Goal: Communication & Community: Answer question/provide support

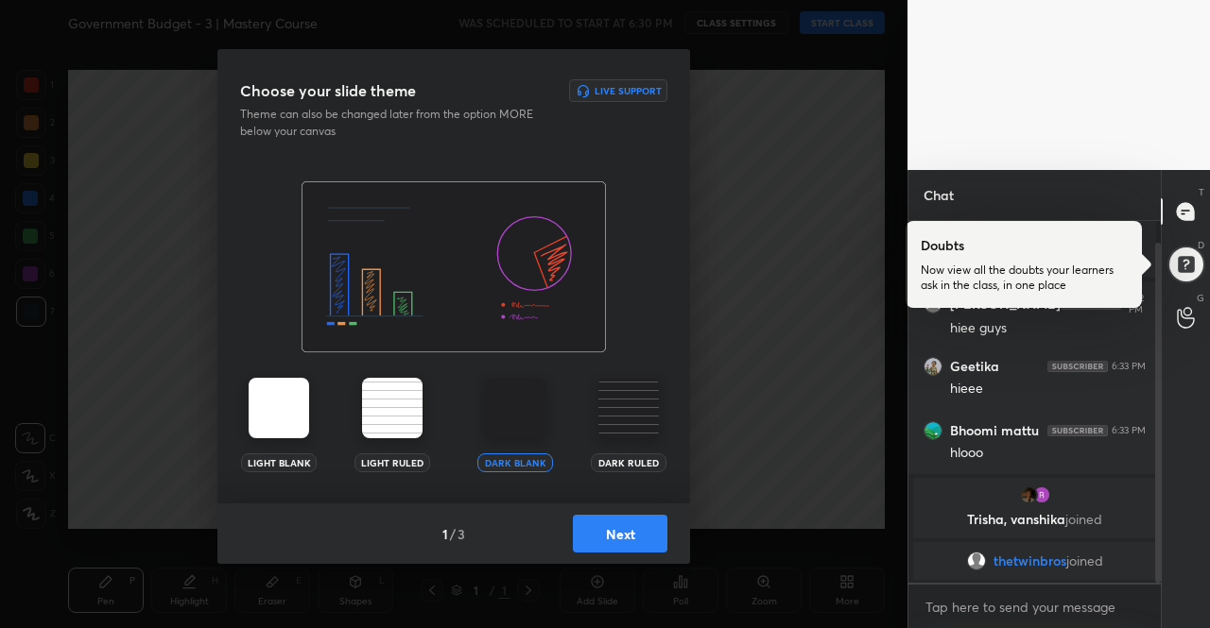
click at [620, 524] on button "Next" at bounding box center [620, 534] width 94 height 38
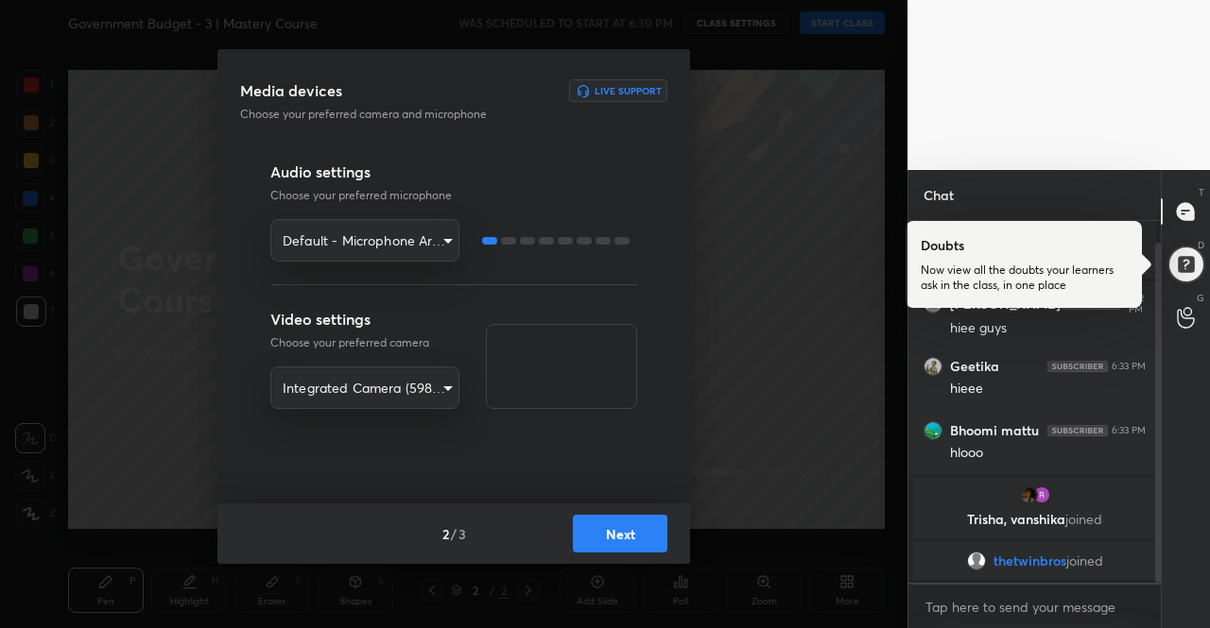
click at [647, 546] on button "Next" at bounding box center [620, 534] width 94 height 38
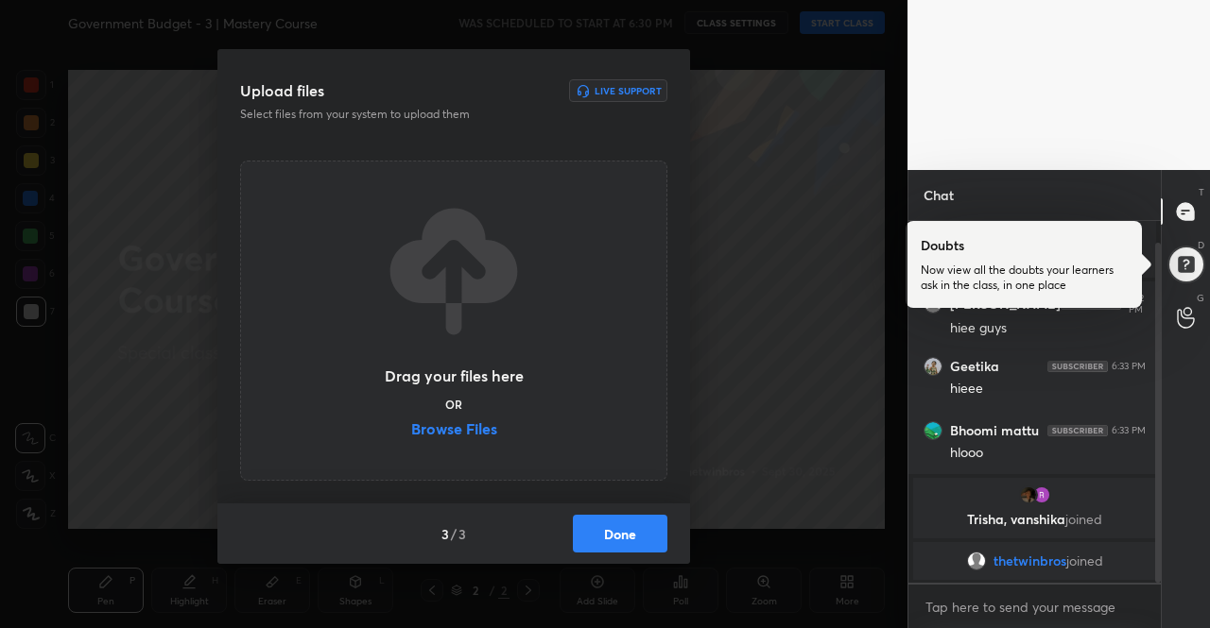
scroll to position [102, 0]
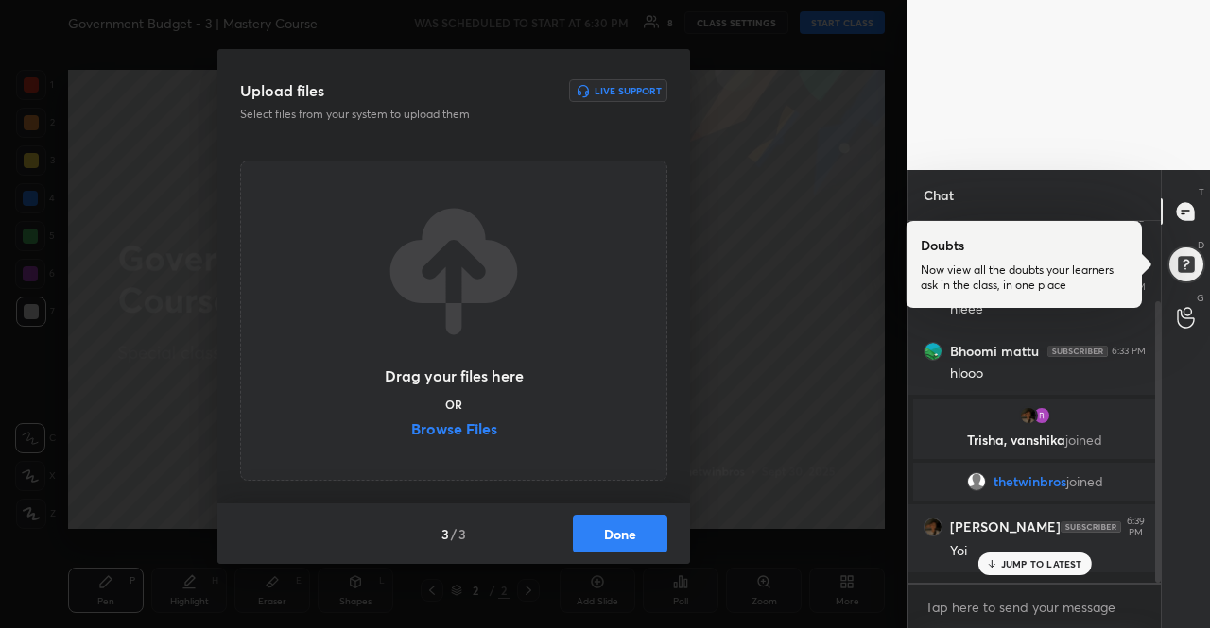
click at [467, 427] on label "Browse Files" at bounding box center [454, 431] width 86 height 20
click at [411, 427] on input "Browse Files" at bounding box center [411, 431] width 0 height 20
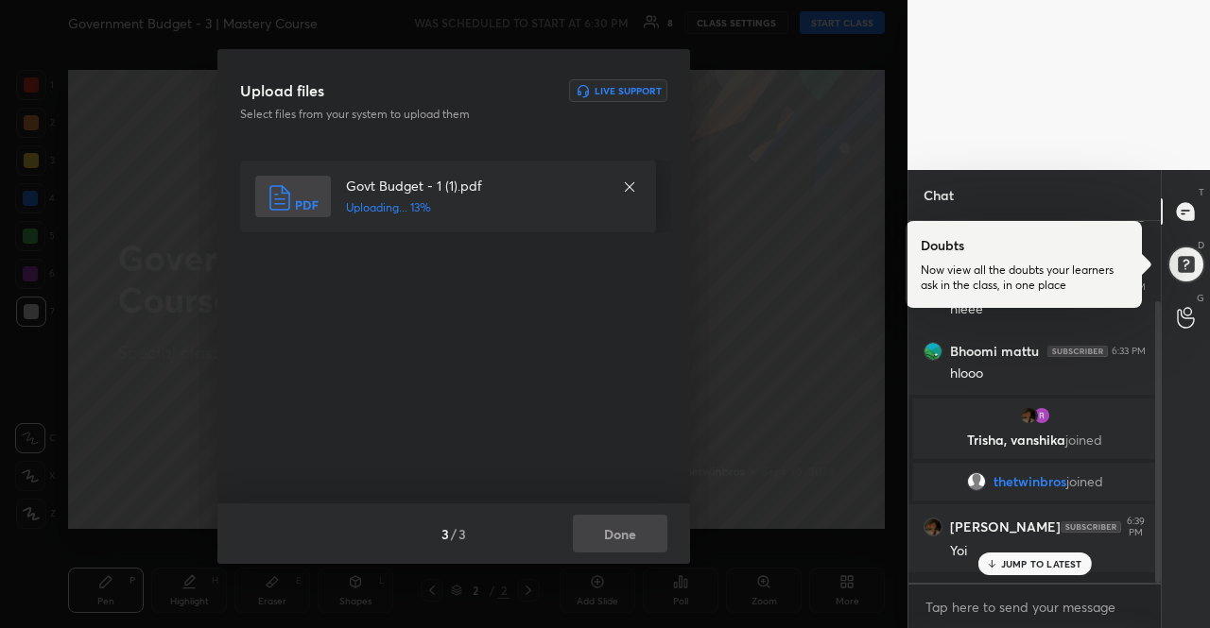
scroll to position [166, 0]
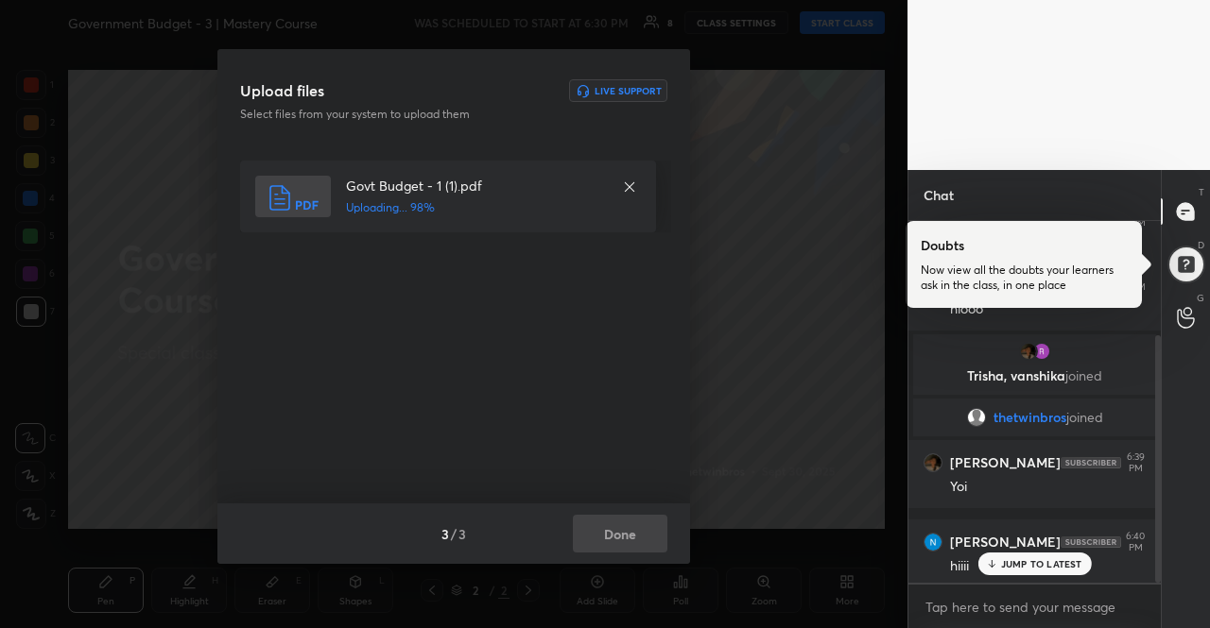
drag, startPoint x: 382, startPoint y: 184, endPoint x: 352, endPoint y: 184, distance: 30.2
drag, startPoint x: 331, startPoint y: 179, endPoint x: 352, endPoint y: 182, distance: 21.1
drag, startPoint x: 405, startPoint y: 162, endPoint x: 403, endPoint y: 180, distance: 18.2
click at [403, 180] on div "Govt Budget - 1 (1).pdf Uploading... 100%" at bounding box center [448, 197] width 416 height 72
drag, startPoint x: 403, startPoint y: 180, endPoint x: 399, endPoint y: 196, distance: 16.5
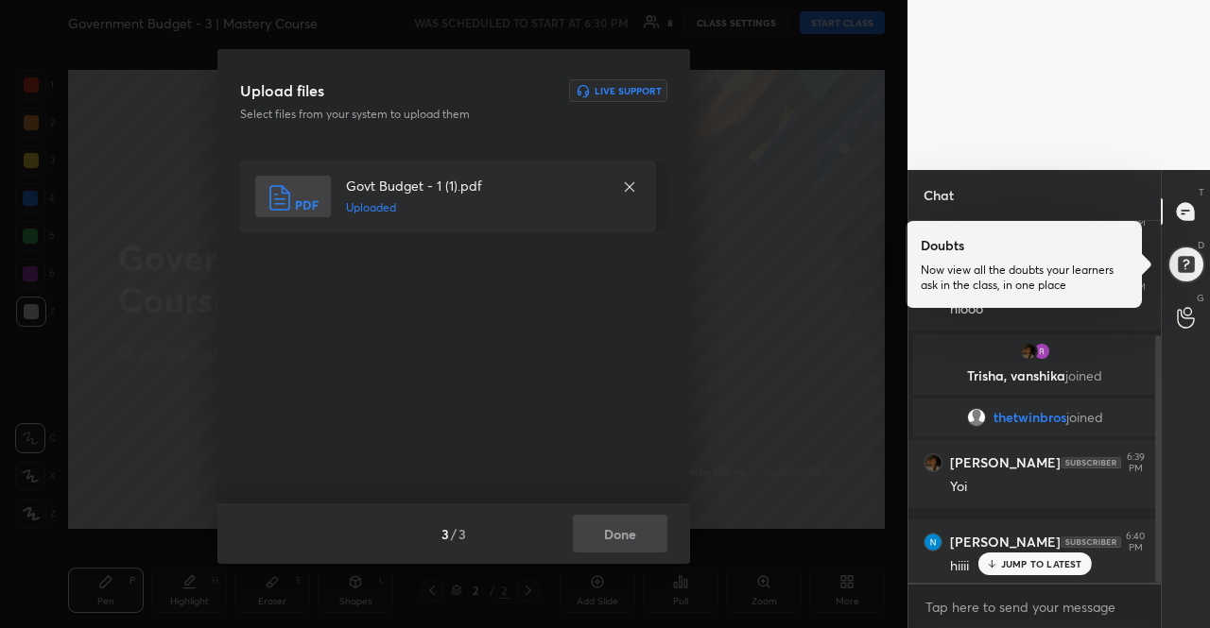
click at [404, 204] on div "Govt Budget - 1 (1).pdf Uploaded" at bounding box center [474, 197] width 257 height 42
click at [404, 203] on h5 "Uploaded" at bounding box center [474, 207] width 257 height 17
click at [641, 549] on button "Done" at bounding box center [620, 534] width 94 height 38
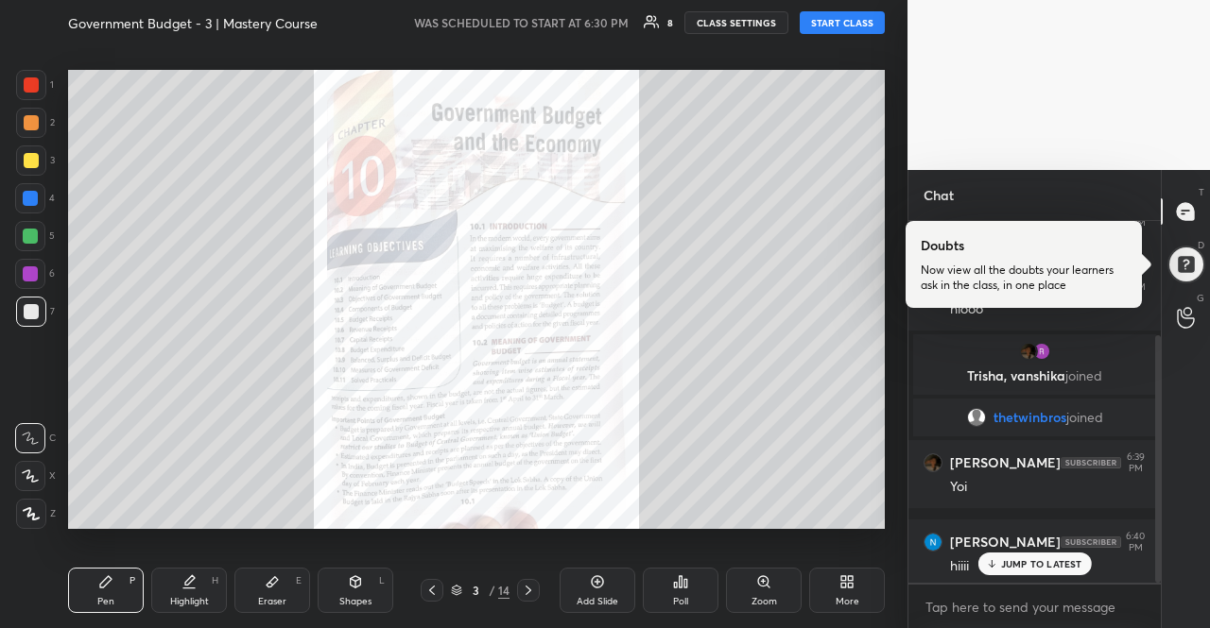
click at [523, 585] on icon at bounding box center [528, 590] width 15 height 15
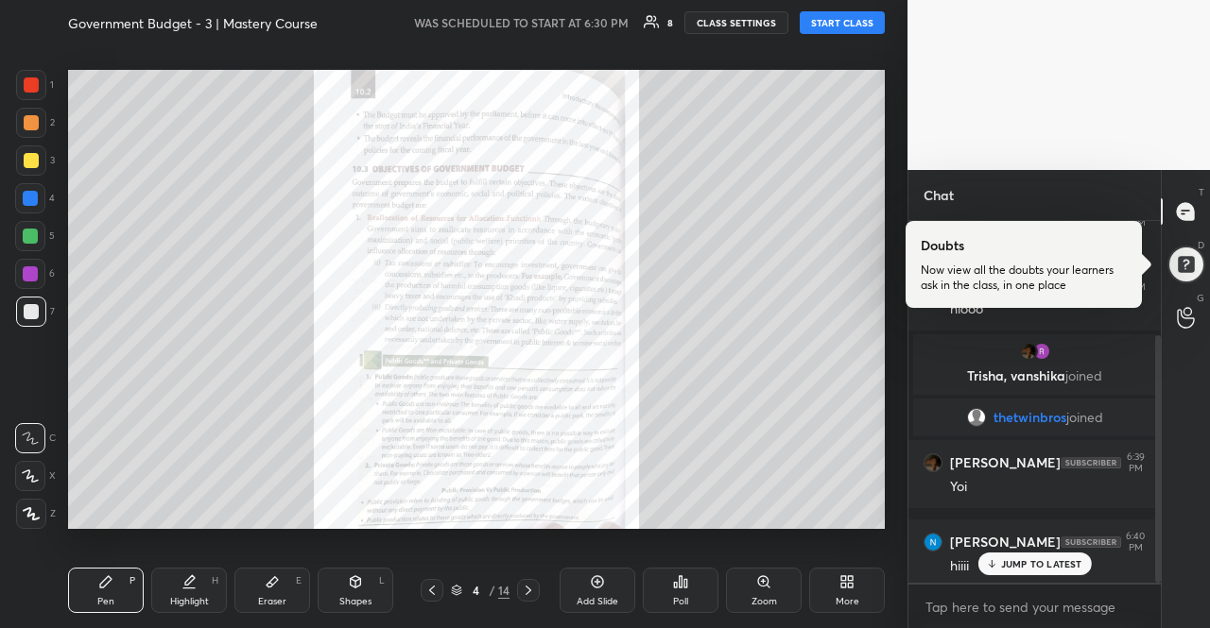
click at [526, 585] on icon at bounding box center [528, 590] width 15 height 15
click at [847, 31] on button "START CLASS" at bounding box center [841, 22] width 85 height 23
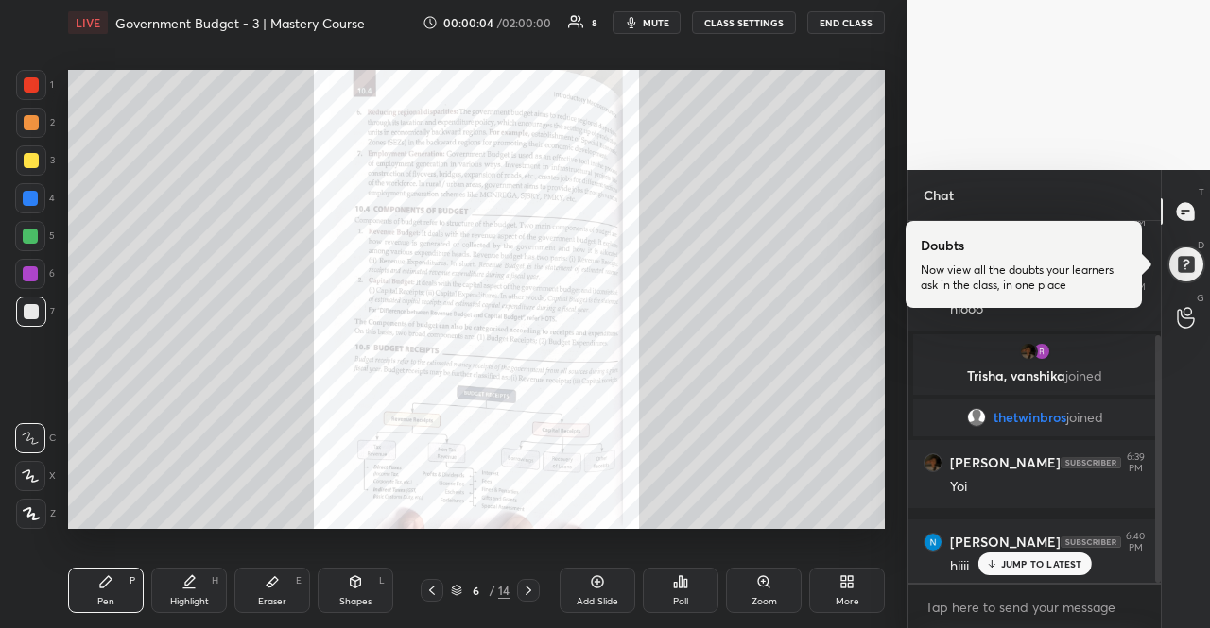
click at [1072, 560] on p "JUMP TO LATEST" at bounding box center [1041, 563] width 81 height 11
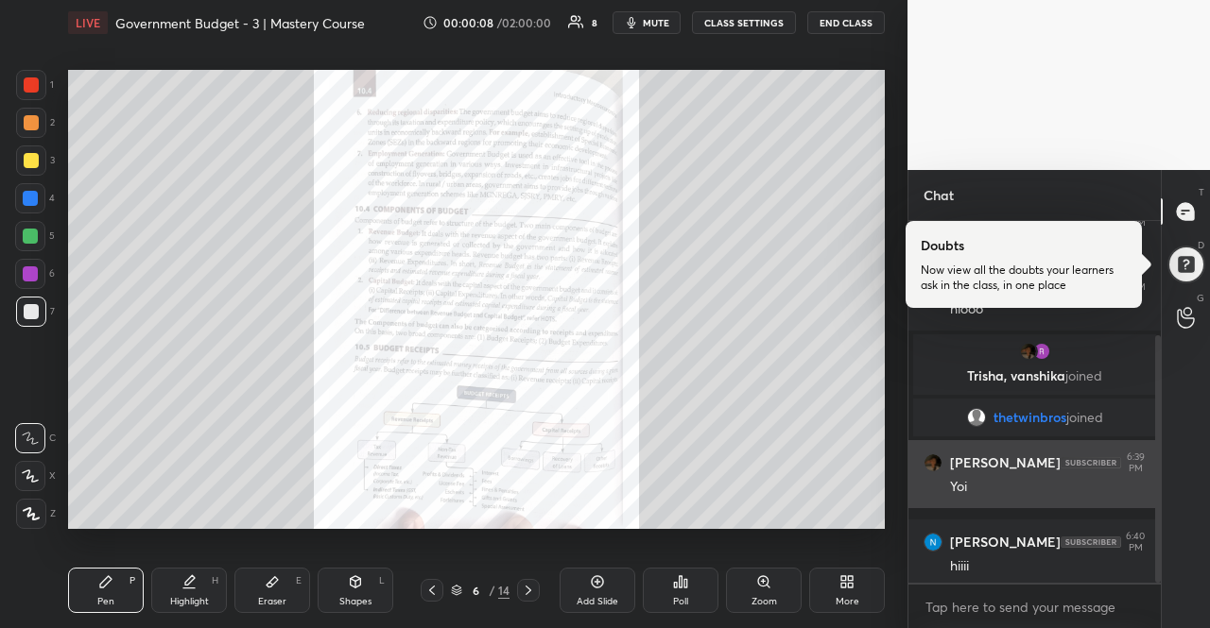
scroll to position [185, 0]
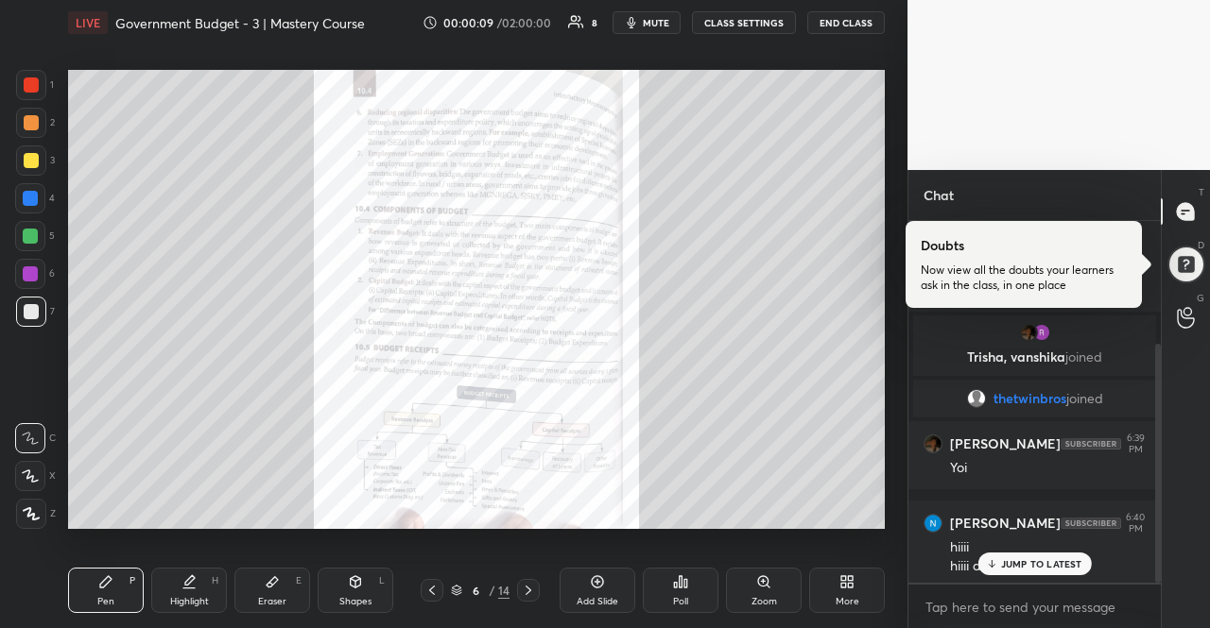
click at [1063, 558] on p "JUMP TO LATEST" at bounding box center [1041, 563] width 81 height 11
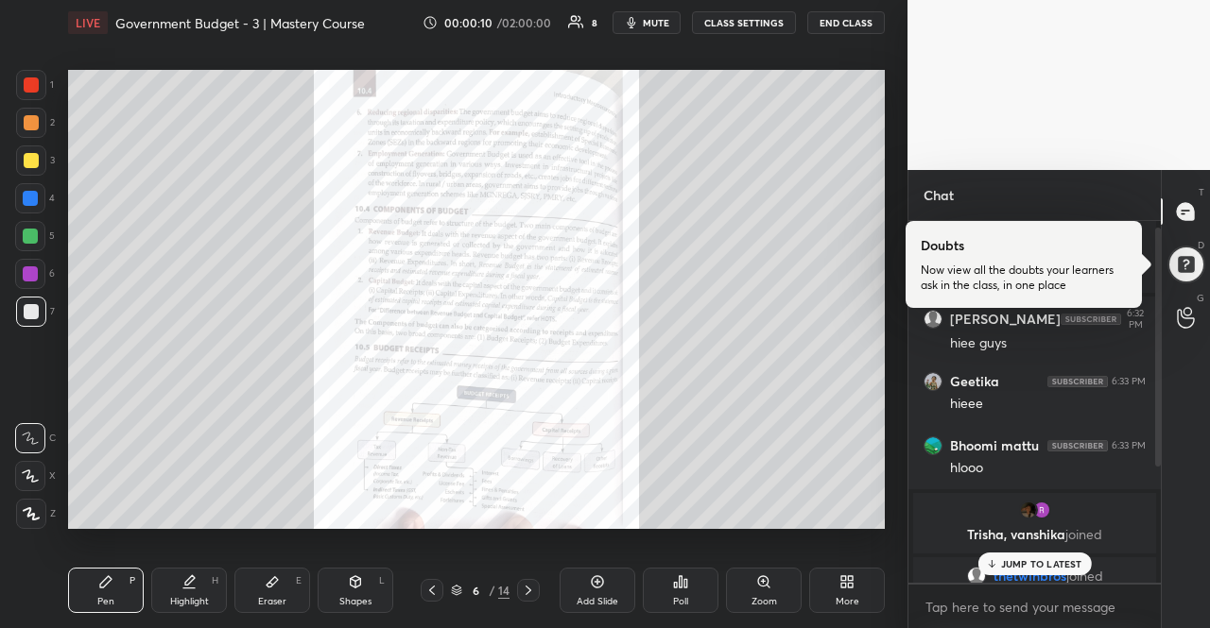
scroll to position [0, 0]
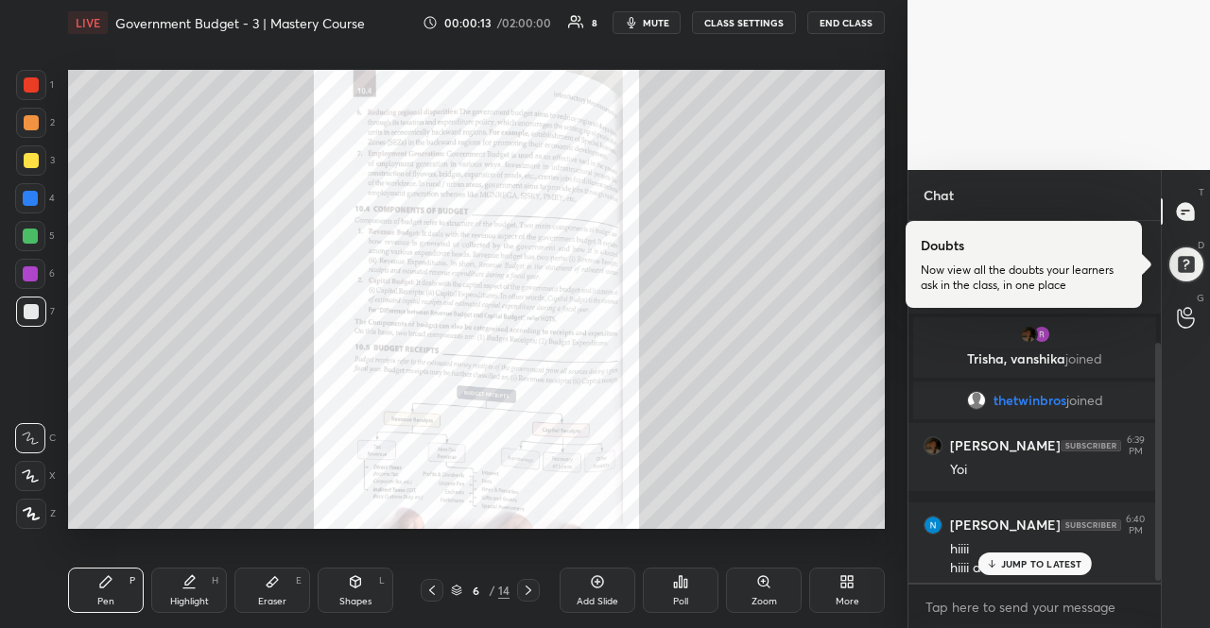
click at [1042, 559] on p "JUMP TO LATEST" at bounding box center [1041, 563] width 81 height 11
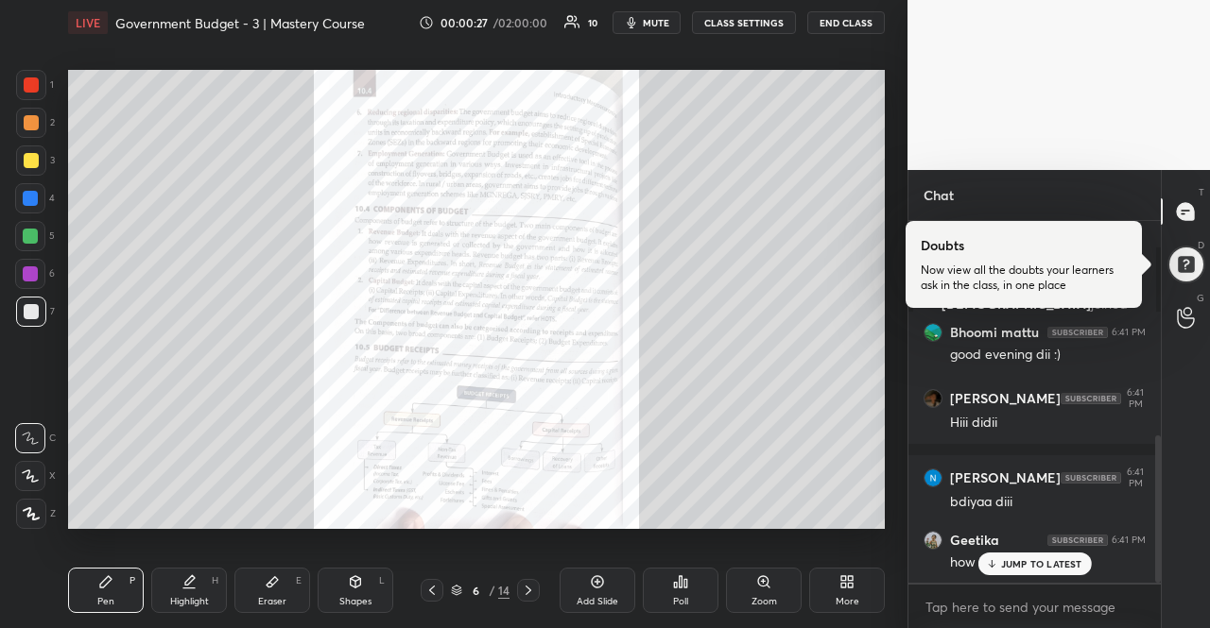
scroll to position [590, 0]
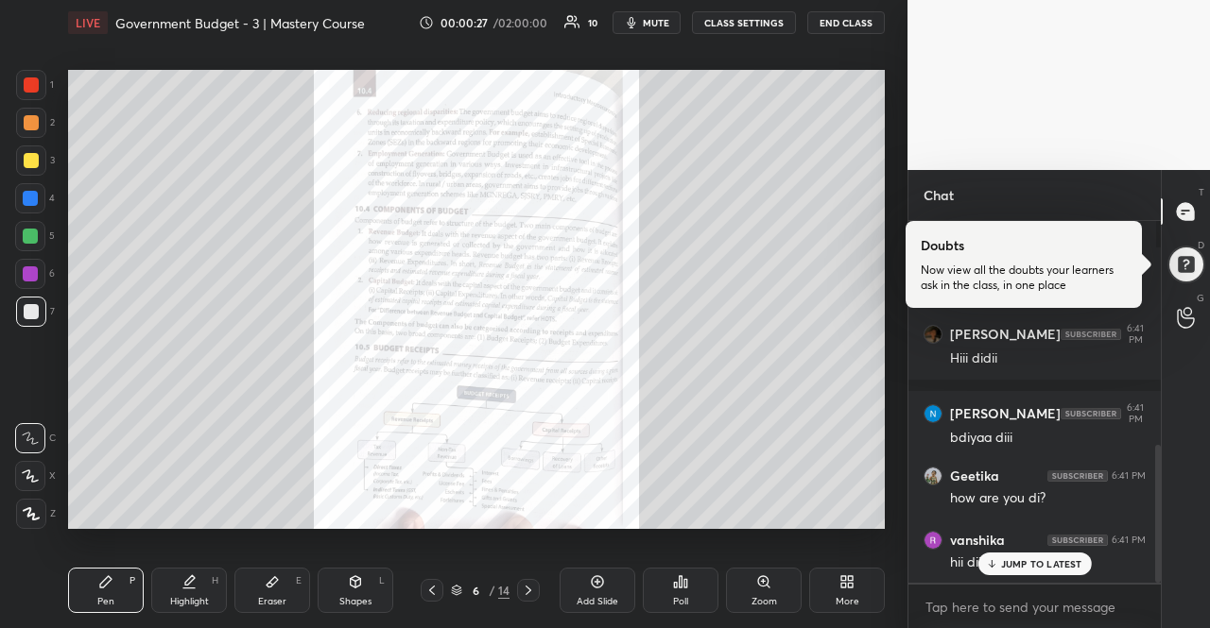
click at [1002, 570] on p "JUMP TO LATEST" at bounding box center [1041, 563] width 81 height 11
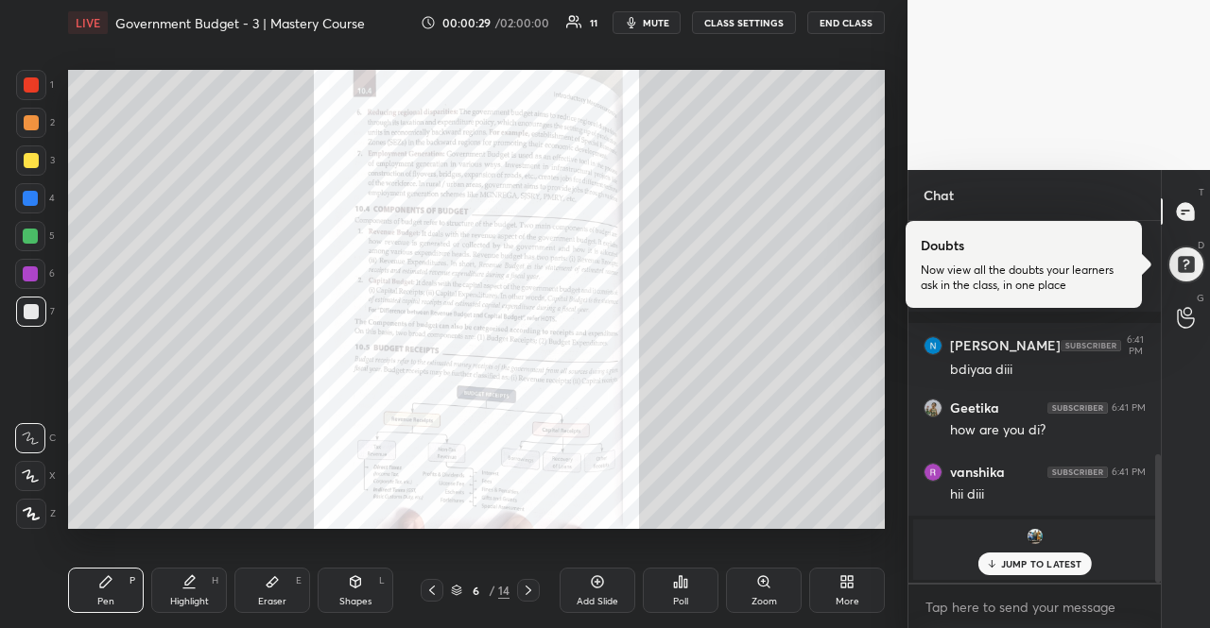
click at [1002, 570] on p "JUMP TO LATEST" at bounding box center [1041, 563] width 81 height 11
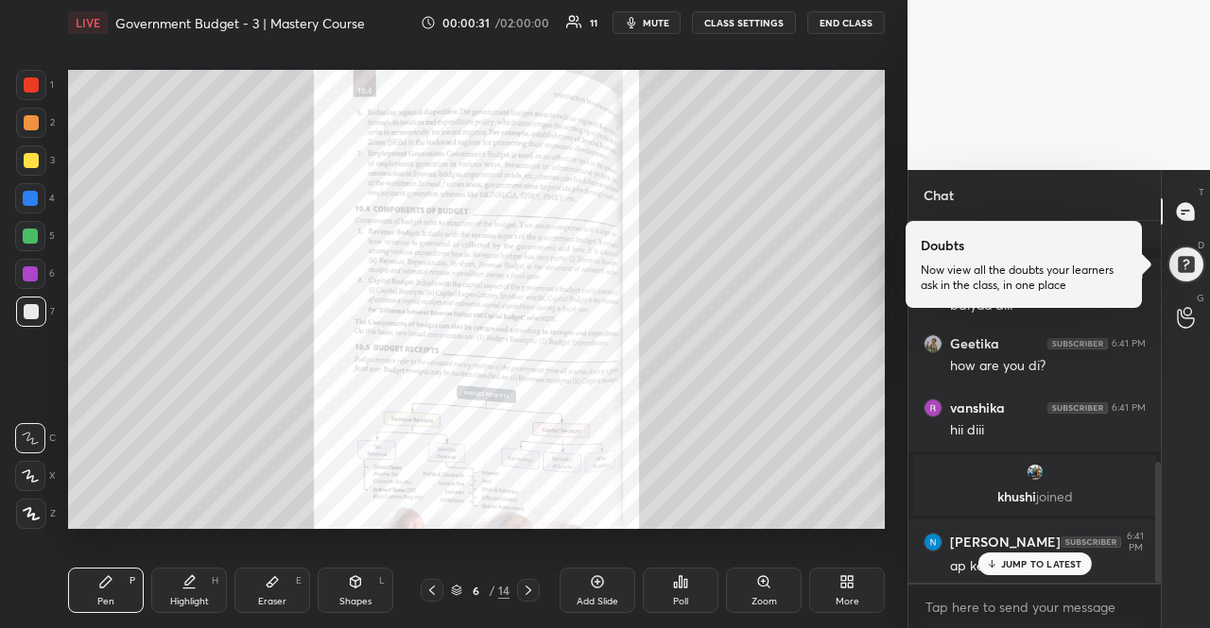
click at [1024, 574] on div "JUMP TO LATEST" at bounding box center [1033, 564] width 113 height 23
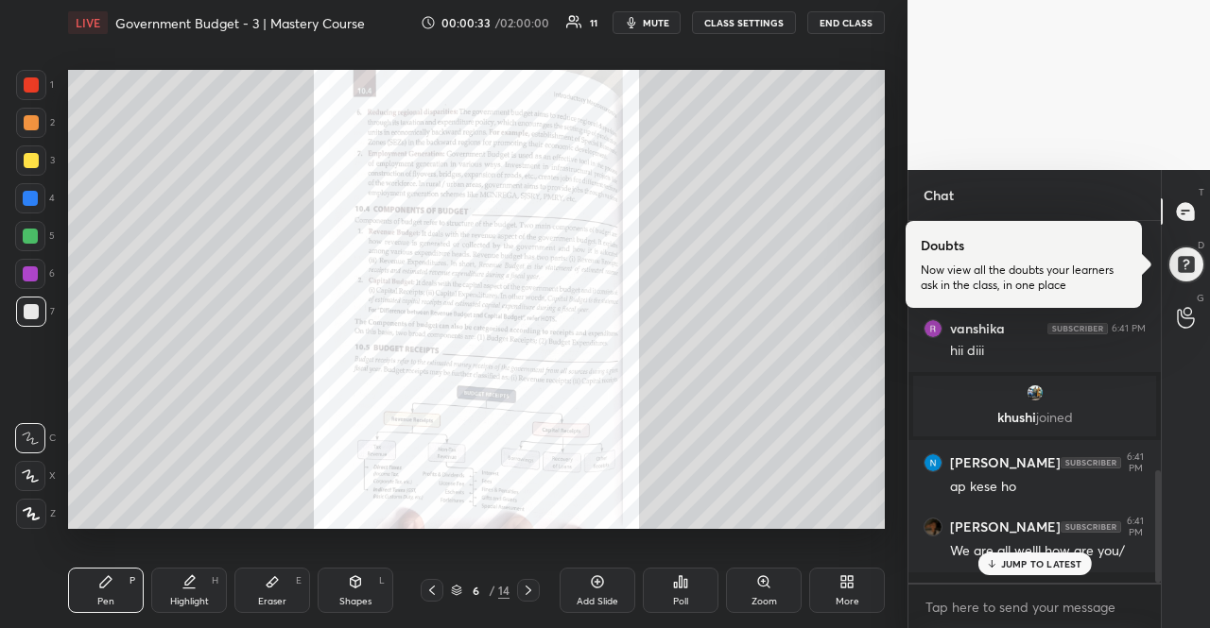
click at [1046, 565] on p "JUMP TO LATEST" at bounding box center [1041, 563] width 81 height 11
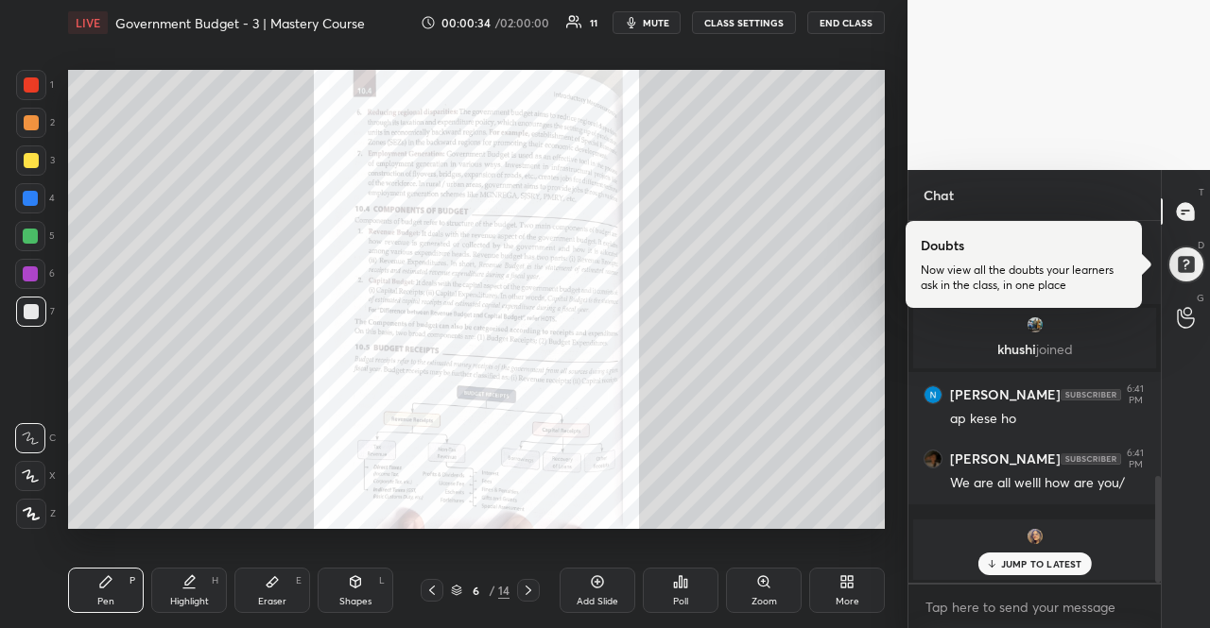
click at [1046, 565] on p "JUMP TO LATEST" at bounding box center [1041, 563] width 81 height 11
click at [750, 583] on div "Zoom" at bounding box center [764, 590] width 76 height 45
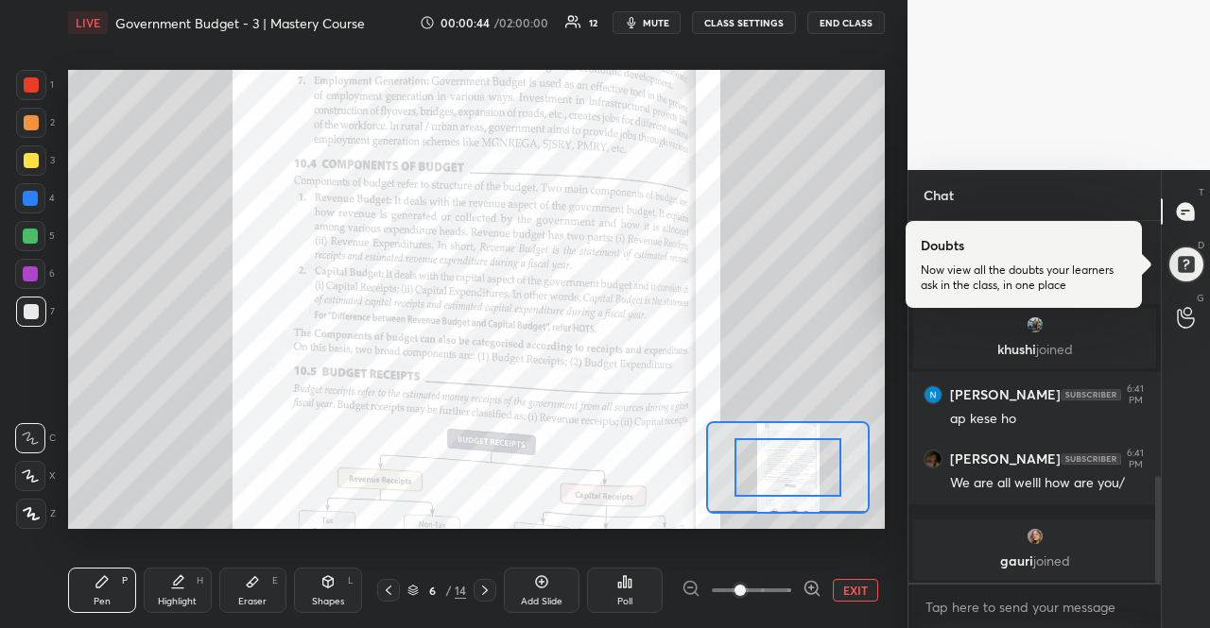
click at [812, 593] on icon at bounding box center [811, 588] width 19 height 19
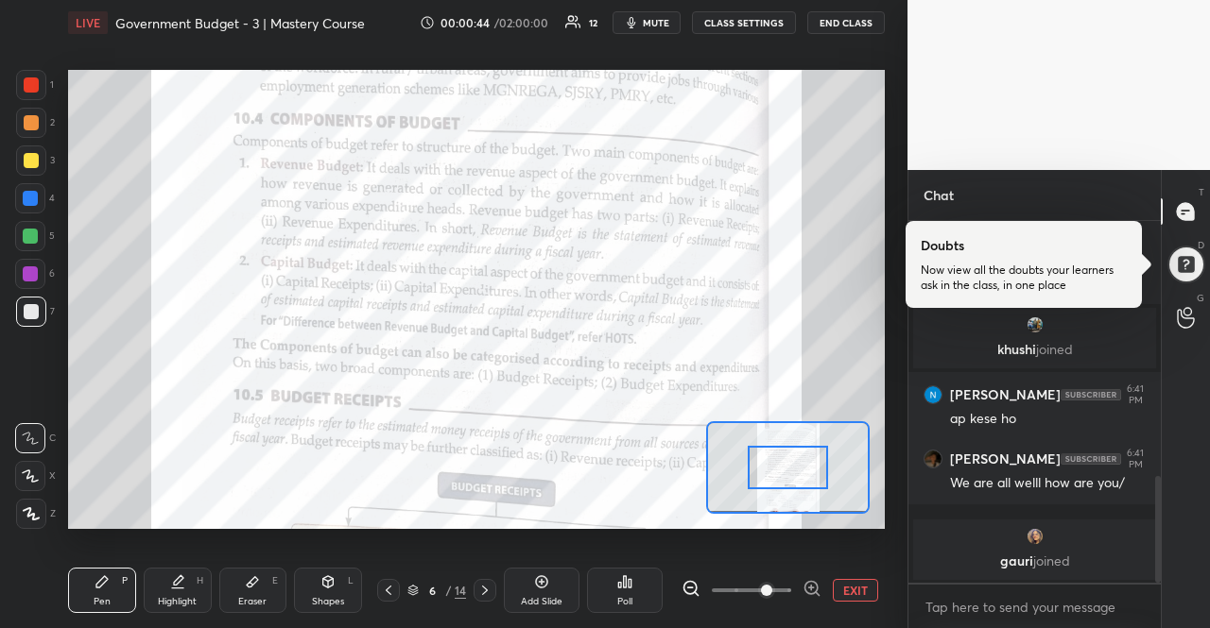
click at [812, 593] on icon at bounding box center [811, 588] width 19 height 19
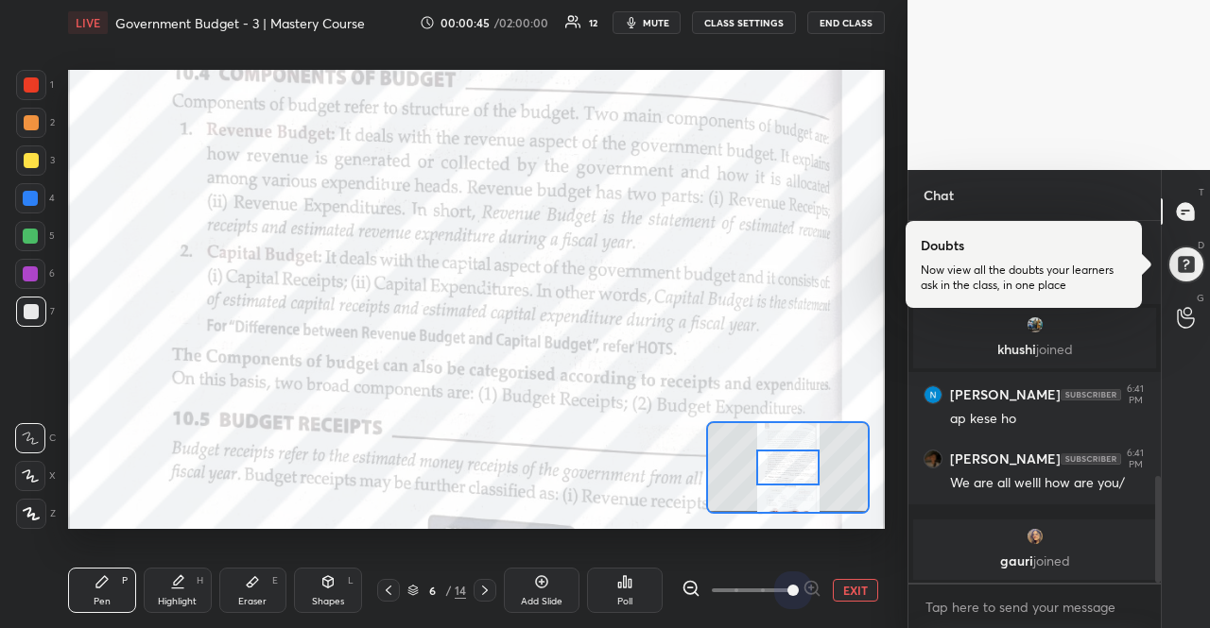
click at [799, 593] on span at bounding box center [792, 590] width 11 height 11
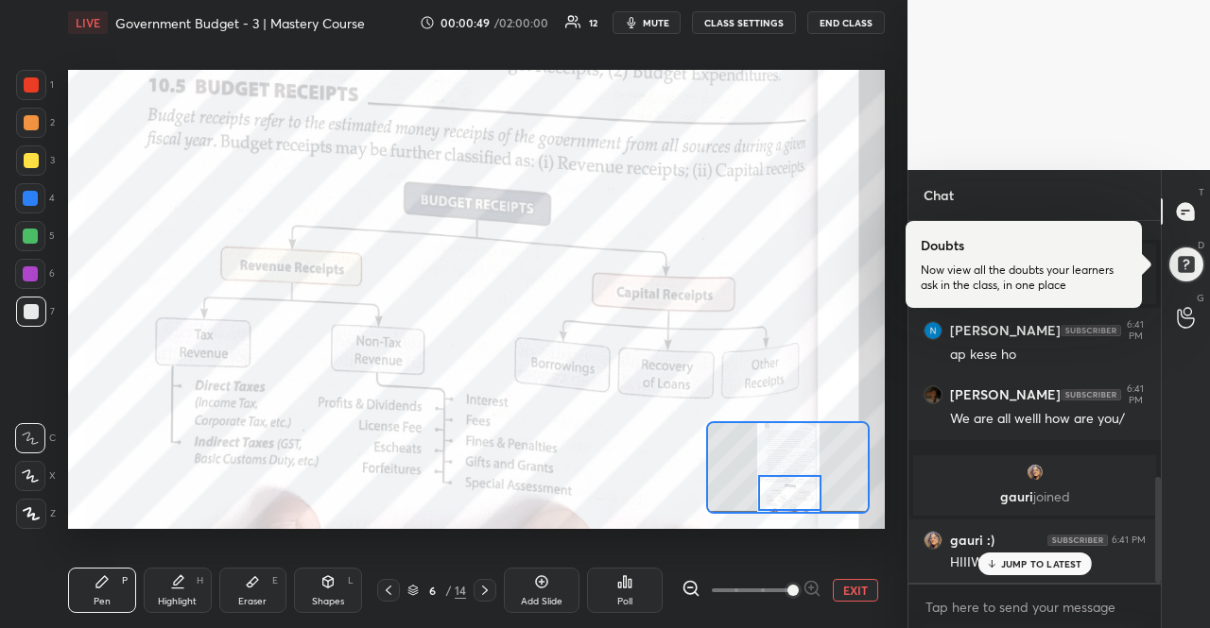
drag, startPoint x: 796, startPoint y: 472, endPoint x: 798, endPoint y: 497, distance: 25.6
click at [798, 497] on div at bounding box center [790, 492] width 64 height 35
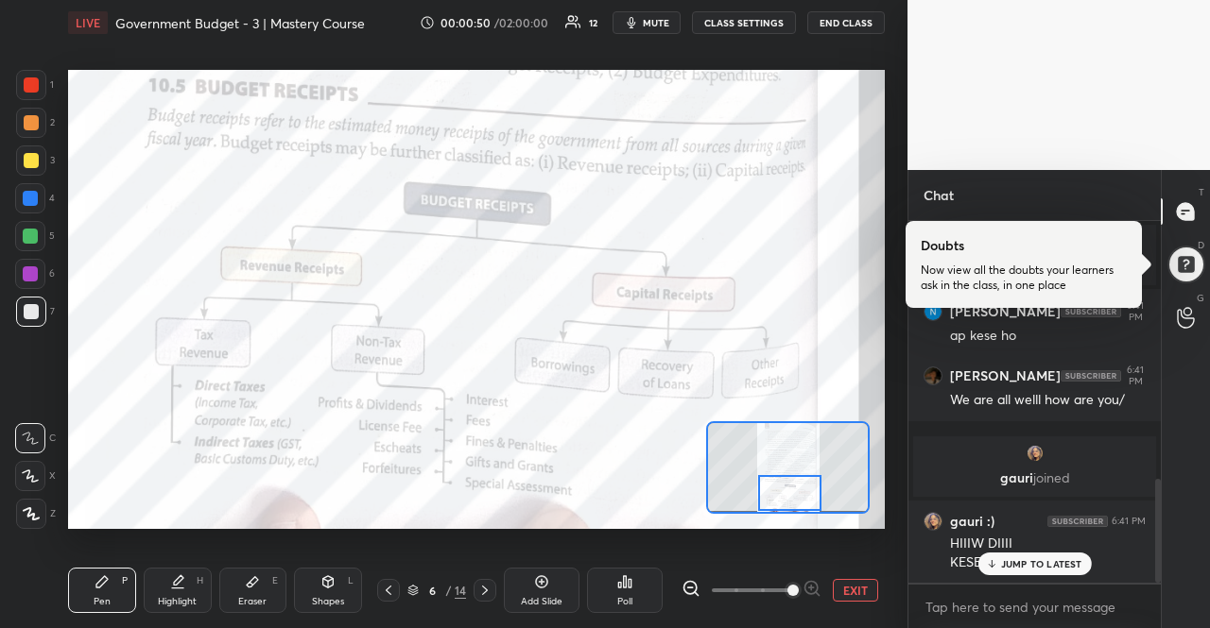
click at [479, 594] on icon at bounding box center [484, 590] width 15 height 15
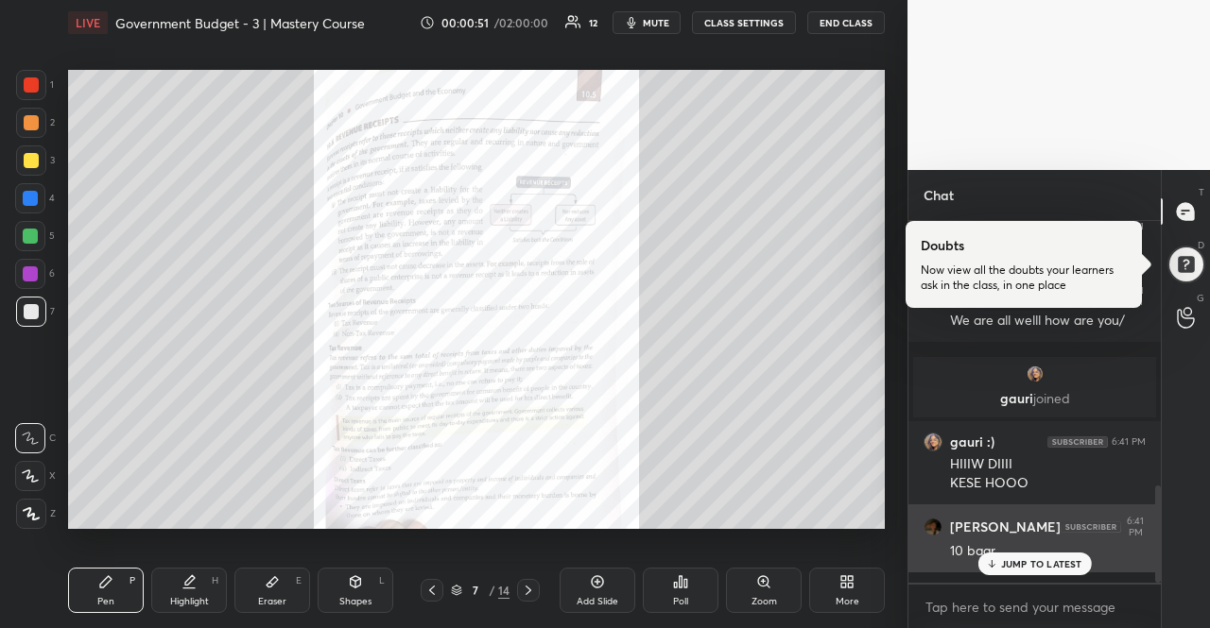
scroll to position [1108, 0]
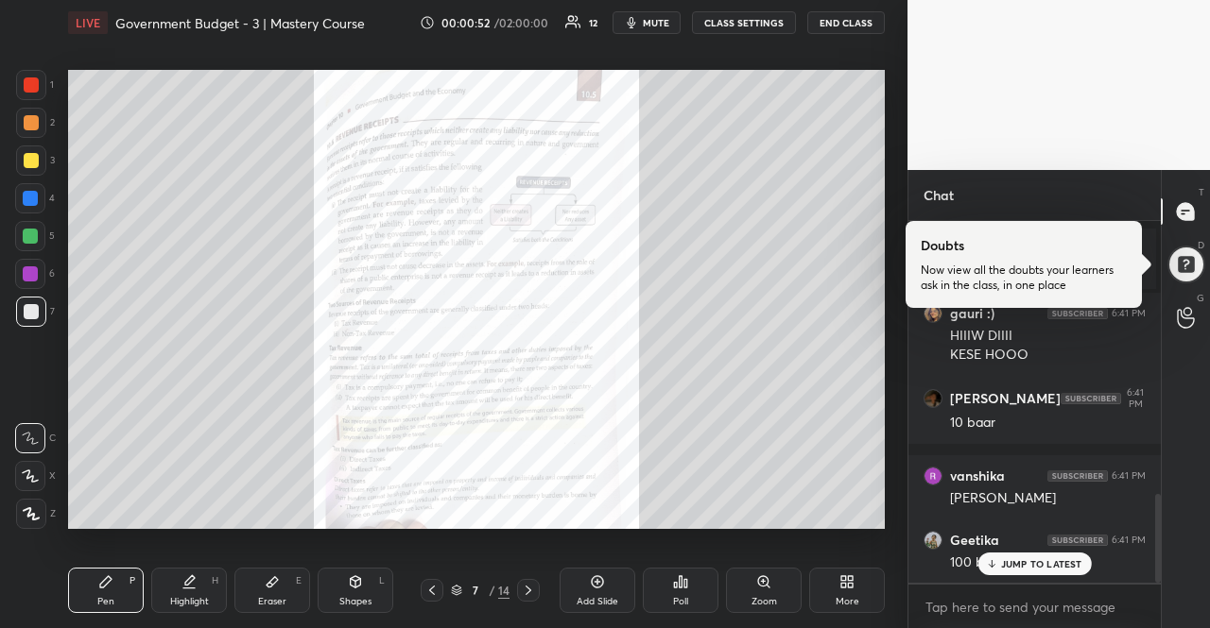
click at [1020, 556] on div "JUMP TO LATEST" at bounding box center [1033, 564] width 113 height 23
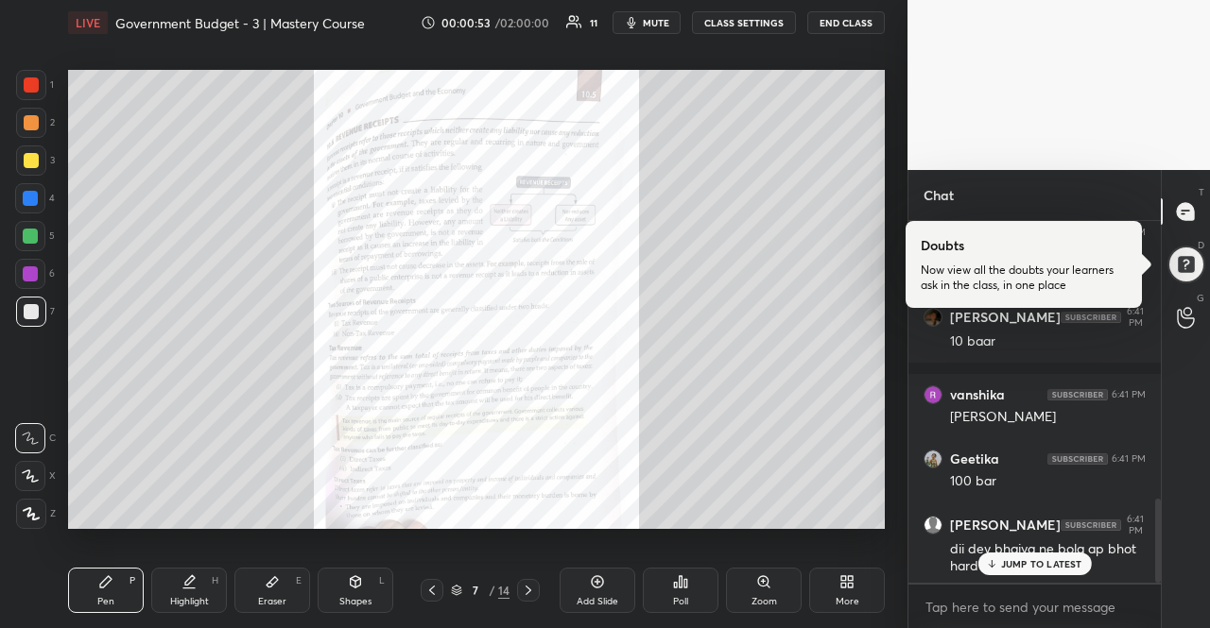
click at [1013, 556] on div "JUMP TO LATEST" at bounding box center [1033, 564] width 113 height 23
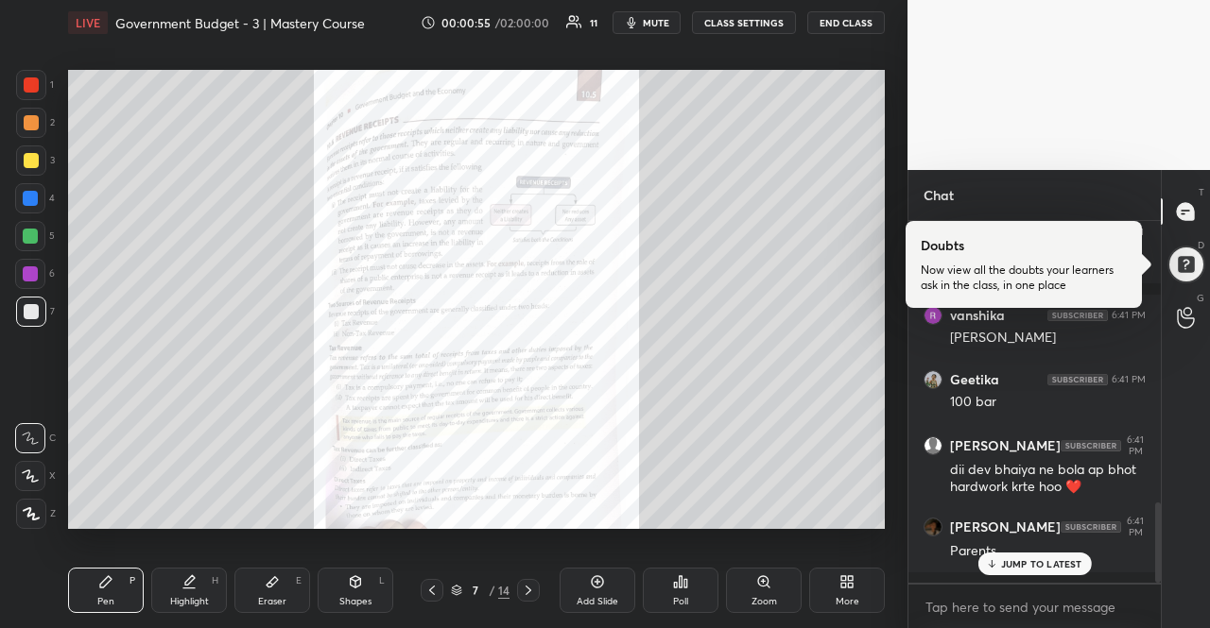
click at [1013, 556] on div "Bhoomi mattu 6:41 PM good evening dii :) [PERSON_NAME] 6:41 PM Hiii didii [PERS…" at bounding box center [1034, 402] width 252 height 362
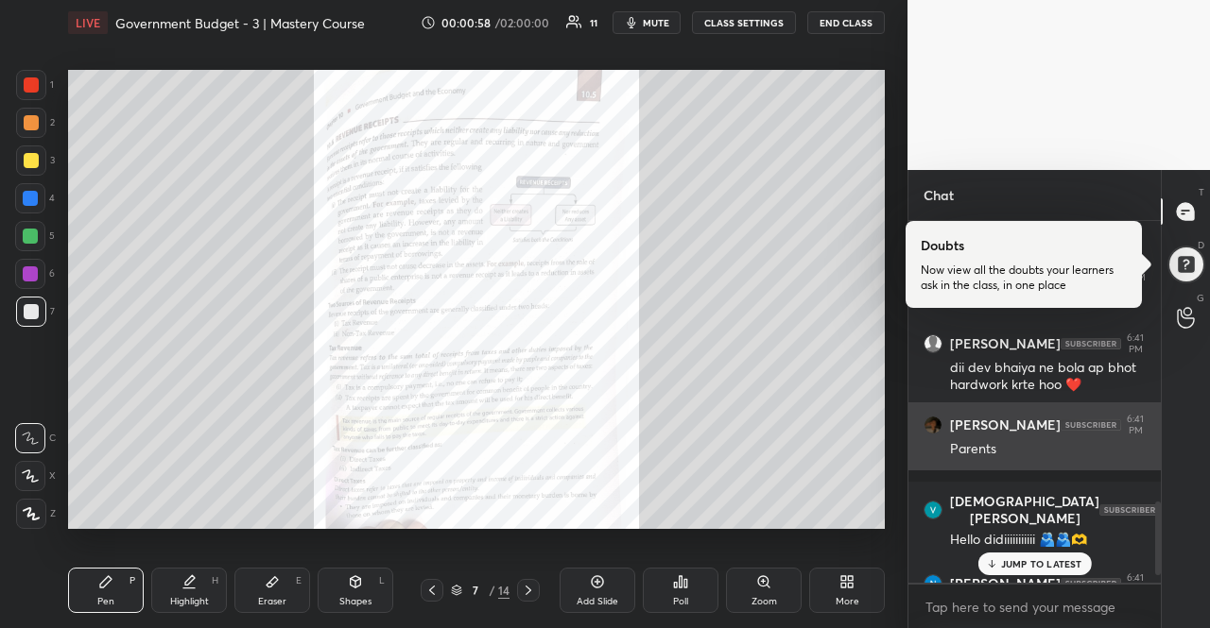
scroll to position [1368, 0]
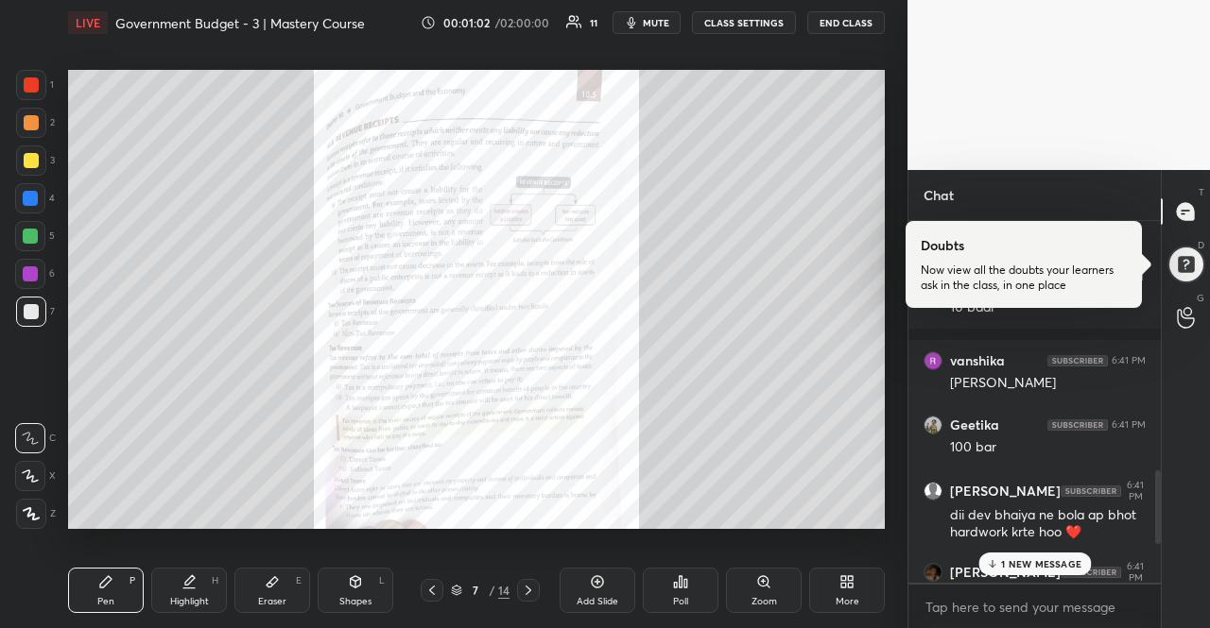
click at [1033, 556] on div "1 NEW MESSAGE" at bounding box center [1034, 564] width 112 height 23
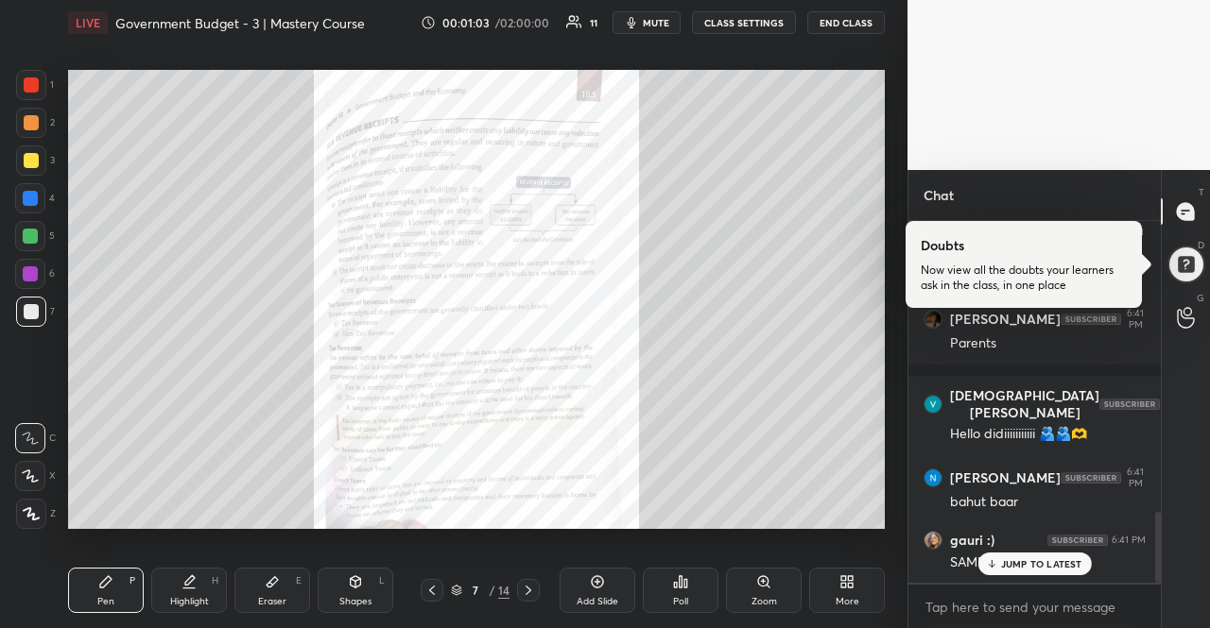
click at [1033, 556] on div "JUMP TO LATEST" at bounding box center [1033, 564] width 113 height 23
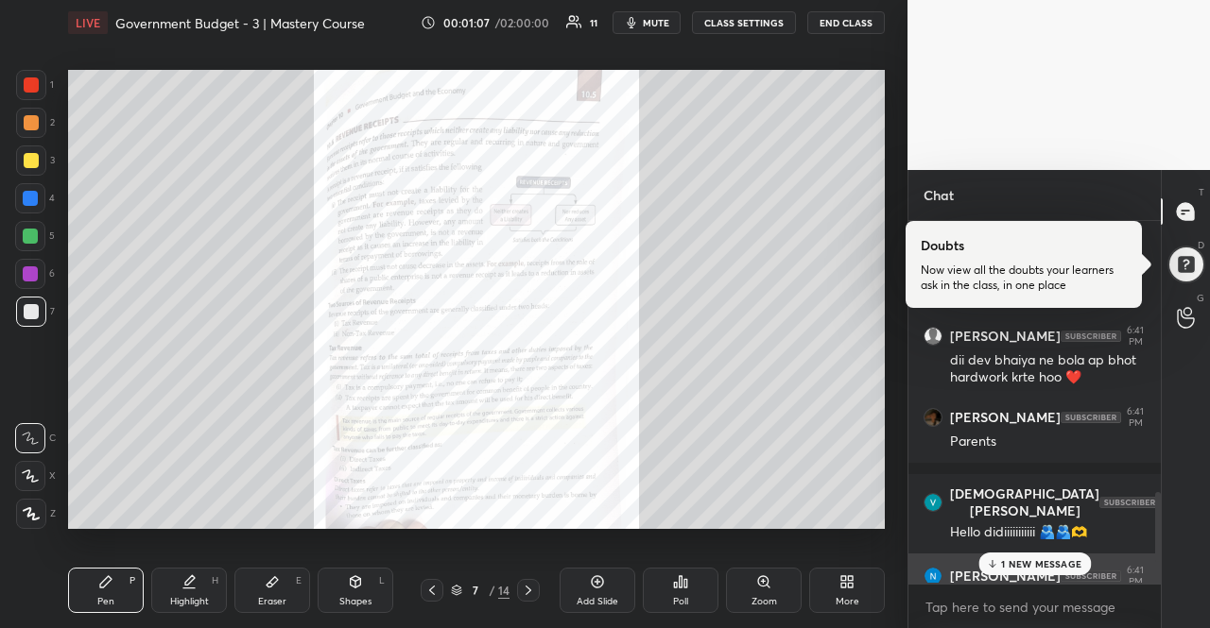
scroll to position [1378, 0]
click at [1041, 555] on div "1 NEW MESSAGE" at bounding box center [1034, 564] width 112 height 23
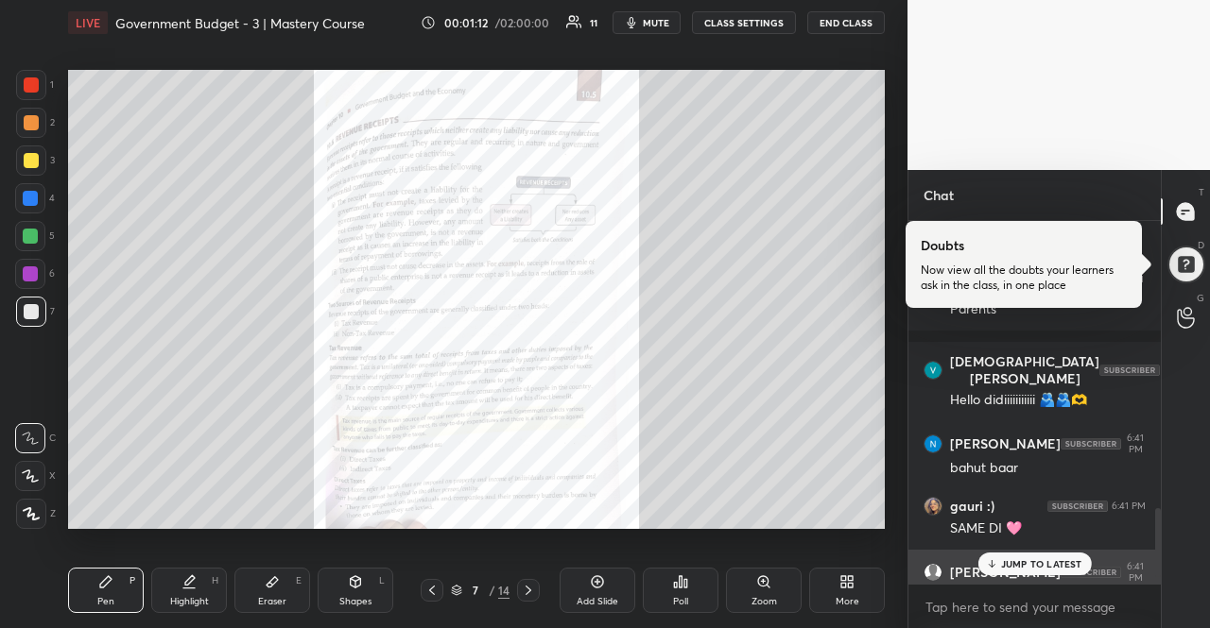
click at [1041, 570] on p "JUMP TO LATEST" at bounding box center [1041, 563] width 81 height 11
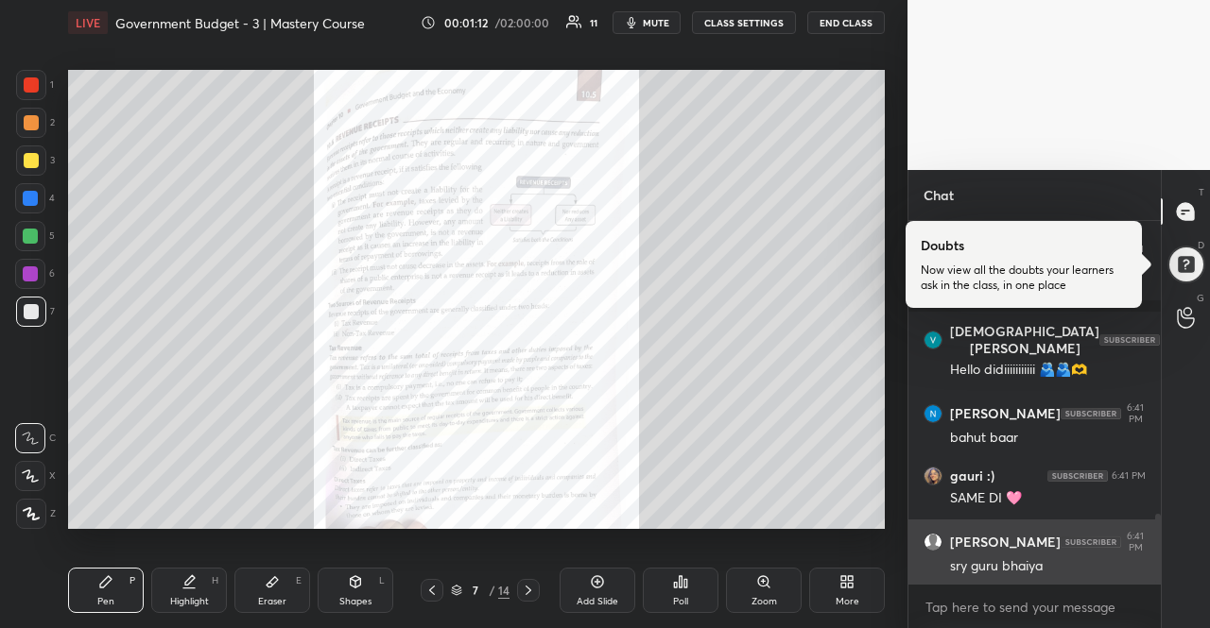
click at [1041, 570] on div "sry guru bhaiya" at bounding box center [1048, 567] width 196 height 19
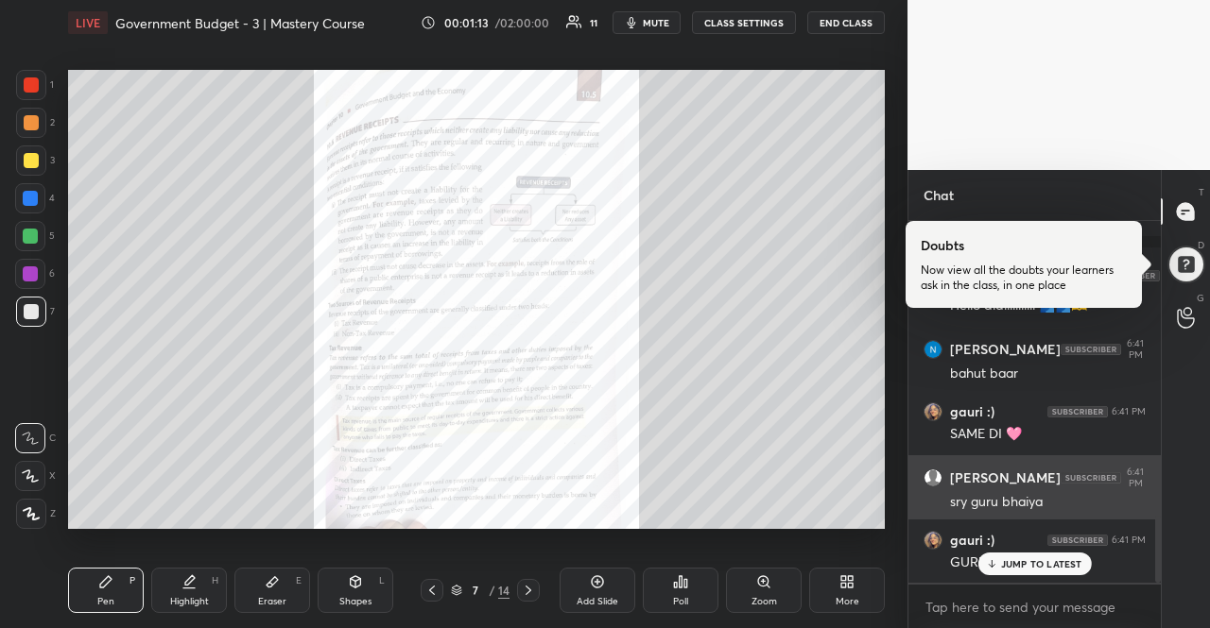
click at [1040, 568] on p "JUMP TO LATEST" at bounding box center [1041, 563] width 81 height 11
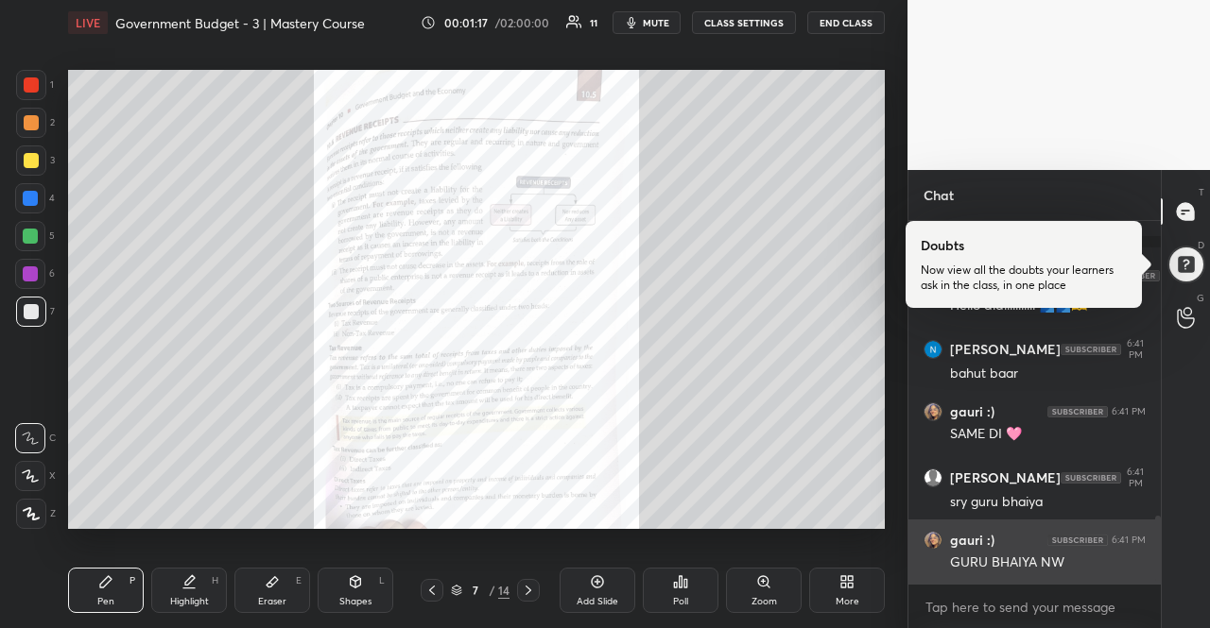
scroll to position [1669, 0]
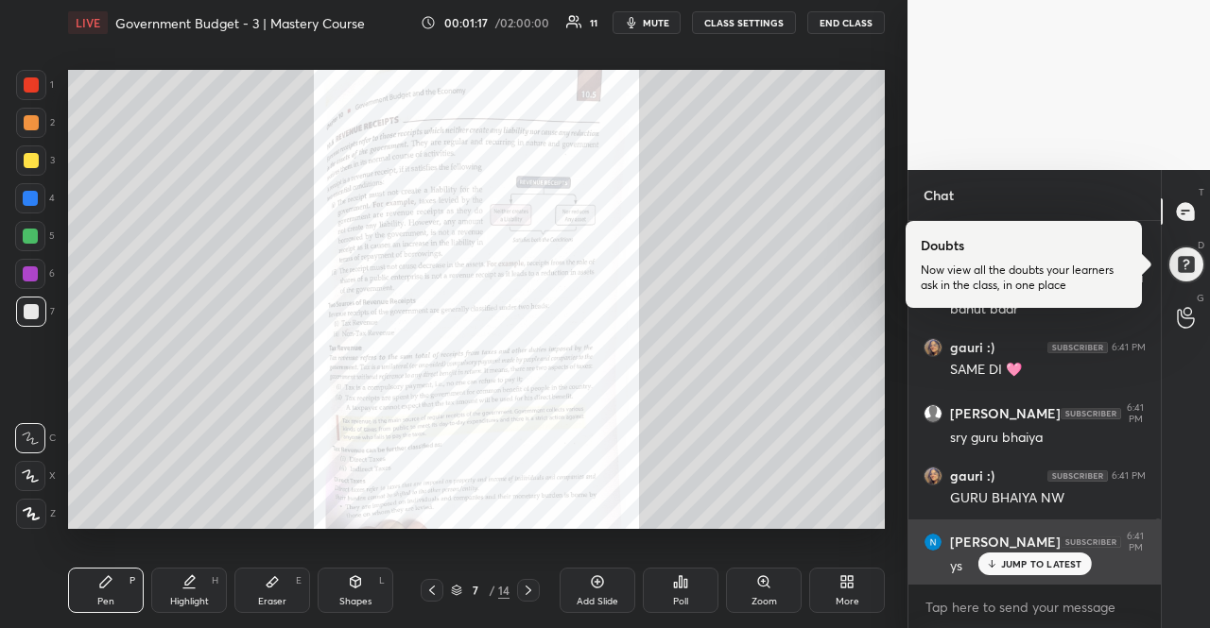
click at [1041, 554] on div "ys" at bounding box center [1048, 565] width 196 height 23
click at [1040, 554] on div "ys" at bounding box center [1048, 565] width 196 height 23
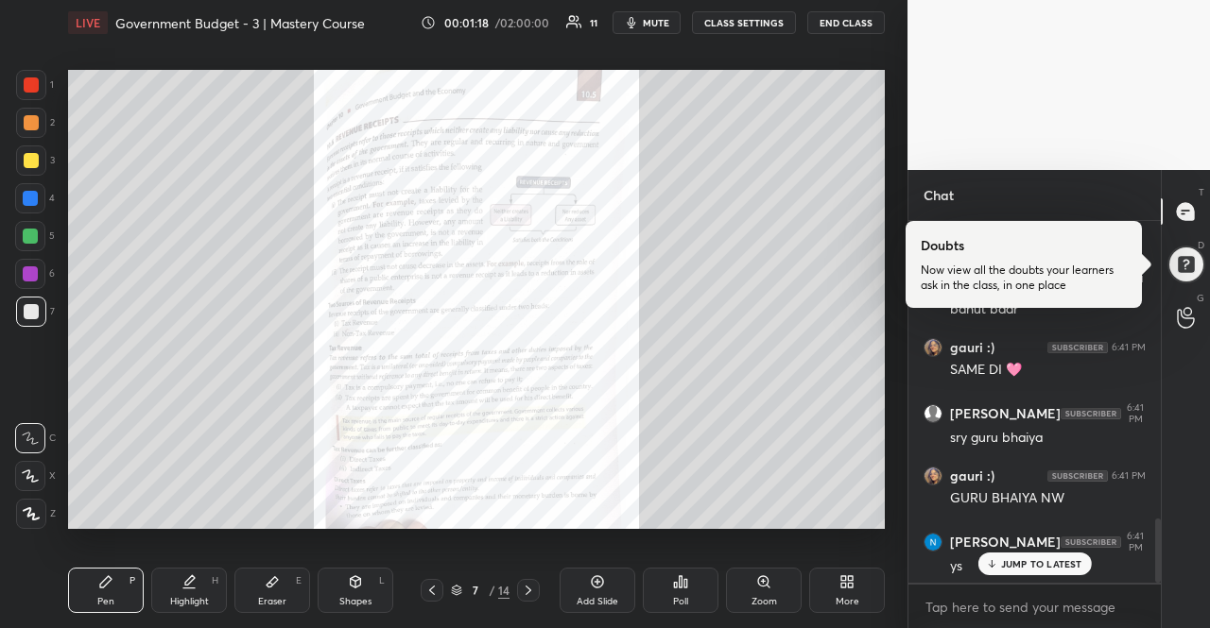
click at [1042, 558] on p "JUMP TO LATEST" at bounding box center [1041, 563] width 81 height 11
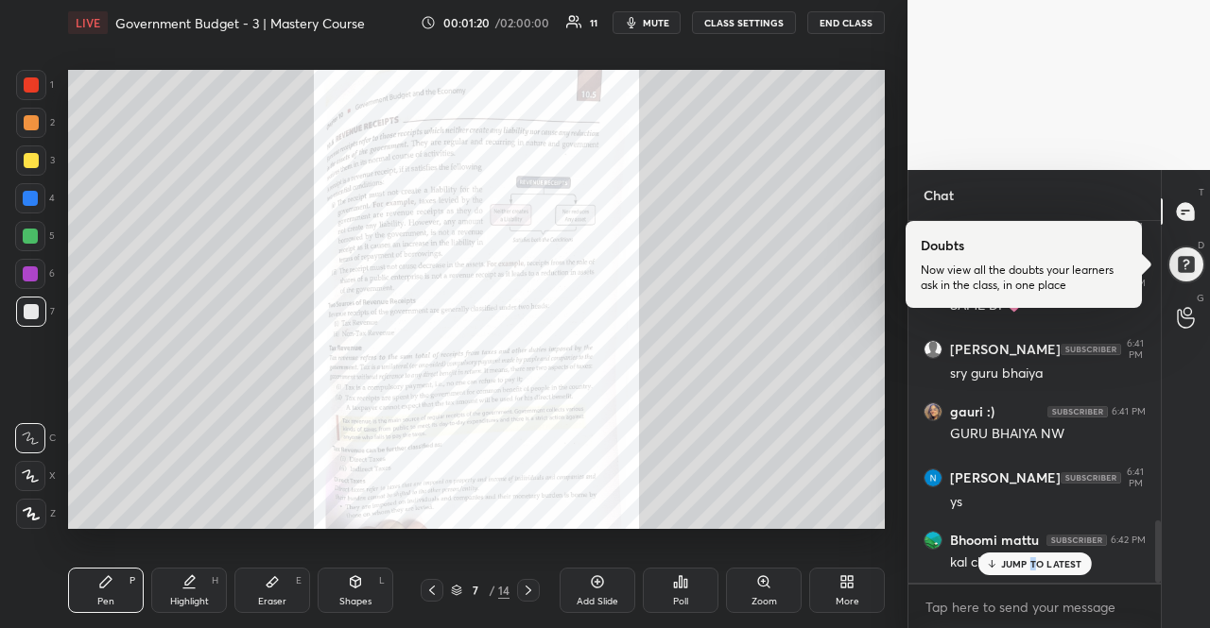
drag, startPoint x: 1033, startPoint y: 525, endPoint x: 1034, endPoint y: 557, distance: 31.2
click at [1034, 557] on div "JUMP TO LATEST" at bounding box center [1033, 564] width 113 height 23
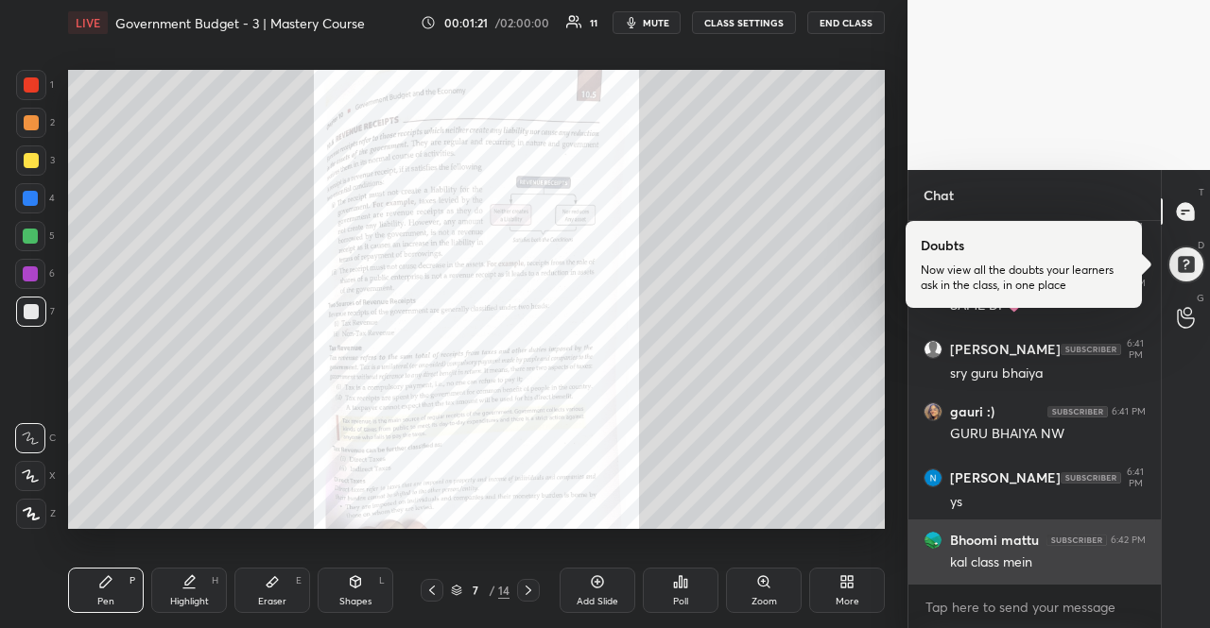
click at [1034, 566] on div "kal class mein" at bounding box center [1048, 563] width 196 height 19
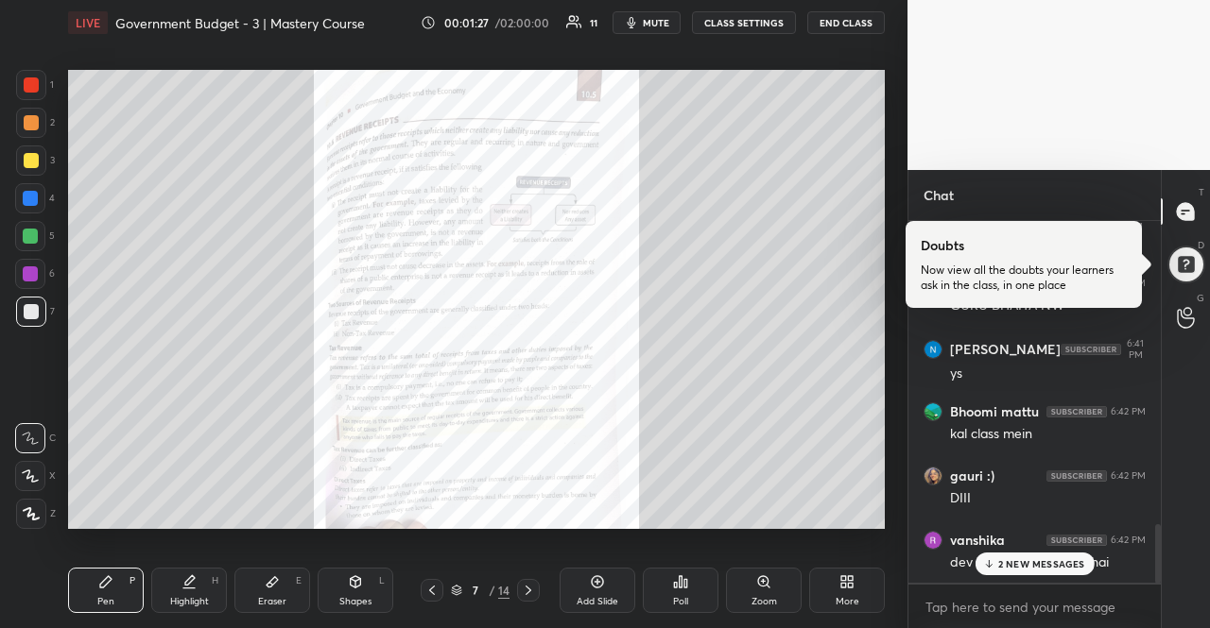
scroll to position [1862, 0]
click at [1080, 562] on p "2 NEW MESSAGES" at bounding box center [1041, 563] width 87 height 11
click at [1080, 562] on div "dev bhaiya toh roaster hai" at bounding box center [1048, 563] width 196 height 19
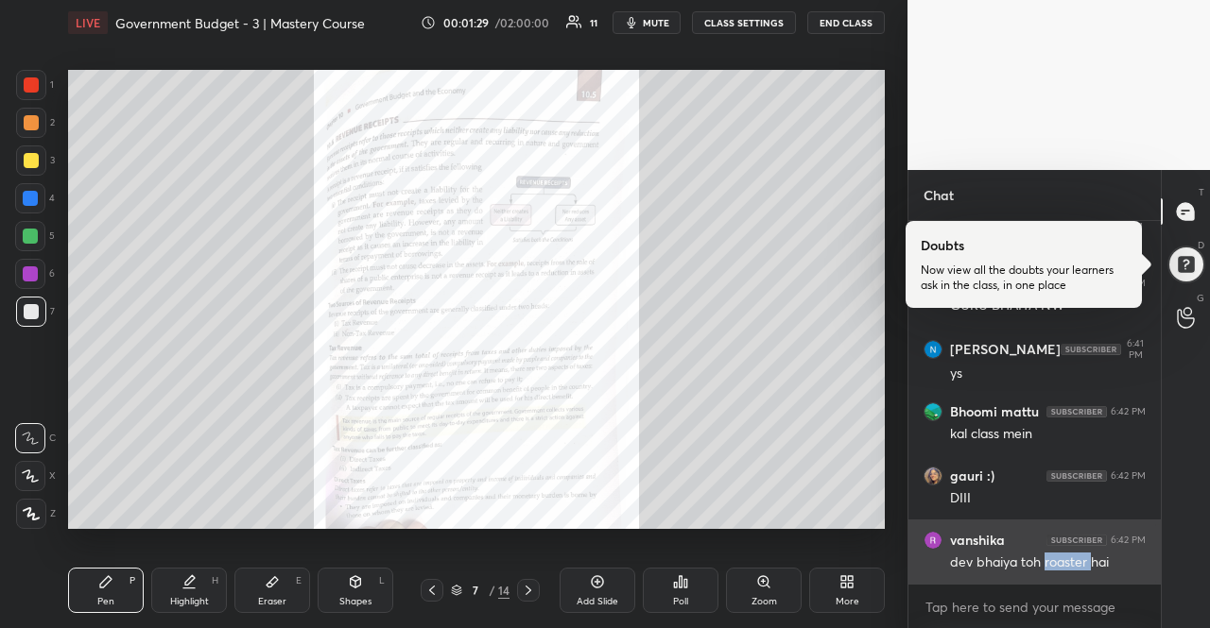
click at [1082, 575] on div "vanshika 6:42 PM dev bhaiya toh roaster hai" at bounding box center [1034, 552] width 252 height 64
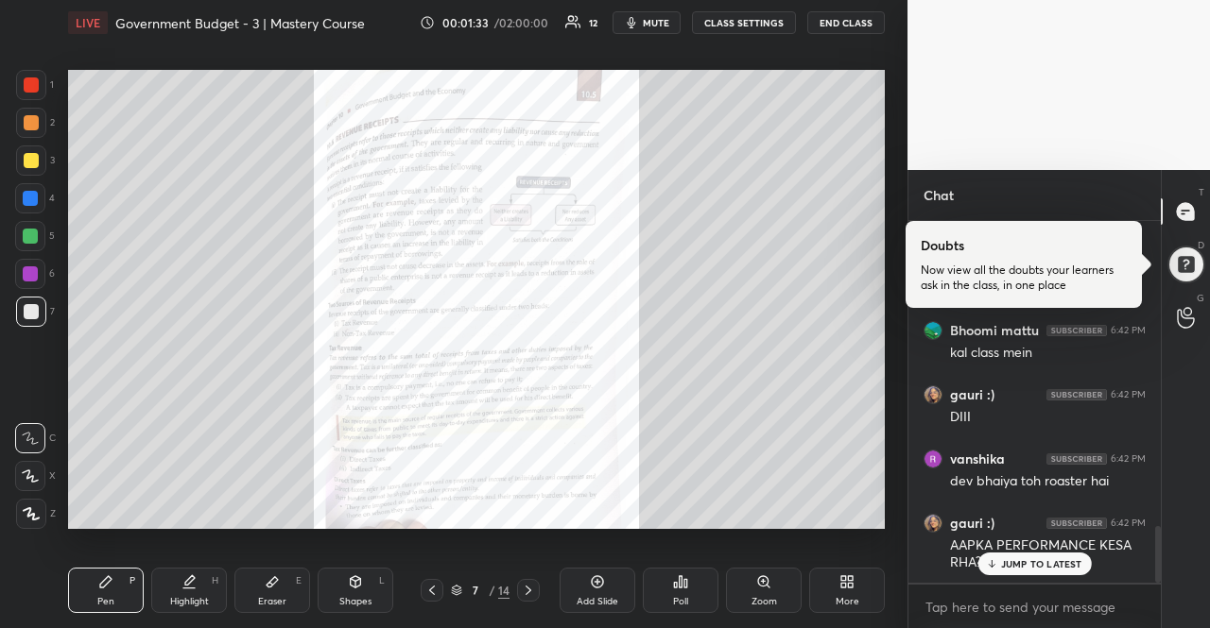
click at [1068, 568] on p "JUMP TO LATEST" at bounding box center [1041, 563] width 81 height 11
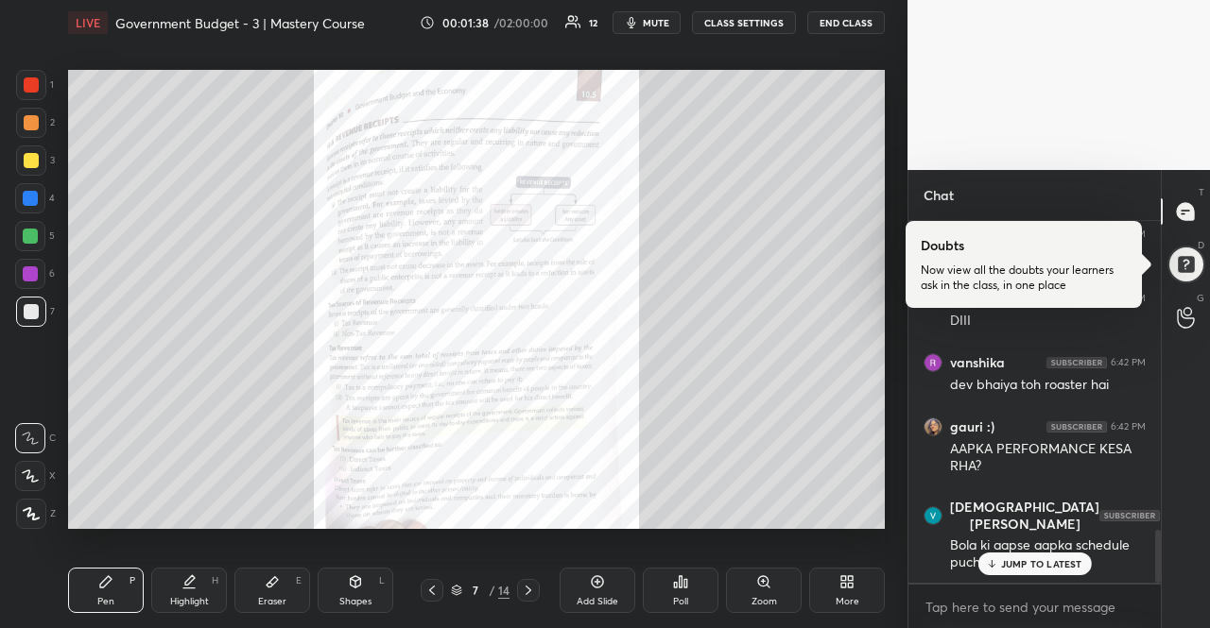
scroll to position [2104, 0]
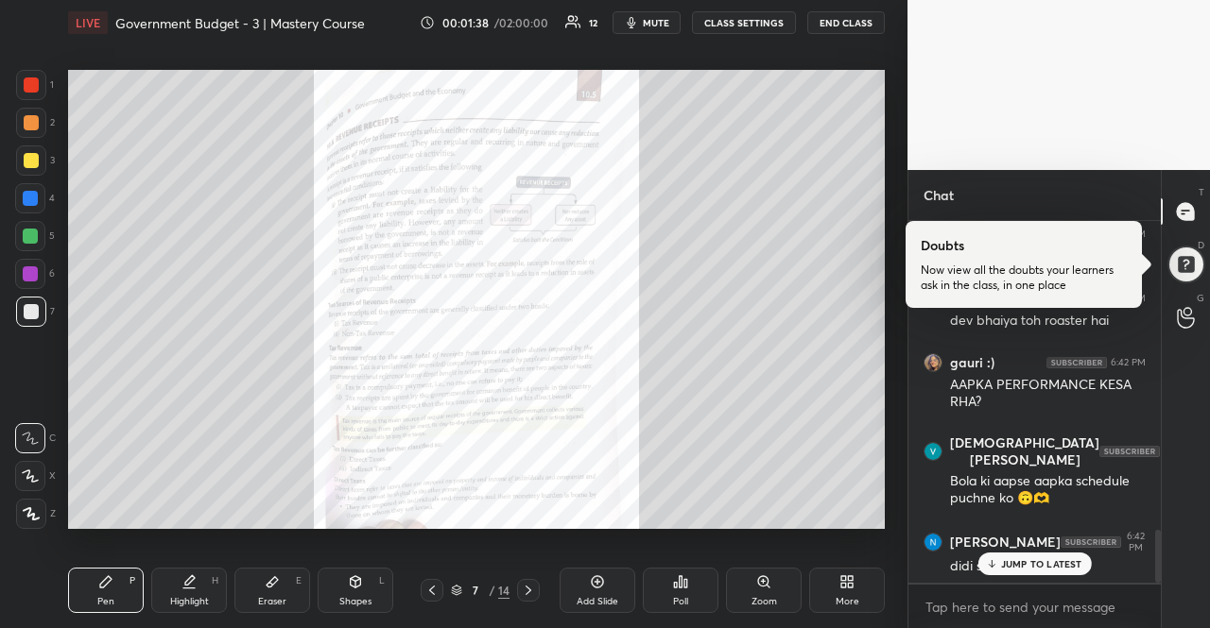
click at [1069, 568] on p "JUMP TO LATEST" at bounding box center [1041, 563] width 81 height 11
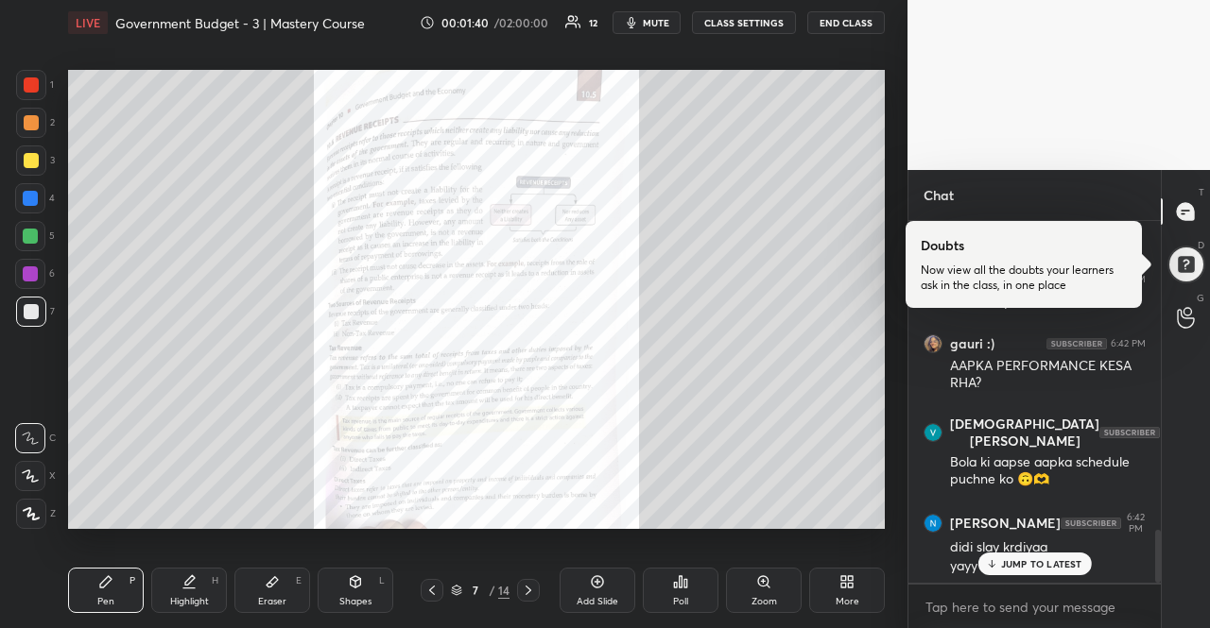
click at [1069, 568] on p "JUMP TO LATEST" at bounding box center [1041, 563] width 81 height 11
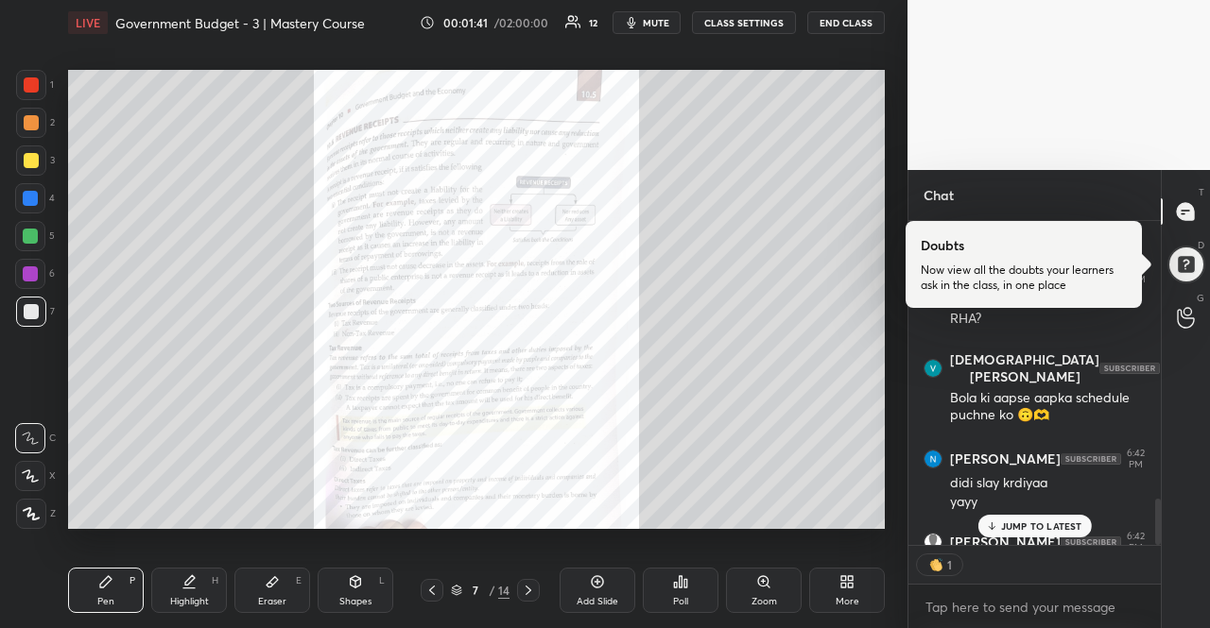
scroll to position [6, 6]
click at [1061, 538] on div "JUMP TO LATEST" at bounding box center [1033, 526] width 113 height 23
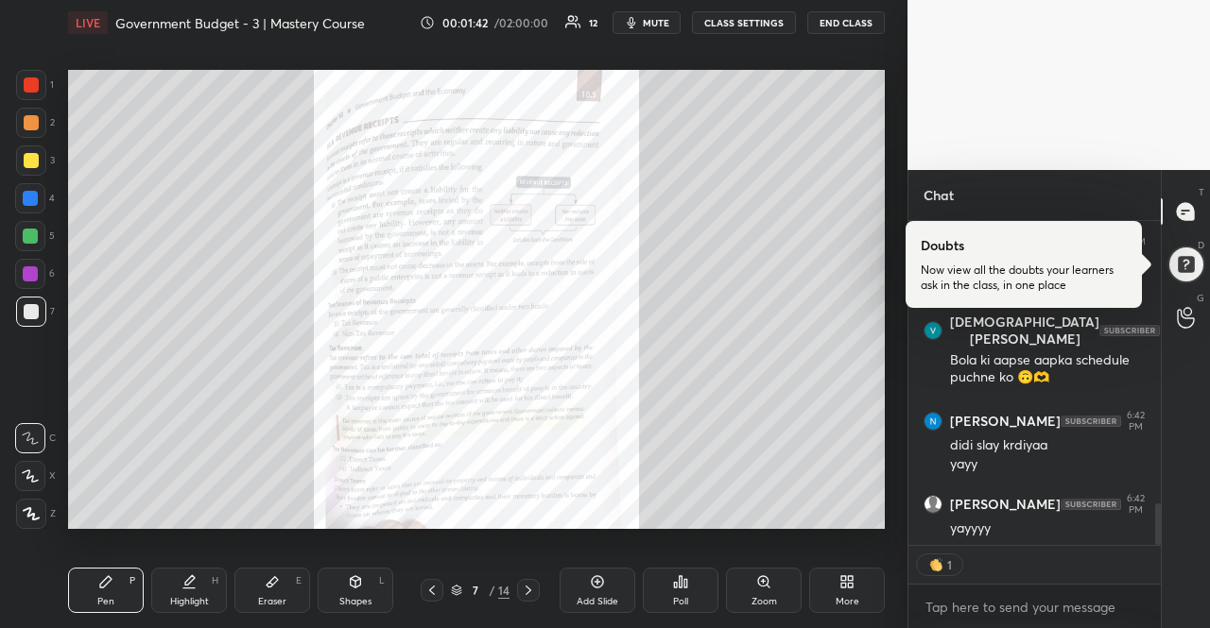
scroll to position [2289, 0]
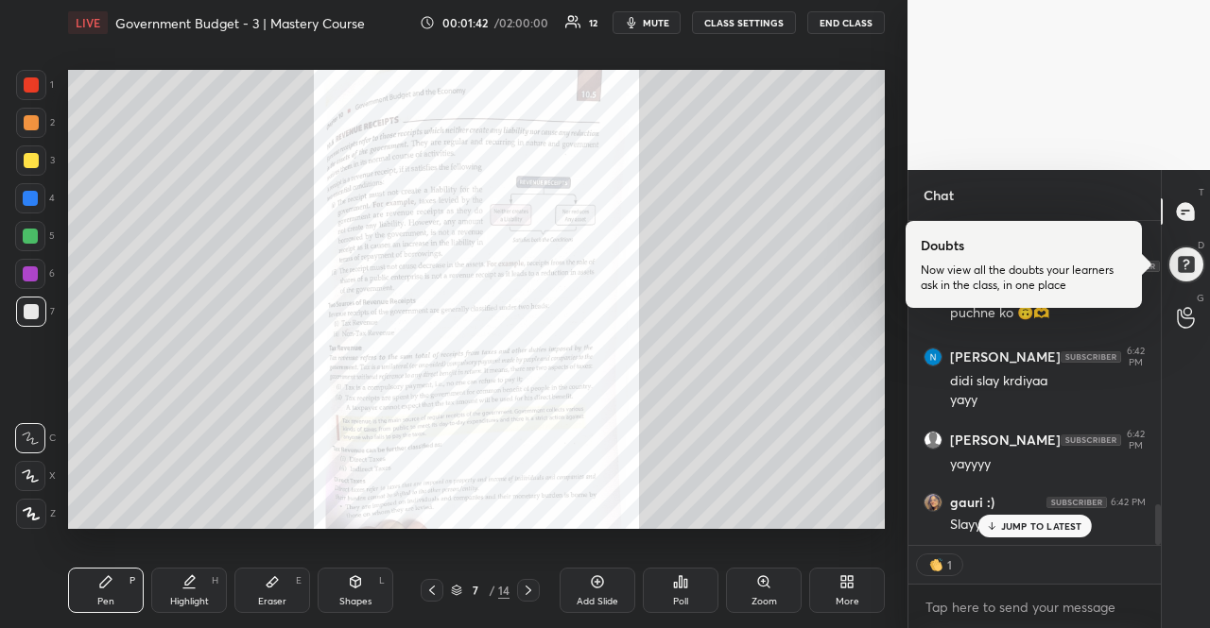
click at [1060, 525] on p "JUMP TO LATEST" at bounding box center [1041, 526] width 81 height 11
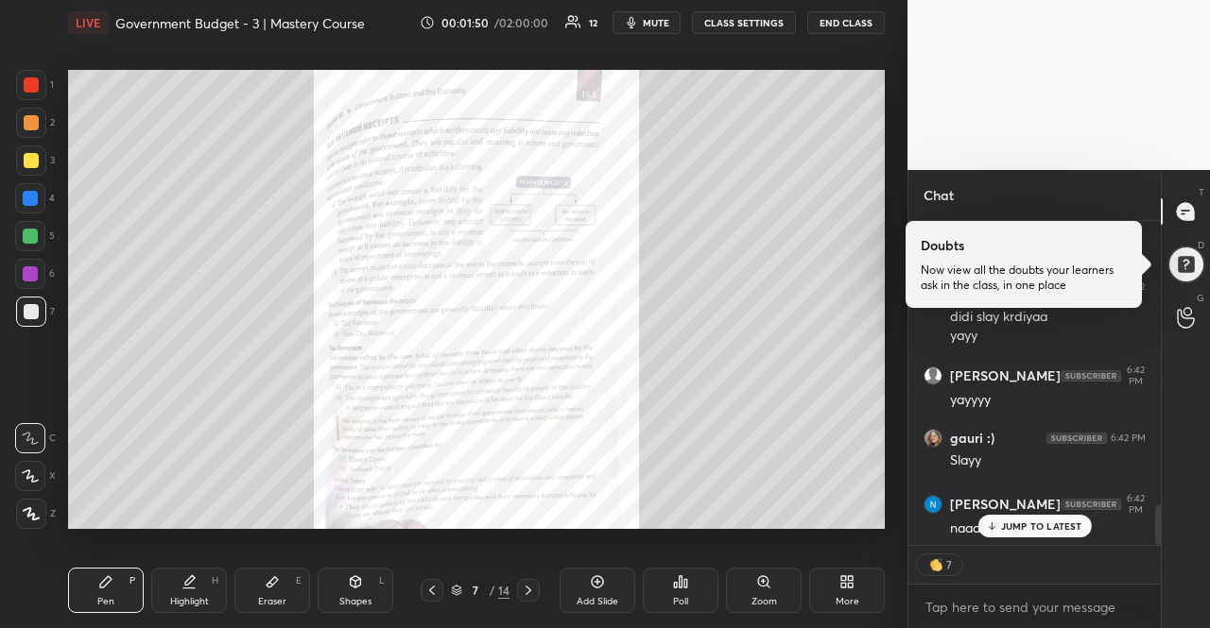
click at [1005, 515] on div "JUMP TO LATEST" at bounding box center [1033, 526] width 113 height 23
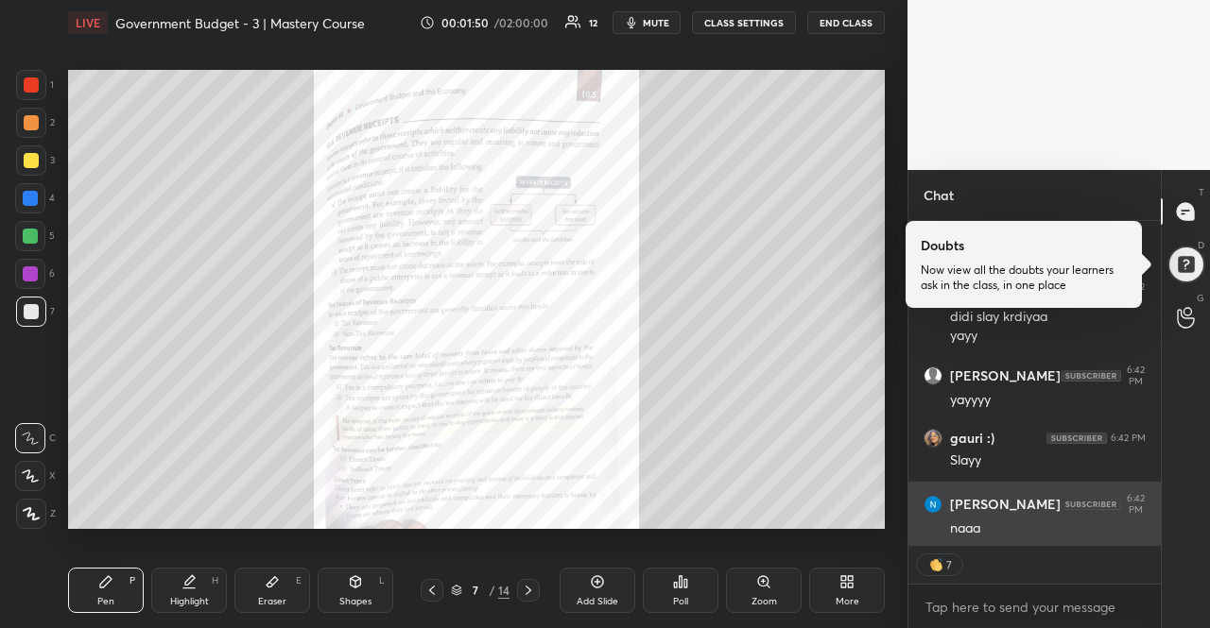
scroll to position [2417, 0]
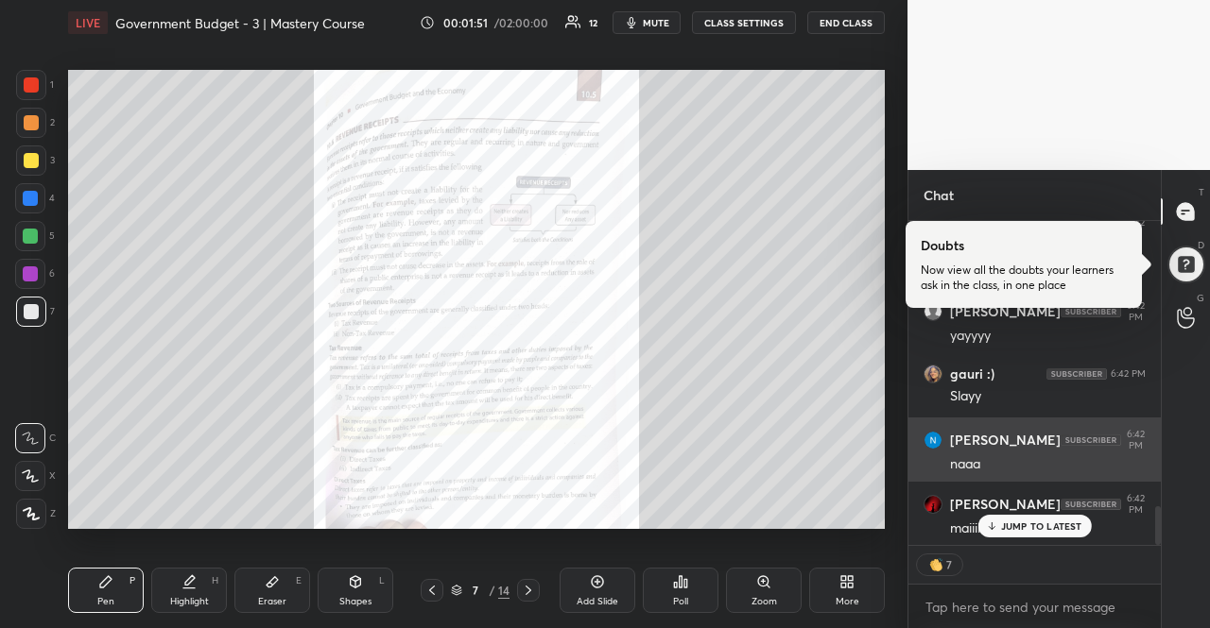
click at [1005, 524] on p "JUMP TO LATEST" at bounding box center [1041, 526] width 81 height 11
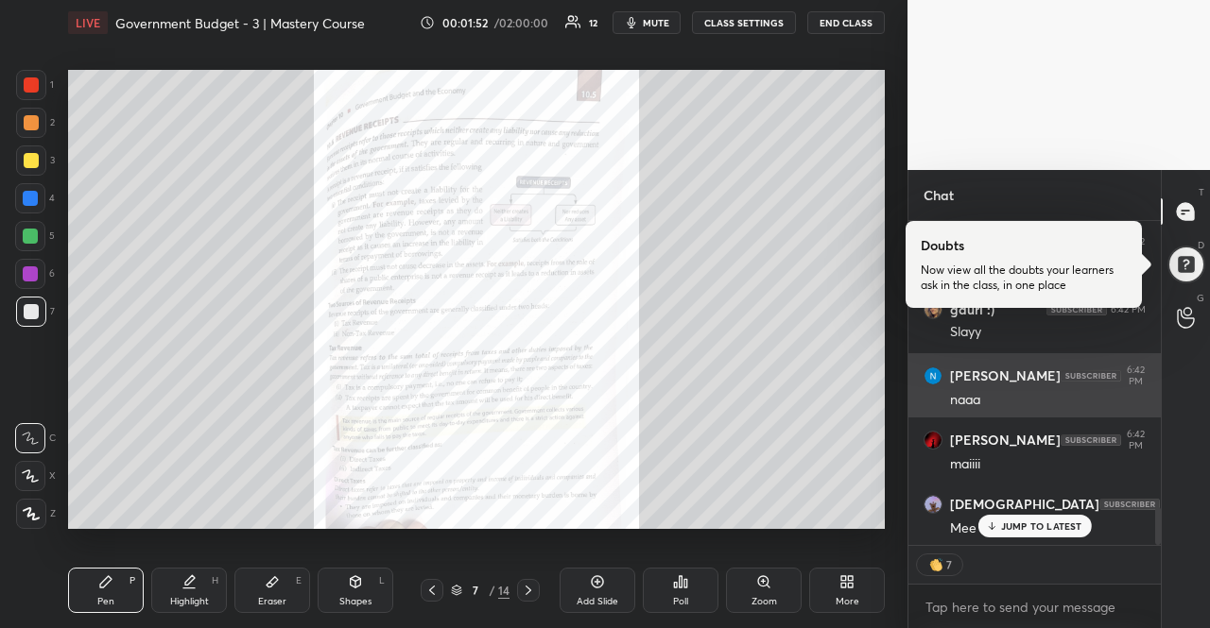
click at [1005, 524] on p "JUMP TO LATEST" at bounding box center [1041, 526] width 81 height 11
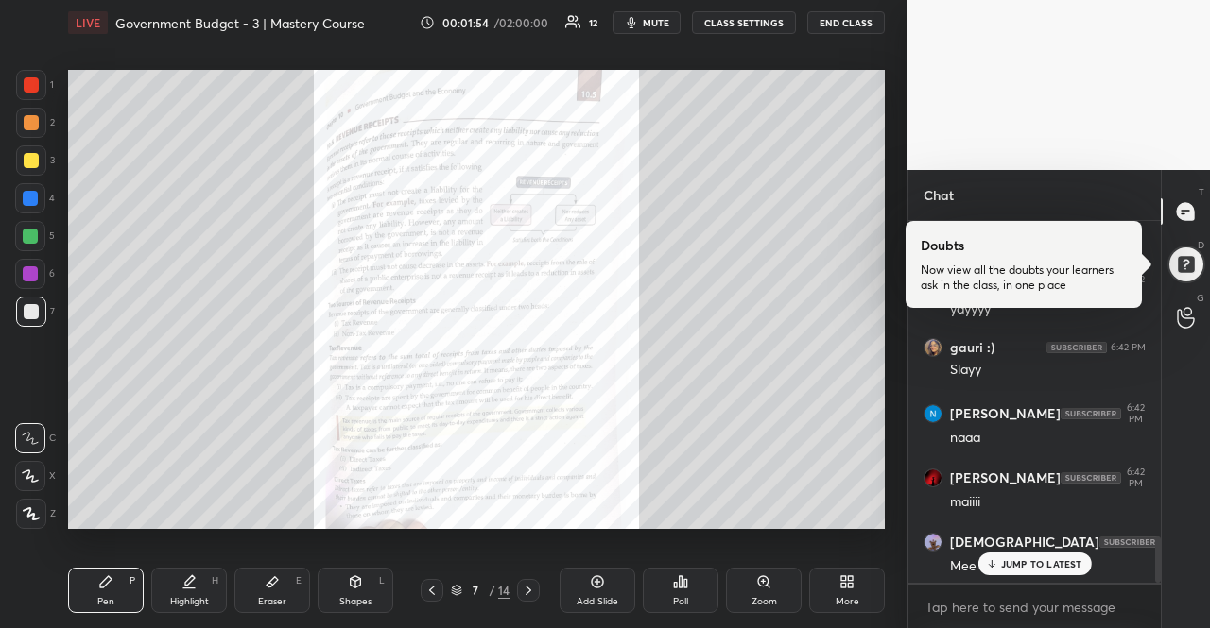
scroll to position [2525, 0]
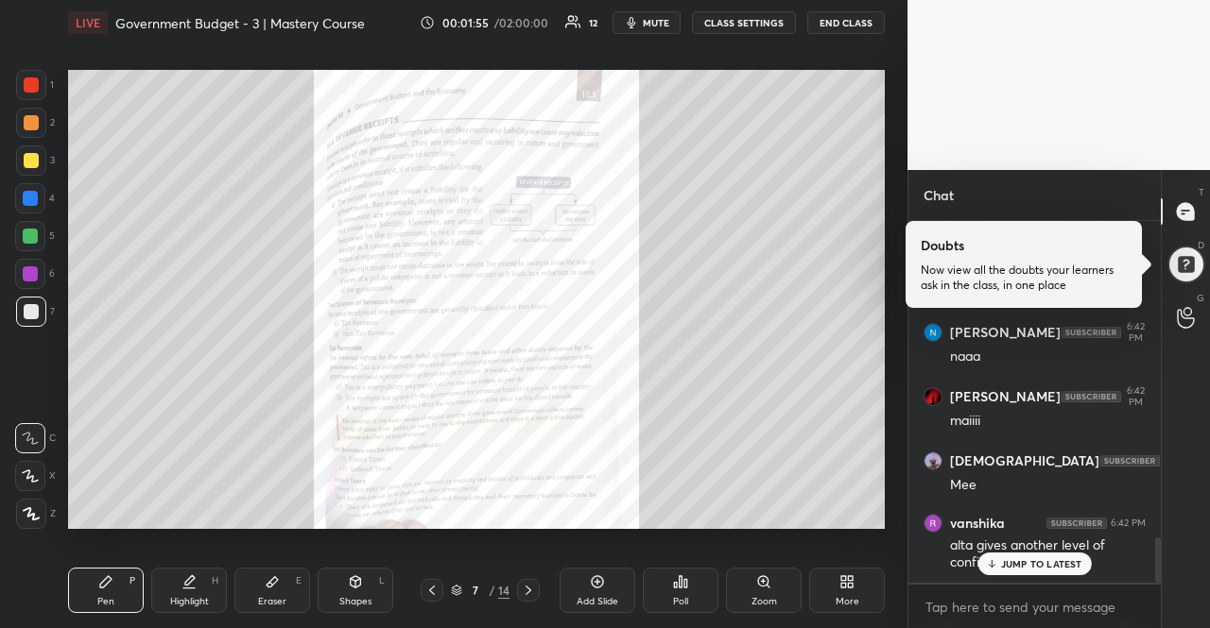
click at [1015, 561] on p "JUMP TO LATEST" at bounding box center [1041, 563] width 81 height 11
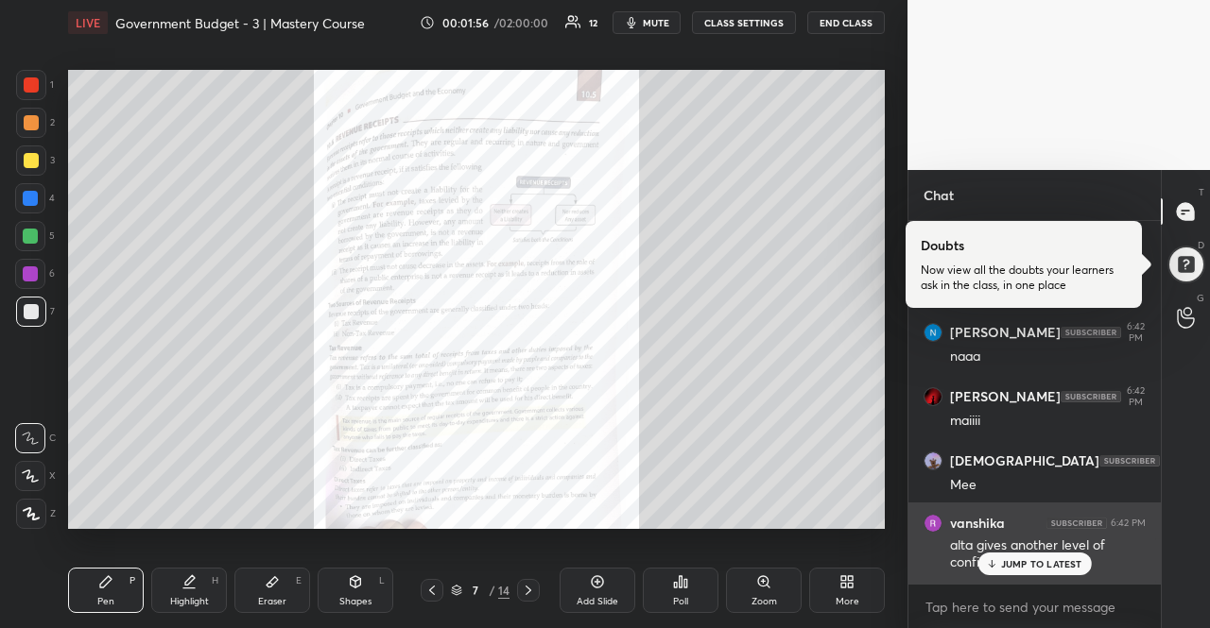
scroll to position [2606, 0]
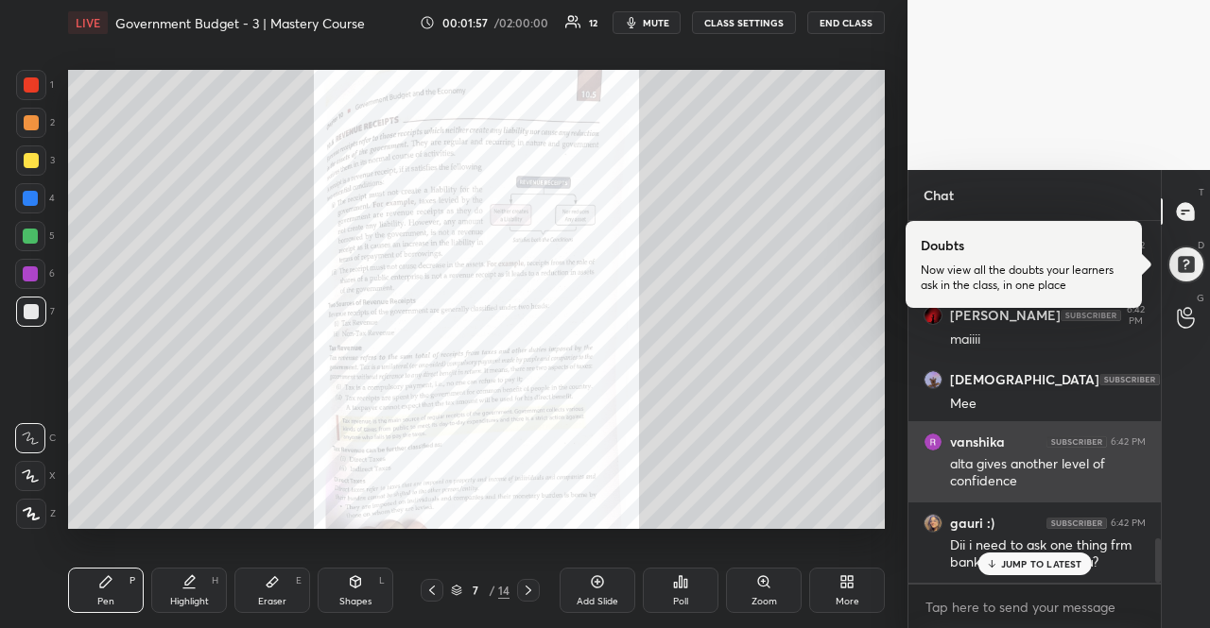
click at [1017, 561] on p "JUMP TO LATEST" at bounding box center [1041, 563] width 81 height 11
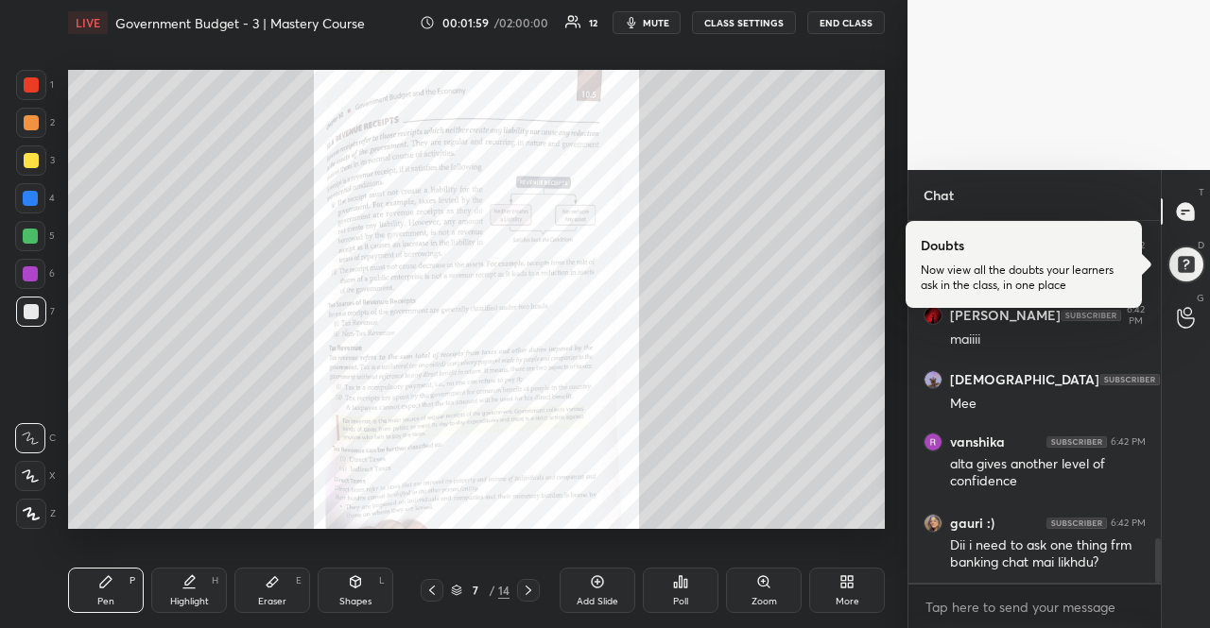
scroll to position [2671, 0]
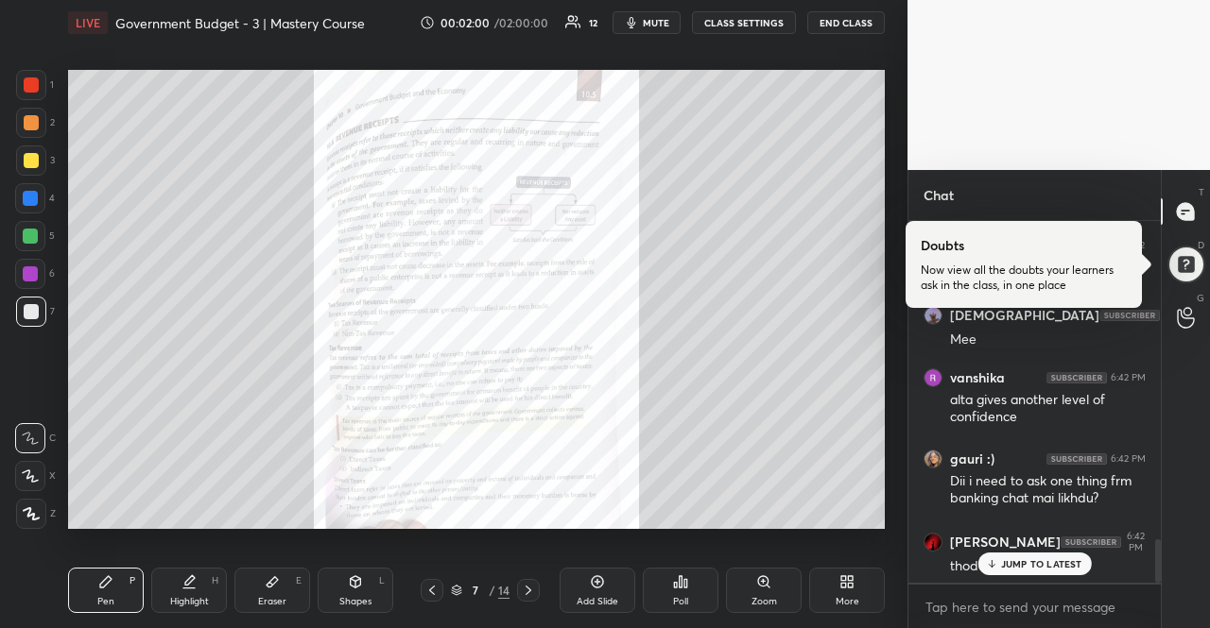
click at [1029, 556] on div "JUMP TO LATEST" at bounding box center [1033, 564] width 113 height 23
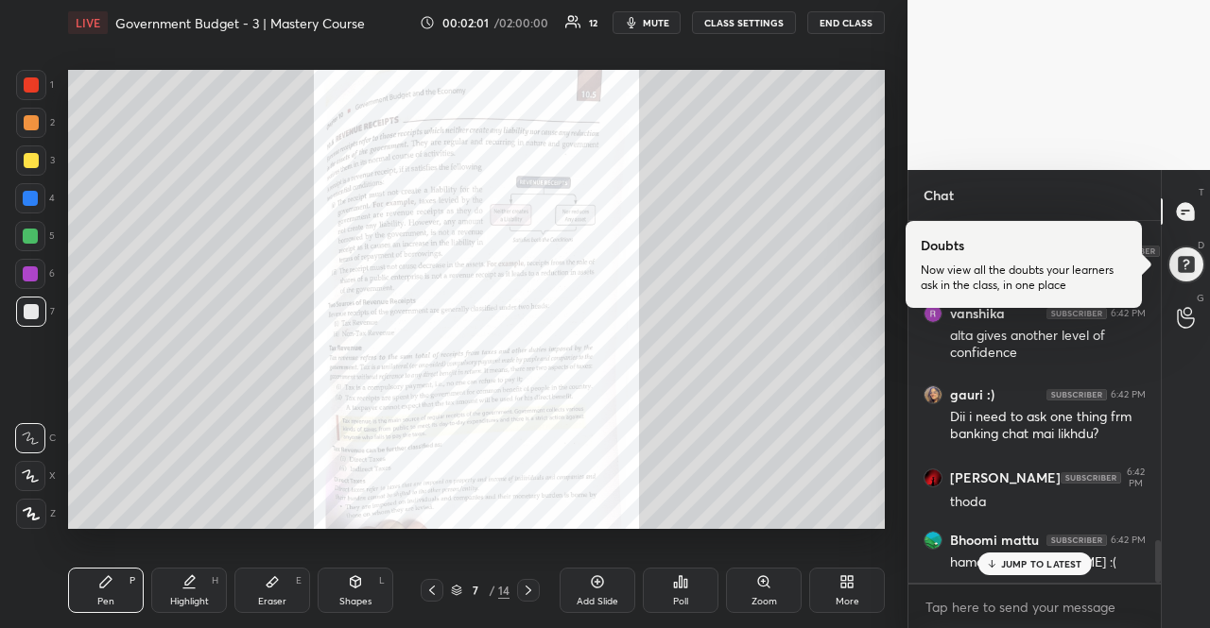
click at [1029, 556] on div "JUMP TO LATEST" at bounding box center [1033, 564] width 113 height 23
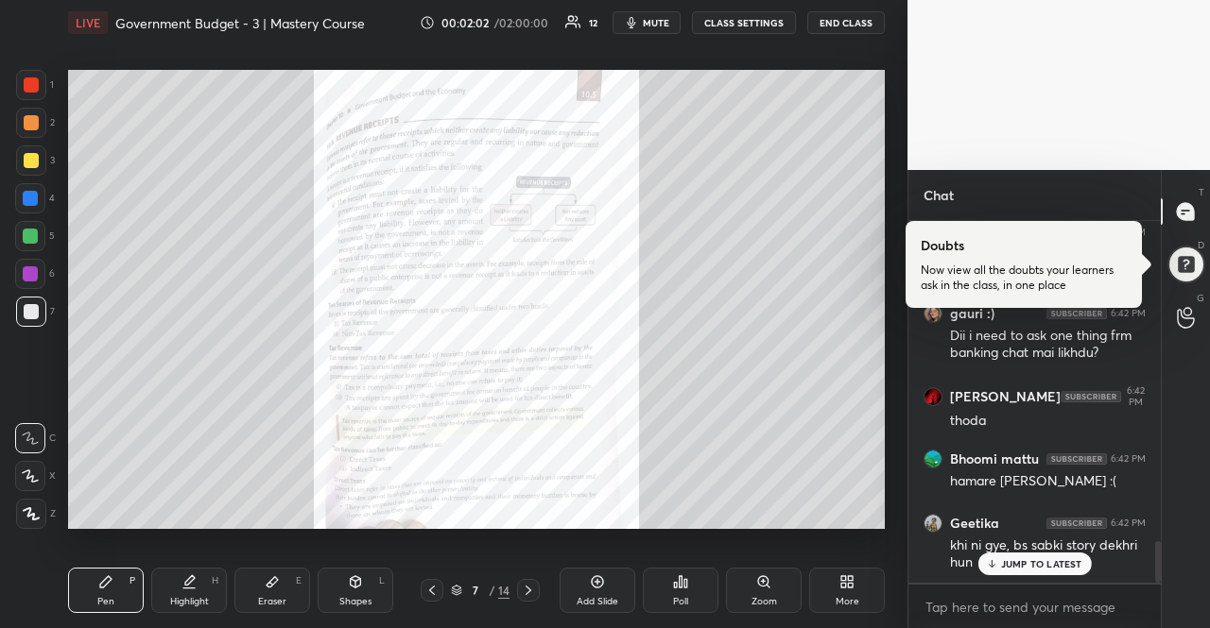
click at [1029, 556] on div "JUMP TO LATEST" at bounding box center [1033, 564] width 113 height 23
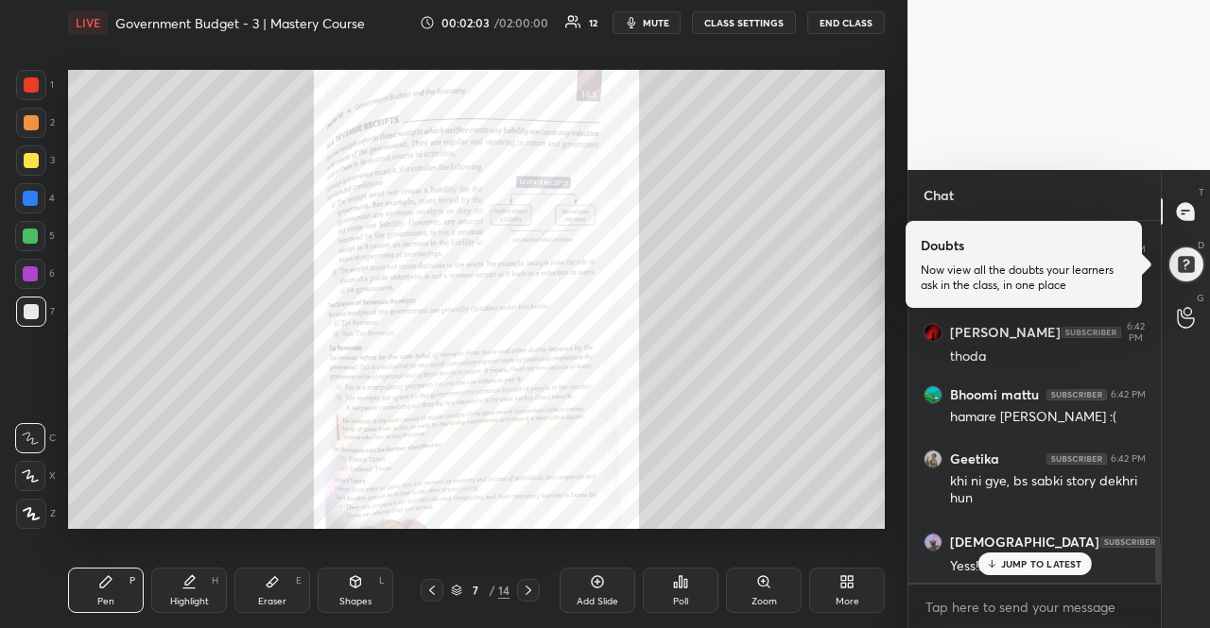
click at [1029, 556] on div "JUMP TO LATEST" at bounding box center [1033, 564] width 113 height 23
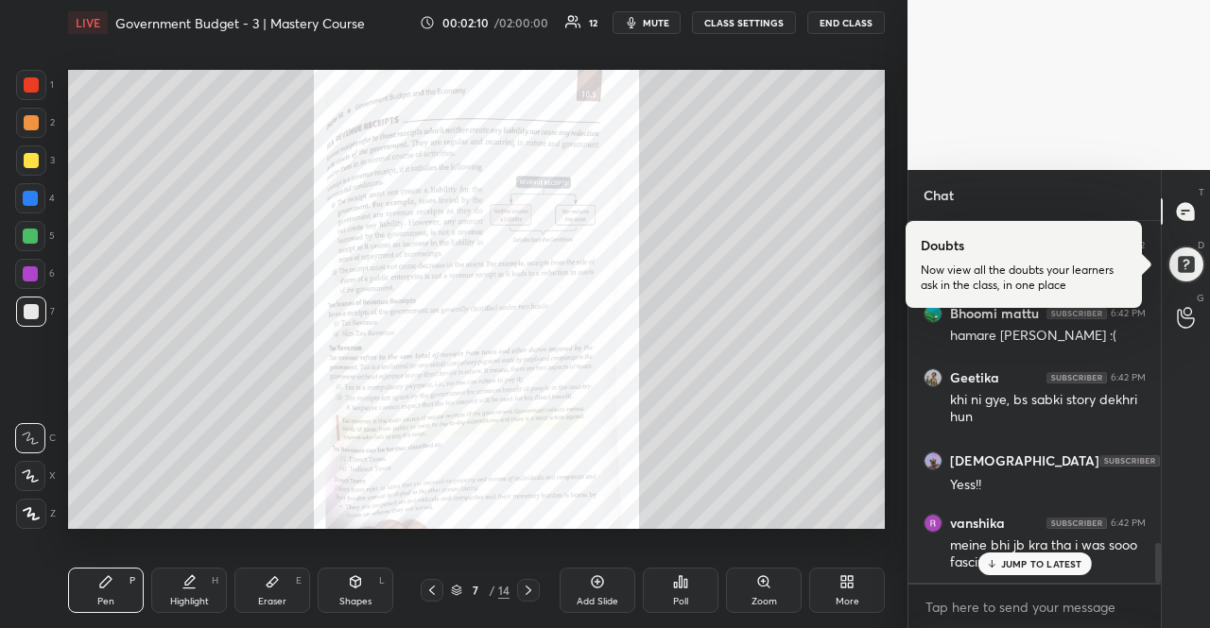
click at [992, 566] on icon at bounding box center [991, 566] width 6 height 3
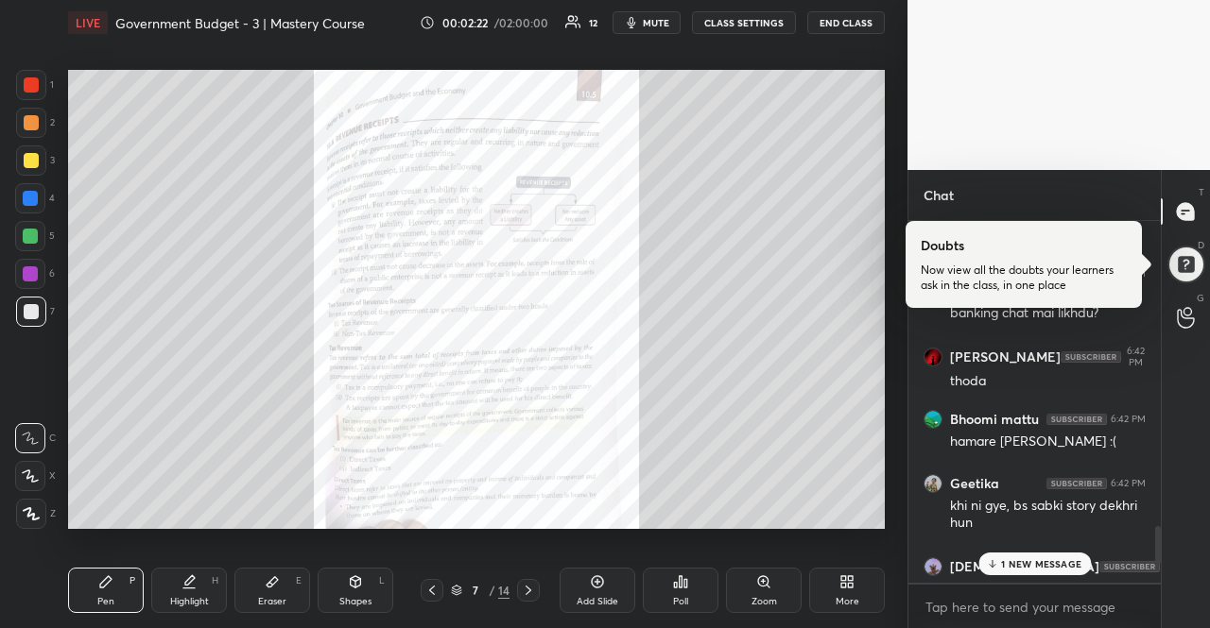
click at [1043, 553] on div "1 NEW MESSAGE" at bounding box center [1034, 564] width 112 height 23
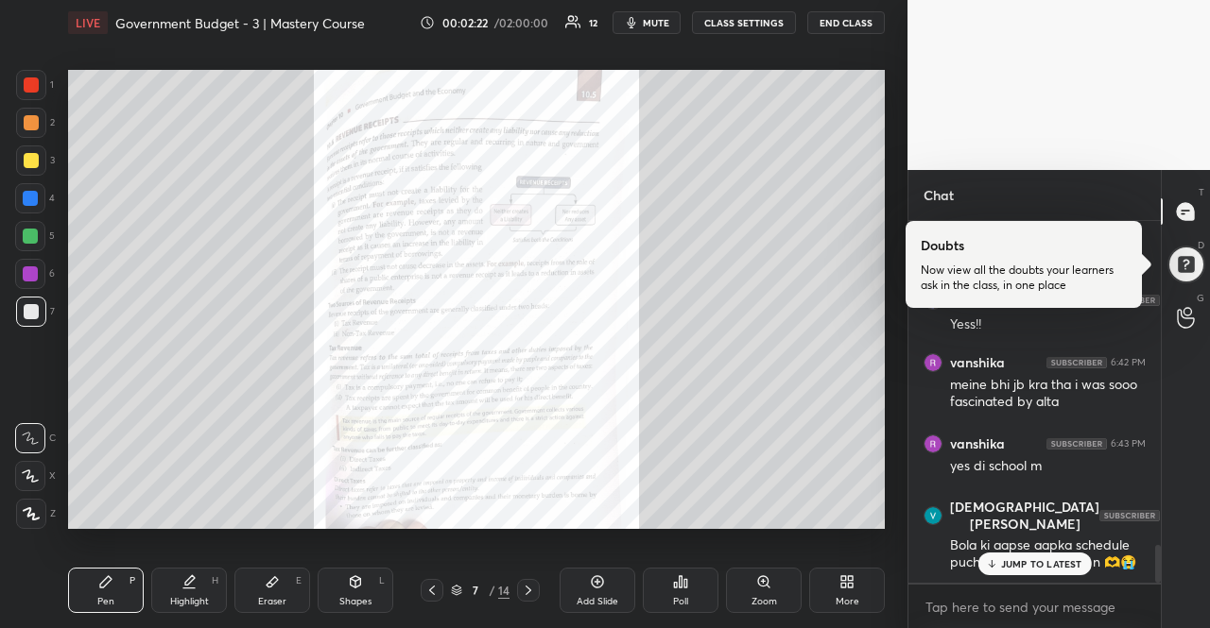
click at [1043, 553] on div "JUMP TO LATEST" at bounding box center [1033, 564] width 113 height 23
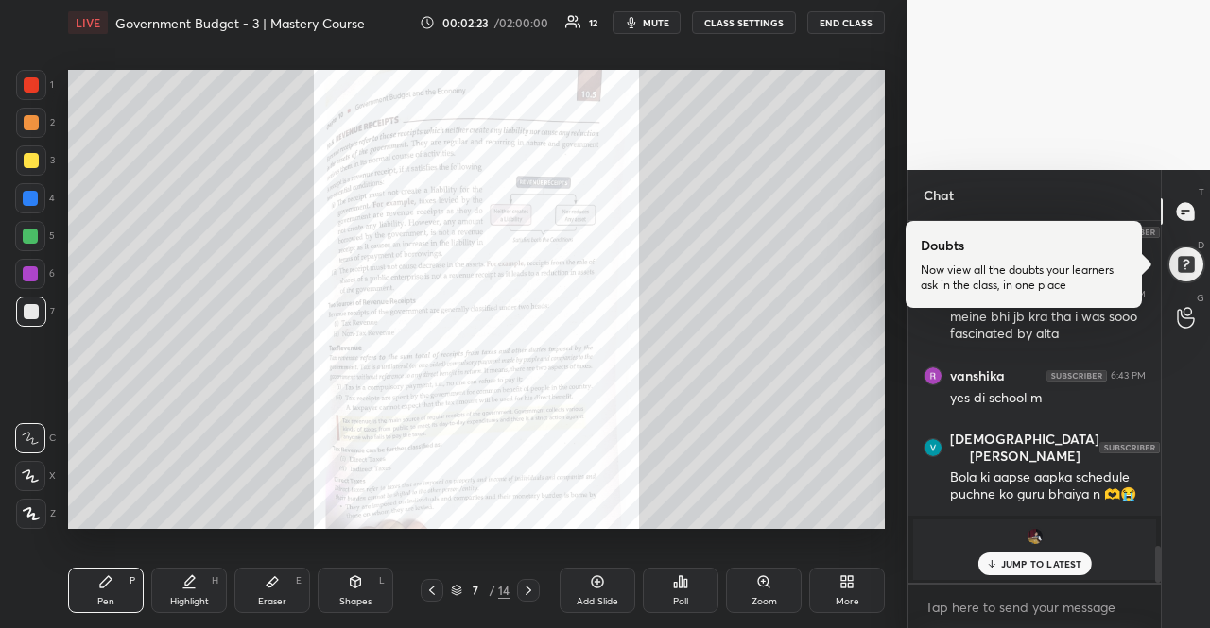
click at [1043, 553] on div "JUMP TO LATEST" at bounding box center [1033, 564] width 113 height 23
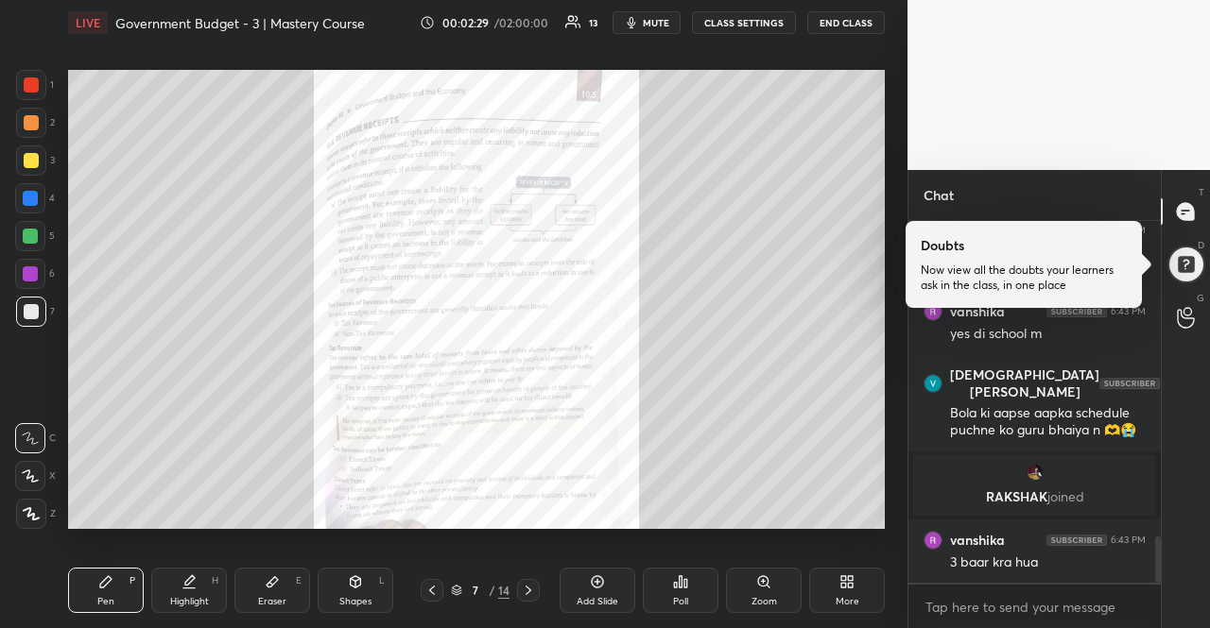
scroll to position [2538, 0]
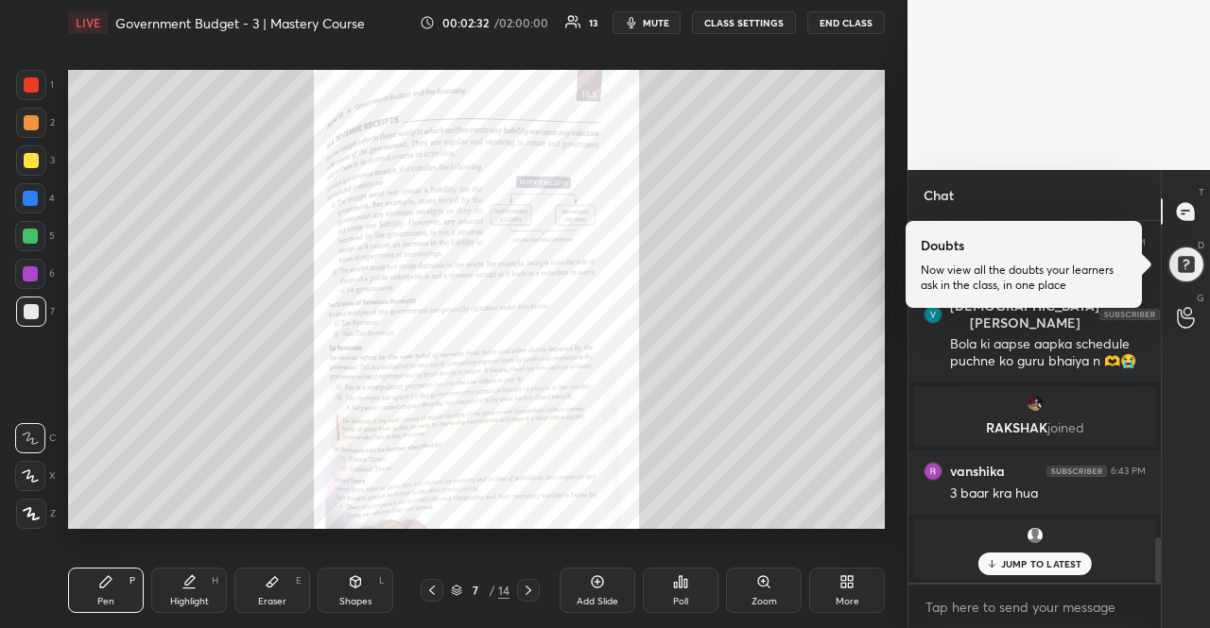
click at [1061, 553] on div "gauri :) 6:42 PM Slayy [PERSON_NAME] 6:42 PM [PERSON_NAME] 6:42 PM maiiii Vaish…" at bounding box center [1034, 402] width 252 height 362
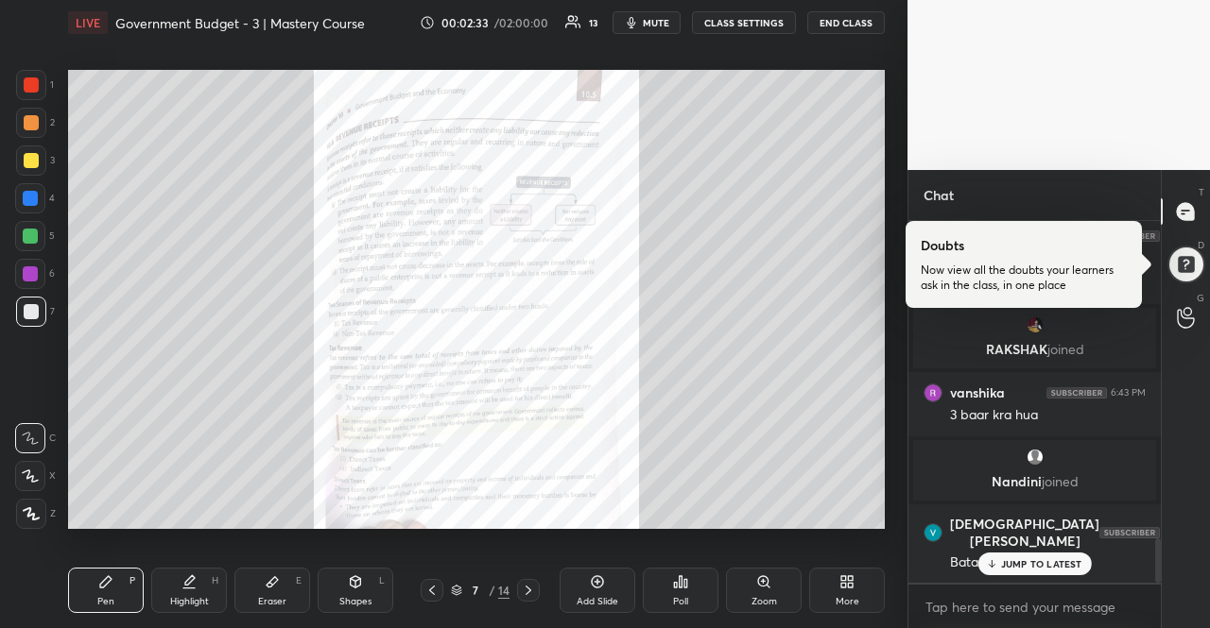
click at [1063, 557] on div "JUMP TO LATEST" at bounding box center [1033, 564] width 113 height 23
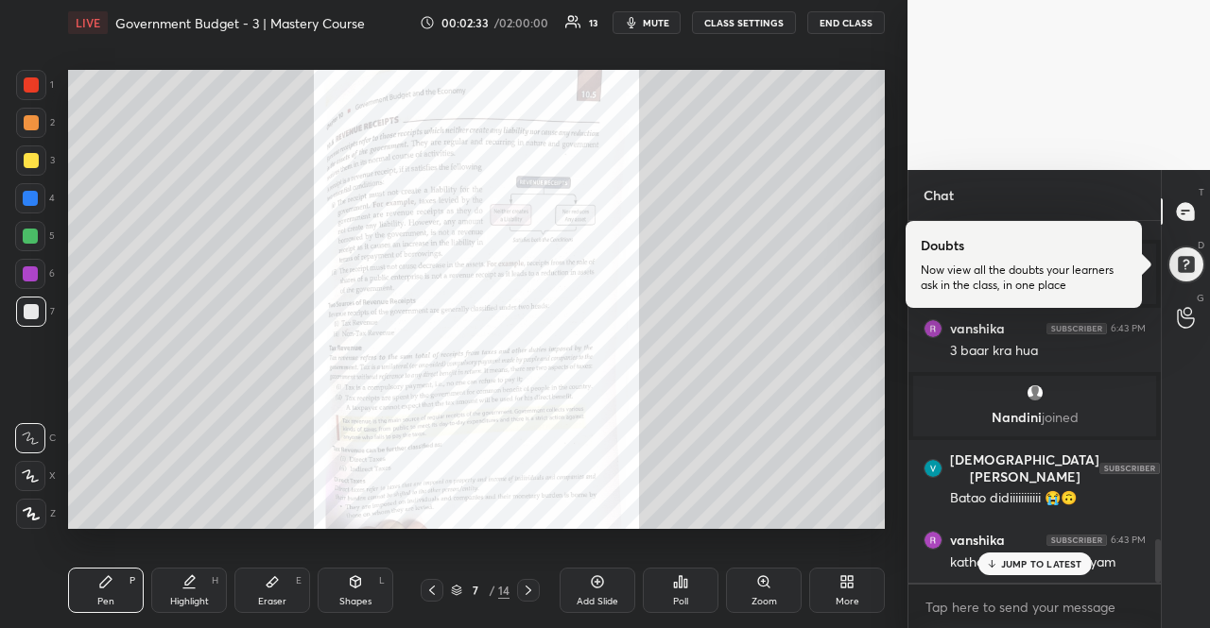
click at [1063, 557] on div "JUMP TO LATEST" at bounding box center [1033, 564] width 113 height 23
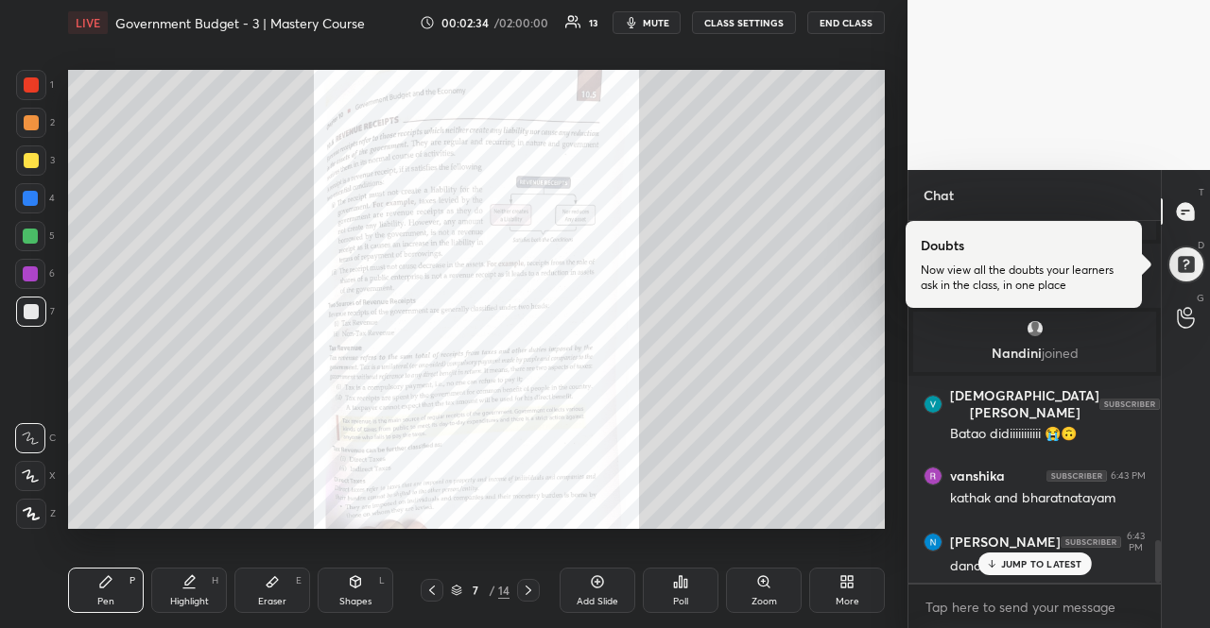
click at [1063, 557] on div "JUMP TO LATEST" at bounding box center [1033, 564] width 113 height 23
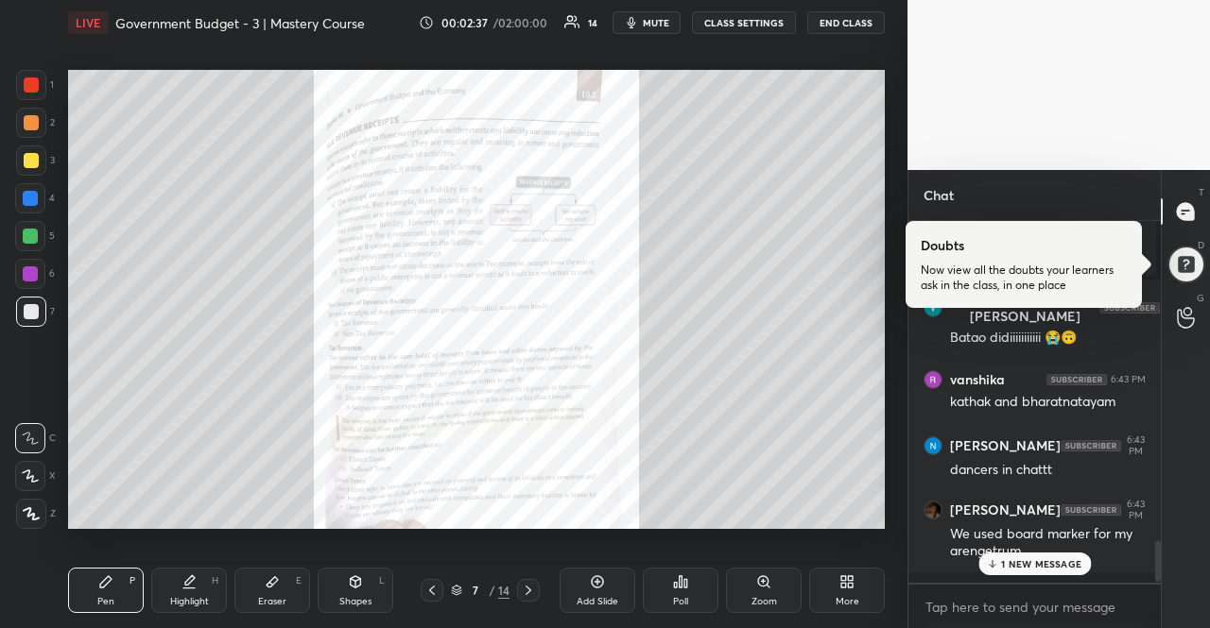
scroll to position [2905, 0]
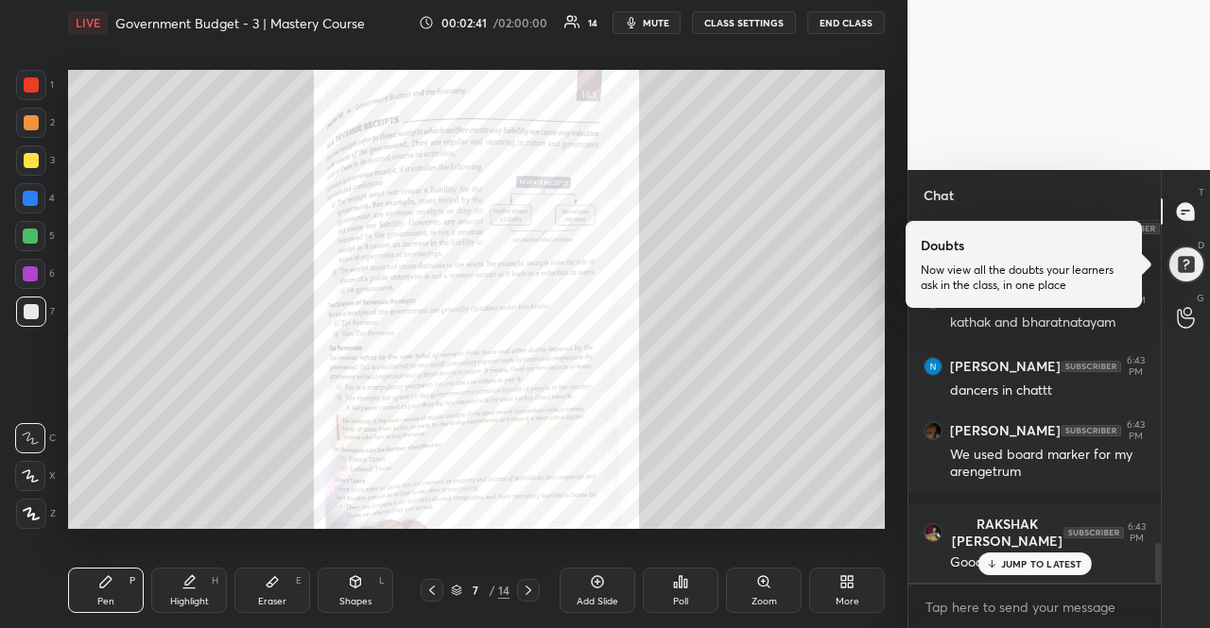
click at [1062, 556] on div "JUMP TO LATEST" at bounding box center [1033, 564] width 113 height 23
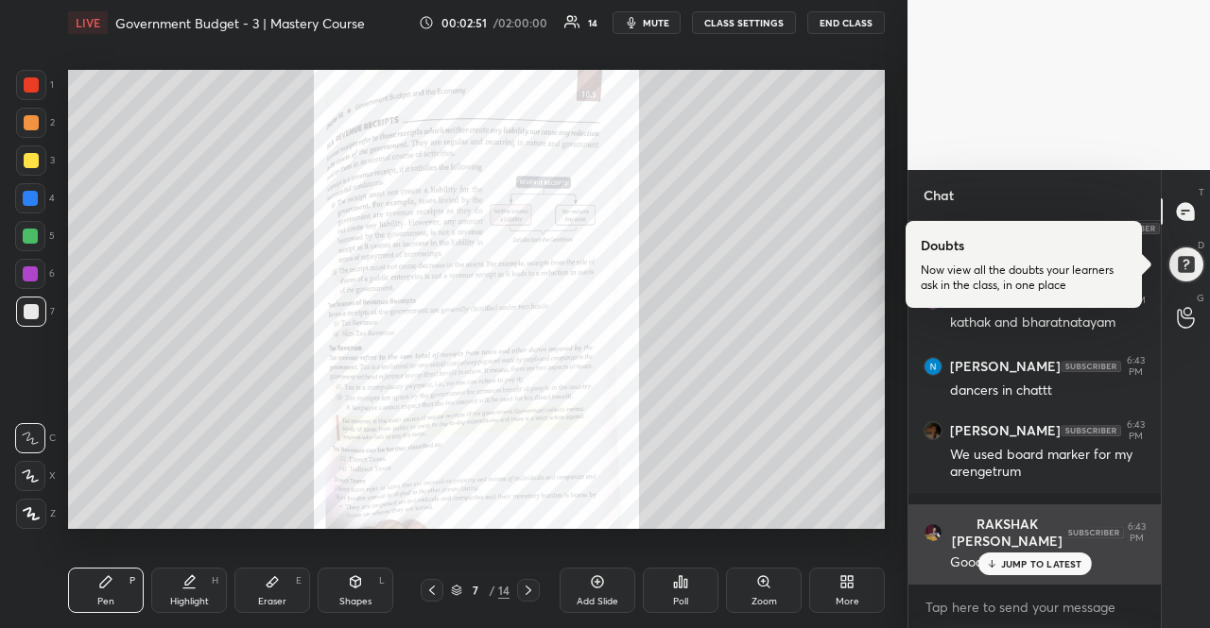
scroll to position [2969, 0]
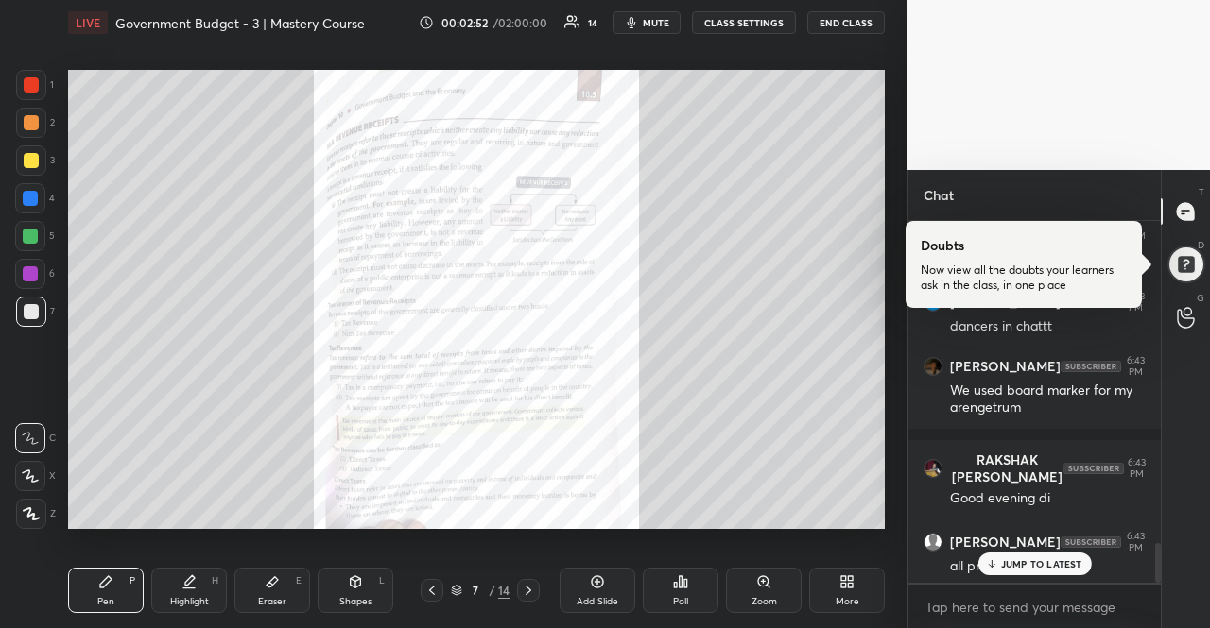
click at [1062, 564] on p "JUMP TO LATEST" at bounding box center [1041, 563] width 81 height 11
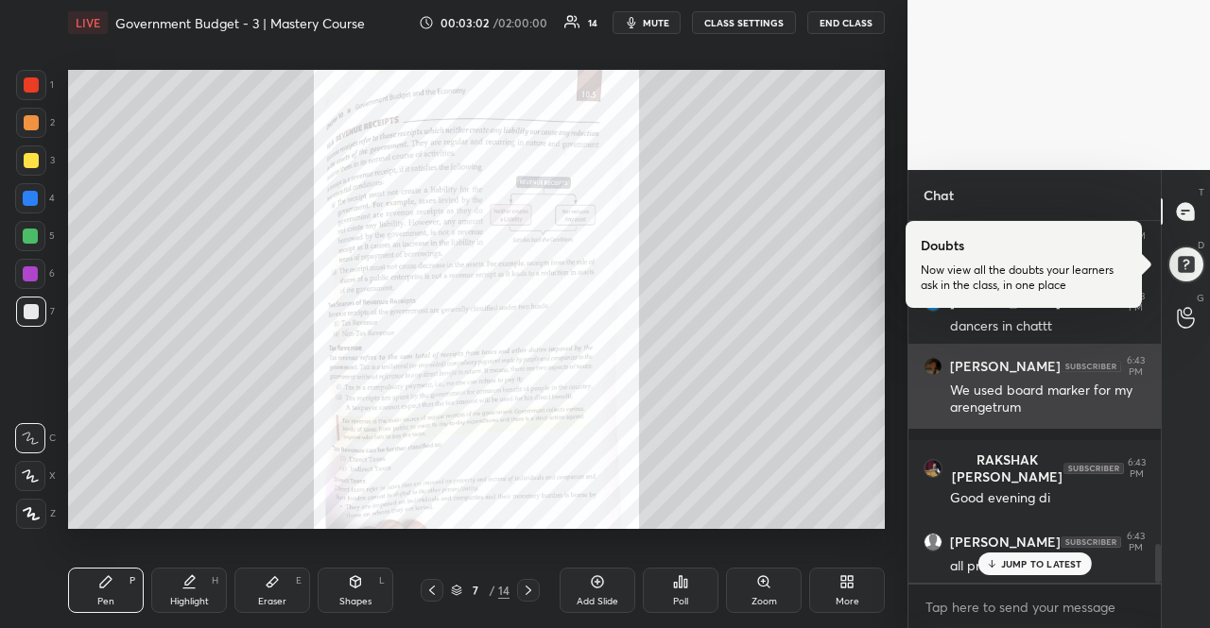
scroll to position [3049, 0]
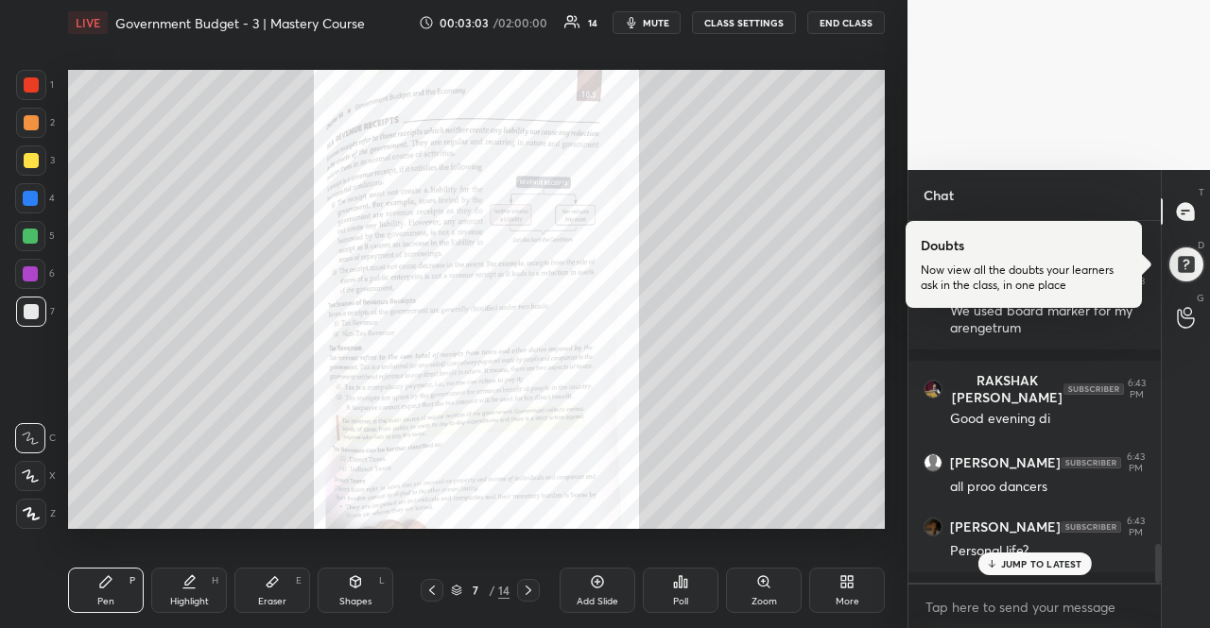
click at [1031, 560] on p "JUMP TO LATEST" at bounding box center [1041, 563] width 81 height 11
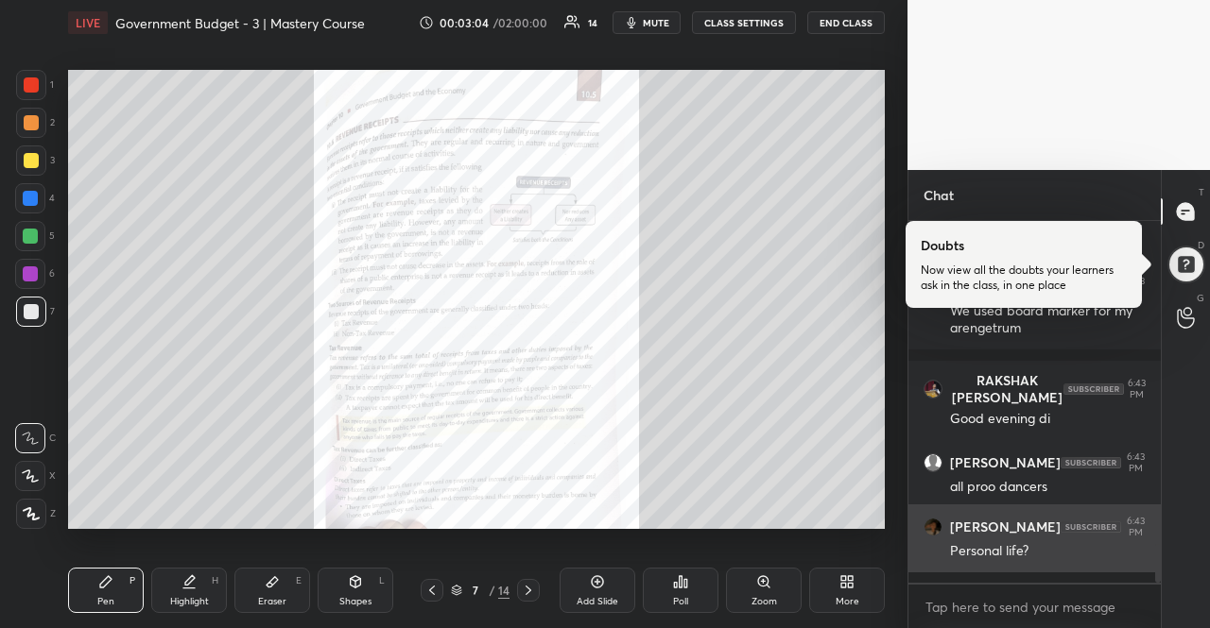
click at [1028, 561] on div "Personal life?" at bounding box center [1048, 551] width 196 height 19
click at [1015, 564] on p "JUMP TO LATEST" at bounding box center [1041, 563] width 81 height 11
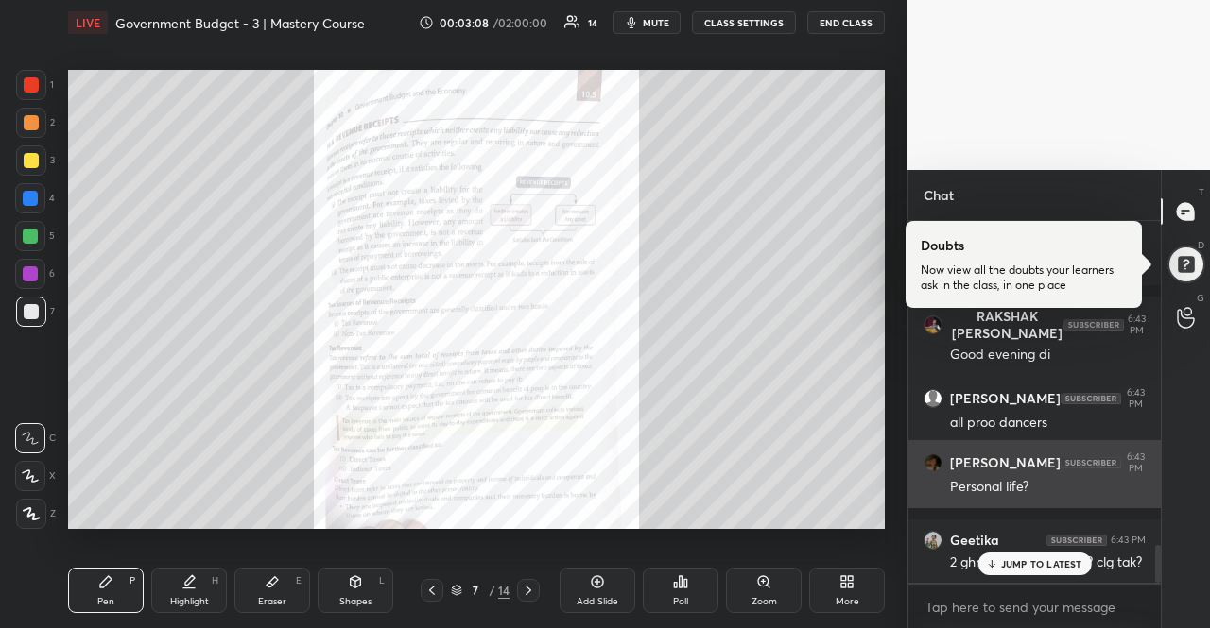
click at [1015, 564] on p "JUMP TO LATEST" at bounding box center [1041, 563] width 81 height 11
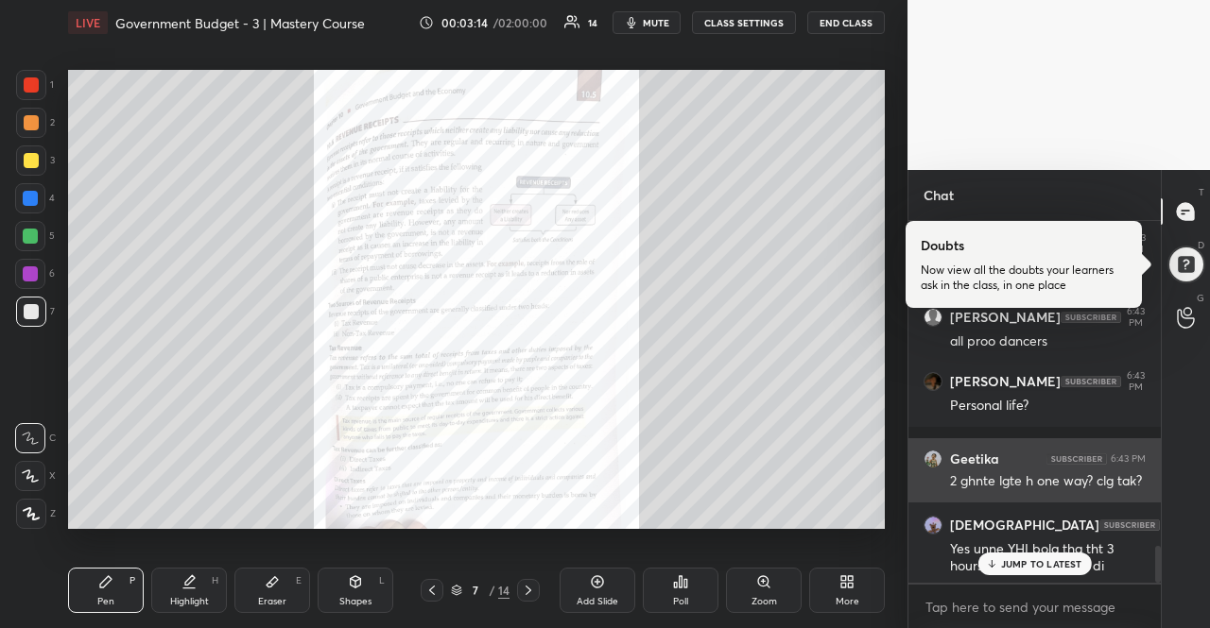
click at [1014, 570] on p "JUMP TO LATEST" at bounding box center [1041, 563] width 81 height 11
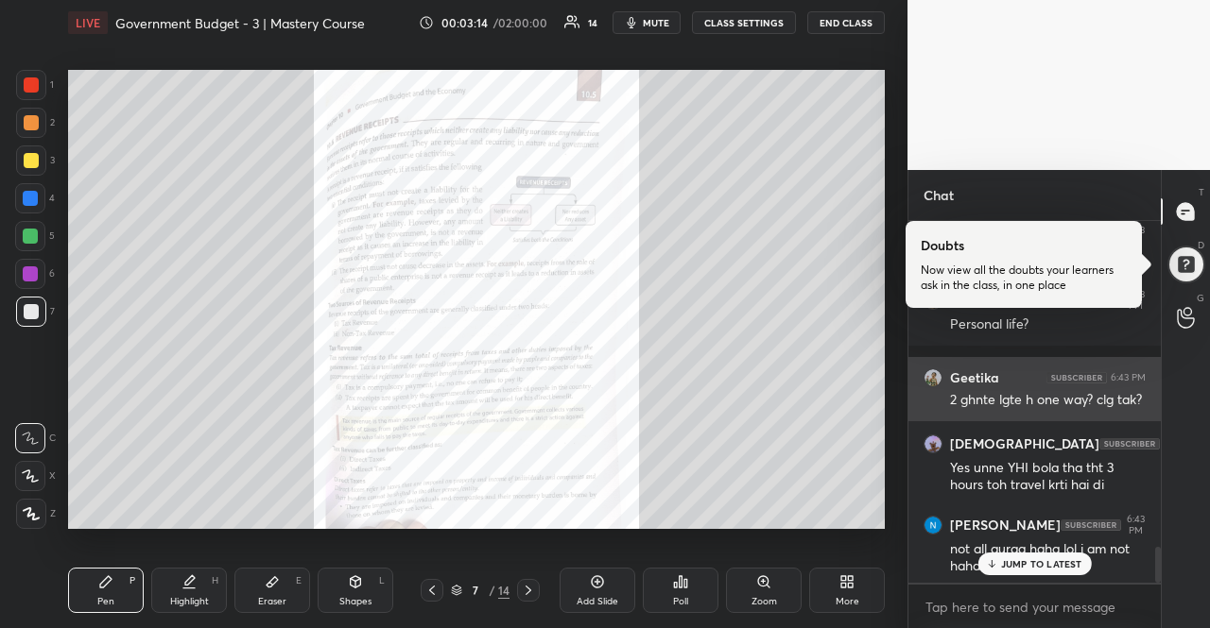
click at [1014, 570] on p "JUMP TO LATEST" at bounding box center [1041, 563] width 81 height 11
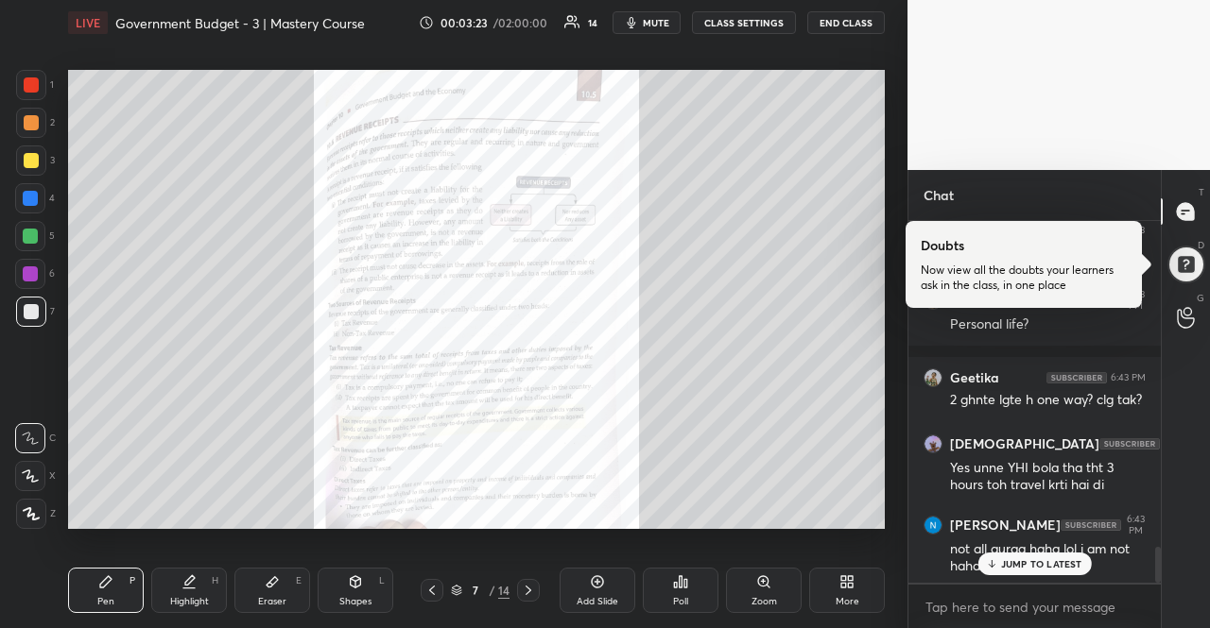
click at [1023, 558] on p "JUMP TO LATEST" at bounding box center [1041, 563] width 81 height 11
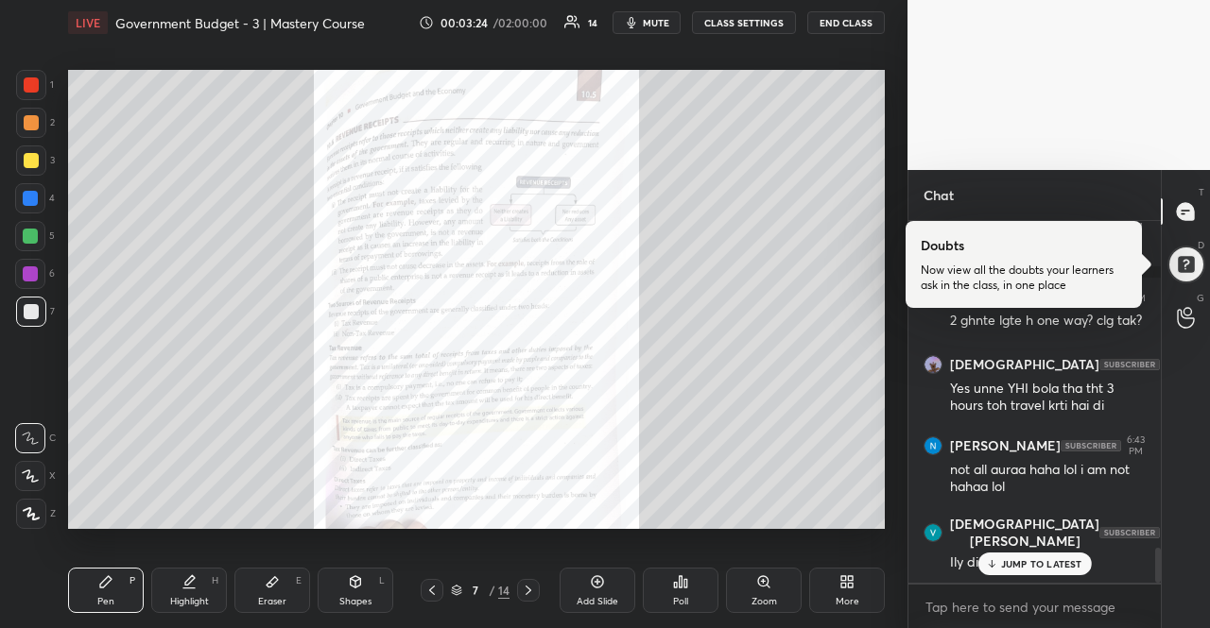
scroll to position [3419, 0]
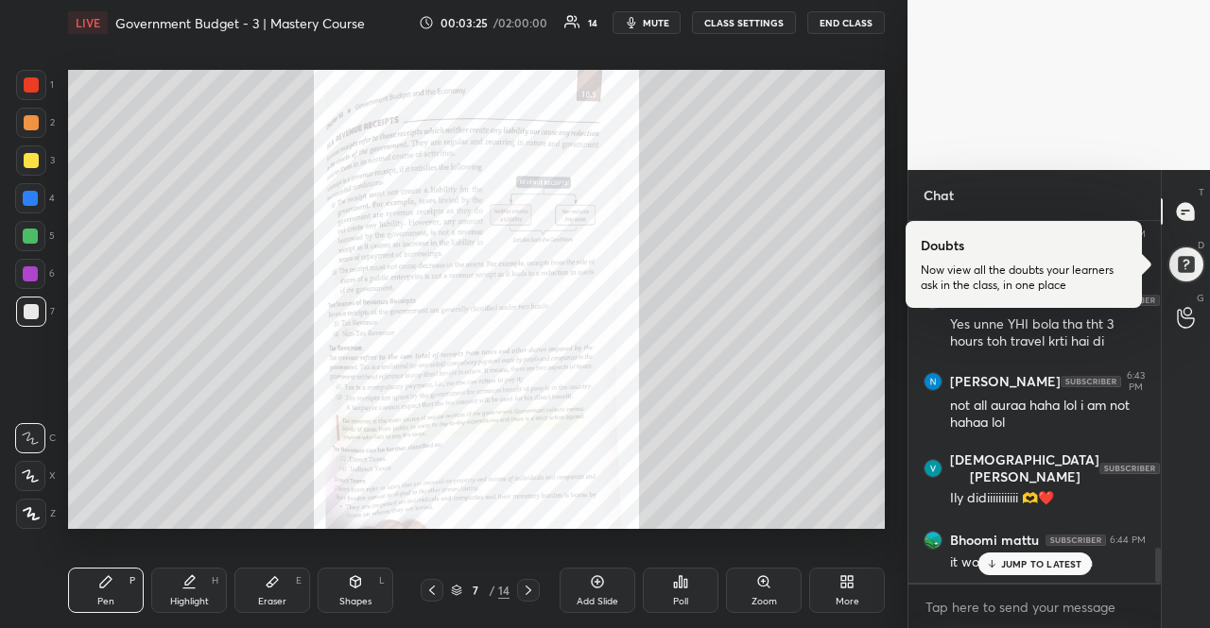
click at [1005, 570] on p "JUMP TO LATEST" at bounding box center [1041, 563] width 81 height 11
click at [1005, 570] on div "it would be really tough" at bounding box center [1048, 563] width 196 height 19
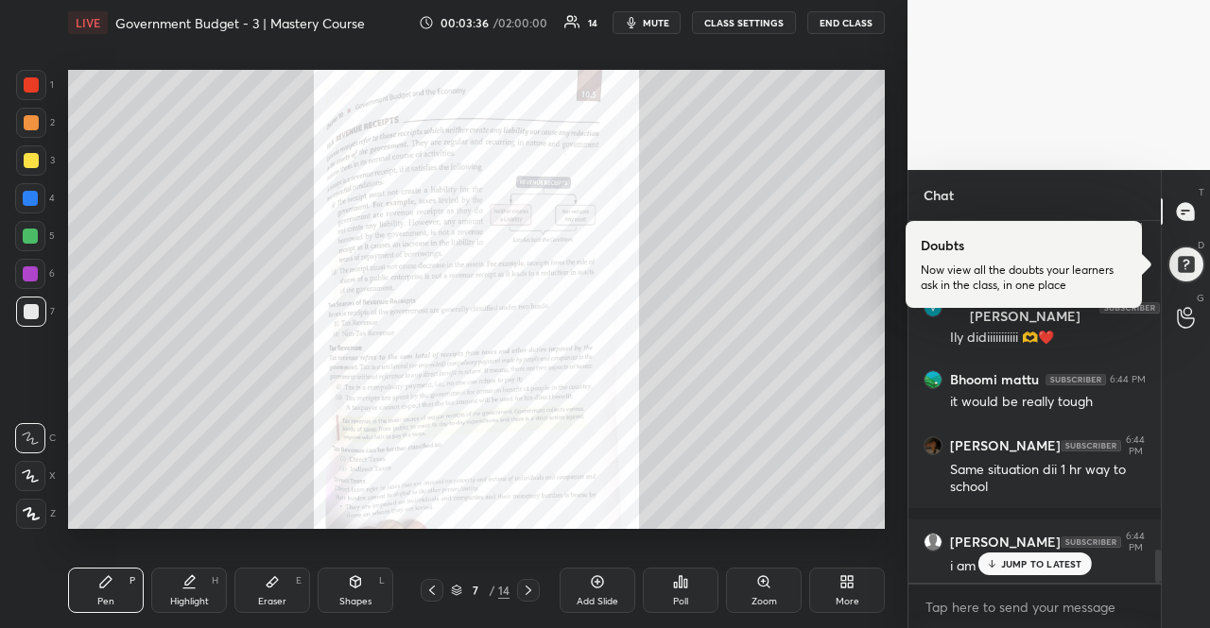
click at [1045, 573] on div "JUMP TO LATEST" at bounding box center [1033, 564] width 113 height 23
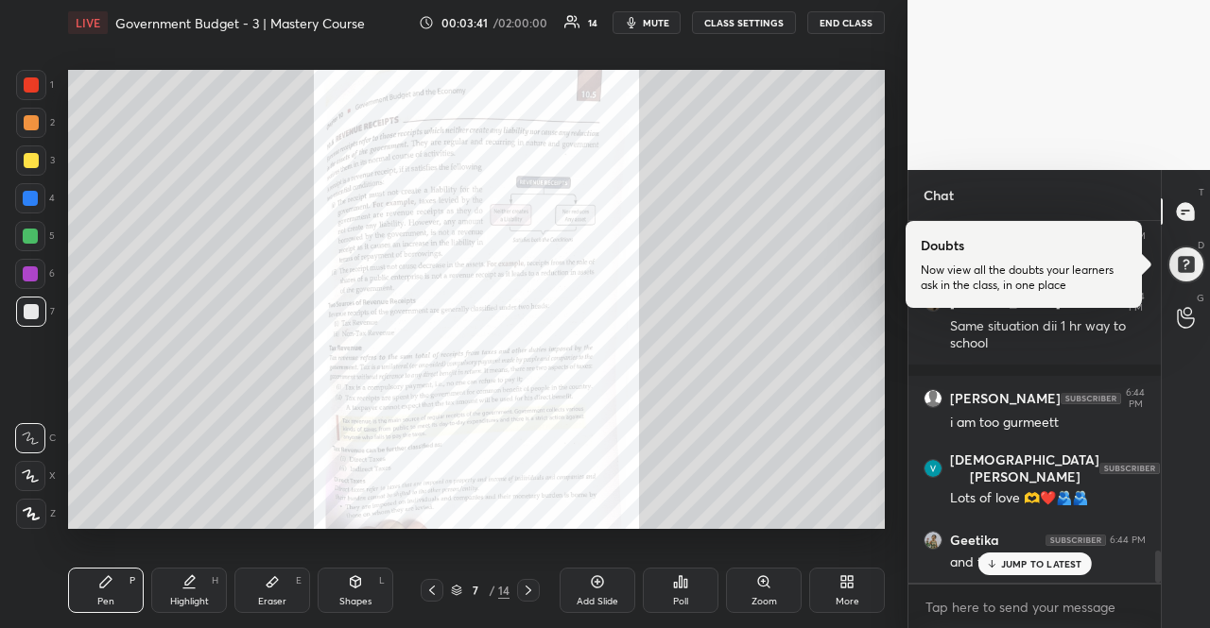
click at [1045, 573] on div "JUMP TO LATEST" at bounding box center [1033, 564] width 113 height 23
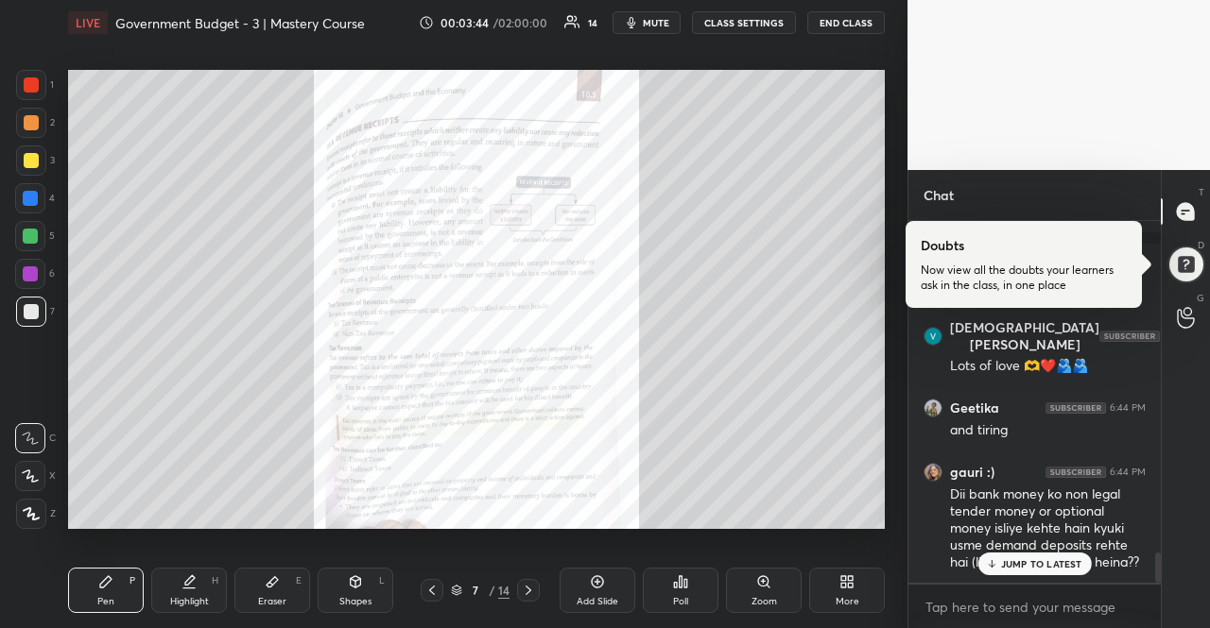
scroll to position [3937, 0]
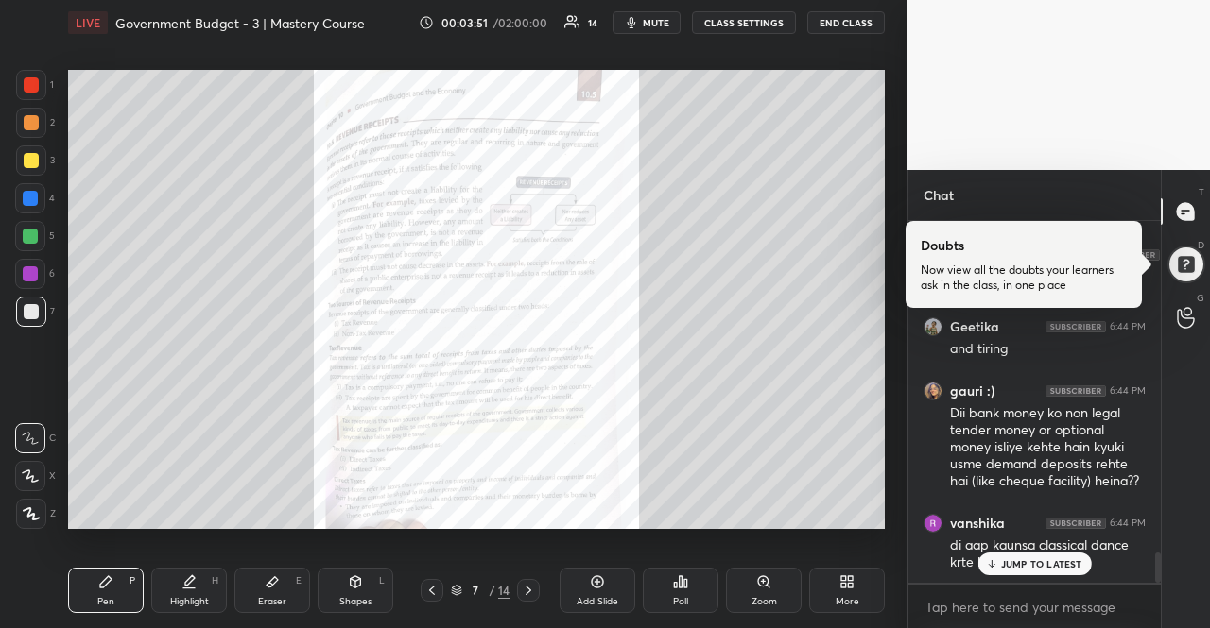
click at [1045, 573] on div "JUMP TO LATEST" at bounding box center [1033, 564] width 113 height 23
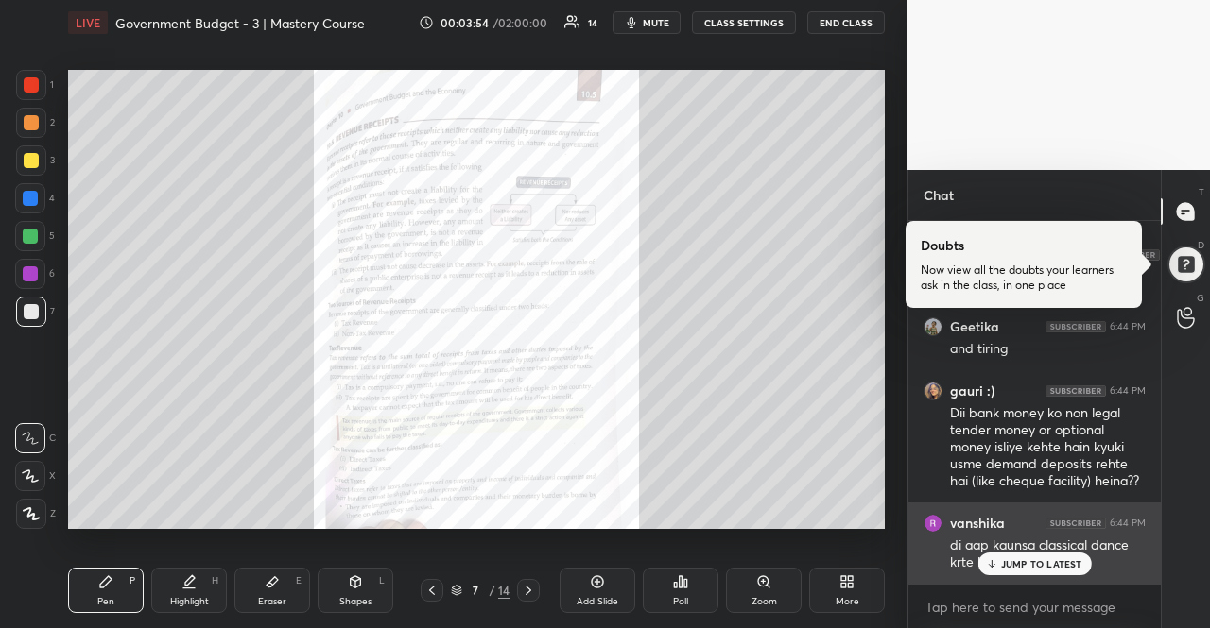
scroll to position [4001, 0]
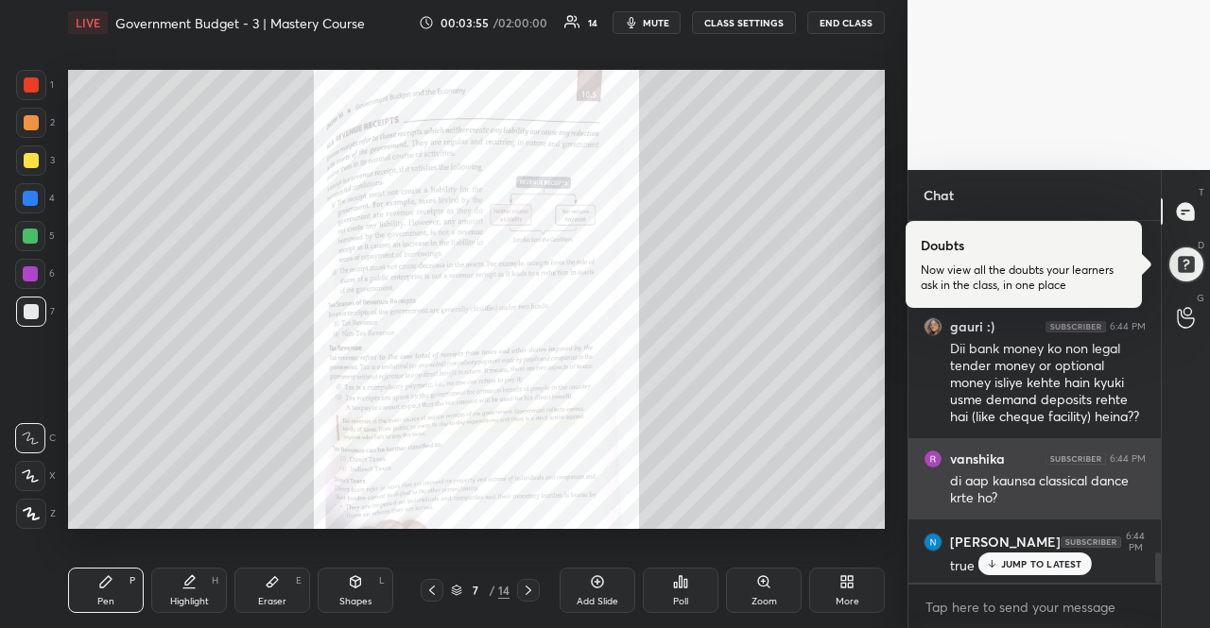
click at [1045, 571] on div "JUMP TO LATEST" at bounding box center [1033, 564] width 113 height 23
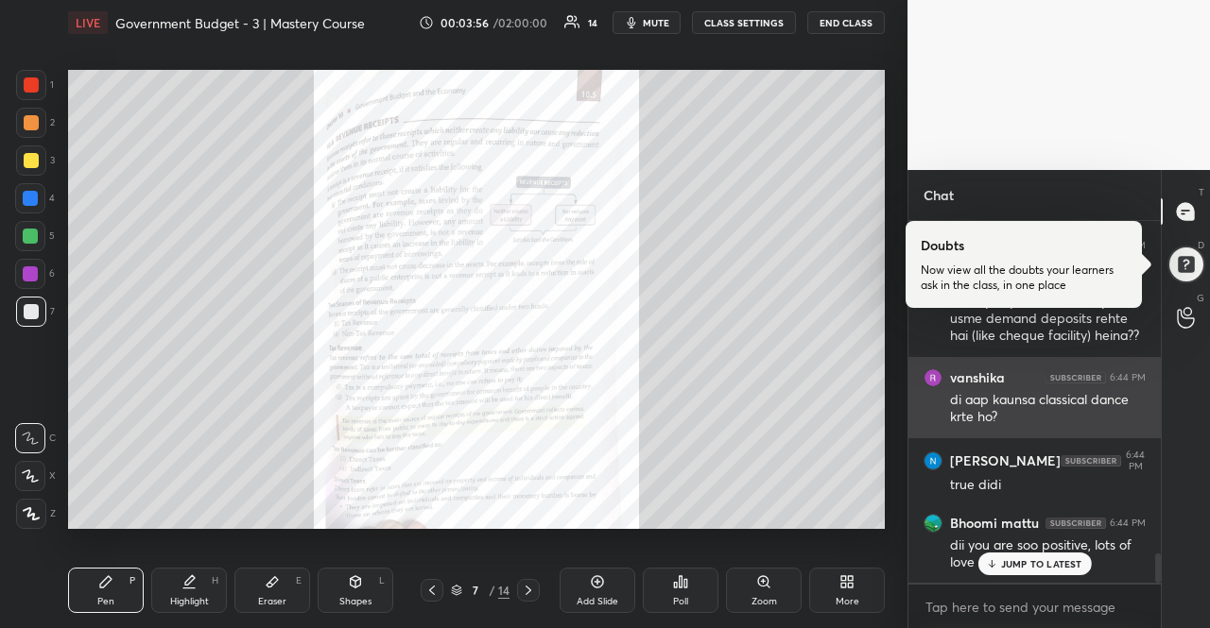
click at [1045, 571] on div "JUMP TO LATEST" at bounding box center [1033, 564] width 113 height 23
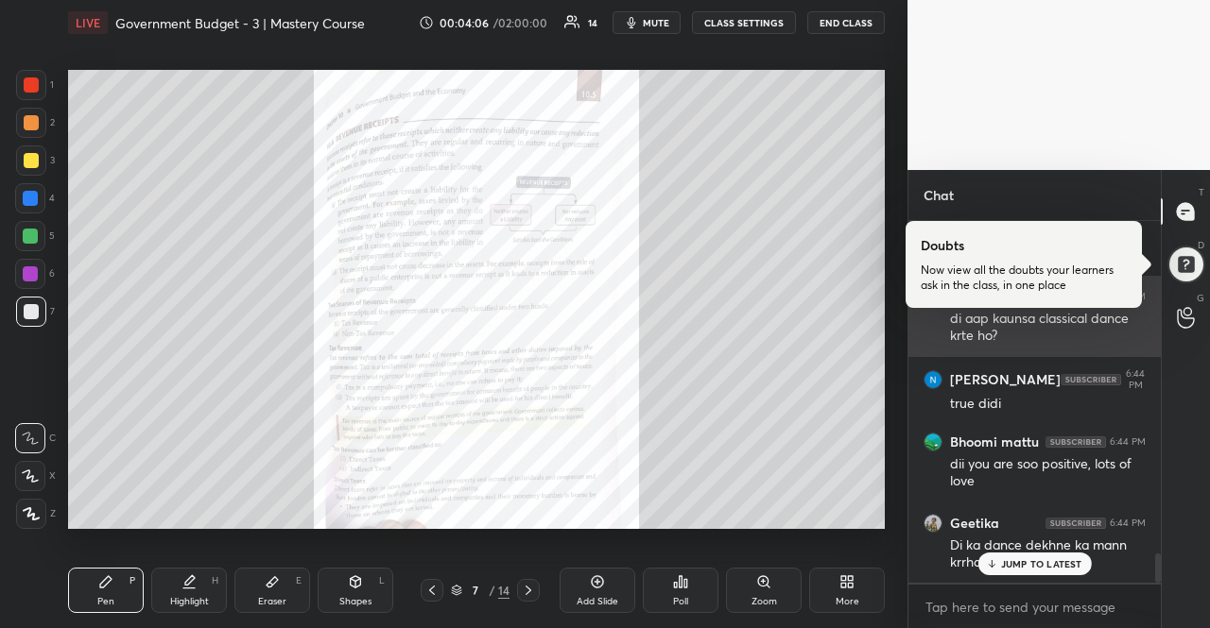
scroll to position [4243, 0]
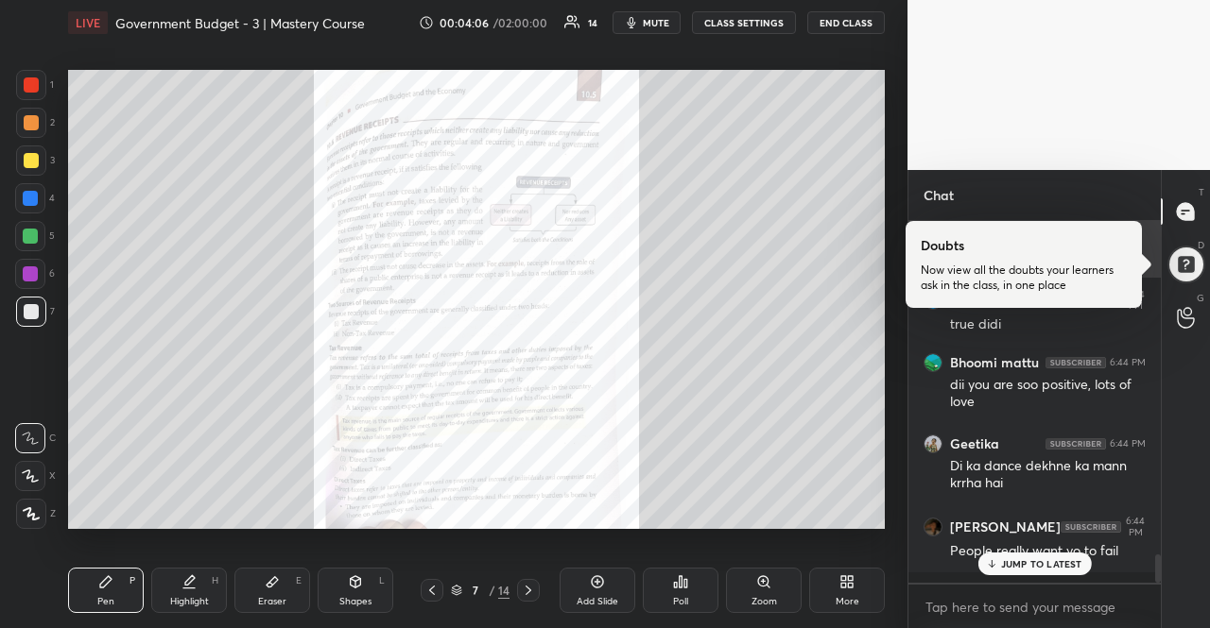
click at [1045, 571] on div "JUMP TO LATEST" at bounding box center [1033, 564] width 113 height 23
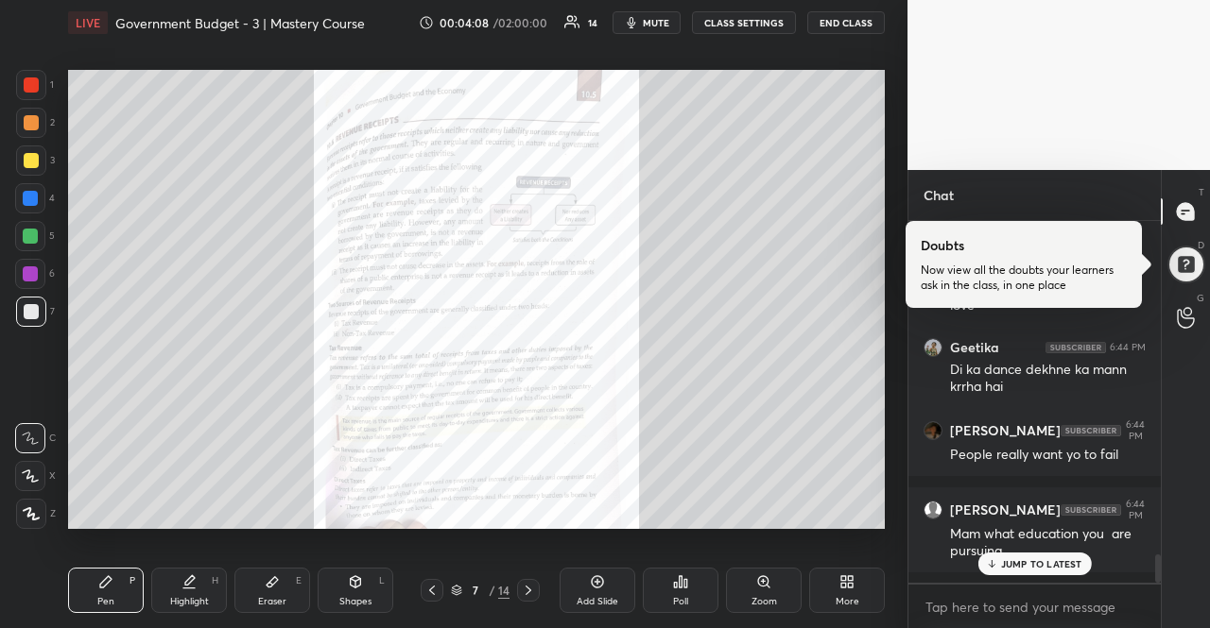
click at [1045, 571] on div "JUMP TO LATEST" at bounding box center [1033, 564] width 113 height 23
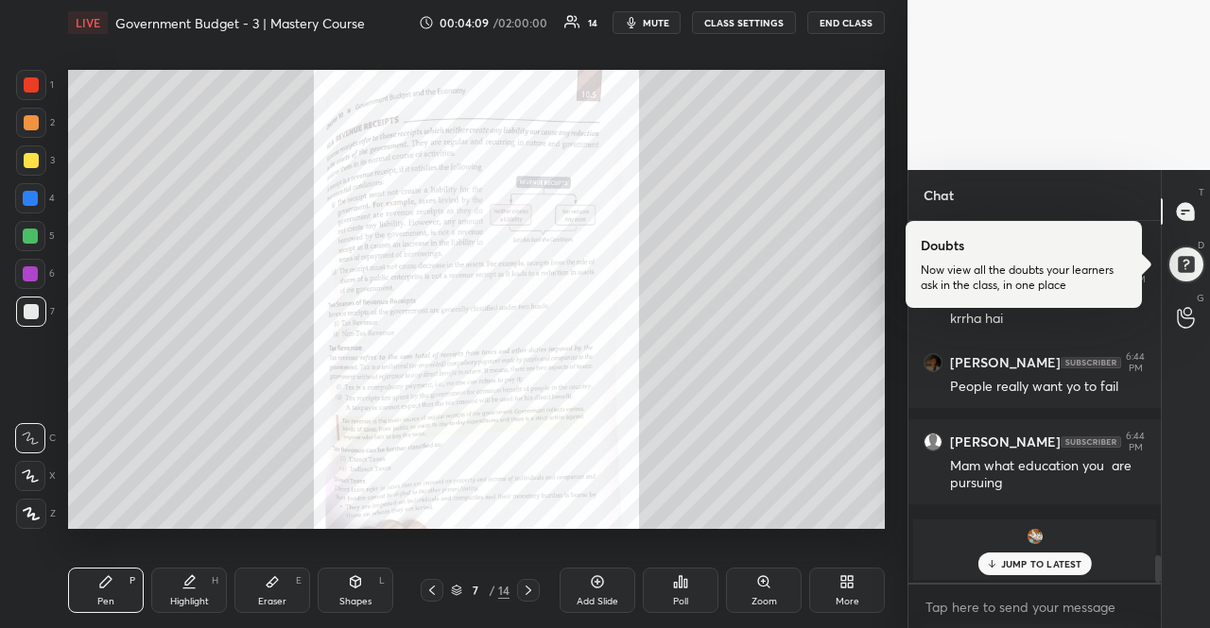
click at [1047, 575] on div "JUMP TO LATEST" at bounding box center [1033, 564] width 113 height 23
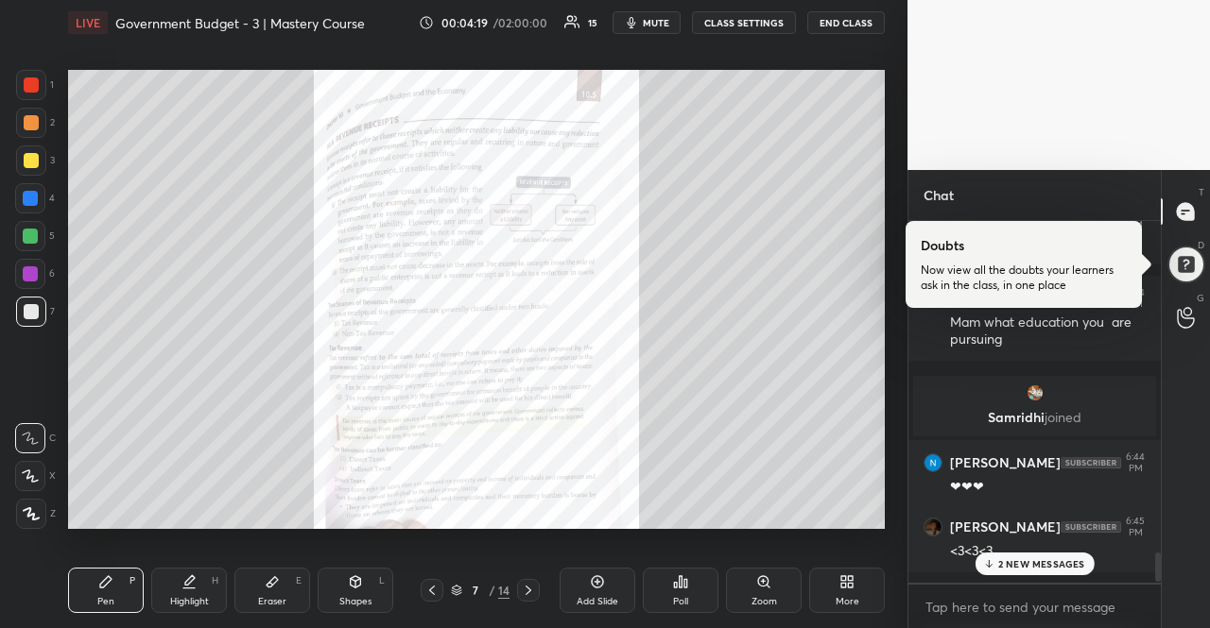
scroll to position [4052, 0]
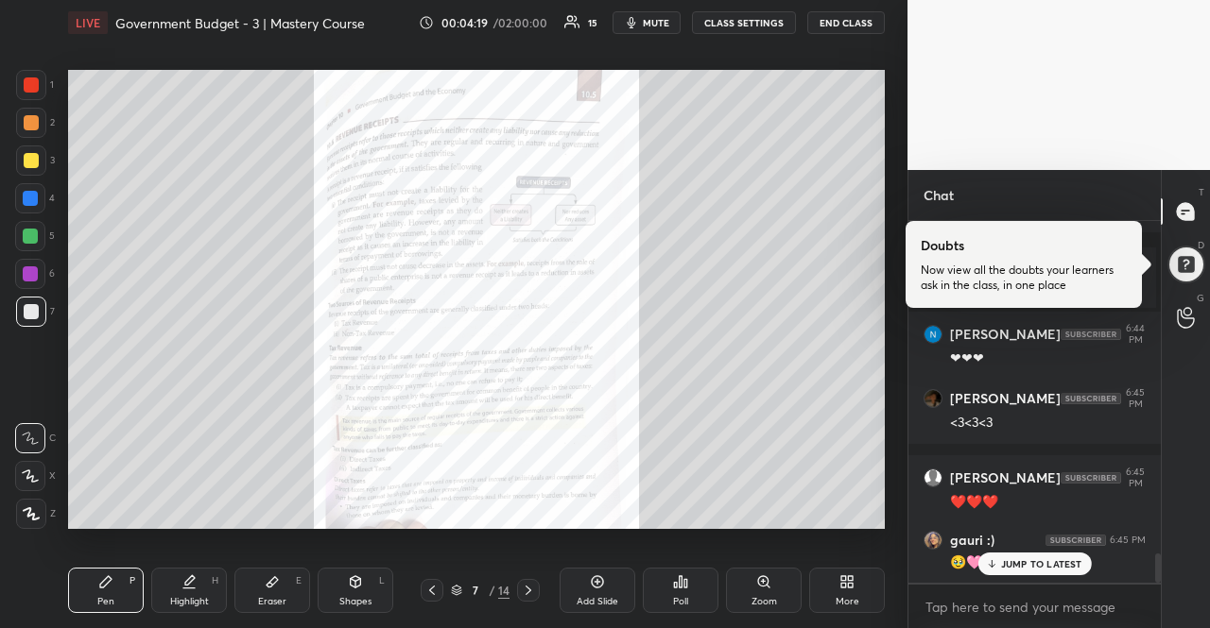
click at [1070, 556] on div "JUMP TO LATEST" at bounding box center [1033, 564] width 113 height 23
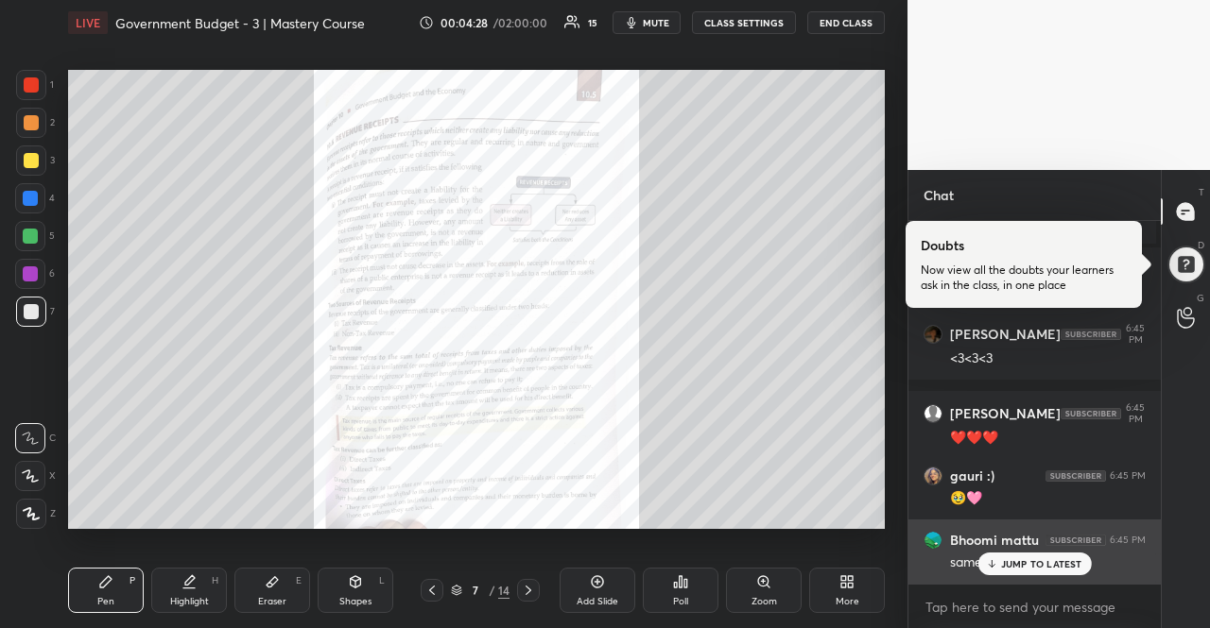
click at [975, 560] on div "same diii <3" at bounding box center [1048, 563] width 196 height 19
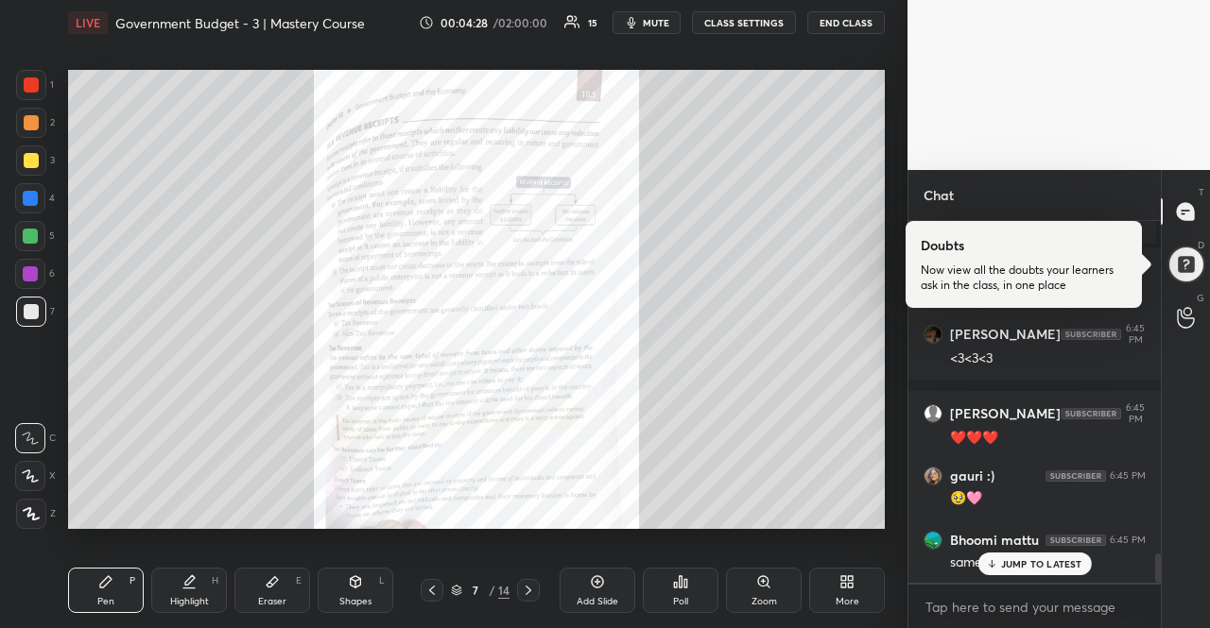
click at [997, 567] on icon at bounding box center [991, 563] width 12 height 11
click at [738, 588] on div "Zoom" at bounding box center [764, 590] width 76 height 45
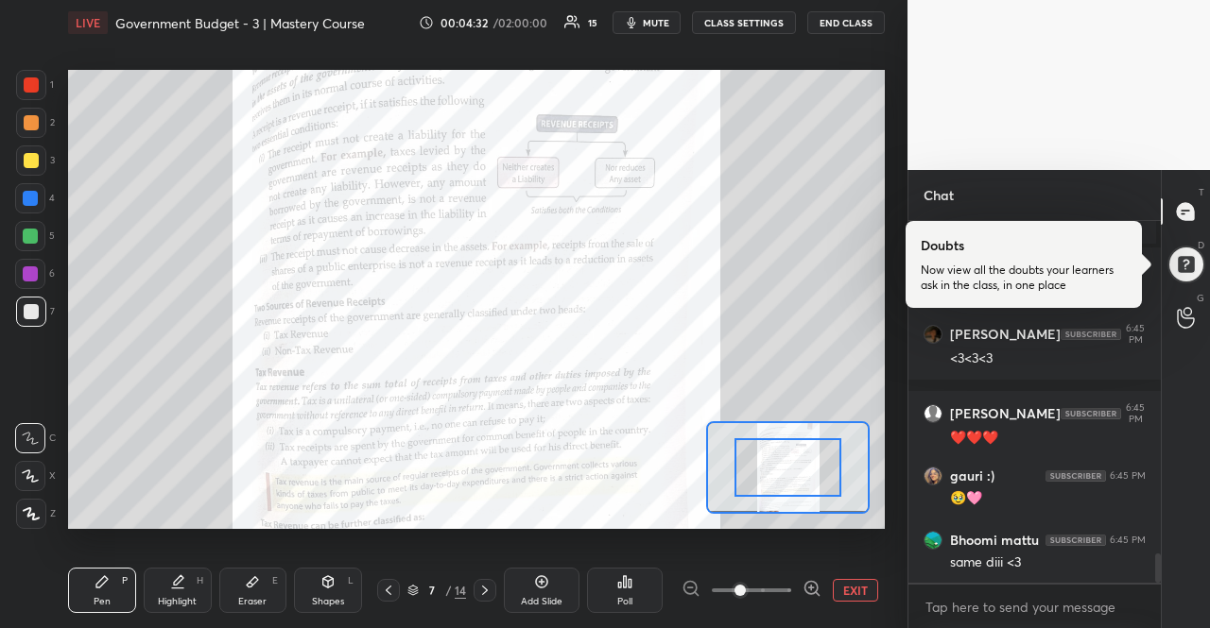
click at [811, 591] on icon at bounding box center [811, 588] width 19 height 19
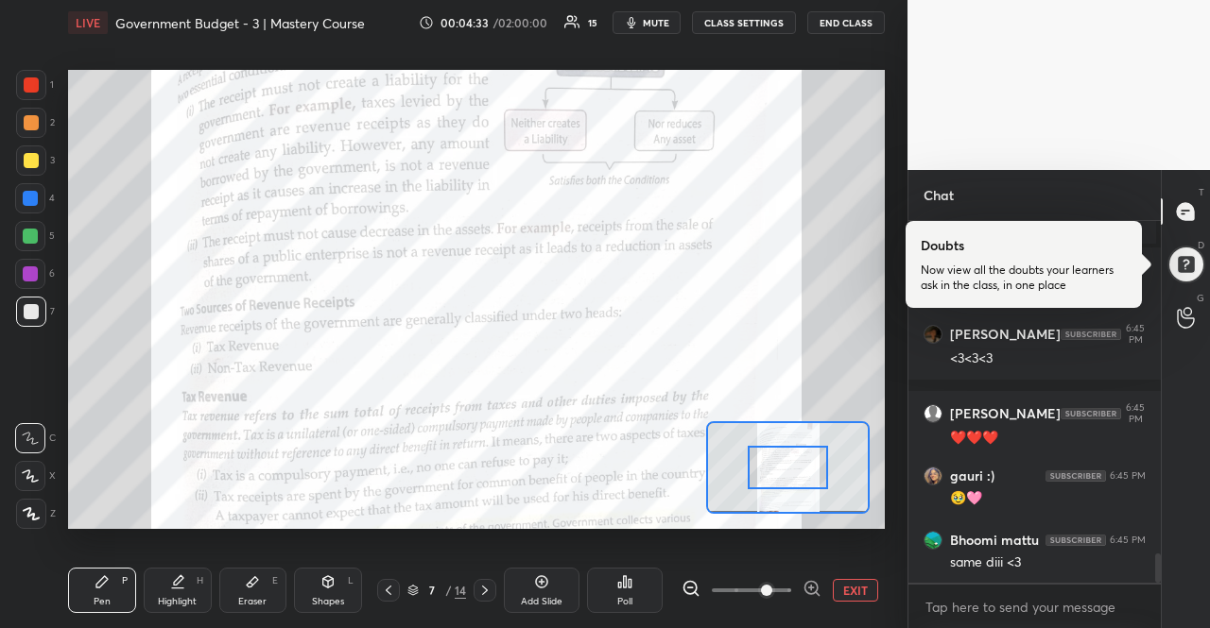
click at [811, 591] on icon at bounding box center [811, 588] width 19 height 19
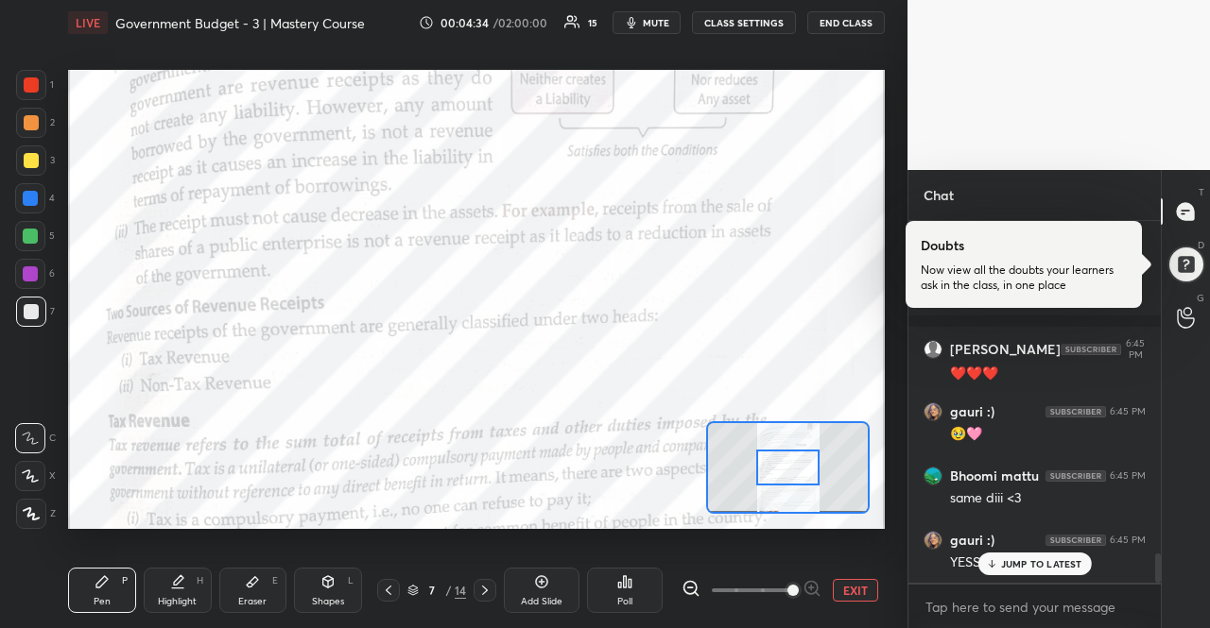
scroll to position [4277, 0]
click at [1034, 574] on div "JUMP TO LATEST" at bounding box center [1033, 564] width 113 height 23
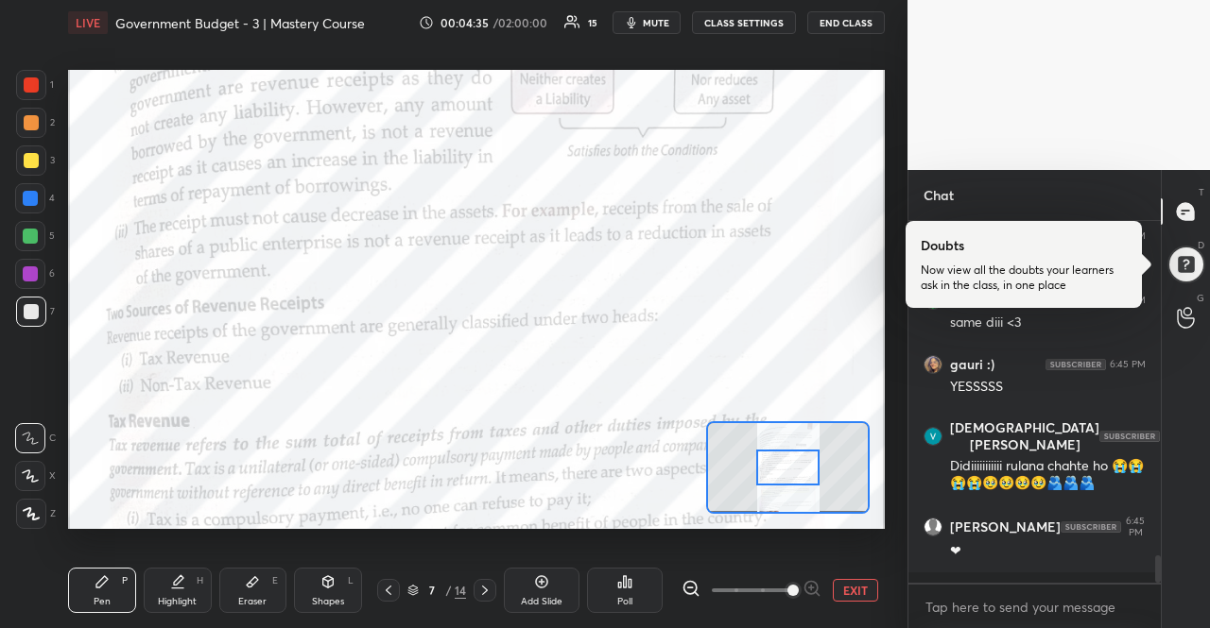
scroll to position [4421, 0]
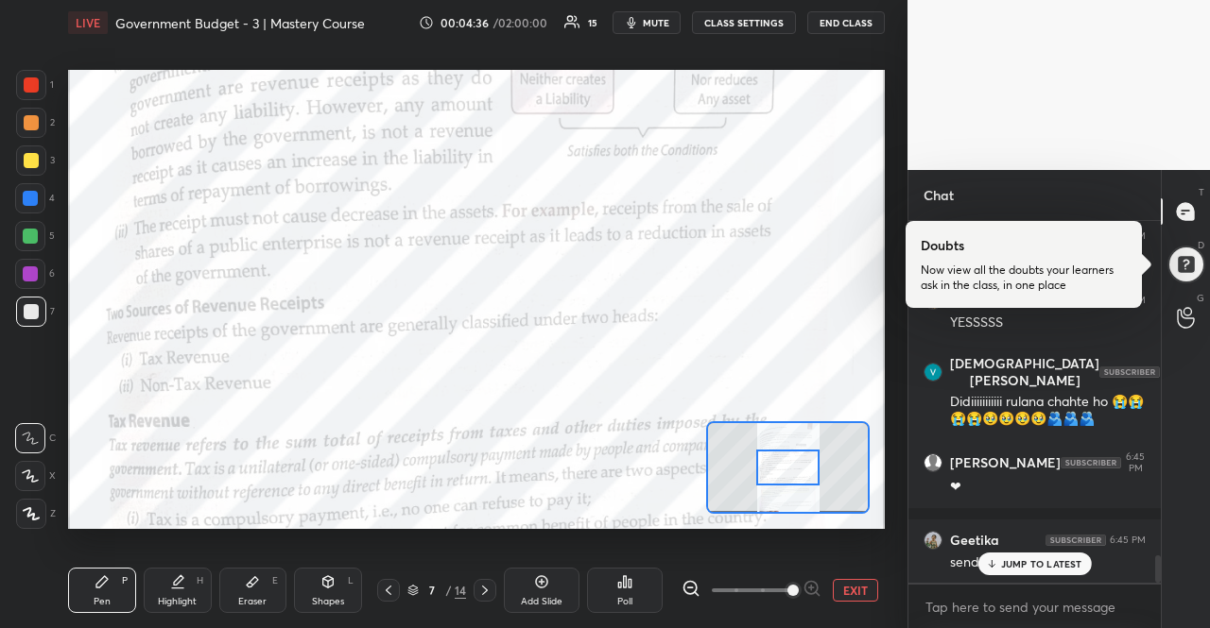
click at [1025, 565] on div "[PERSON_NAME] 6:44 PM true didi Bhoomi mattu 6:44 PM dii you are soo positive, …" at bounding box center [1034, 402] width 252 height 362
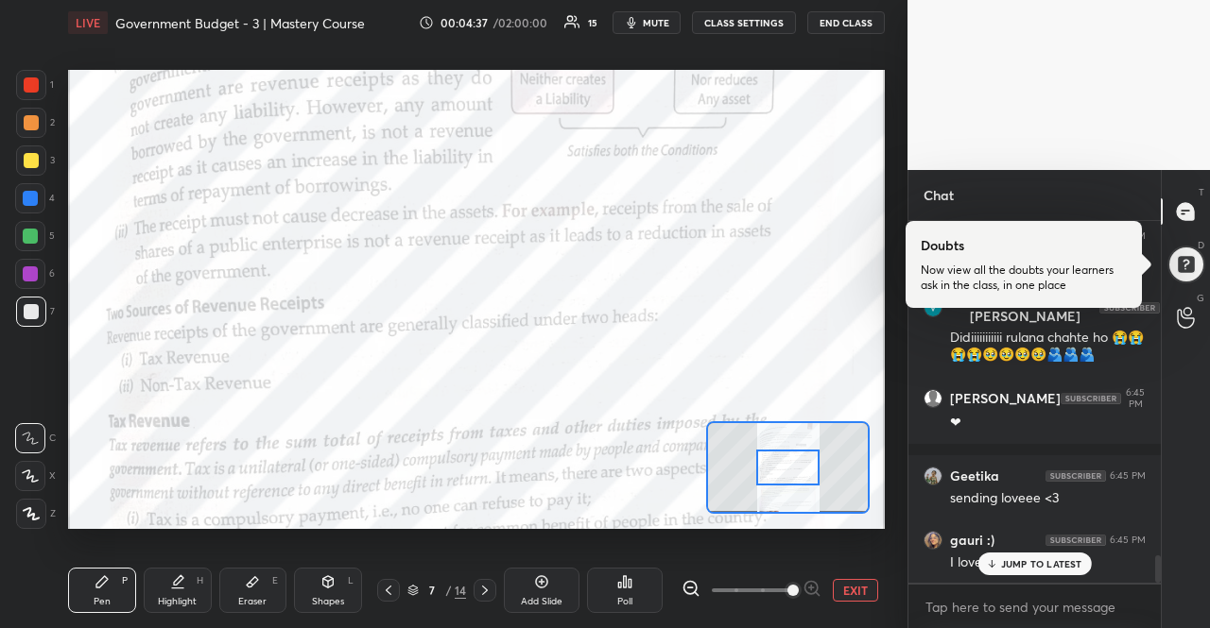
click at [1027, 566] on p "JUMP TO LATEST" at bounding box center [1041, 563] width 81 height 11
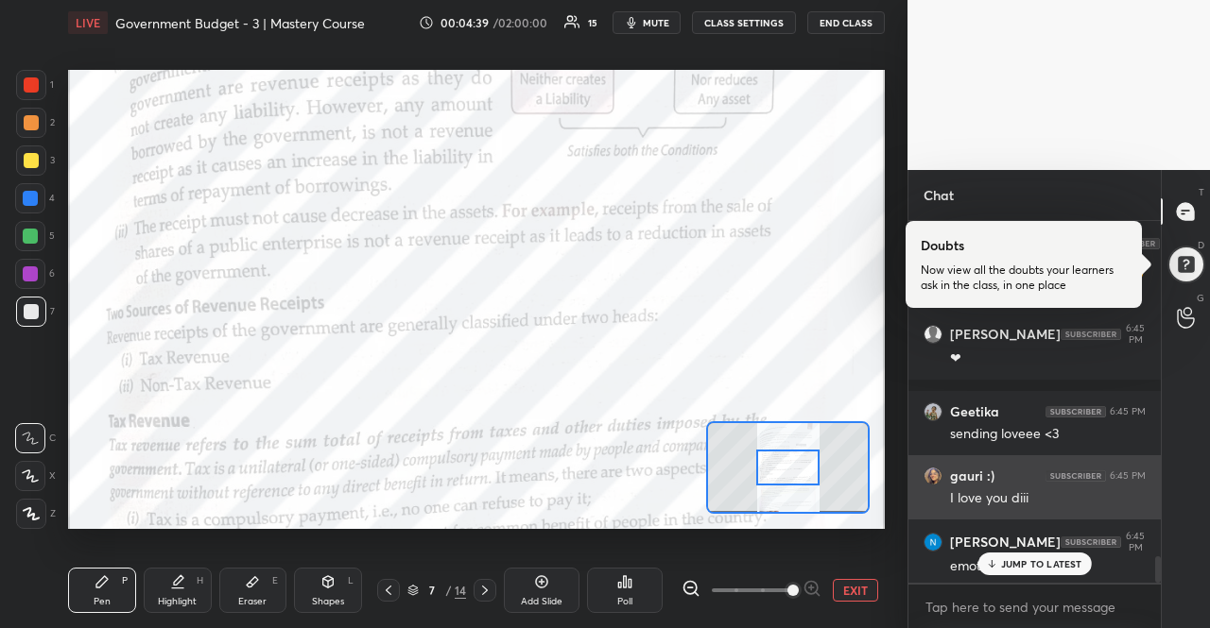
click at [1025, 553] on div "JUMP TO LATEST" at bounding box center [1033, 564] width 113 height 23
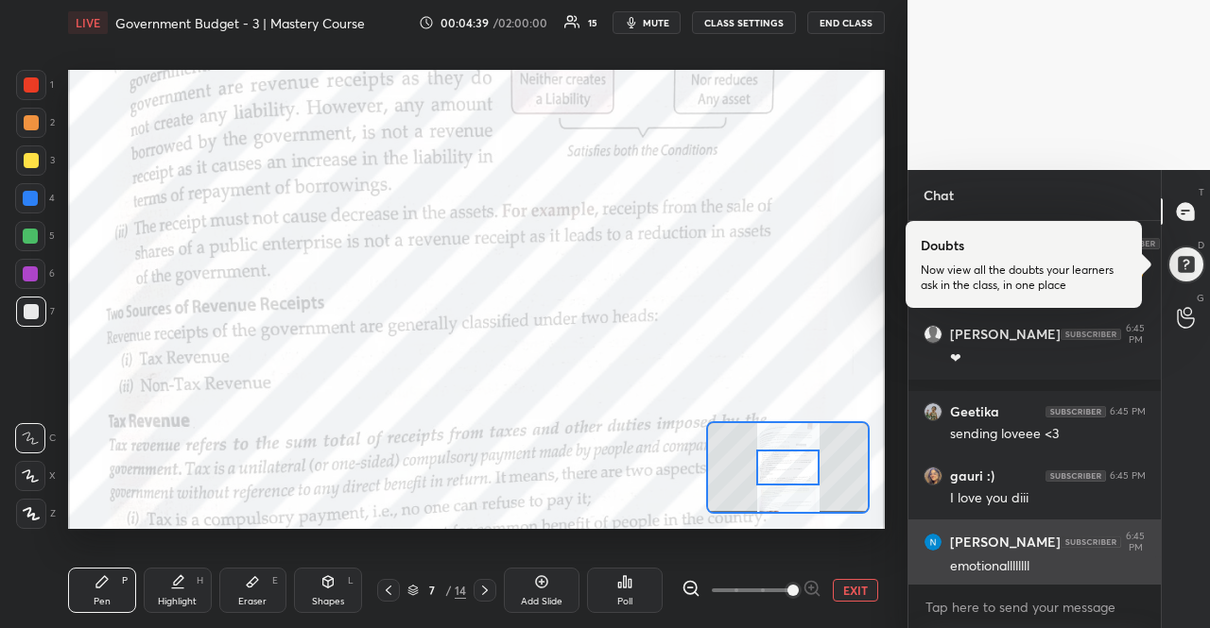
scroll to position [4613, 0]
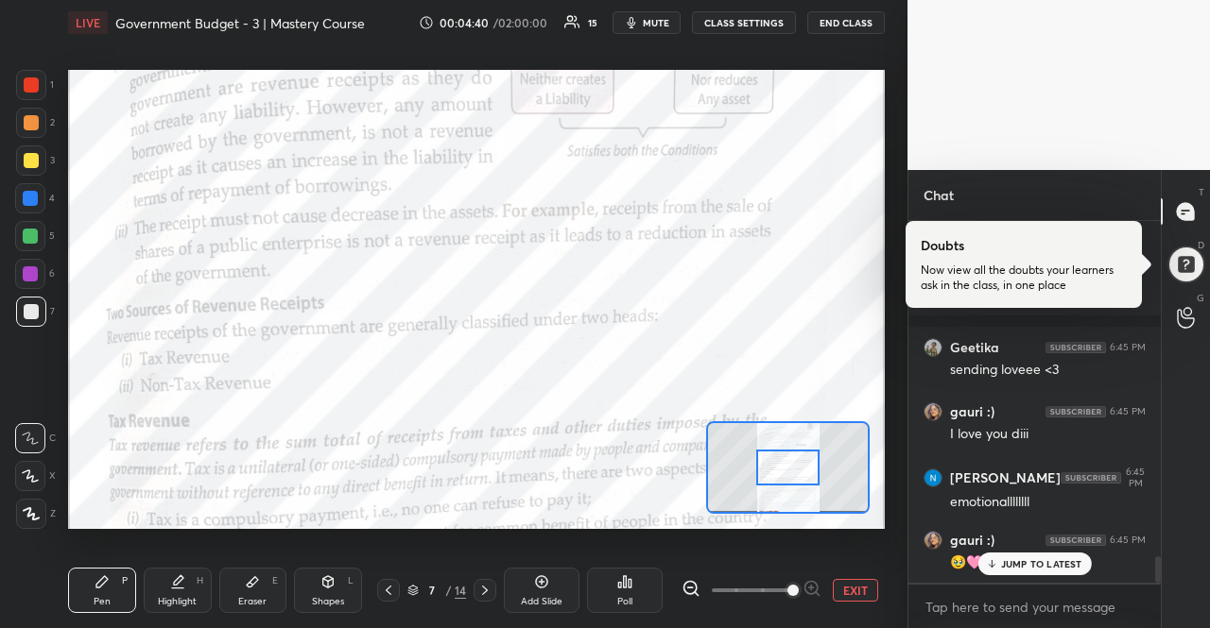
click at [1014, 575] on div "JUMP TO LATEST" at bounding box center [1033, 564] width 113 height 23
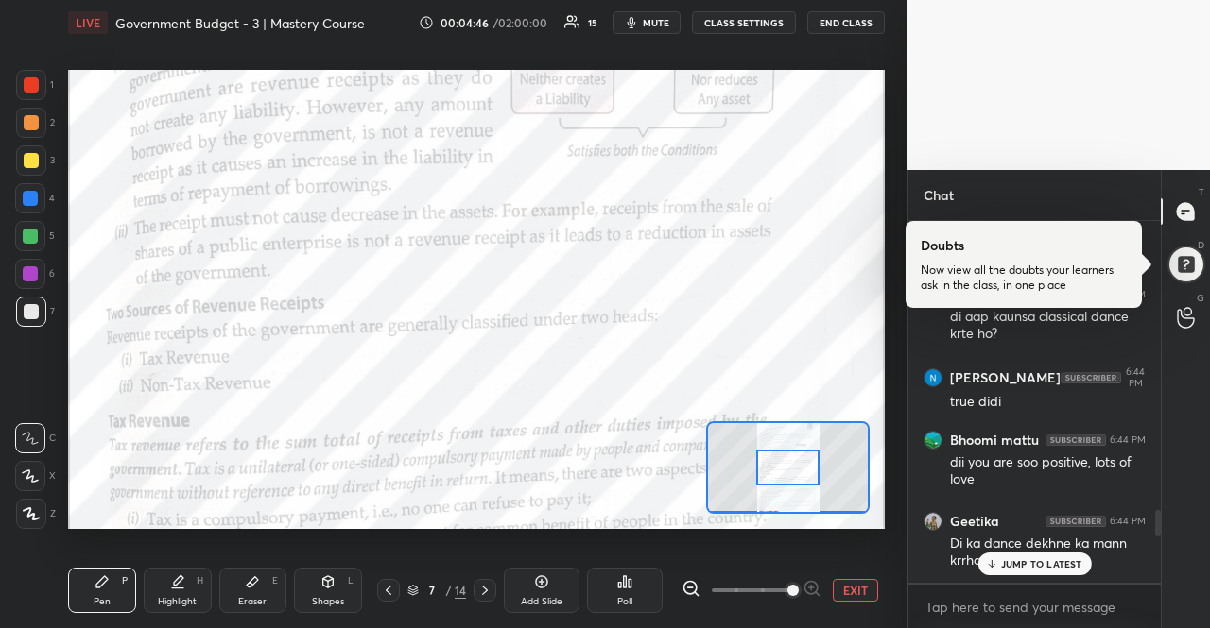
scroll to position [3580, 0]
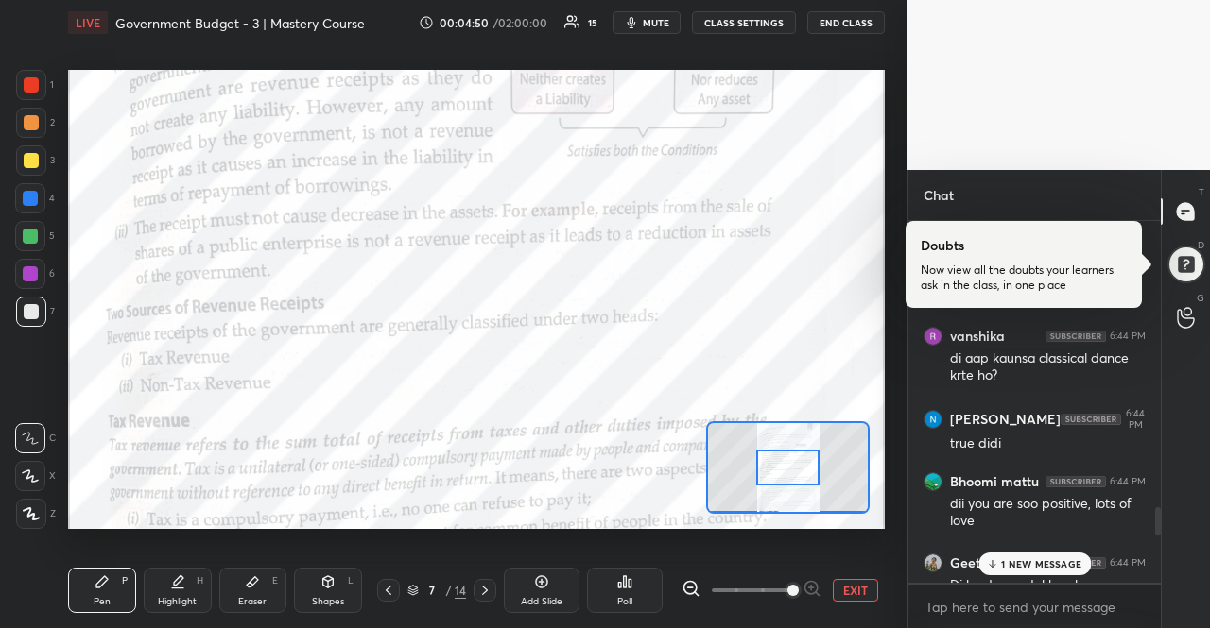
click at [1002, 557] on div "1 NEW MESSAGE" at bounding box center [1034, 564] width 112 height 23
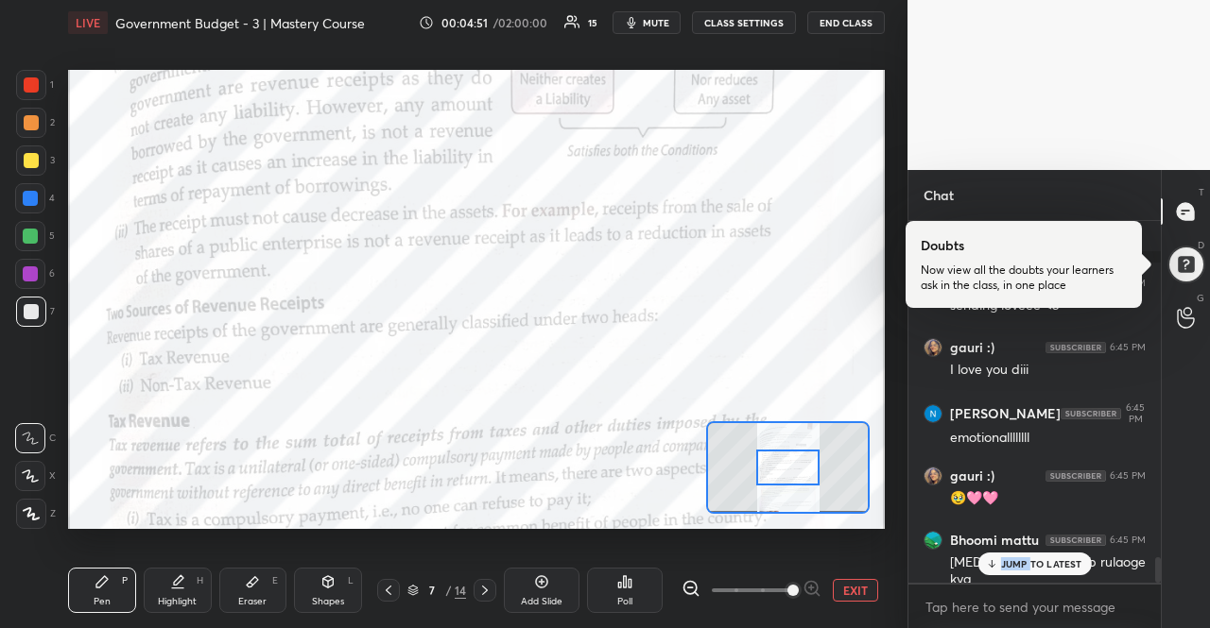
click at [1002, 557] on div "JUMP TO LATEST" at bounding box center [1033, 564] width 113 height 23
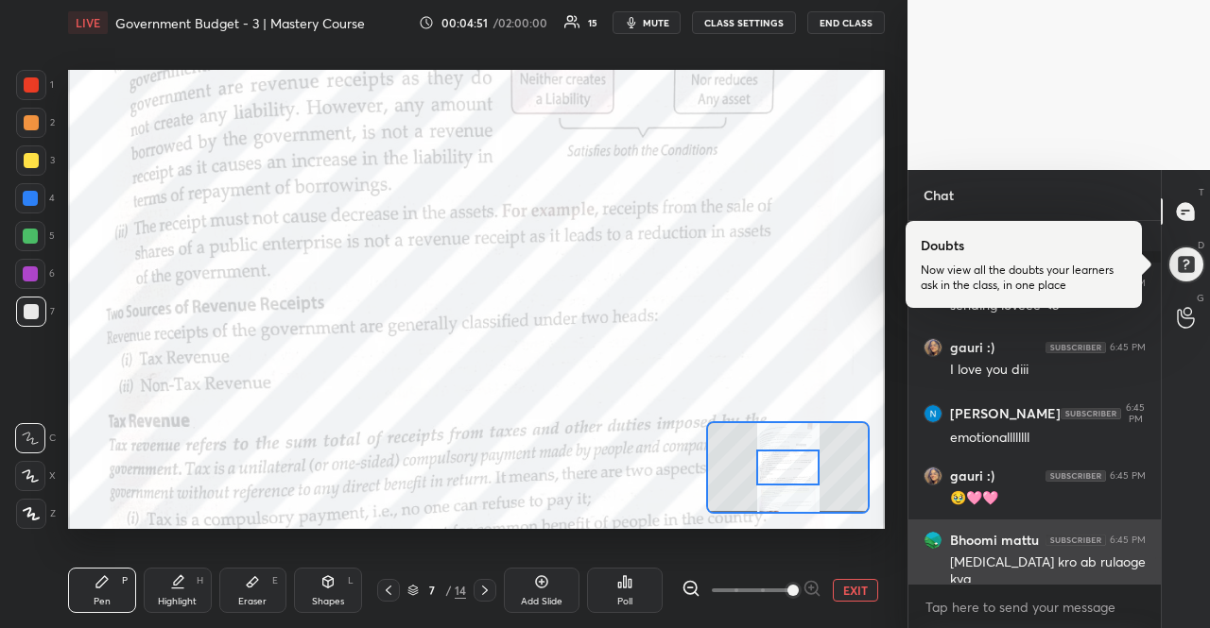
click at [999, 570] on div "[MEDICAL_DATA] kro ab rulaoge kya" at bounding box center [1048, 572] width 196 height 36
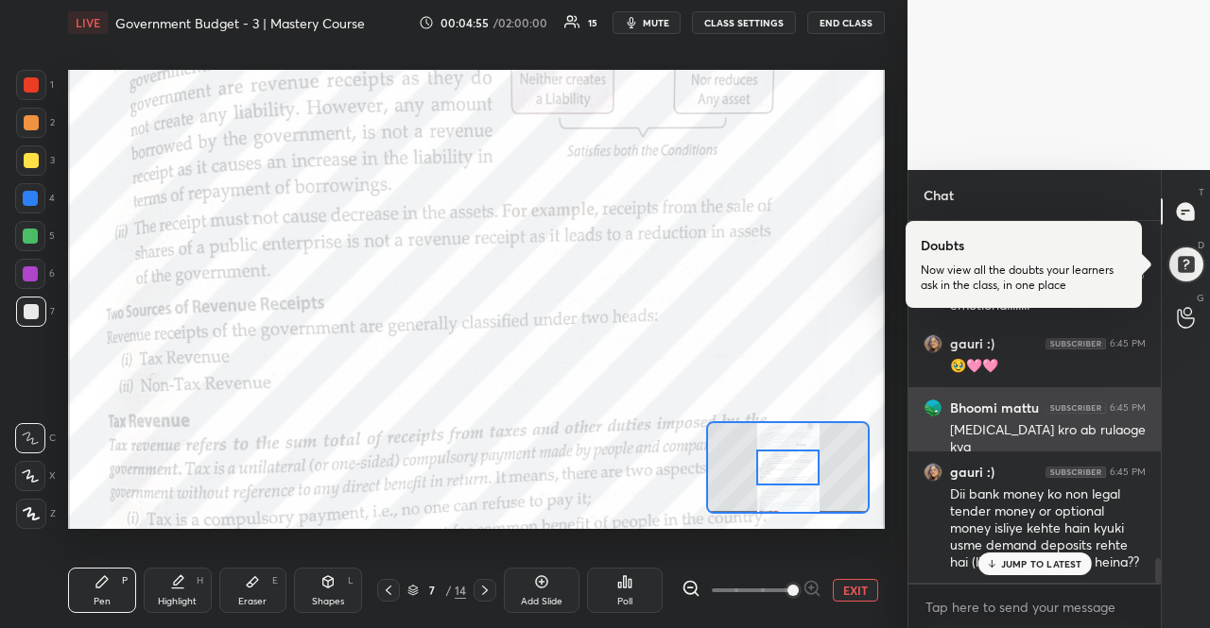
scroll to position [4990, 0]
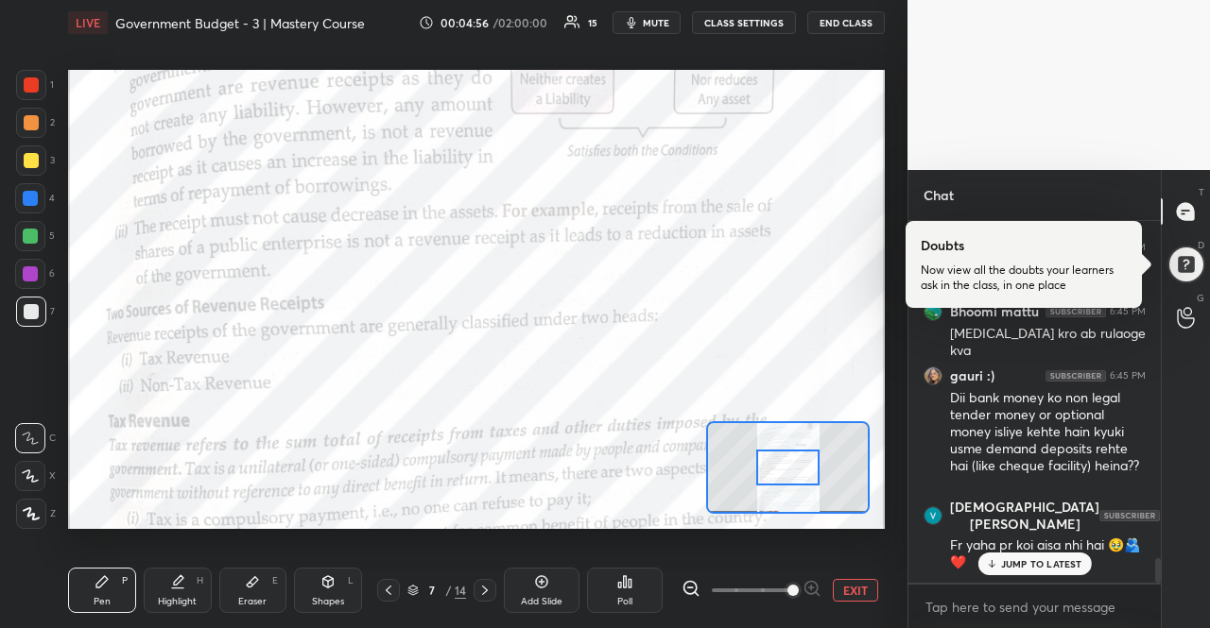
click at [1008, 557] on div "JUMP TO LATEST" at bounding box center [1033, 564] width 113 height 23
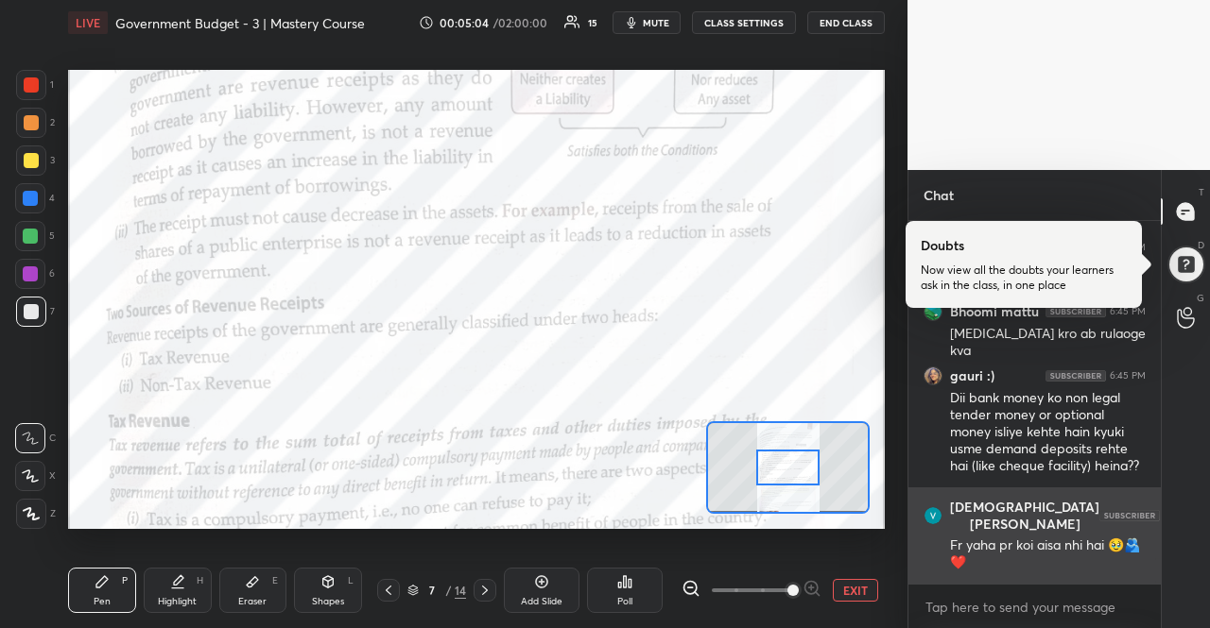
click at [1038, 551] on div "Fr yaha pr koi aisa nhi hai 🥹🫂❤️" at bounding box center [1048, 555] width 196 height 36
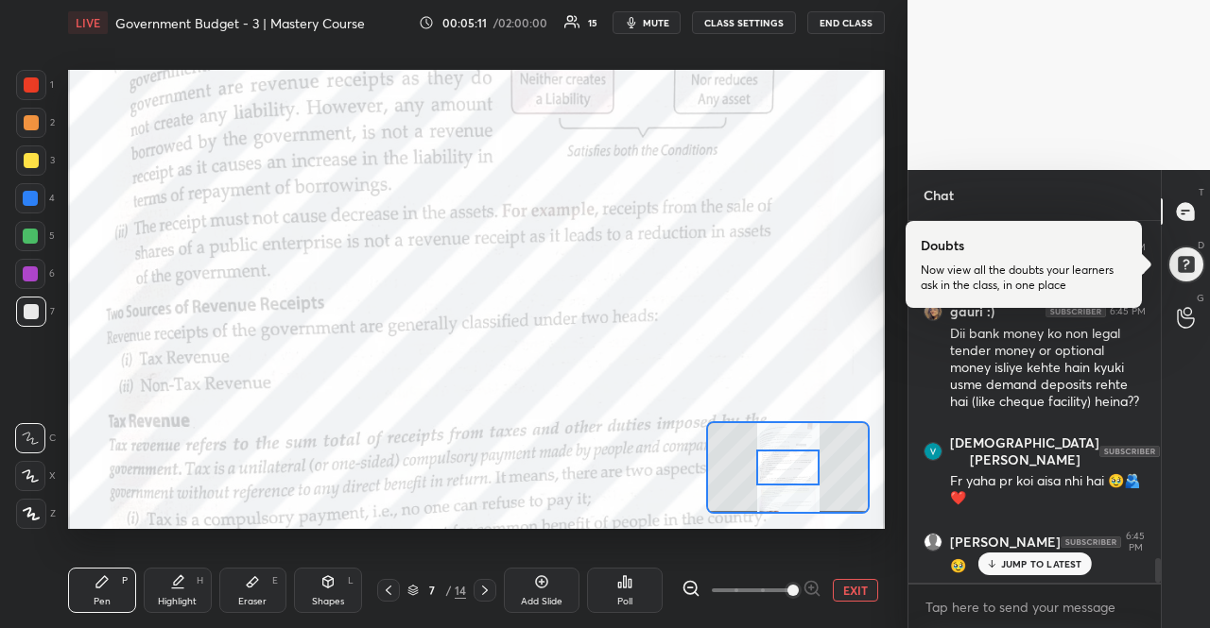
click at [1014, 558] on p "JUMP TO LATEST" at bounding box center [1041, 563] width 81 height 11
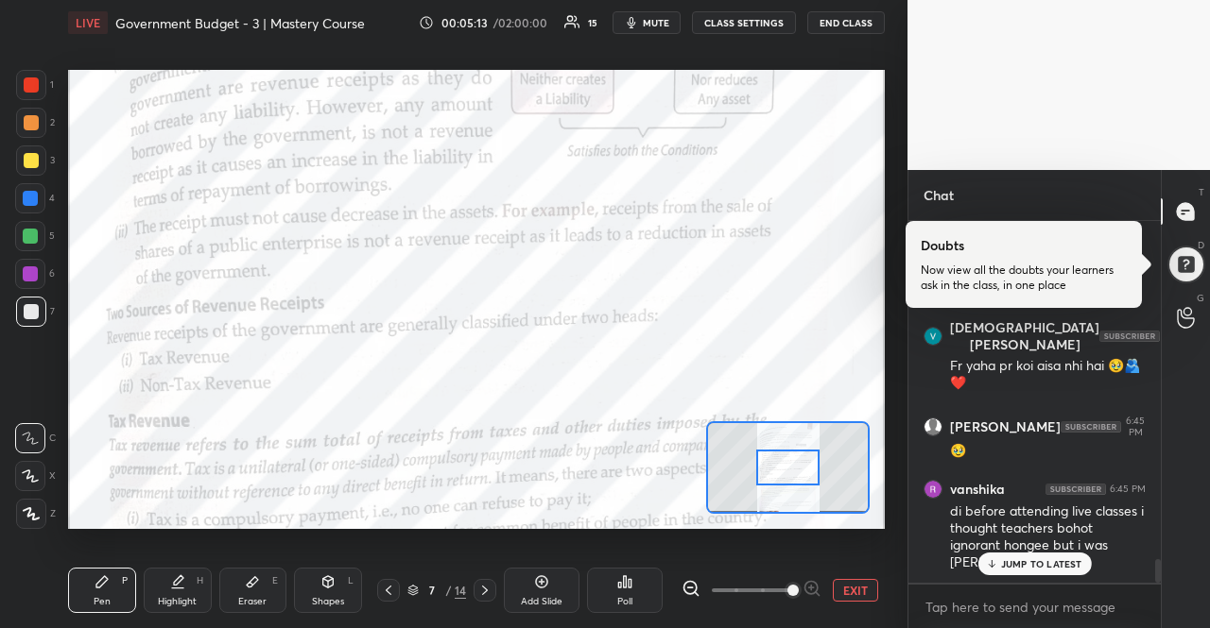
click at [1014, 558] on p "JUMP TO LATEST" at bounding box center [1041, 563] width 81 height 11
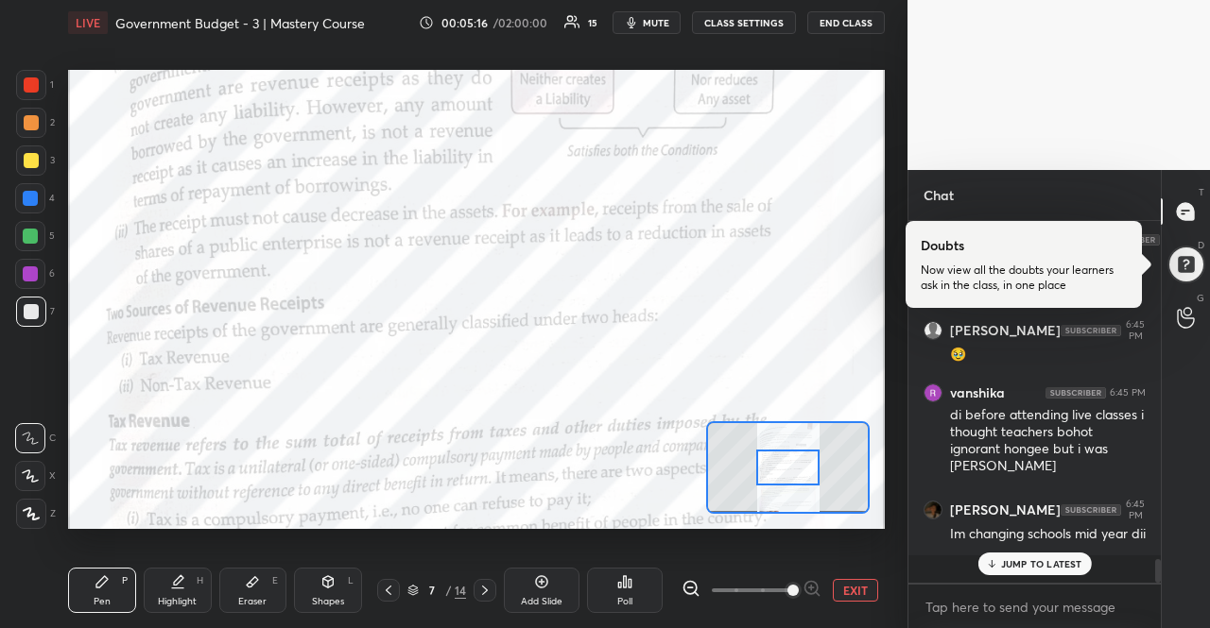
click at [1014, 558] on p "JUMP TO LATEST" at bounding box center [1041, 563] width 81 height 11
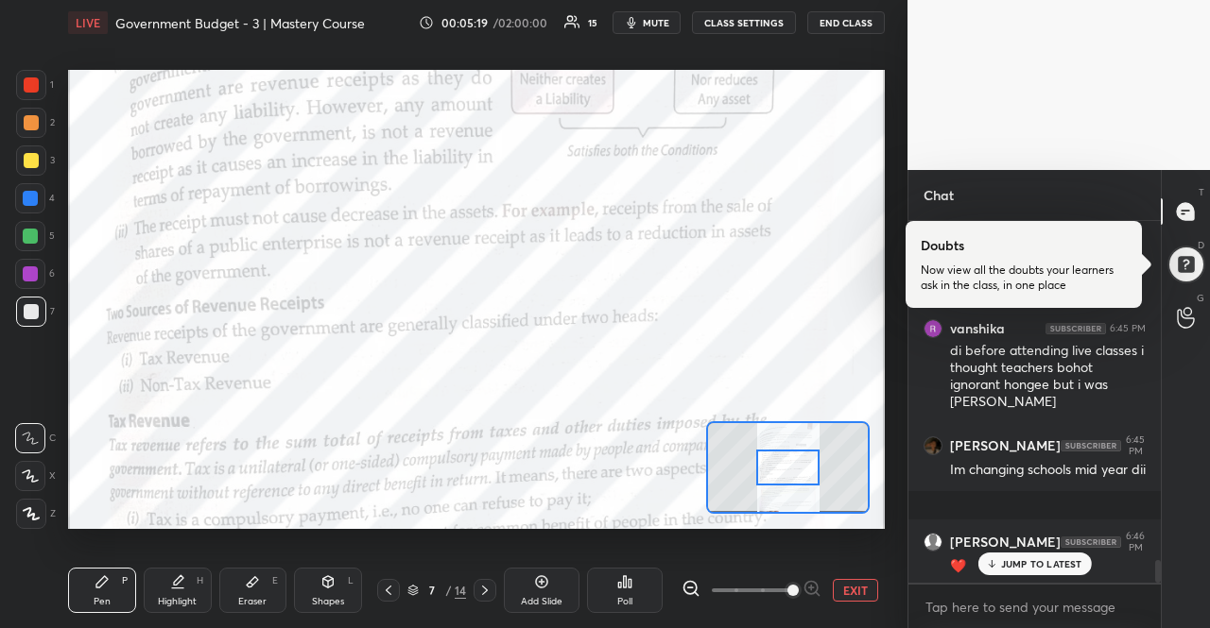
click at [1014, 558] on p "JUMP TO LATEST" at bounding box center [1041, 563] width 81 height 11
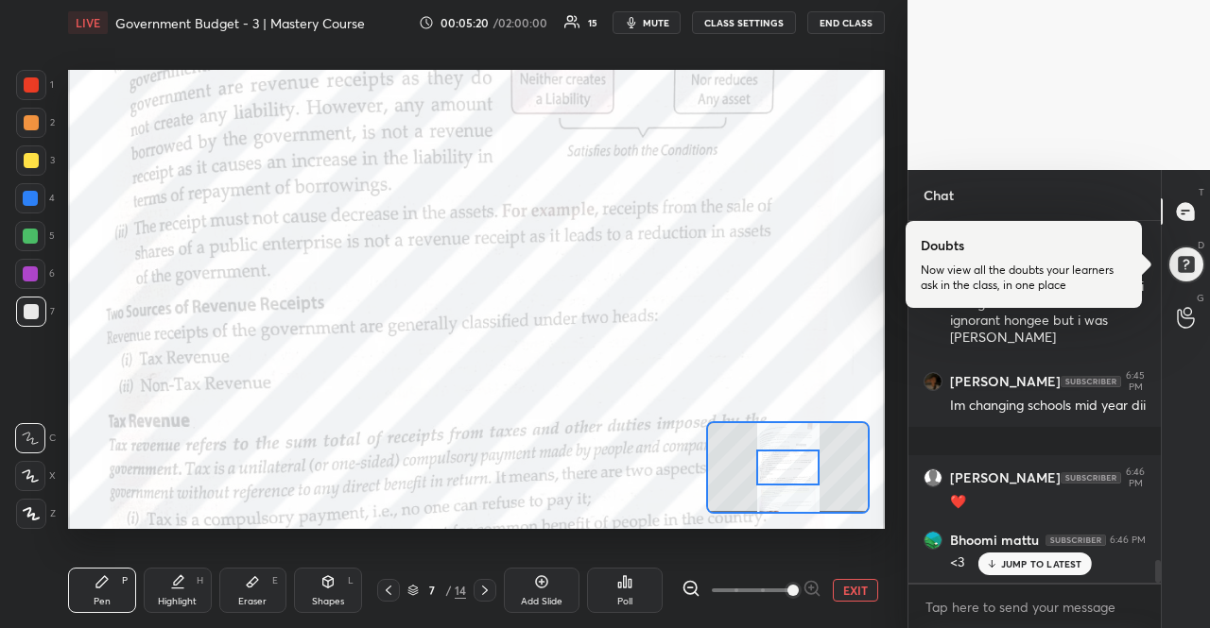
click at [1014, 558] on p "JUMP TO LATEST" at bounding box center [1041, 563] width 81 height 11
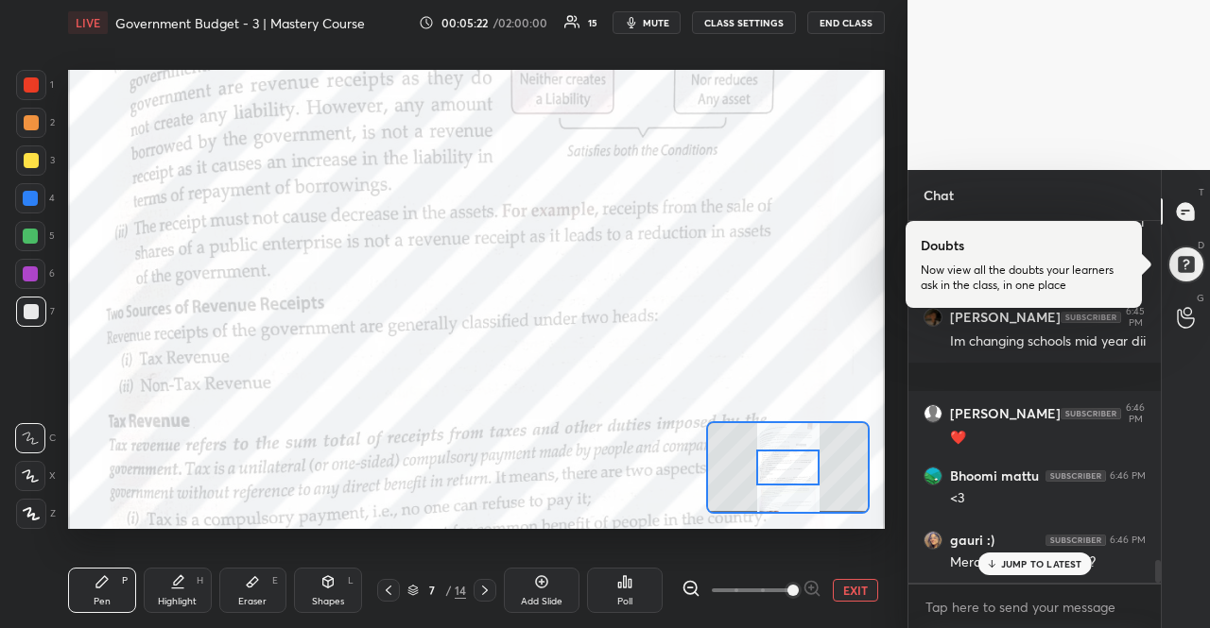
click at [1014, 558] on p "JUMP TO LATEST" at bounding box center [1041, 563] width 81 height 11
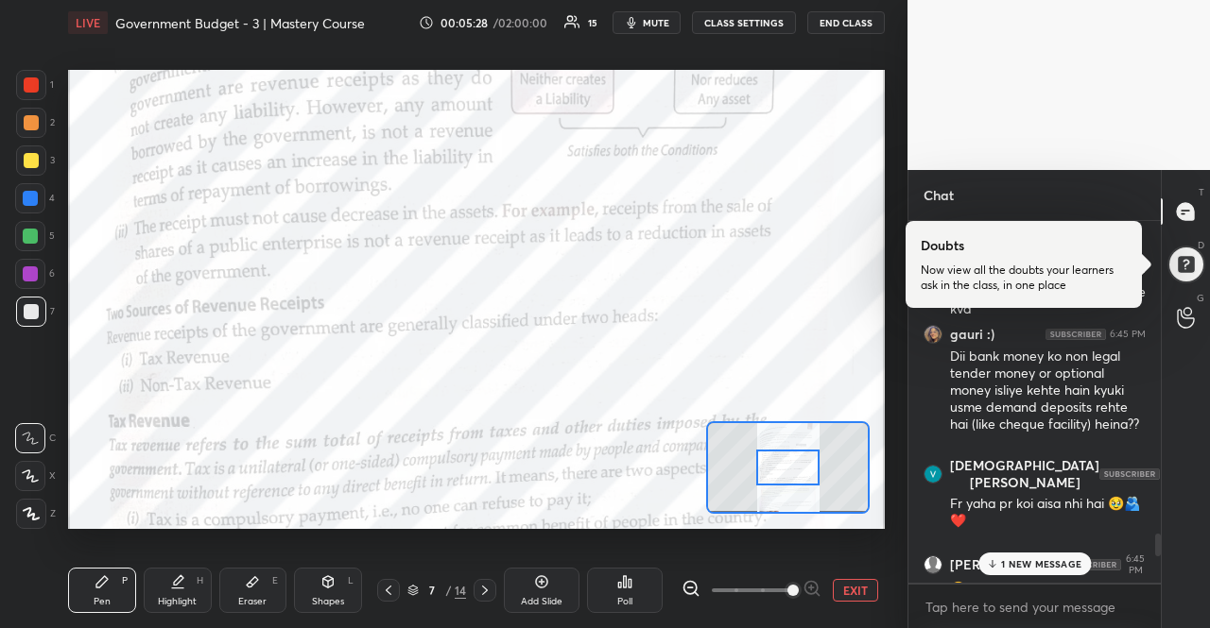
scroll to position [5619, 0]
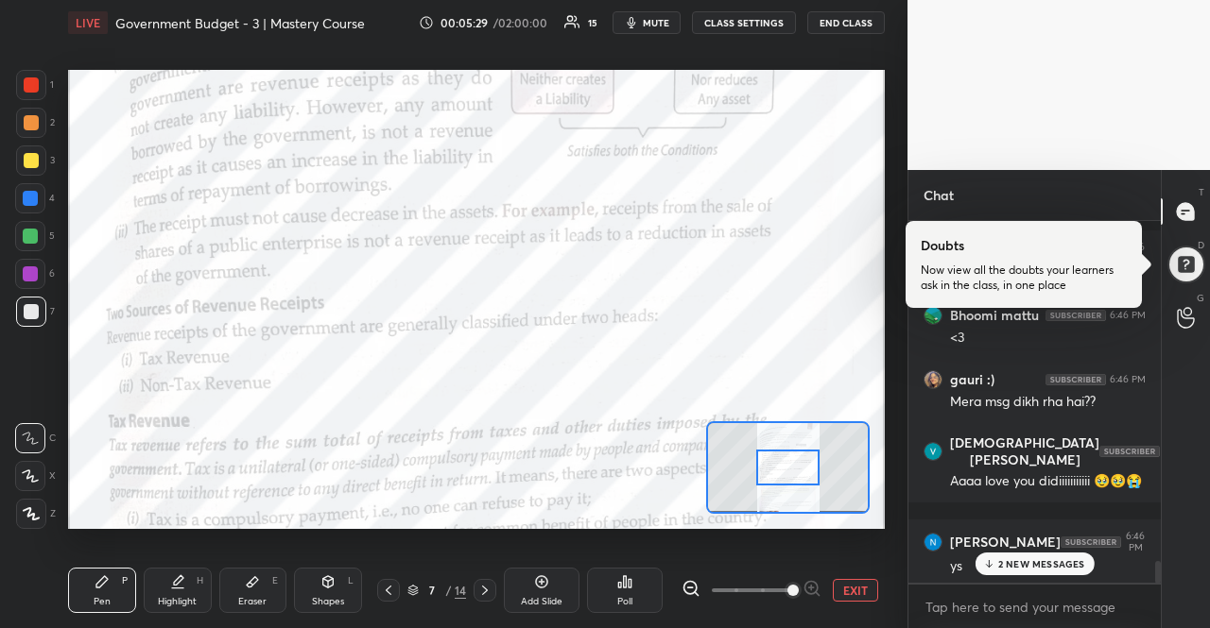
click at [1036, 564] on p "2 NEW MESSAGES" at bounding box center [1041, 563] width 87 height 11
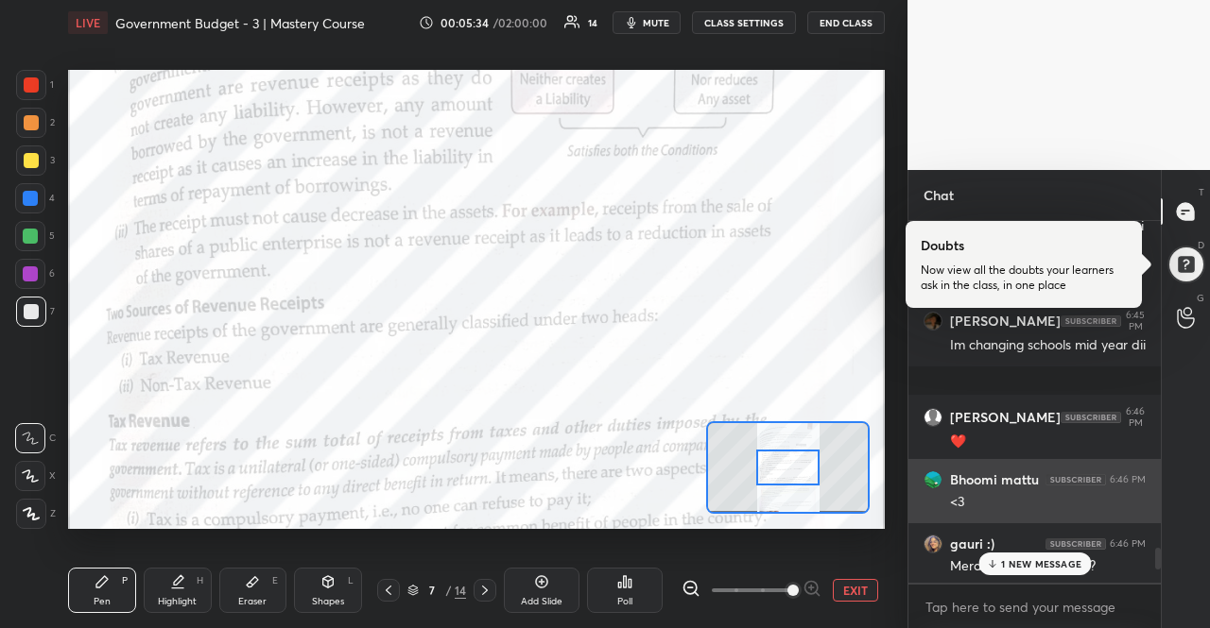
scroll to position [5454, 0]
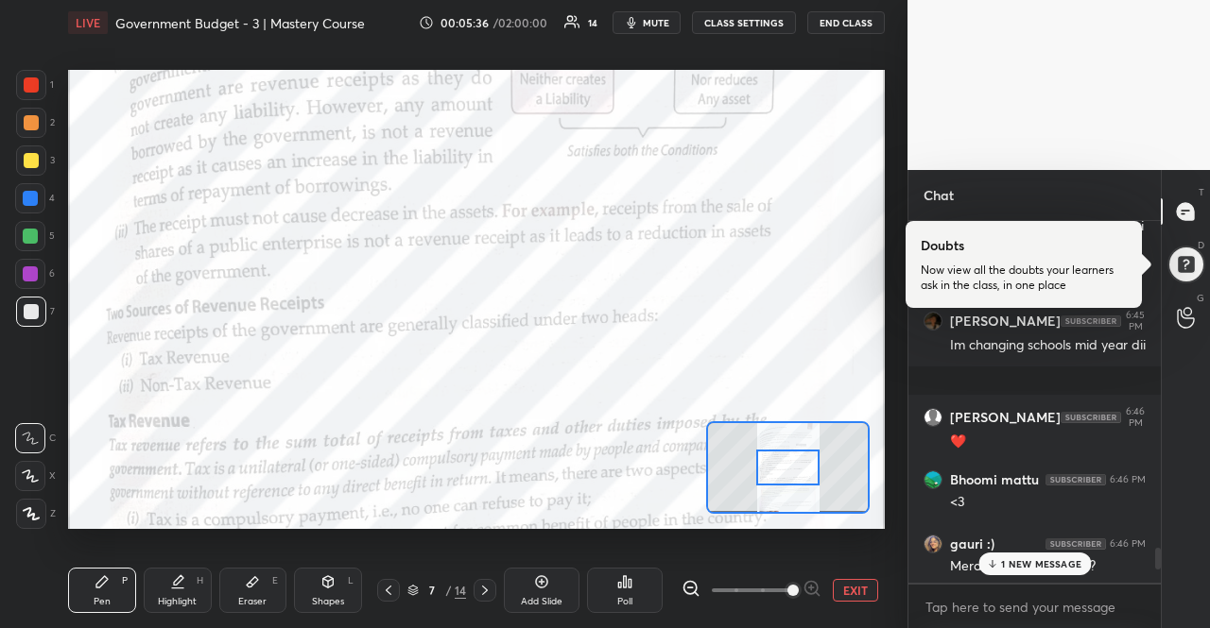
click at [1045, 555] on div "1 NEW MESSAGE" at bounding box center [1034, 564] width 112 height 23
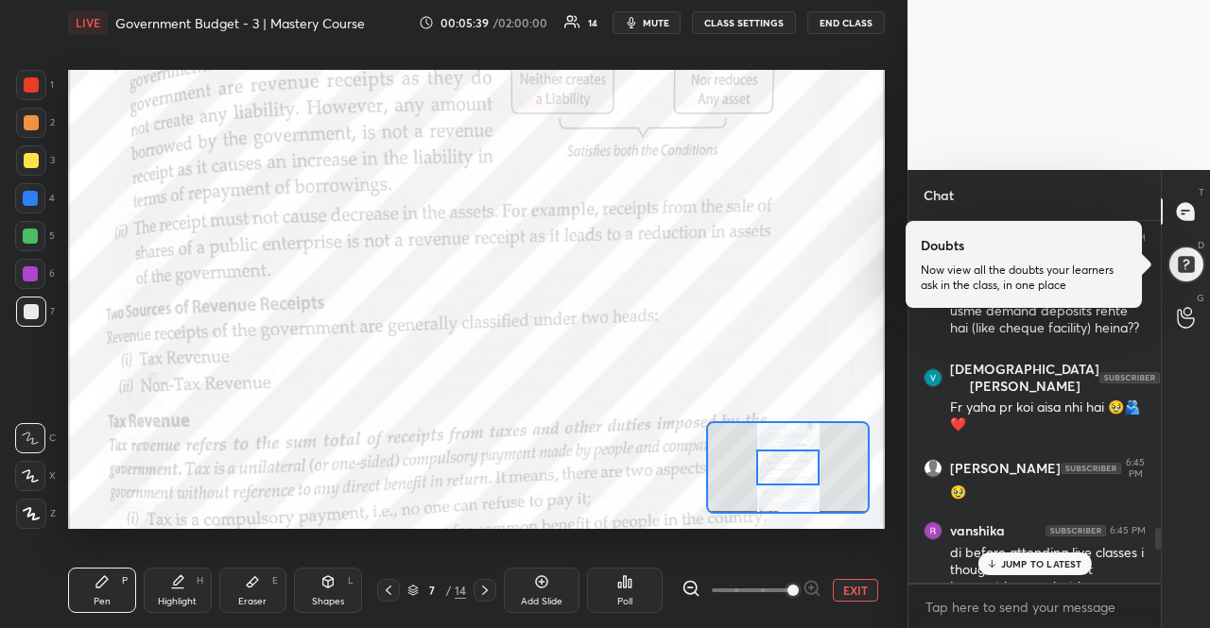
scroll to position [4944, 0]
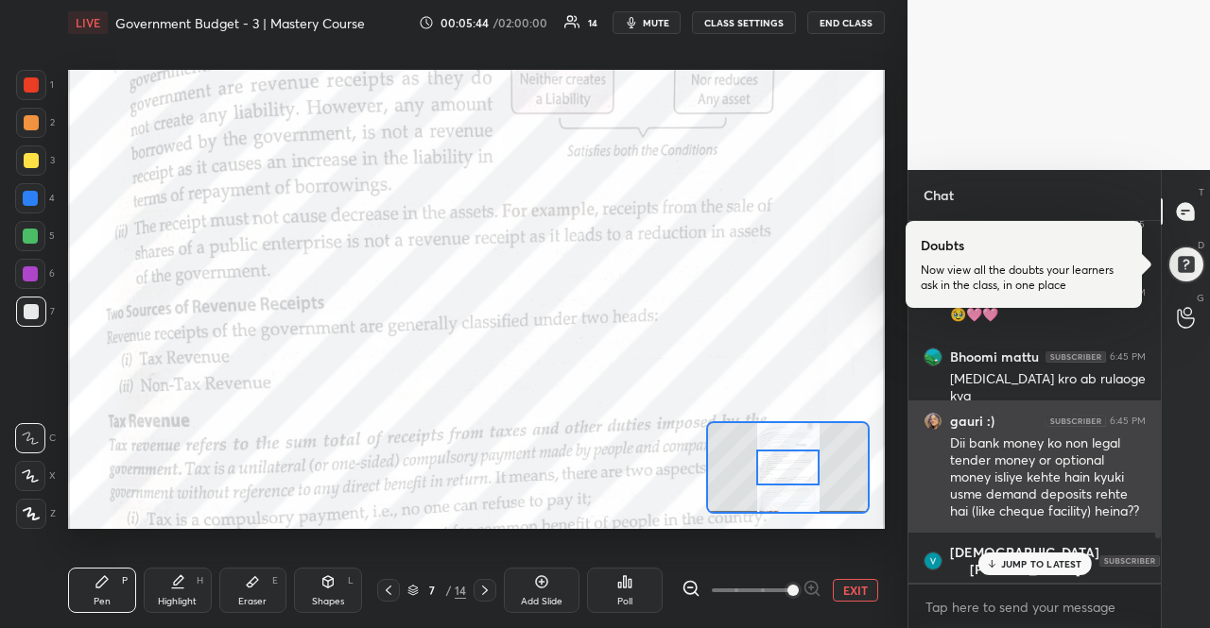
click at [1034, 506] on div "Dii bank money ko non legal tender money or optional money isliye kehte hain ky…" at bounding box center [1048, 478] width 196 height 87
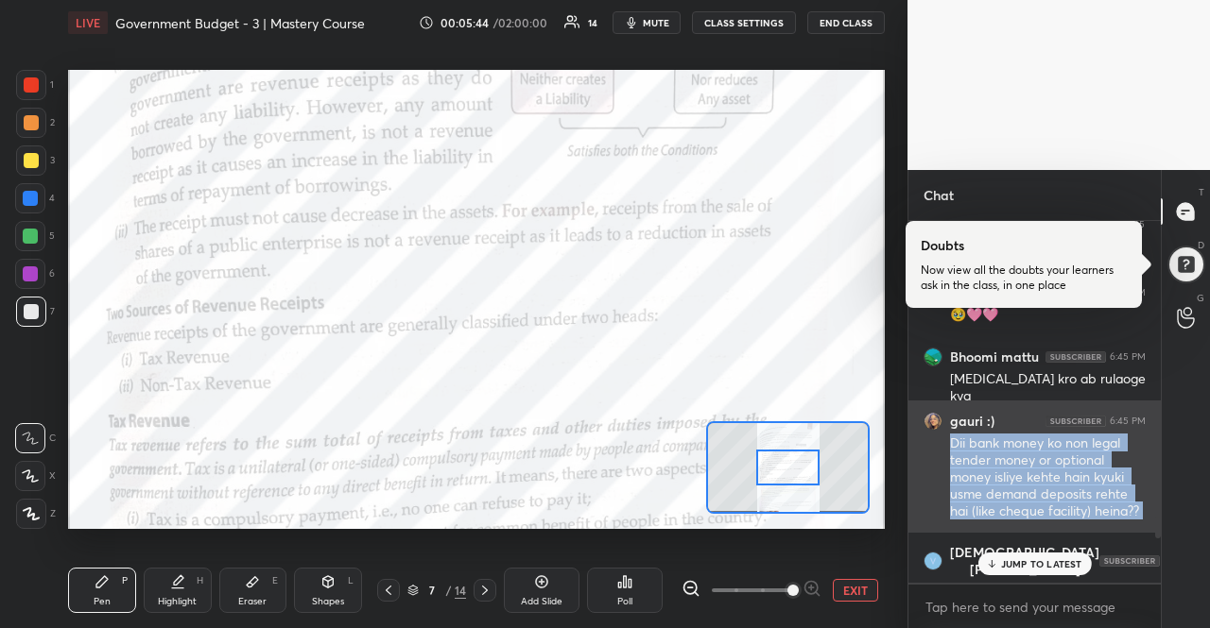
click at [1034, 506] on div "Dii bank money ko non legal tender money or optional money isliye kehte hain ky…" at bounding box center [1048, 478] width 196 height 87
copy div "Dii bank money ko non legal tender money or optional money isliye kehte hain ky…"
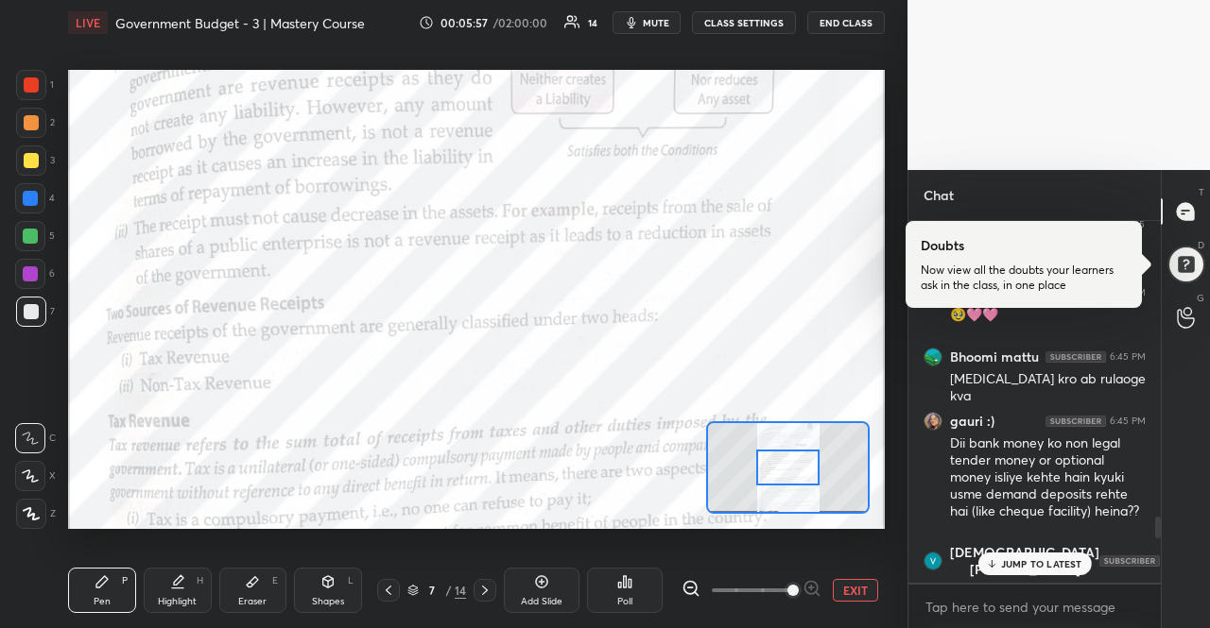
click at [1019, 564] on p "JUMP TO LATEST" at bounding box center [1041, 563] width 81 height 11
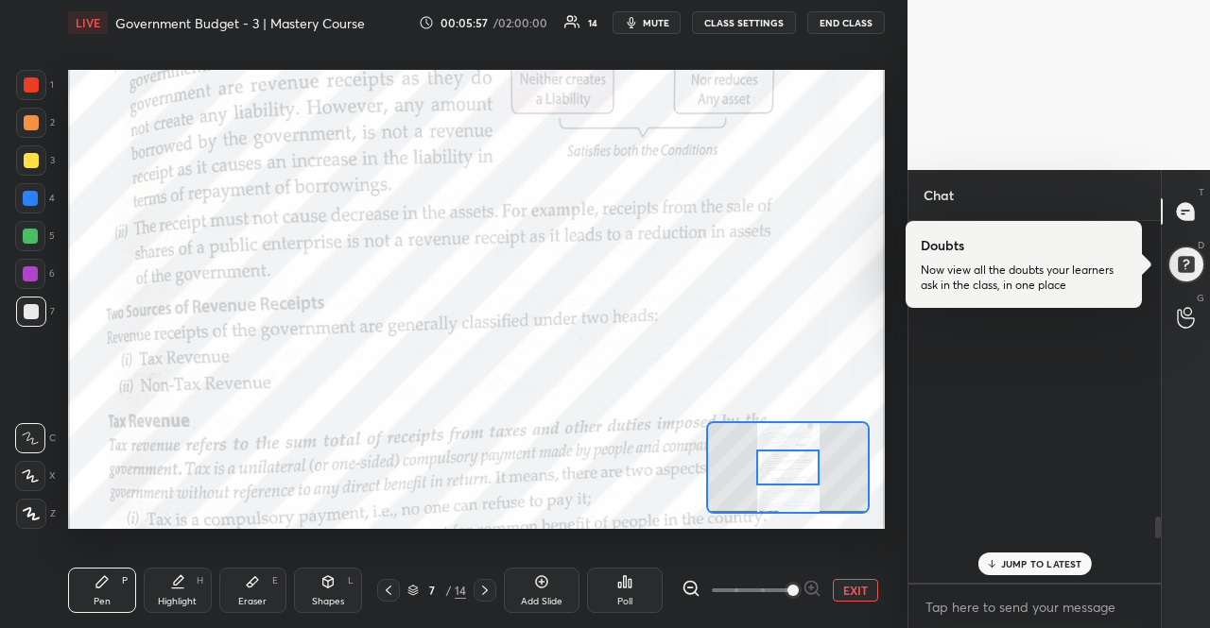
click at [1019, 564] on div "[PERSON_NAME] 6:44 PM ❤❤❤ [PERSON_NAME] 6:45 PM <3<3<3 [PERSON_NAME] 6:45 PM ❤️…" at bounding box center [1034, 402] width 252 height 362
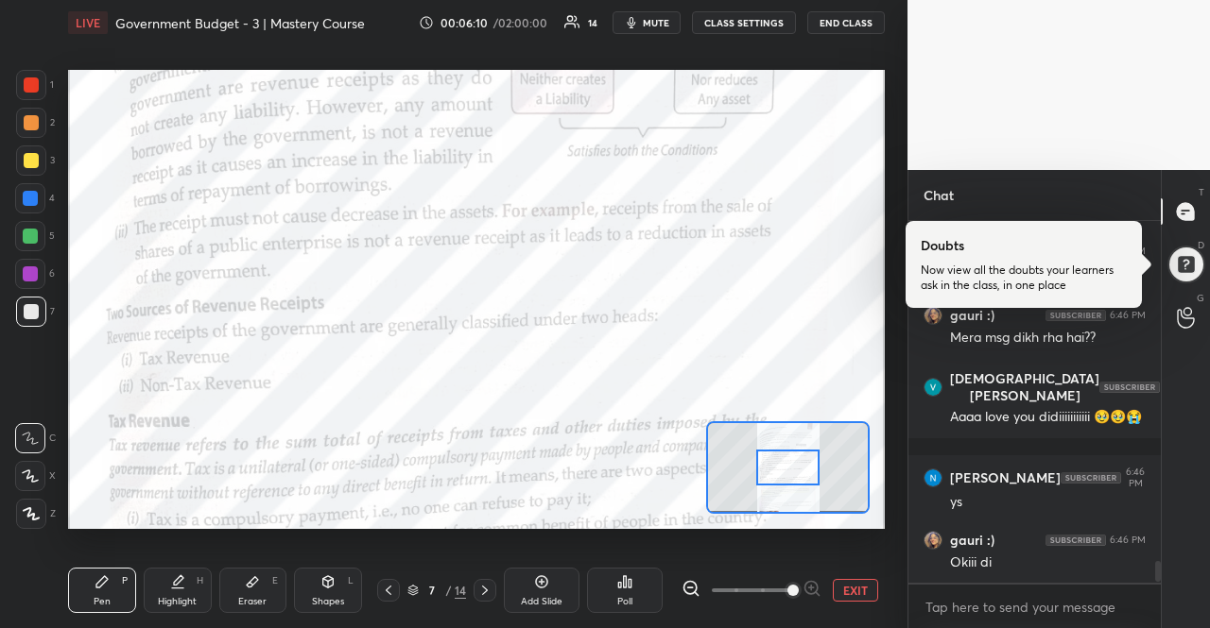
scroll to position [6006, 0]
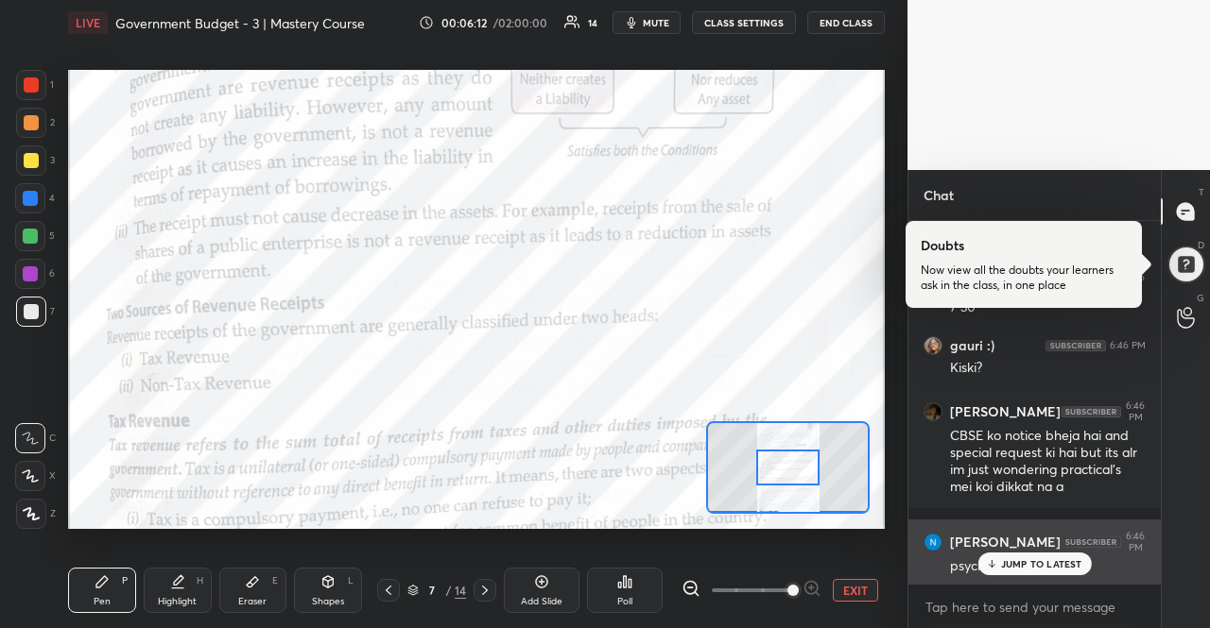
click at [1012, 553] on div "JUMP TO LATEST" at bounding box center [1033, 564] width 113 height 23
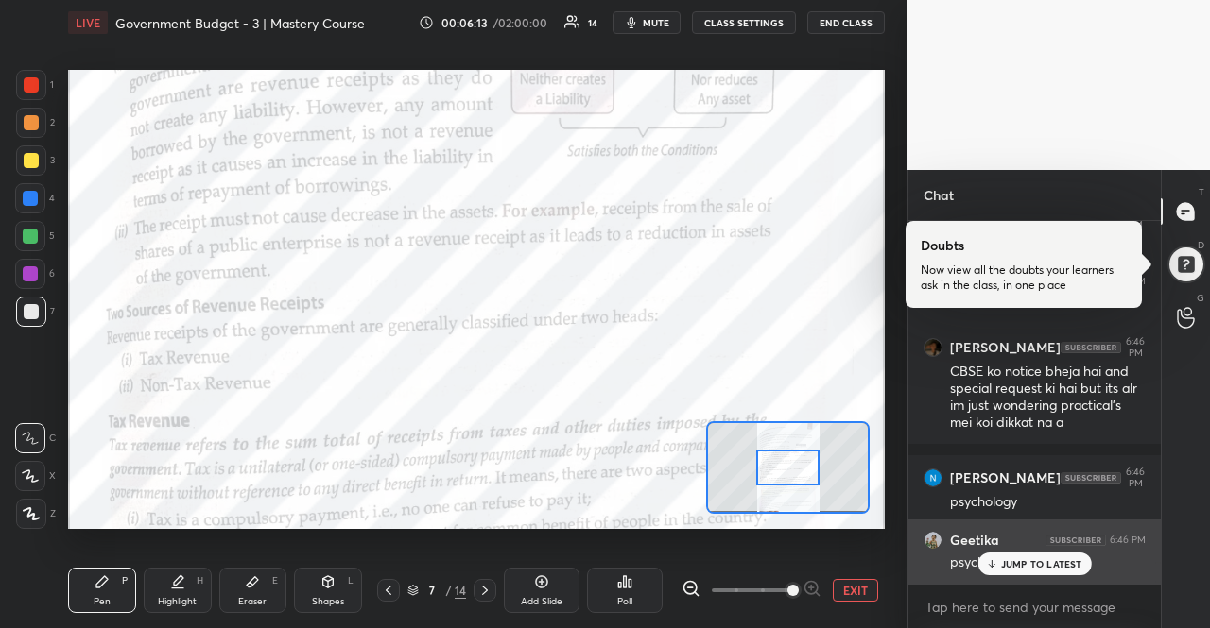
click at [1018, 564] on p "JUMP TO LATEST" at bounding box center [1041, 563] width 81 height 11
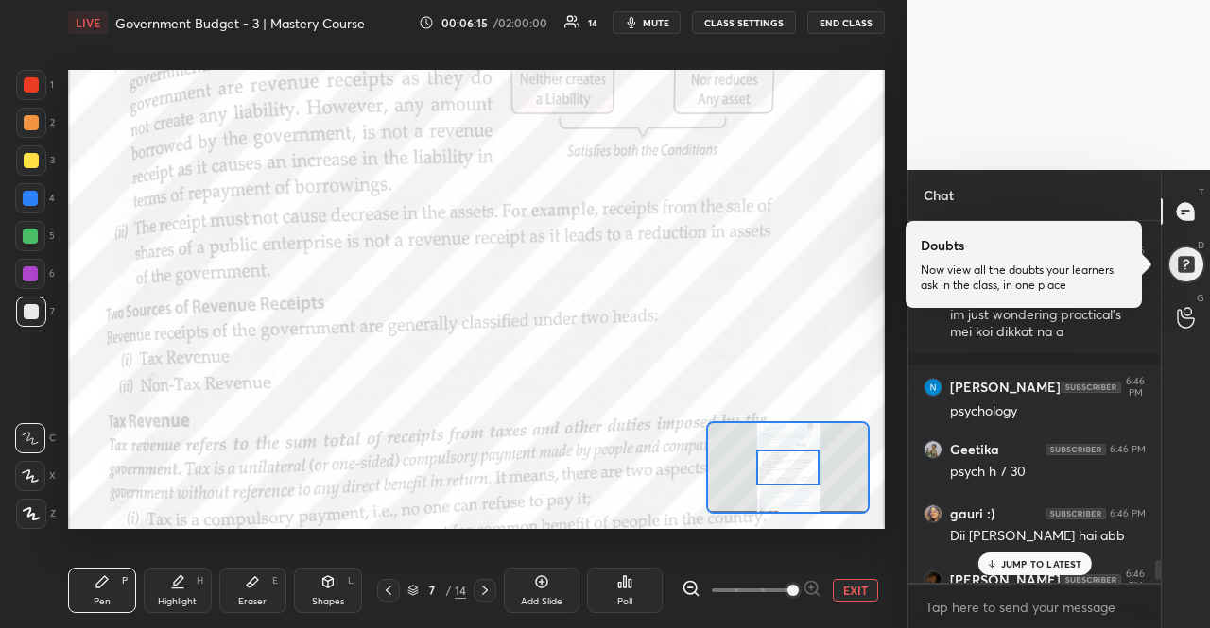
click at [1034, 555] on div "JUMP TO LATEST" at bounding box center [1033, 564] width 113 height 23
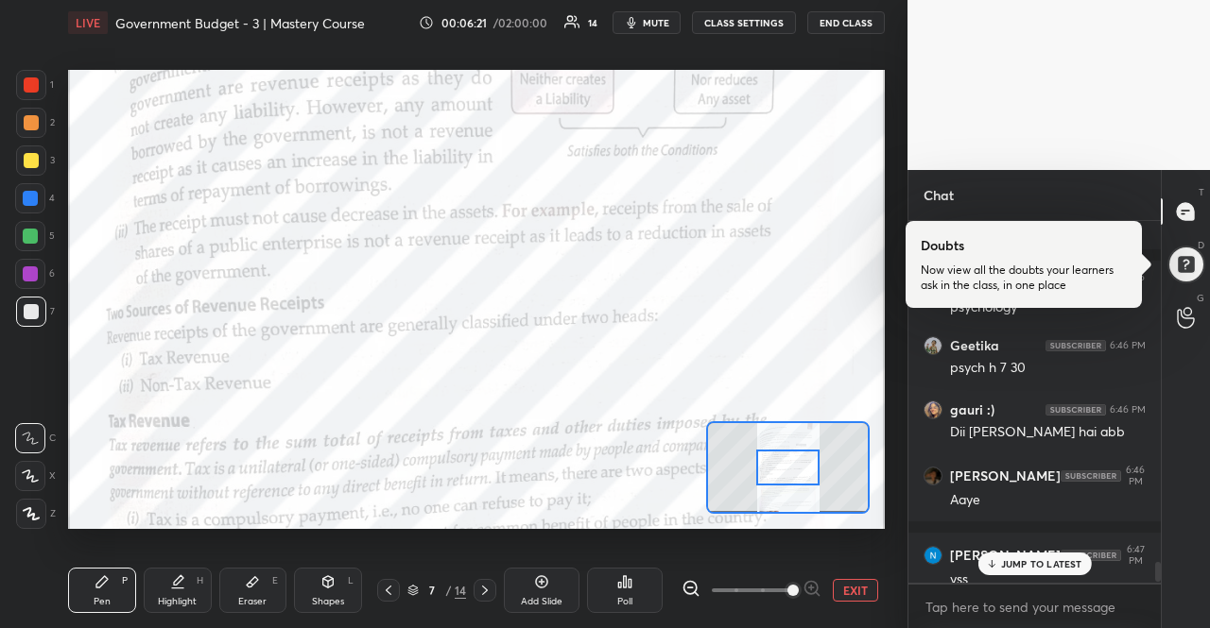
click at [1015, 561] on p "JUMP TO LATEST" at bounding box center [1041, 563] width 81 height 11
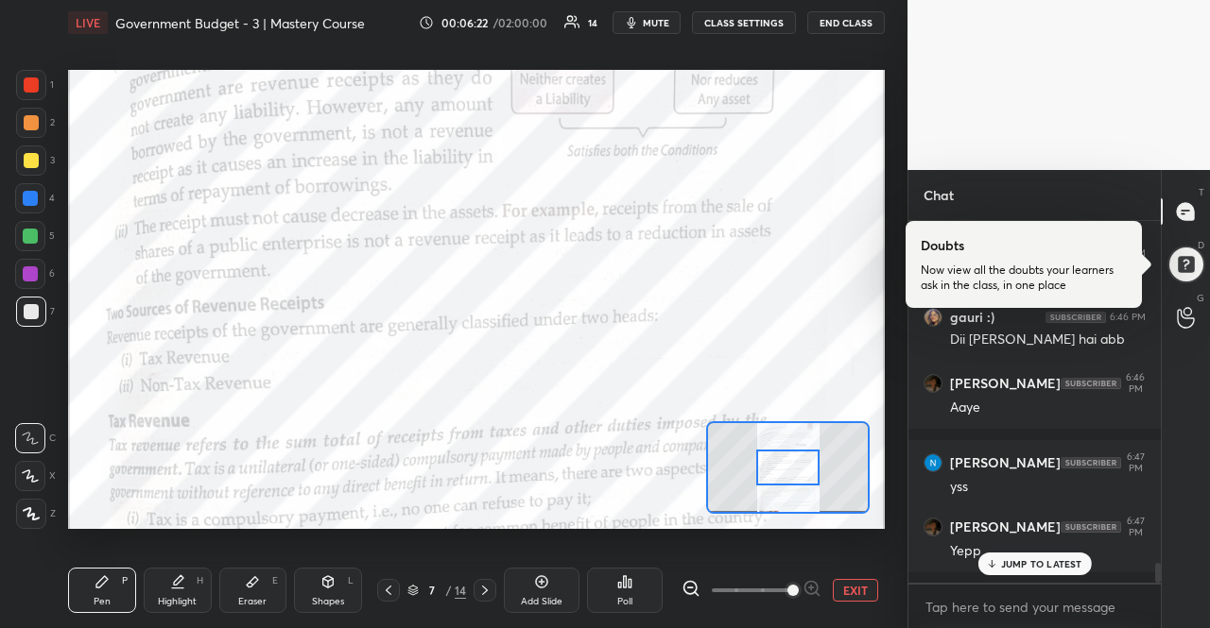
click at [1022, 558] on p "JUMP TO LATEST" at bounding box center [1041, 563] width 81 height 11
click at [1074, 564] on p "JUMP TO LATEST" at bounding box center [1041, 563] width 81 height 11
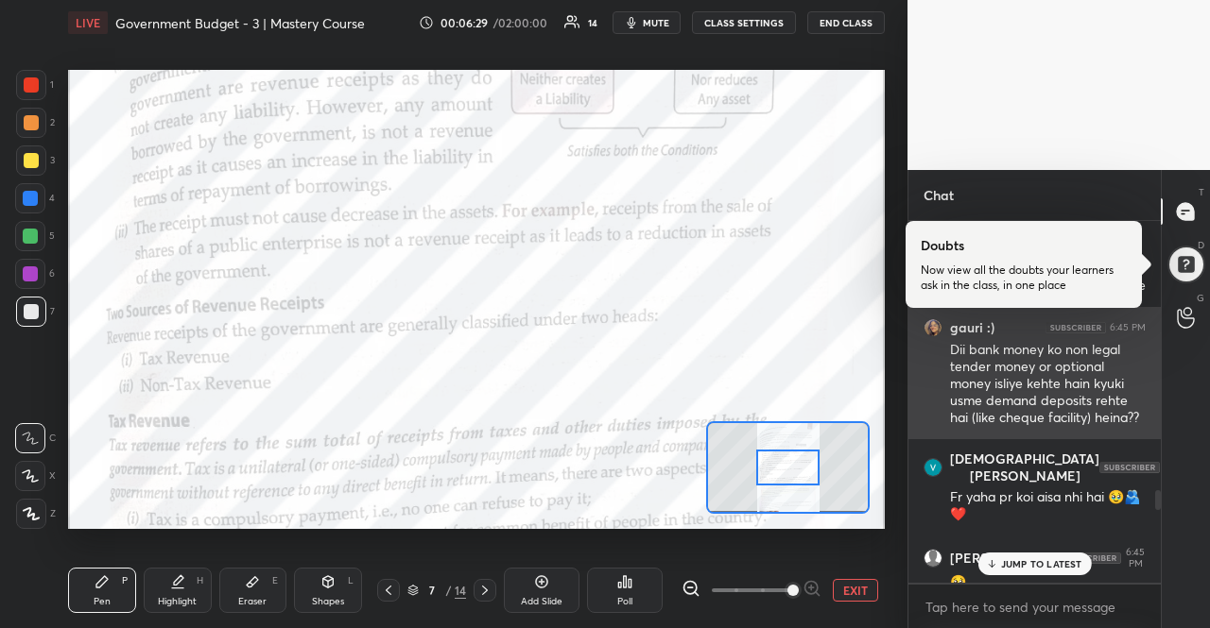
scroll to position [4975, 0]
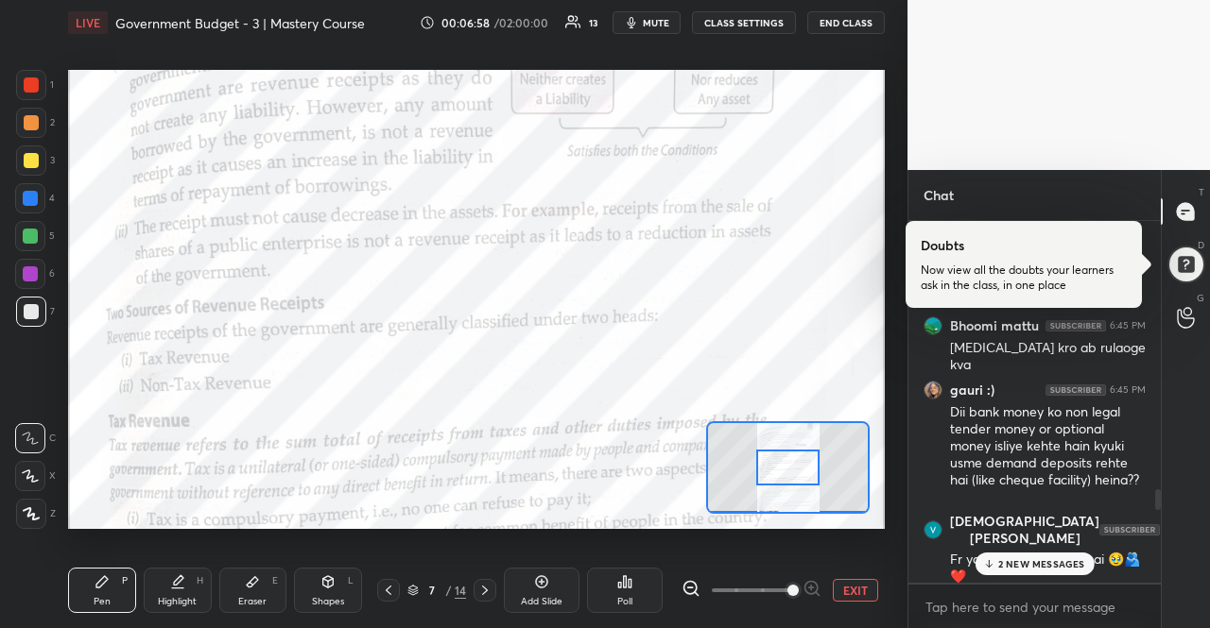
click at [1050, 561] on p "2 NEW MESSAGES" at bounding box center [1041, 563] width 87 height 11
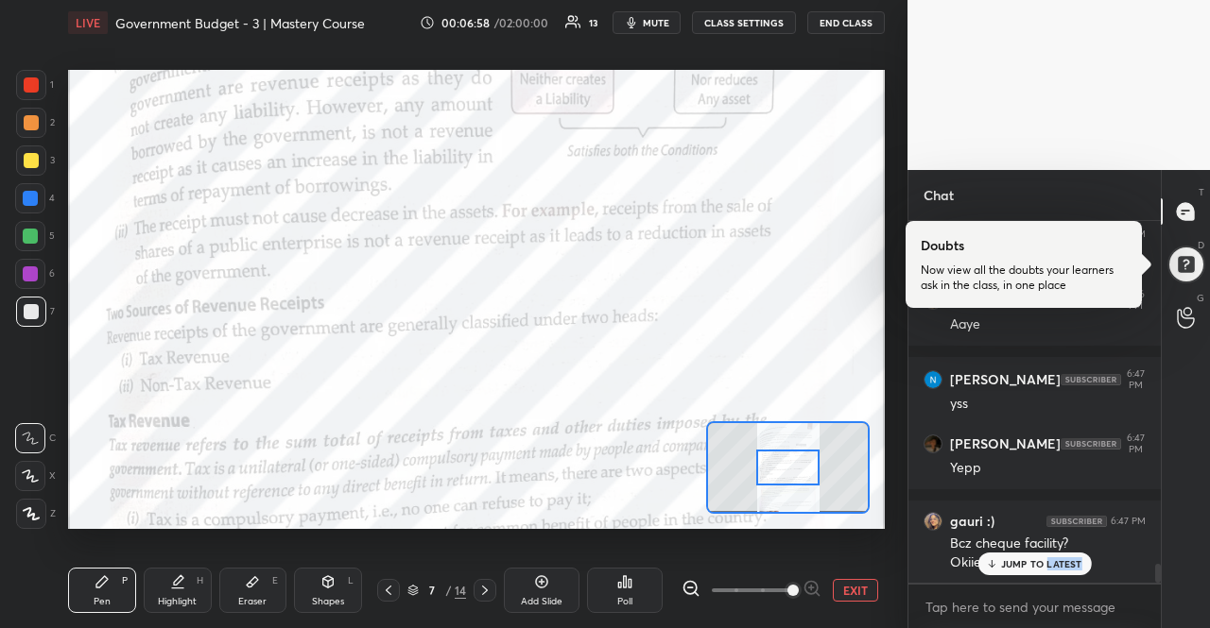
click at [1050, 561] on p "JUMP TO LATEST" at bounding box center [1041, 563] width 81 height 11
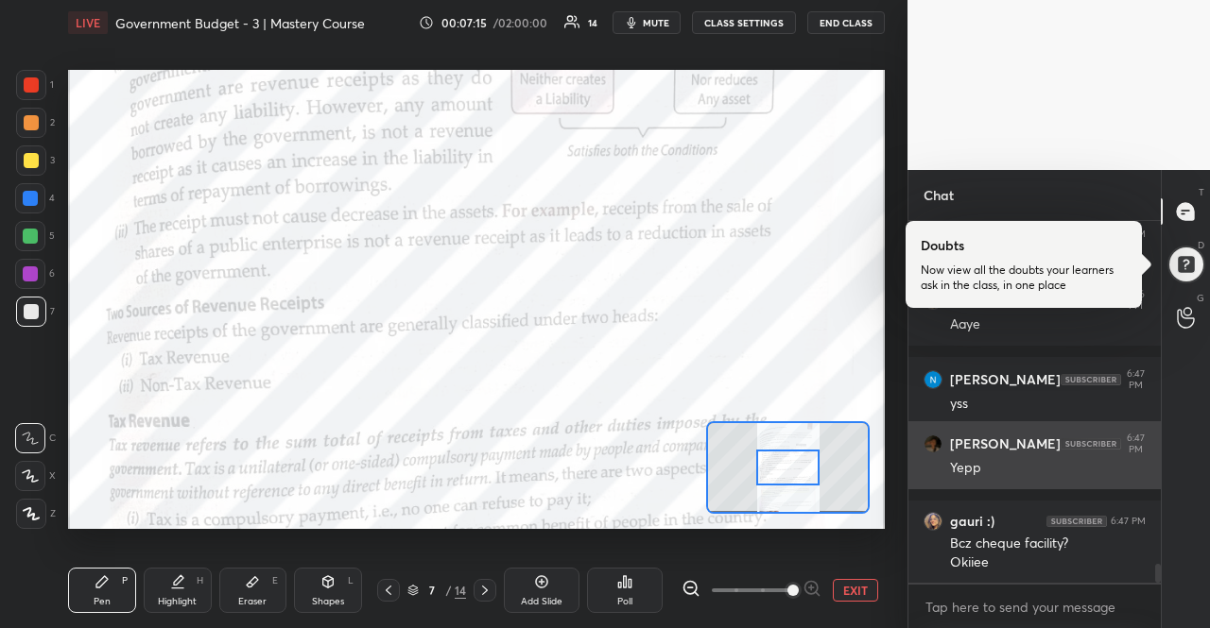
scroll to position [6460, 0]
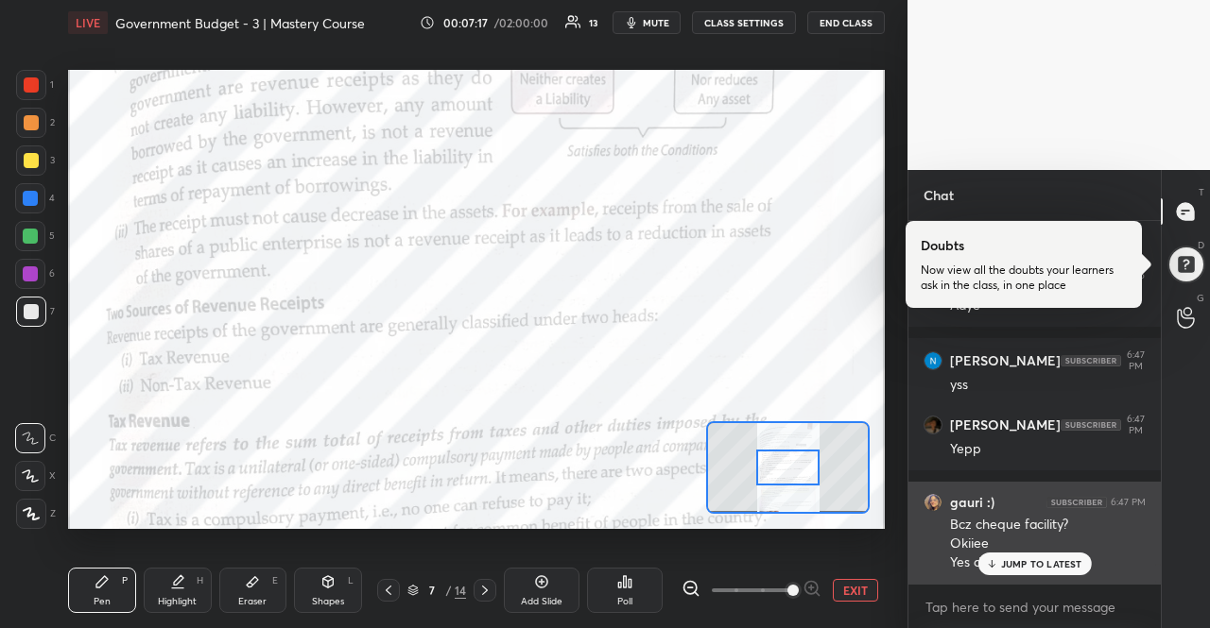
click at [1061, 545] on div "Okiiee" at bounding box center [1048, 544] width 196 height 19
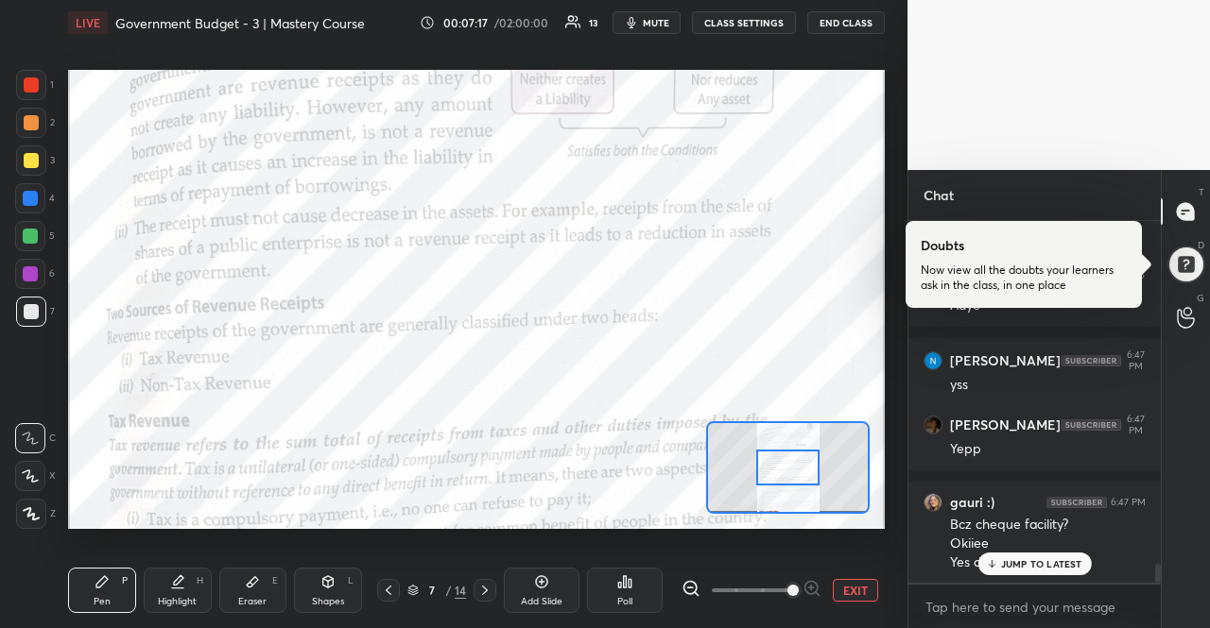
click at [1065, 556] on div "JUMP TO LATEST" at bounding box center [1033, 564] width 113 height 23
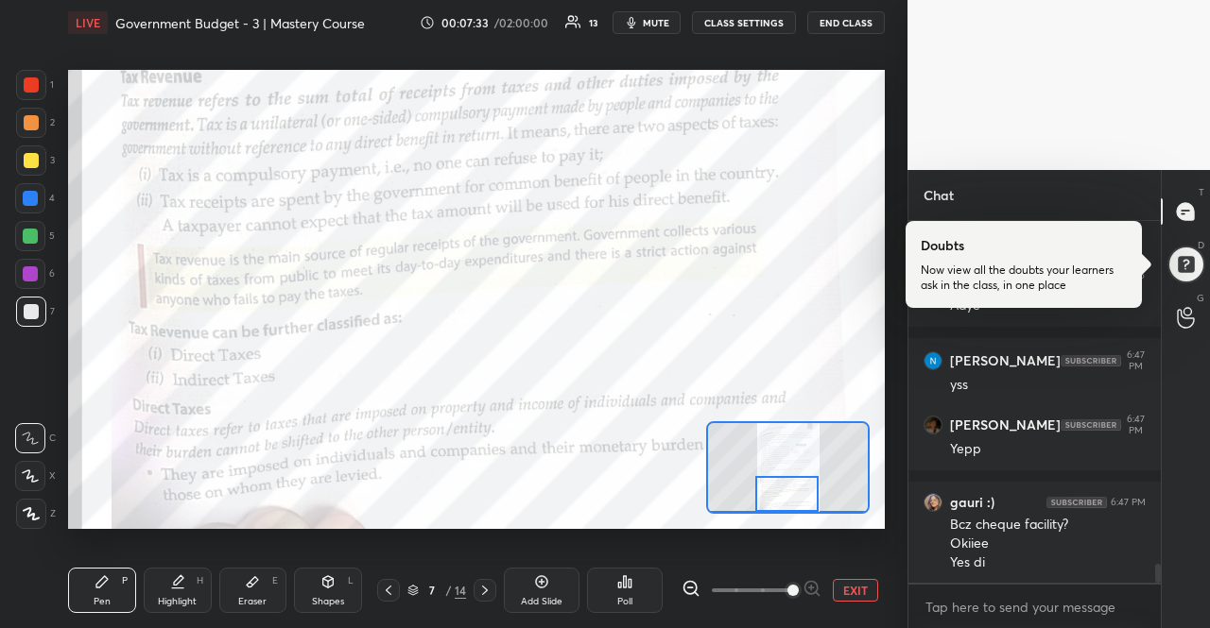
drag, startPoint x: 801, startPoint y: 456, endPoint x: 800, endPoint y: 483, distance: 26.5
click at [800, 483] on div at bounding box center [787, 493] width 64 height 35
click at [35, 203] on div at bounding box center [30, 198] width 15 height 15
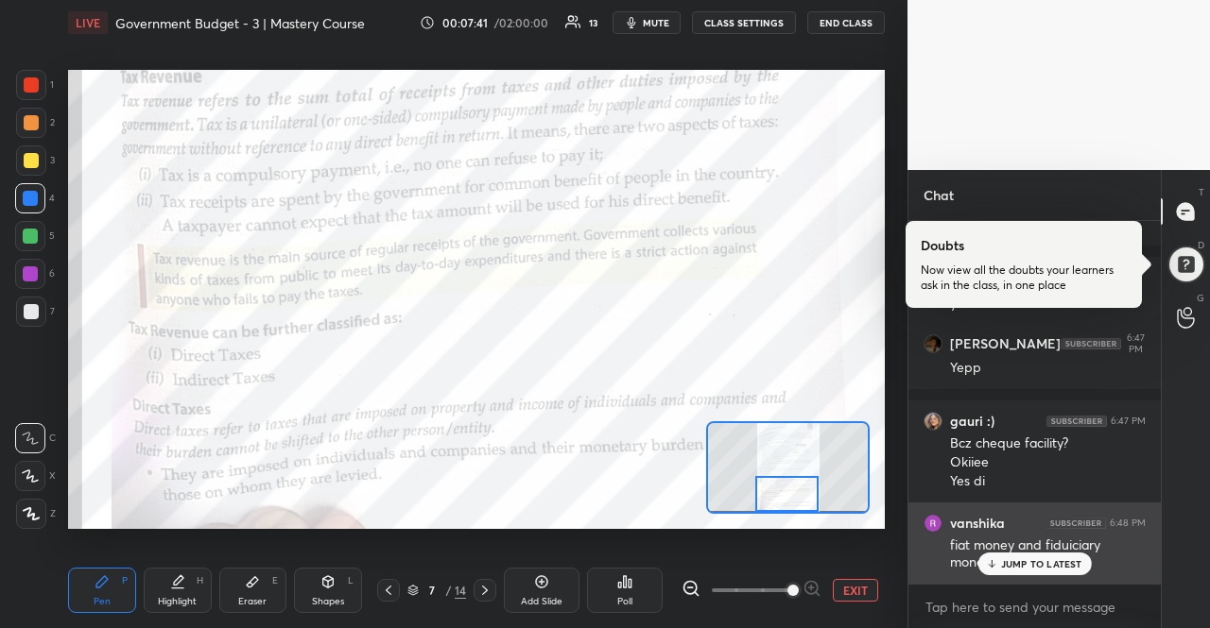
click at [989, 550] on div "fiat money and fiduiciary money???" at bounding box center [1048, 555] width 196 height 36
click at [975, 575] on div "vanshika 6:48 PM fiat money and fiduiciary money???" at bounding box center [1034, 543] width 252 height 81
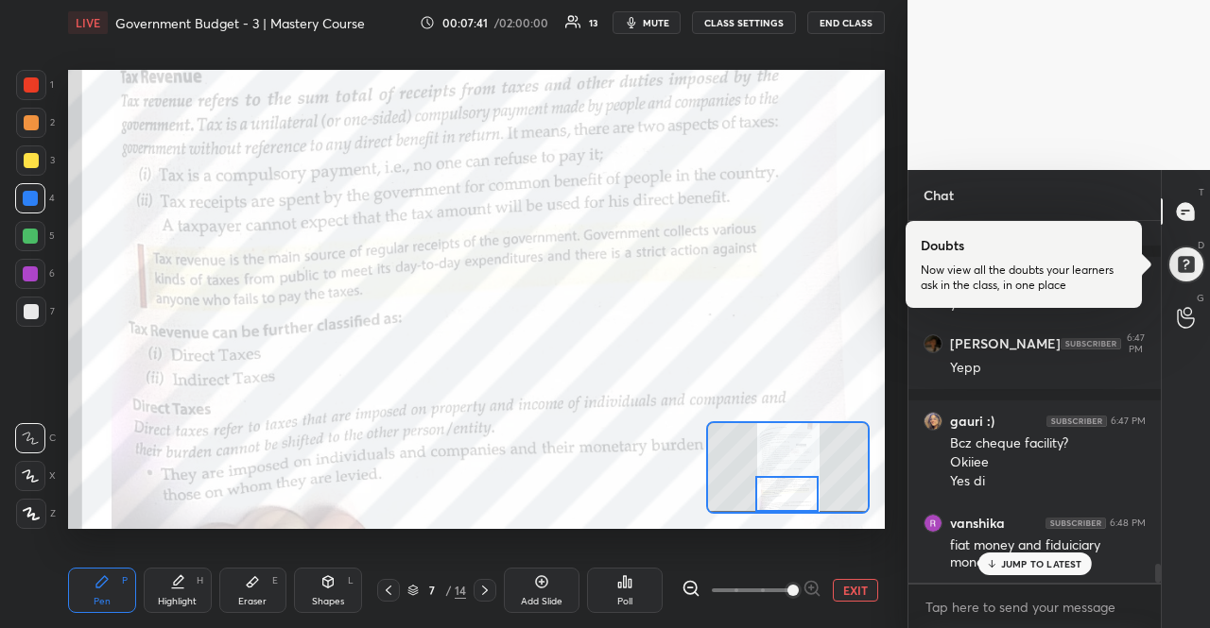
click at [985, 568] on div "JUMP TO LATEST" at bounding box center [1033, 564] width 113 height 23
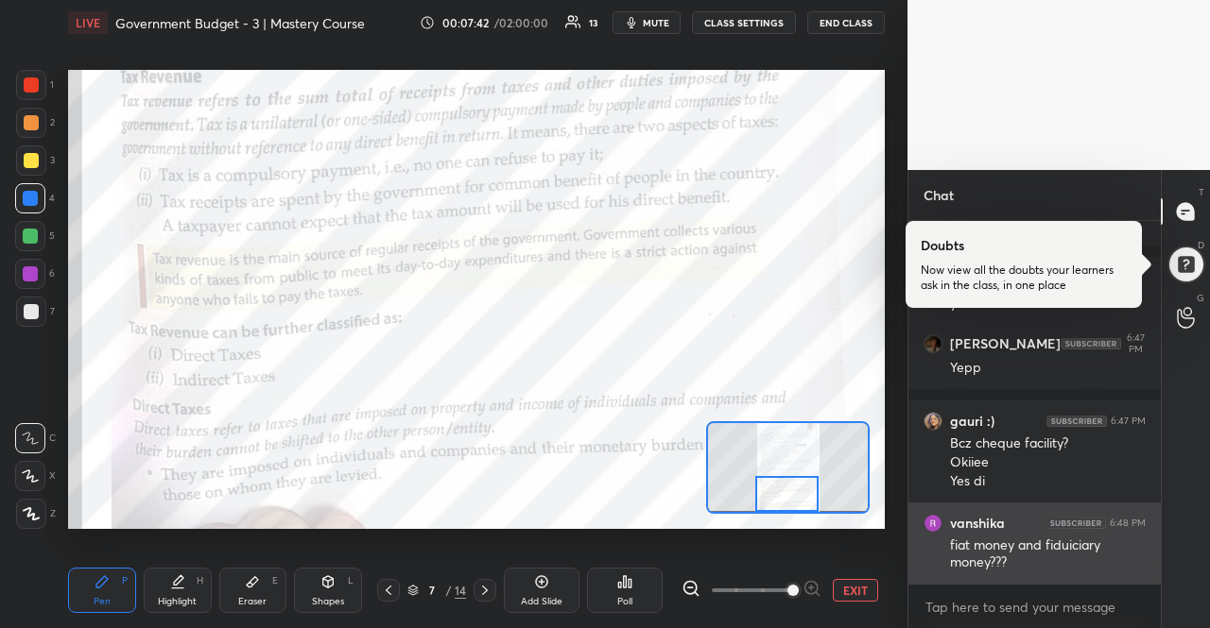
click at [976, 549] on div "fiat money and fiduiciary money???" at bounding box center [1048, 555] width 196 height 36
copy div "fiat money and fiduiciary money???"
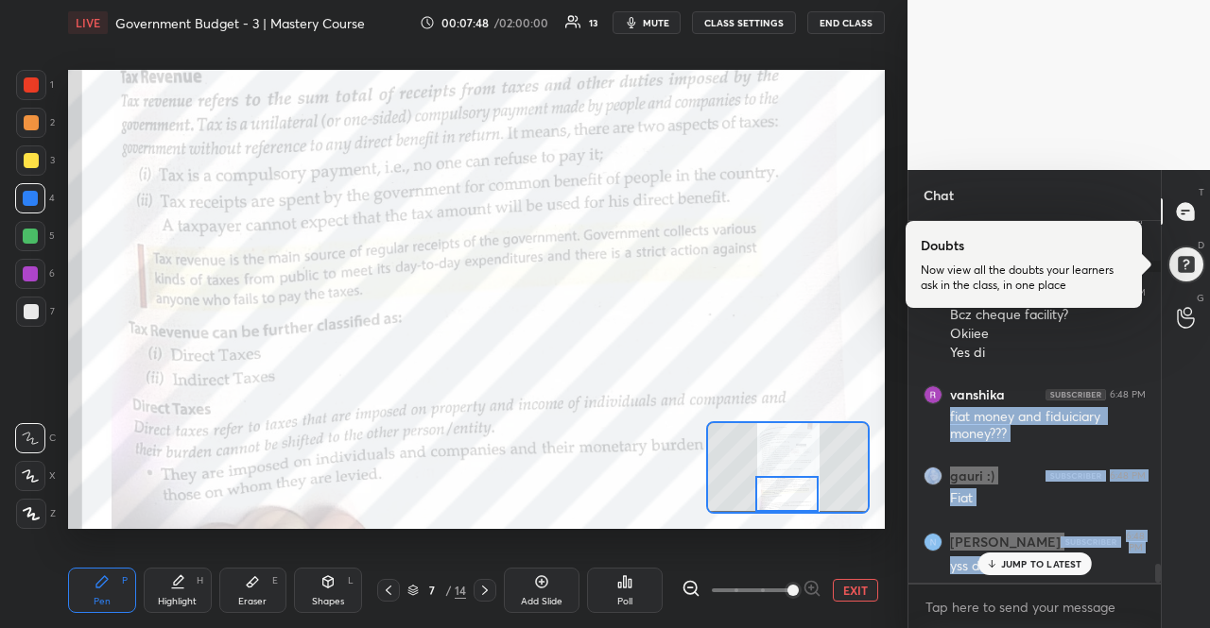
scroll to position [6734, 0]
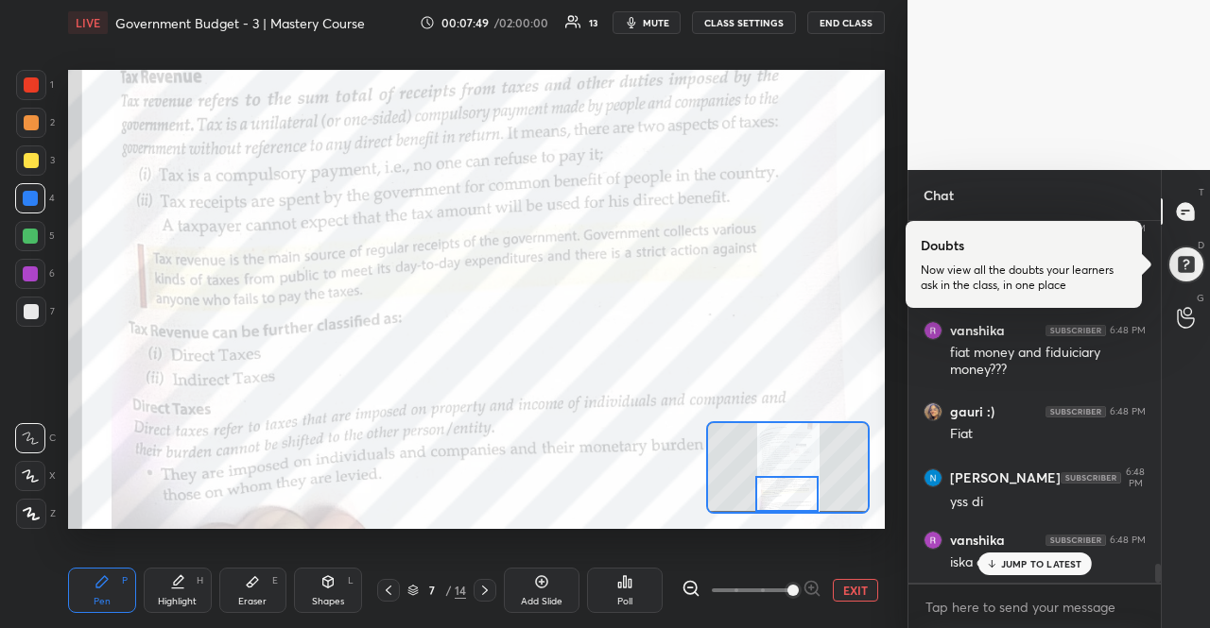
click at [1058, 566] on p "JUMP TO LATEST" at bounding box center [1041, 563] width 81 height 11
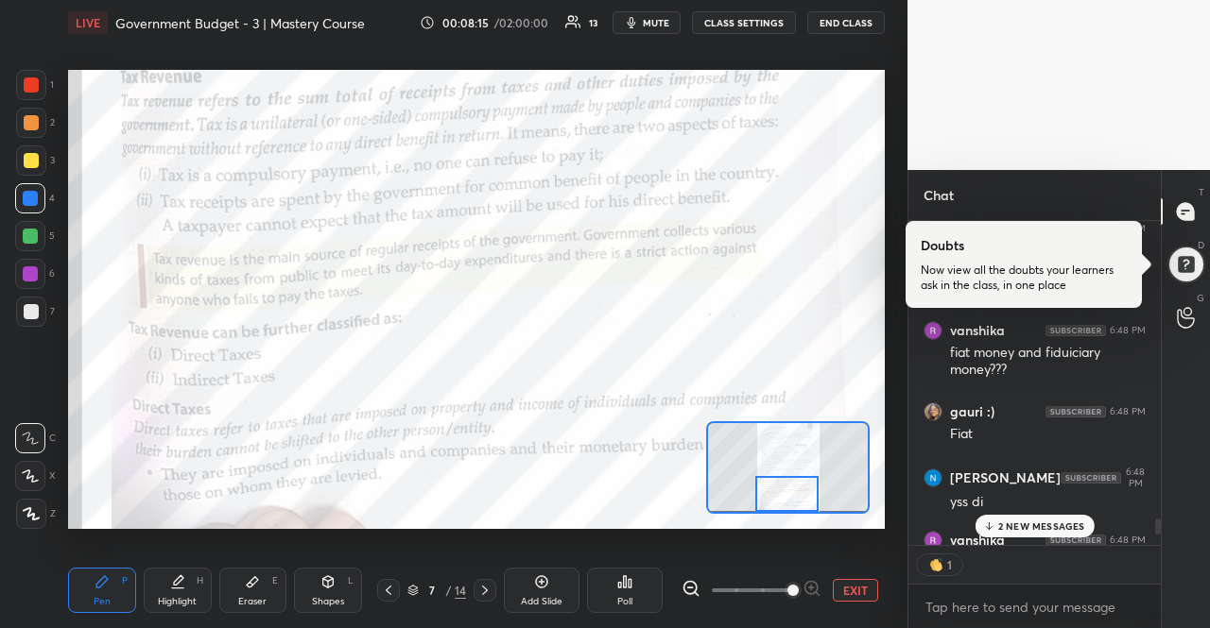
scroll to position [318, 247]
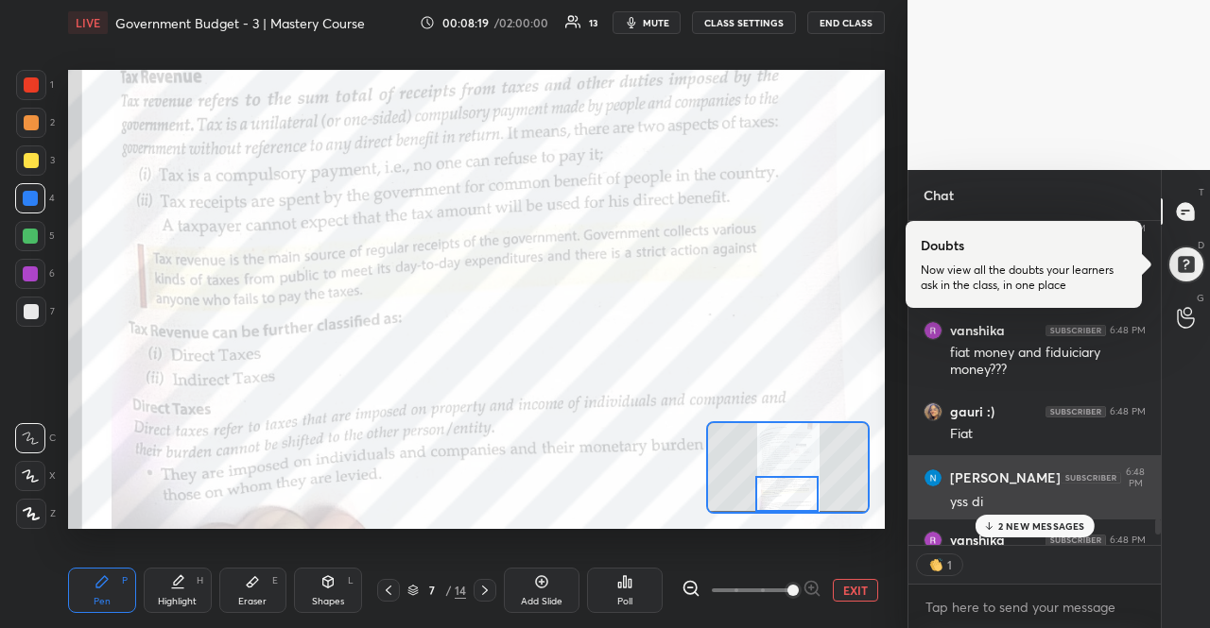
click at [1068, 514] on div "[PERSON_NAME] 6:48 PM yss di" at bounding box center [1034, 489] width 252 height 68
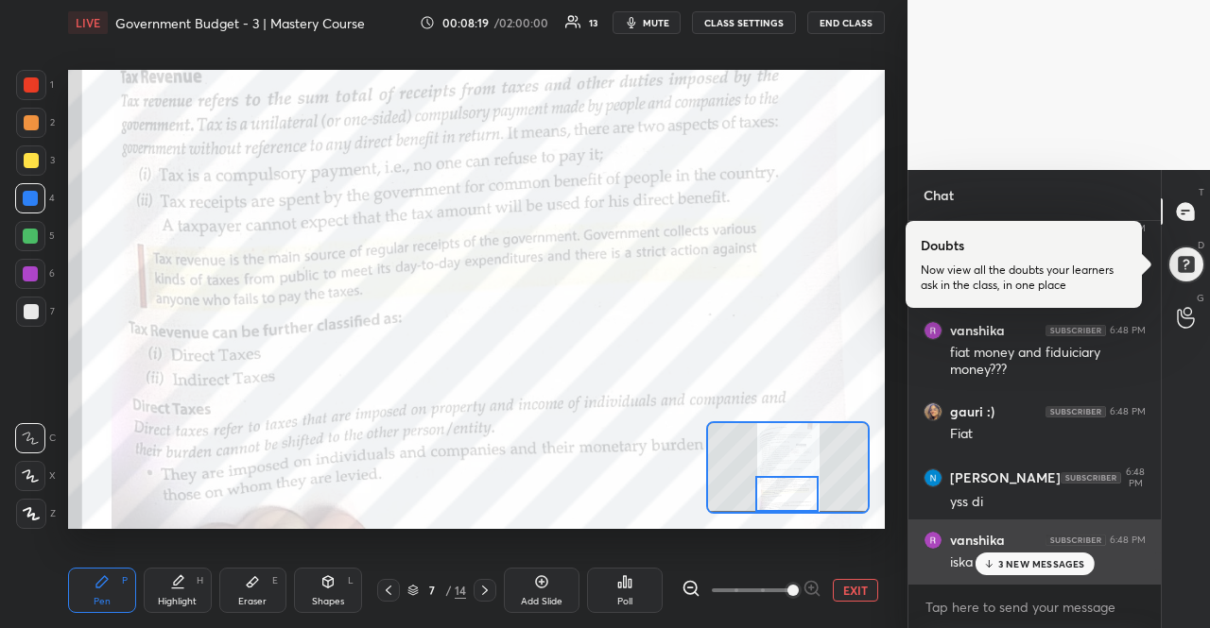
click at [1067, 521] on div "vanshika 6:48 PM iska concept ni ayega" at bounding box center [1034, 552] width 252 height 64
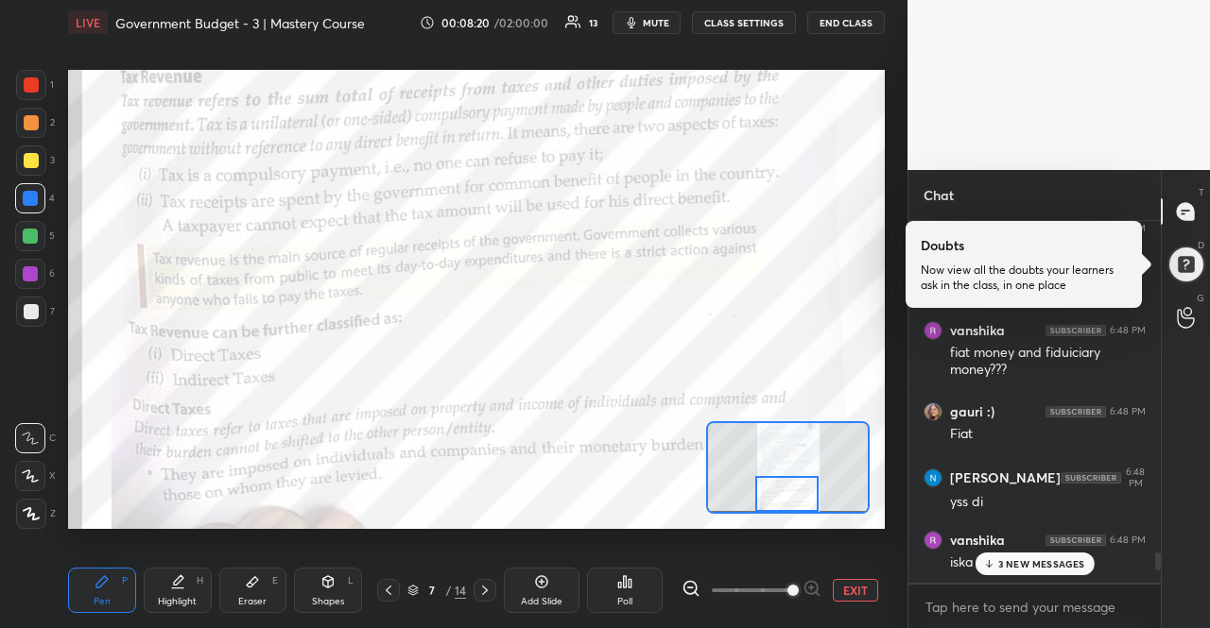
click at [1076, 560] on p "3 NEW MESSAGES" at bounding box center [1041, 563] width 87 height 11
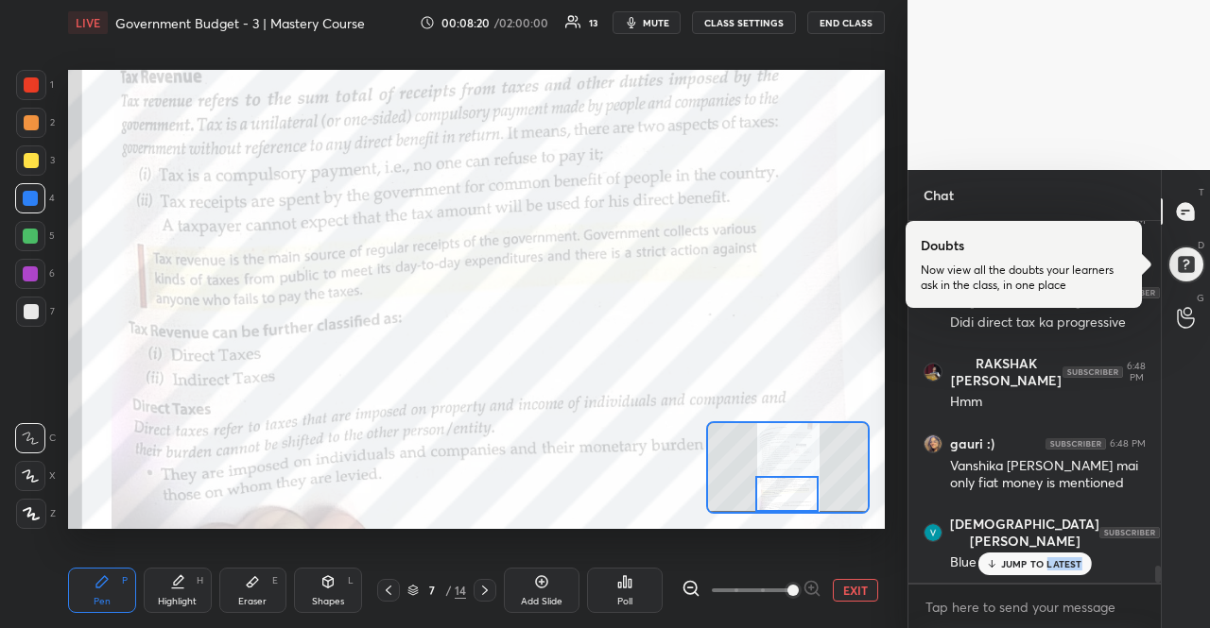
click at [1076, 560] on p "JUMP TO LATEST" at bounding box center [1041, 563] width 81 height 11
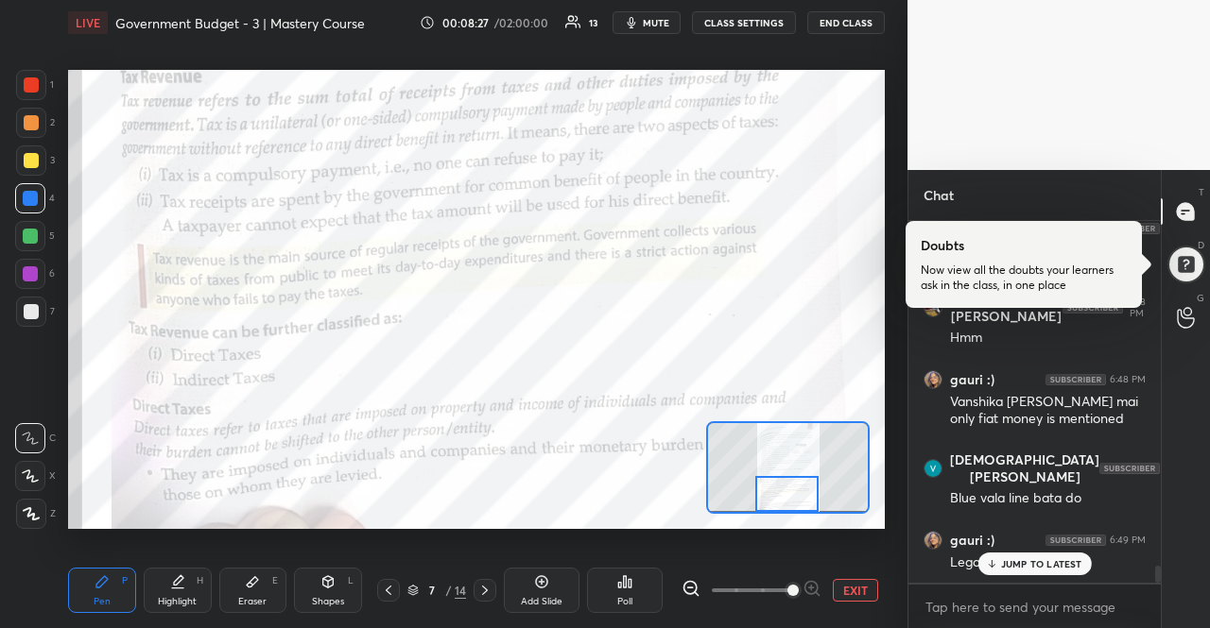
click at [1025, 558] on p "JUMP TO LATEST" at bounding box center [1041, 563] width 81 height 11
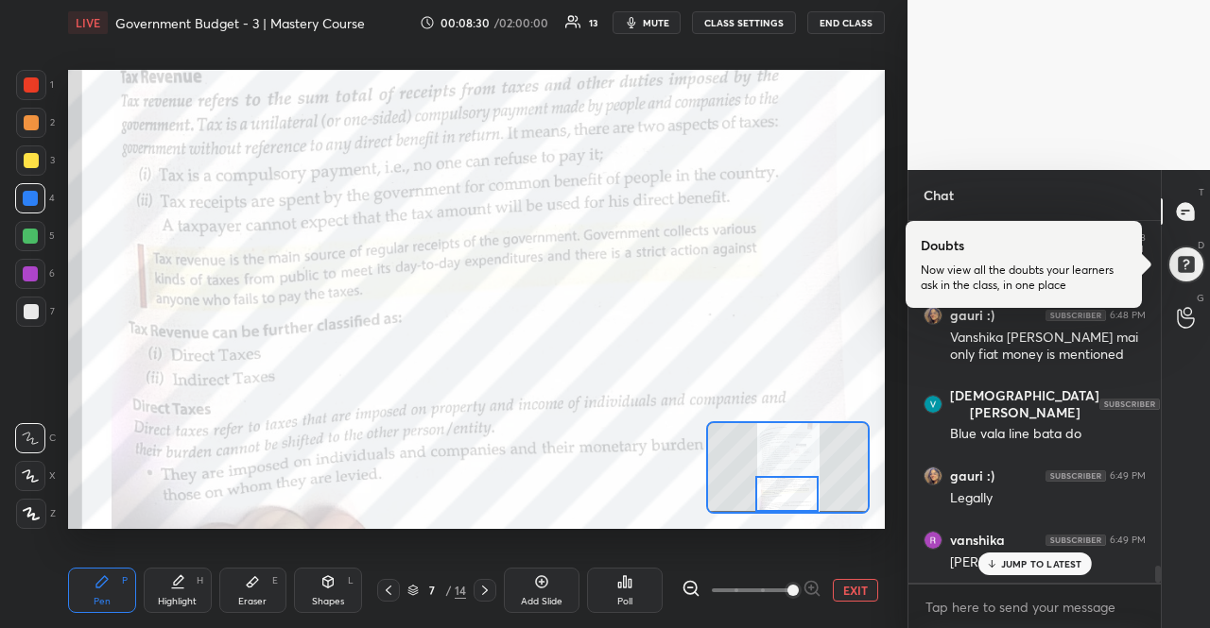
click at [1025, 558] on p "JUMP TO LATEST" at bounding box center [1041, 563] width 81 height 11
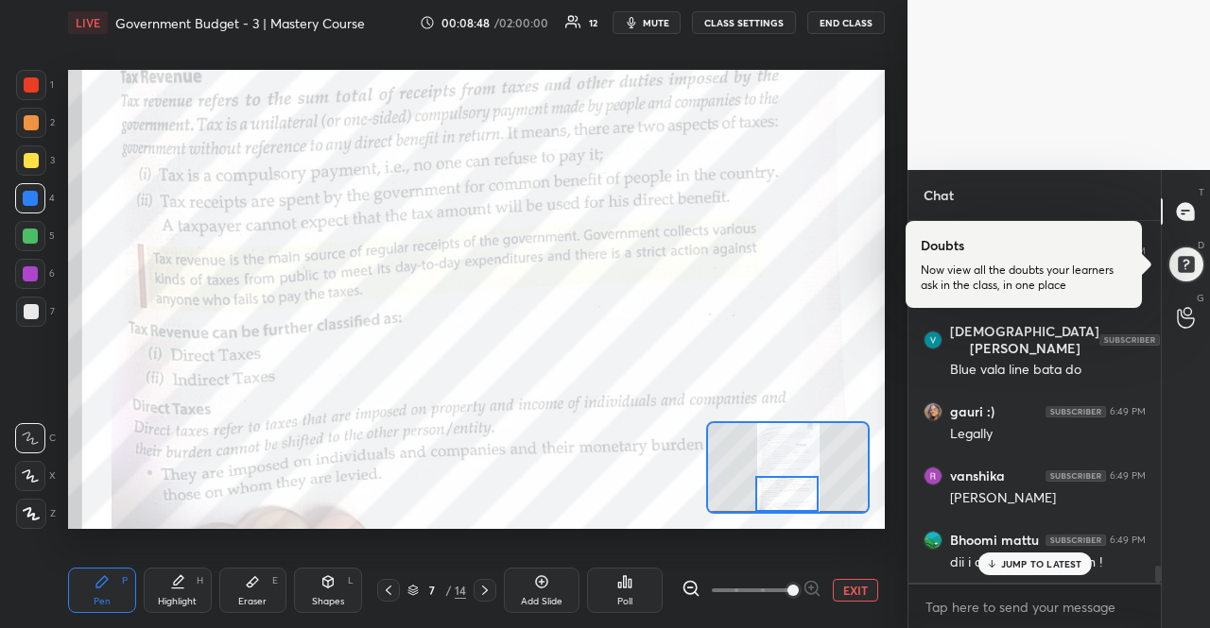
scroll to position [7520, 0]
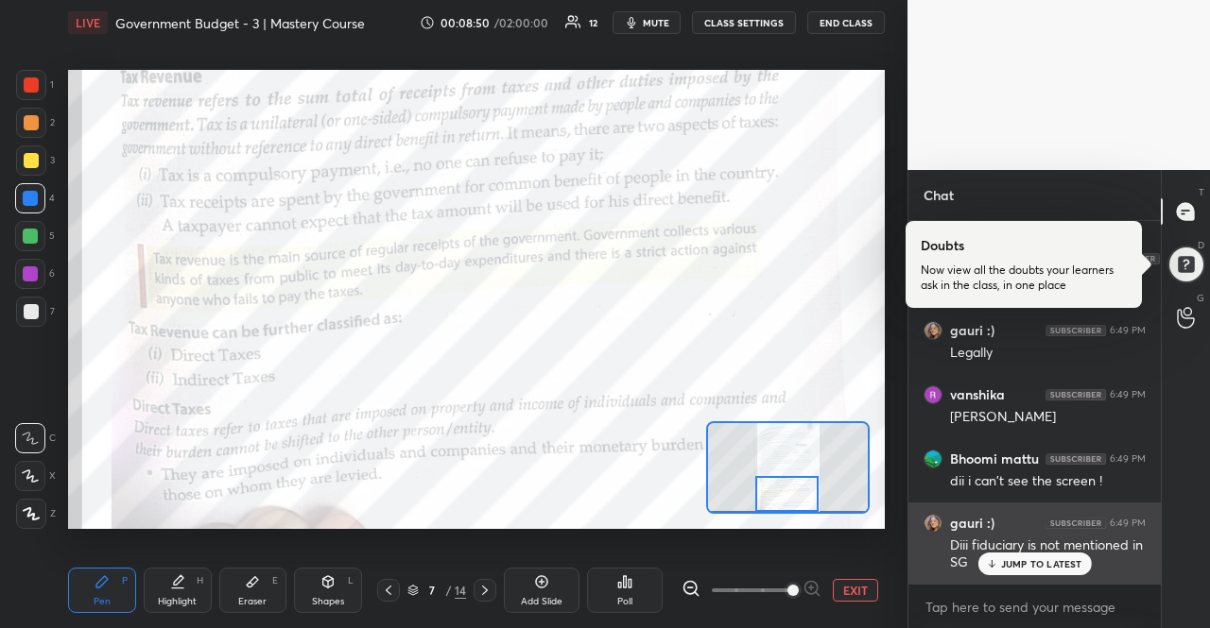
click at [1052, 552] on div "Diii fiduciary is not mentioned in SG" at bounding box center [1048, 555] width 196 height 36
click at [1060, 557] on div "JUMP TO LATEST" at bounding box center [1033, 564] width 113 height 23
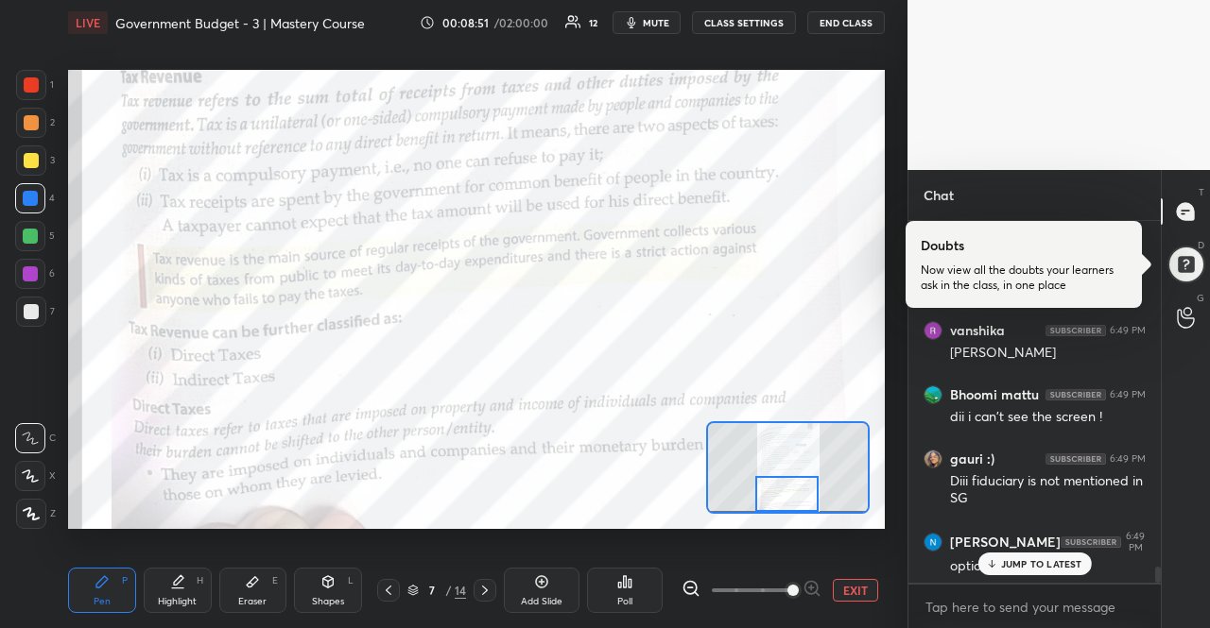
click at [1062, 559] on p "JUMP TO LATEST" at bounding box center [1041, 563] width 81 height 11
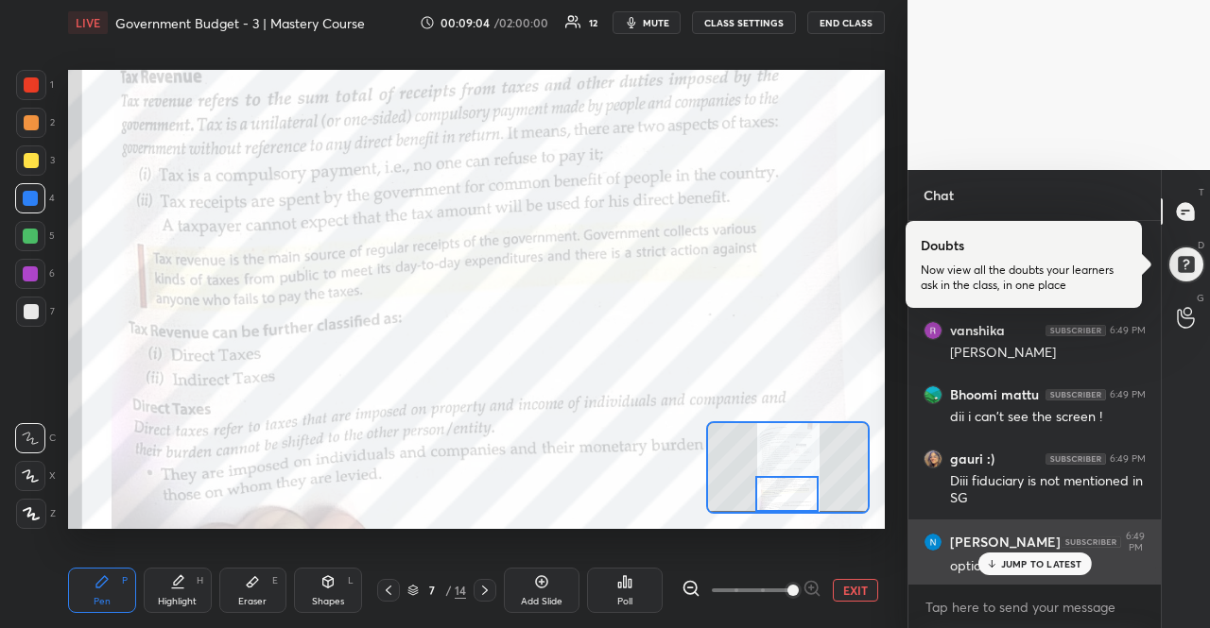
scroll to position [7649, 0]
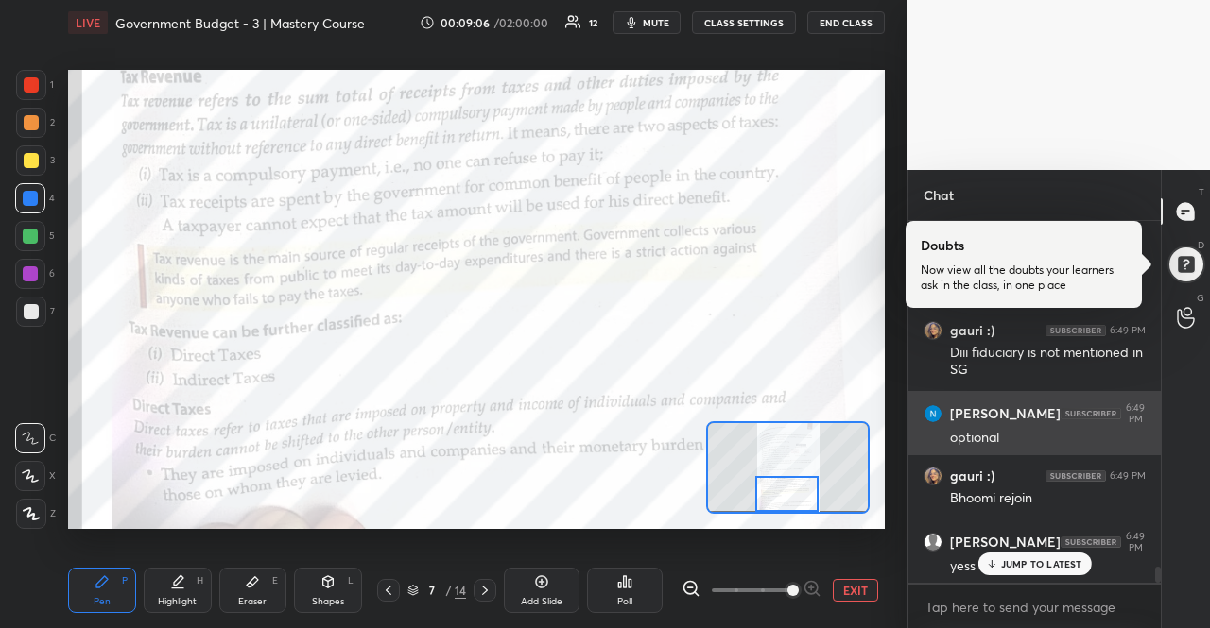
click at [1074, 574] on div "JUMP TO LATEST" at bounding box center [1033, 564] width 113 height 23
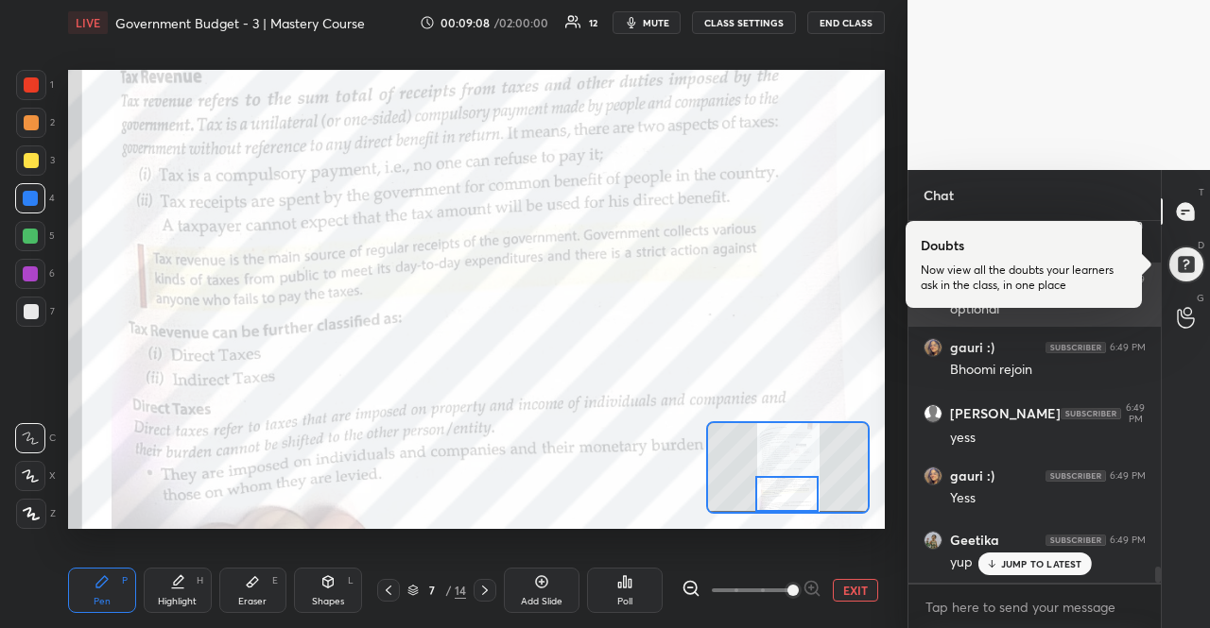
scroll to position [7921, 0]
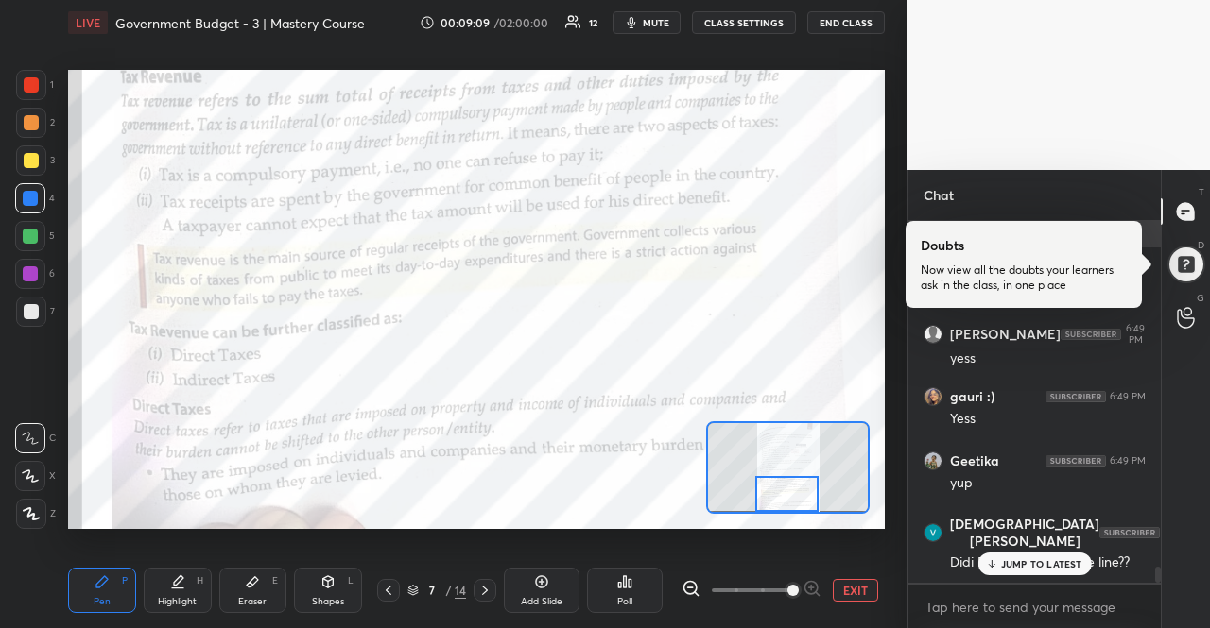
click at [1074, 574] on div "JUMP TO LATEST" at bounding box center [1033, 564] width 113 height 23
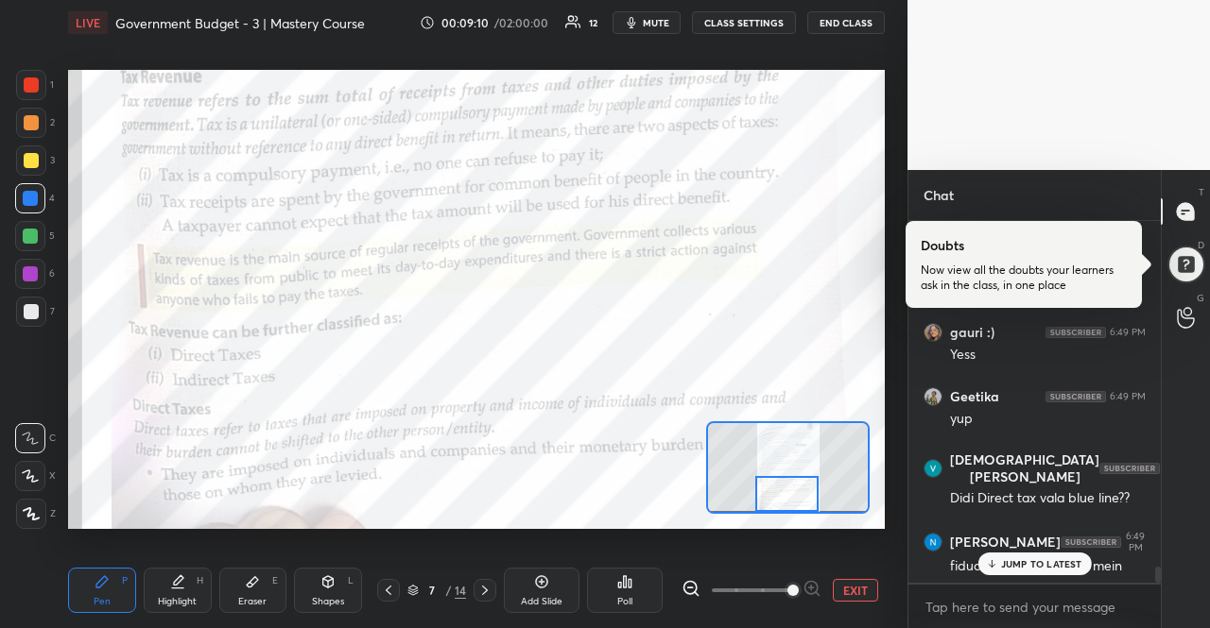
click at [1066, 574] on div "JUMP TO LATEST" at bounding box center [1033, 564] width 113 height 23
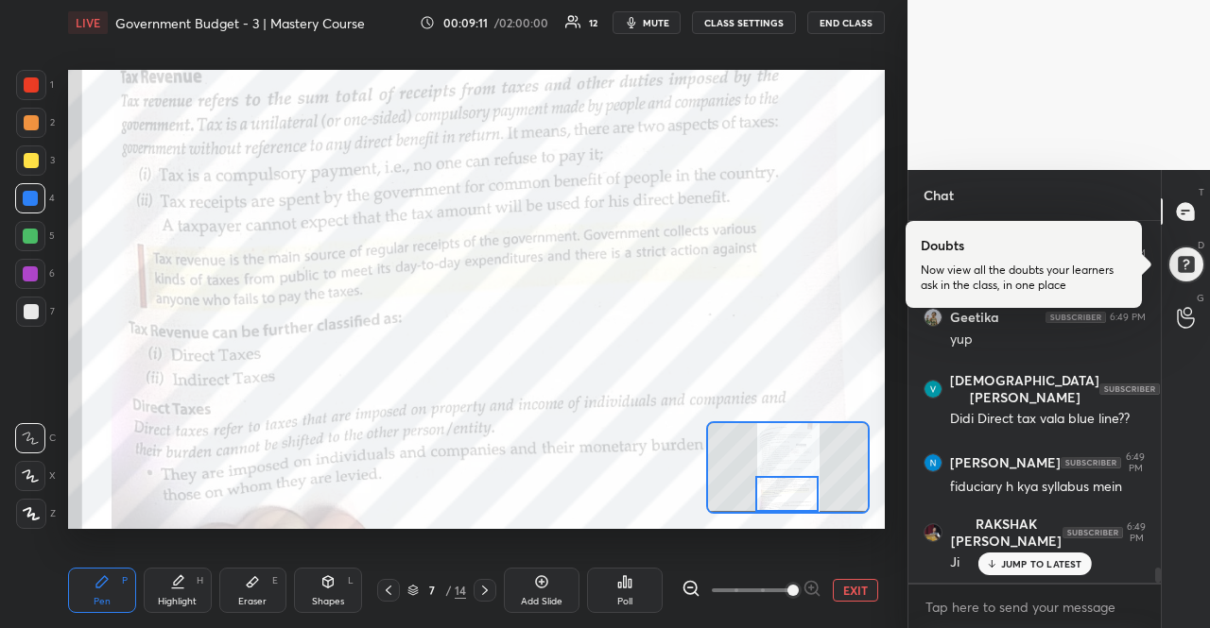
scroll to position [8129, 0]
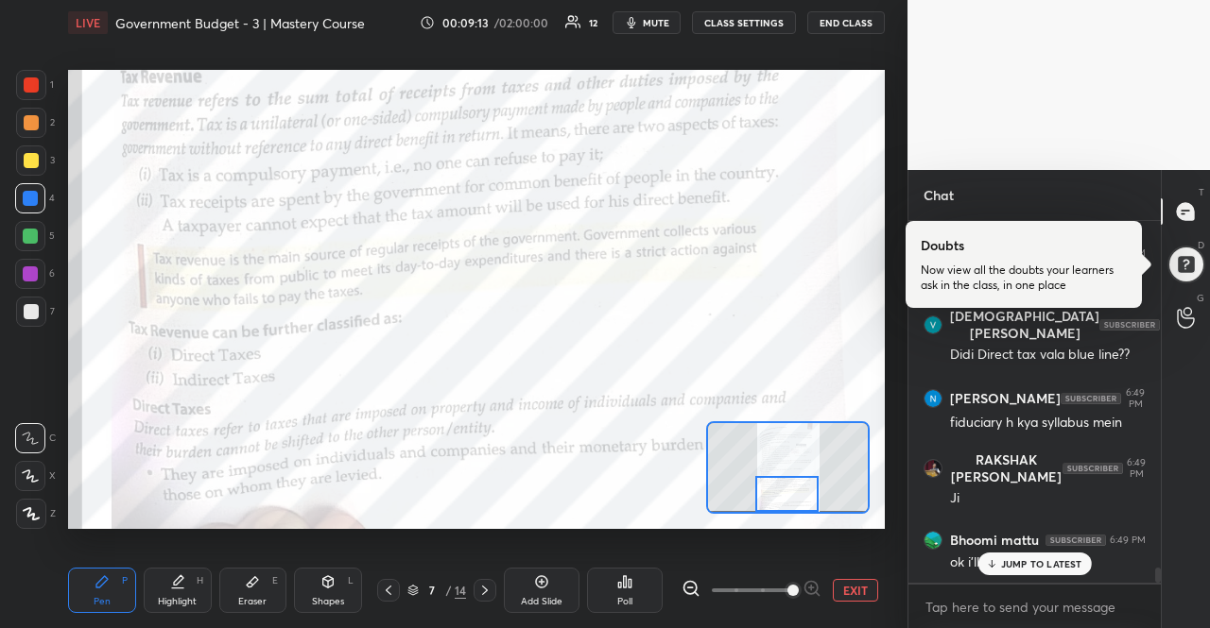
click at [1026, 559] on p "JUMP TO LATEST" at bounding box center [1041, 563] width 81 height 11
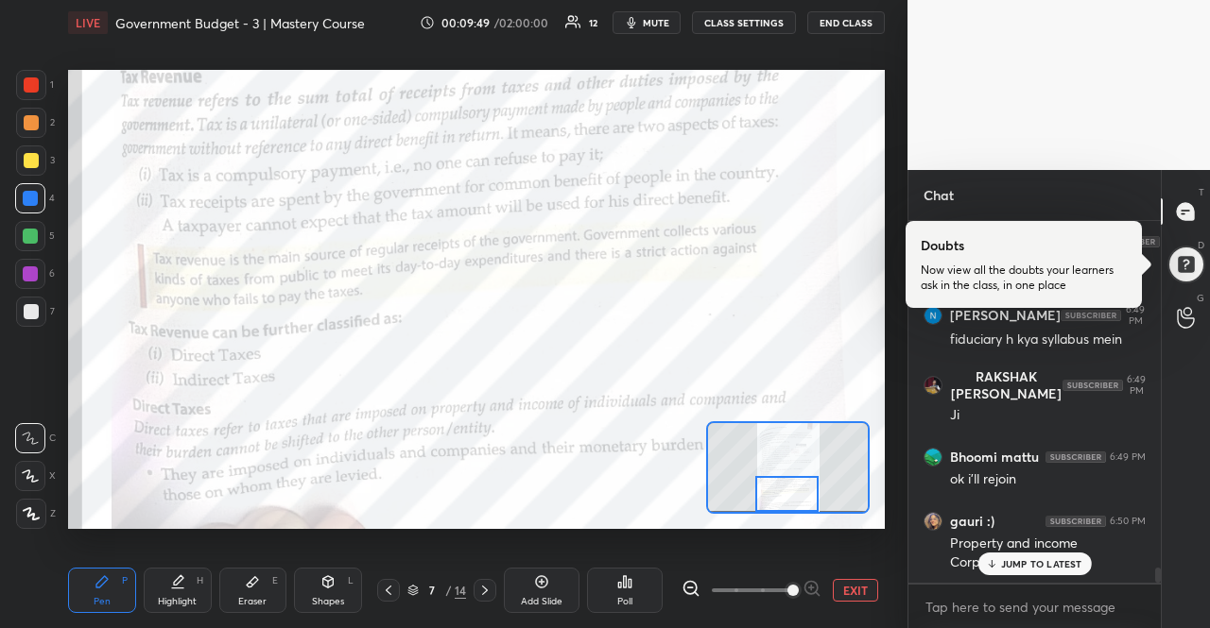
scroll to position [8280, 0]
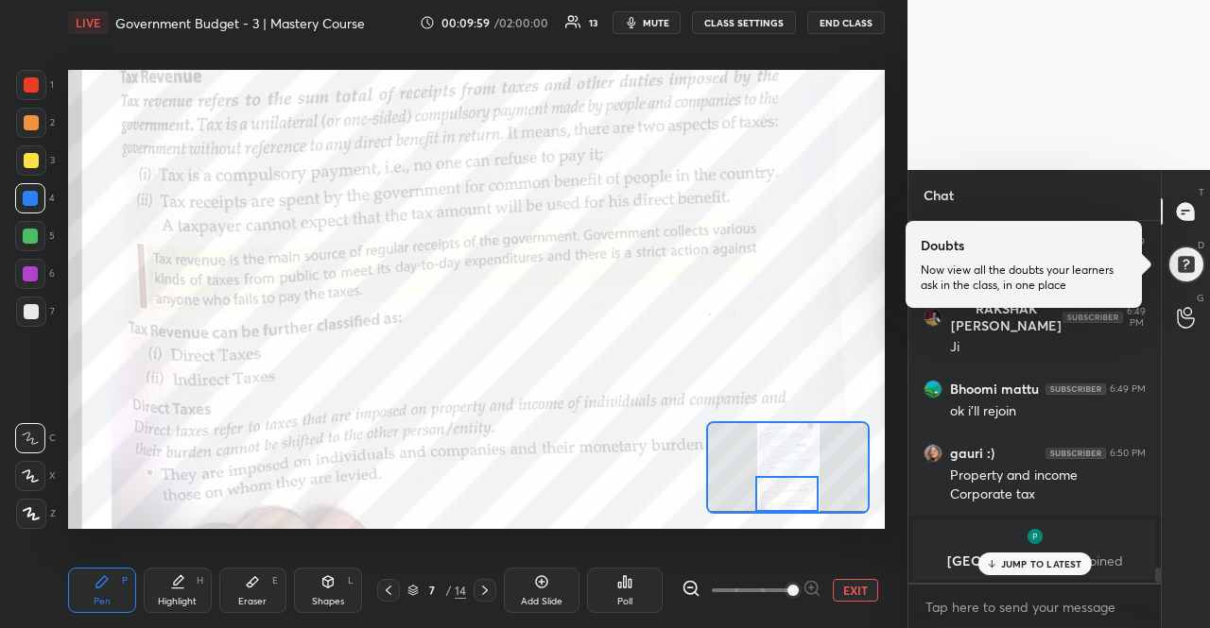
click at [996, 558] on icon at bounding box center [991, 563] width 12 height 11
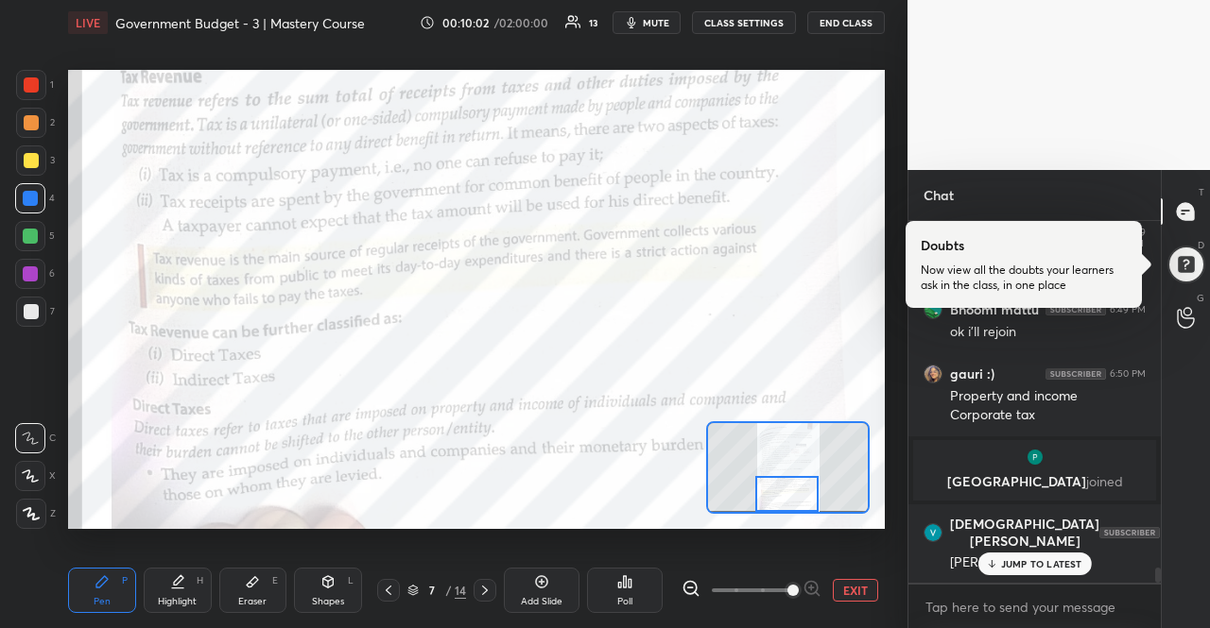
click at [1006, 568] on p "JUMP TO LATEST" at bounding box center [1041, 563] width 81 height 11
click at [947, 595] on body "1 2 3 4 5 6 7 R O A L C X Z Erase all C X Z LIVE Government Budget - 3 | Master…" at bounding box center [605, 314] width 1210 height 628
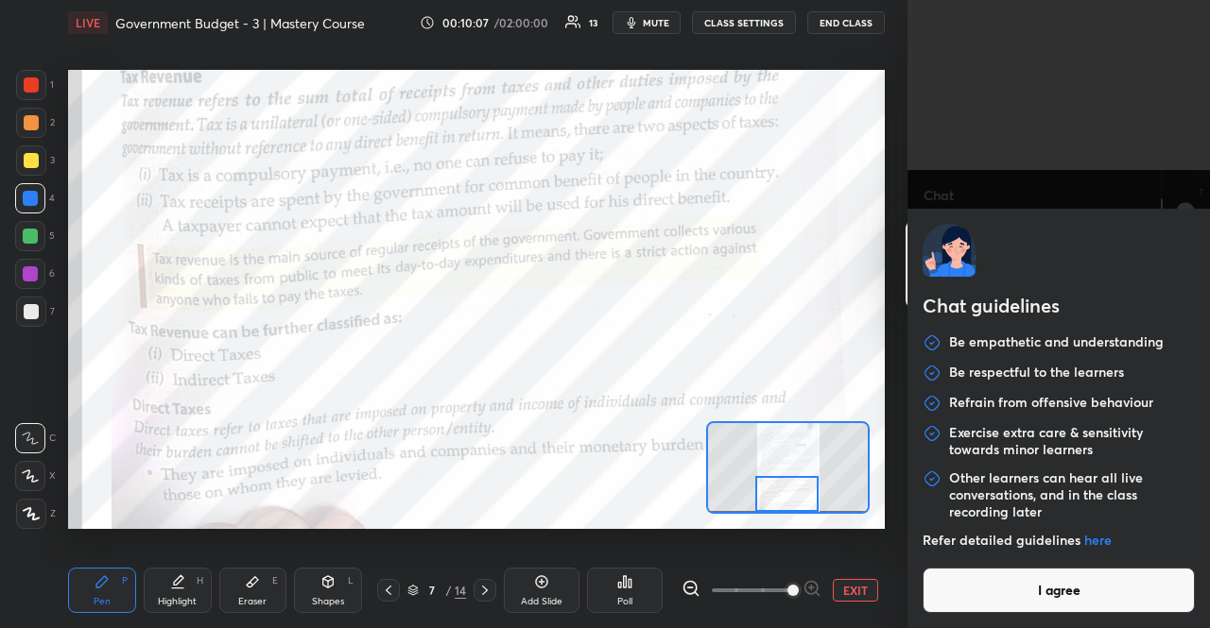
click at [995, 585] on button "I agree" at bounding box center [1058, 590] width 272 height 45
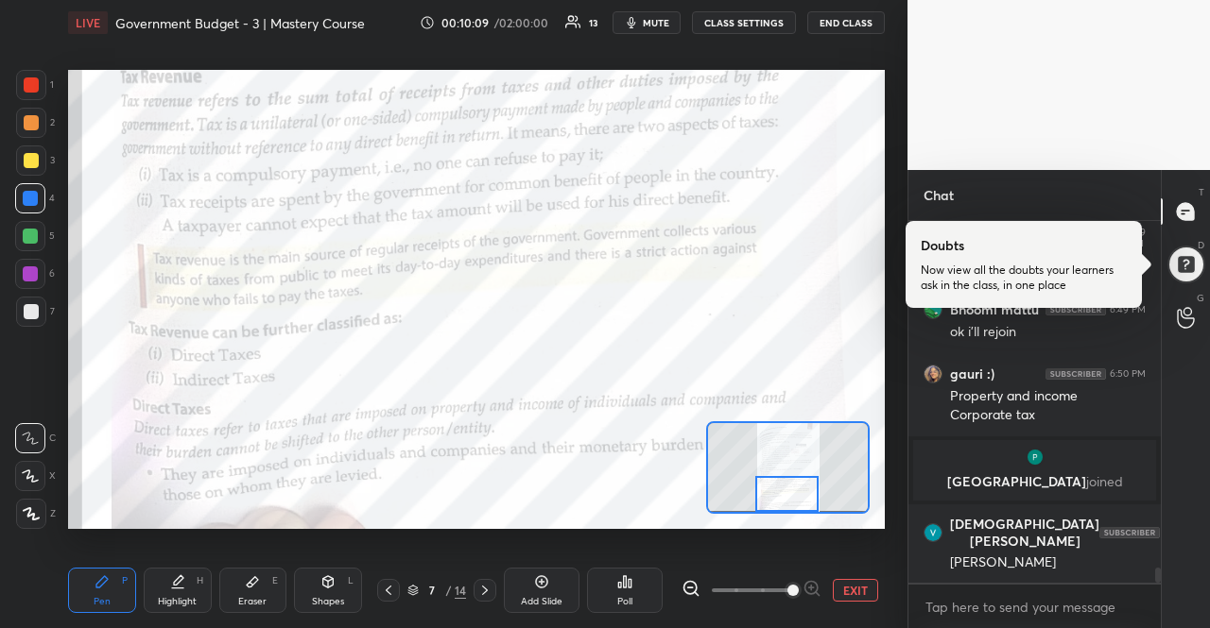
click at [488, 592] on icon at bounding box center [484, 590] width 15 height 15
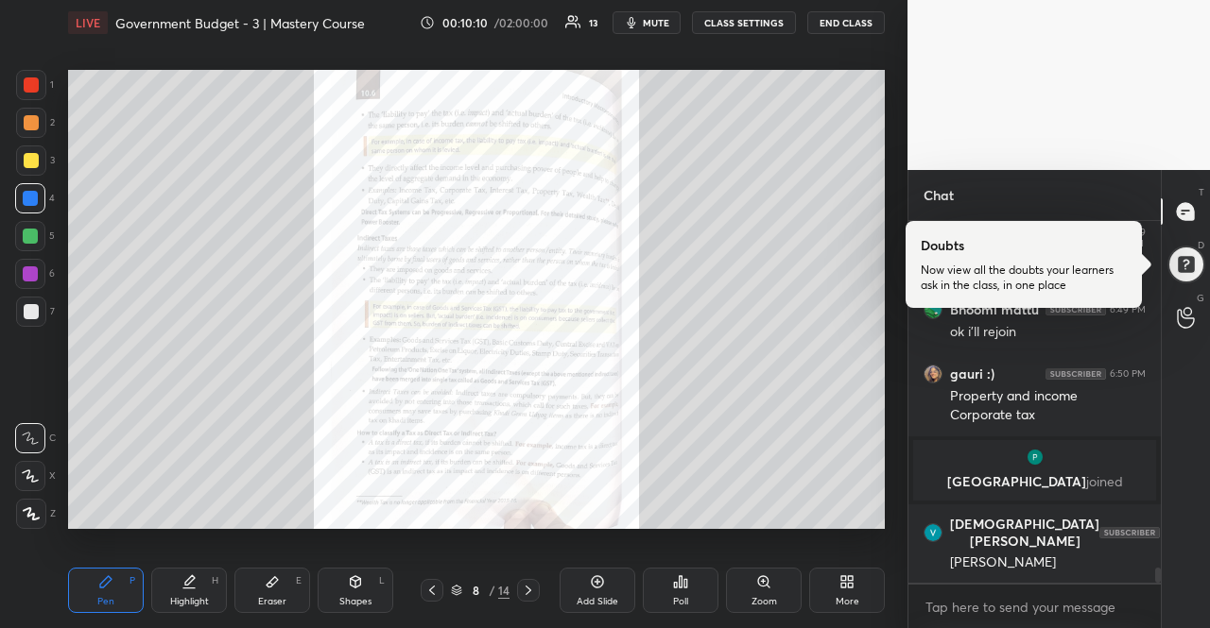
click at [788, 589] on div "Zoom" at bounding box center [764, 590] width 76 height 45
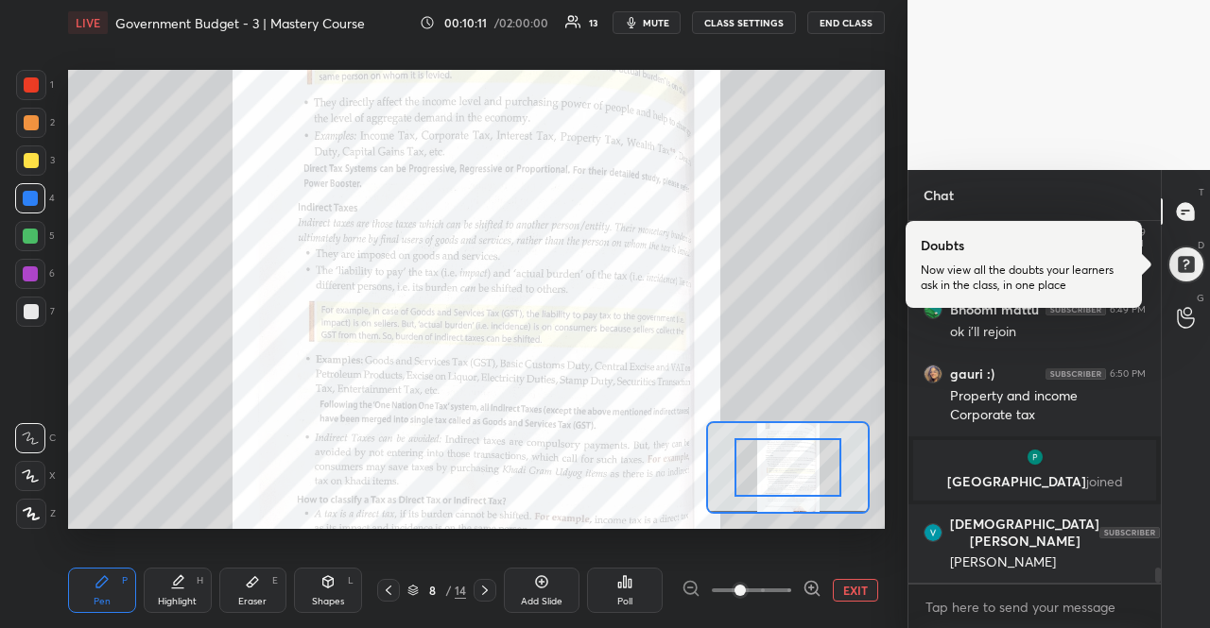
click at [820, 589] on div "EXIT" at bounding box center [782, 590] width 203 height 23
click at [820, 589] on icon at bounding box center [811, 588] width 19 height 19
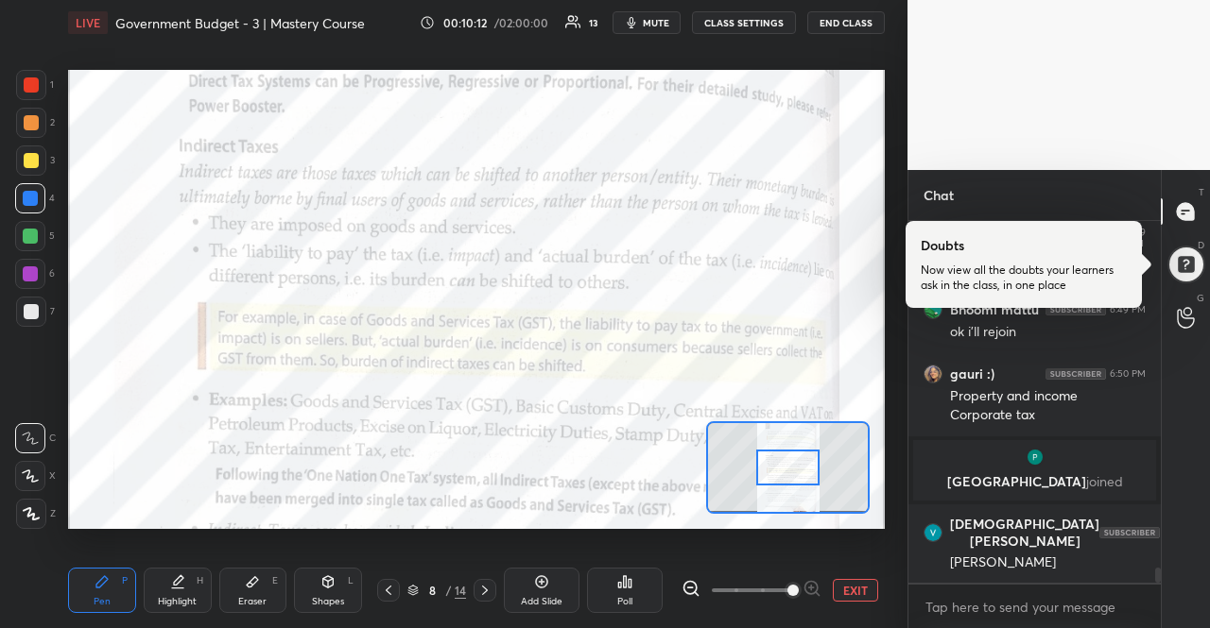
click at [820, 589] on div at bounding box center [751, 590] width 140 height 23
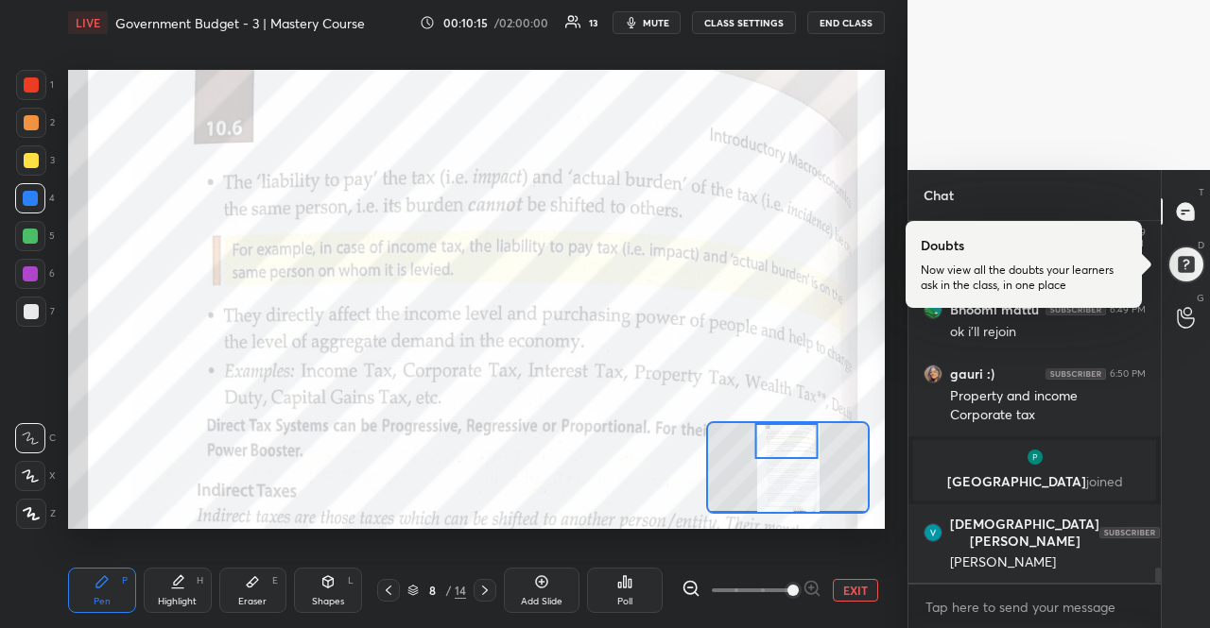
drag, startPoint x: 811, startPoint y: 468, endPoint x: 773, endPoint y: 433, distance: 51.5
click at [773, 433] on div at bounding box center [786, 440] width 64 height 35
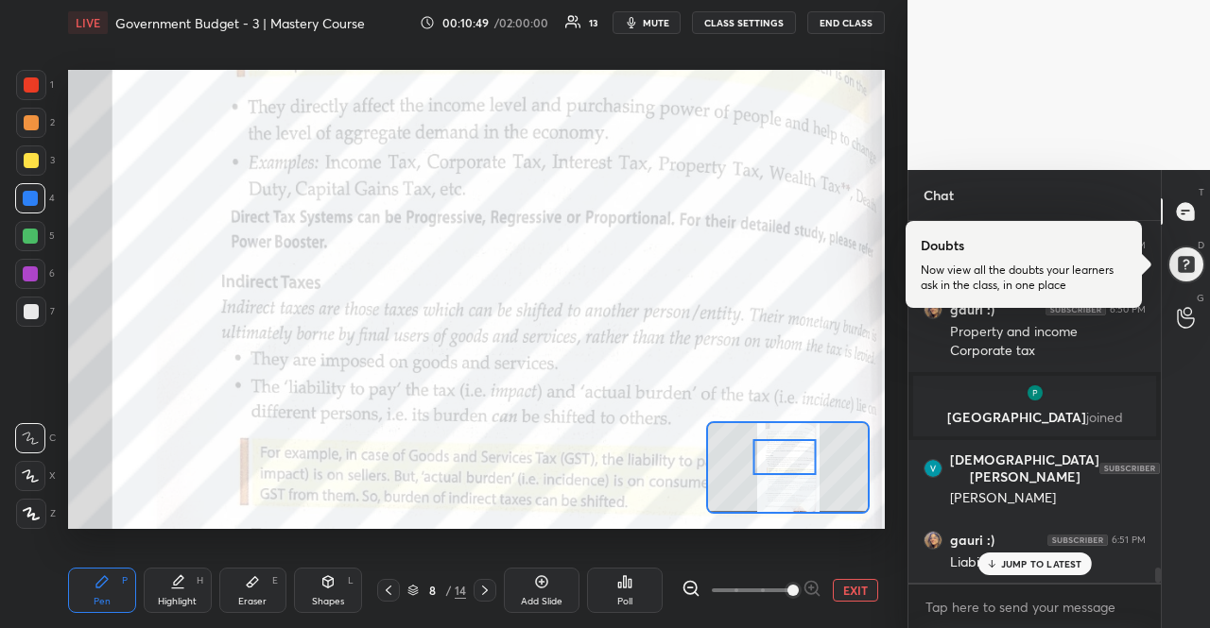
drag, startPoint x: 786, startPoint y: 438, endPoint x: 784, endPoint y: 454, distance: 16.2
click at [784, 454] on div at bounding box center [784, 456] width 64 height 35
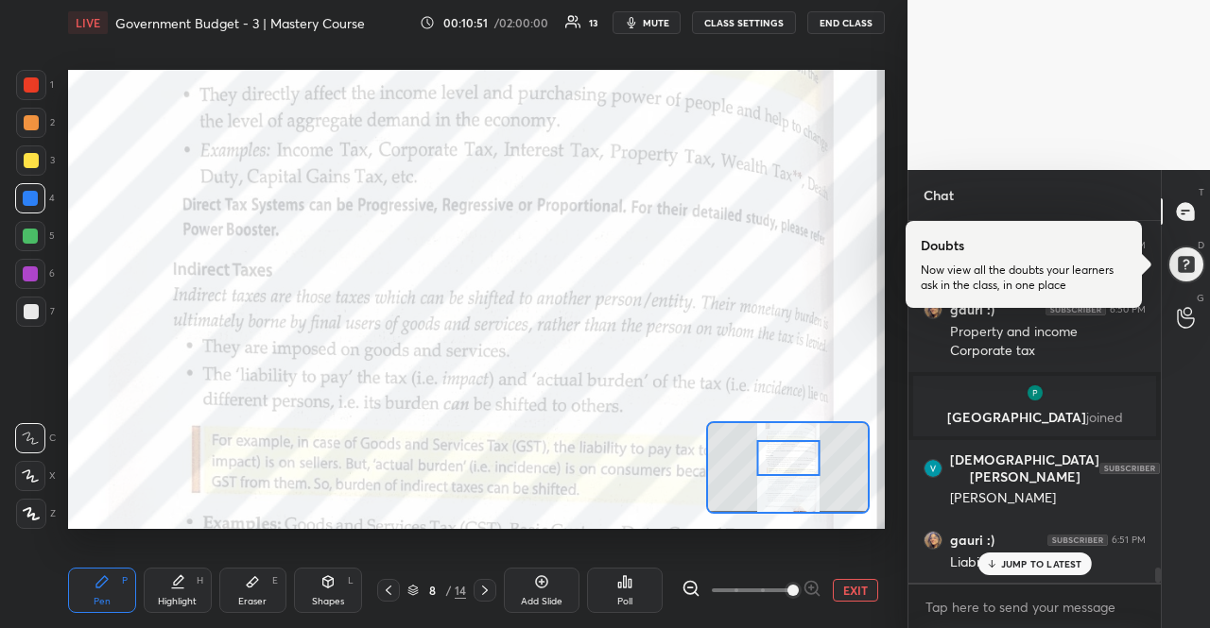
click at [790, 443] on div at bounding box center [788, 457] width 64 height 35
click at [1029, 570] on p "JUMP TO LATEST" at bounding box center [1041, 563] width 81 height 11
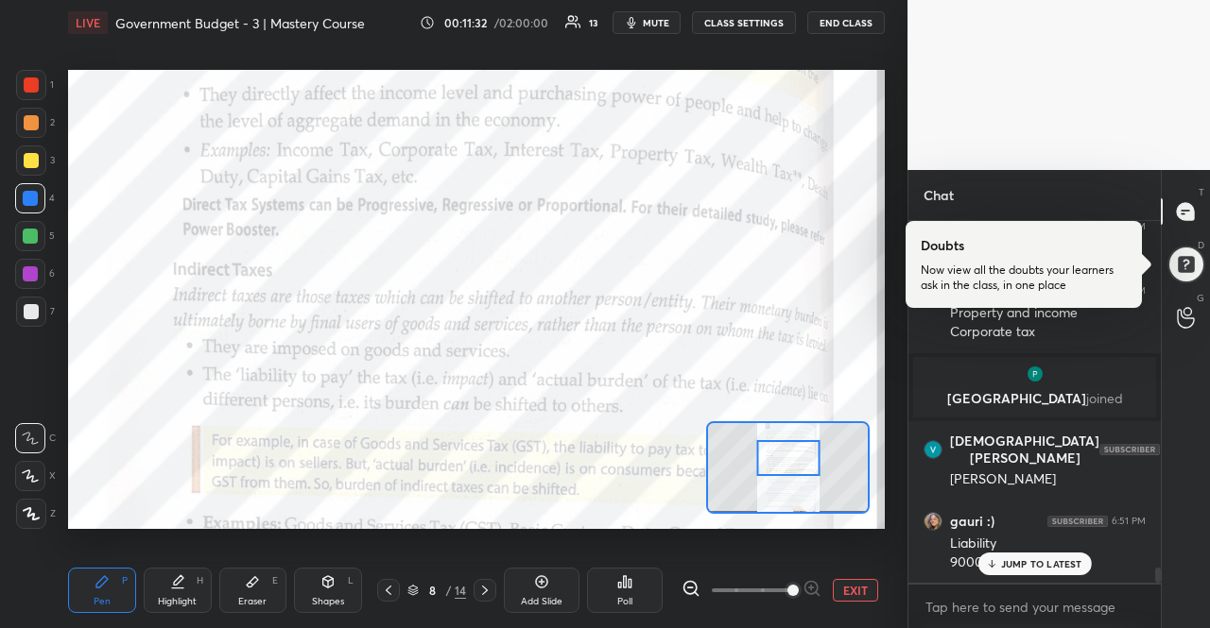
scroll to position [8507, 0]
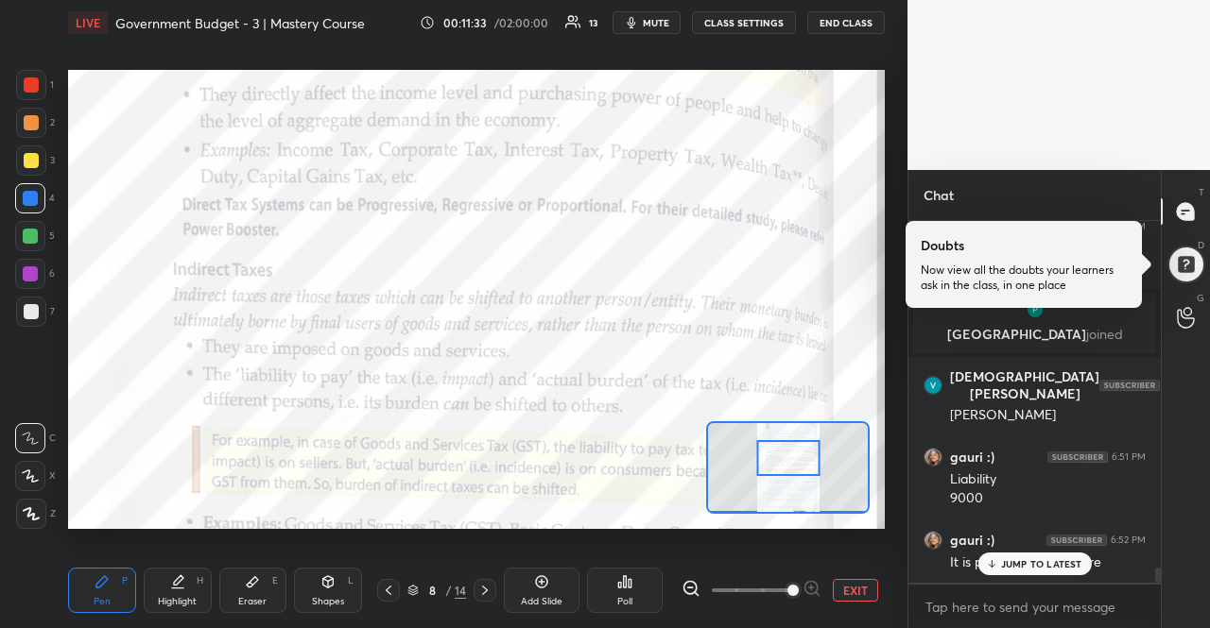
click at [1054, 569] on p "JUMP TO LATEST" at bounding box center [1041, 563] width 81 height 11
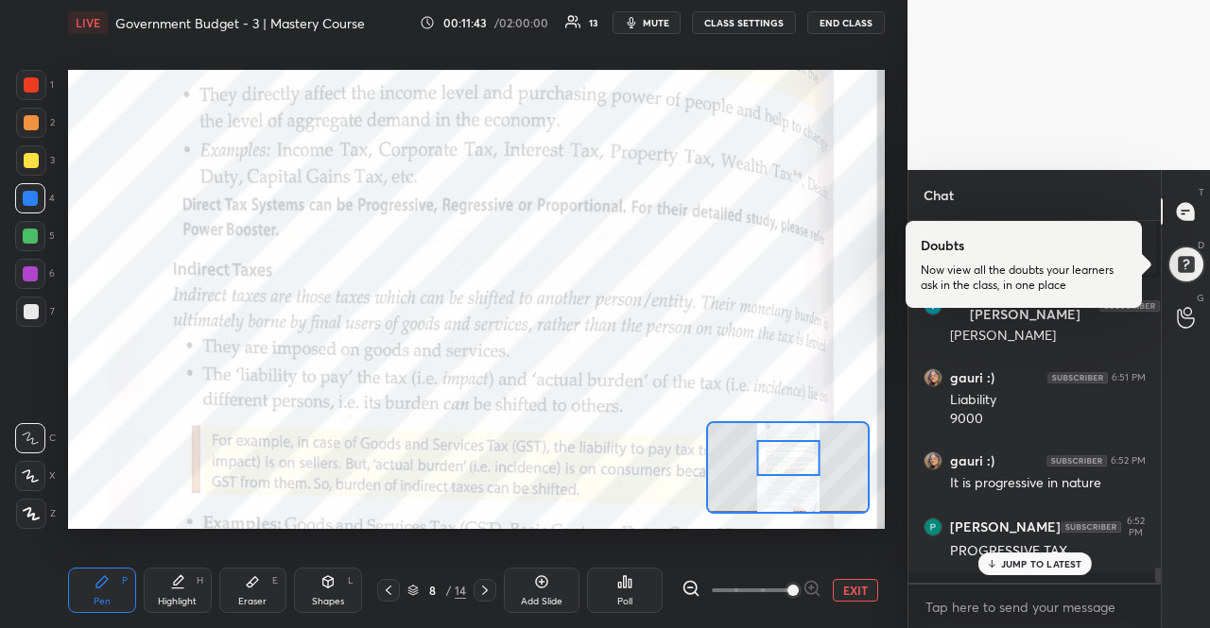
click at [1061, 563] on p "JUMP TO LATEST" at bounding box center [1041, 563] width 81 height 11
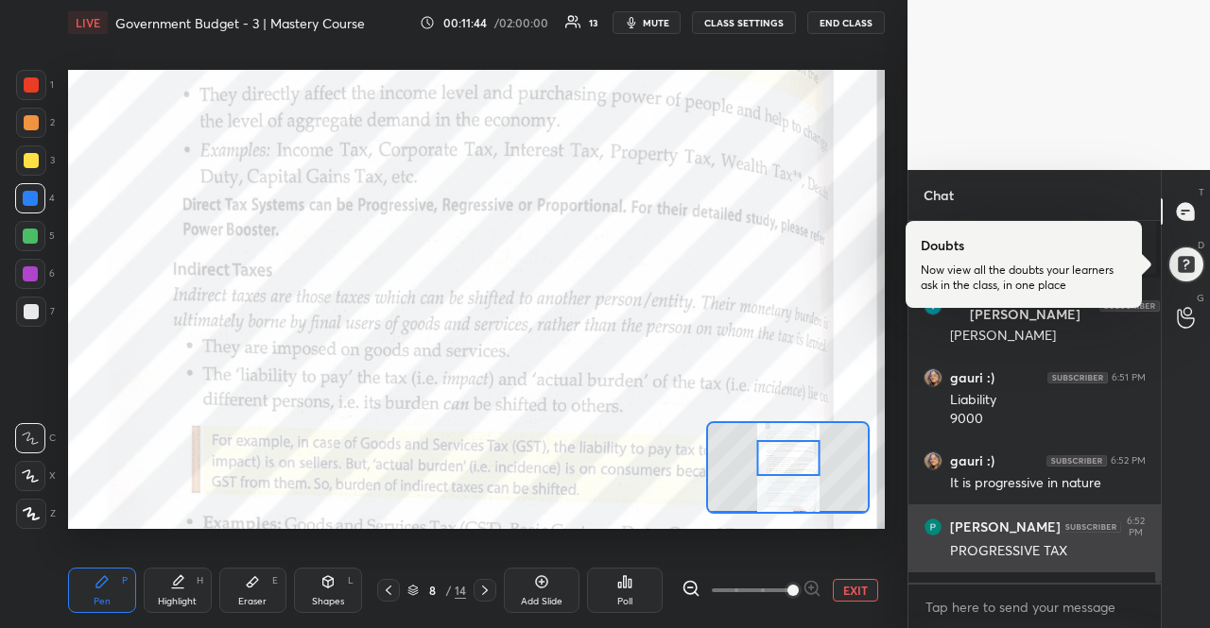
scroll to position [8650, 0]
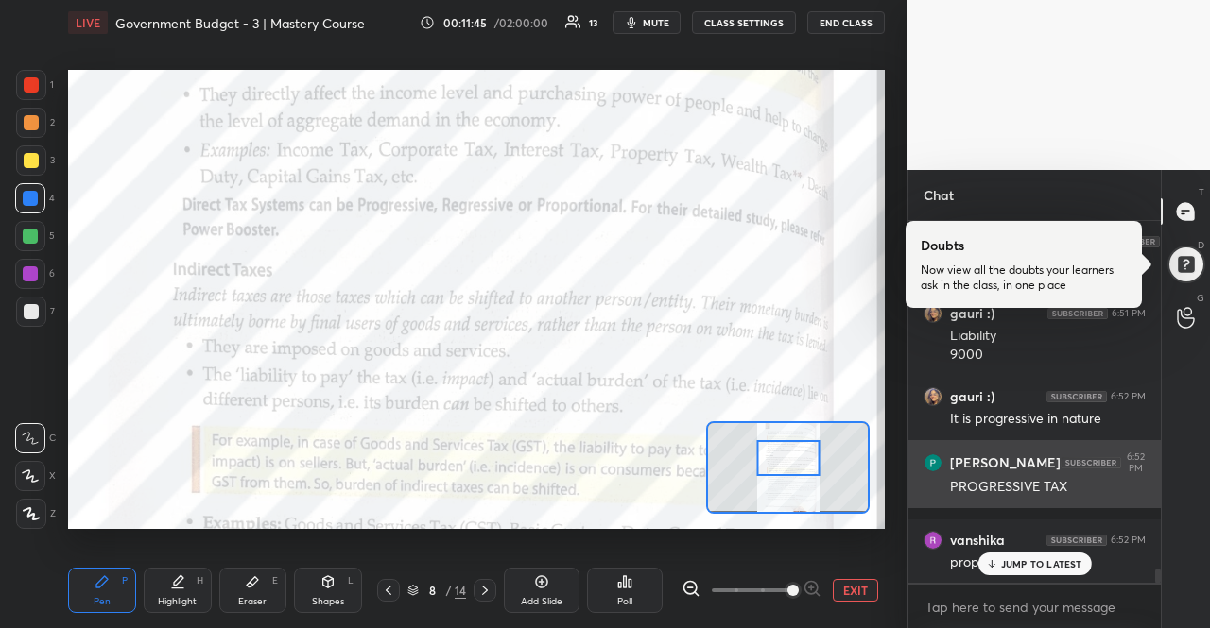
click at [1061, 561] on p "JUMP TO LATEST" at bounding box center [1041, 563] width 81 height 11
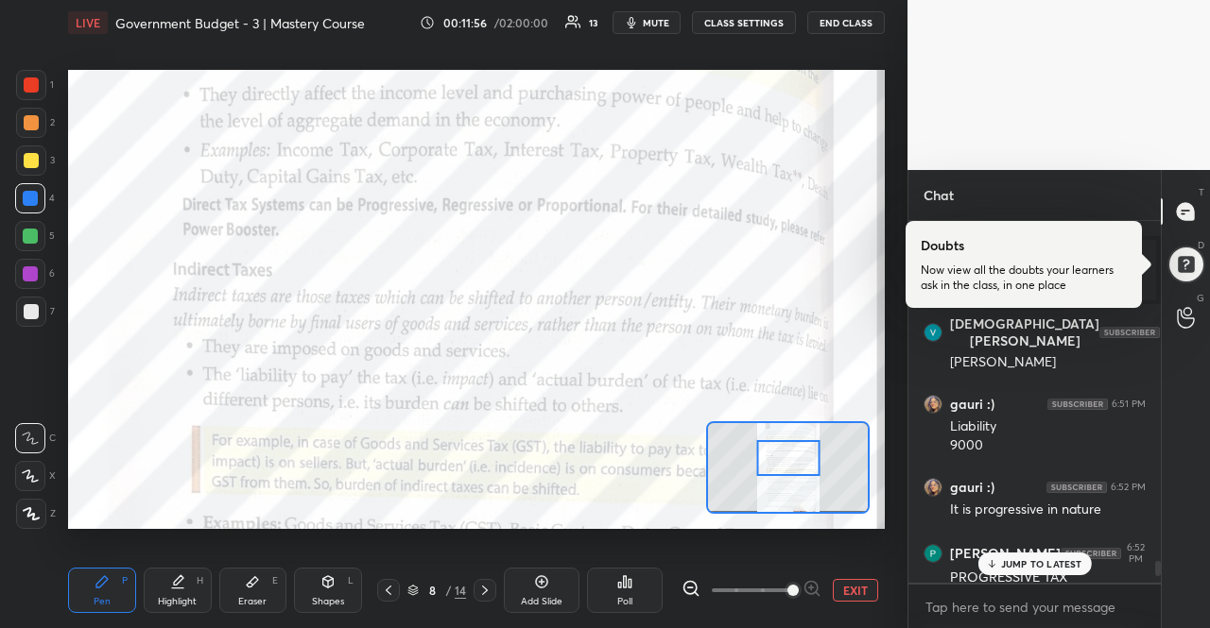
click at [1080, 563] on p "JUMP TO LATEST" at bounding box center [1041, 563] width 81 height 11
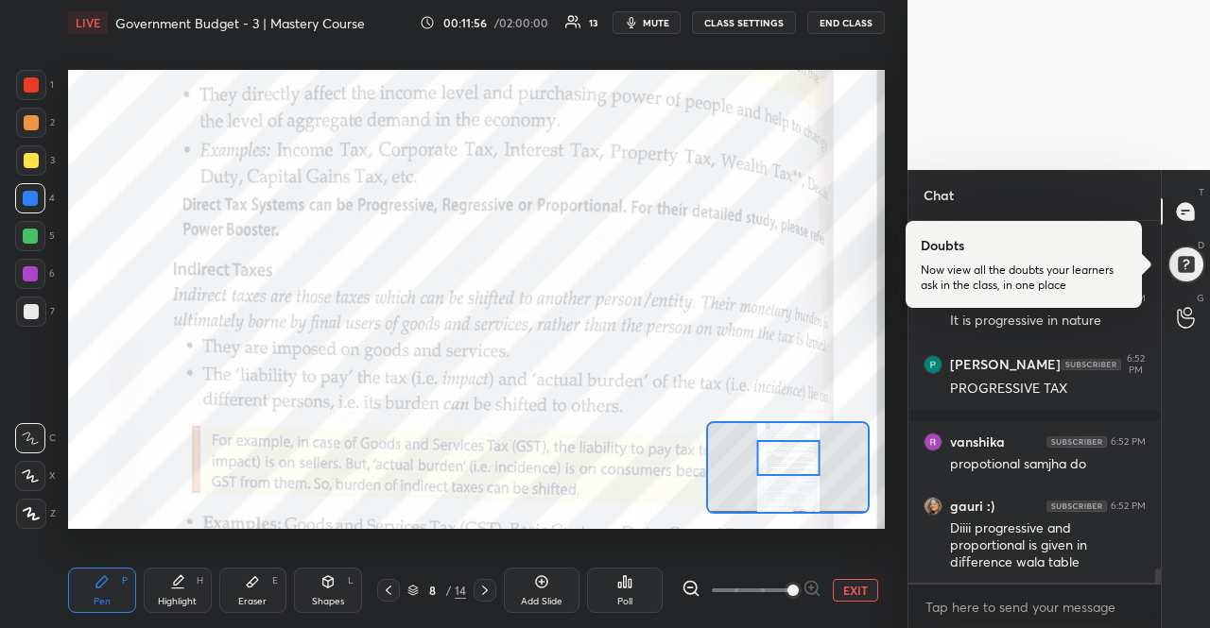
click at [1079, 563] on div "Diiii progressive and proportional is given in difference wala table" at bounding box center [1048, 546] width 196 height 53
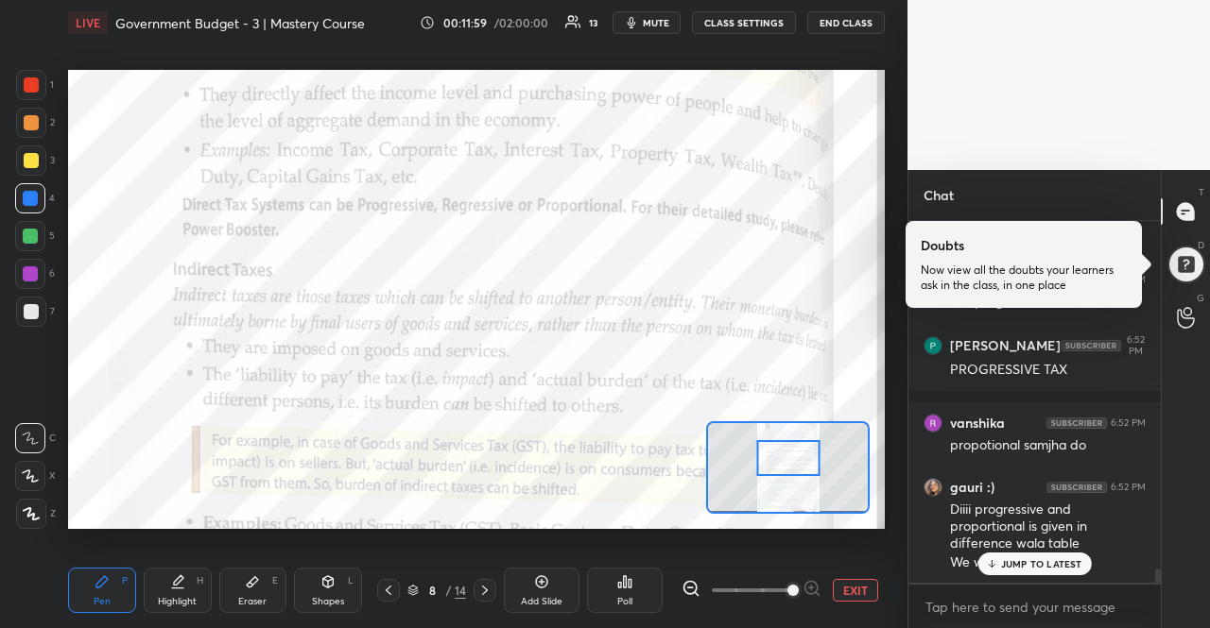
click at [1079, 563] on p "JUMP TO LATEST" at bounding box center [1041, 563] width 81 height 11
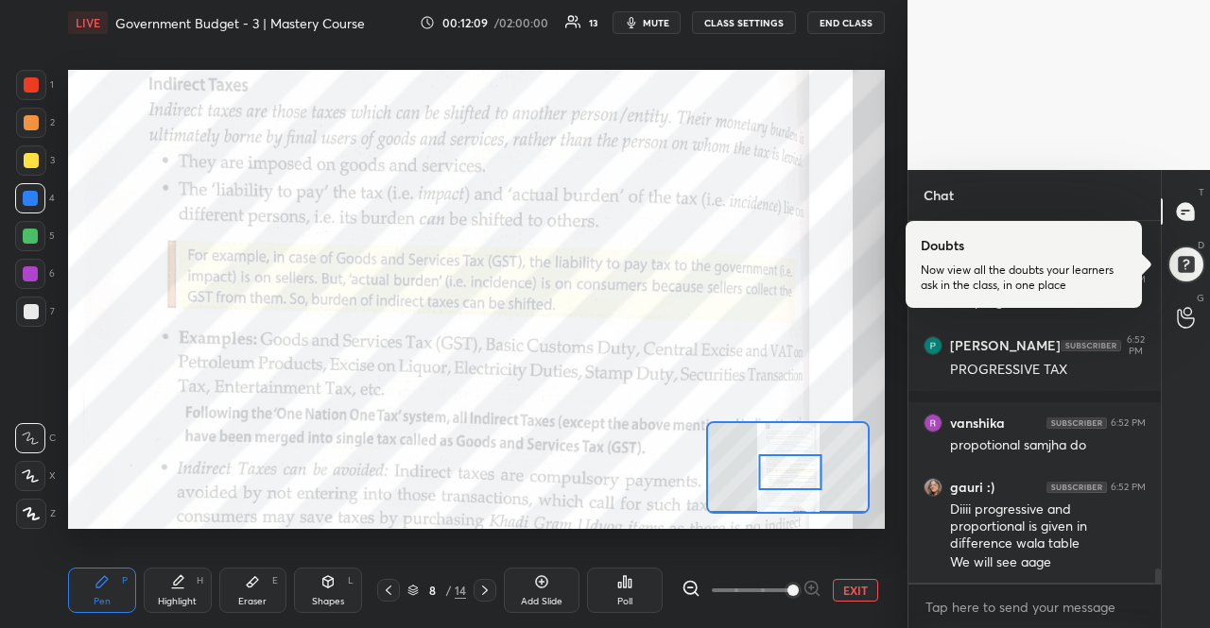
drag, startPoint x: 802, startPoint y: 451, endPoint x: 804, endPoint y: 465, distance: 14.3
click at [804, 465] on div at bounding box center [790, 472] width 64 height 35
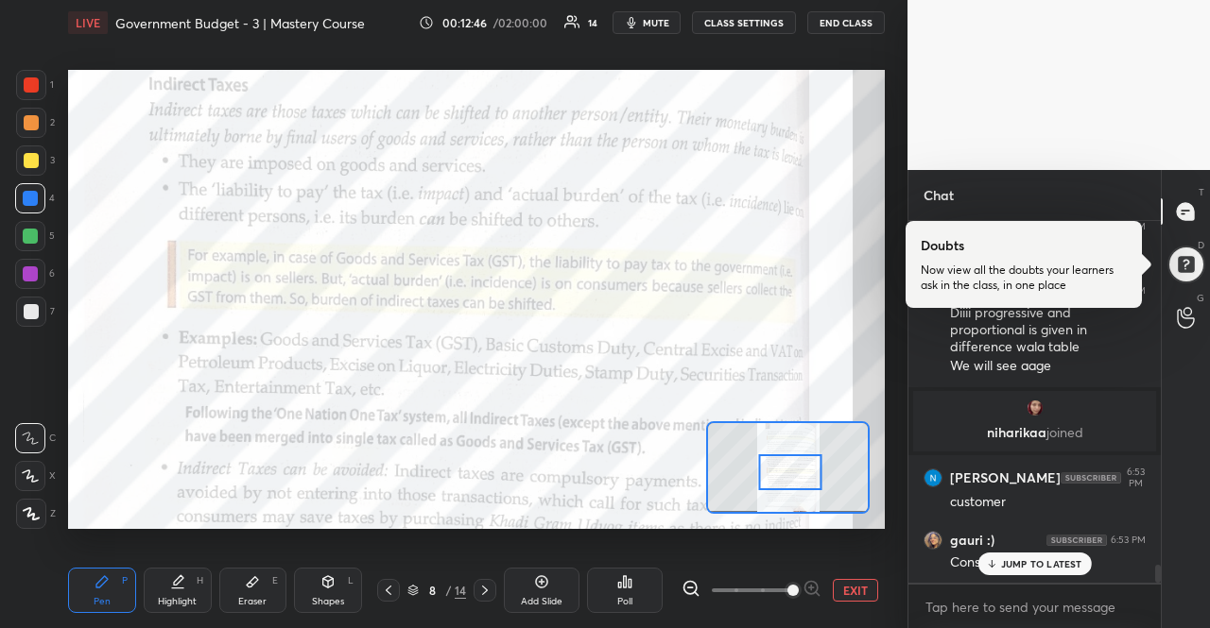
scroll to position [7048, 0]
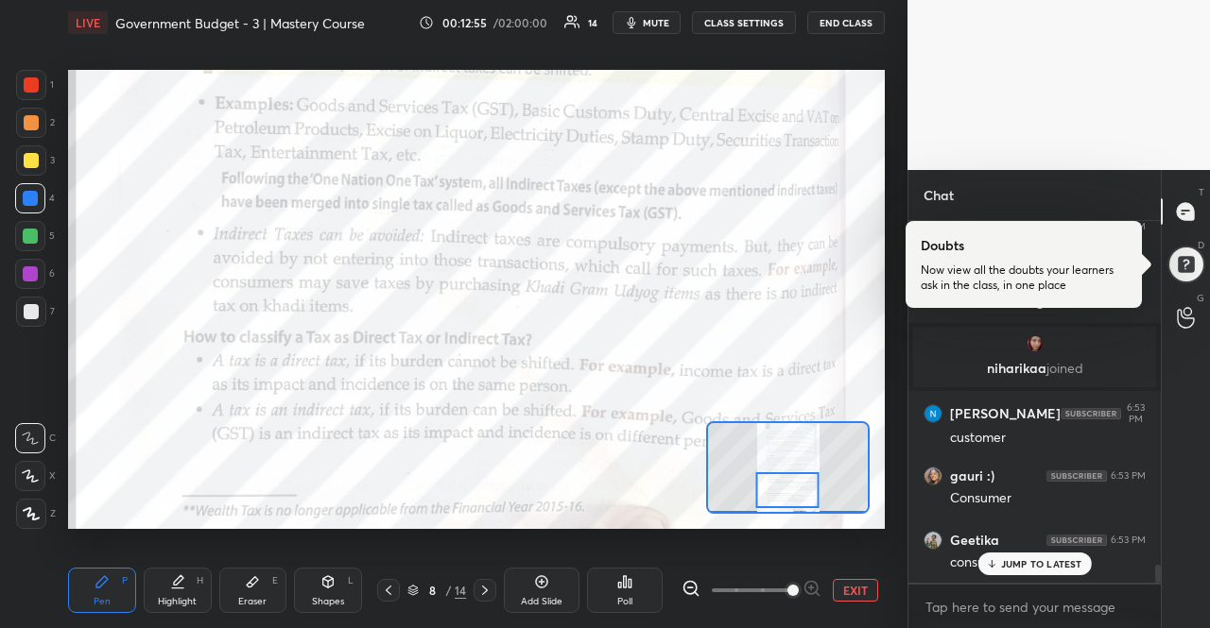
drag, startPoint x: 806, startPoint y: 473, endPoint x: 803, endPoint y: 491, distance: 18.2
click at [803, 491] on div at bounding box center [787, 489] width 64 height 35
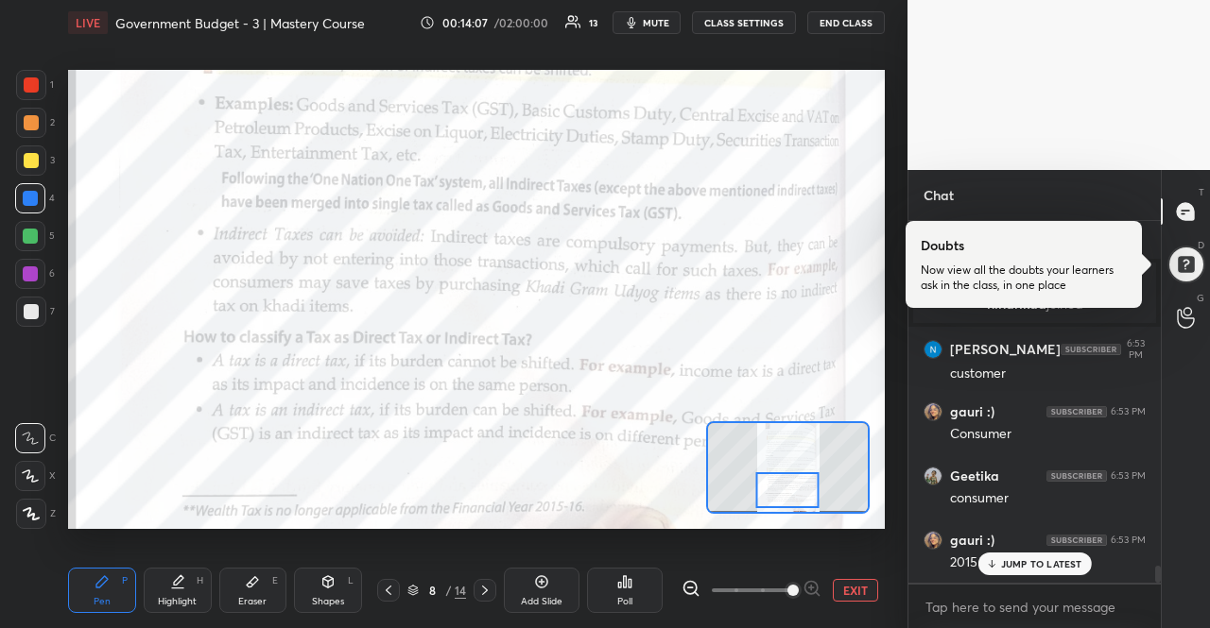
scroll to position [7191, 0]
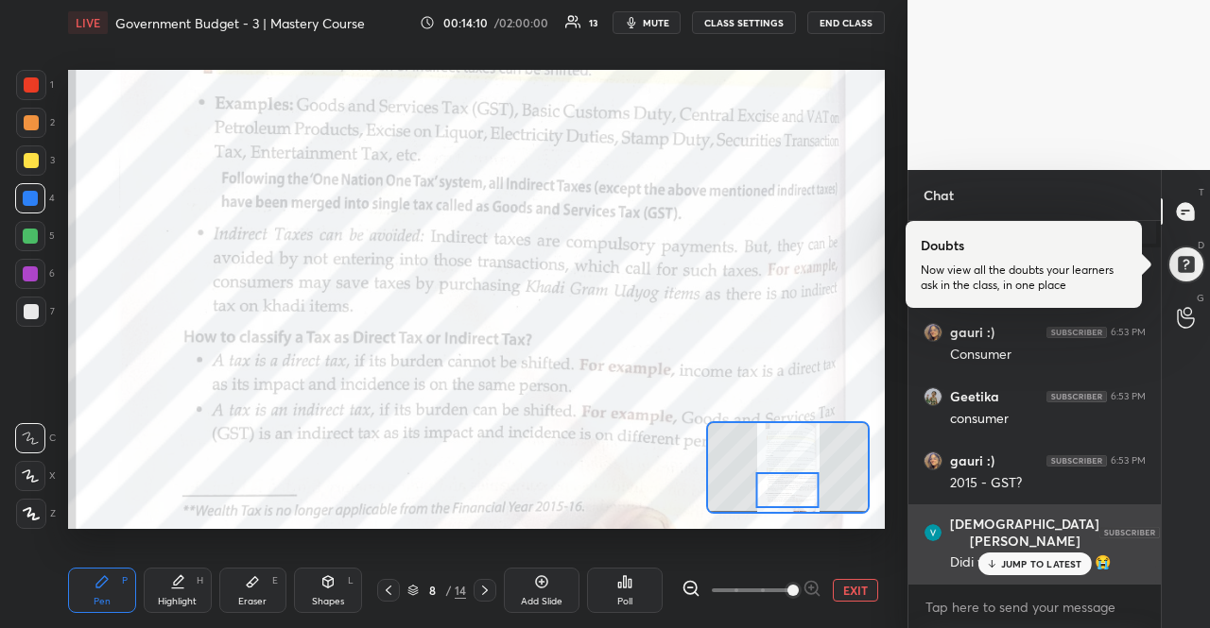
click at [1075, 548] on div "[DEMOGRAPHIC_DATA][PERSON_NAME] 6:54 PM" at bounding box center [1034, 533] width 222 height 34
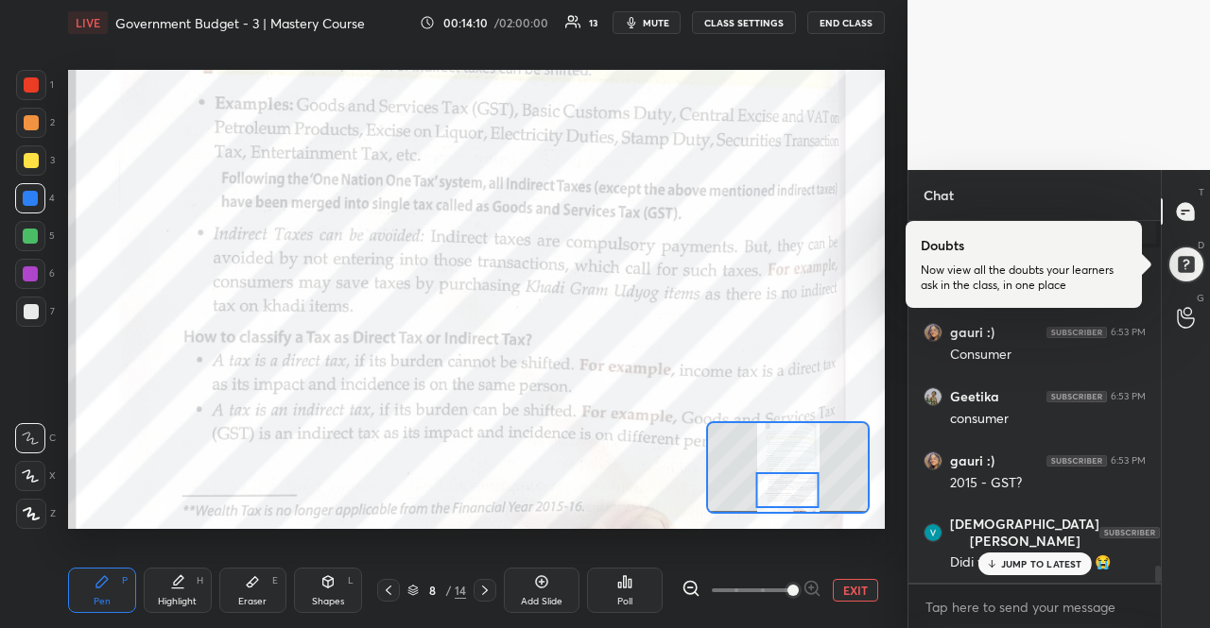
click at [1072, 562] on p "JUMP TO LATEST" at bounding box center [1041, 563] width 81 height 11
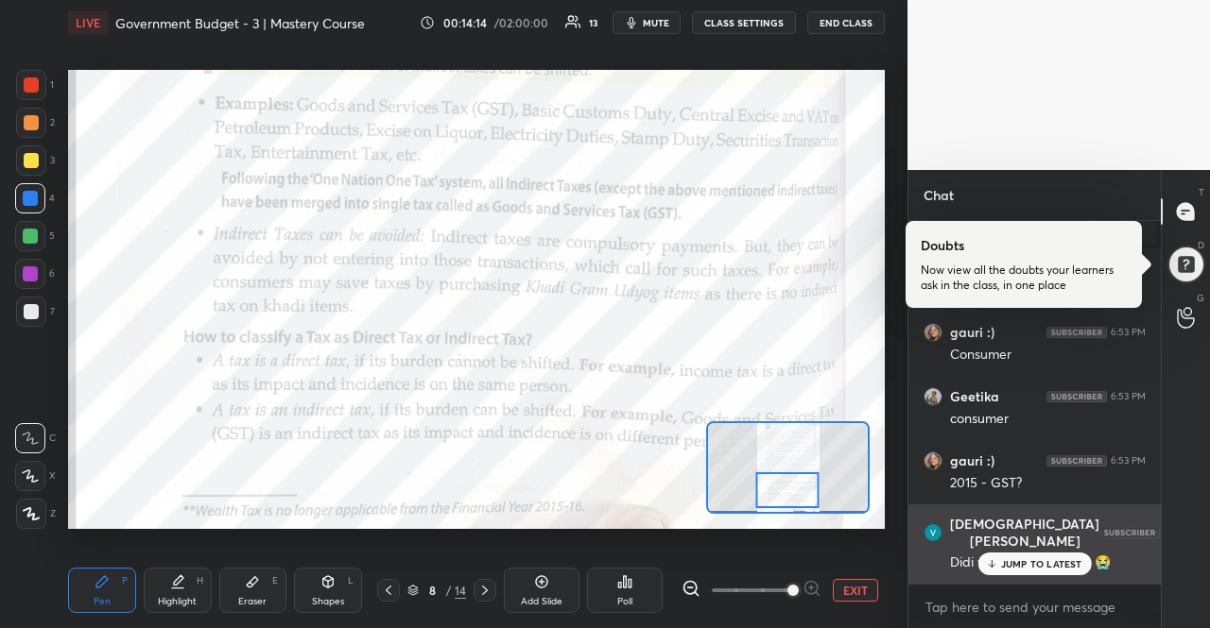
scroll to position [7271, 0]
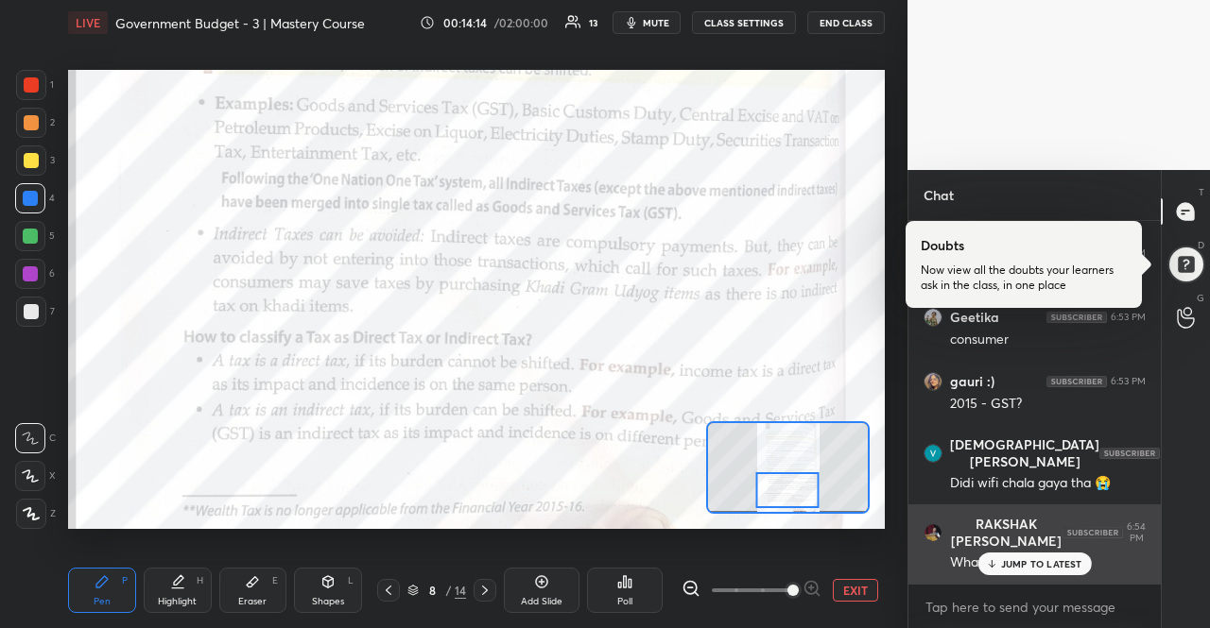
click at [1060, 575] on div "RAKSHAK [PERSON_NAME] 6:54 PM What if gst not exist !?" at bounding box center [1034, 544] width 252 height 79
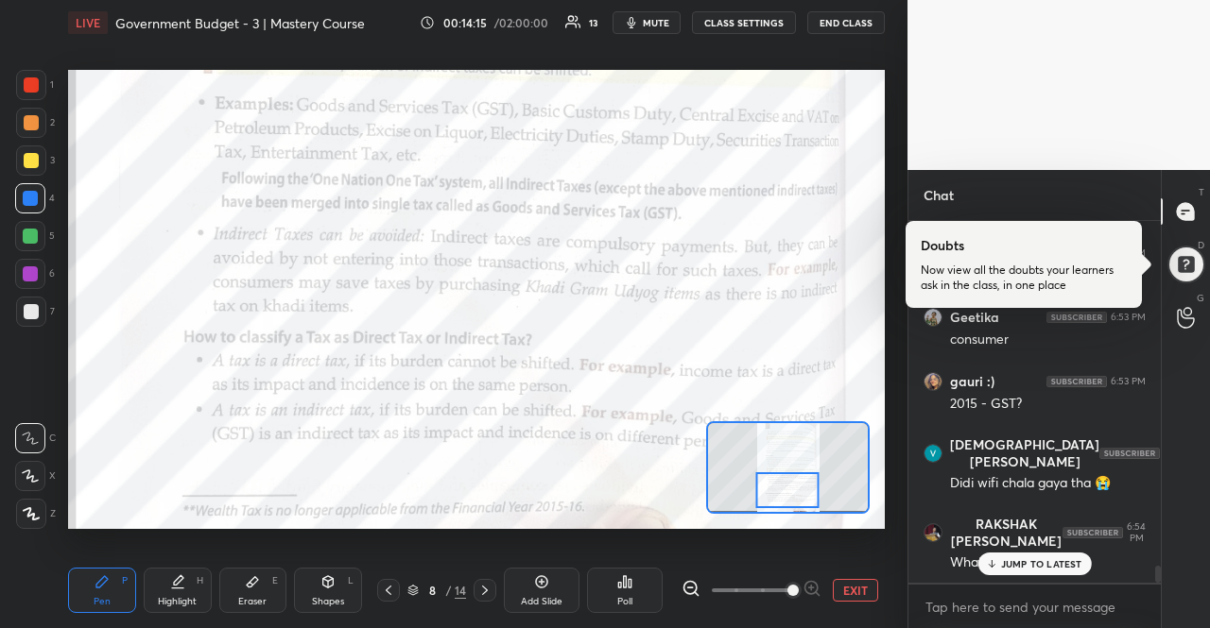
click at [1060, 574] on div "JUMP TO LATEST" at bounding box center [1033, 564] width 113 height 23
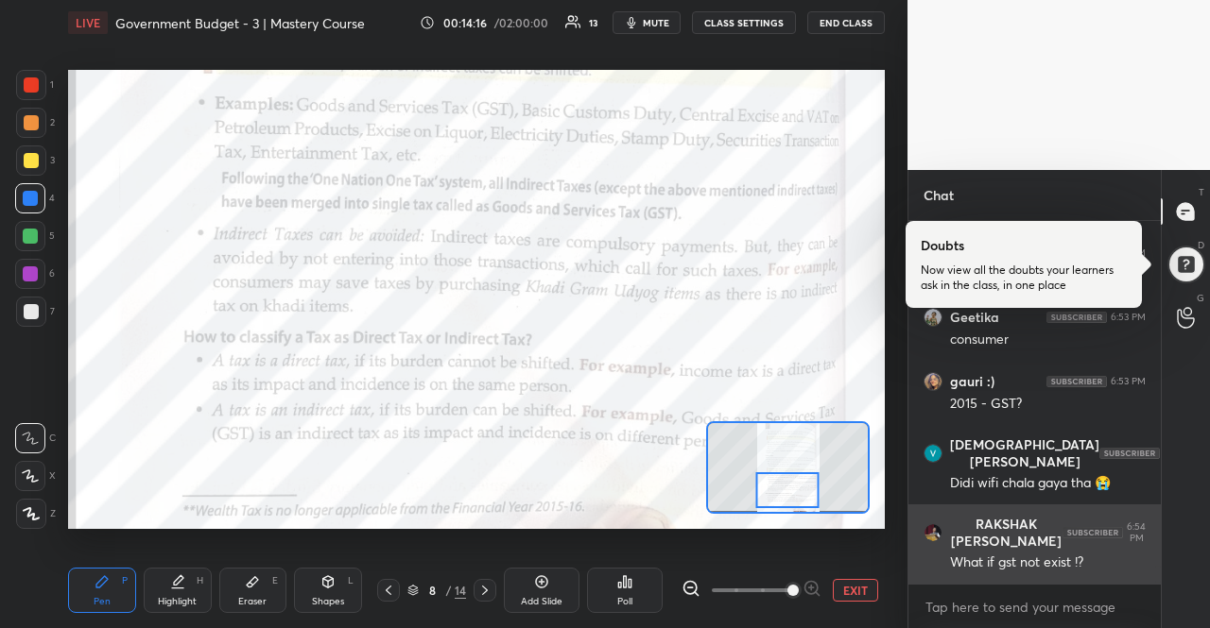
click at [1060, 570] on div "What if gst not exist !?" at bounding box center [1048, 563] width 196 height 19
click at [1042, 566] on div "What if gst not exist !?" at bounding box center [1048, 563] width 196 height 19
copy div "What if gst not exist !?"
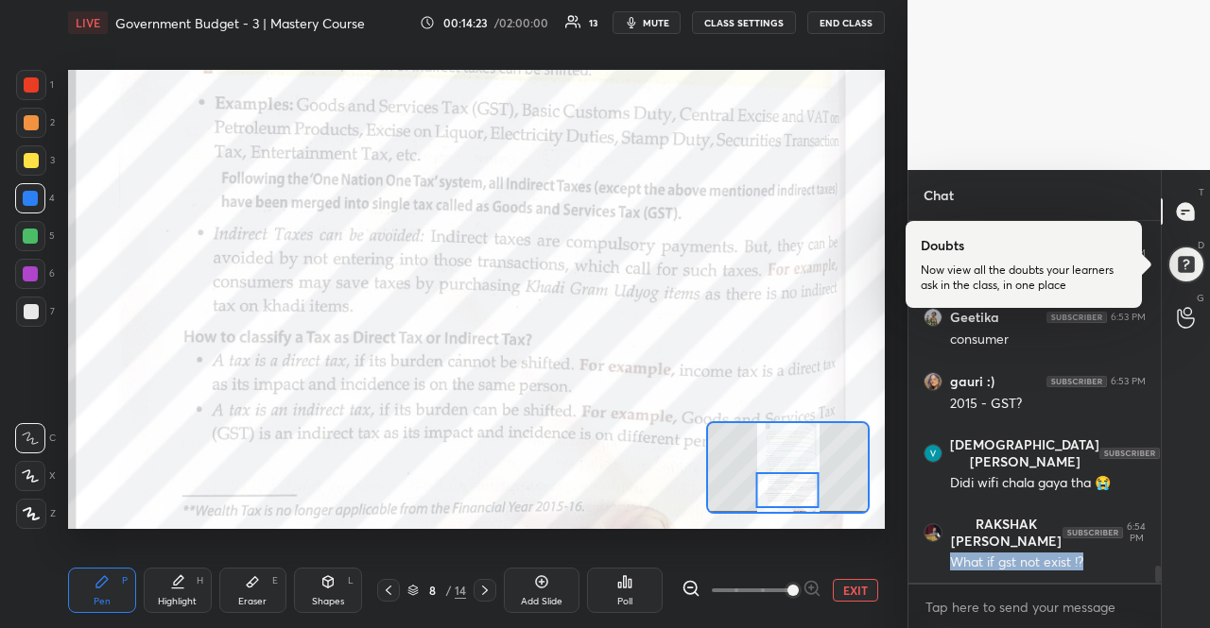
scroll to position [7335, 0]
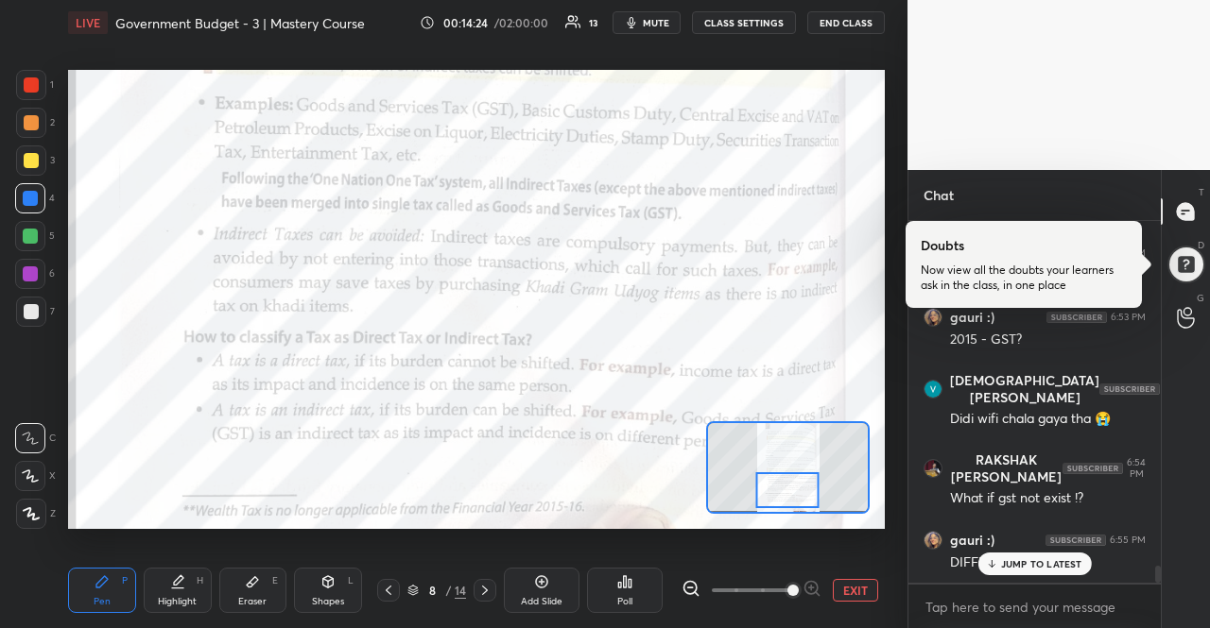
click at [997, 566] on icon at bounding box center [991, 563] width 12 height 11
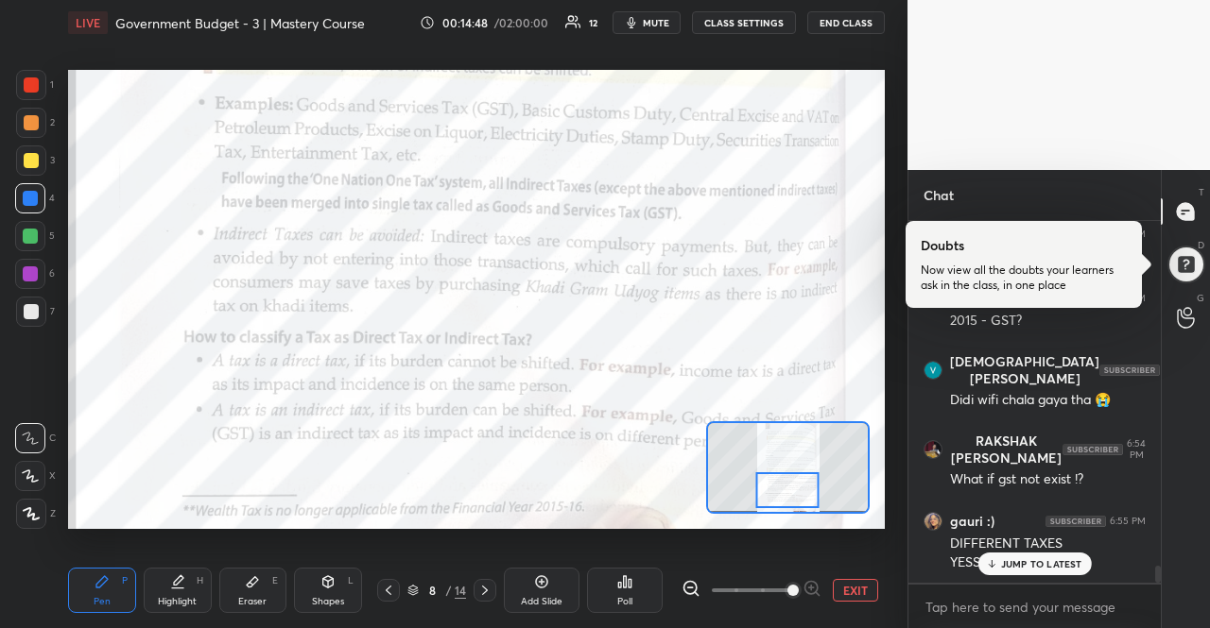
scroll to position [7418, 0]
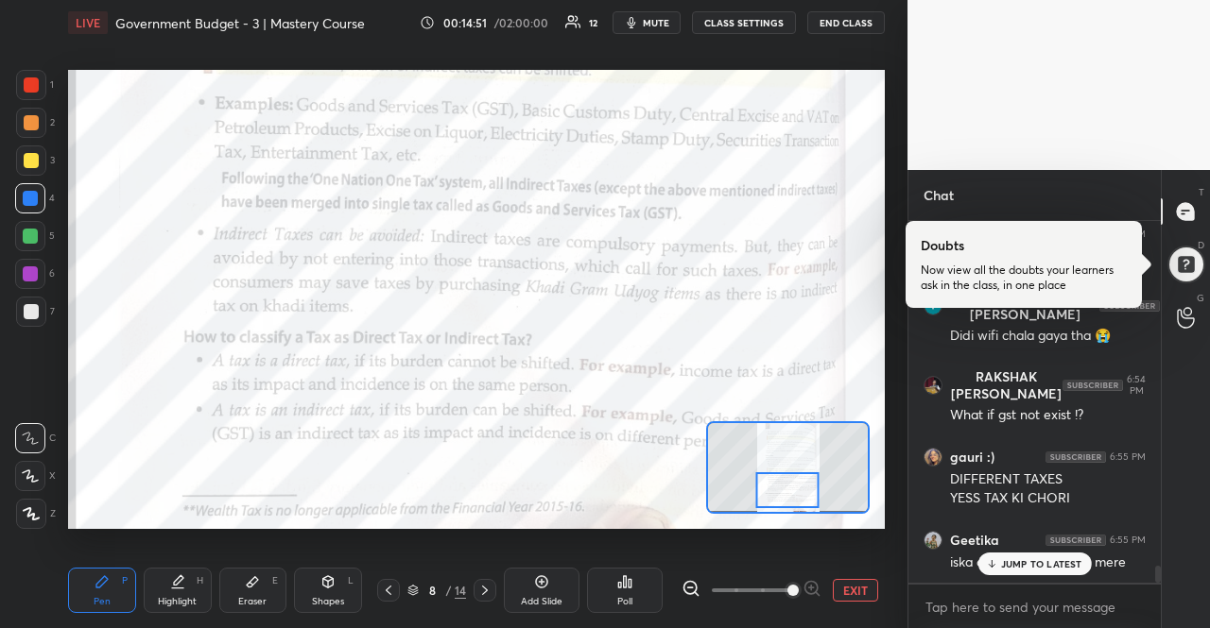
click at [482, 579] on div at bounding box center [484, 590] width 23 height 23
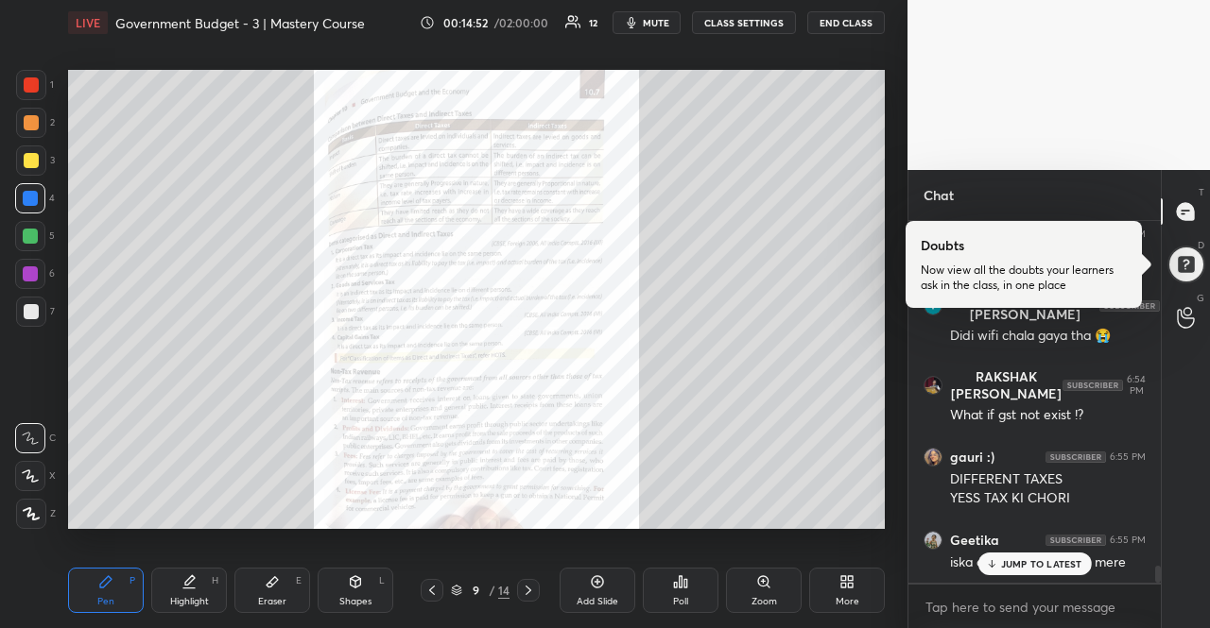
scroll to position [7482, 0]
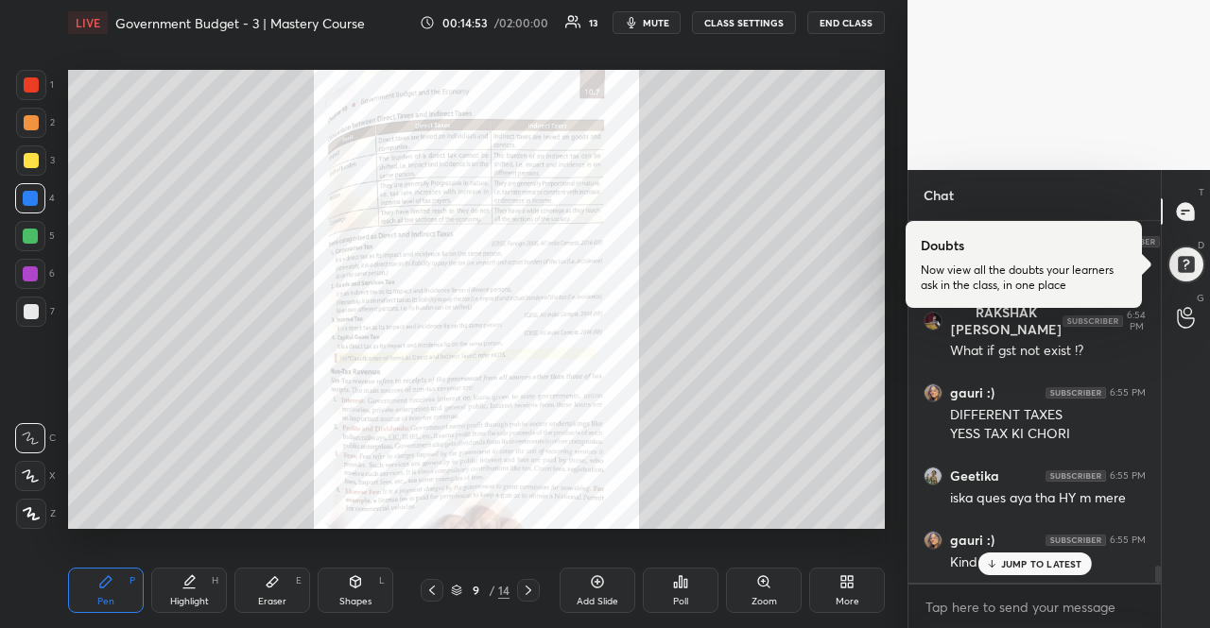
click at [790, 591] on div "Zoom" at bounding box center [764, 590] width 76 height 45
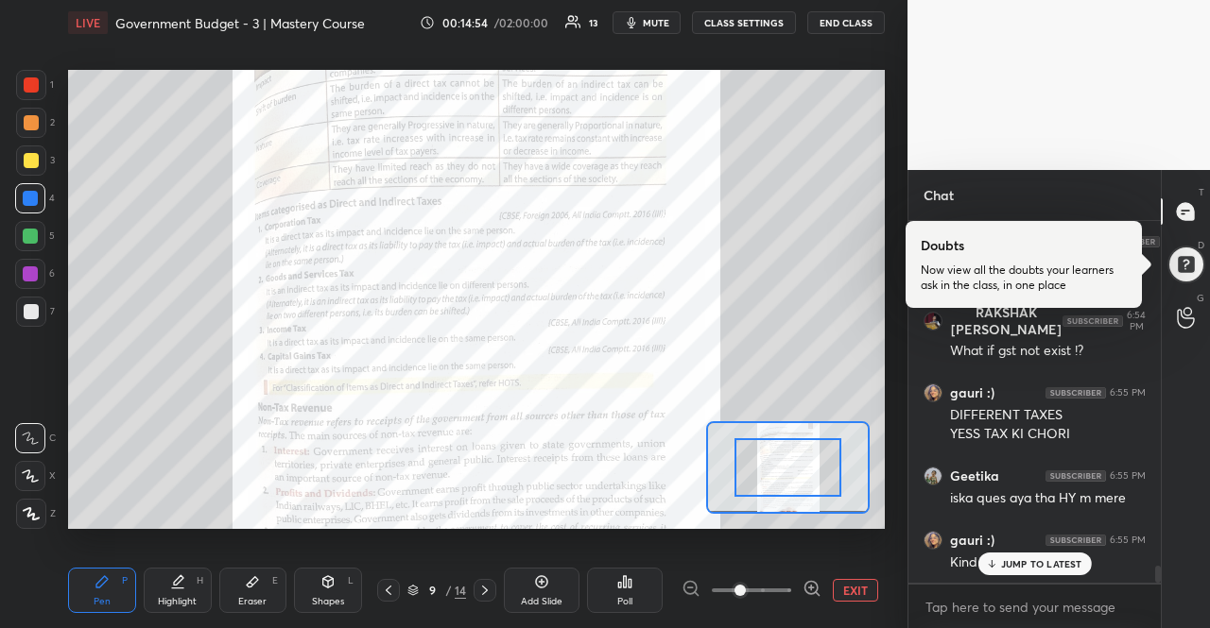
click at [822, 589] on div "EXIT" at bounding box center [782, 590] width 203 height 23
click at [816, 589] on icon at bounding box center [811, 588] width 12 height 12
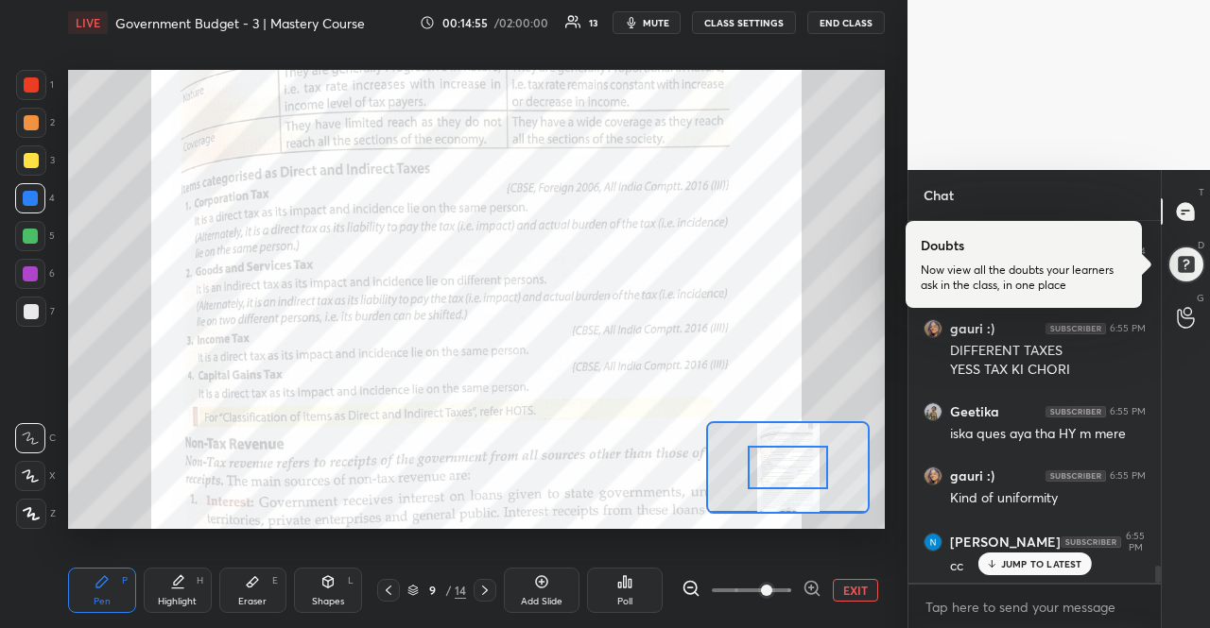
click at [816, 589] on icon at bounding box center [811, 588] width 12 height 12
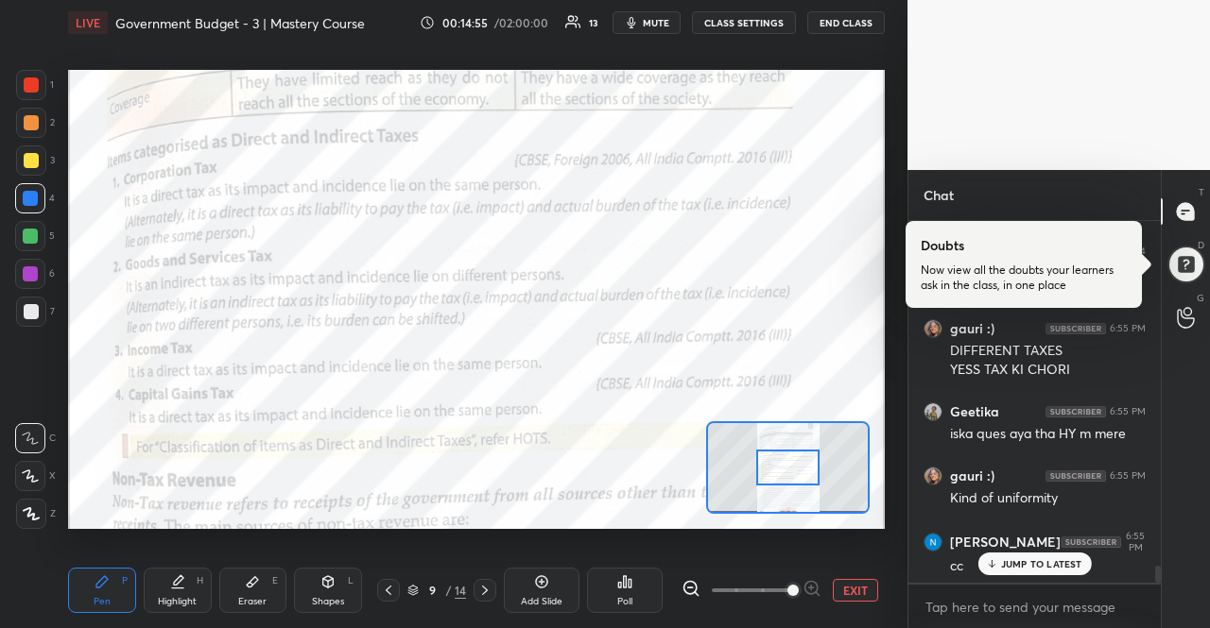
click at [816, 589] on div at bounding box center [751, 590] width 140 height 23
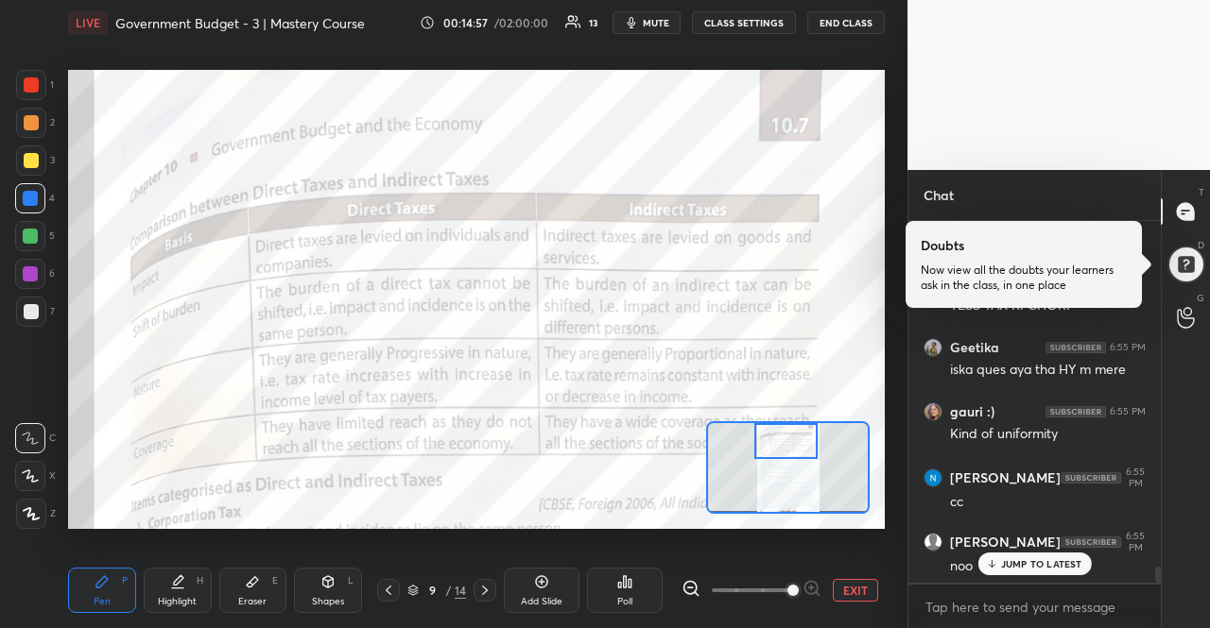
drag, startPoint x: 807, startPoint y: 466, endPoint x: 805, endPoint y: 430, distance: 36.0
click at [805, 430] on div at bounding box center [786, 440] width 64 height 35
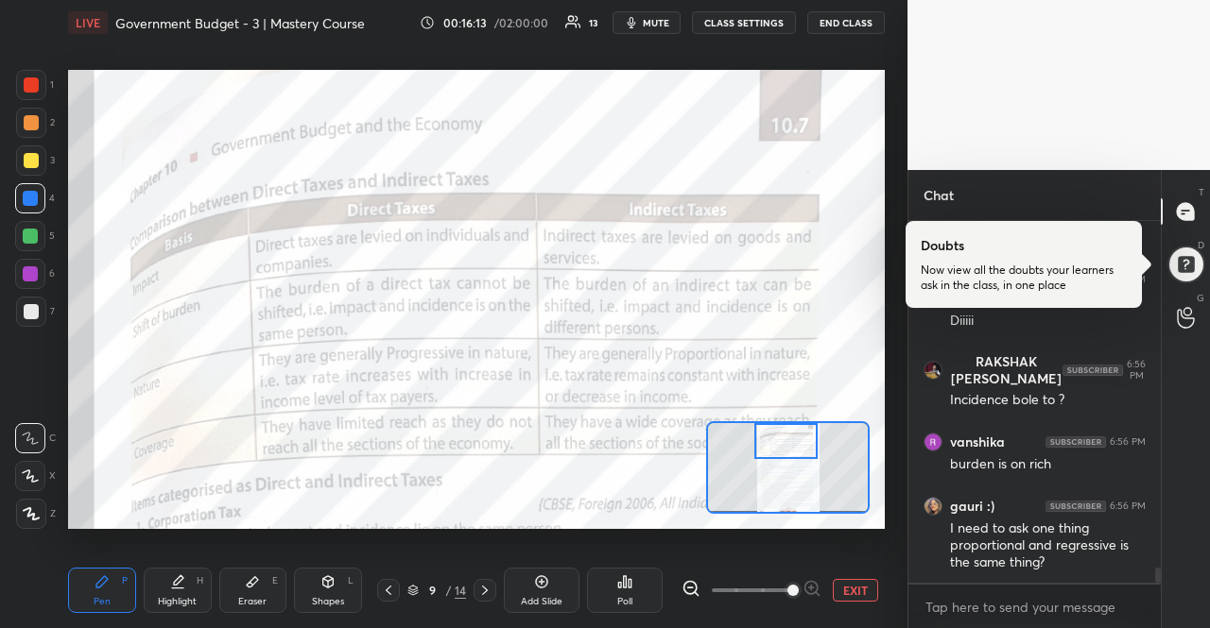
scroll to position [8210, 0]
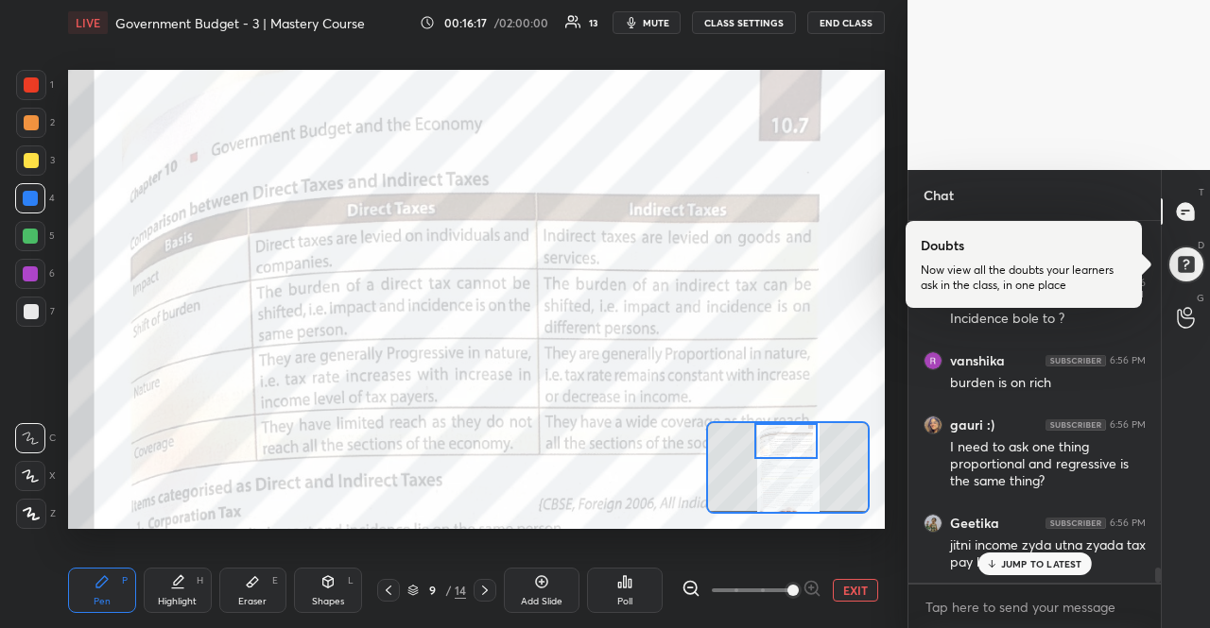
click at [888, 92] on div "Setting up your live class Poll for secs No correct answer Start poll" at bounding box center [476, 298] width 832 height 507
click at [1032, 574] on div "JUMP TO LATEST" at bounding box center [1033, 564] width 113 height 23
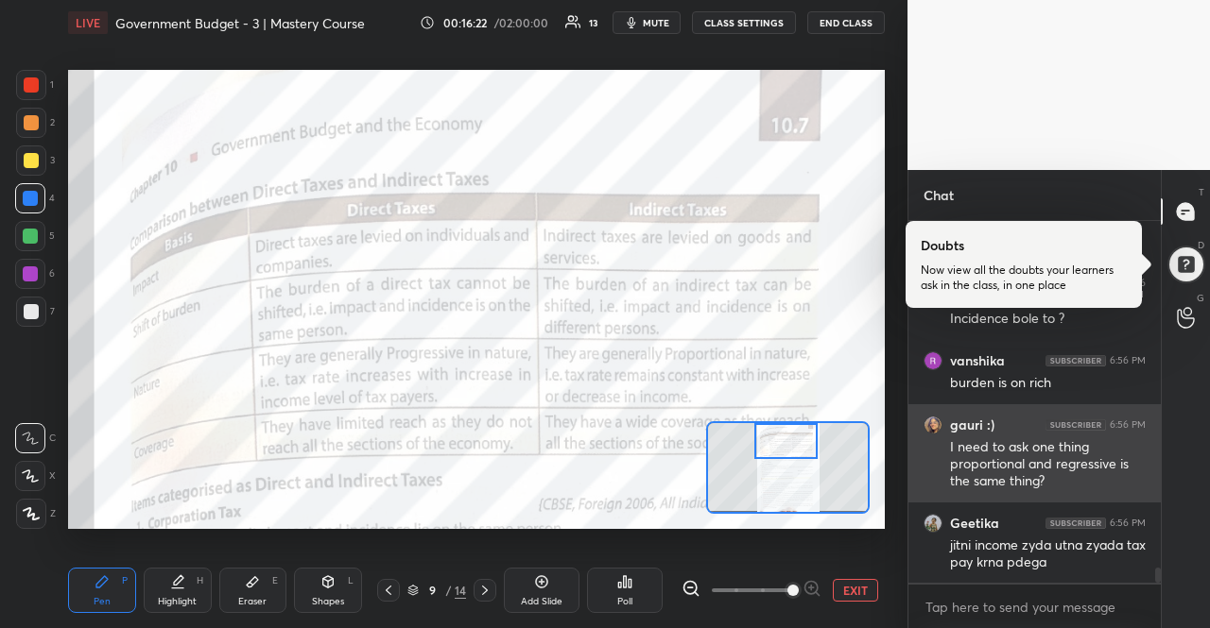
click at [1005, 466] on div "I need to ask one thing proportional and regressive is the same thing?" at bounding box center [1048, 464] width 196 height 53
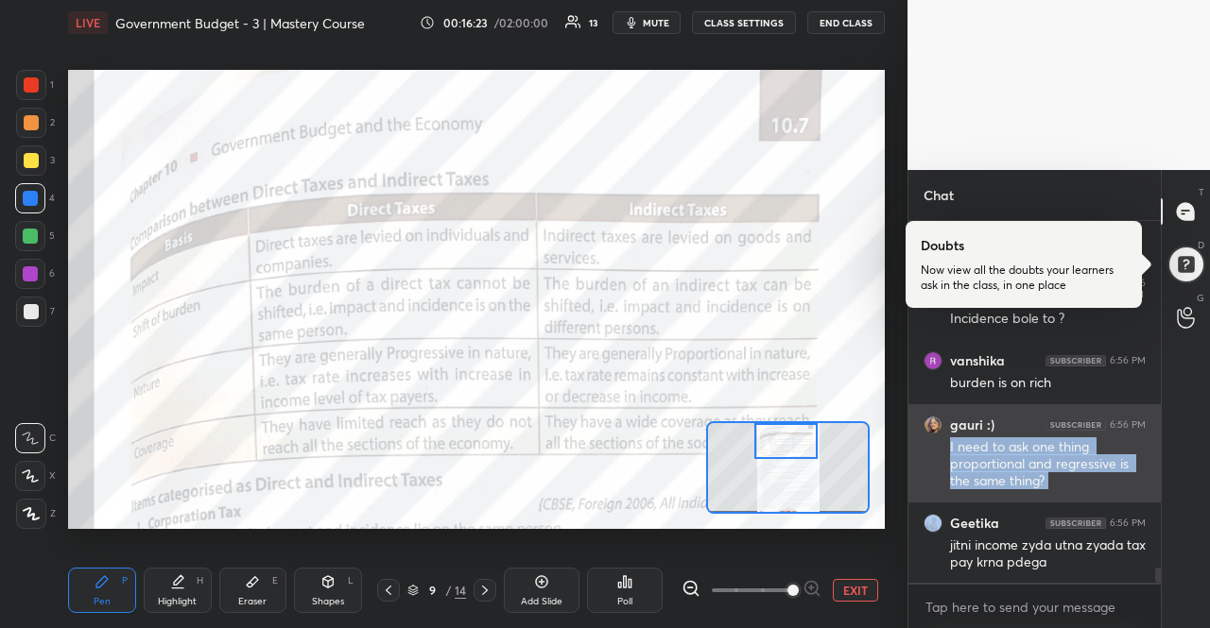
click at [1005, 466] on div "I need to ask one thing proportional and regressive is the same thing?" at bounding box center [1048, 464] width 196 height 53
copy div "I need to ask one thing proportional and regressive is the same thing?"
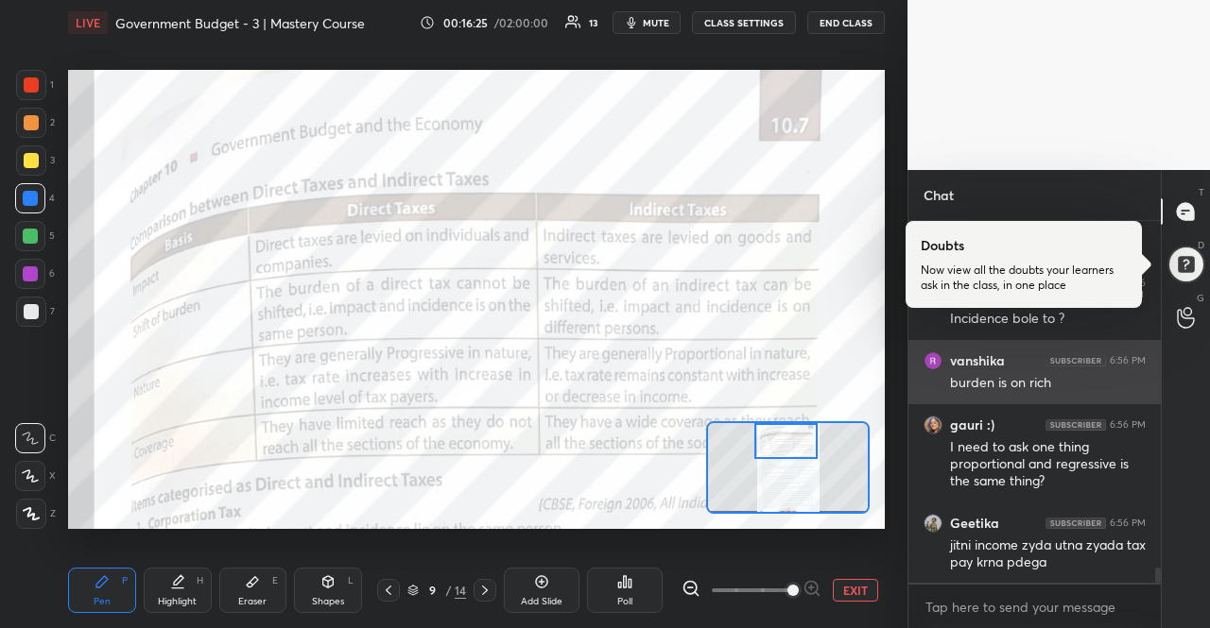
click at [965, 383] on div "burden is on rich" at bounding box center [1048, 383] width 196 height 19
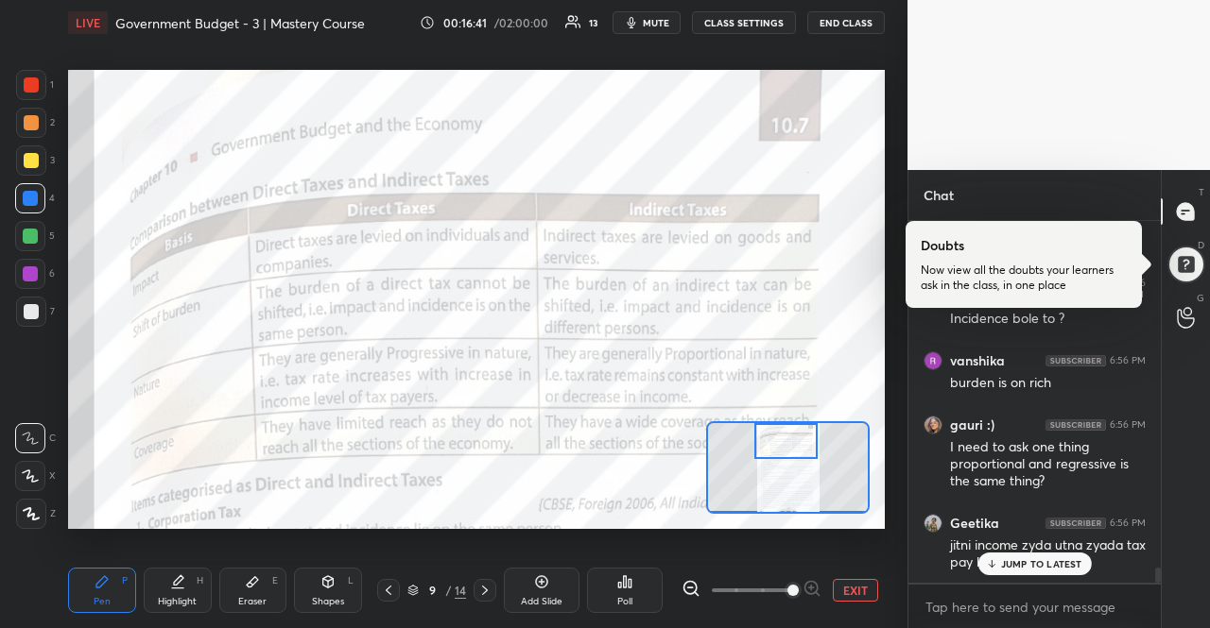
scroll to position [8420, 0]
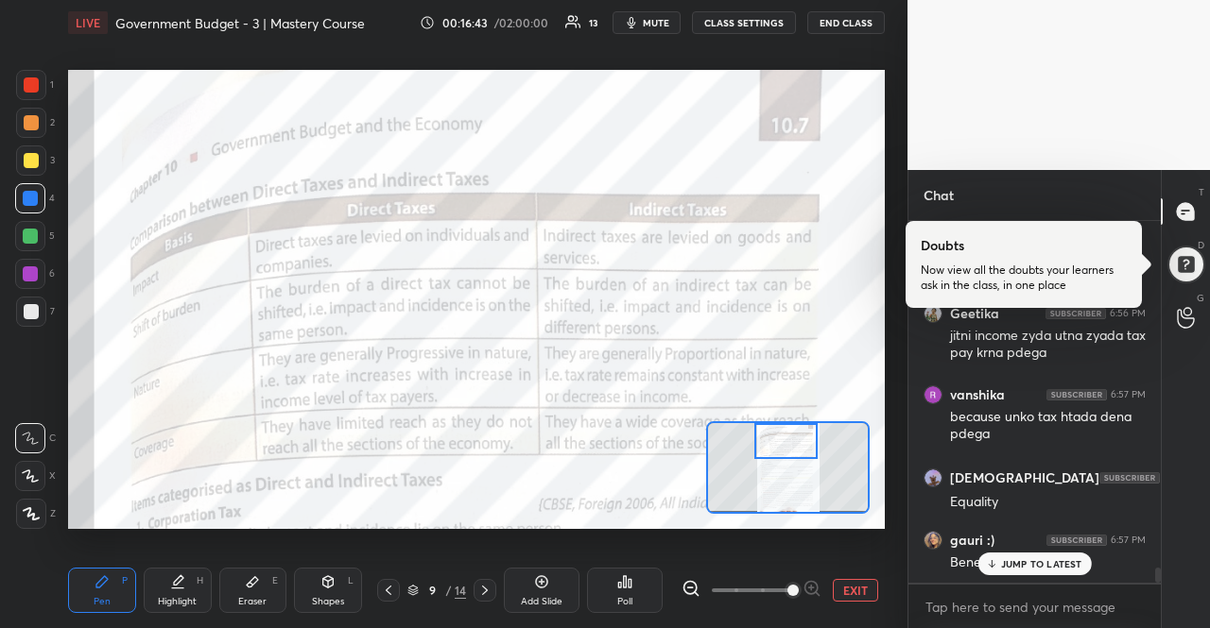
click at [1014, 561] on p "JUMP TO LATEST" at bounding box center [1041, 563] width 81 height 11
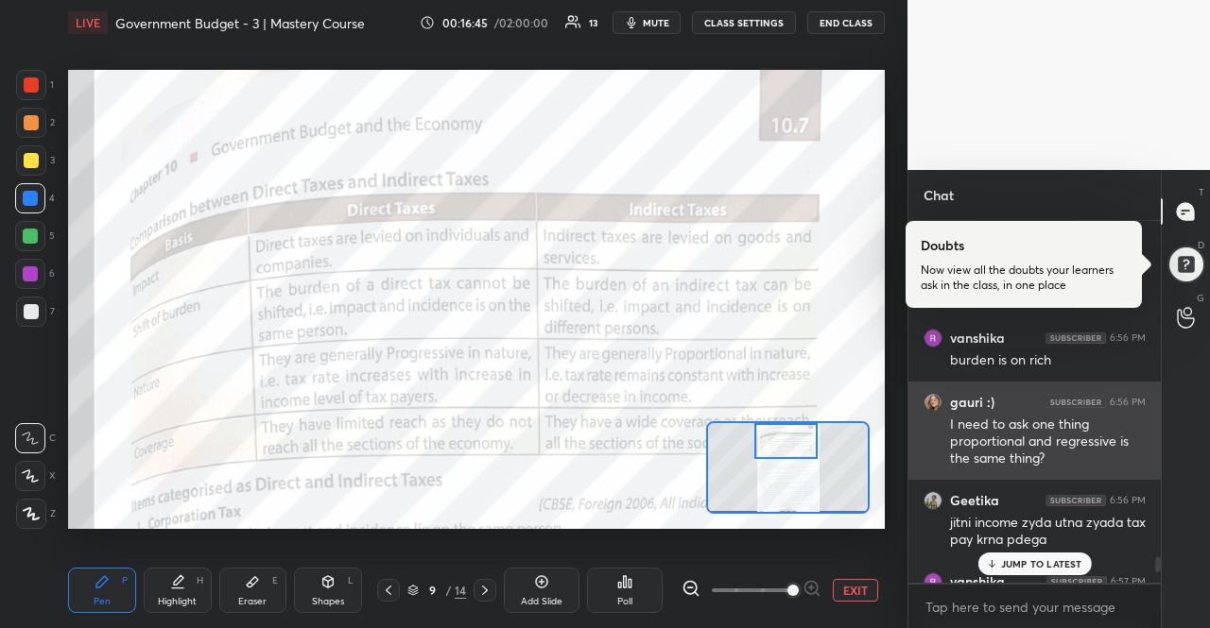
scroll to position [8501, 0]
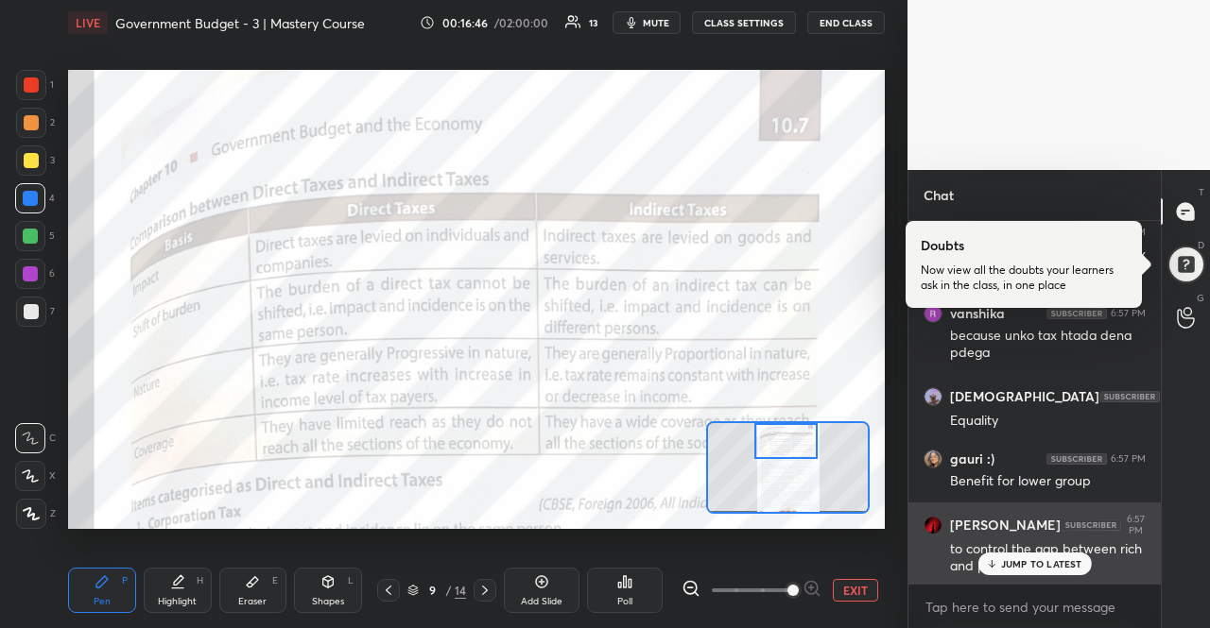
click at [983, 577] on div "gauri :) 6:56 PM I need to ask one thing proportional and regressive is the sam…" at bounding box center [1034, 402] width 252 height 362
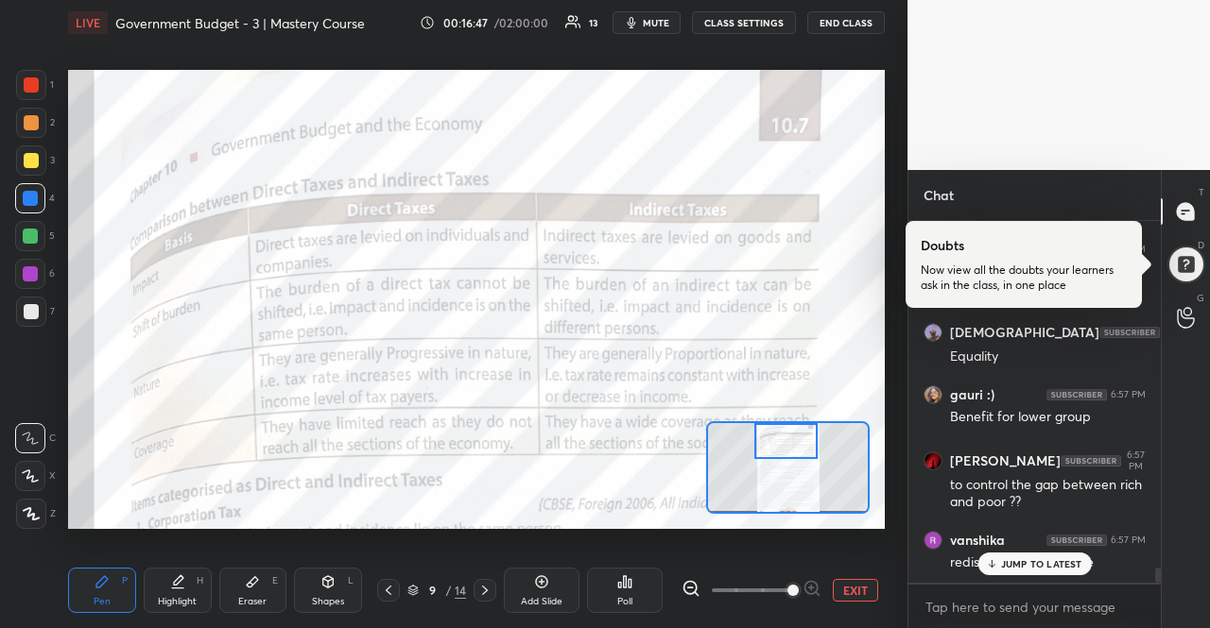
click at [983, 572] on div "JUMP TO LATEST" at bounding box center [1033, 564] width 113 height 23
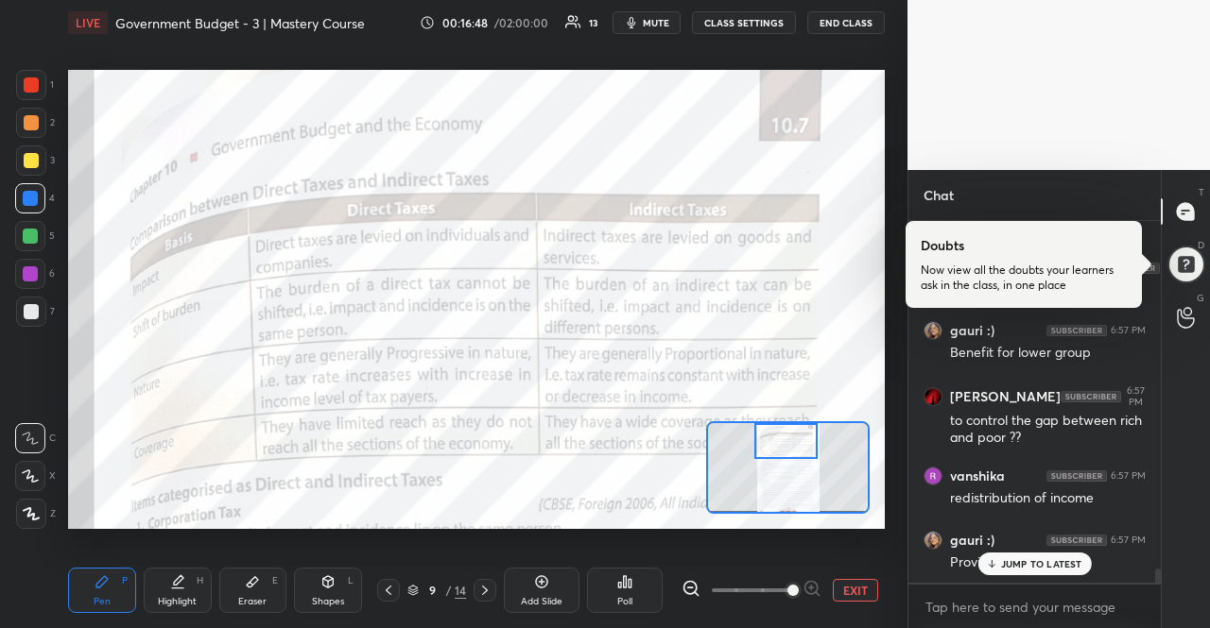
click at [983, 572] on div "JUMP TO LATEST" at bounding box center [1033, 564] width 113 height 23
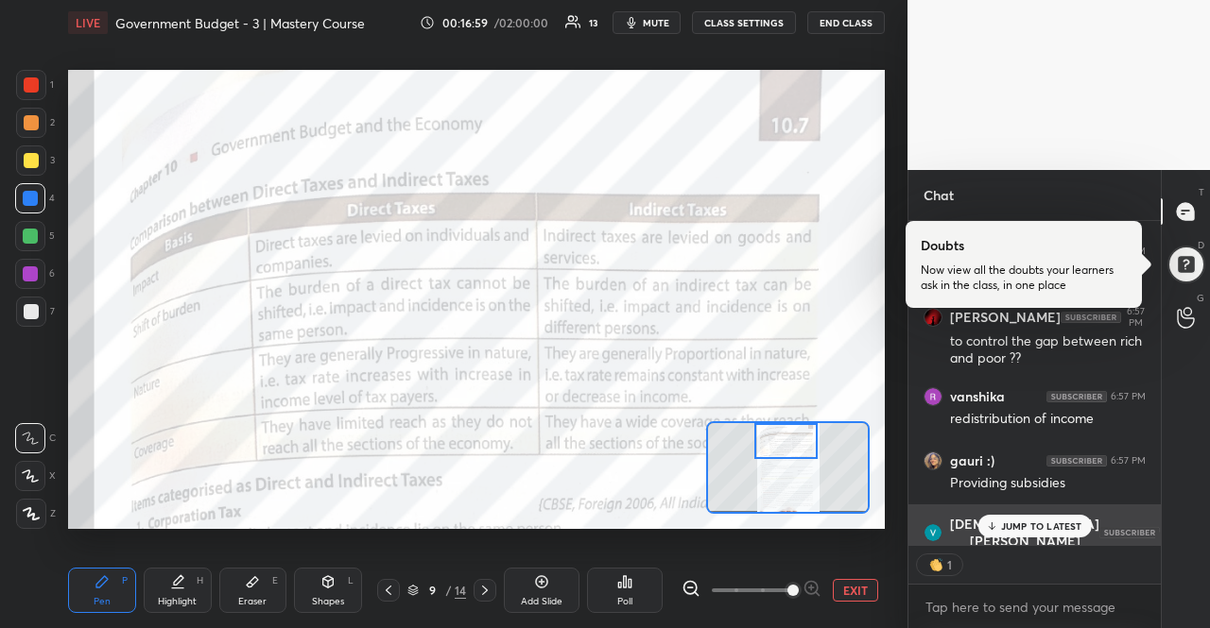
scroll to position [8811, 0]
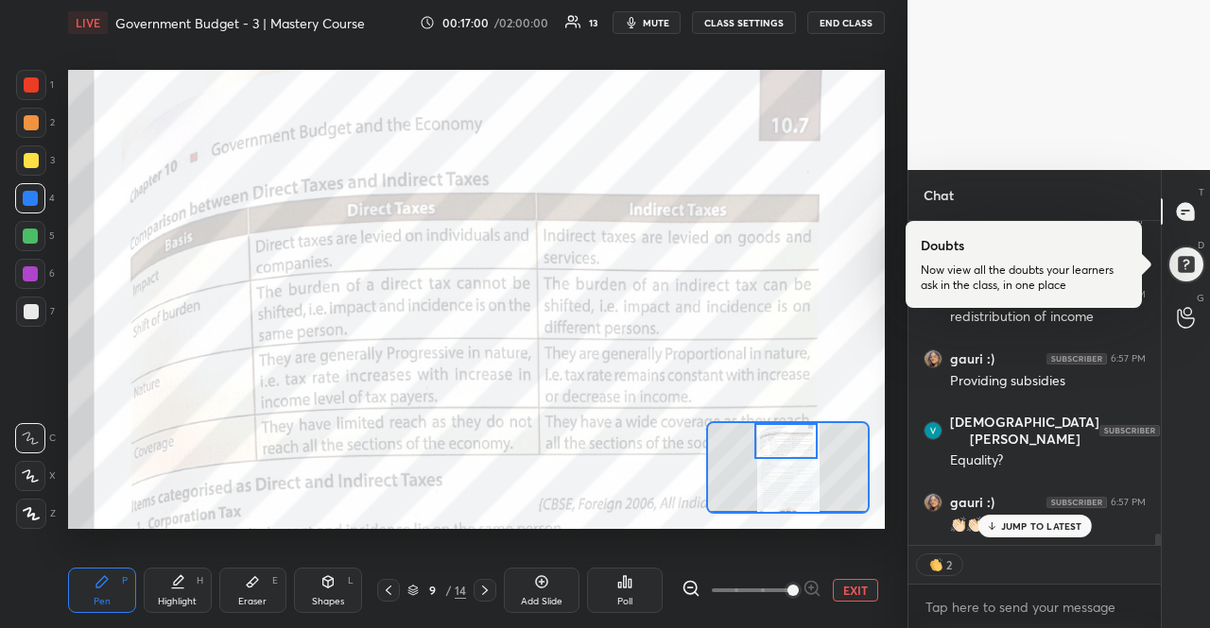
click at [1041, 532] on p "JUMP TO LATEST" at bounding box center [1041, 526] width 81 height 11
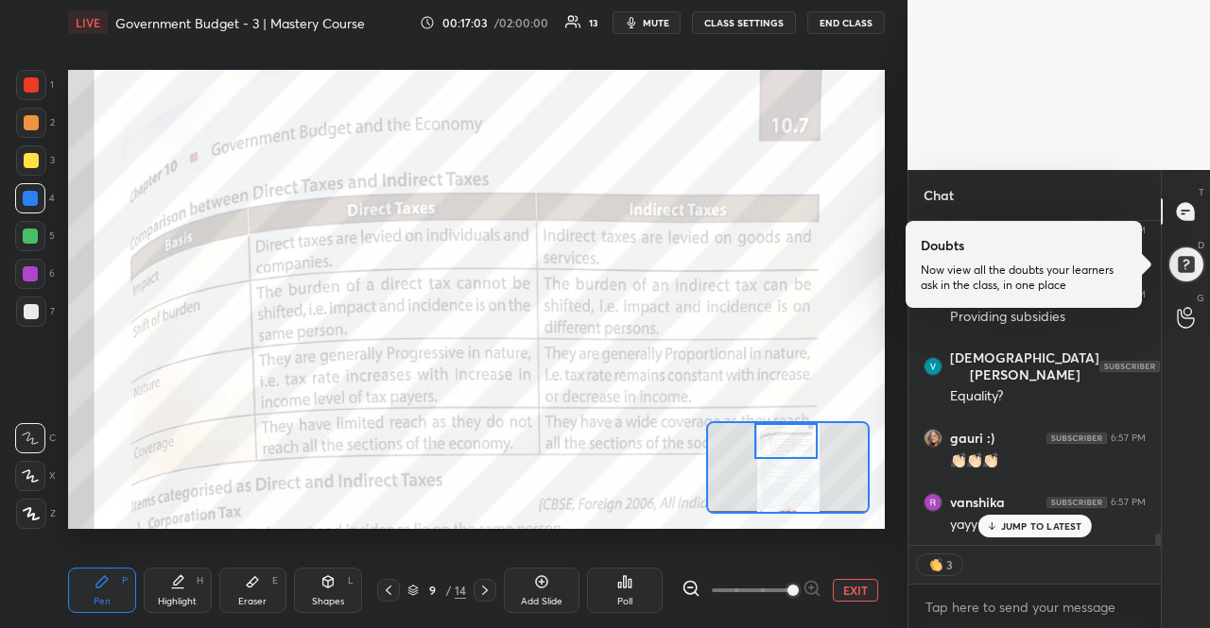
scroll to position [8972, 0]
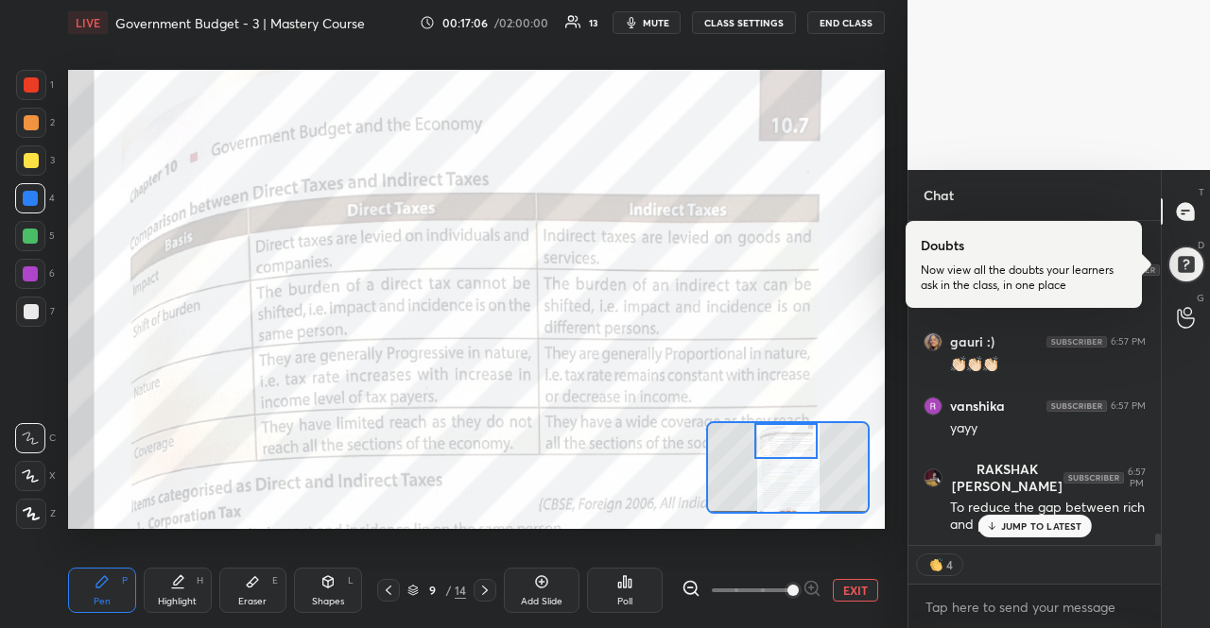
click at [1041, 532] on p "JUMP TO LATEST" at bounding box center [1041, 526] width 81 height 11
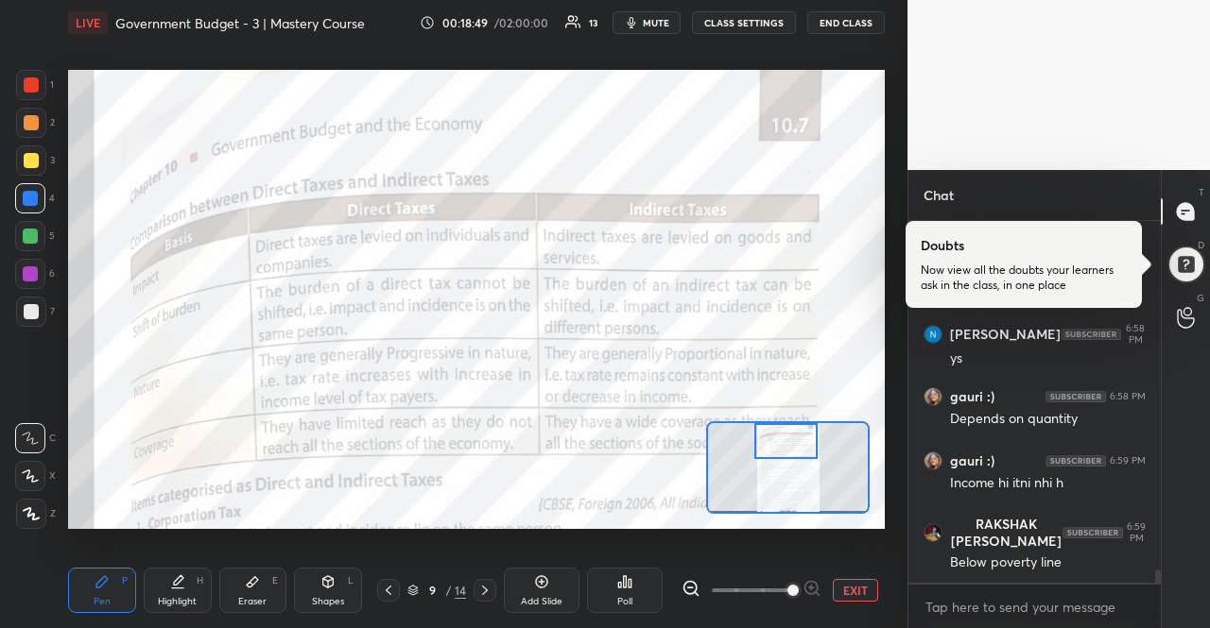
scroll to position [9559, 0]
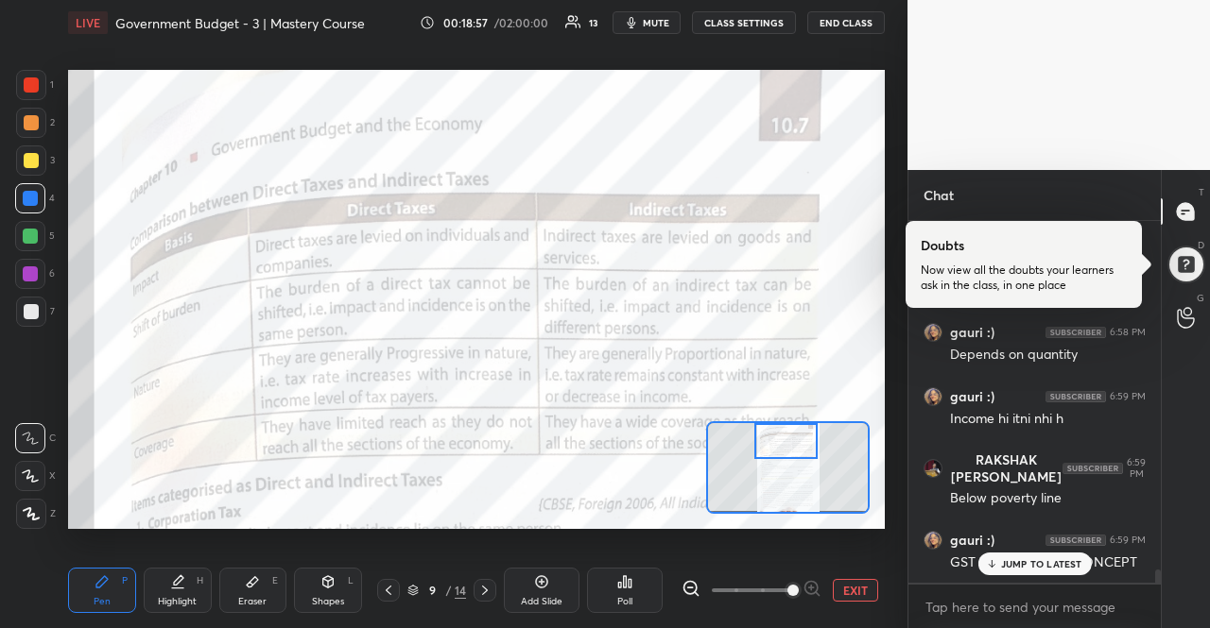
click at [1056, 563] on p "JUMP TO LATEST" at bounding box center [1041, 563] width 81 height 11
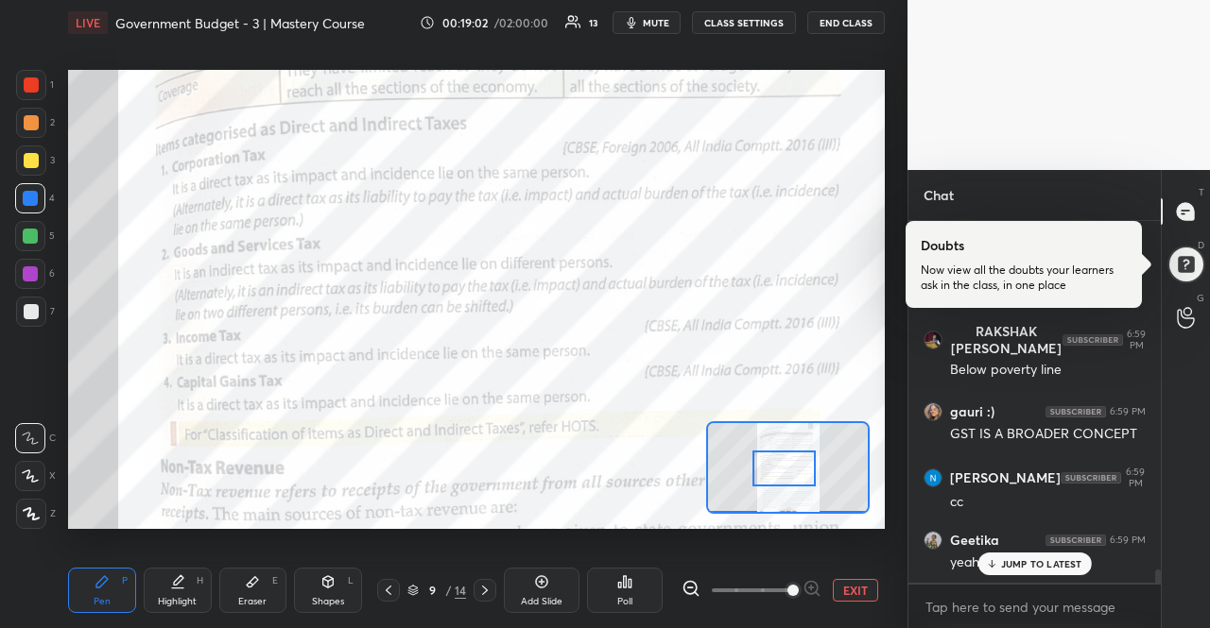
scroll to position [9752, 0]
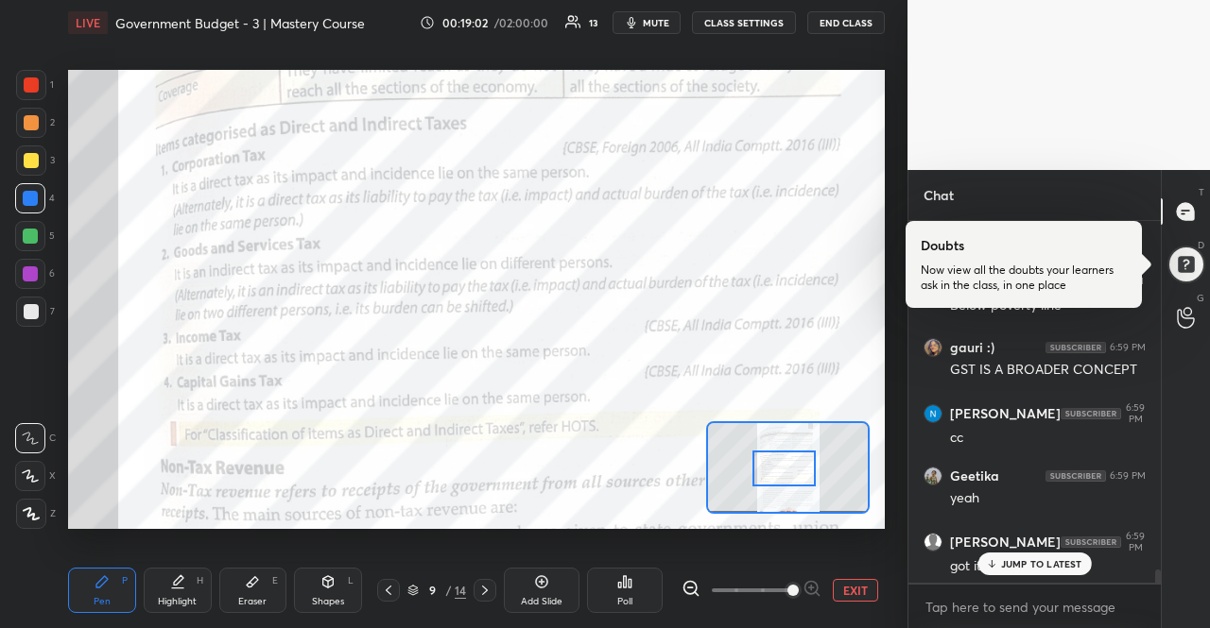
drag, startPoint x: 803, startPoint y: 452, endPoint x: 801, endPoint y: 479, distance: 27.5
click at [801, 479] on div at bounding box center [784, 468] width 64 height 35
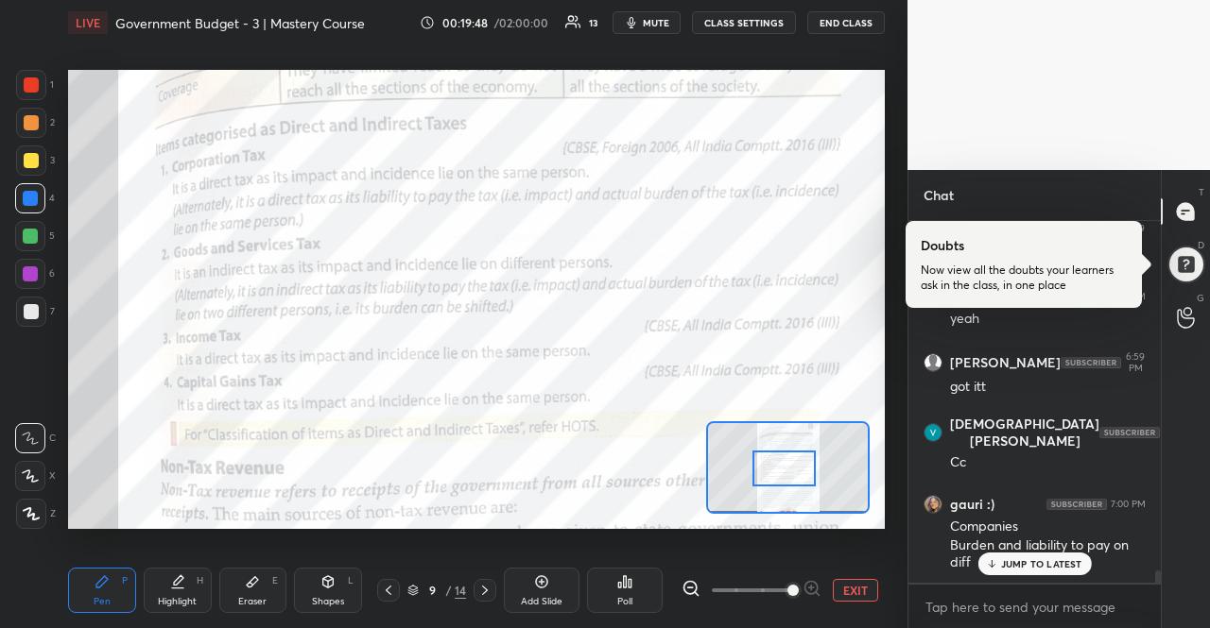
scroll to position [10045, 0]
click at [955, 591] on div "x" at bounding box center [1034, 607] width 252 height 44
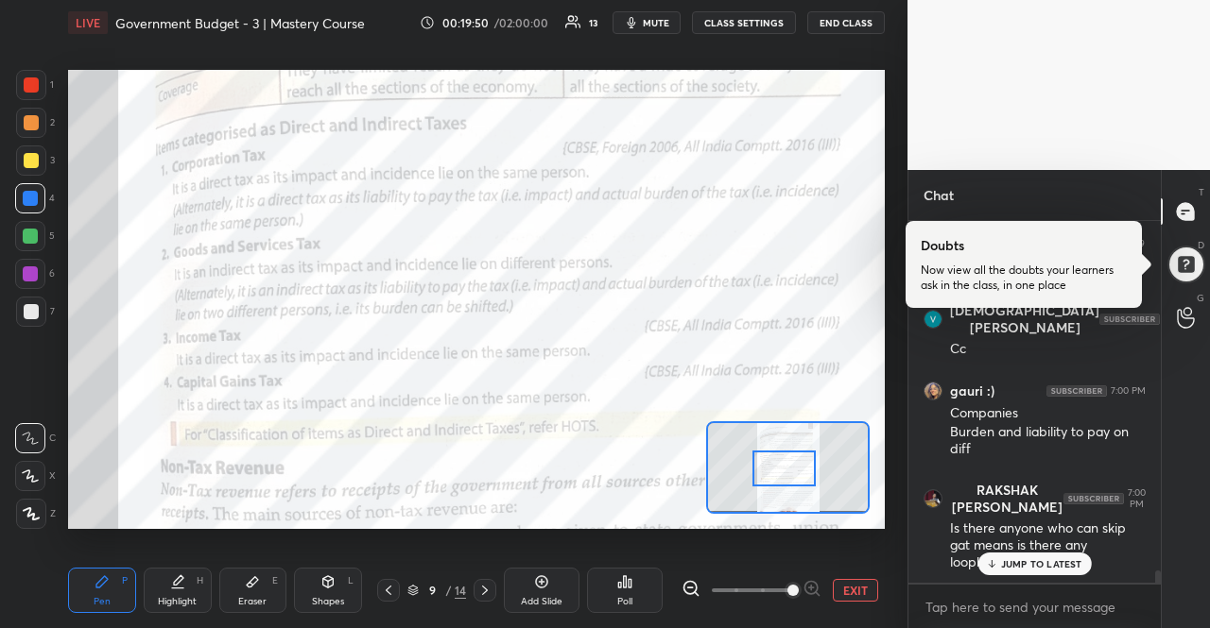
scroll to position [356, 247]
type textarea "x"
click at [958, 594] on textarea at bounding box center [1034, 608] width 222 height 30
type textarea "g"
type textarea "x"
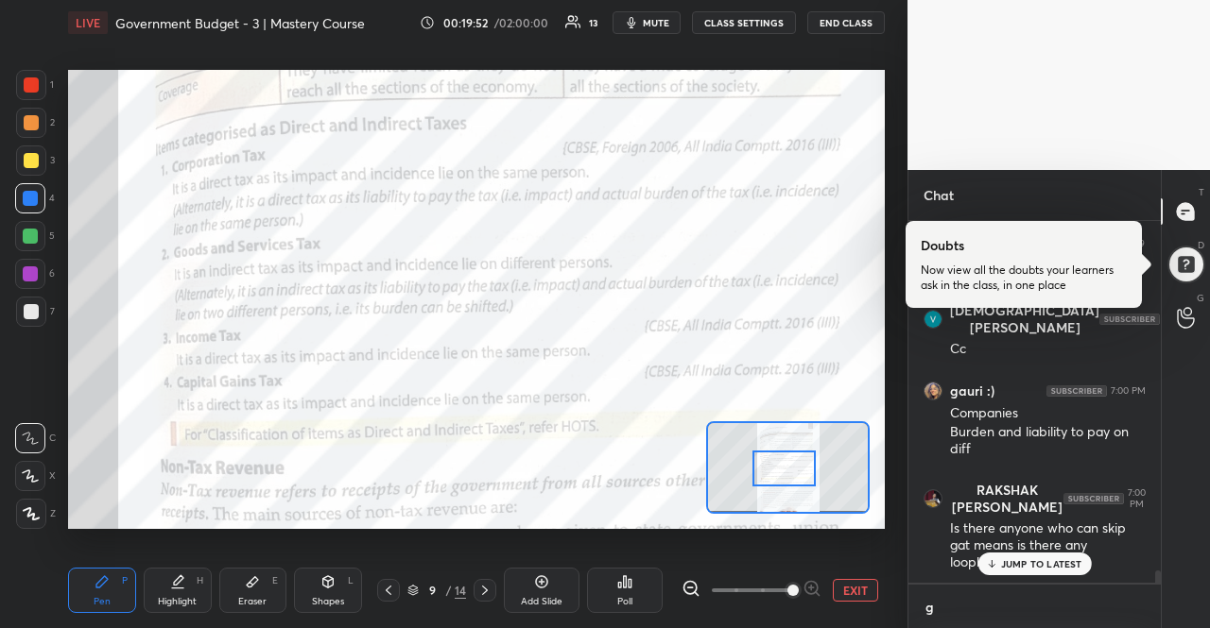
scroll to position [397, 247]
type textarea "gs"
type textarea "x"
type textarea "gst"
type textarea "x"
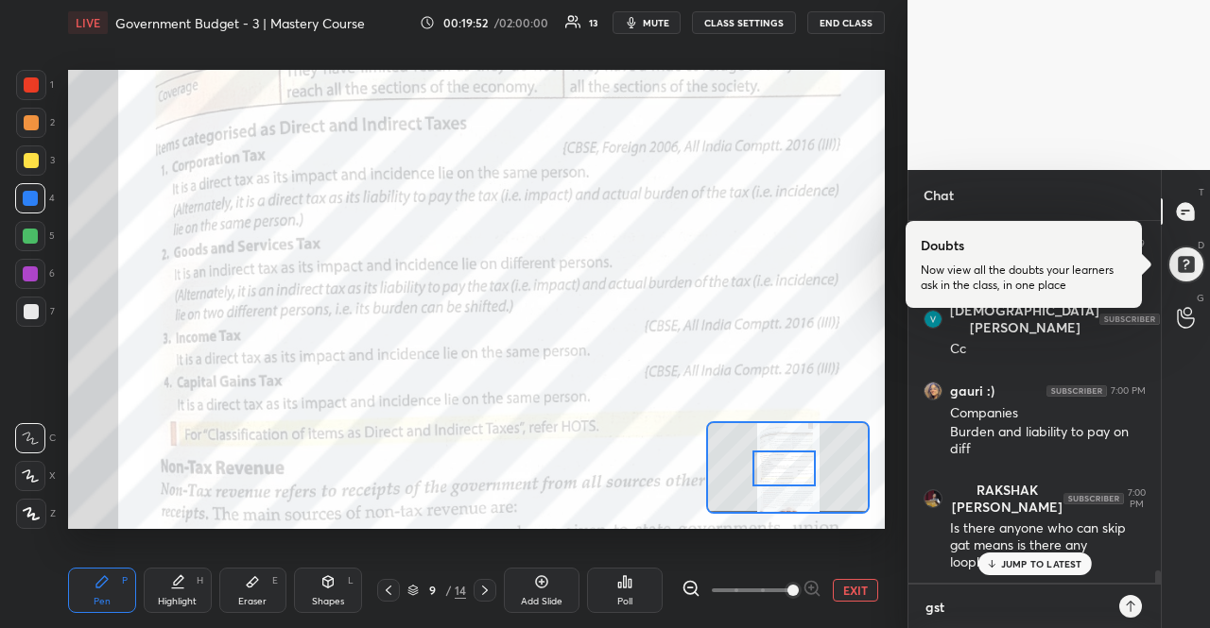
scroll to position [403, 247]
type textarea "gst"
type textarea "x"
type textarea "gst"
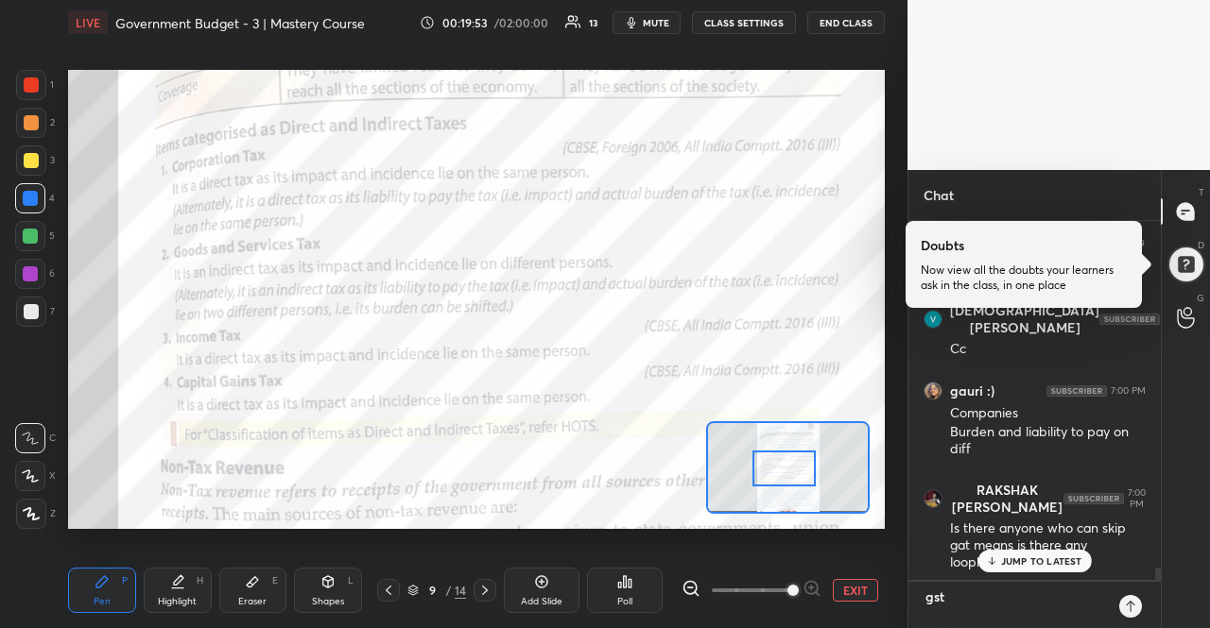
type textarea "x"
type textarea "gst i"
type textarea "x"
type textarea "gst im"
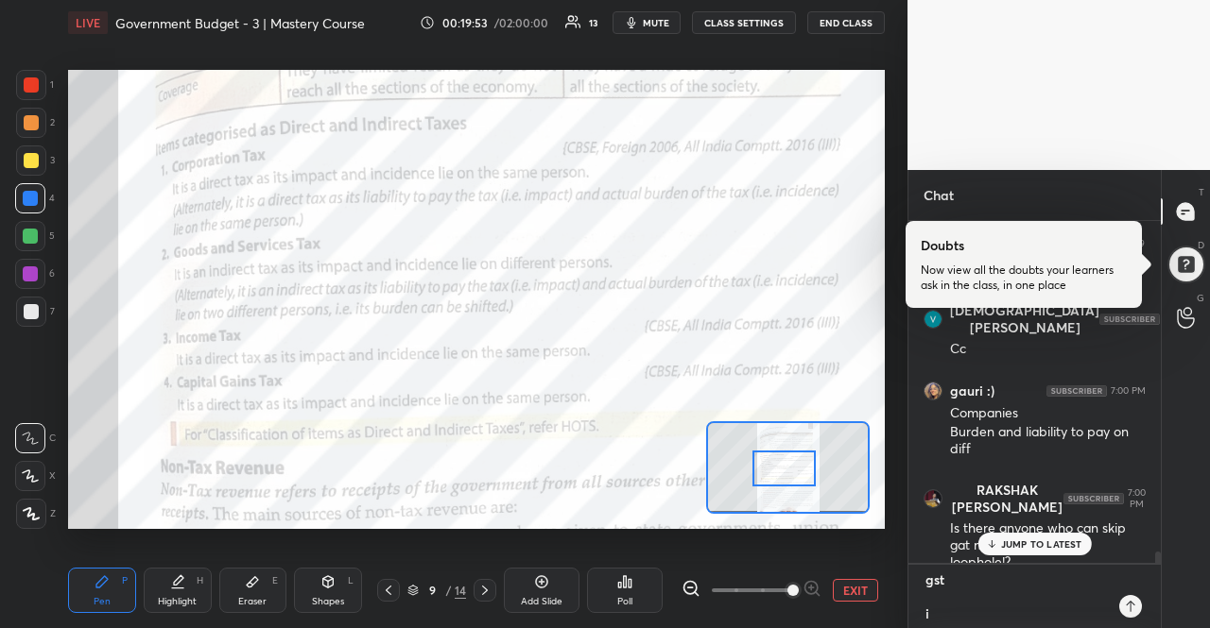
type textarea "x"
type textarea "gst imp"
type textarea "x"
type textarea "gst impa"
type textarea "x"
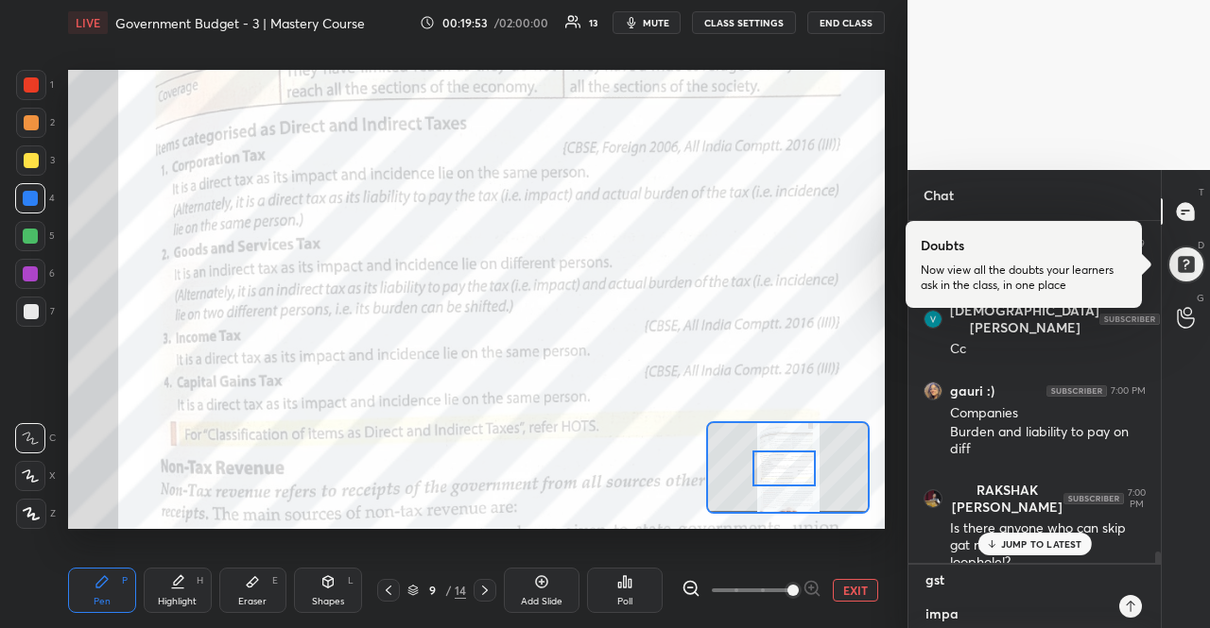
type textarea "gst impac"
type textarea "x"
type textarea "gst impact"
type textarea "x"
type textarea "gst impact"
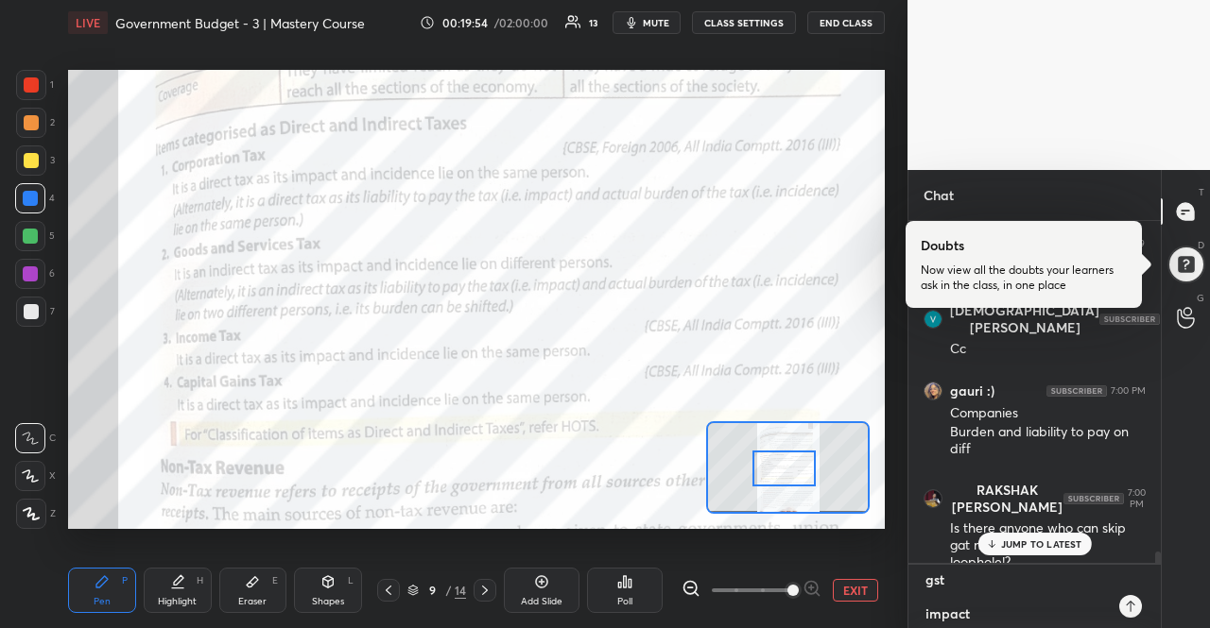
type textarea "x"
type textarea "gst impact -"
type textarea "x"
type textarea "gst impact -"
type textarea "x"
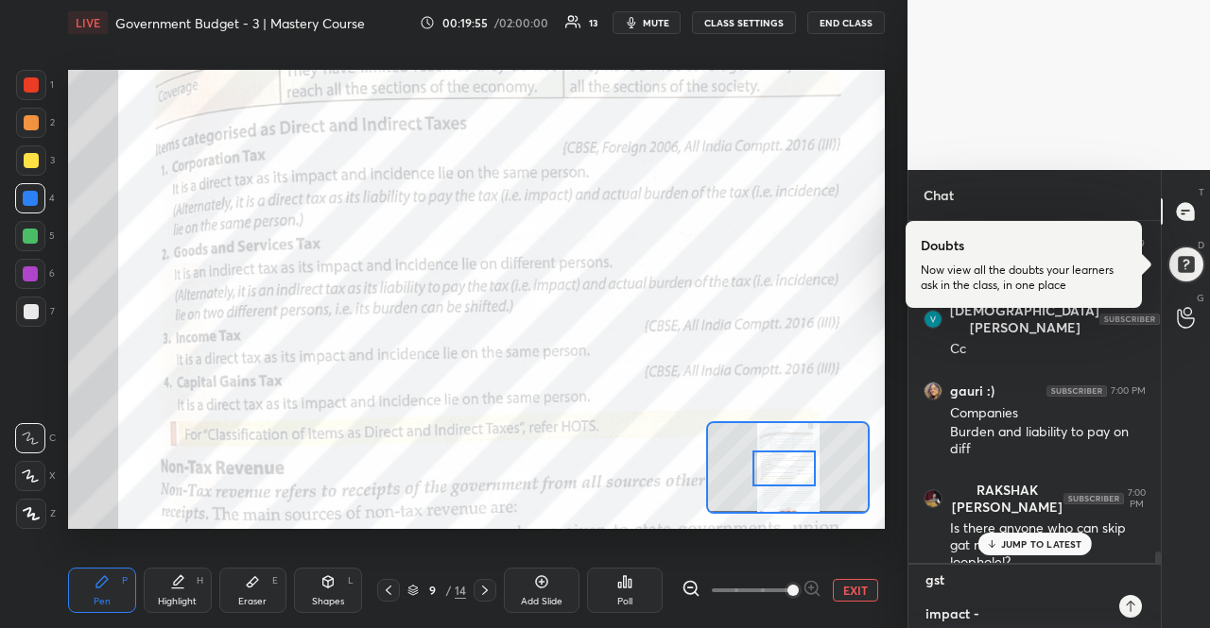
type textarea "gst impact - p"
type textarea "x"
type textarea "gst impact - pr"
type textarea "x"
type textarea "gst impact - pro"
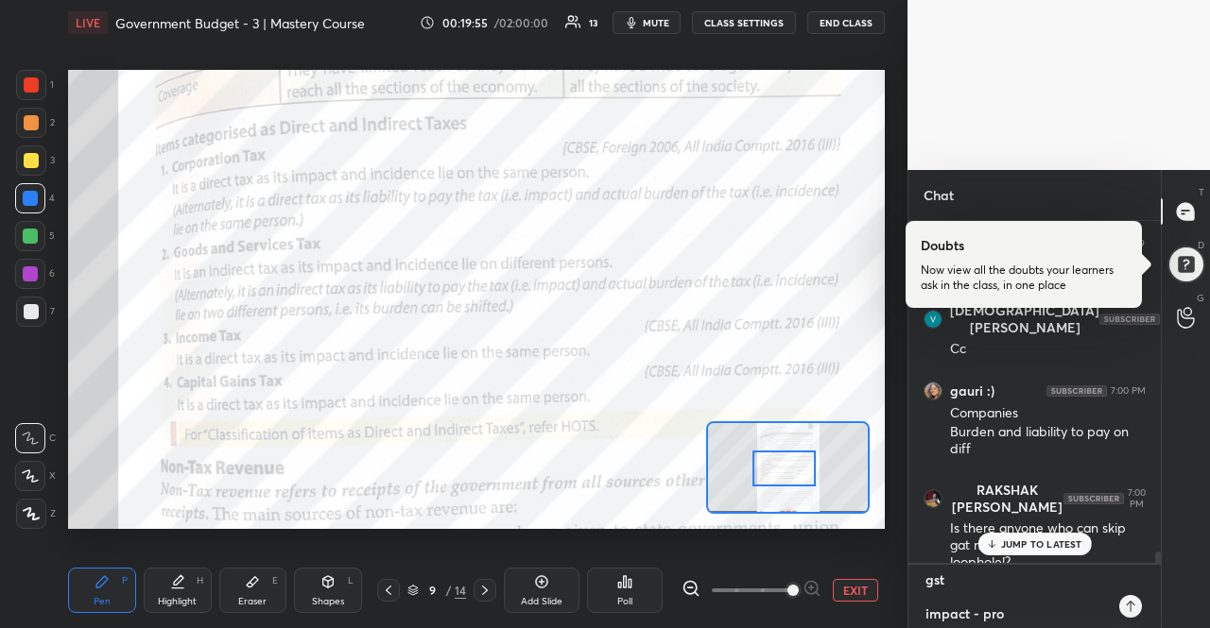
type textarea "x"
type textarea "gst impact - prod"
type textarea "x"
type textarea "gst impact - produ"
type textarea "x"
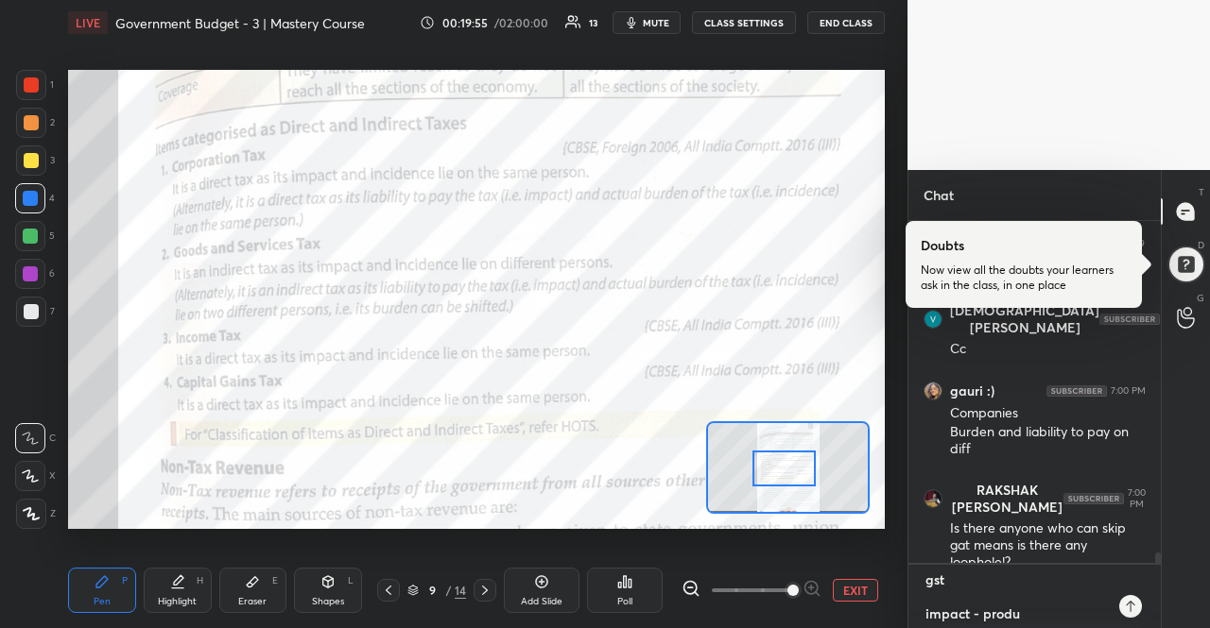
scroll to position [10467, 0]
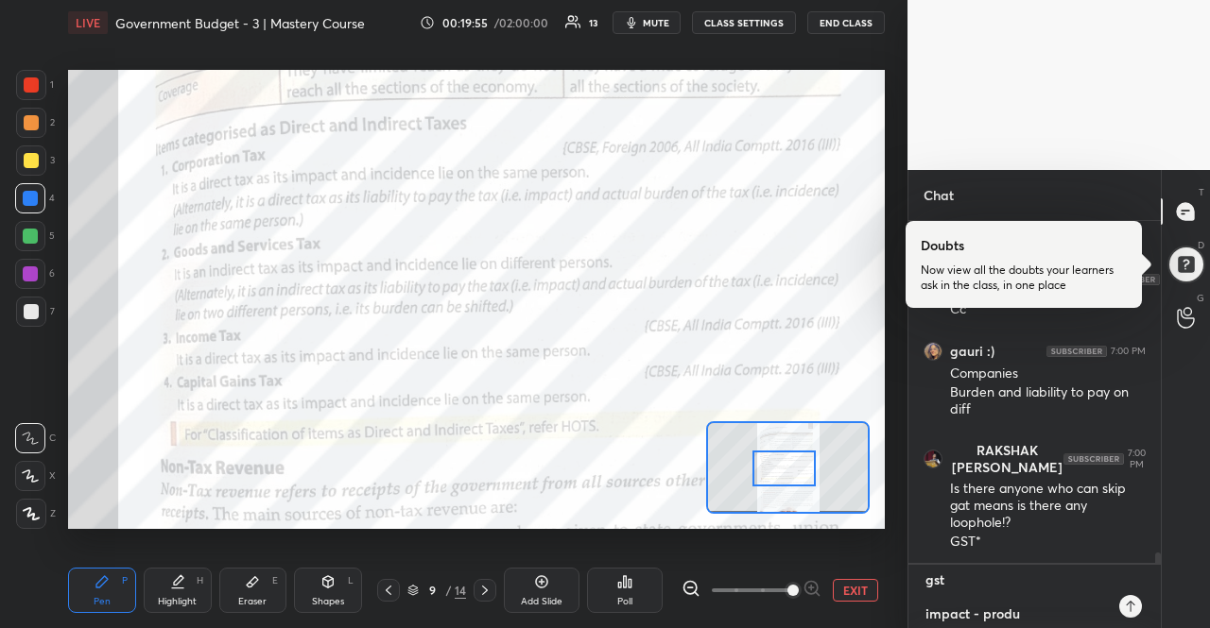
type textarea "gst impact - produc"
type textarea "x"
type textarea "gst impact - produce"
type textarea "x"
type textarea "gst impact - producer"
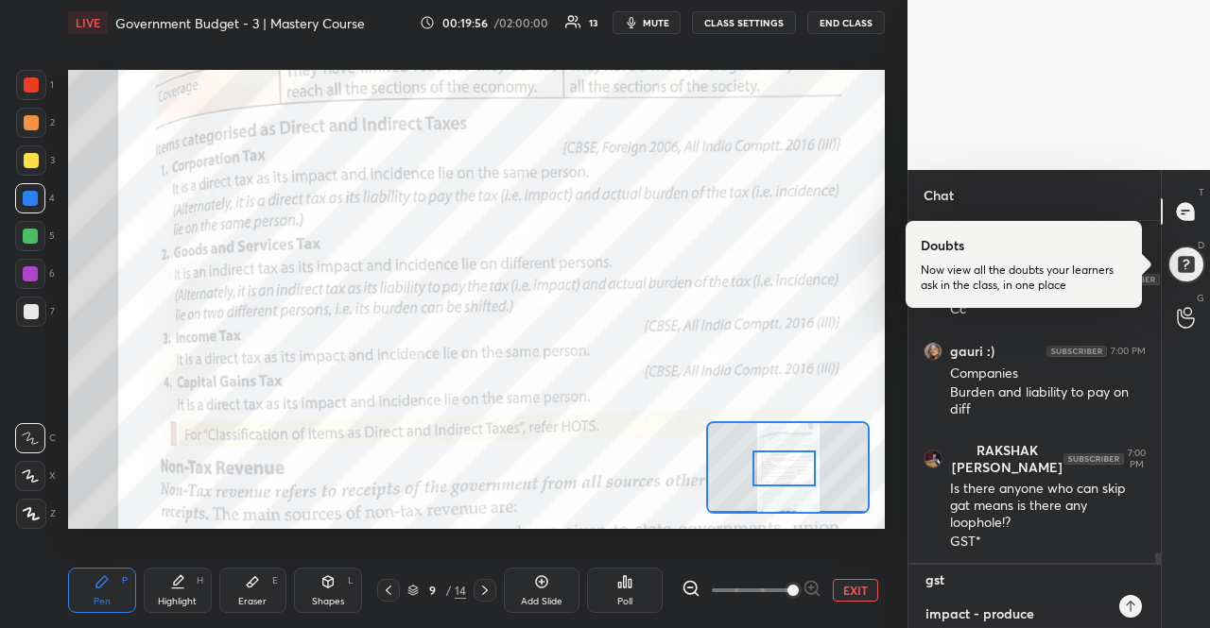
type textarea "x"
type textarea "gst impact - producers"
type textarea "x"
type textarea "gst impact - producers"
type textarea "x"
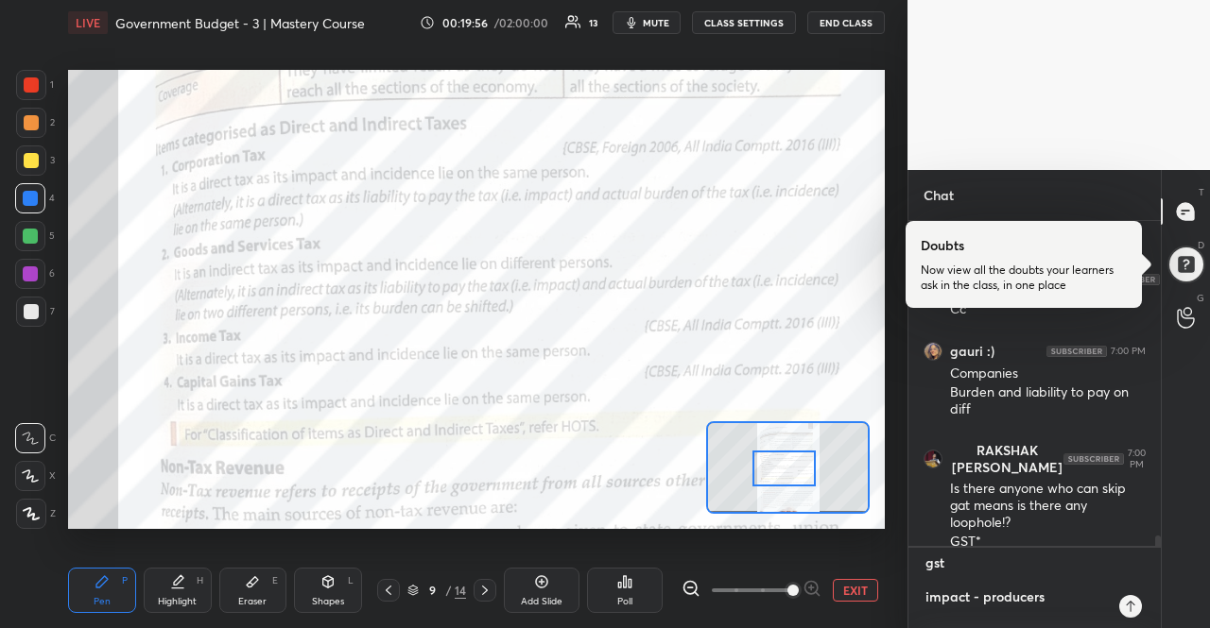
scroll to position [6, 6]
type textarea "gst impact - producers i"
type textarea "x"
type textarea "gst impact - producers in"
type textarea "x"
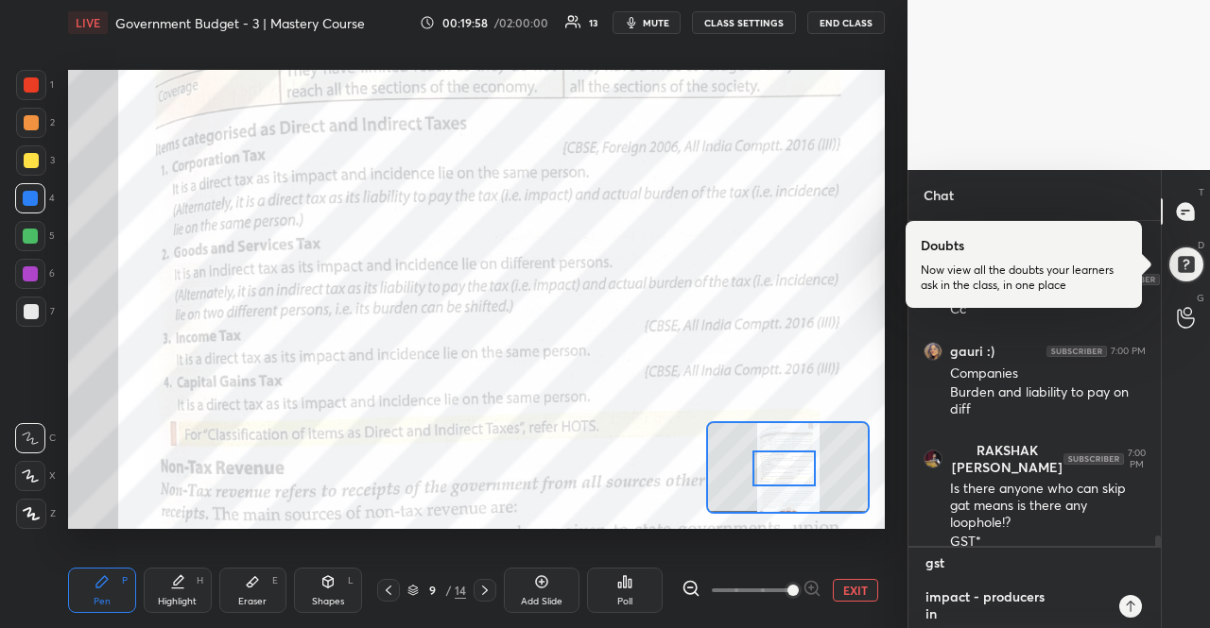
type textarea "gst impact - producers inc"
type textarea "x"
type textarea "gst impact - producers inci"
type textarea "x"
type textarea "gst impact - producers incid"
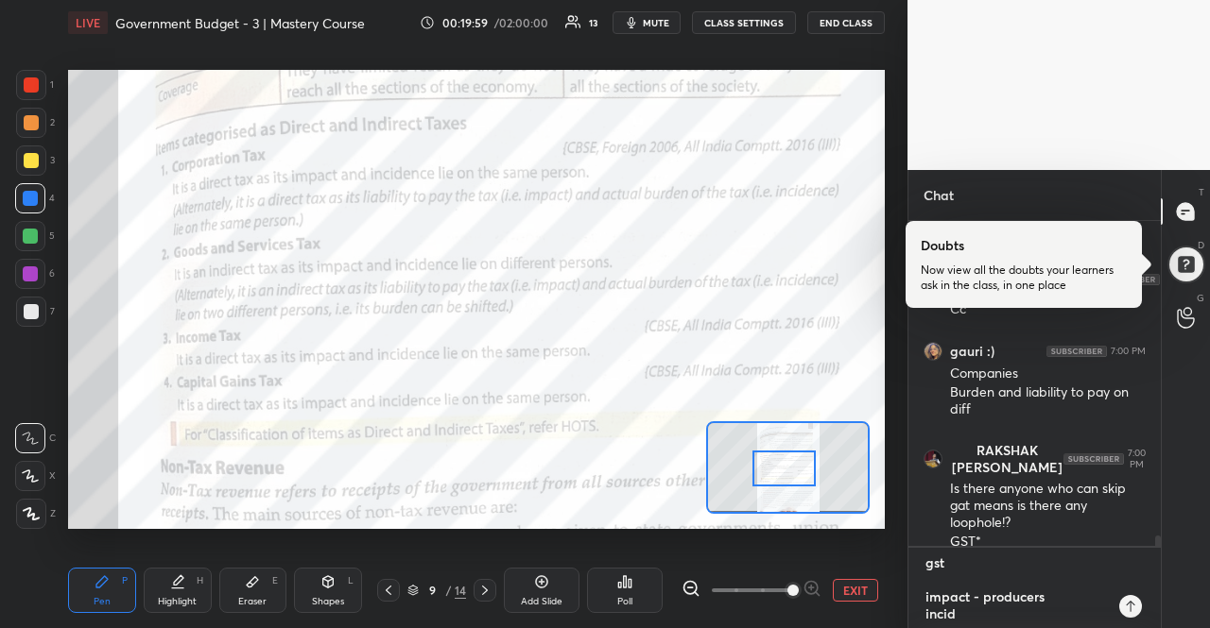
type textarea "x"
type textarea "gst impact - producers incide"
type textarea "x"
type textarea "gst impact - producers inciden"
type textarea "x"
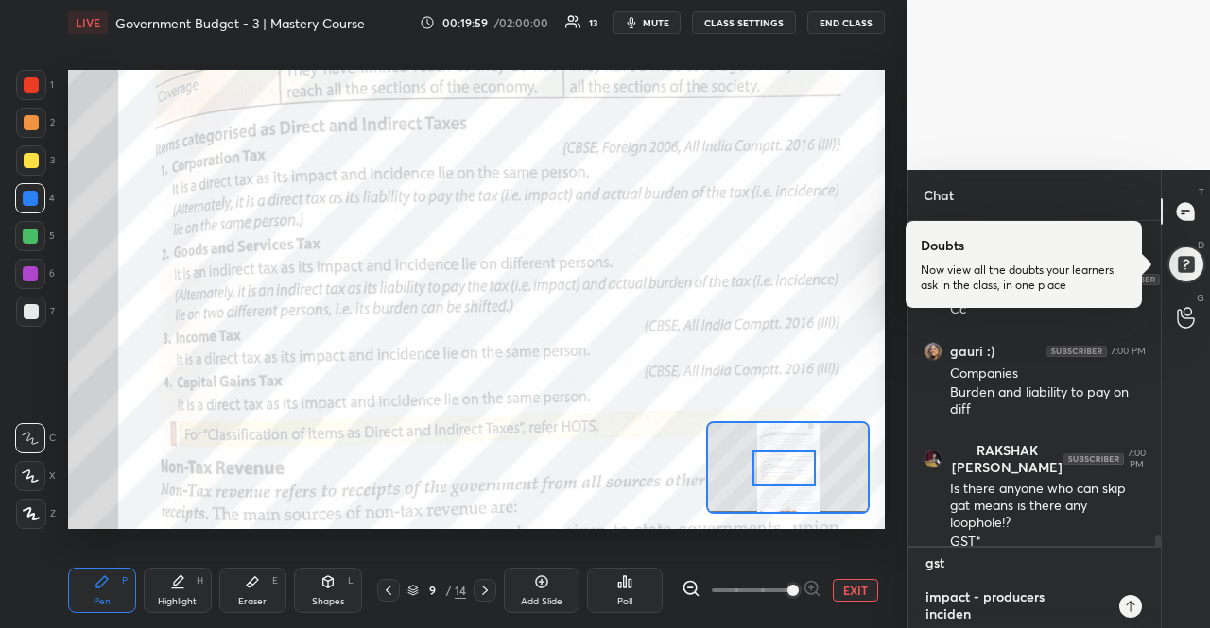
type textarea "gst impact - producers incidenc"
type textarea "x"
type textarea "gst impact - producers incidence"
type textarea "x"
type textarea "gst impact - producers incidence"
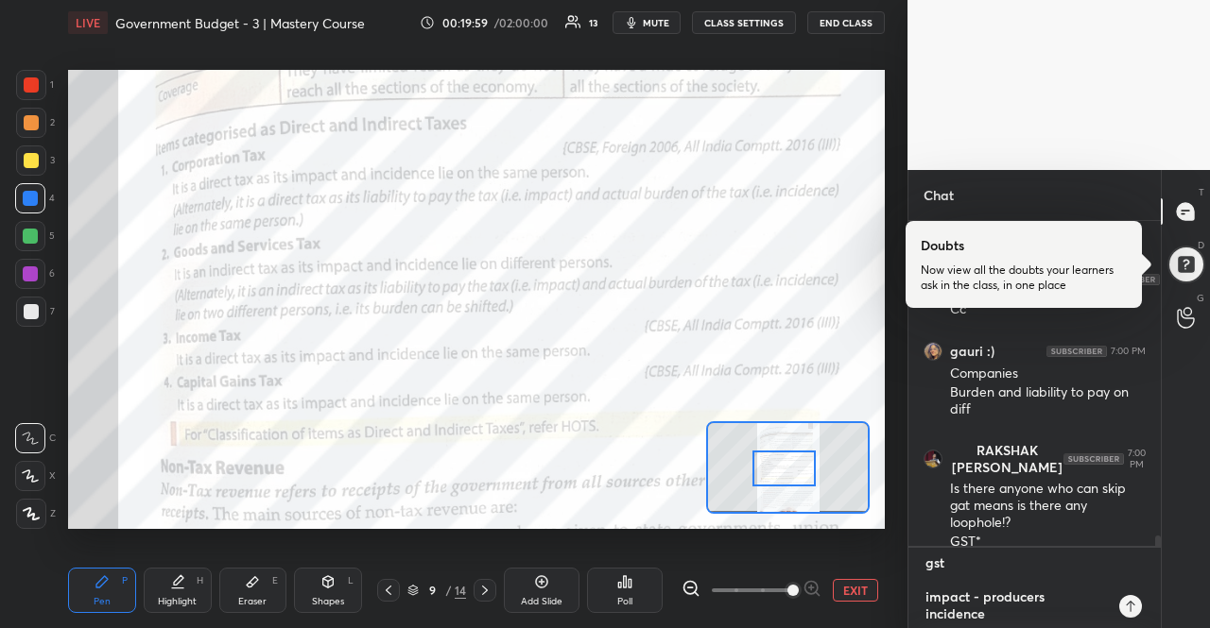
type textarea "x"
type textarea "gst impact - producers incidence -"
type textarea "x"
type textarea "gst impact - producers incidence -"
type textarea "x"
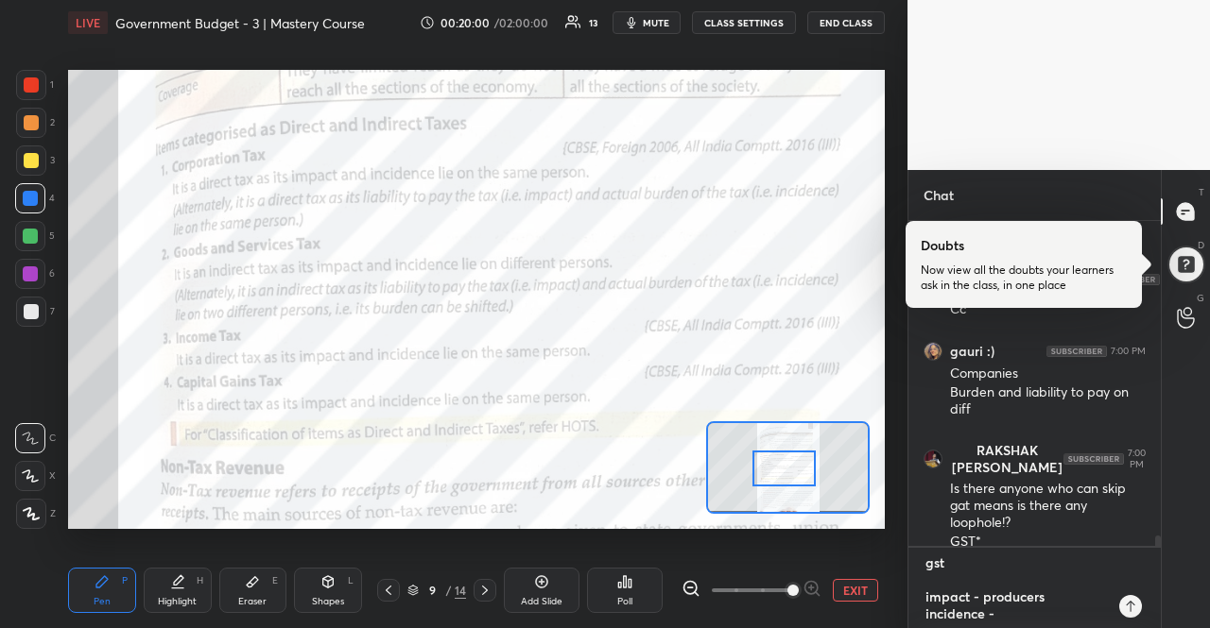
type textarea "gst impact - producers incidence - c"
type textarea "x"
type textarea "gst impact - producers incidence - co"
type textarea "x"
type textarea "gst impact - producers incidence - con"
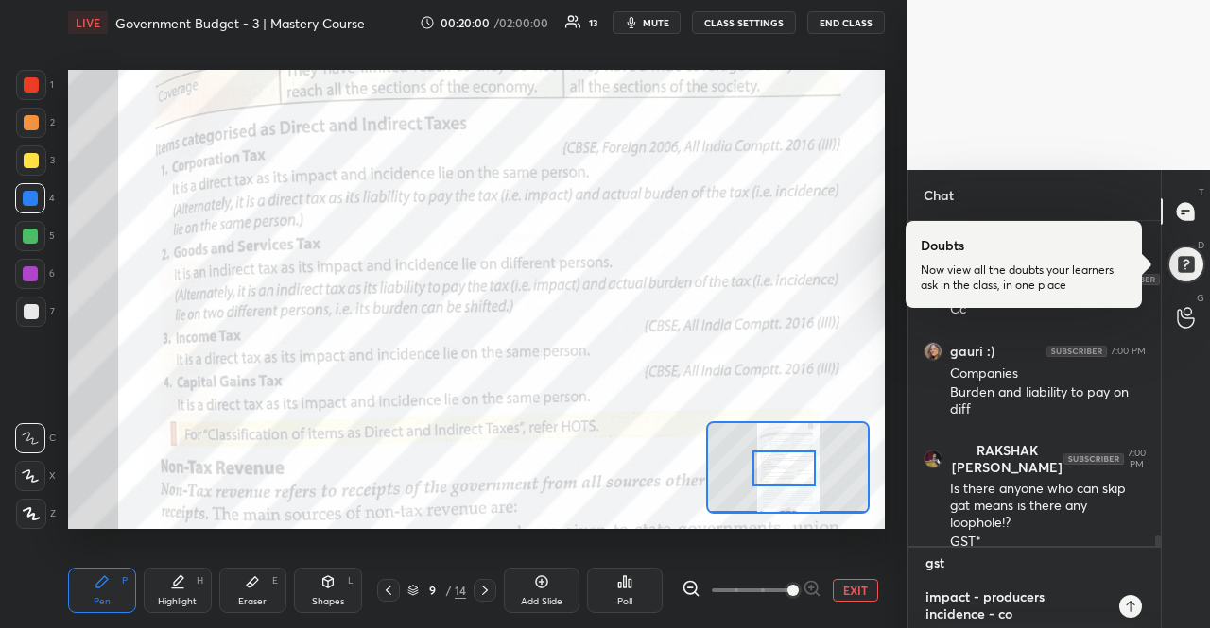
type textarea "x"
type textarea "gst impact - producers incidence - cons"
type textarea "x"
type textarea "gst impact - producers incidence - consu"
type textarea "x"
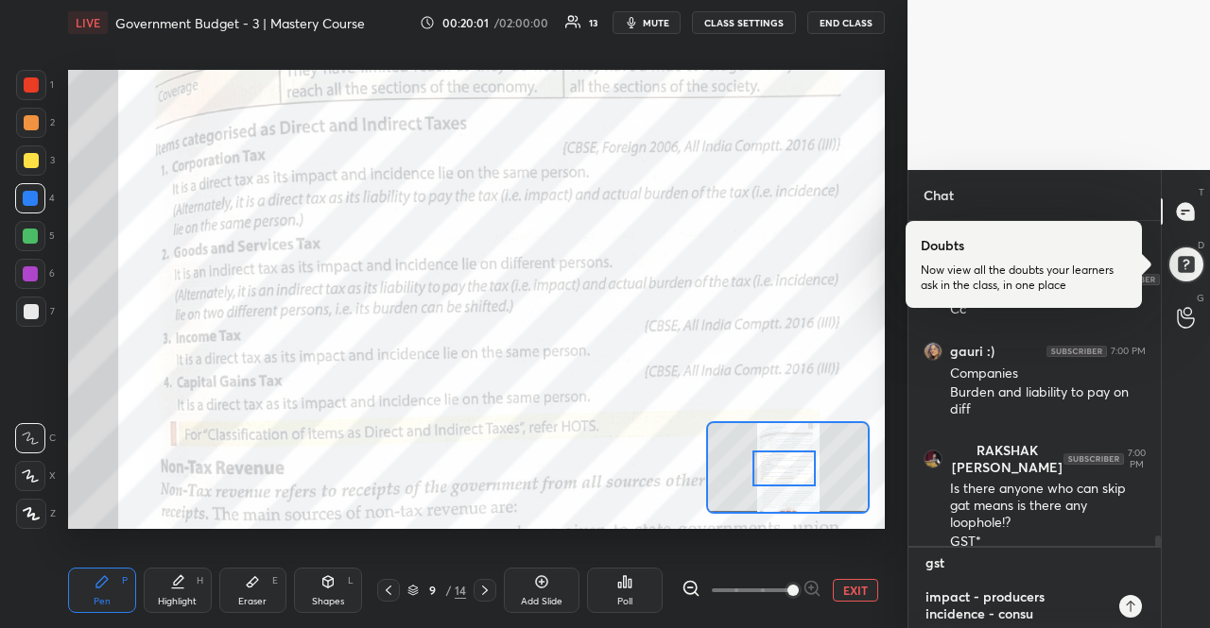
type textarea "gst impact - producers incidence - consum"
type textarea "x"
type textarea "gst impact - producers incidence - consumr"
type textarea "x"
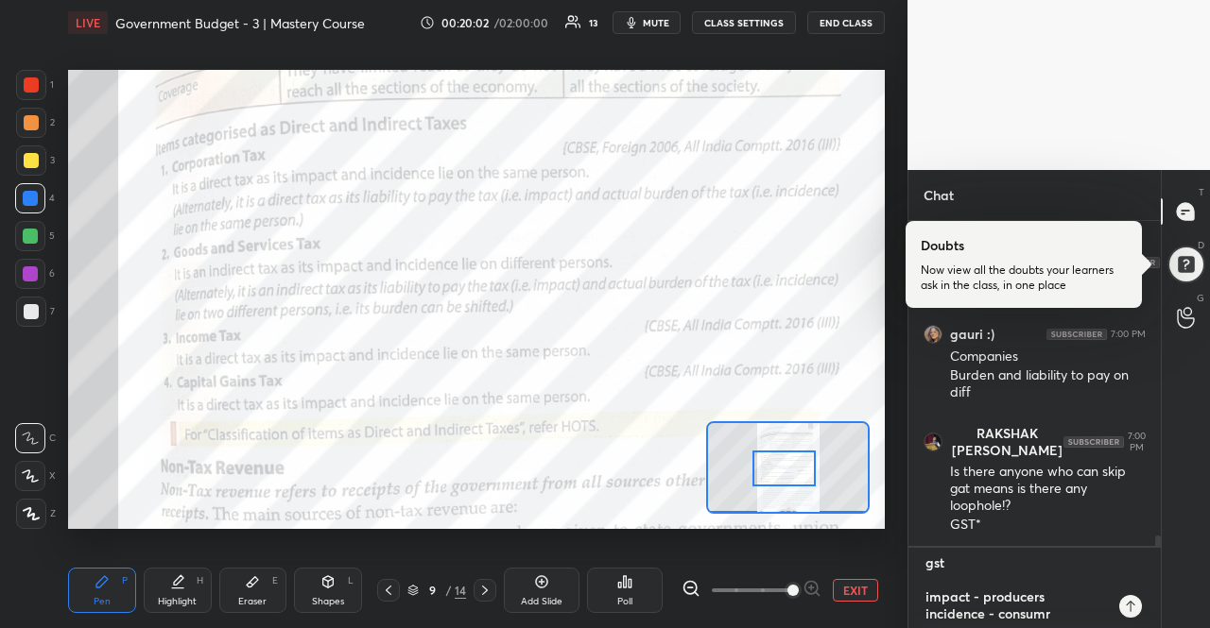
type textarea "gst impact - producers incidence - consum"
type textarea "x"
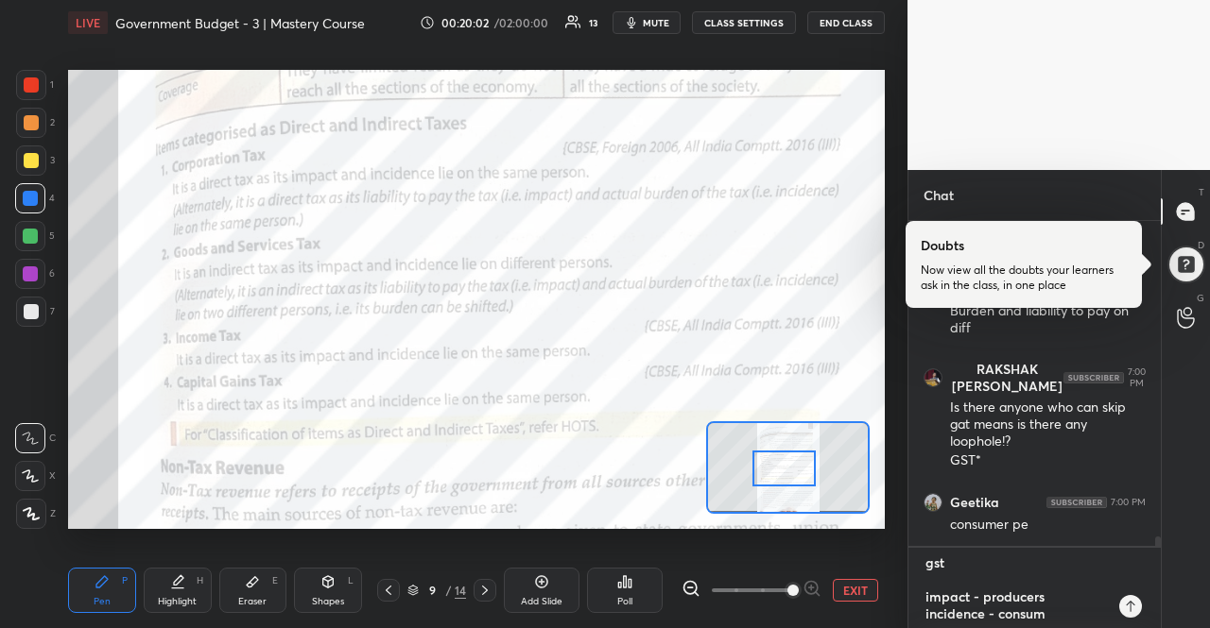
type textarea "gst impact - producers incidence - consume"
type textarea "x"
type textarea "gst impact - producers incidence - consumer"
type textarea "x"
type textarea "gst impact - producers incidence - consumers"
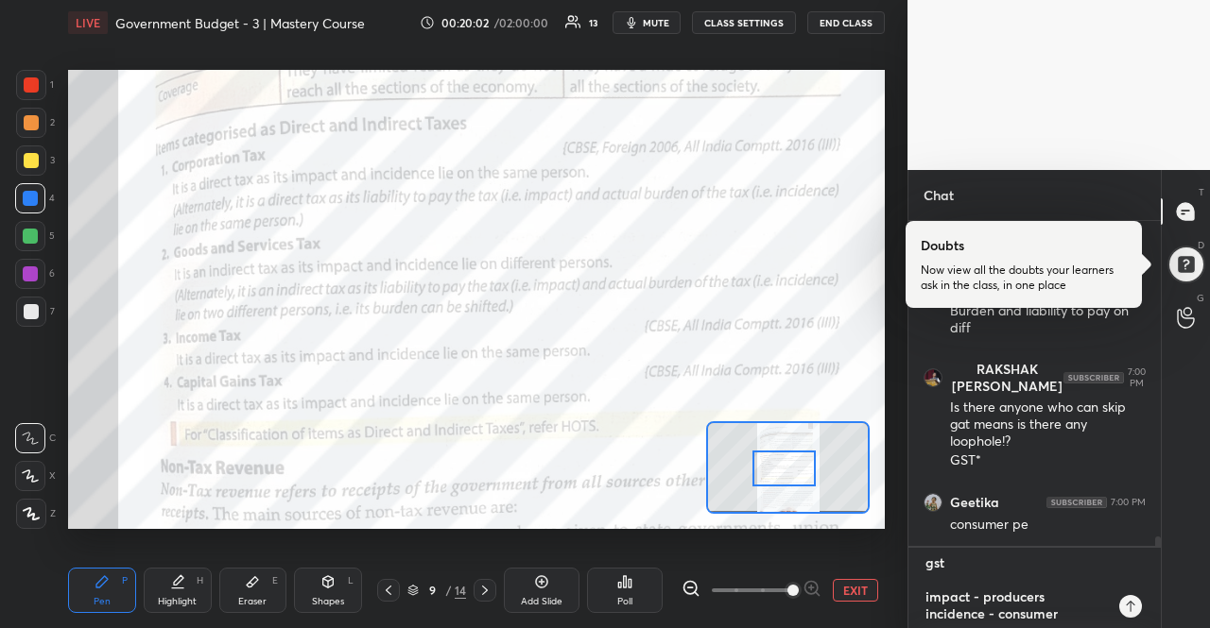
type textarea "x"
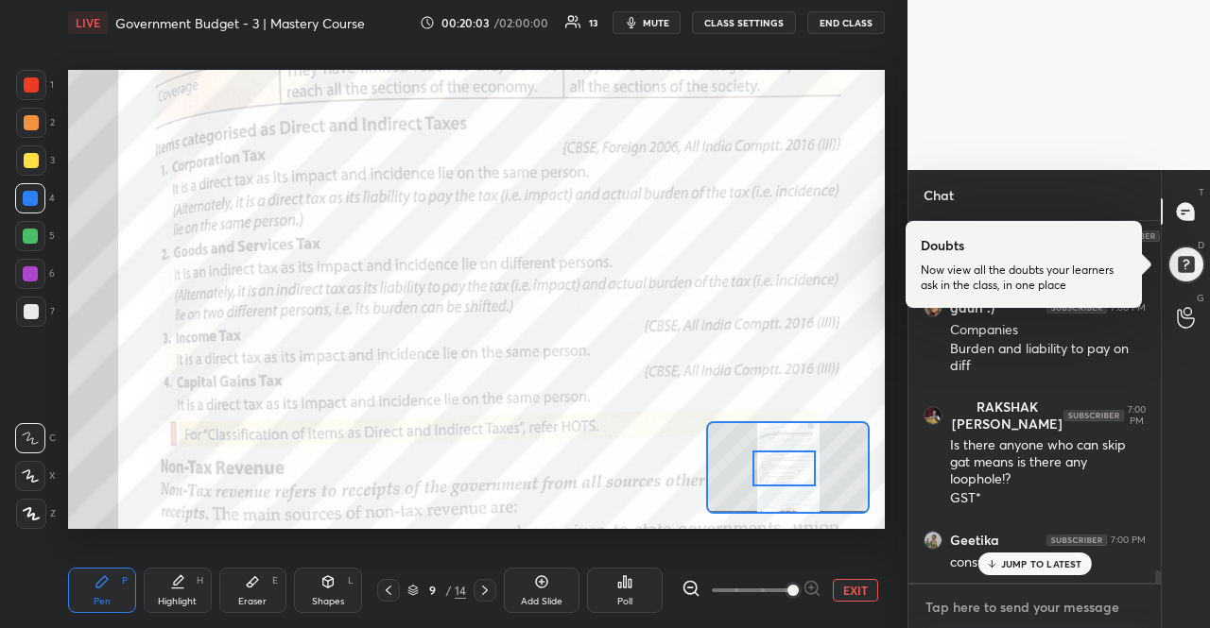
scroll to position [10667, 0]
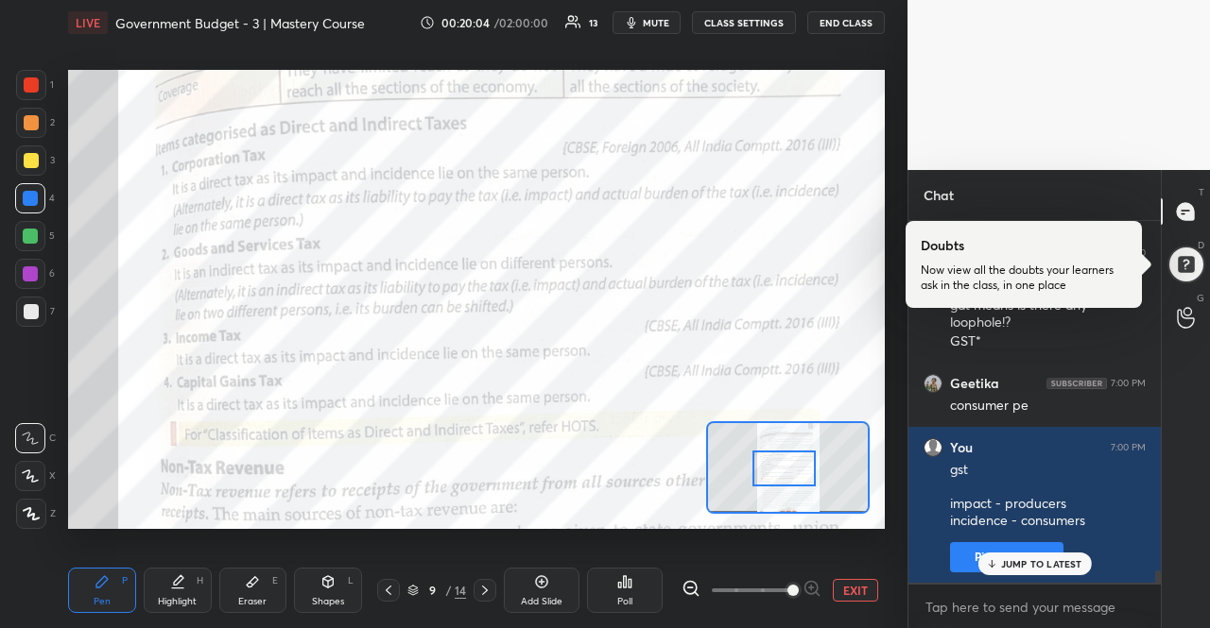
click at [1012, 561] on p "JUMP TO LATEST" at bounding box center [1041, 563] width 81 height 11
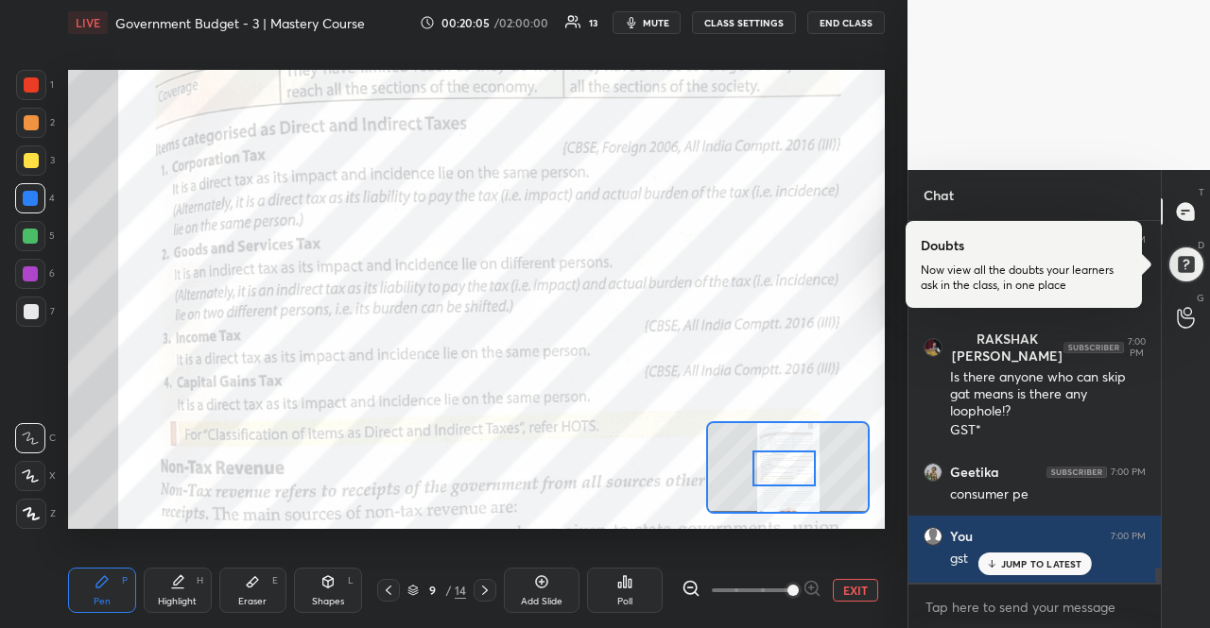
scroll to position [10580, 0]
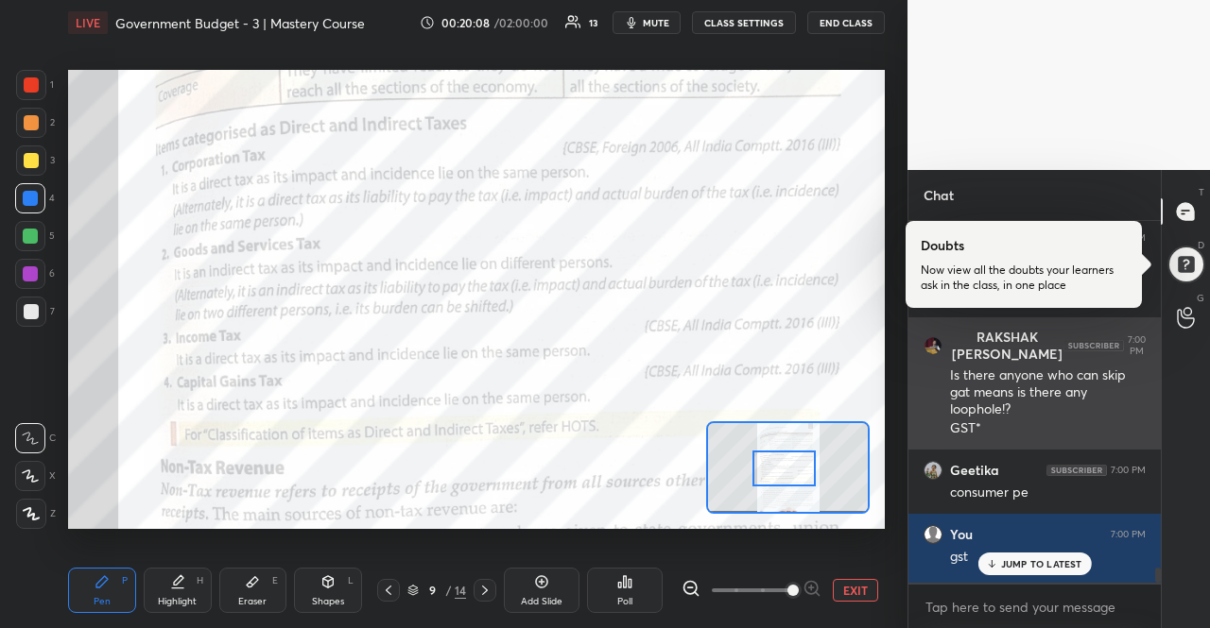
click at [1008, 384] on div "Is there anyone who can skip gat means is there any loophole!?" at bounding box center [1048, 393] width 196 height 53
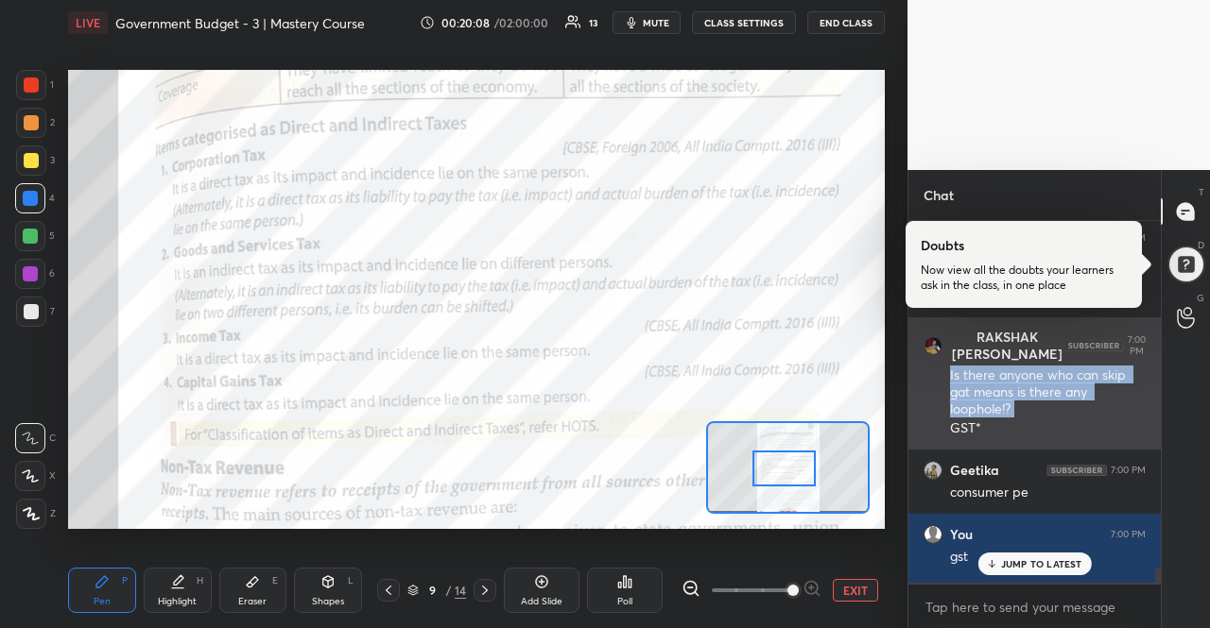
click at [1008, 384] on div "Is there anyone who can skip gat means is there any loophole!?" at bounding box center [1048, 393] width 196 height 53
copy div "Is there anyone who can skip gat means is there any loophole!?"
click at [994, 363] on div "Is there anyone who can skip gat means is there any loophole!? GST*" at bounding box center [1048, 401] width 196 height 76
drag, startPoint x: 934, startPoint y: 366, endPoint x: 981, endPoint y: 430, distance: 79.8
click at [981, 430] on div "[PERSON_NAME] [PERSON_NAME] 7:00 PM Is there anyone who can skip gat means is t…" at bounding box center [1034, 384] width 252 height 132
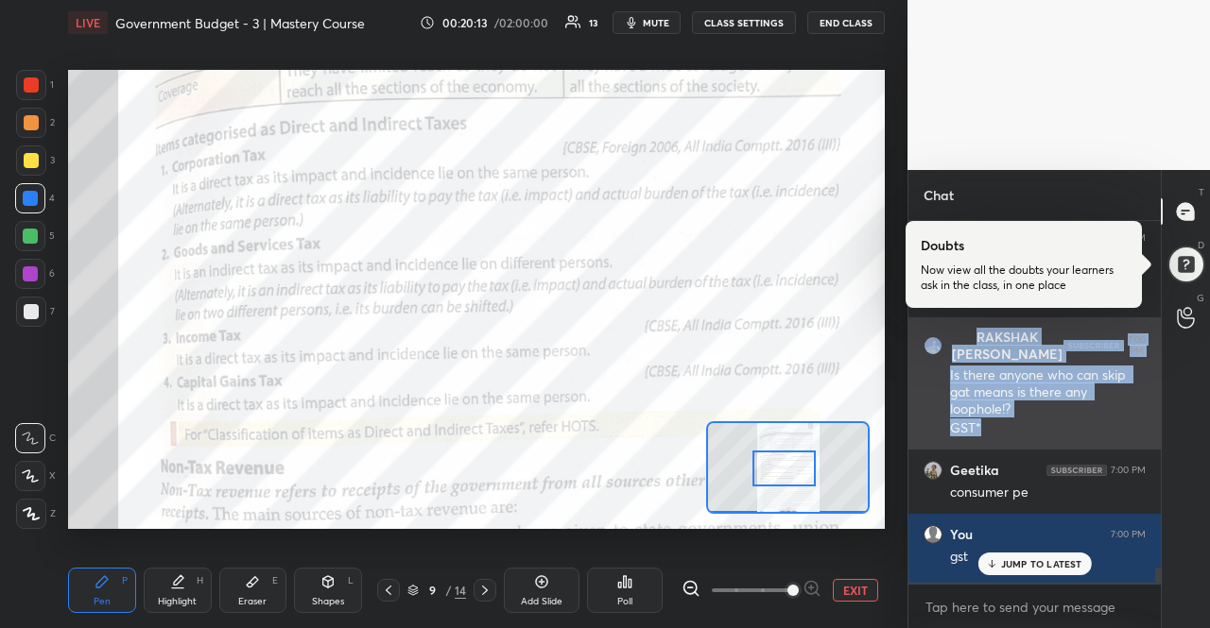
drag, startPoint x: 980, startPoint y: 419, endPoint x: 1058, endPoint y: 372, distance: 91.1
click at [1058, 372] on div "Is there anyone who can skip gat means is there any loophole!?" at bounding box center [1048, 393] width 196 height 53
click at [1056, 382] on div "Is there anyone who can skip gat means is there any loophole!?" at bounding box center [1048, 393] width 196 height 53
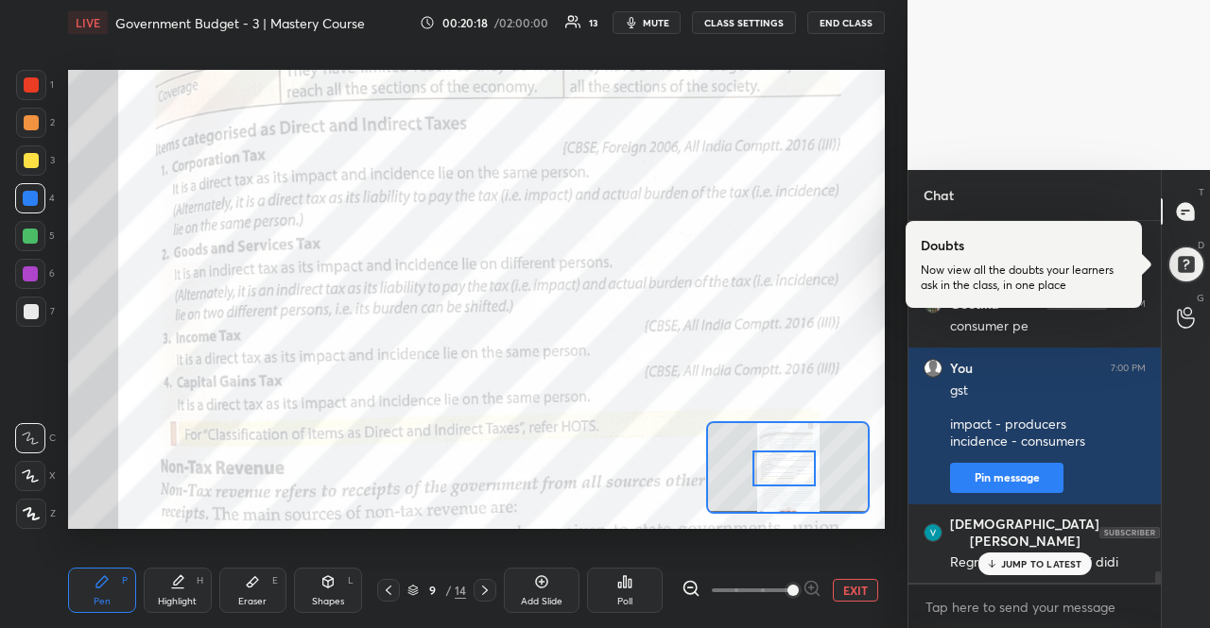
scroll to position [10826, 0]
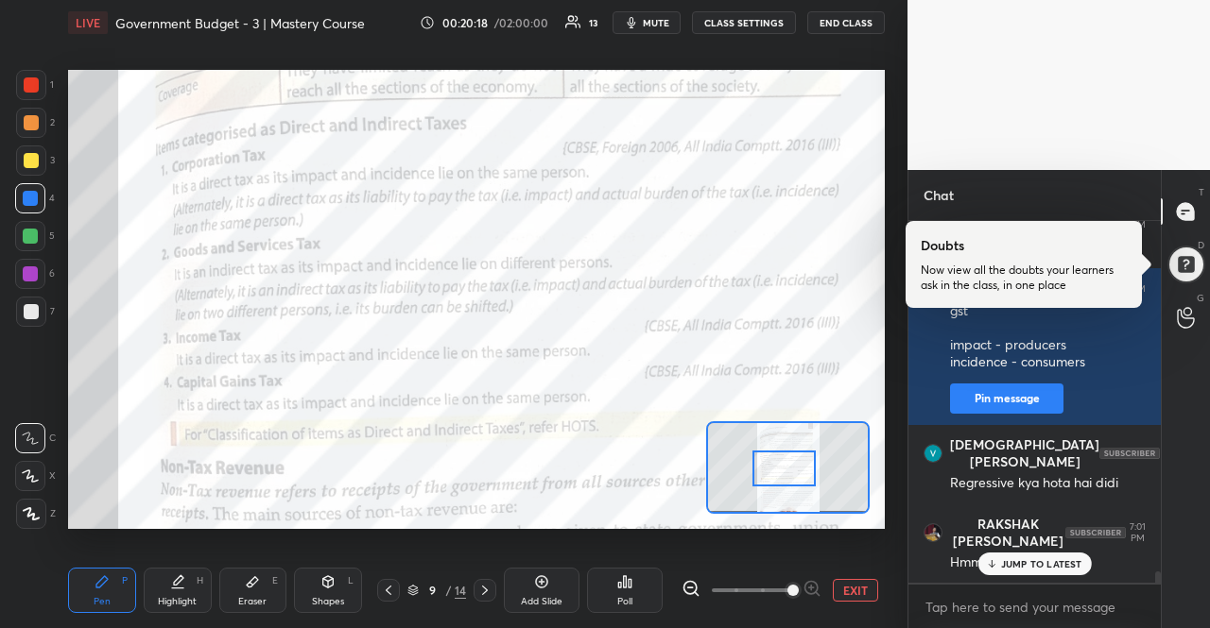
click at [1002, 574] on div "JUMP TO LATEST" at bounding box center [1033, 564] width 113 height 23
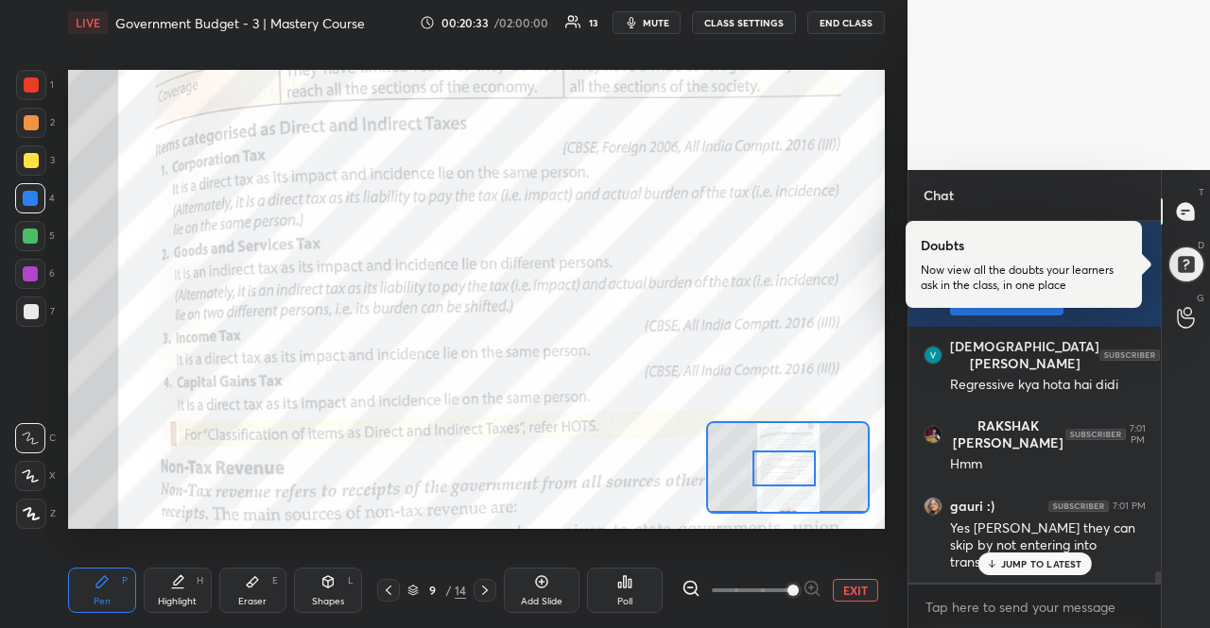
click at [1049, 559] on p "JUMP TO LATEST" at bounding box center [1041, 563] width 81 height 11
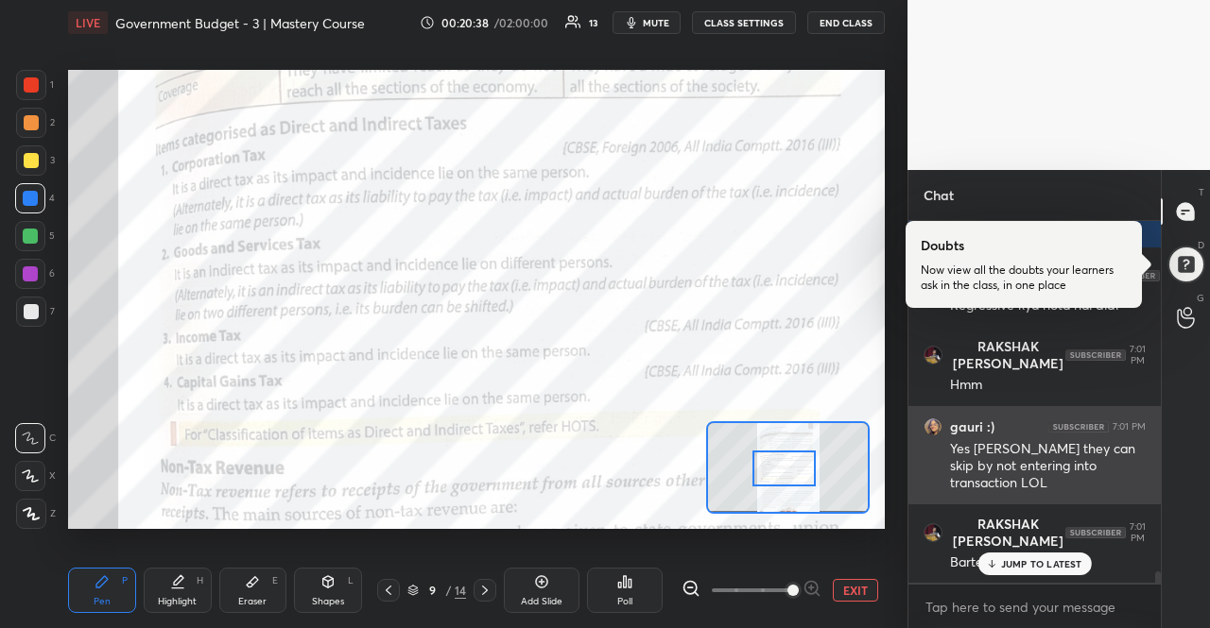
click at [1075, 560] on p "JUMP TO LATEST" at bounding box center [1041, 563] width 81 height 11
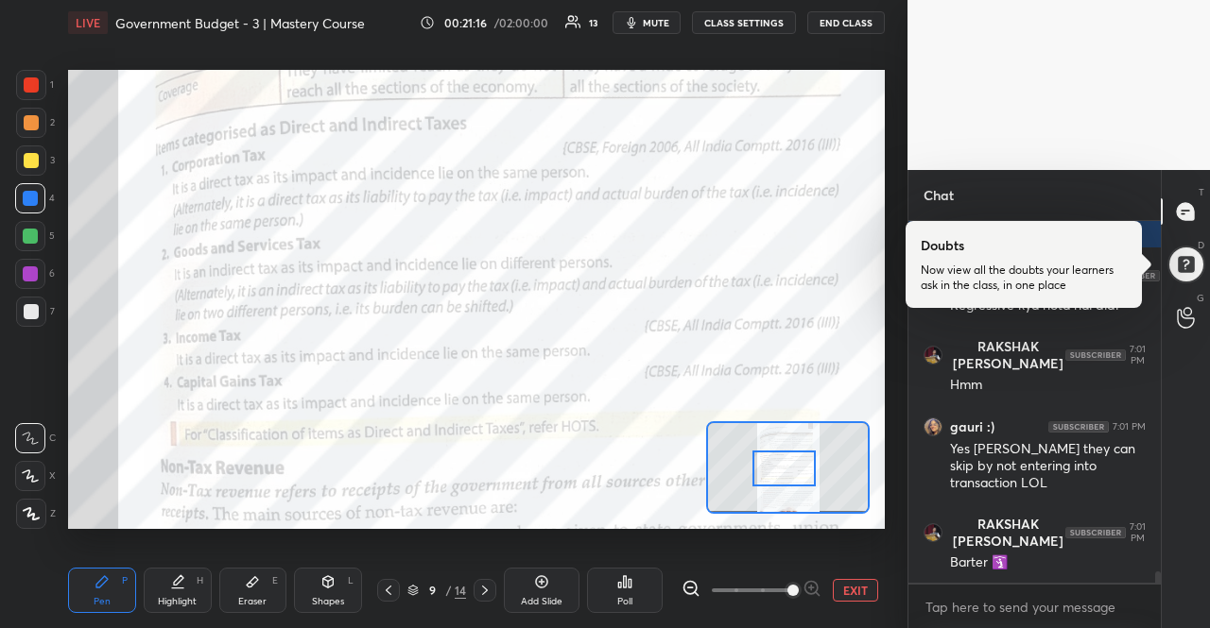
scroll to position [11068, 0]
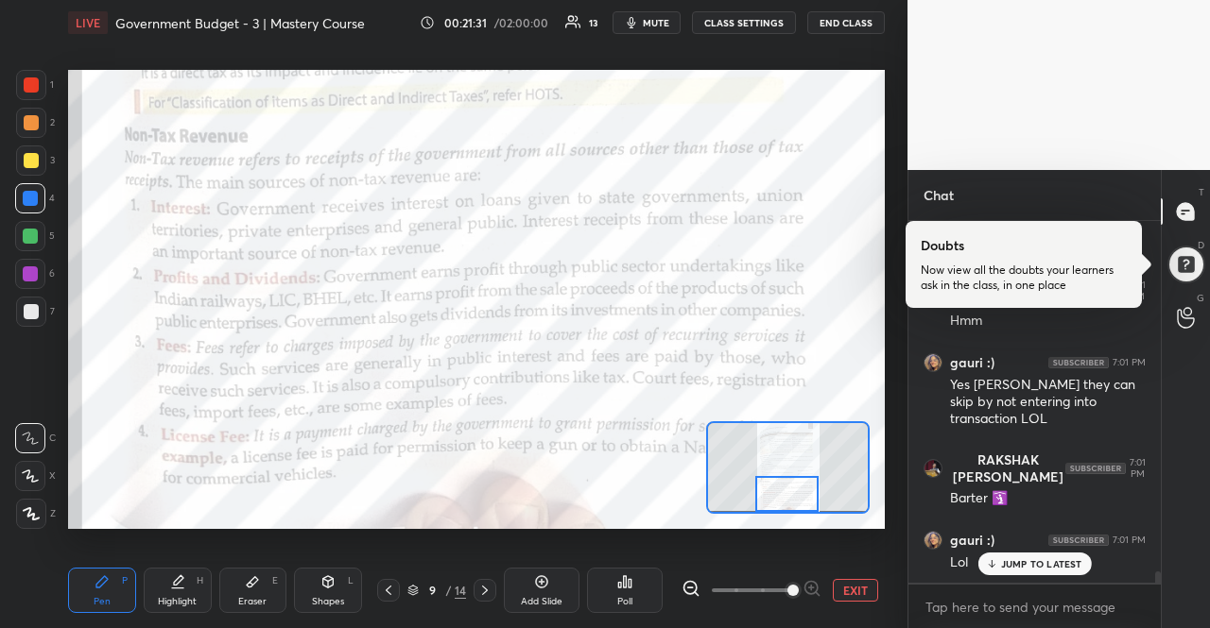
drag, startPoint x: 799, startPoint y: 454, endPoint x: 802, endPoint y: 485, distance: 31.3
click at [802, 485] on div at bounding box center [787, 493] width 64 height 35
click at [1035, 556] on div "JUMP TO LATEST" at bounding box center [1033, 564] width 113 height 23
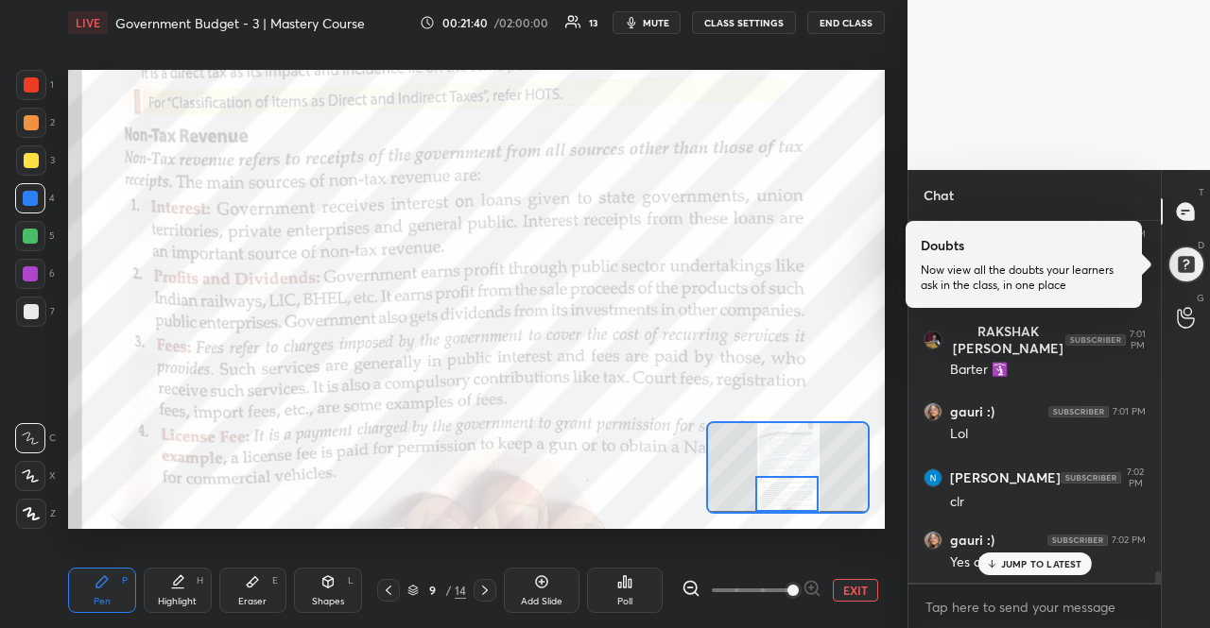
scroll to position [11293, 0]
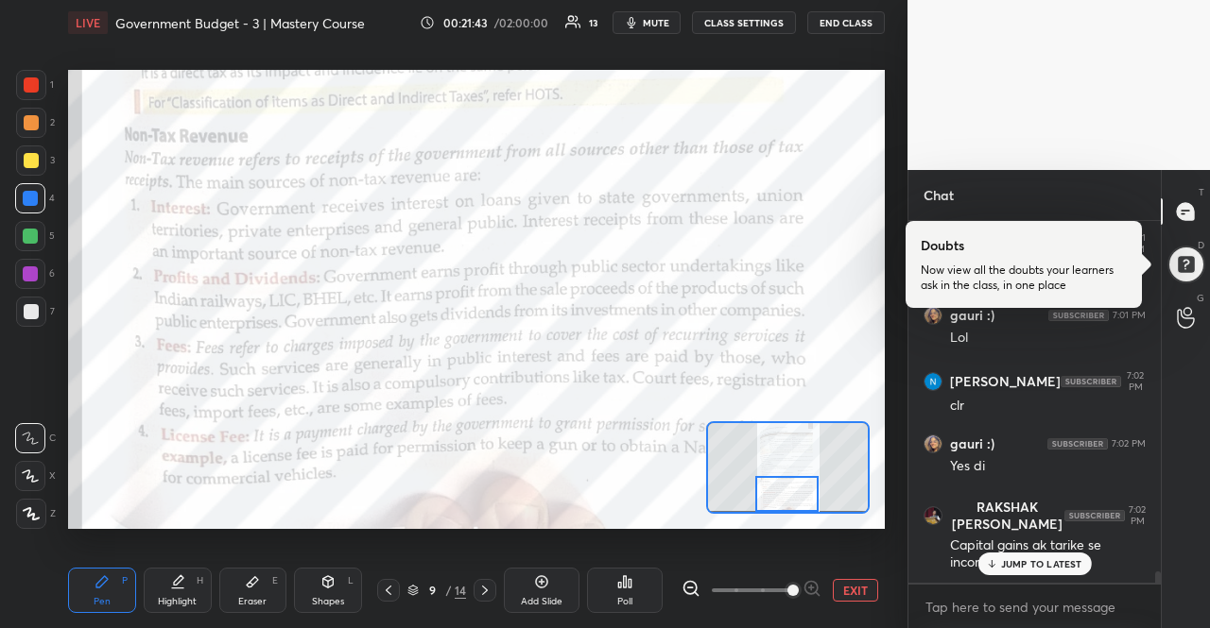
click at [1039, 564] on p "JUMP TO LATEST" at bounding box center [1041, 563] width 81 height 11
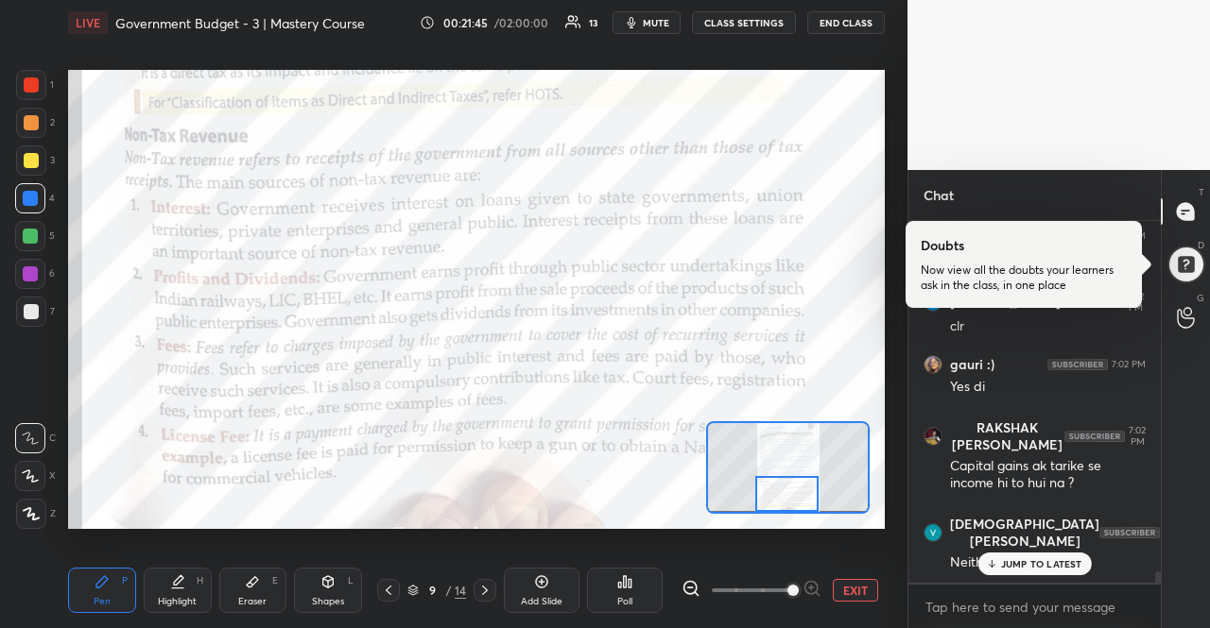
click at [1043, 553] on div "JUMP TO LATEST" at bounding box center [1033, 564] width 113 height 23
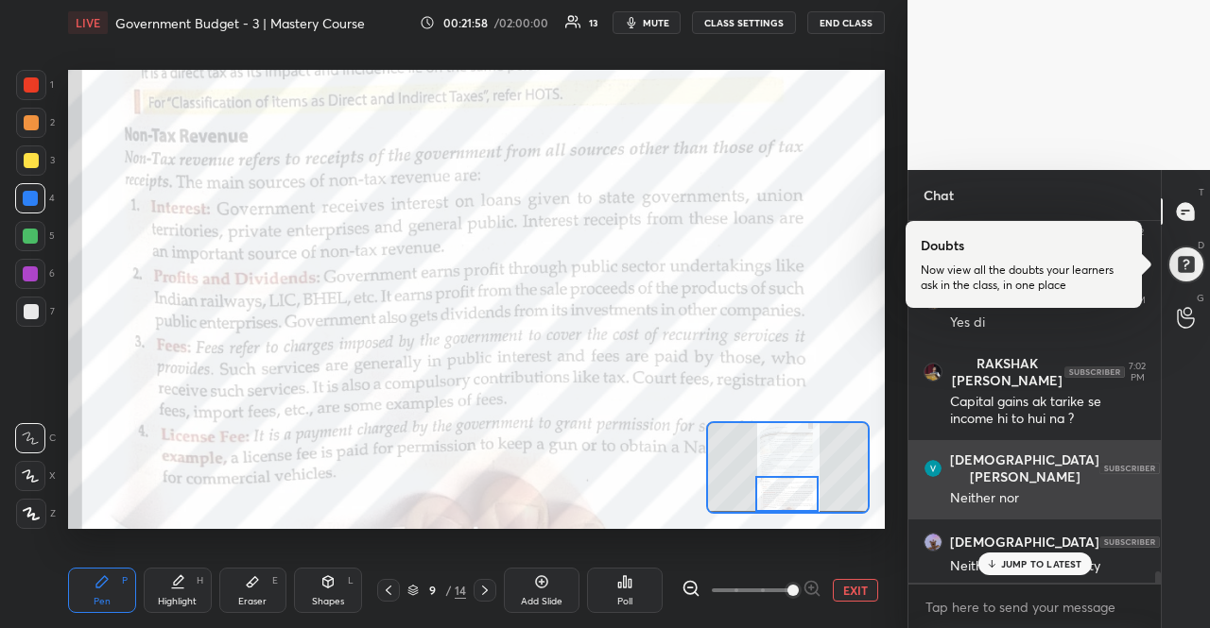
click at [1056, 554] on div "JUMP TO LATEST" at bounding box center [1033, 564] width 113 height 23
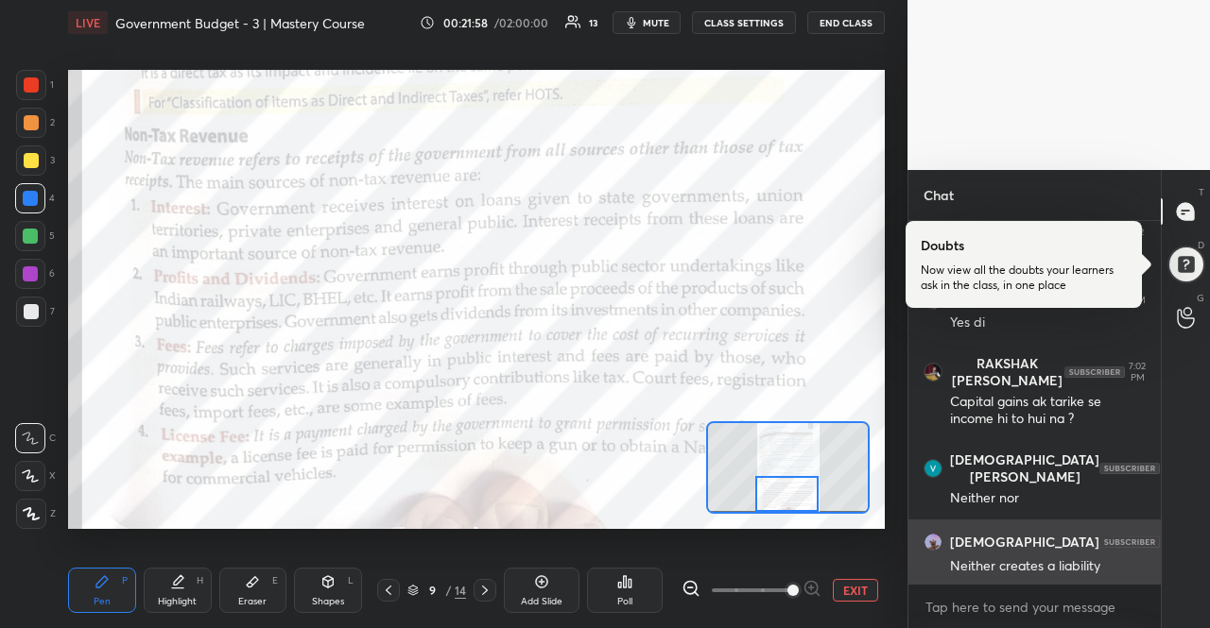
scroll to position [11565, 0]
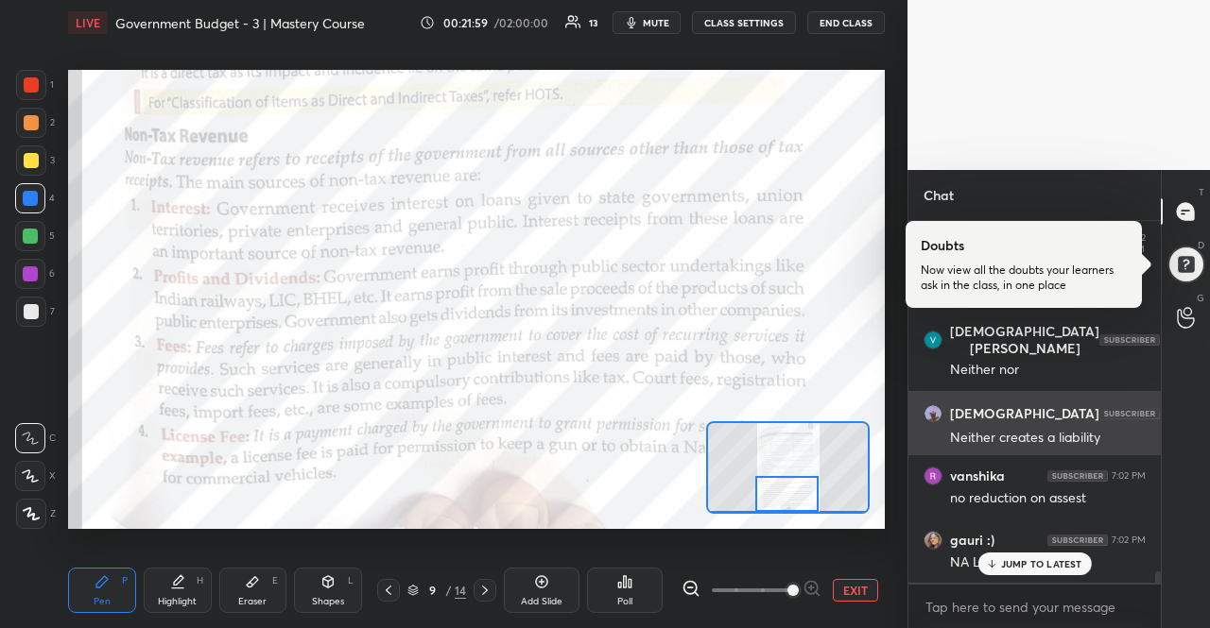
click at [1060, 566] on p "JUMP TO LATEST" at bounding box center [1041, 563] width 81 height 11
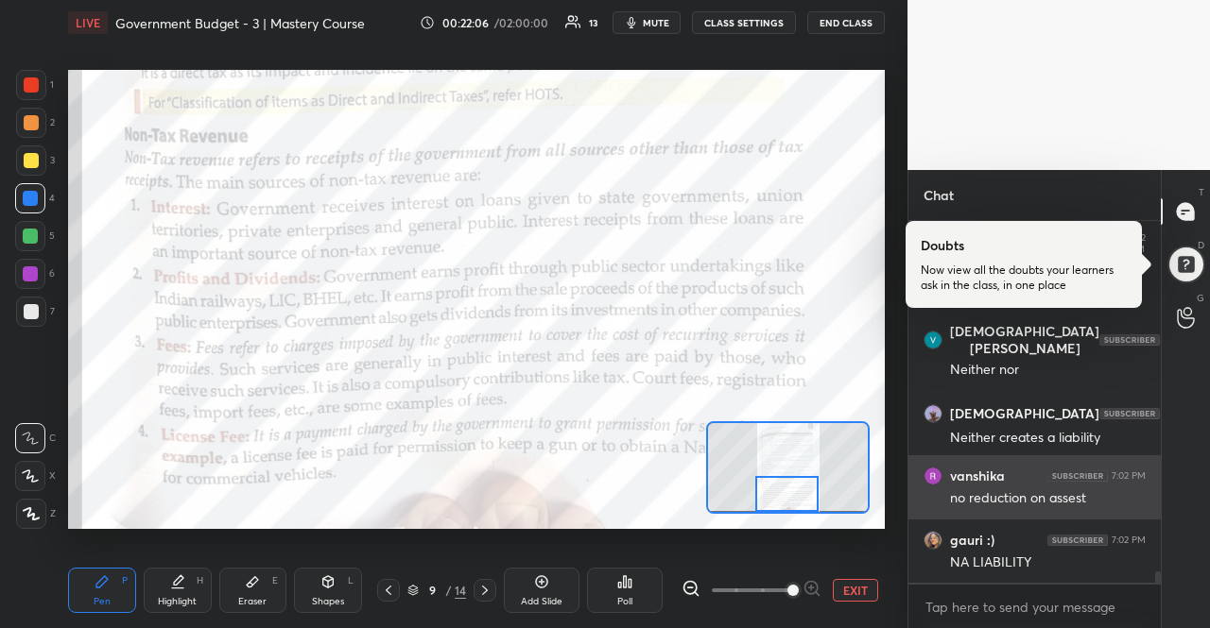
scroll to position [11629, 0]
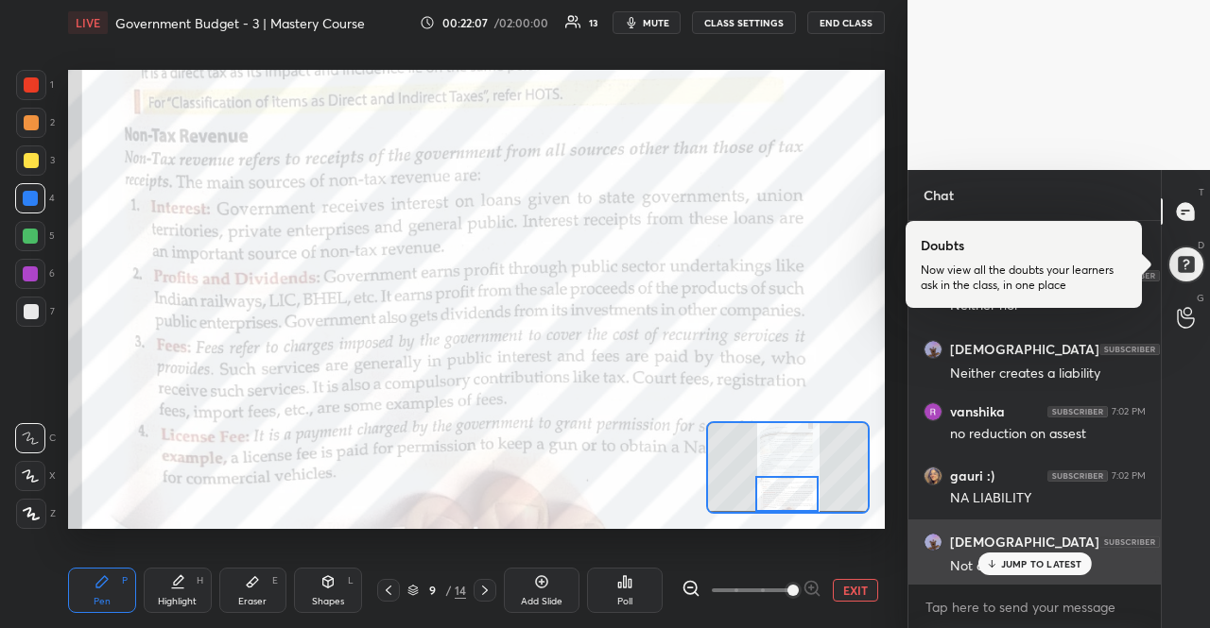
click at [1053, 575] on div "Vaishali 7:02 PM Not any asset" at bounding box center [1034, 554] width 252 height 68
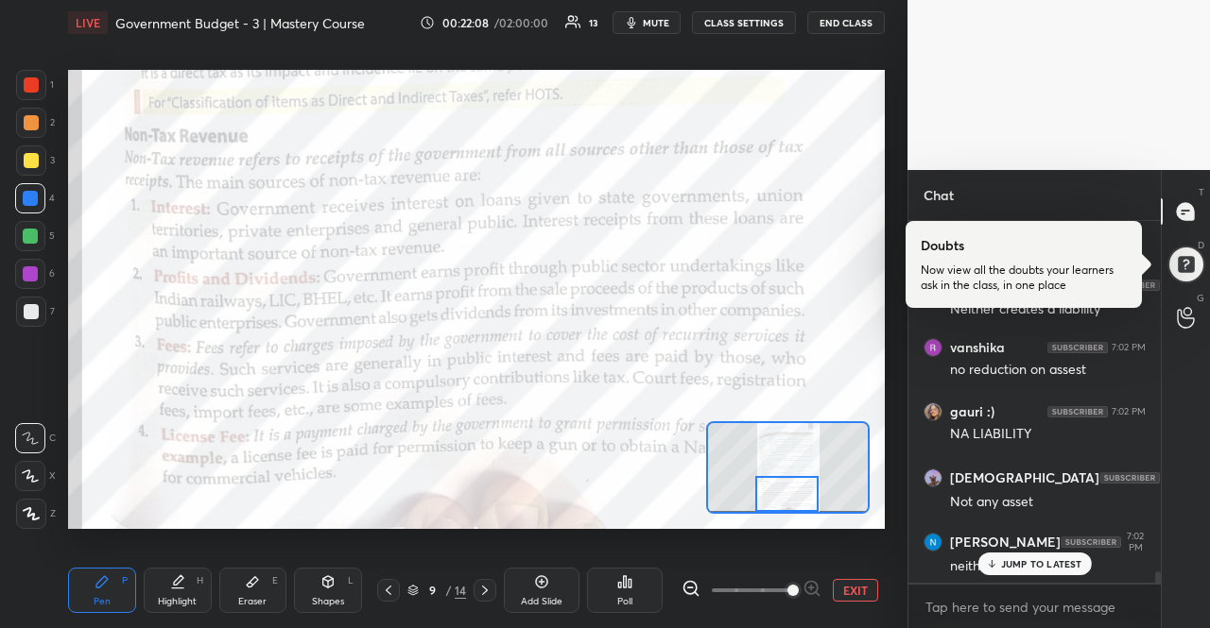
click at [1051, 556] on div "JUMP TO LATEST" at bounding box center [1033, 564] width 113 height 23
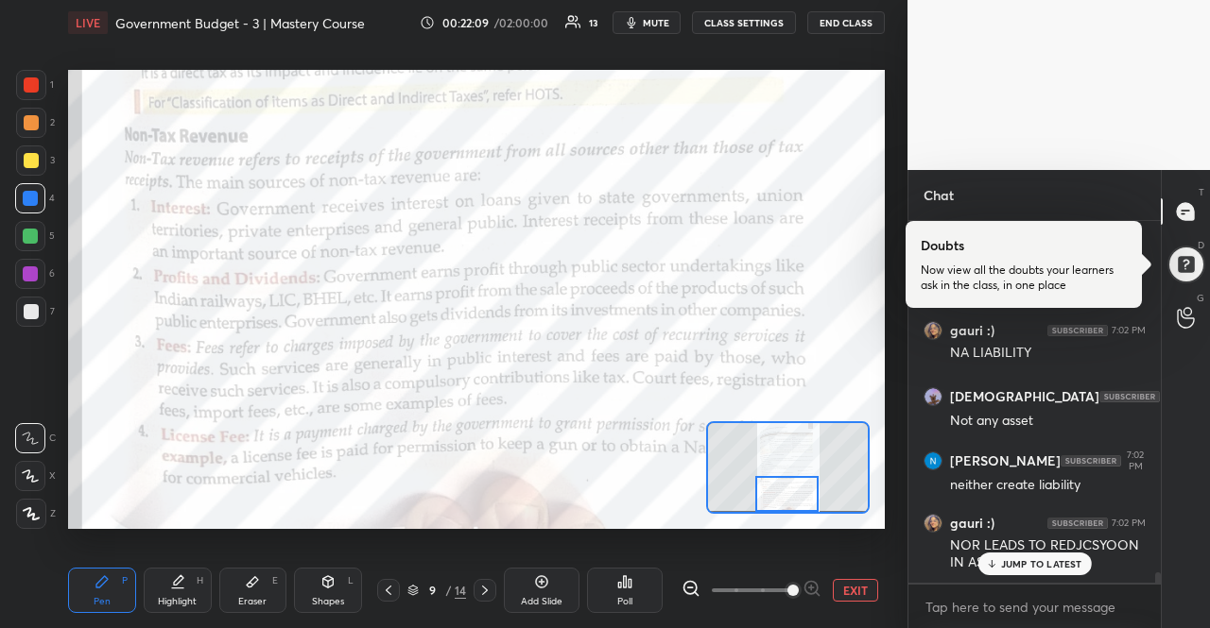
click at [1047, 560] on p "JUMP TO LATEST" at bounding box center [1041, 563] width 81 height 11
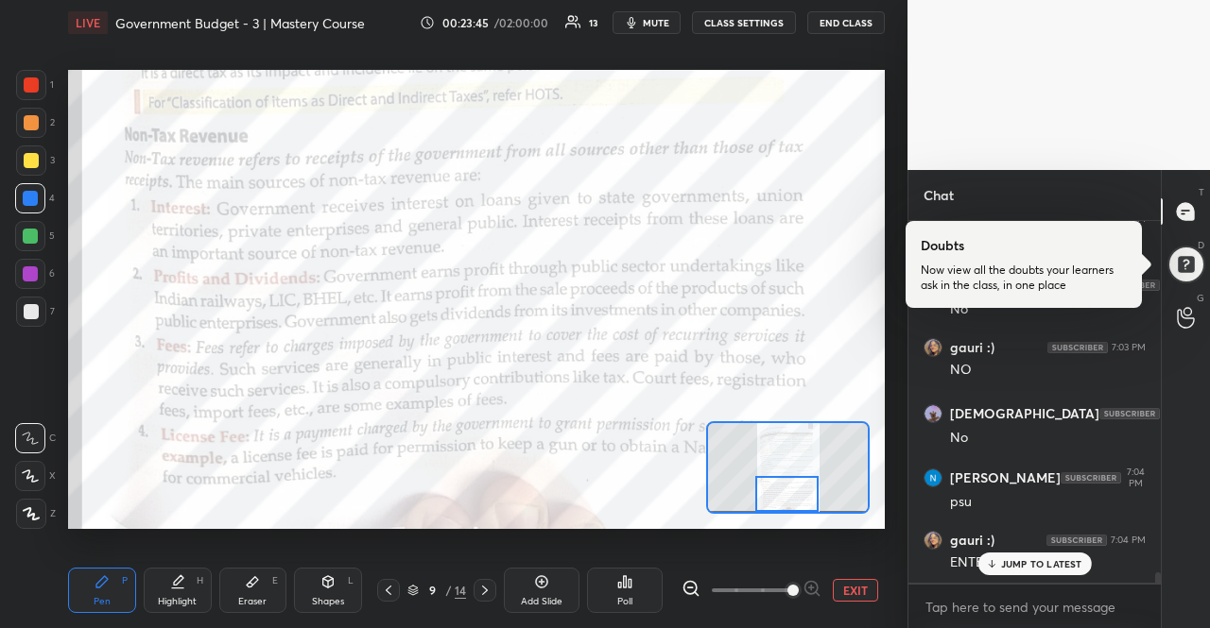
scroll to position [12485, 0]
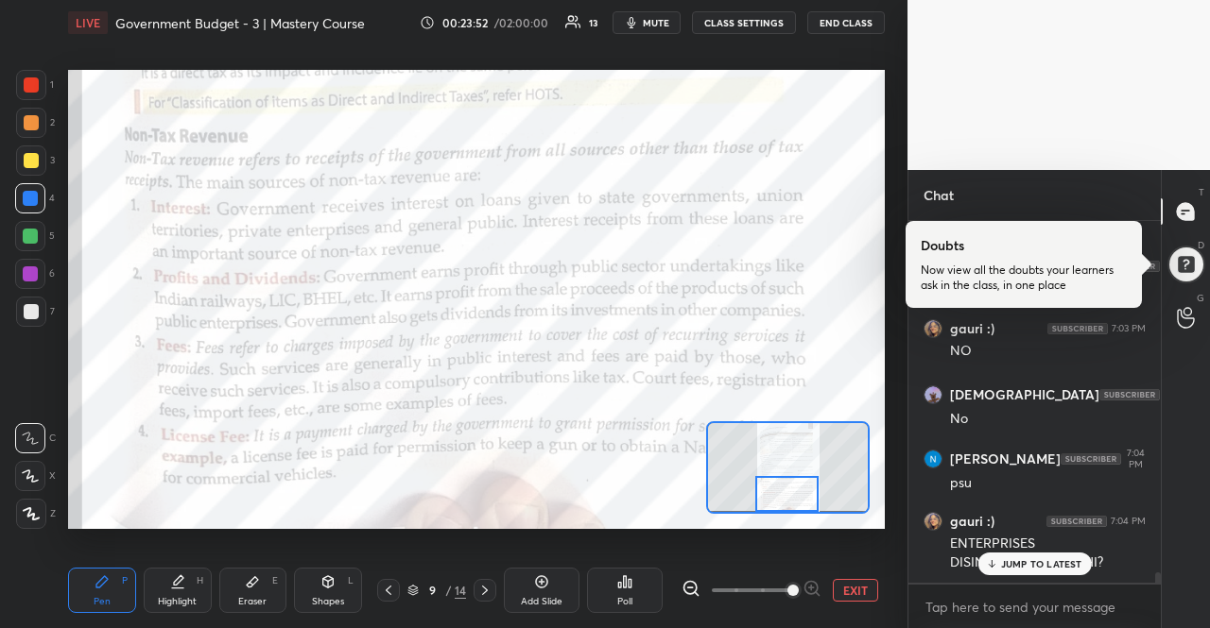
click at [1066, 558] on p "JUMP TO LATEST" at bounding box center [1041, 563] width 81 height 11
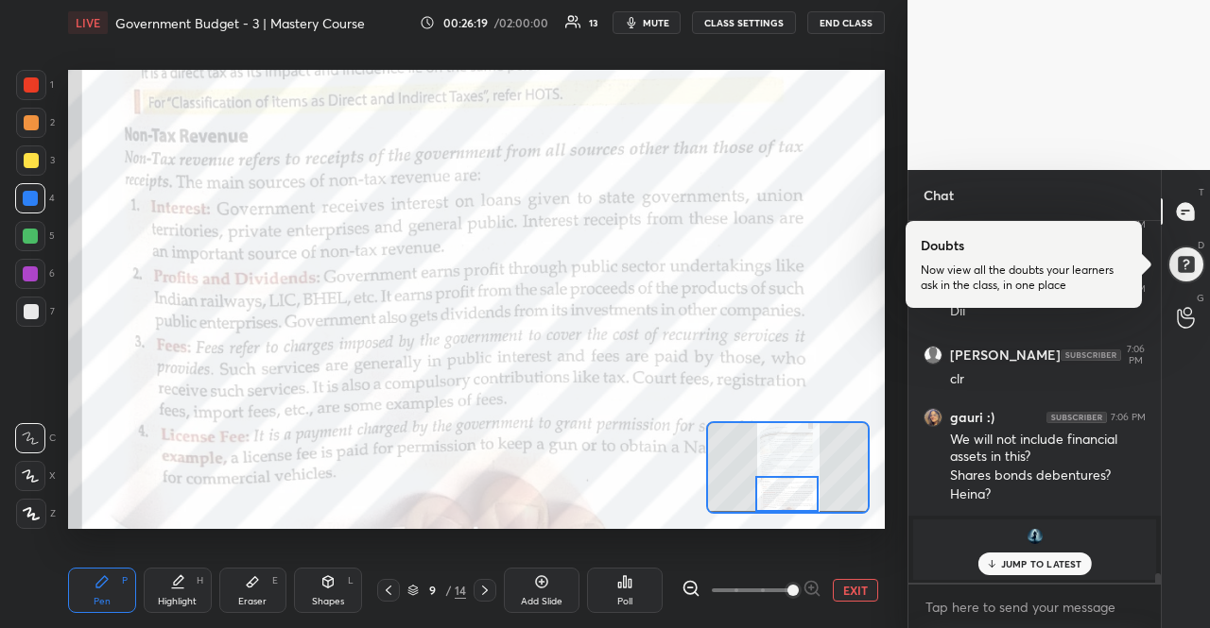
scroll to position [13428, 0]
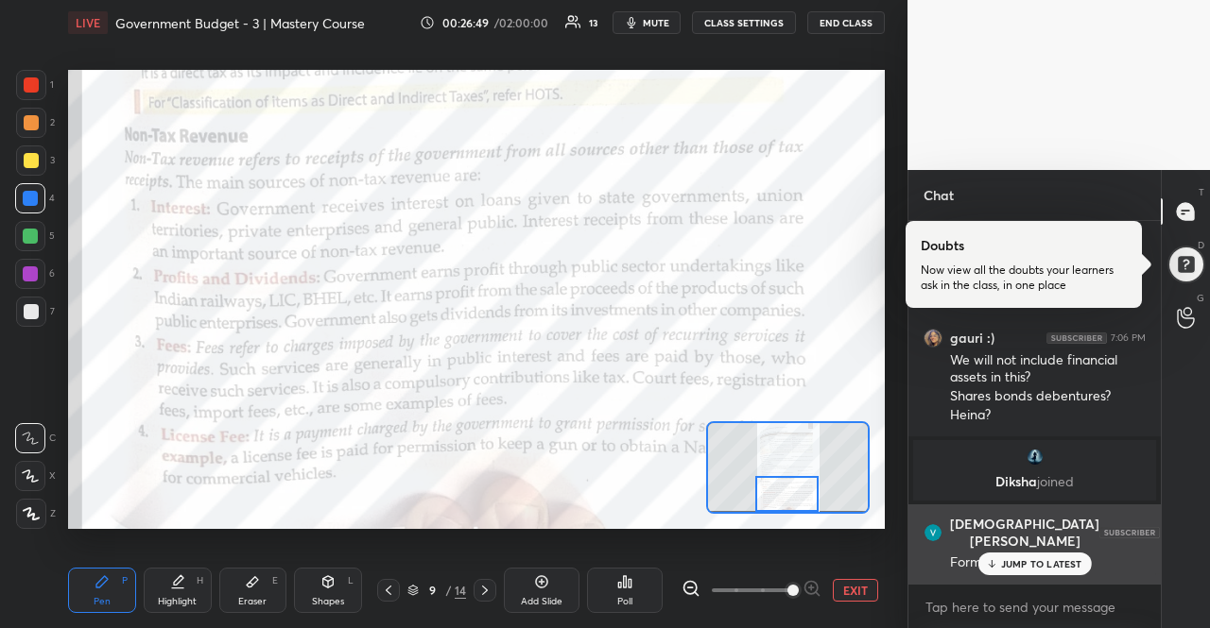
click at [1058, 550] on div "Form?" at bounding box center [1048, 561] width 196 height 23
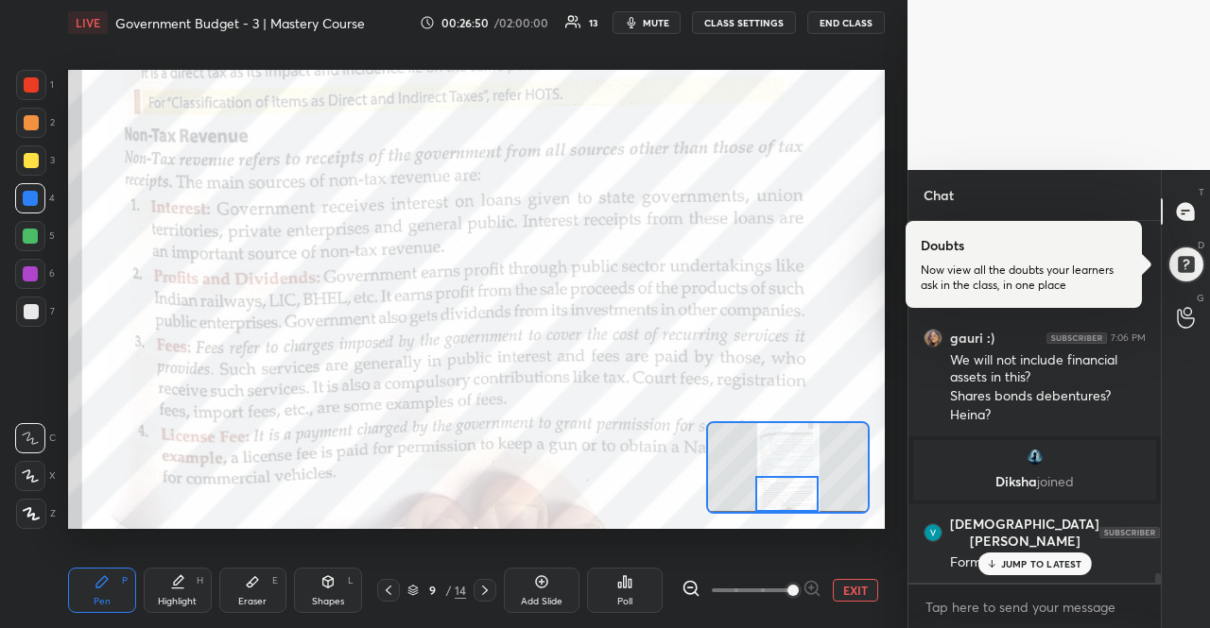
click at [1058, 559] on p "JUMP TO LATEST" at bounding box center [1041, 563] width 81 height 11
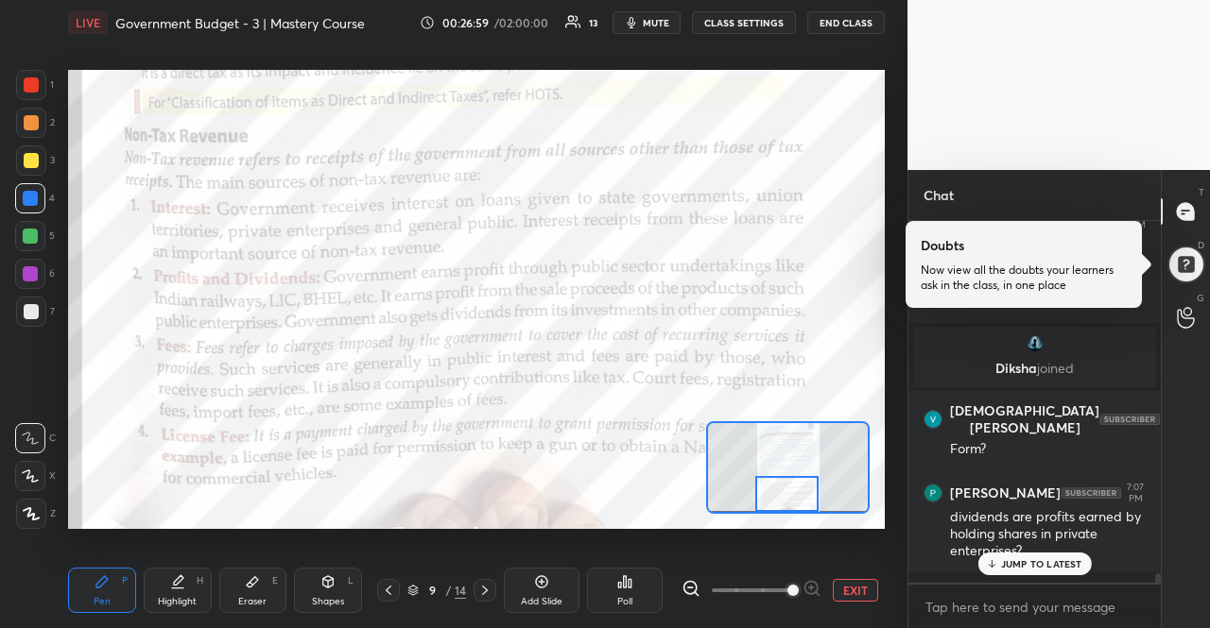
scroll to position [13606, 0]
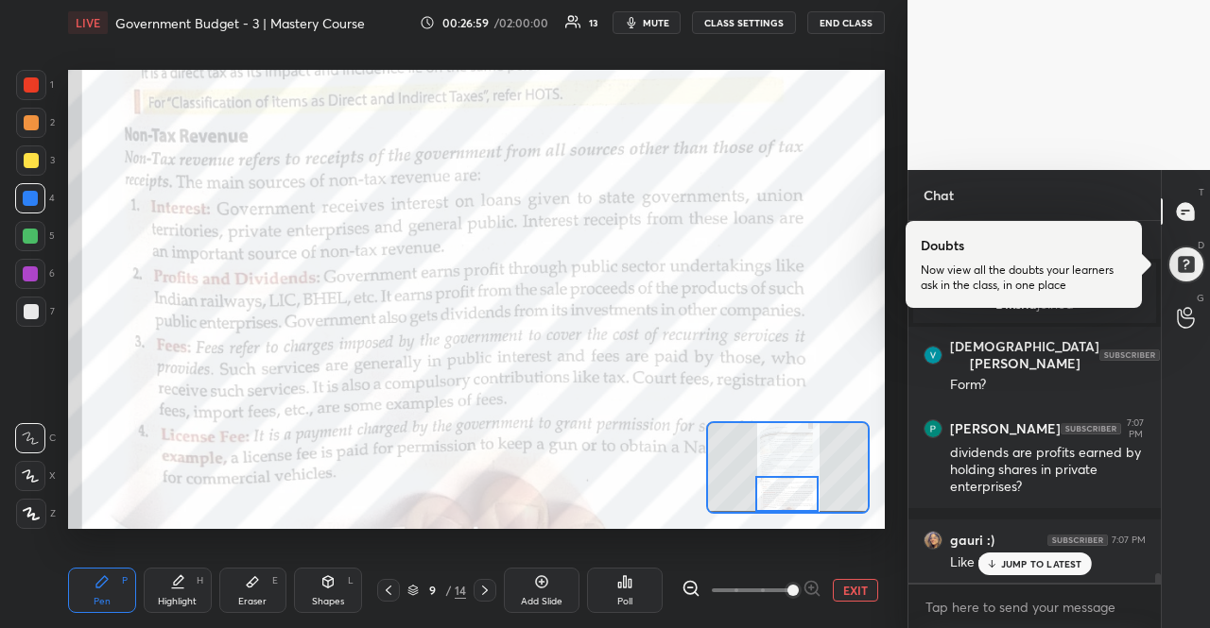
click at [1012, 564] on p "JUMP TO LATEST" at bounding box center [1041, 563] width 81 height 11
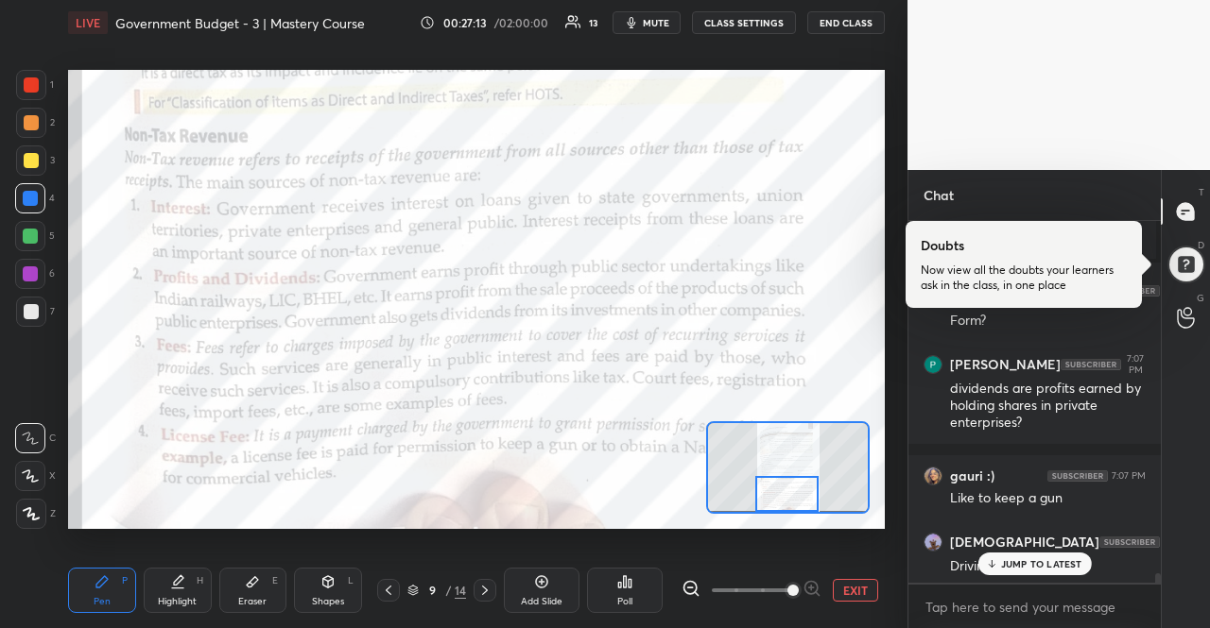
scroll to position [13767, 0]
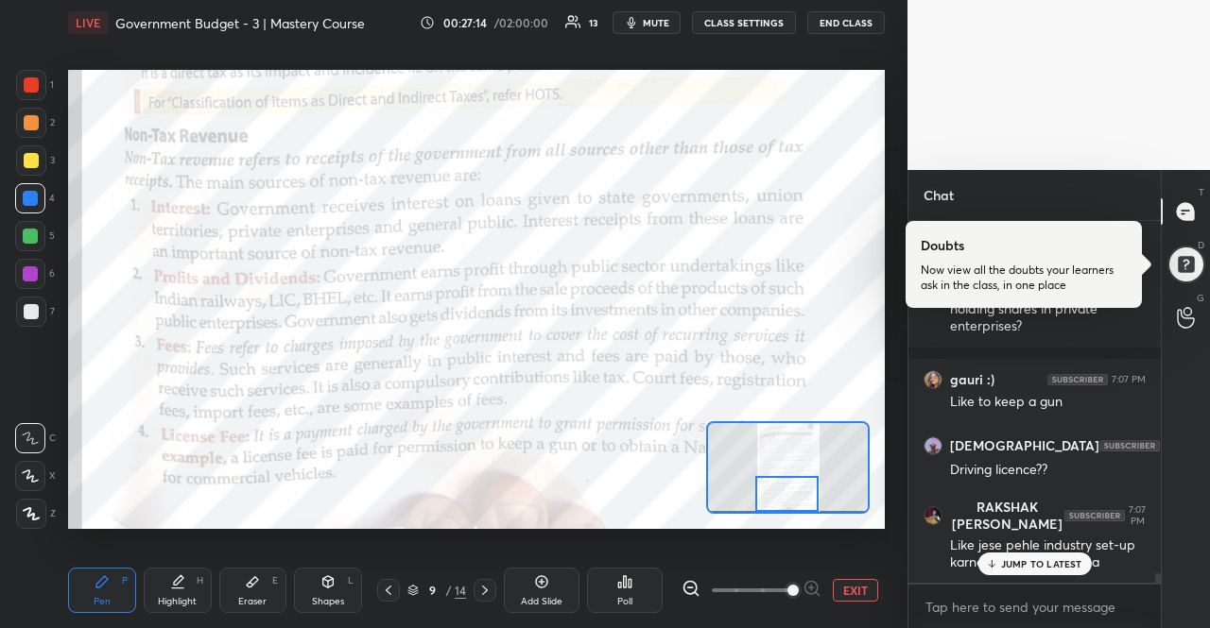
click at [1008, 567] on p "JUMP TO LATEST" at bounding box center [1041, 563] width 81 height 11
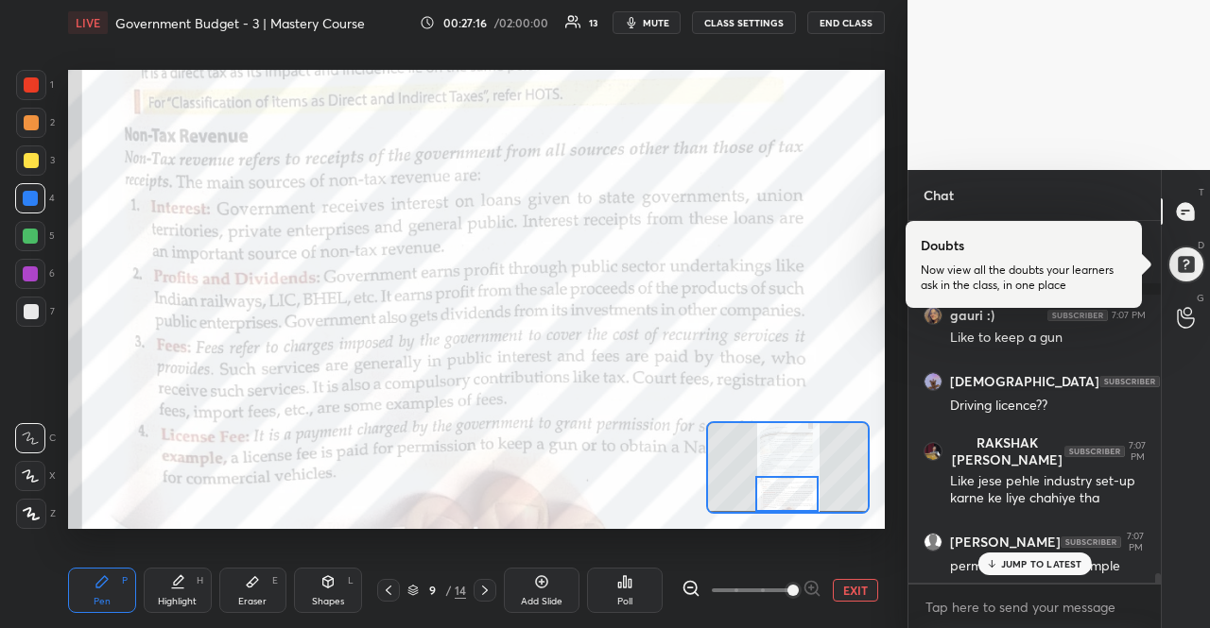
click at [1008, 567] on p "JUMP TO LATEST" at bounding box center [1041, 563] width 81 height 11
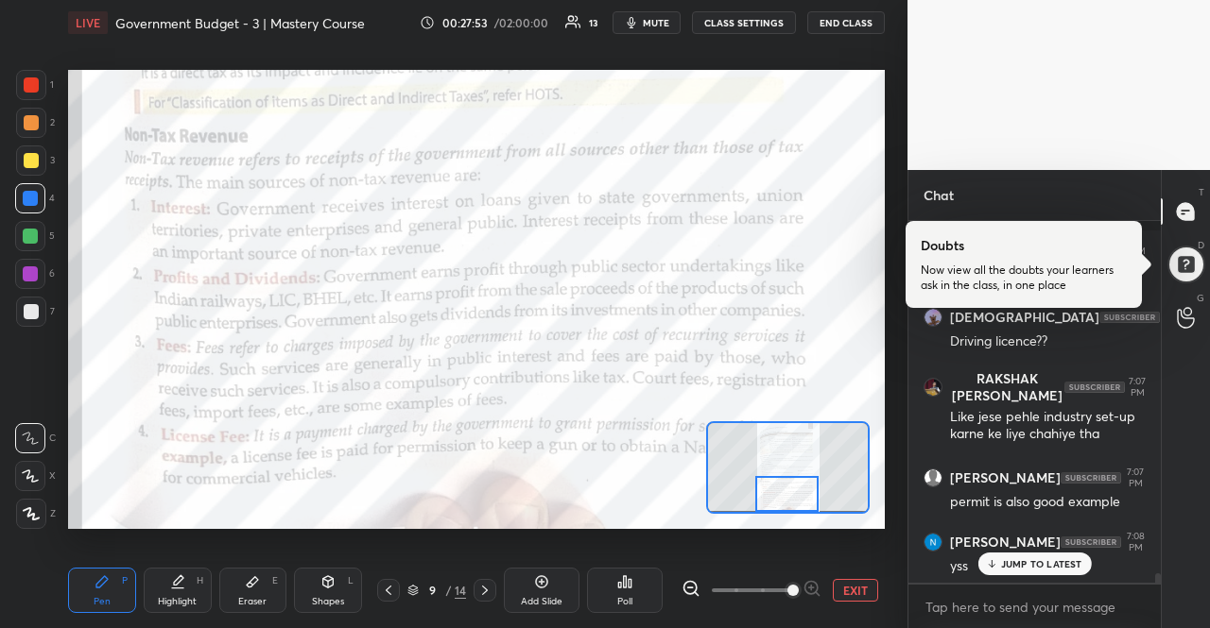
scroll to position [13976, 0]
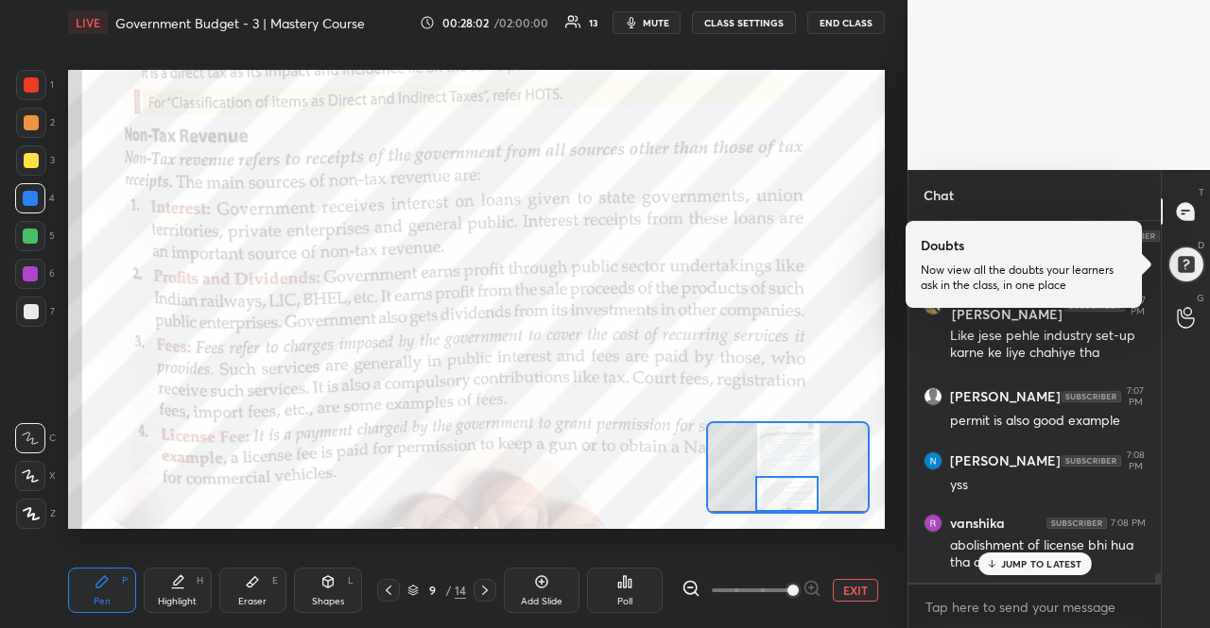
click at [988, 572] on div "JUMP TO LATEST" at bounding box center [1033, 564] width 113 height 23
type textarea "x"
click at [1017, 594] on textarea at bounding box center [1034, 608] width 222 height 30
type textarea "l"
type textarea "x"
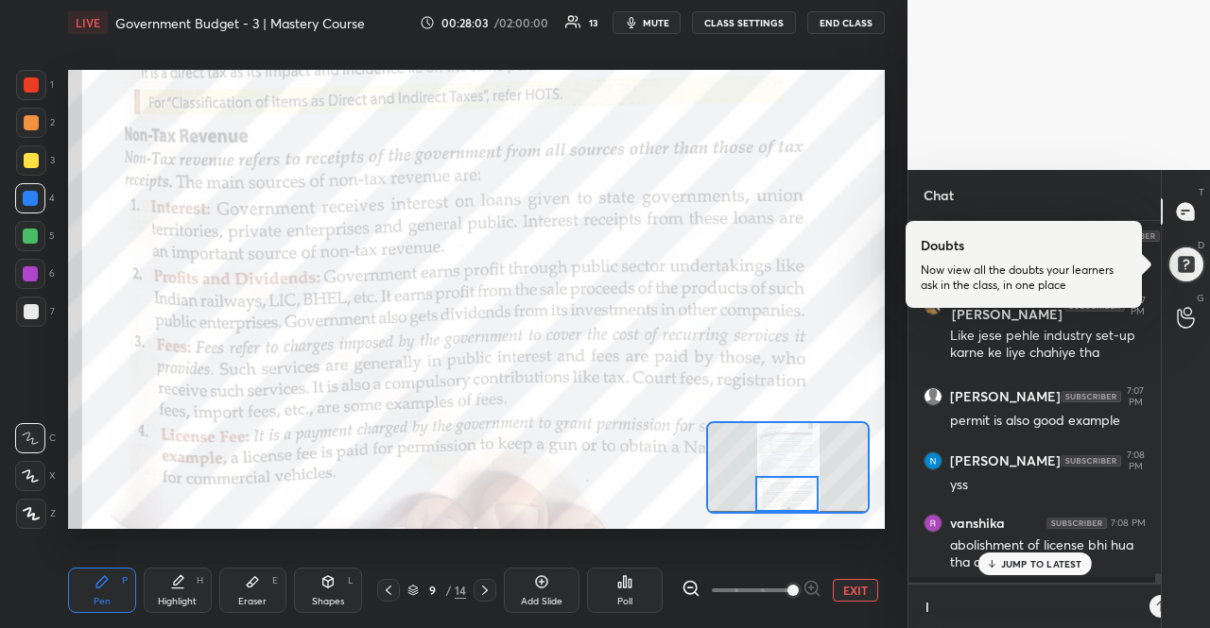
scroll to position [13977, 0]
type textarea "li"
type textarea "x"
type textarea "lic"
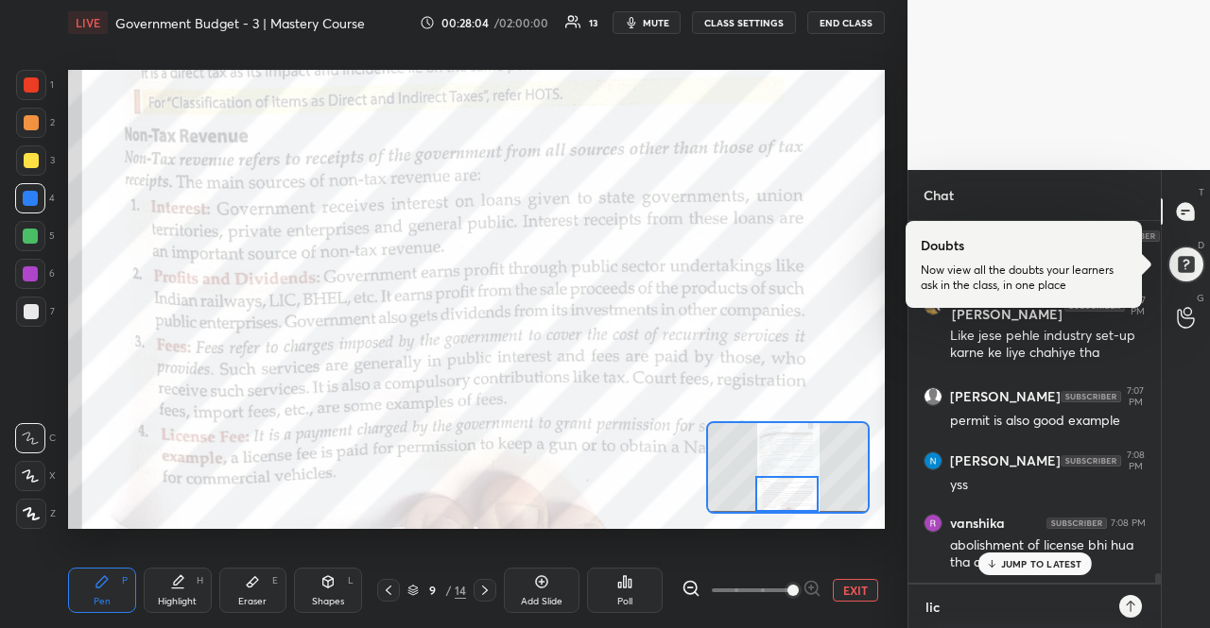
type textarea "x"
type textarea "lics"
type textarea "x"
type textarea "licse"
type textarea "x"
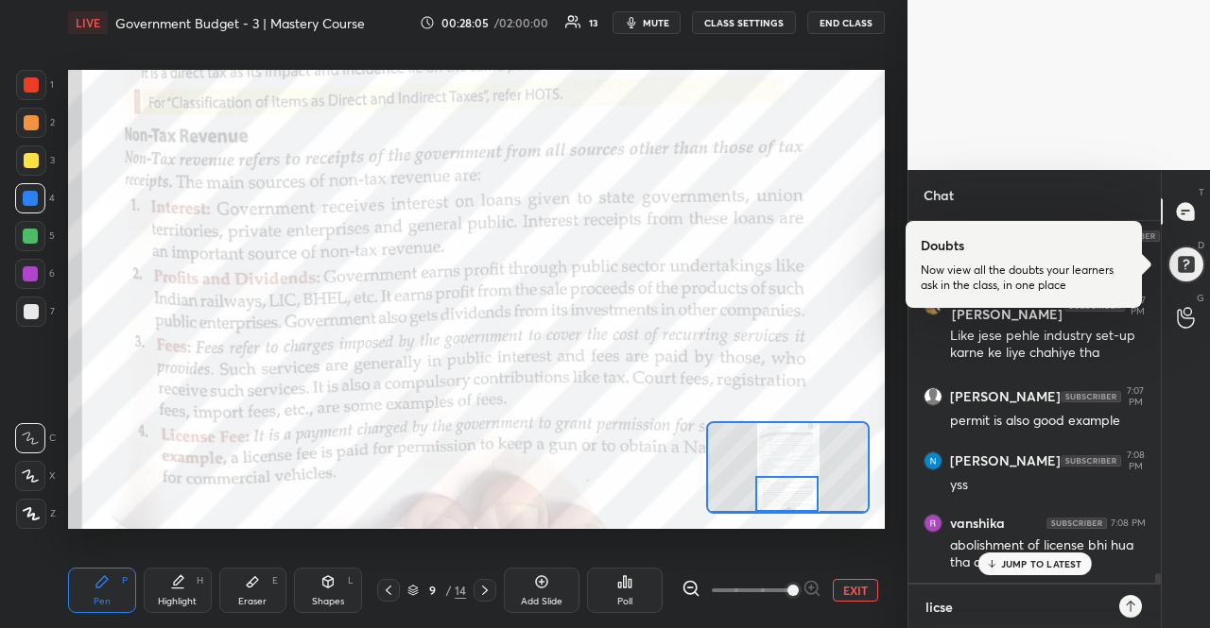
type textarea "lics"
type textarea "x"
type textarea "lic"
type textarea "x"
type textarea "lice"
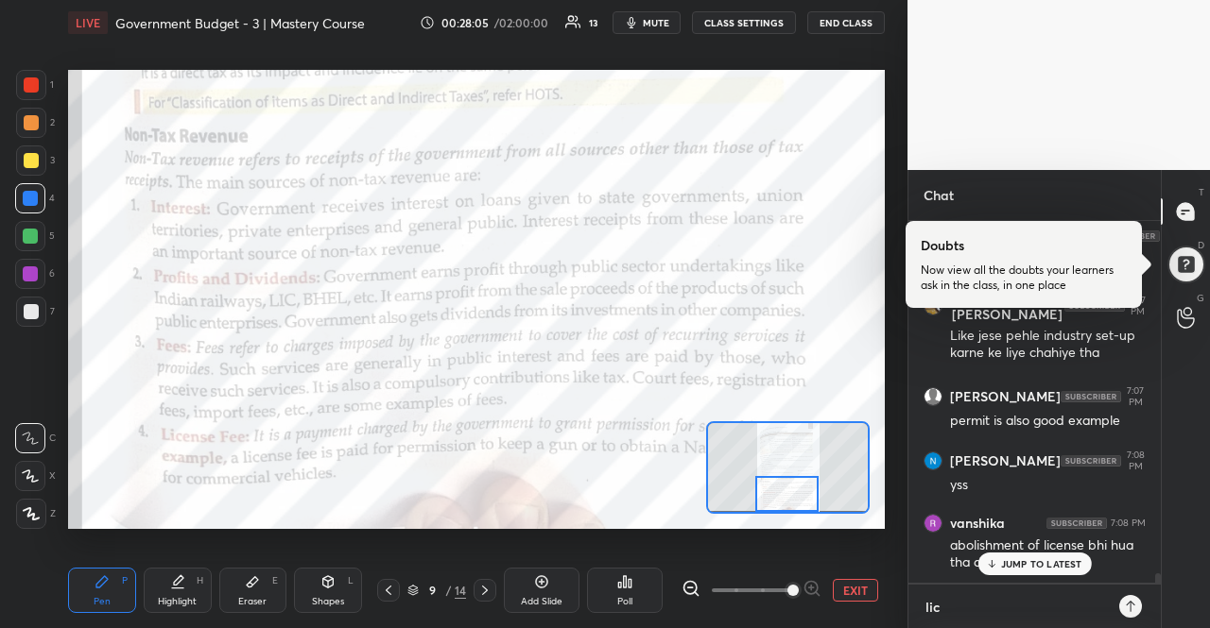
type textarea "x"
type textarea "licen"
type textarea "x"
type textarea "licens"
type textarea "x"
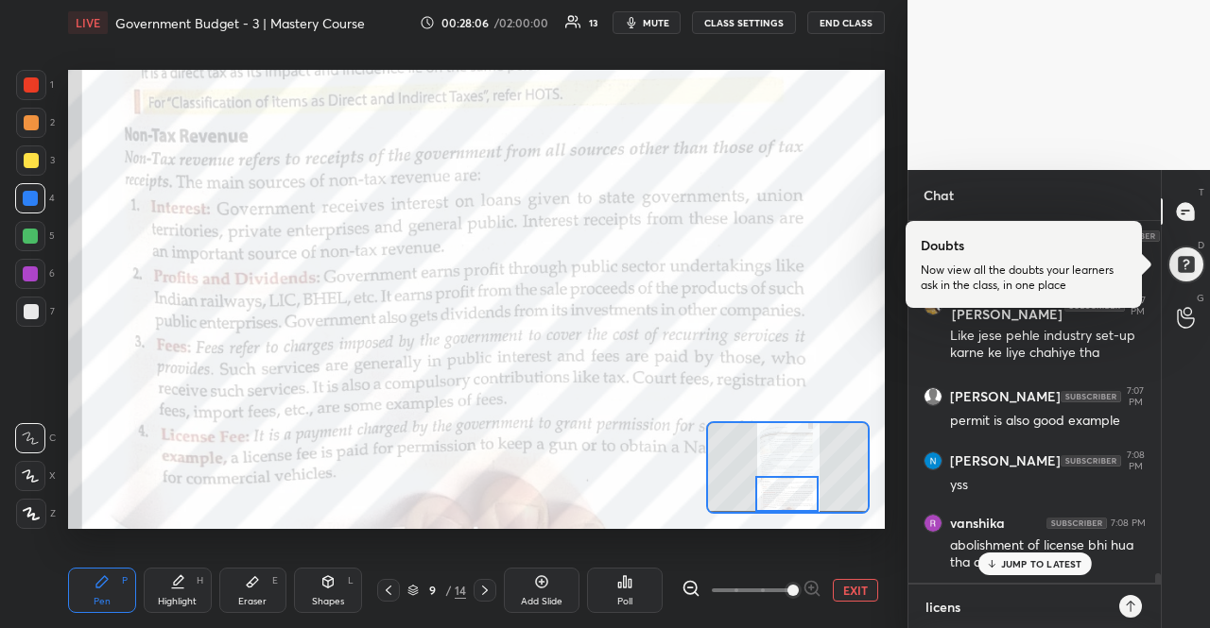
type textarea "license"
type textarea "x"
type textarea "license"
type textarea "x"
type textarea "license -"
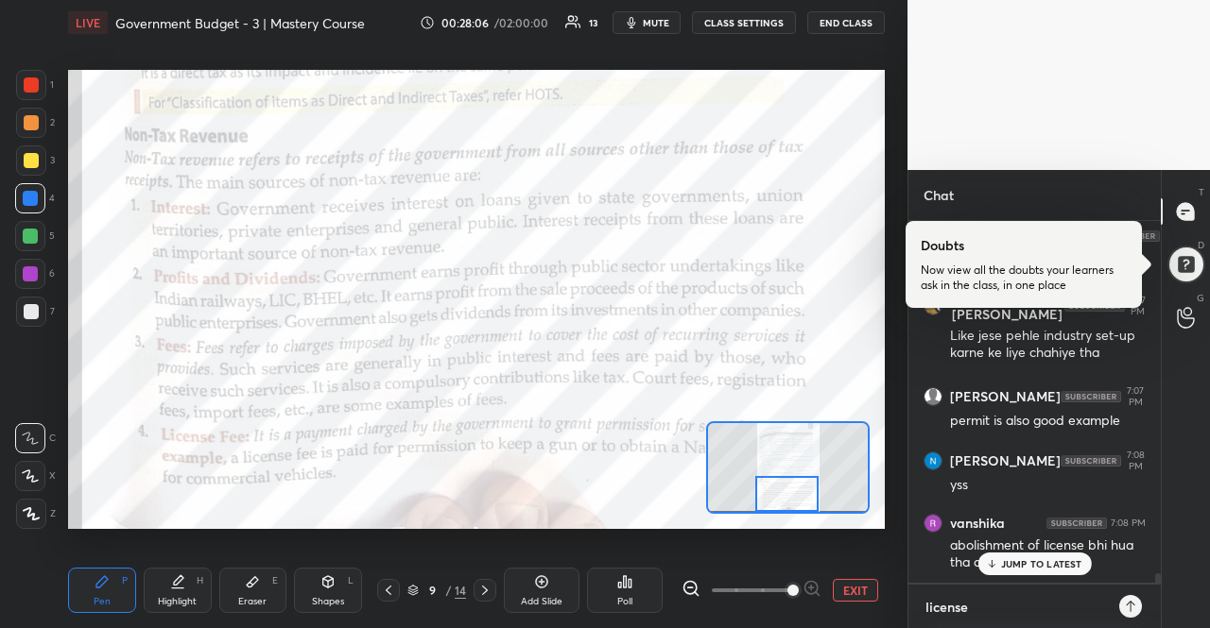
type textarea "x"
type textarea "license -"
type textarea "x"
type textarea "license - p"
type textarea "x"
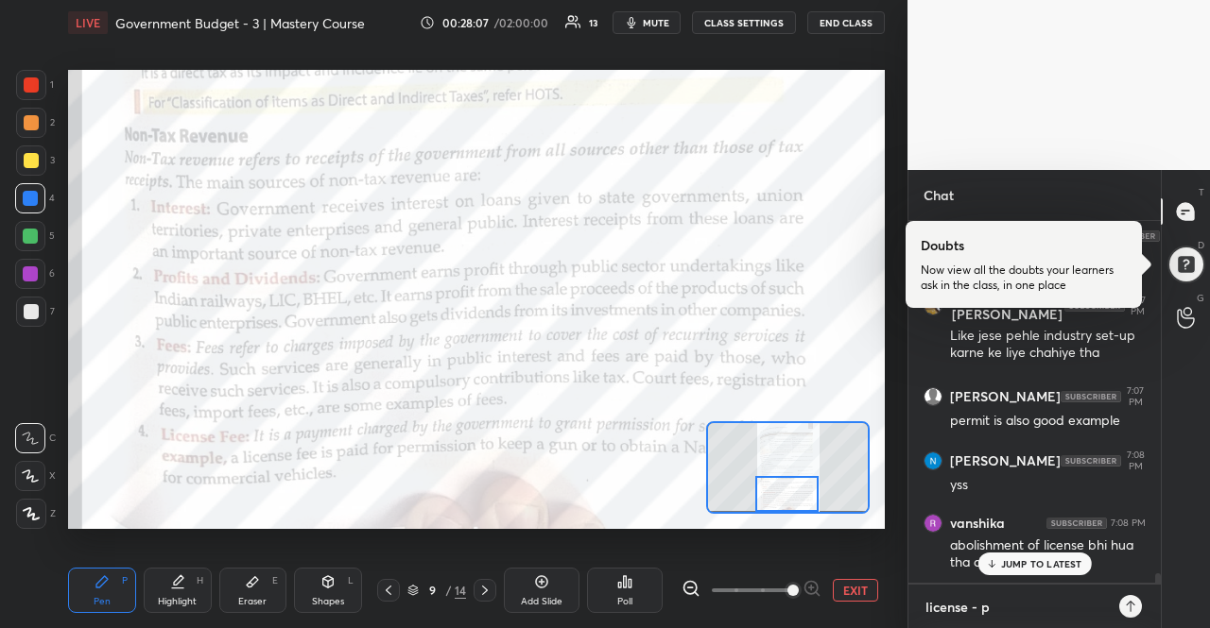
type textarea "license - pe"
type textarea "x"
type textarea "license - per"
type textarea "x"
type textarea "license - [GEOGRAPHIC_DATA]"
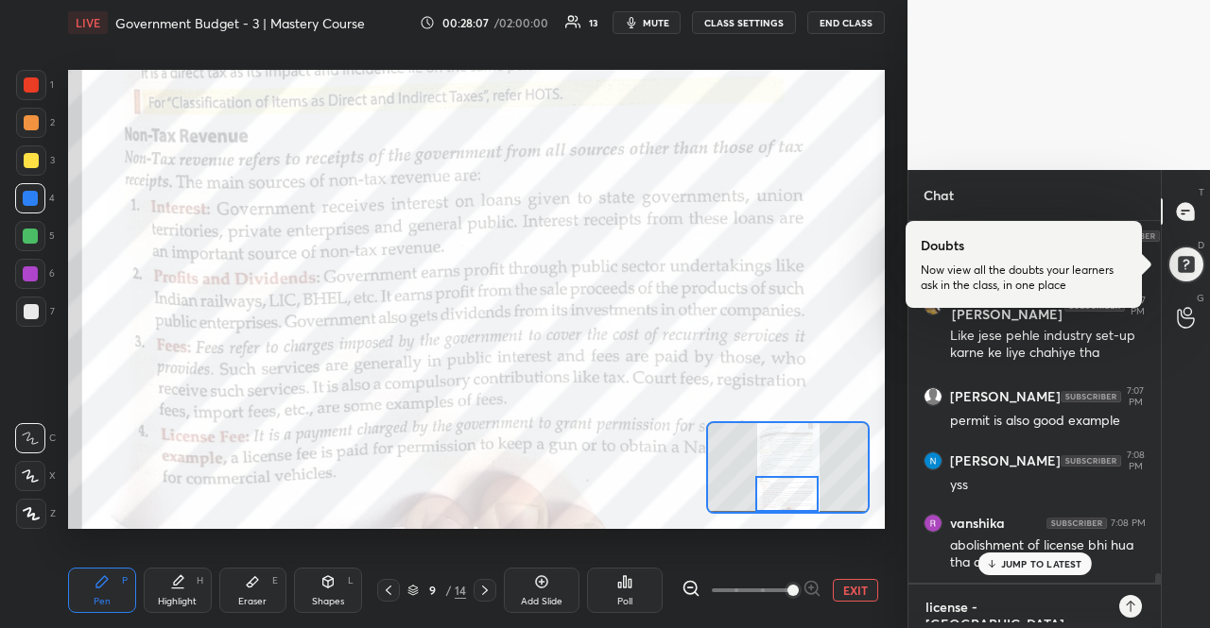
type textarea "x"
type textarea "license - permi"
type textarea "x"
type textarea "license - permis"
type textarea "x"
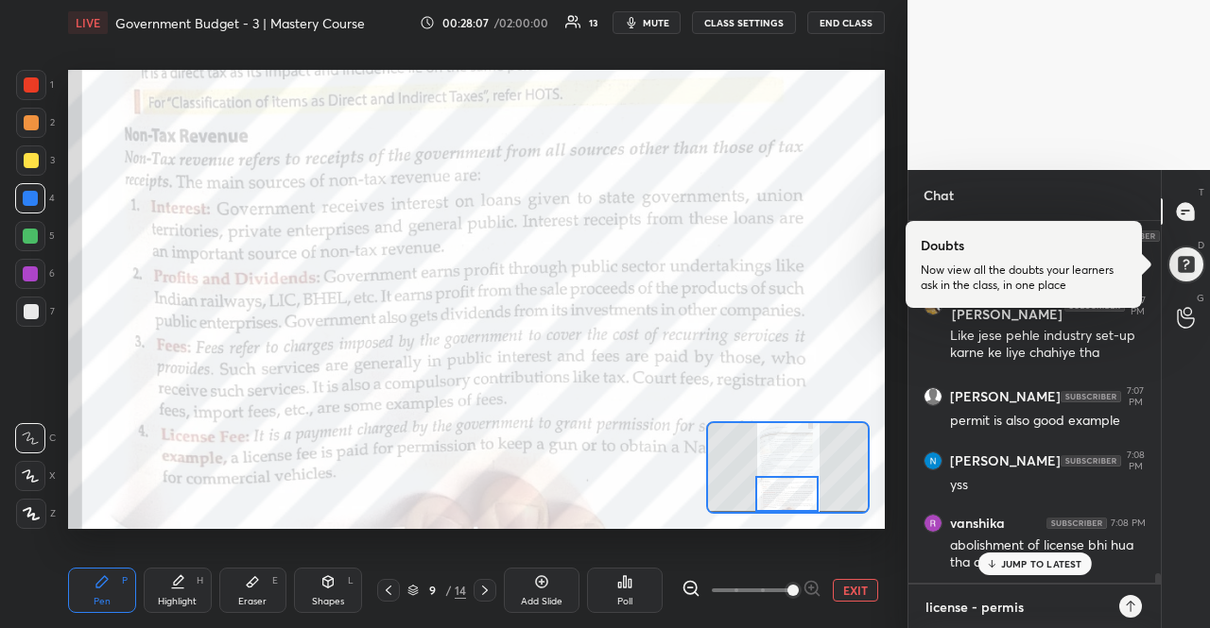
type textarea "license - permiss"
type textarea "x"
type textarea "license - permissi"
type textarea "x"
type textarea "license - permissio"
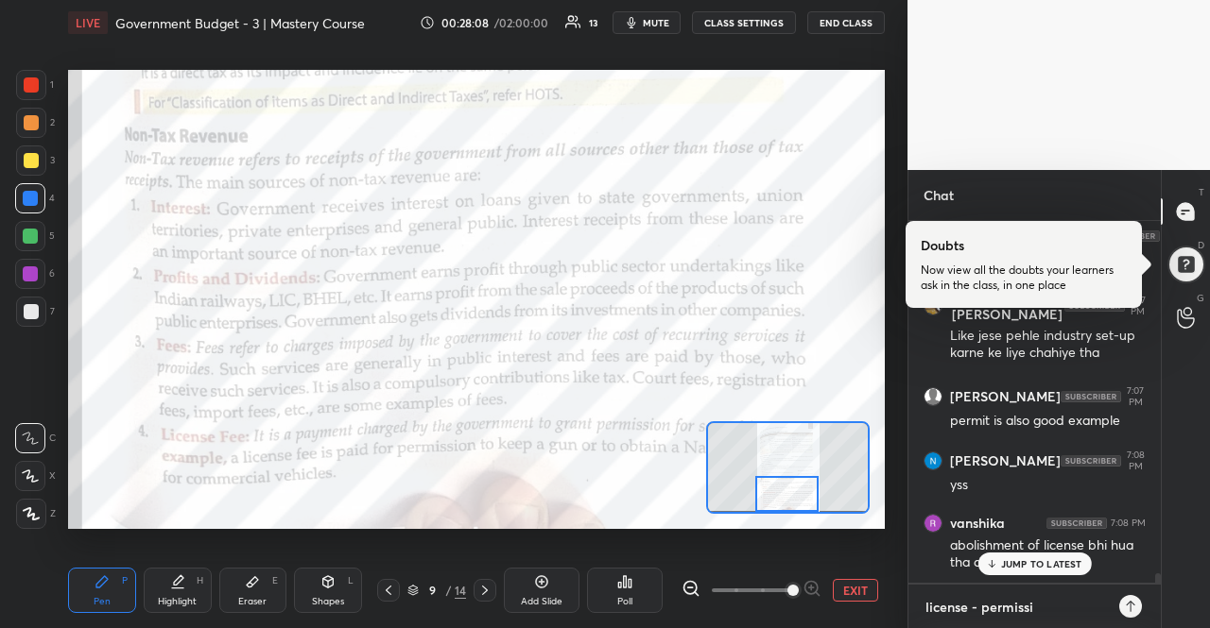
type textarea "x"
type textarea "license - permission"
type textarea "x"
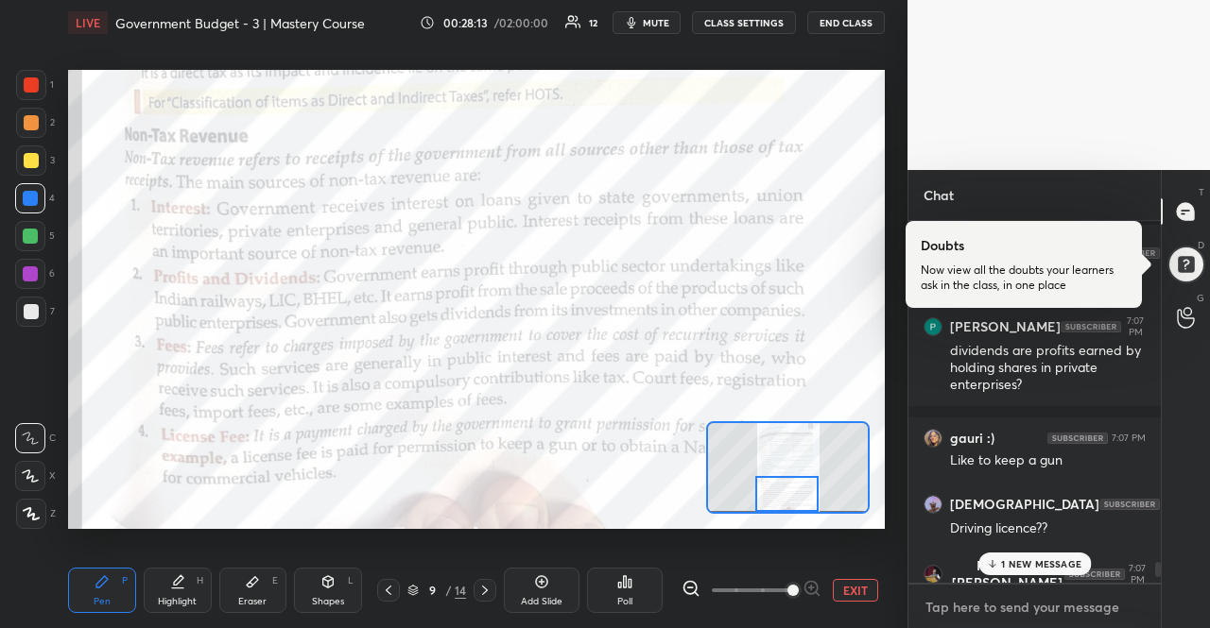
scroll to position [13706, 0]
click at [1065, 564] on p "3 NEW MESSAGES" at bounding box center [1041, 563] width 87 height 11
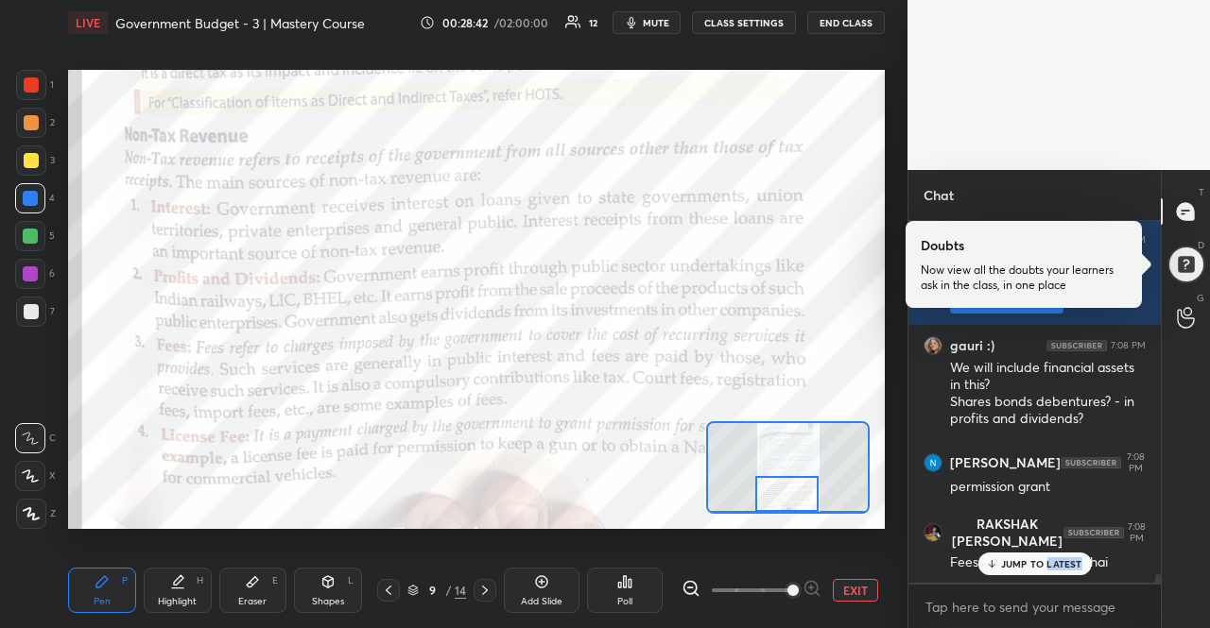
click at [1065, 564] on p "JUMP TO LATEST" at bounding box center [1041, 563] width 81 height 11
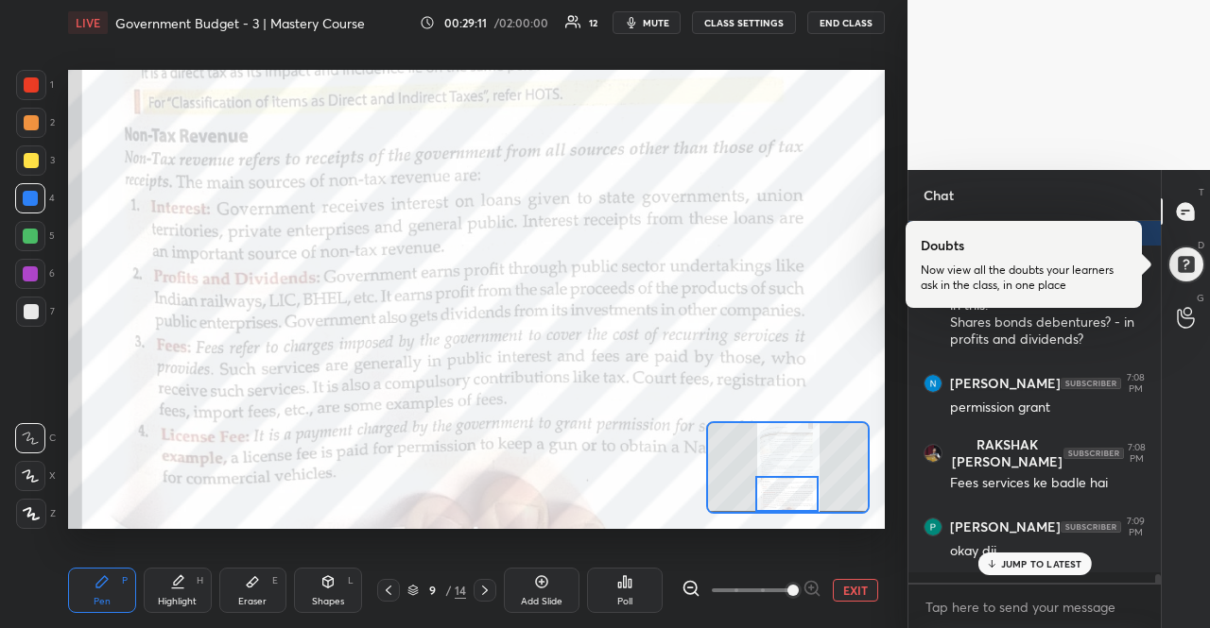
click at [490, 590] on icon at bounding box center [484, 590] width 15 height 15
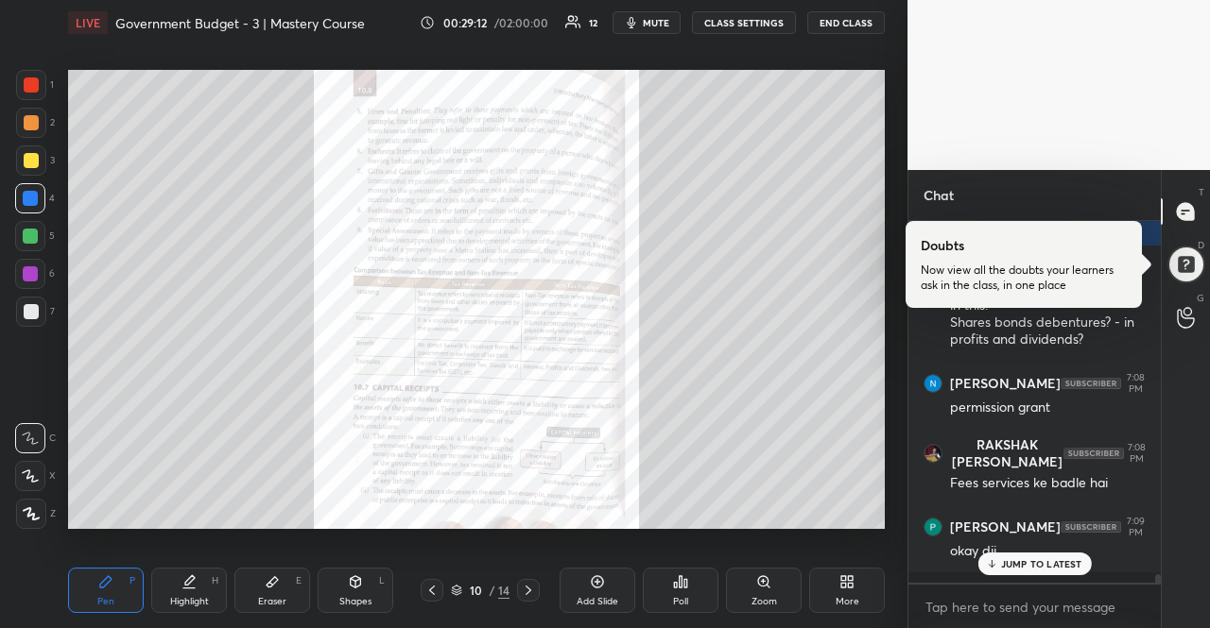
click at [1066, 566] on p "JUMP TO LATEST" at bounding box center [1041, 563] width 81 height 11
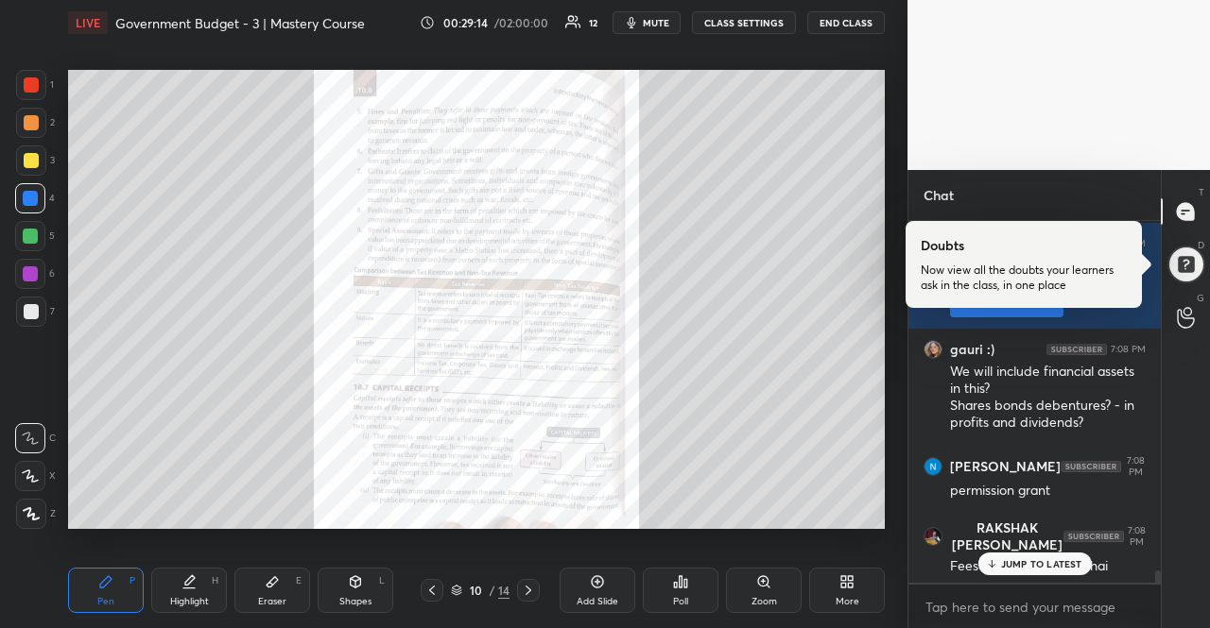
scroll to position [14337, 0]
click at [1009, 571] on div "6 NEW MESSAGES" at bounding box center [1034, 564] width 120 height 23
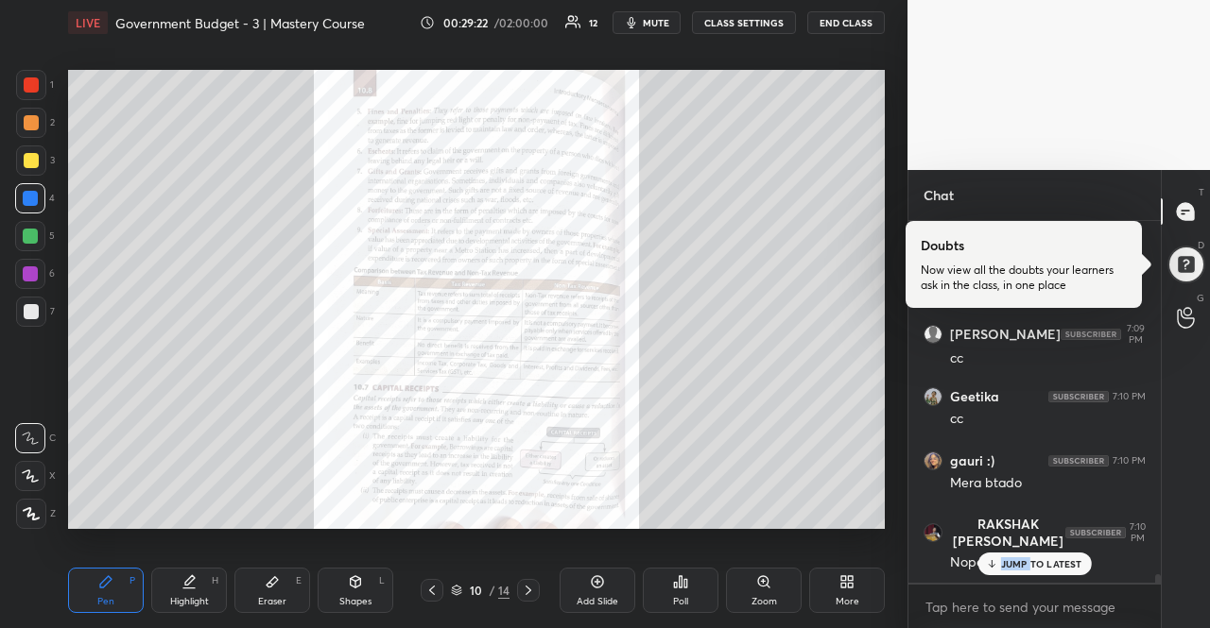
click at [1009, 571] on div "JUMP TO LATEST" at bounding box center [1033, 564] width 113 height 23
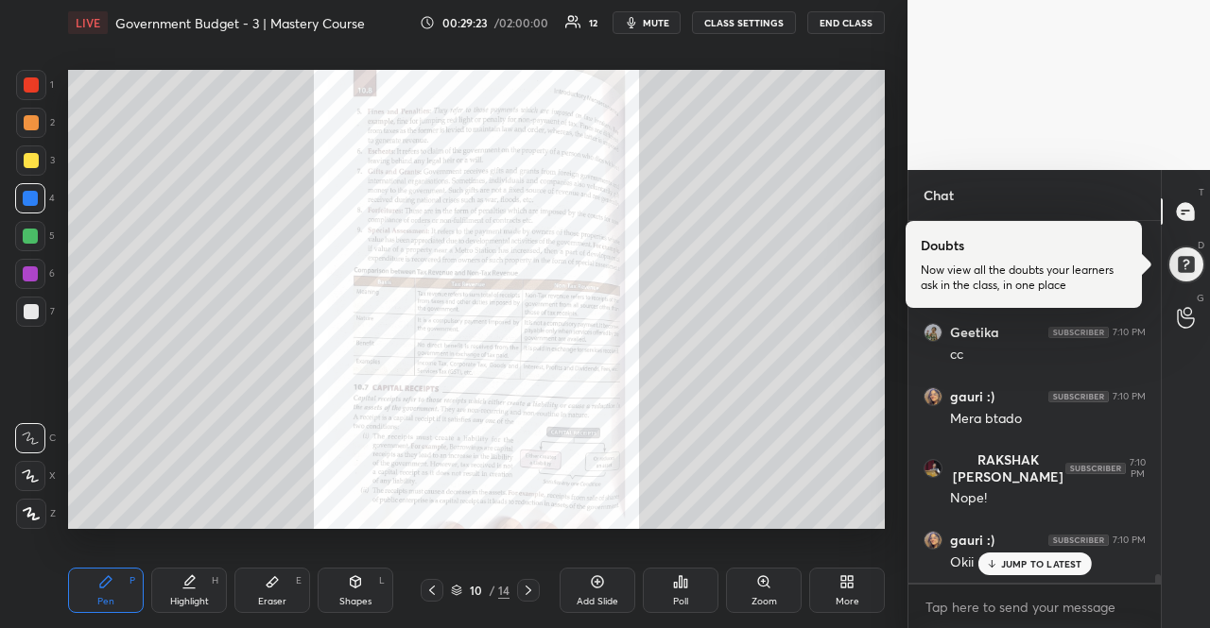
click at [1019, 558] on p "JUMP TO LATEST" at bounding box center [1041, 563] width 81 height 11
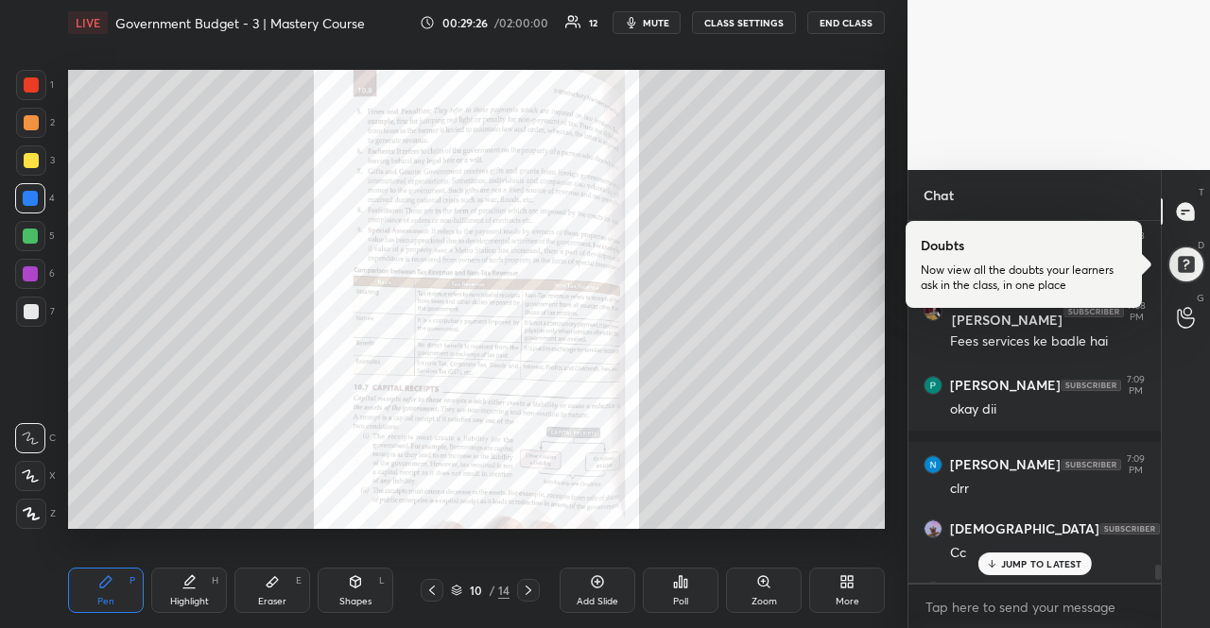
scroll to position [14562, 0]
click at [768, 587] on icon at bounding box center [767, 586] width 3 height 3
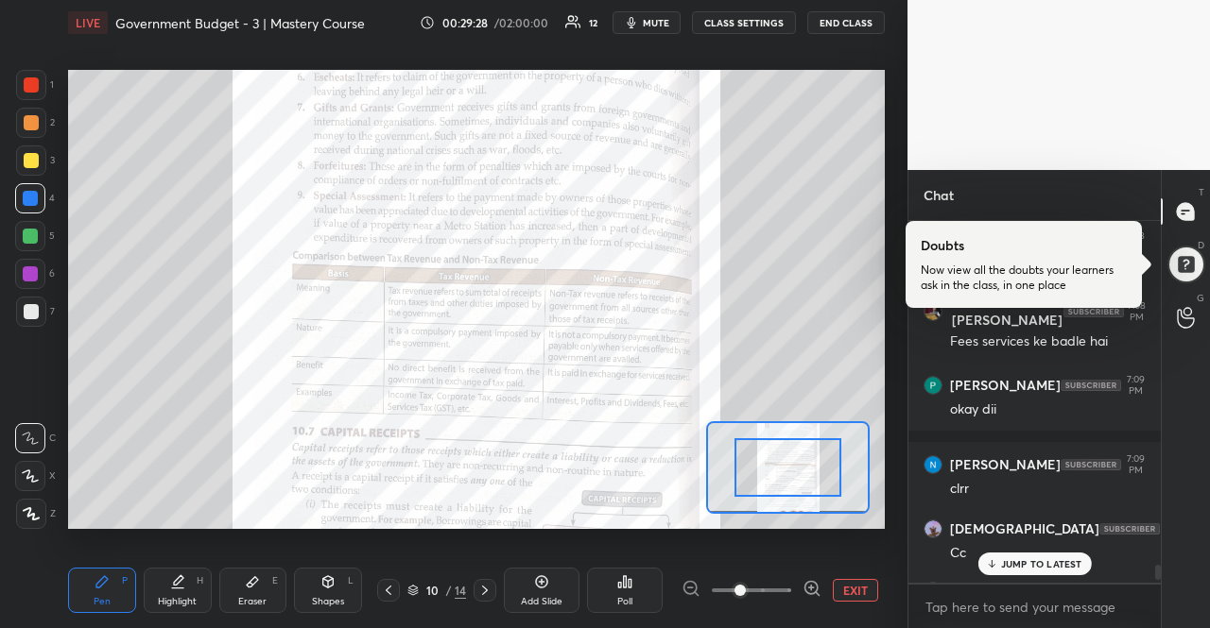
click at [813, 589] on icon at bounding box center [811, 588] width 19 height 19
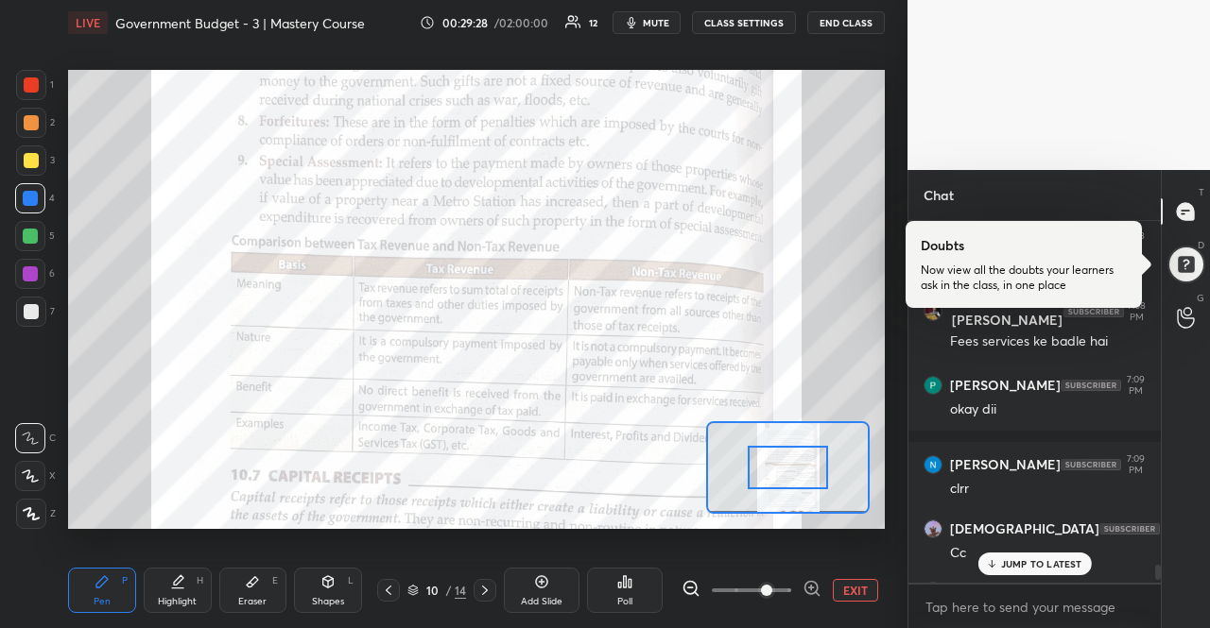
click at [813, 589] on icon at bounding box center [811, 588] width 19 height 19
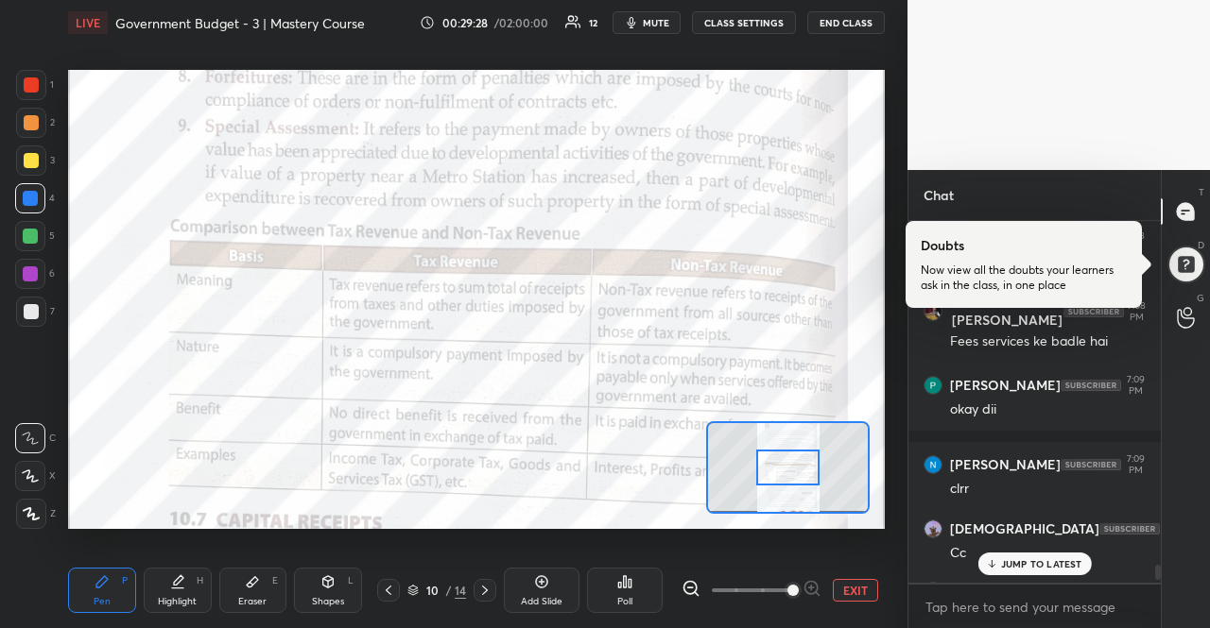
click at [813, 589] on div at bounding box center [751, 590] width 140 height 23
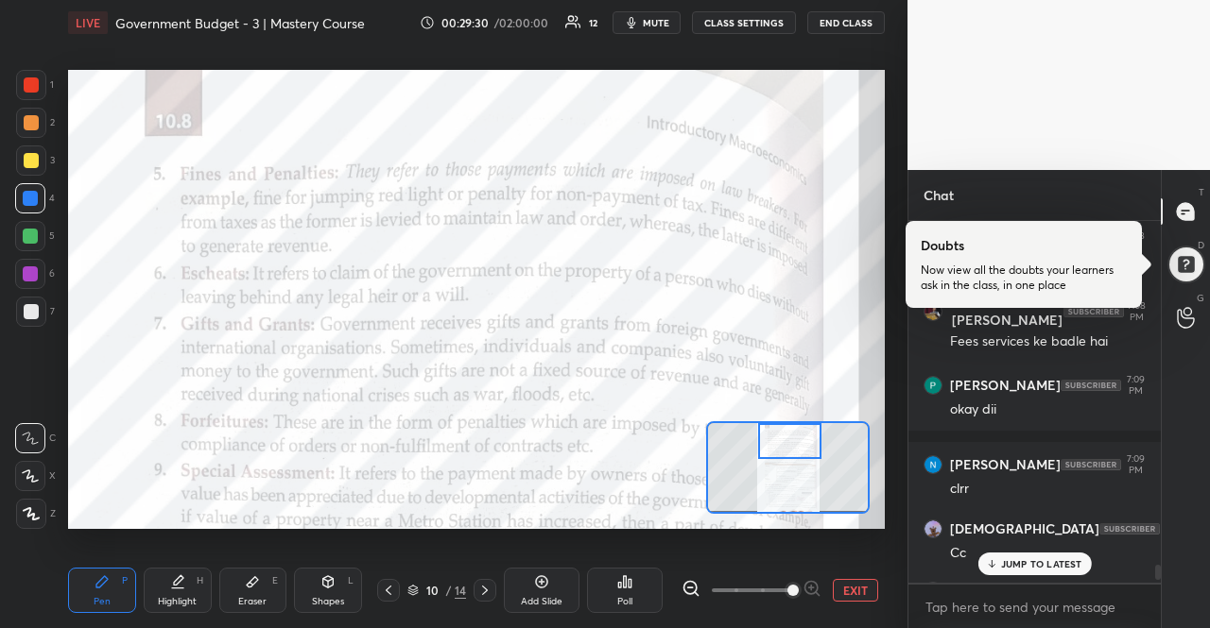
drag, startPoint x: 809, startPoint y: 475, endPoint x: 811, endPoint y: 440, distance: 35.0
click at [811, 440] on div at bounding box center [790, 440] width 64 height 35
click at [1056, 572] on div "4 NEW MESSAGES" at bounding box center [1034, 564] width 120 height 23
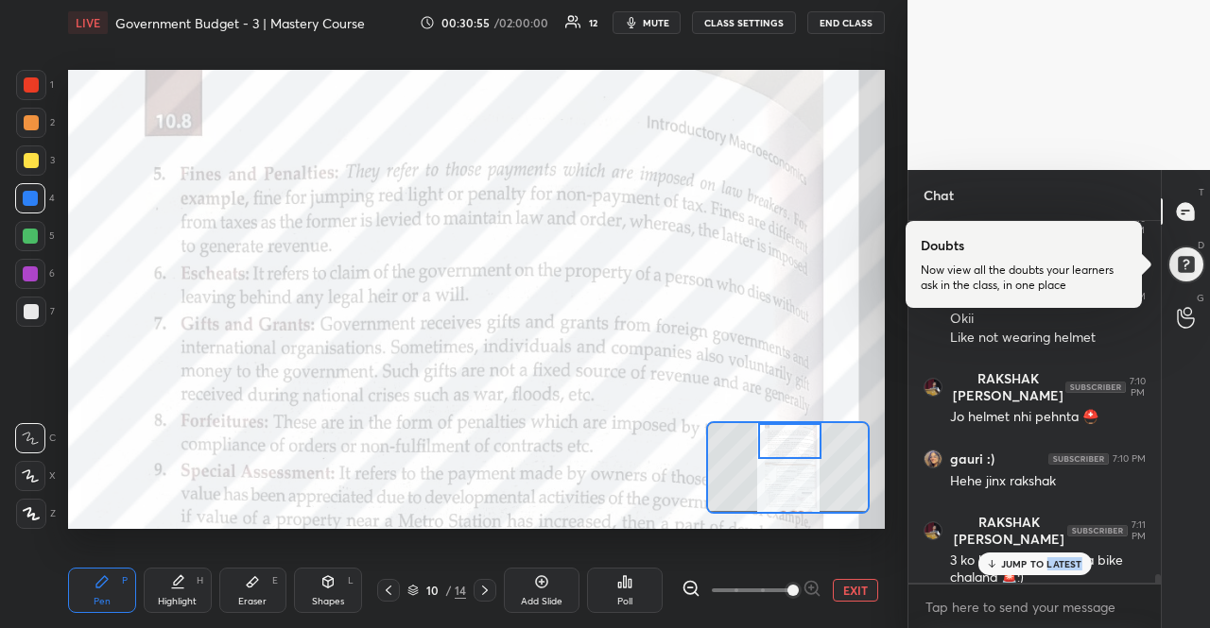
click at [1056, 571] on div "JUMP TO LATEST" at bounding box center [1033, 564] width 113 height 23
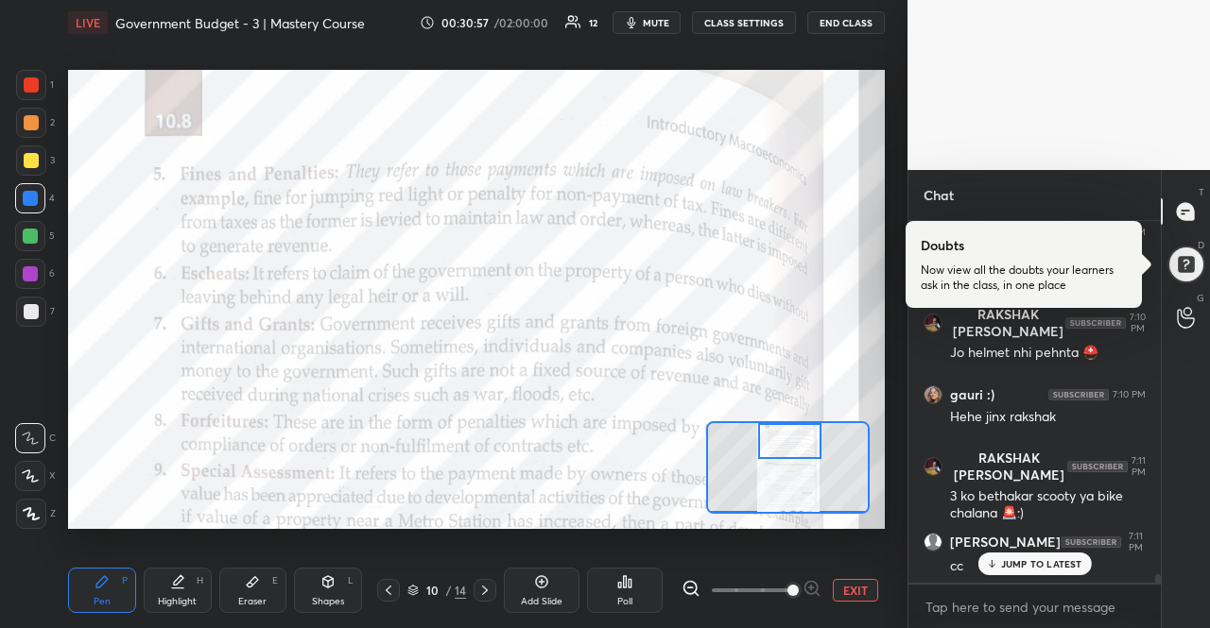
click at [1057, 560] on p "JUMP TO LATEST" at bounding box center [1041, 563] width 81 height 11
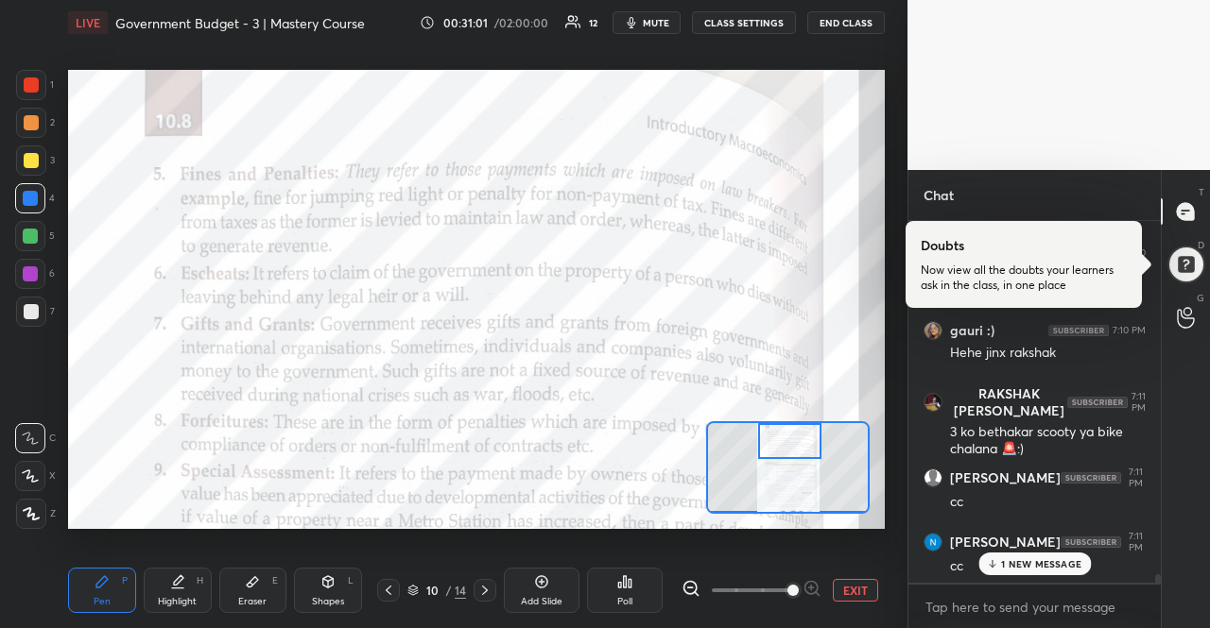
scroll to position [15386, 0]
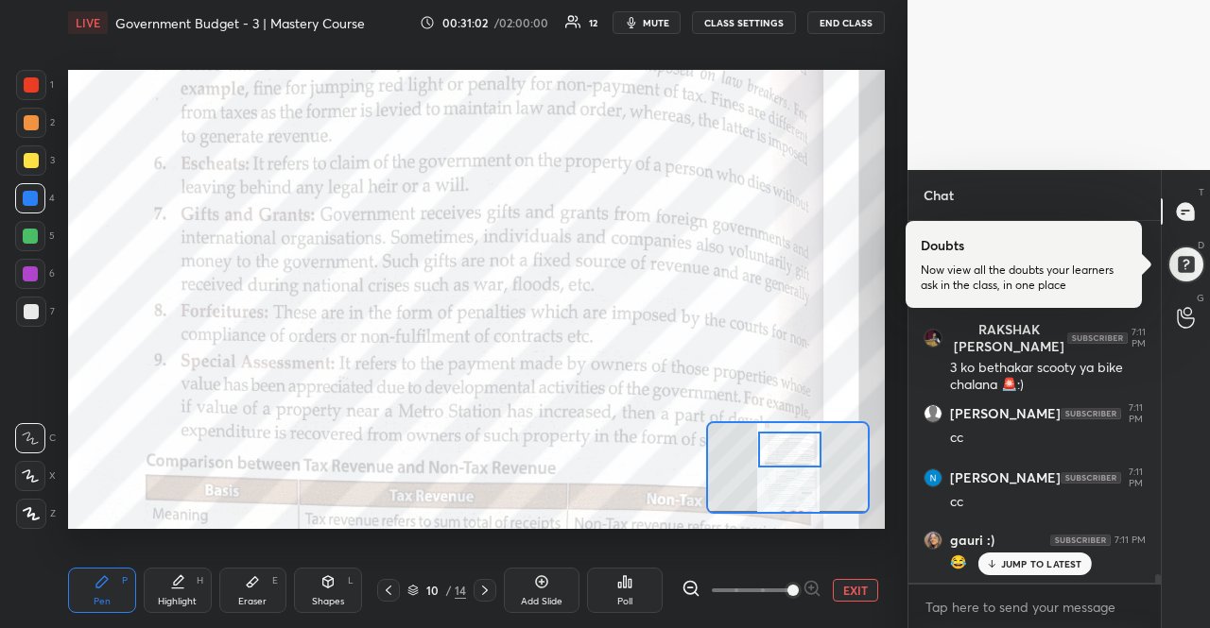
click at [811, 451] on div at bounding box center [790, 449] width 64 height 35
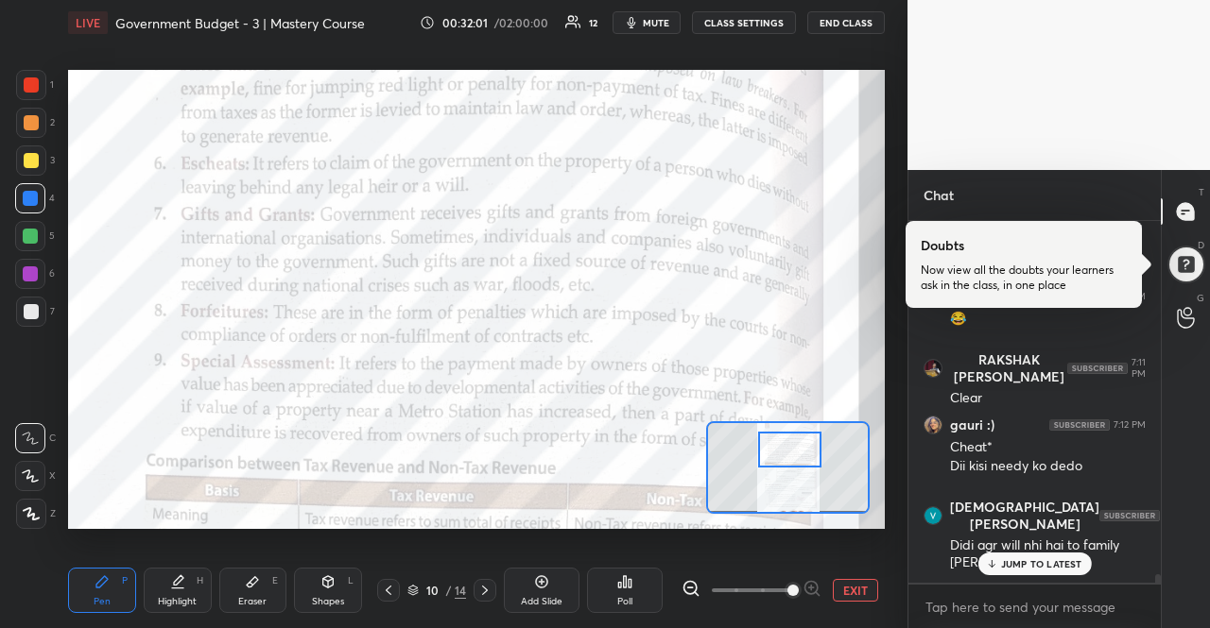
scroll to position [15694, 0]
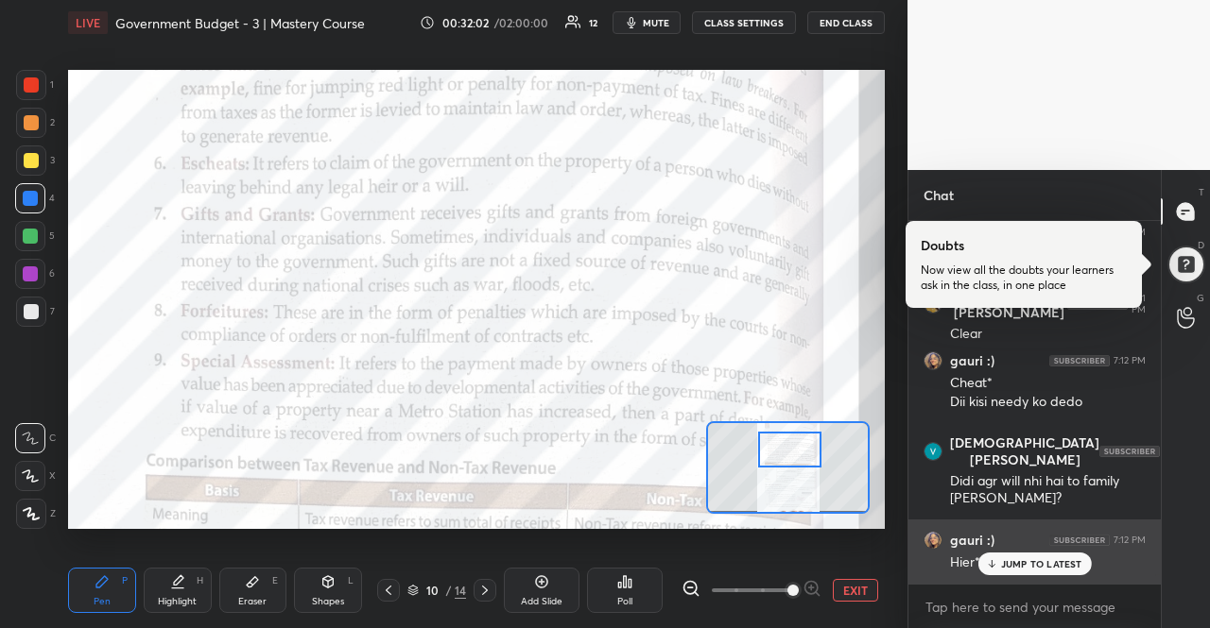
click at [1081, 575] on div "gauri :) 7:12 PM Hier**" at bounding box center [1034, 552] width 252 height 64
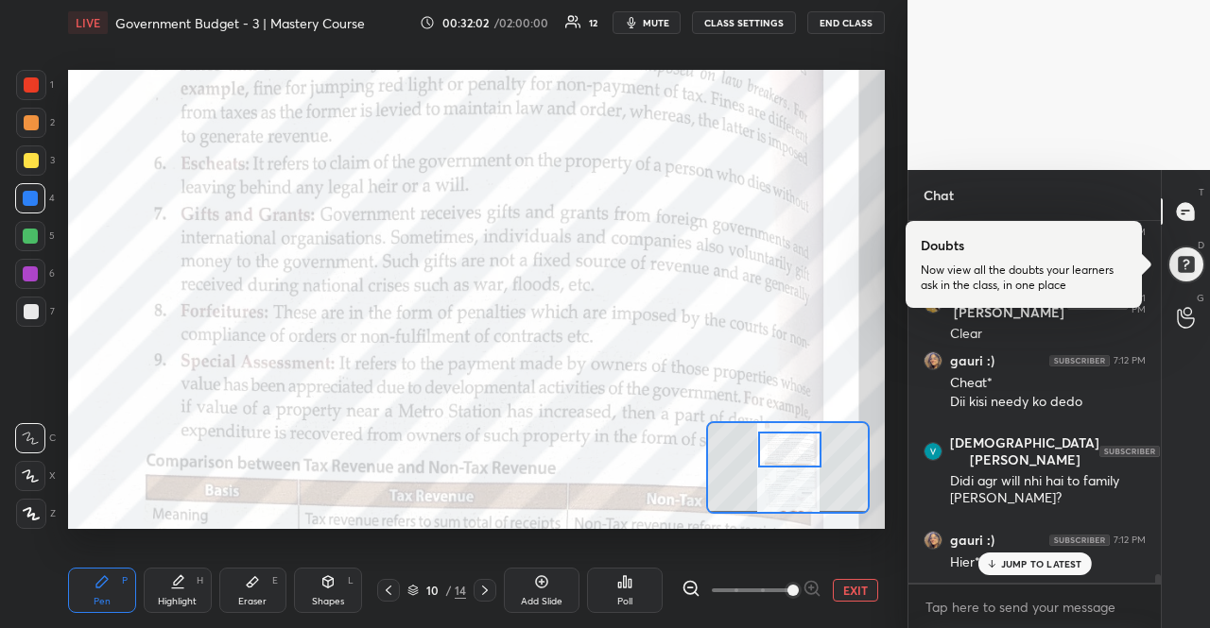
click at [1079, 564] on p "JUMP TO LATEST" at bounding box center [1041, 563] width 81 height 11
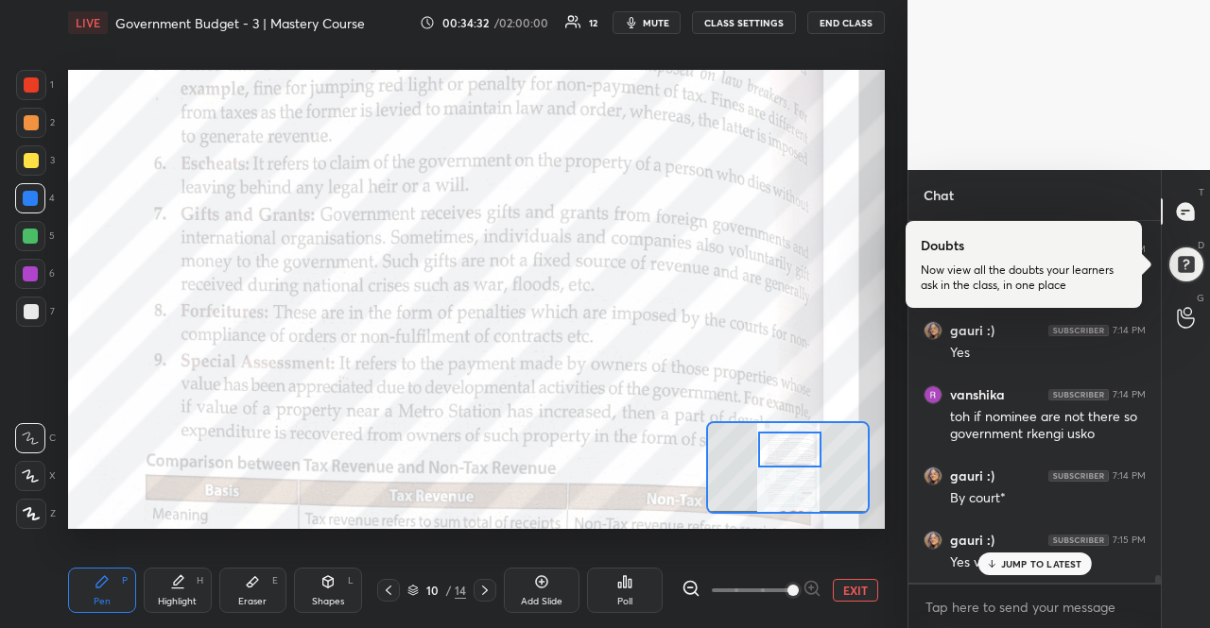
scroll to position [16755, 0]
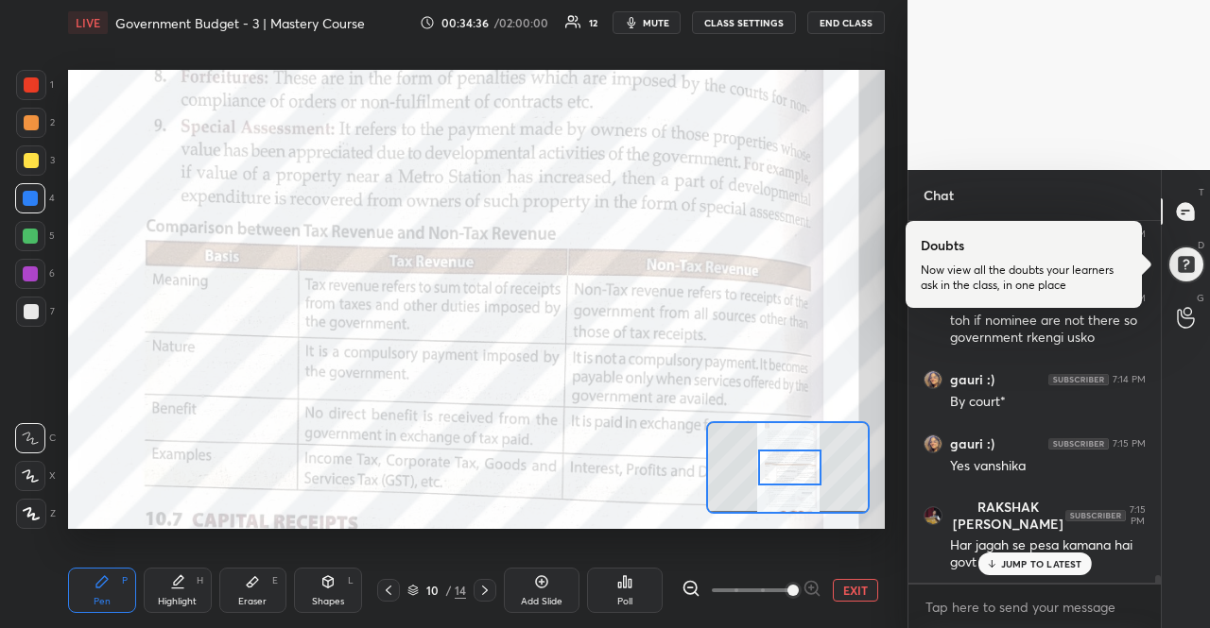
drag, startPoint x: 811, startPoint y: 455, endPoint x: 811, endPoint y: 473, distance: 18.0
click at [811, 473] on div at bounding box center [790, 467] width 64 height 35
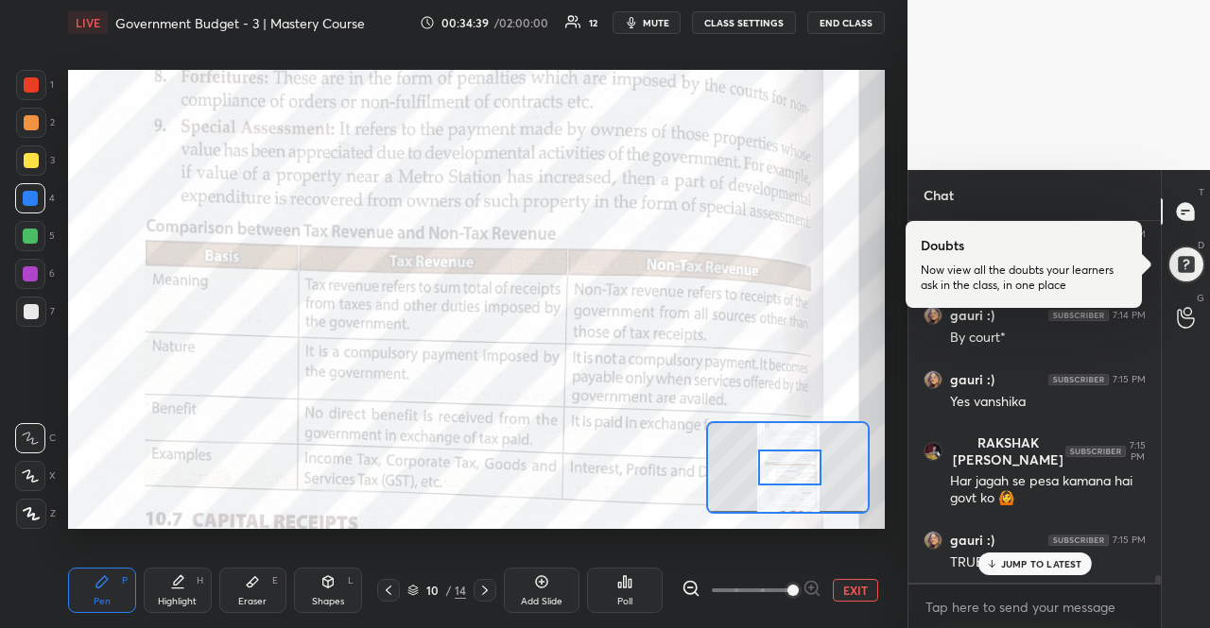
scroll to position [16883, 0]
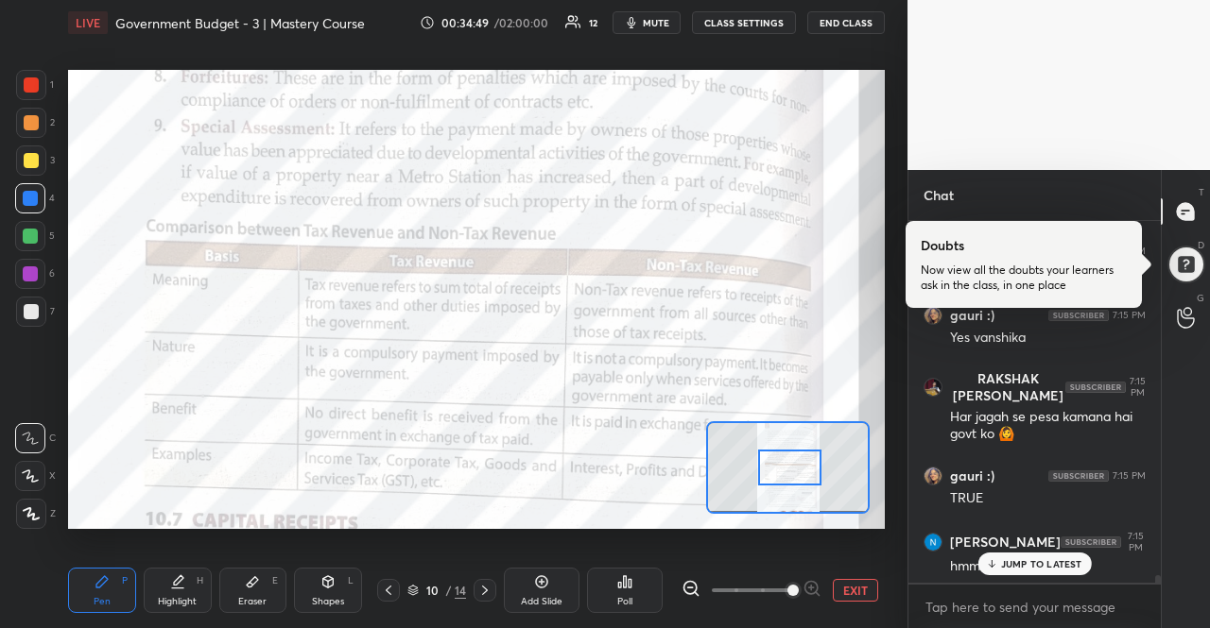
click at [1024, 555] on div "JUMP TO LATEST" at bounding box center [1033, 564] width 113 height 23
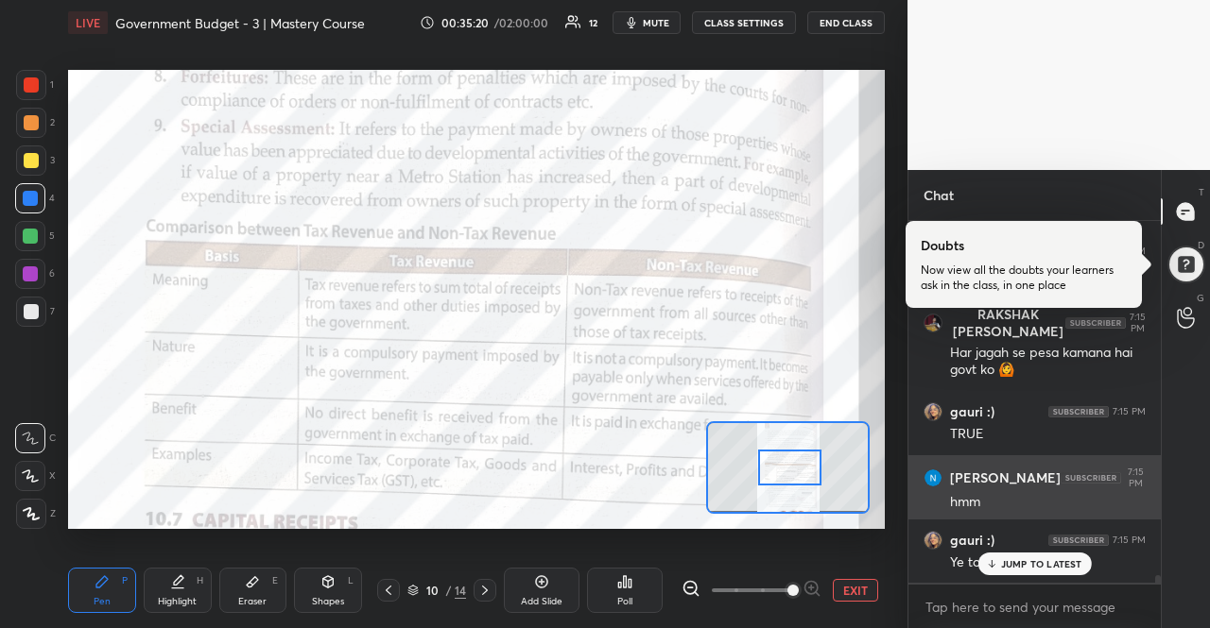
scroll to position [17027, 0]
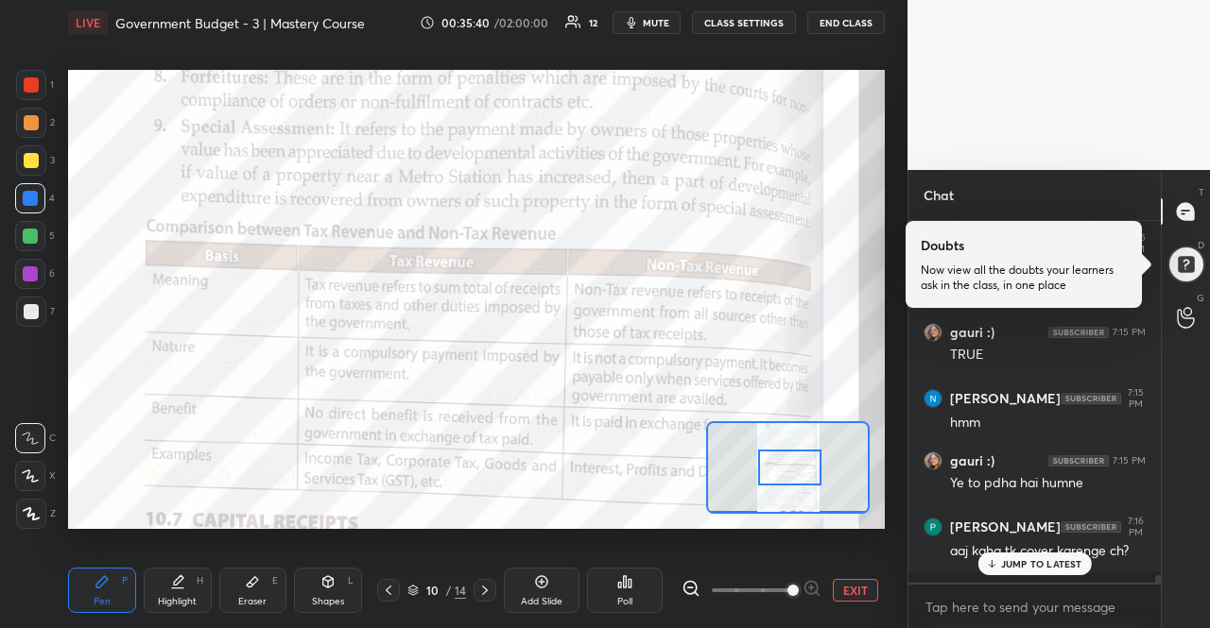
click at [1023, 566] on p "JUMP TO LATEST" at bounding box center [1041, 563] width 81 height 11
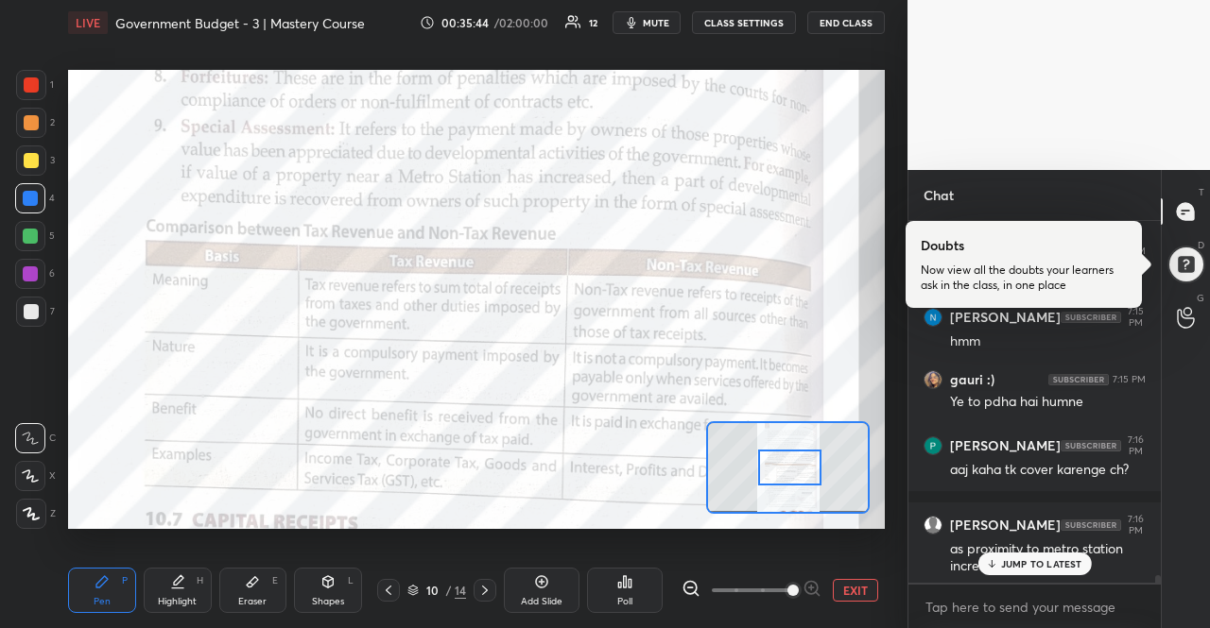
click at [1002, 568] on p "JUMP TO LATEST" at bounding box center [1041, 563] width 81 height 11
click at [1002, 568] on div "as proximity to metro station increased profit" at bounding box center [1048, 559] width 196 height 36
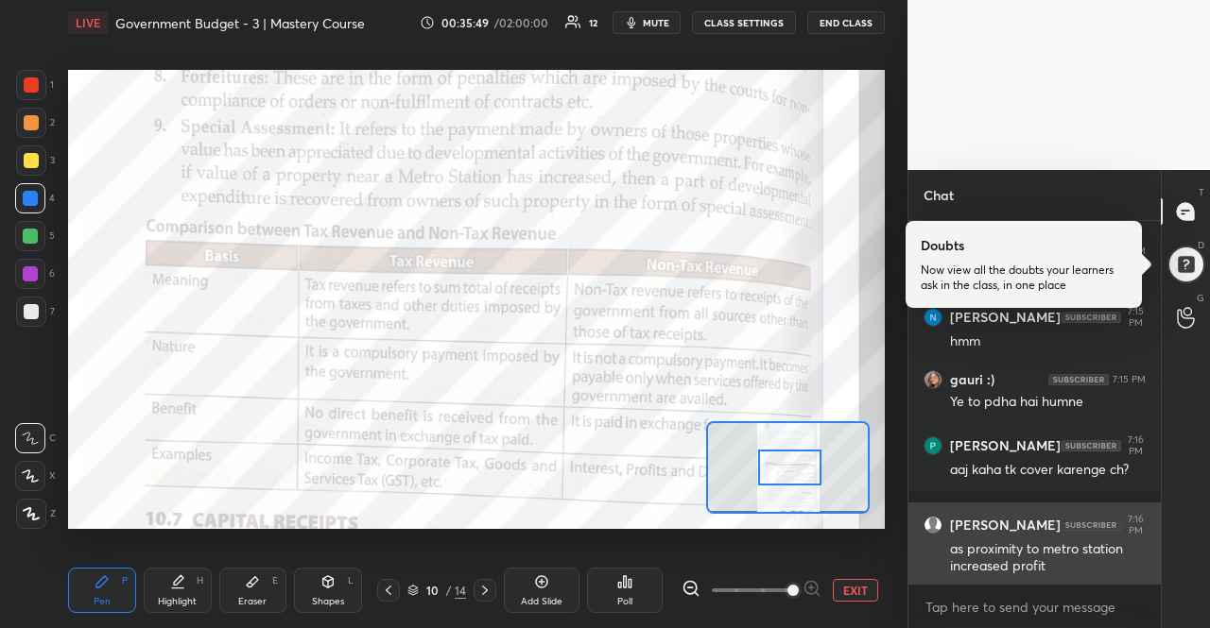
scroll to position [17204, 0]
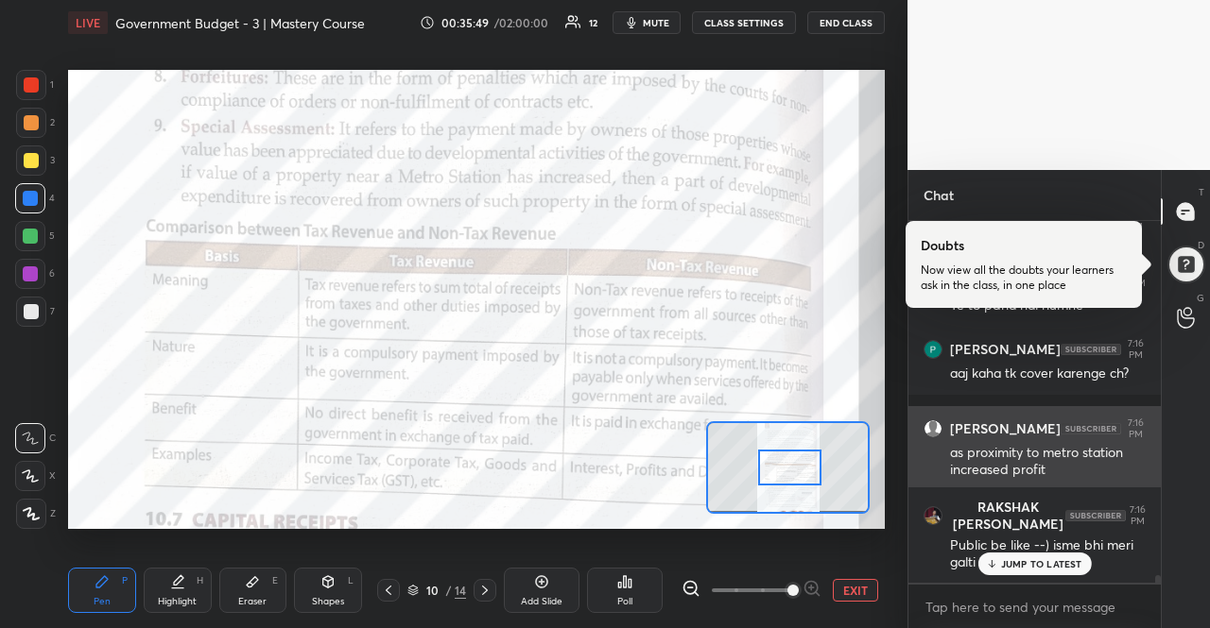
click at [1002, 566] on p "JUMP TO LATEST" at bounding box center [1041, 563] width 81 height 11
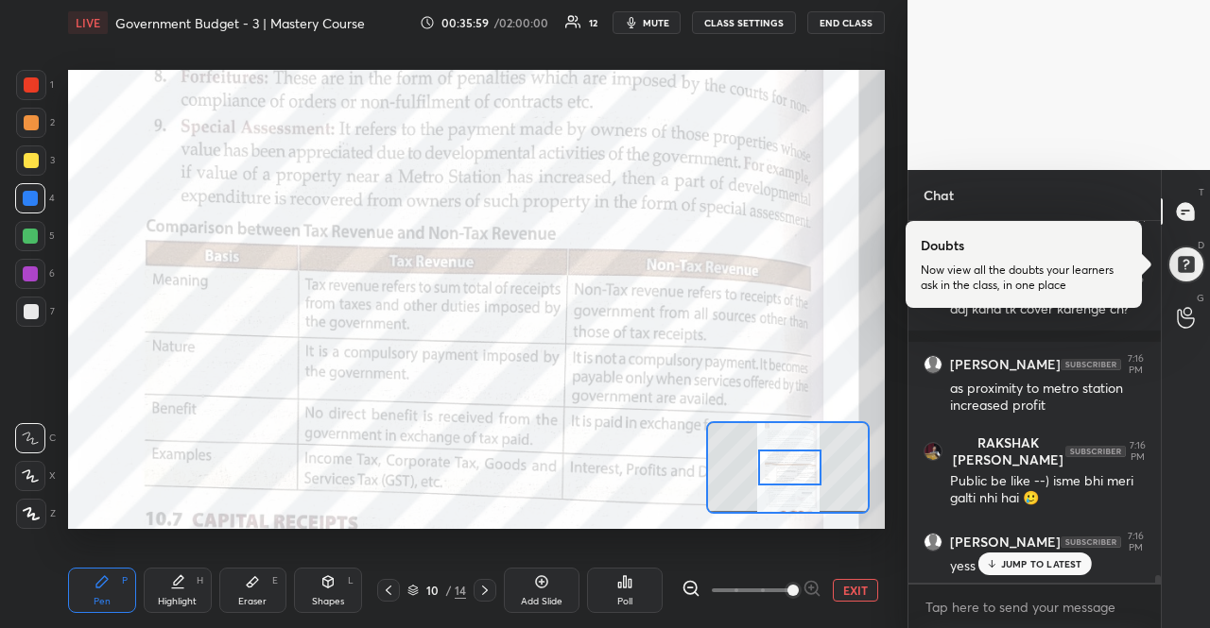
scroll to position [17348, 0]
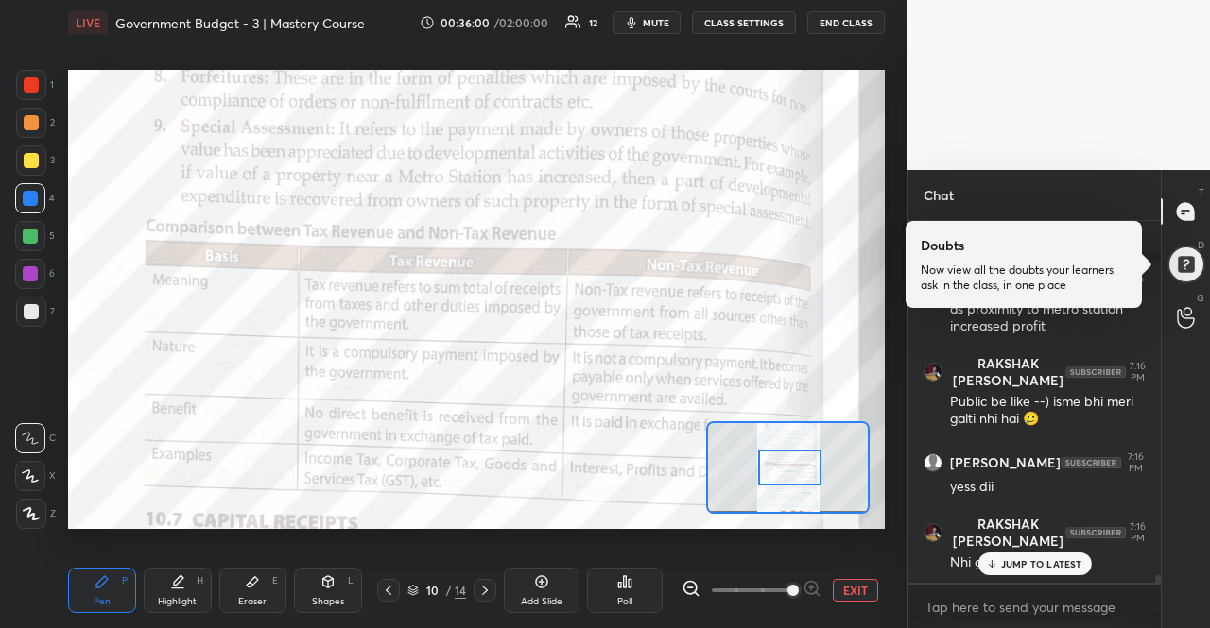
click at [1005, 553] on div "JUMP TO LATEST" at bounding box center [1033, 564] width 113 height 23
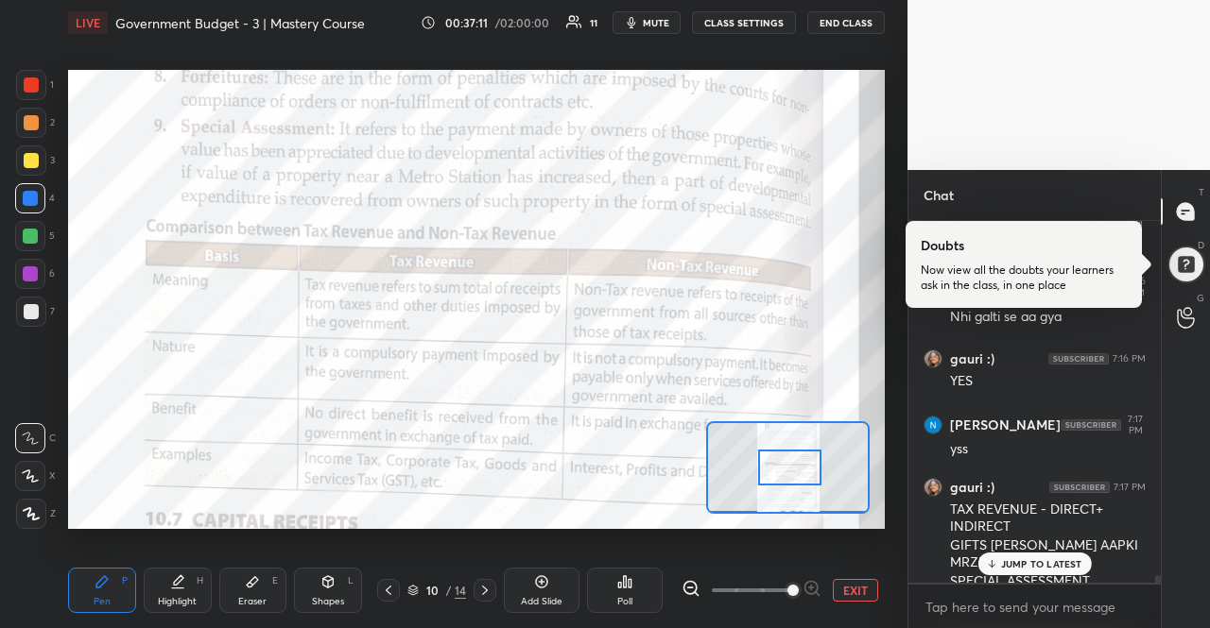
scroll to position [17613, 0]
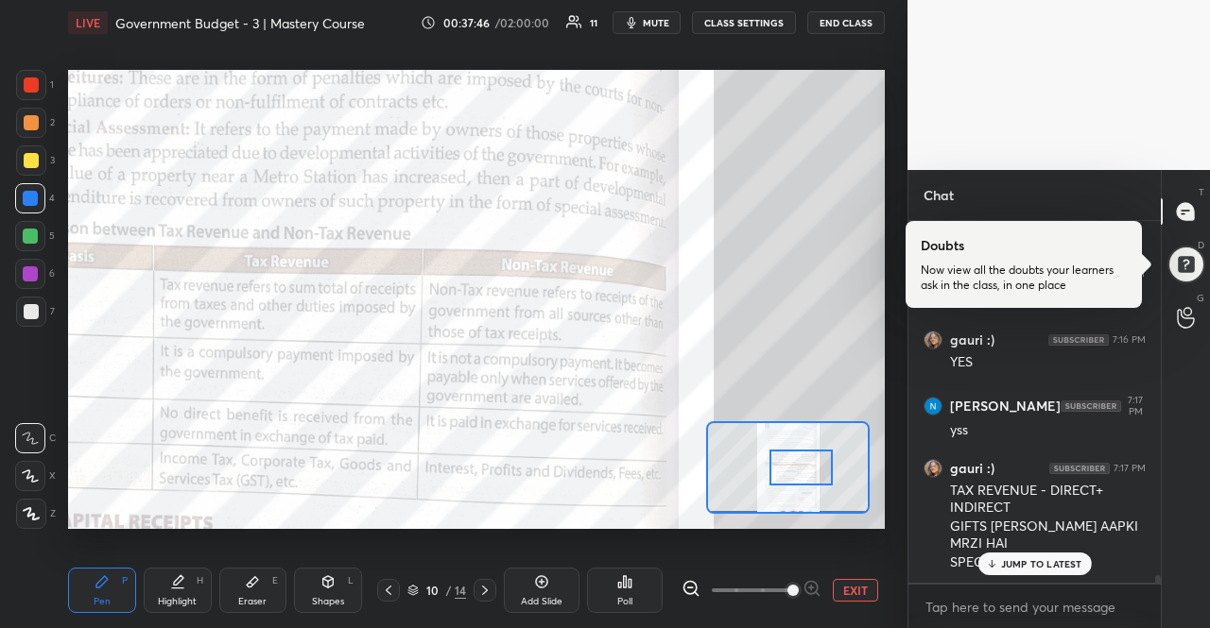
drag, startPoint x: 782, startPoint y: 470, endPoint x: 794, endPoint y: 470, distance: 11.3
click at [794, 470] on div at bounding box center [801, 467] width 64 height 35
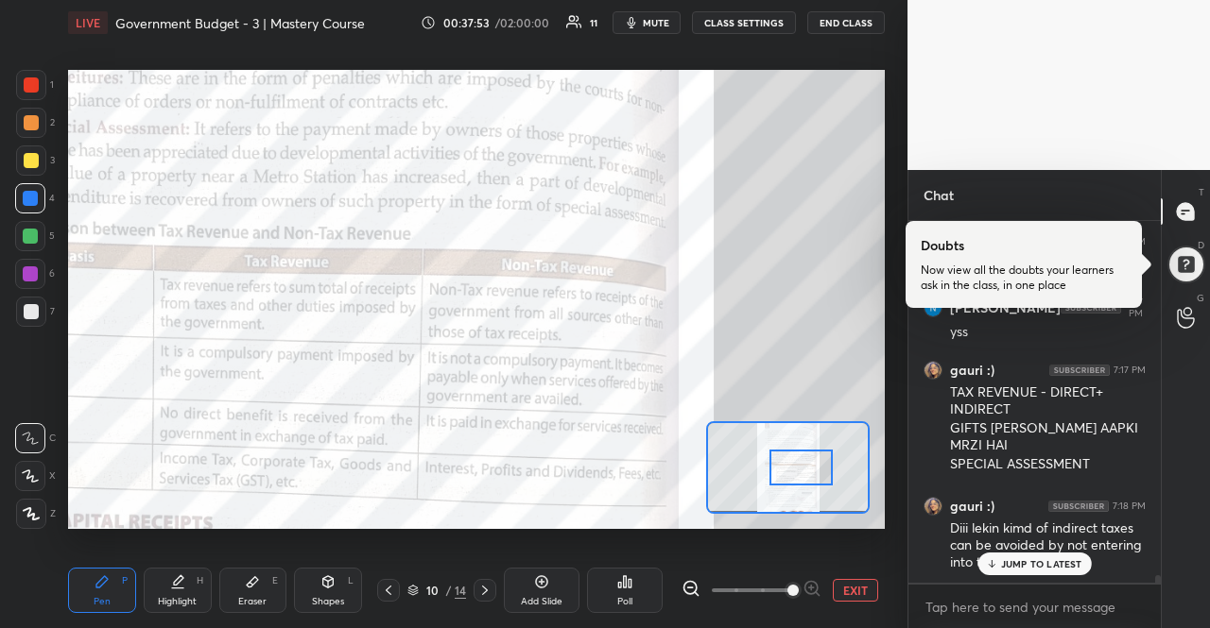
click at [998, 563] on div "JUMP TO LATEST" at bounding box center [1033, 564] width 113 height 23
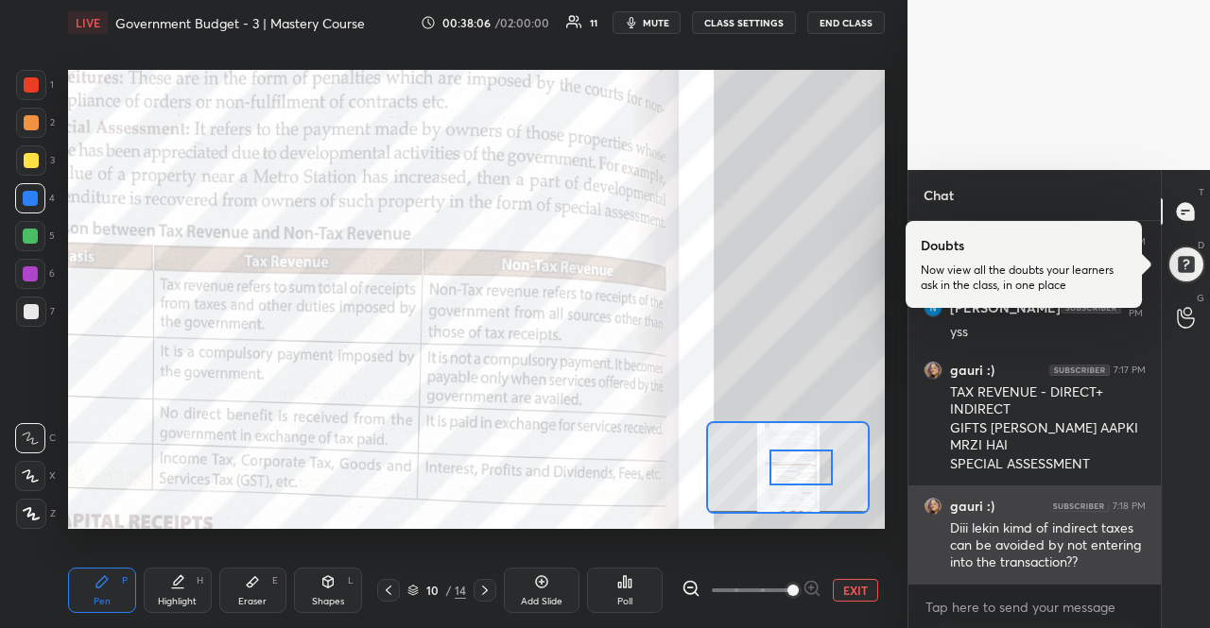
scroll to position [17730, 0]
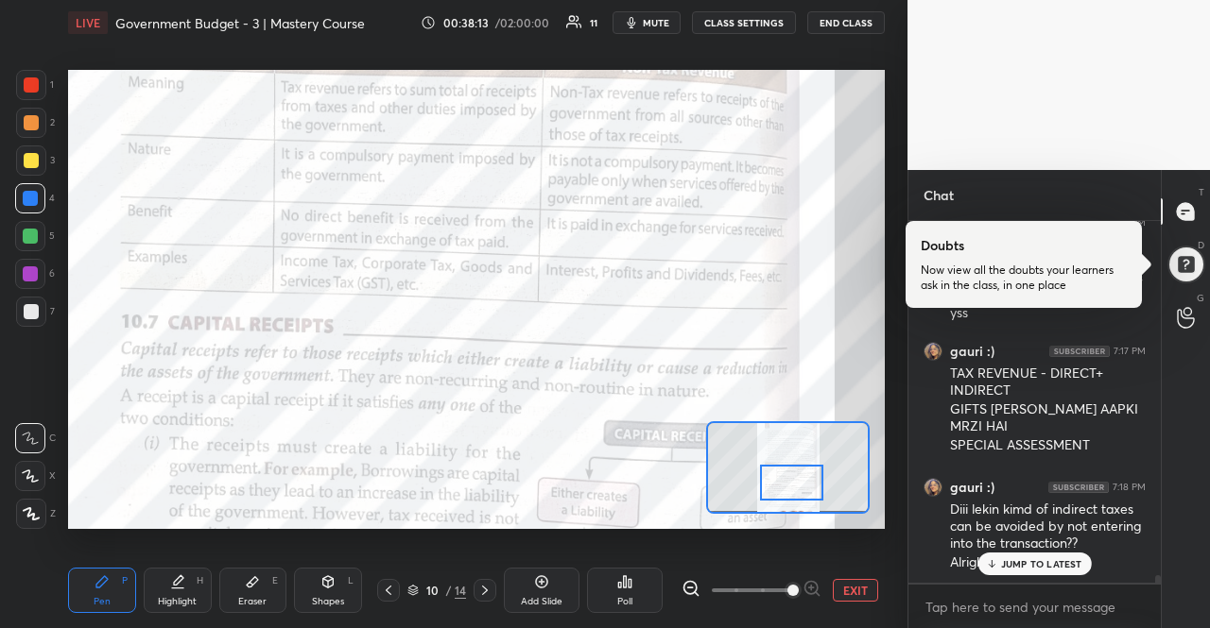
drag, startPoint x: 811, startPoint y: 468, endPoint x: 801, endPoint y: 483, distance: 17.8
click at [801, 483] on div at bounding box center [792, 482] width 64 height 35
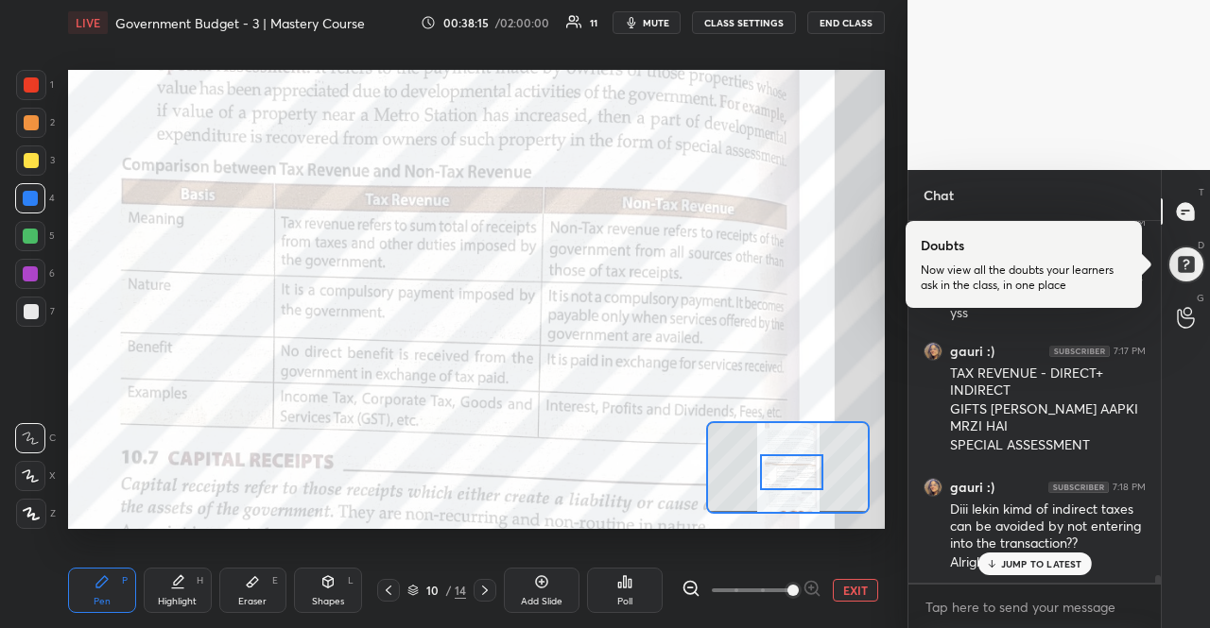
drag, startPoint x: 815, startPoint y: 472, endPoint x: 815, endPoint y: 462, distance: 10.4
click at [815, 462] on div at bounding box center [792, 472] width 64 height 35
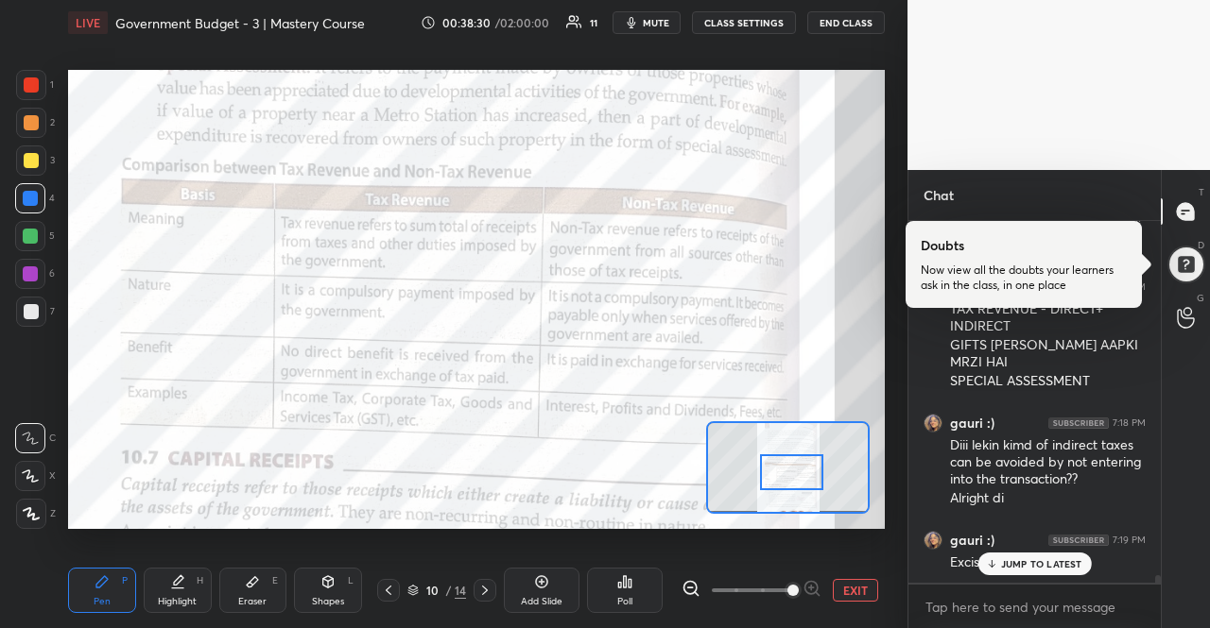
click at [1015, 561] on p "JUMP TO LATEST" at bounding box center [1041, 563] width 81 height 11
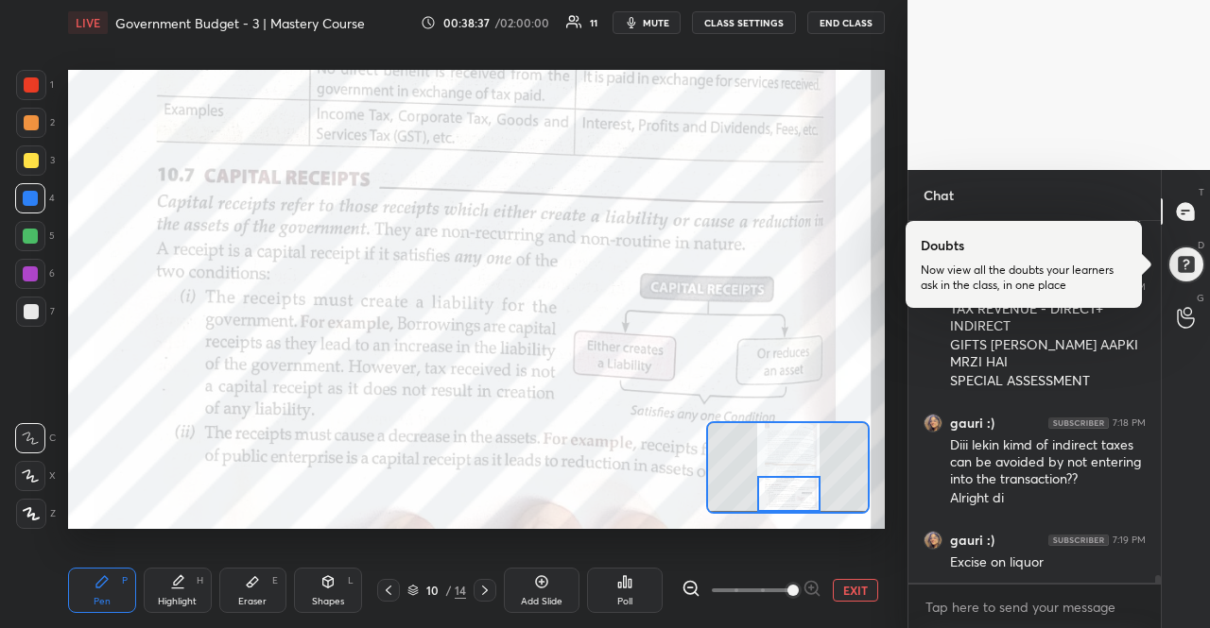
drag, startPoint x: 782, startPoint y: 476, endPoint x: 782, endPoint y: 507, distance: 31.2
click at [782, 507] on div at bounding box center [789, 493] width 64 height 35
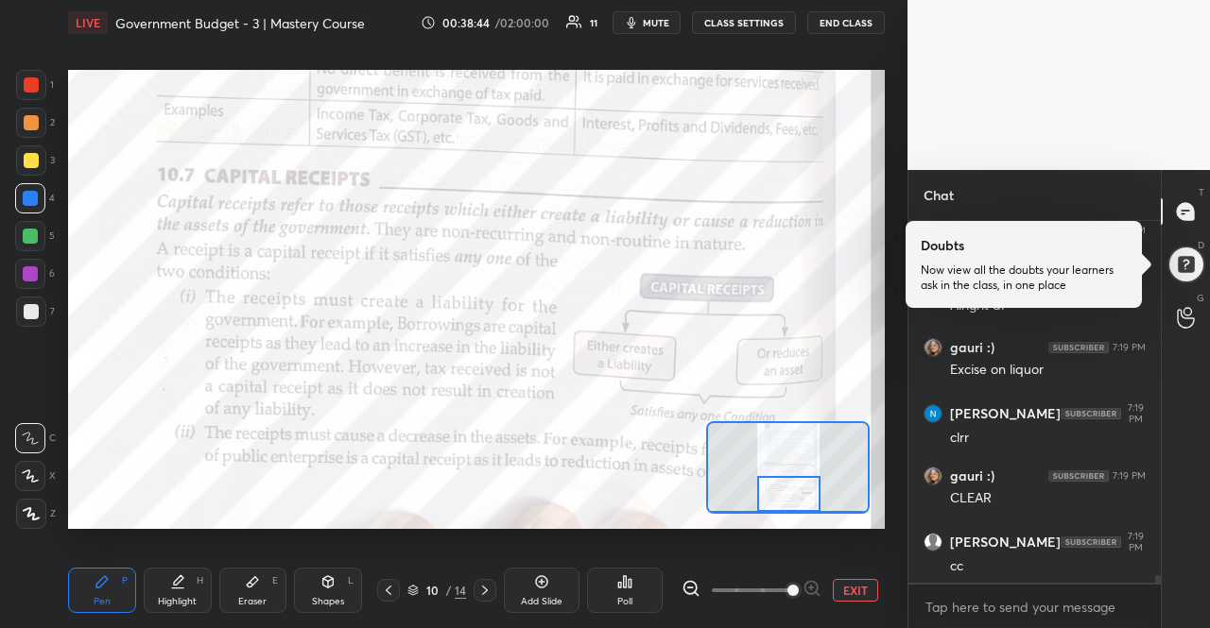
scroll to position [18051, 0]
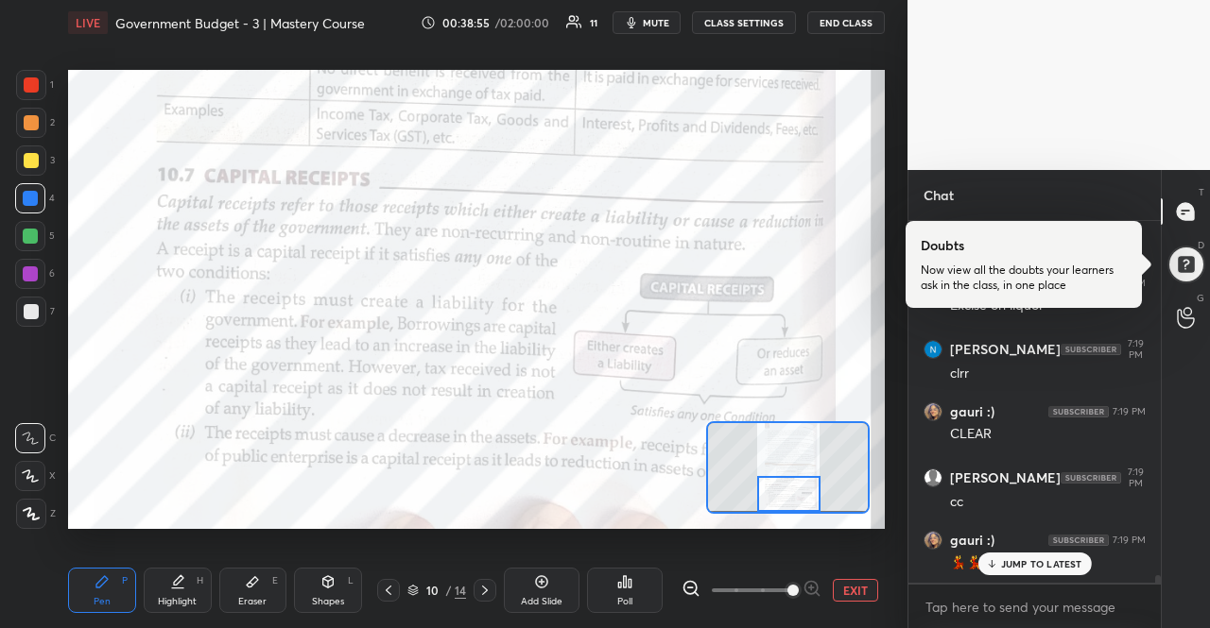
click at [1044, 562] on p "JUMP TO LATEST" at bounding box center [1041, 563] width 81 height 11
type textarea "x"
click at [1041, 605] on textarea at bounding box center [1034, 608] width 222 height 30
type textarea "R"
type textarea "x"
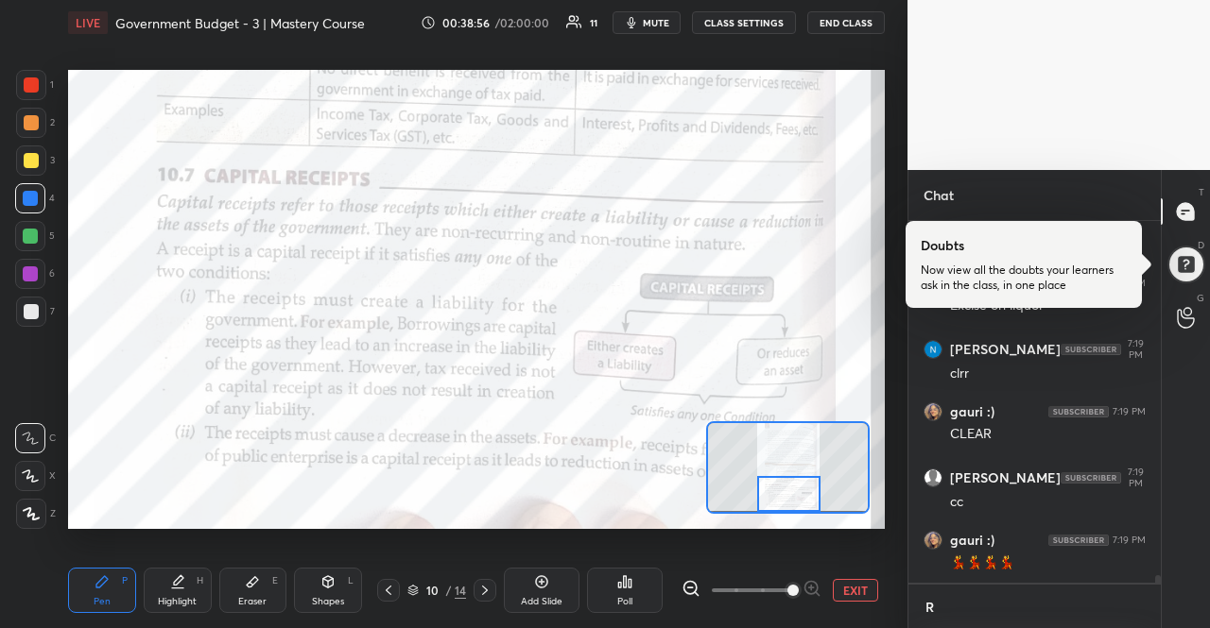
scroll to position [18052, 0]
type textarea "RR"
type textarea "x"
type textarea "RR"
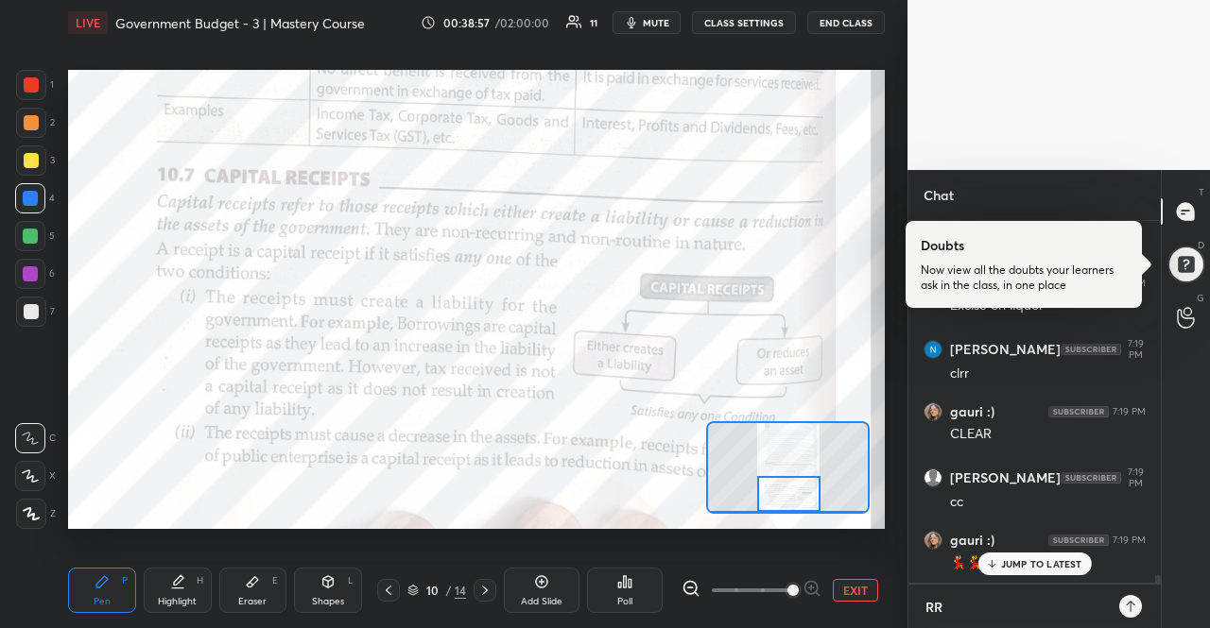
type textarea "x"
type textarea "RR -"
type textarea "x"
type textarea "RR -"
type textarea "x"
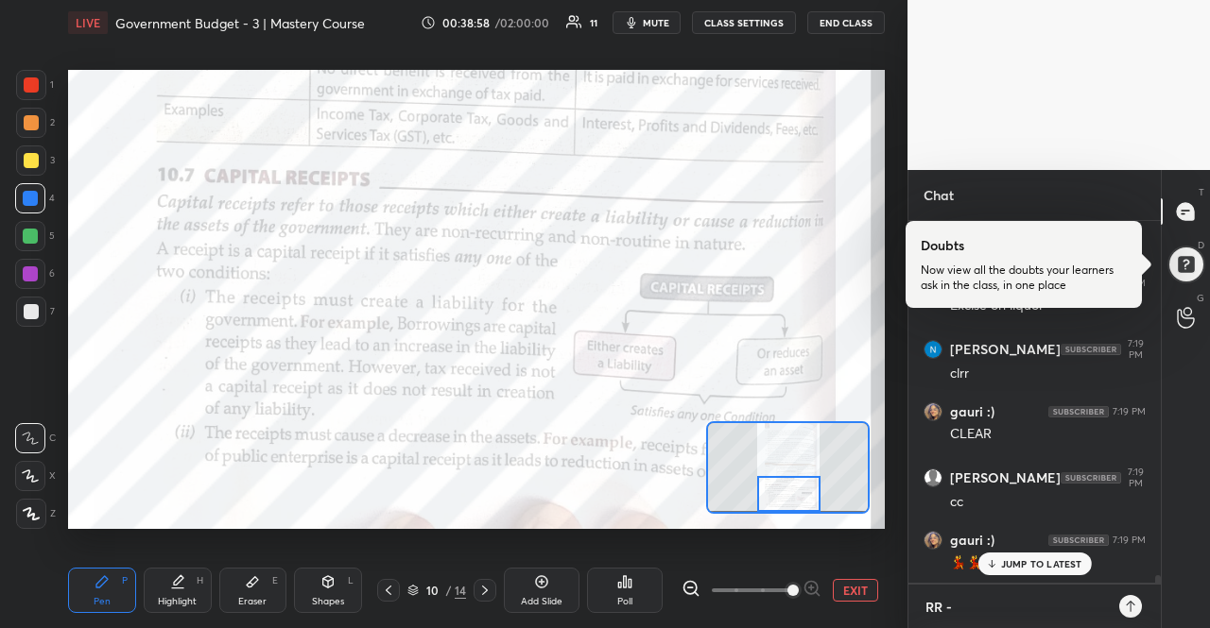
type textarea "RR - N"
type textarea "x"
type textarea "RR - NE"
type textarea "x"
type textarea "RR - NEI"
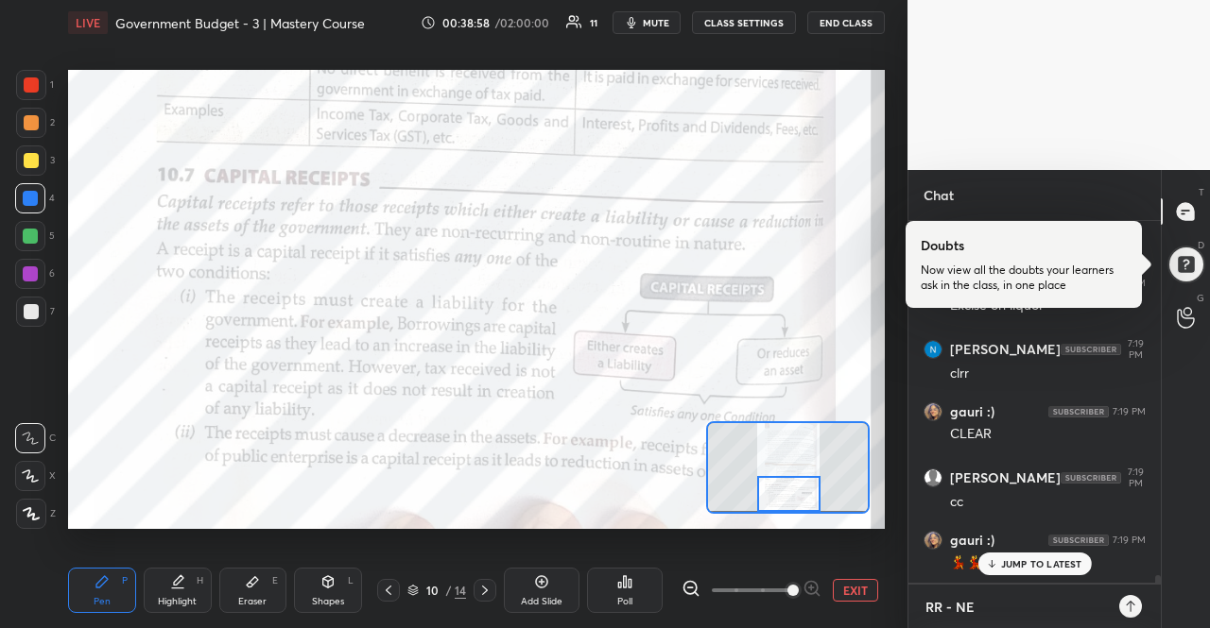
type textarea "x"
type textarea "RR - NEIT"
type textarea "x"
type textarea "RR - NEITH"
type textarea "x"
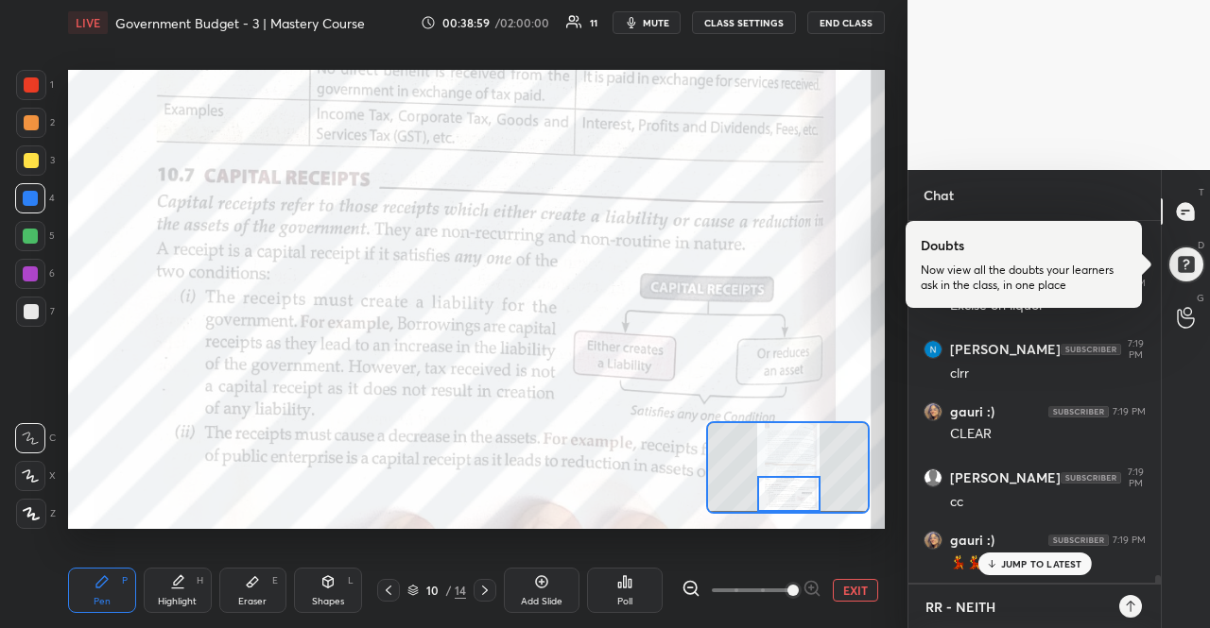
type textarea "RR - NEITHE"
type textarea "x"
type textarea "RR - NEITHER"
type textarea "x"
type textarea "RR - NEITHER"
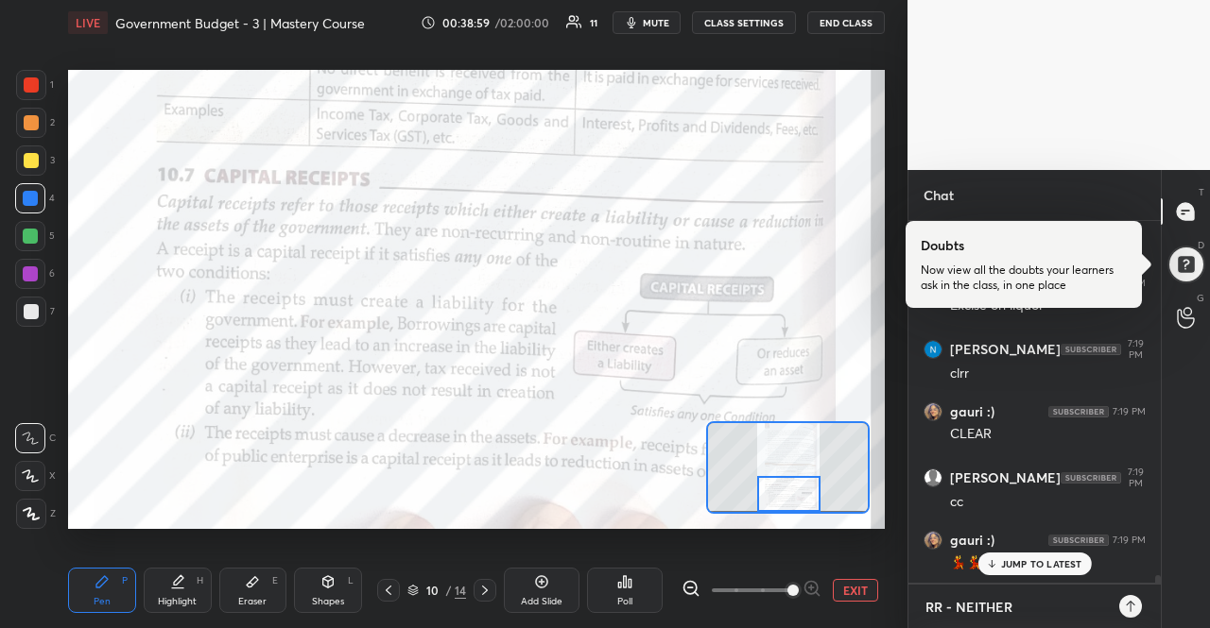
type textarea "x"
type textarea "RR - NEITHER N"
type textarea "x"
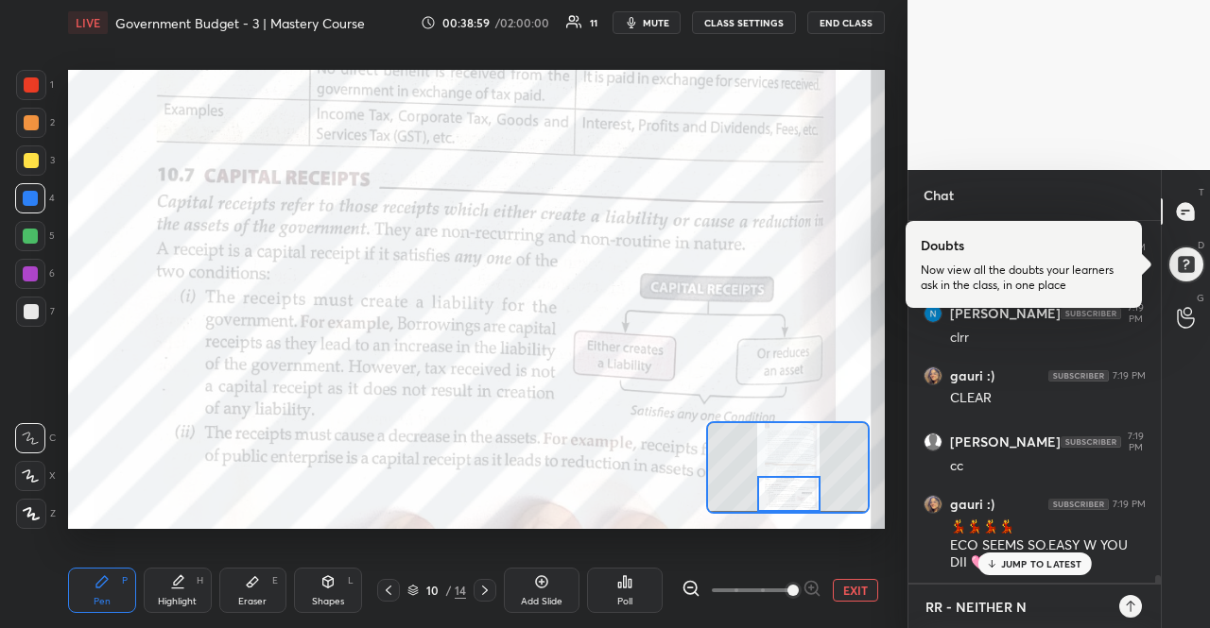
type textarea "RR - NEITHER NR"
type textarea "x"
type textarea "RR - NEITHER N"
type textarea "x"
type textarea "RR - NEITHER NO"
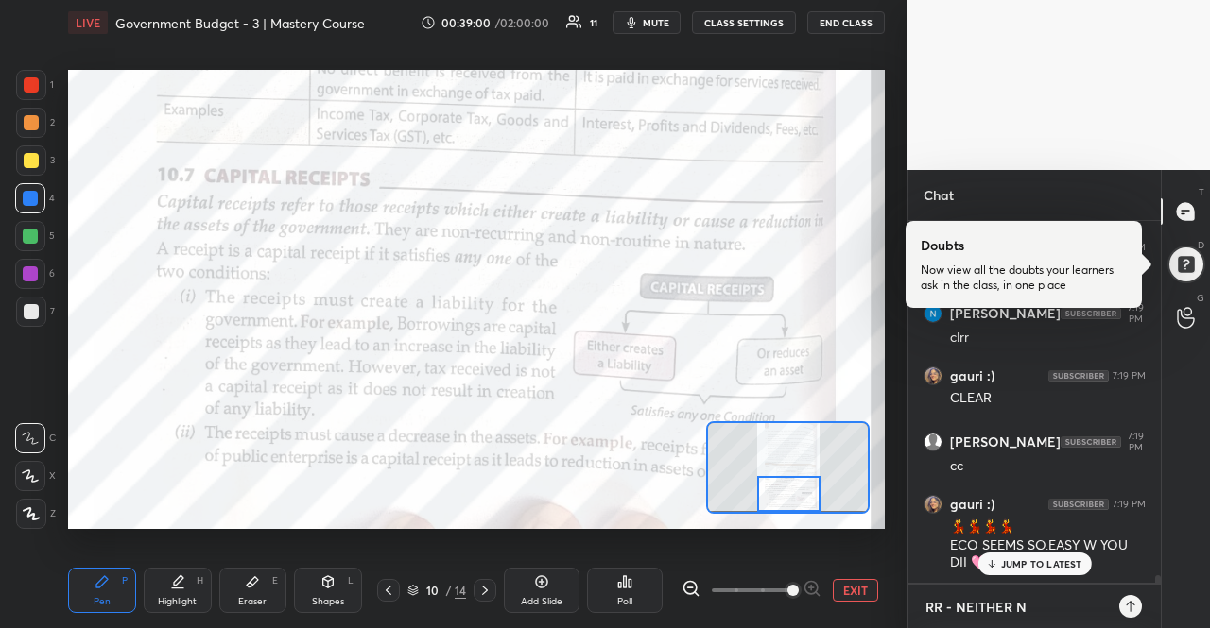
type textarea "x"
type textarea "RR - NEITHER NOR"
type textarea "x"
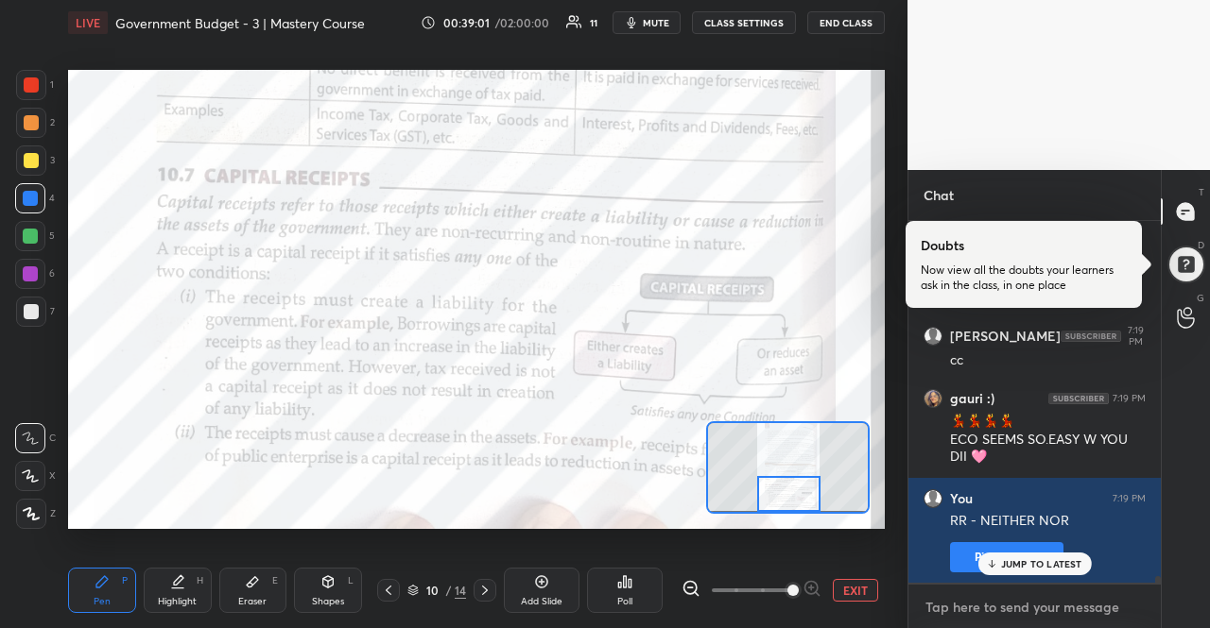
type textarea "C"
type textarea "x"
type textarea "CA"
type textarea "x"
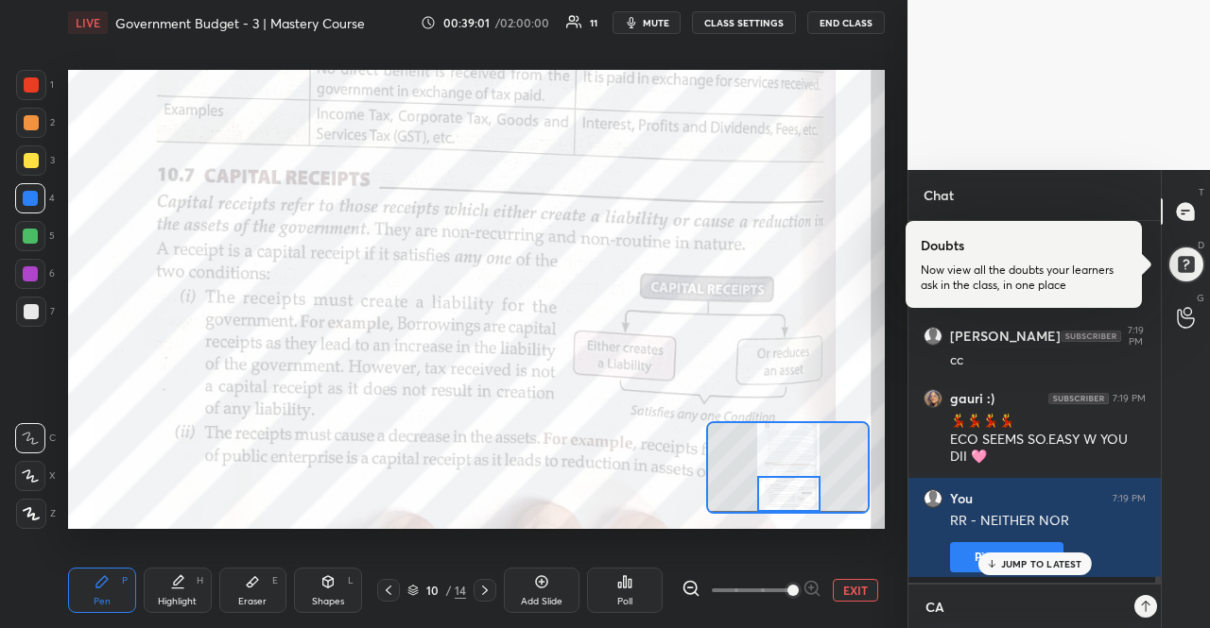
scroll to position [403, 247]
type textarea "CAP"
type textarea "x"
type textarea "CAPI"
type textarea "x"
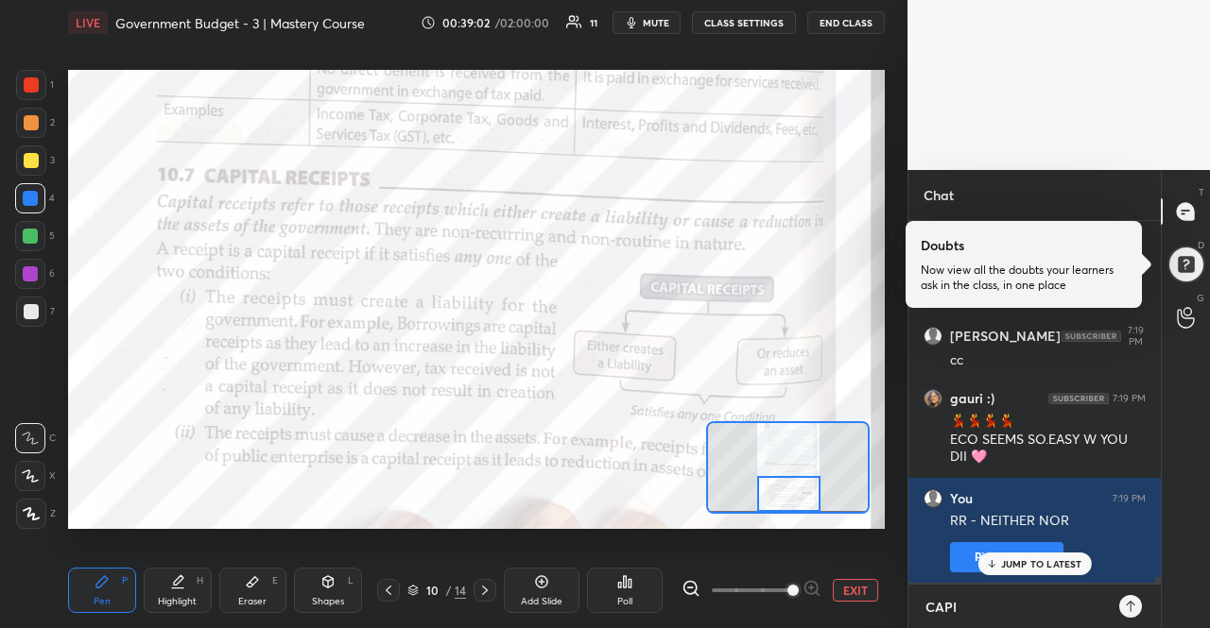
type textarea "CAPIT"
type textarea "x"
type textarea "CAPITA"
type textarea "x"
type textarea "CAPITAL"
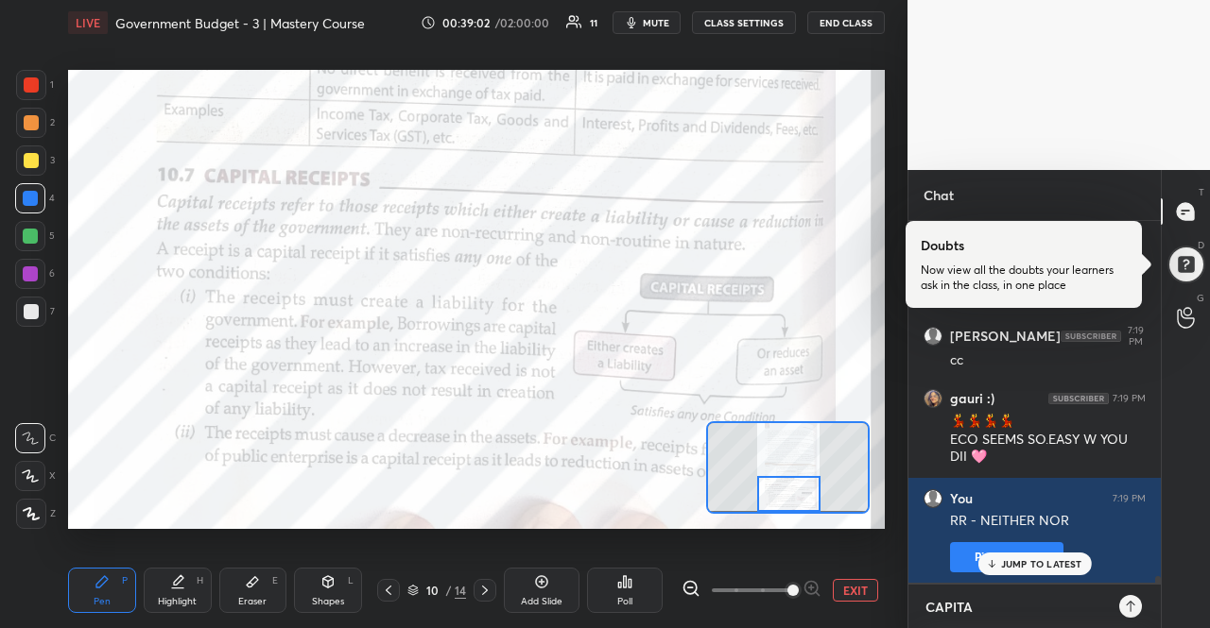
type textarea "x"
type textarea "CAPITAL"
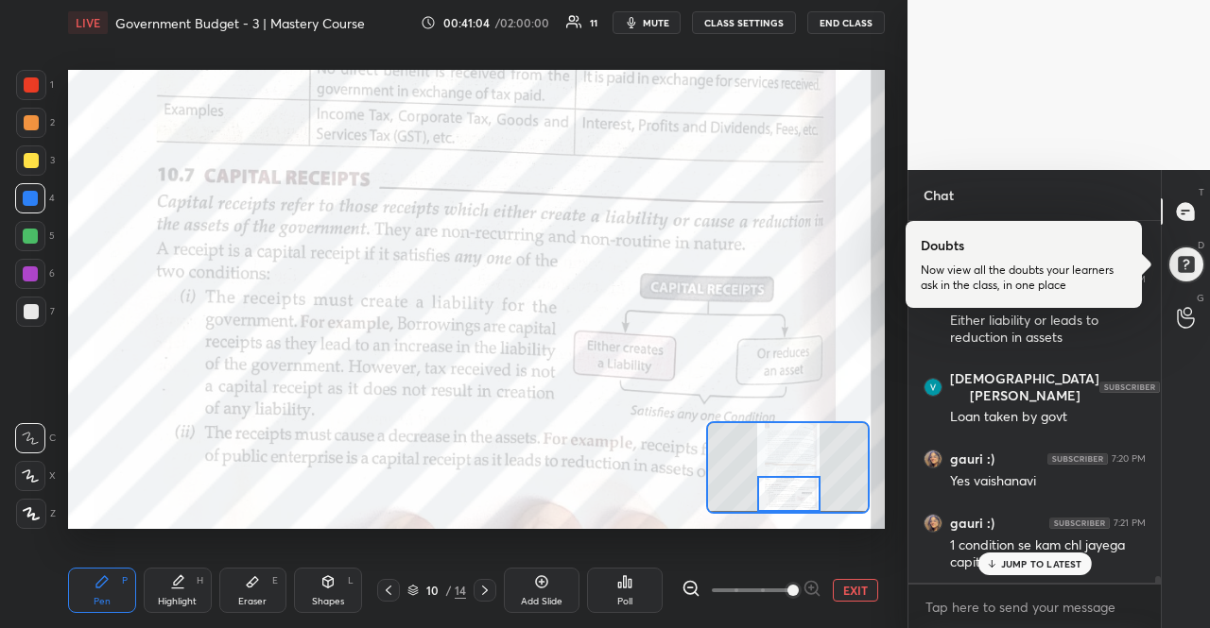
scroll to position [18868, 0]
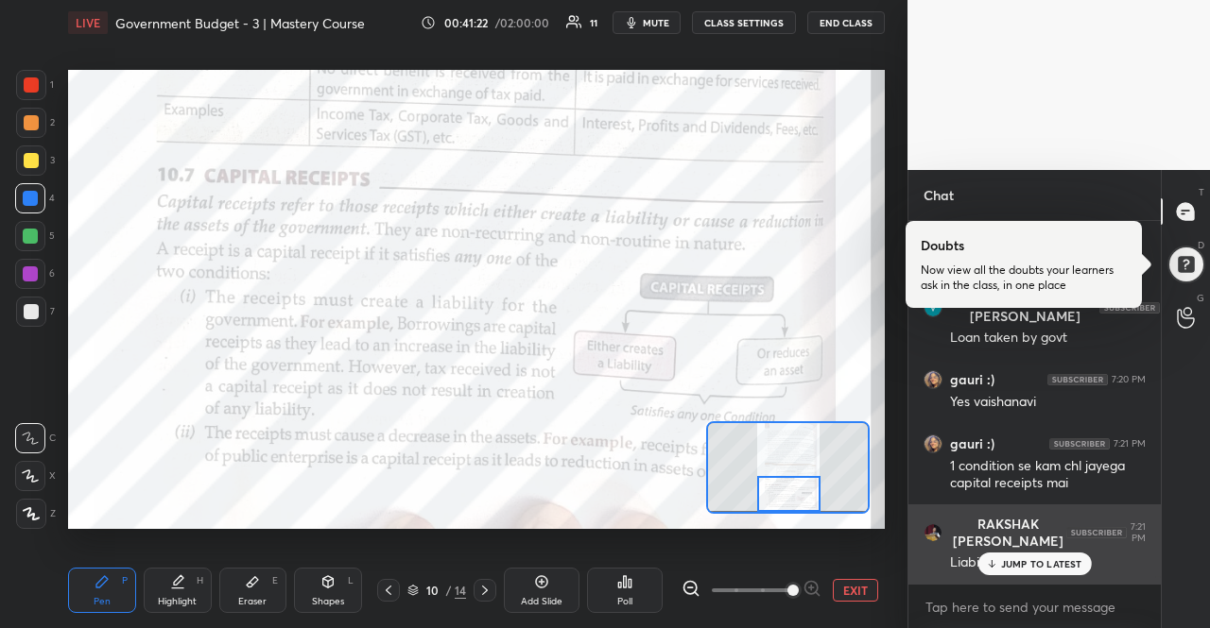
click at [1038, 551] on div "Liability 📈" at bounding box center [1048, 561] width 196 height 23
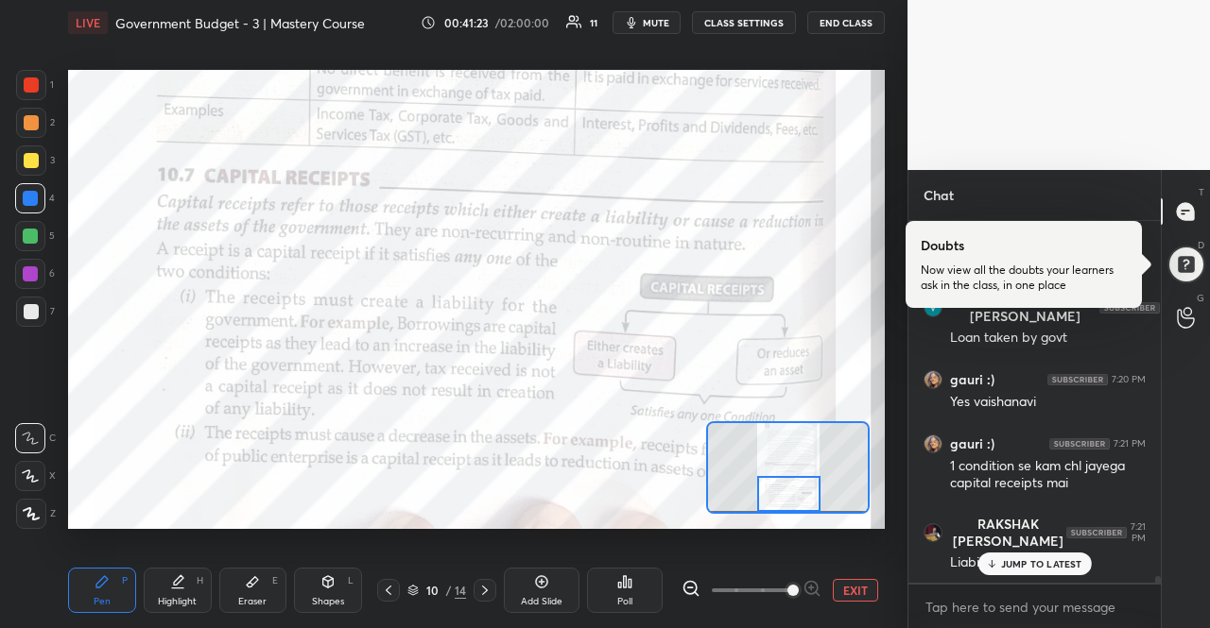
click at [1038, 563] on p "JUMP TO LATEST" at bounding box center [1041, 563] width 81 height 11
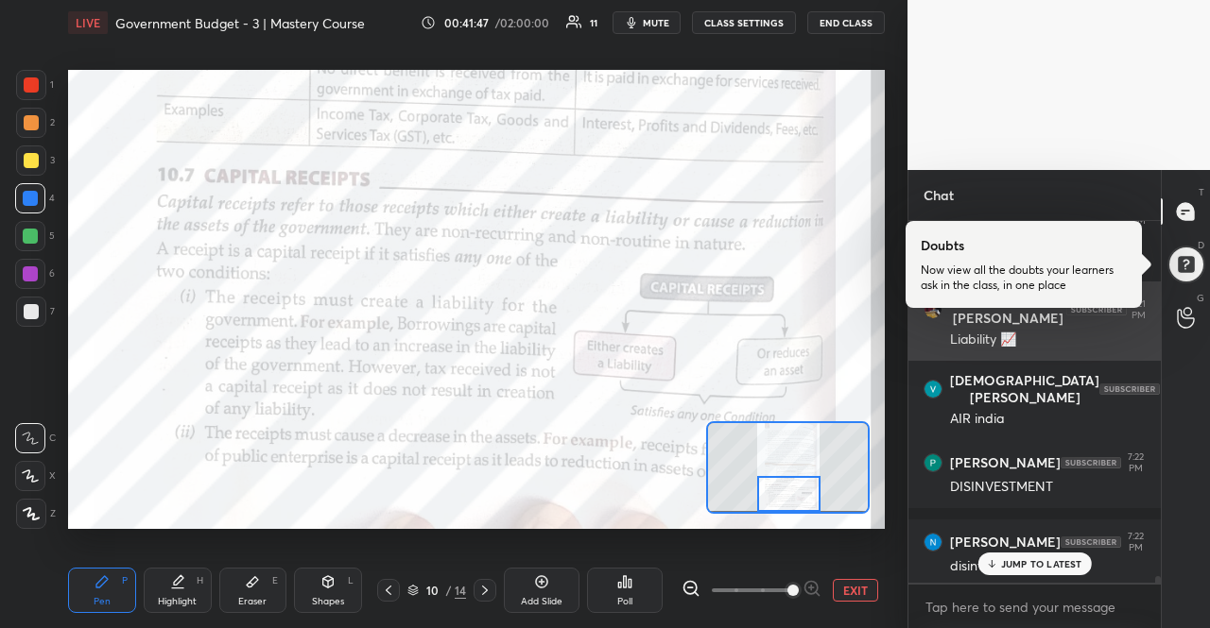
scroll to position [19170, 0]
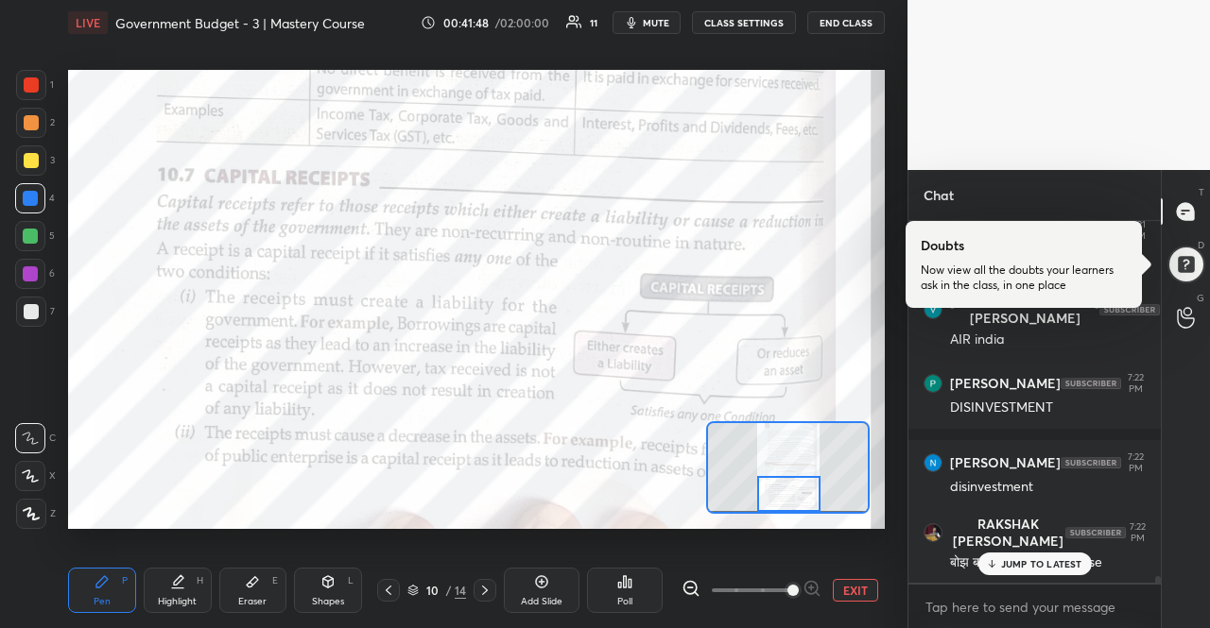
click at [1062, 565] on p "JUMP TO LATEST" at bounding box center [1041, 563] width 81 height 11
click at [479, 586] on icon at bounding box center [484, 590] width 15 height 15
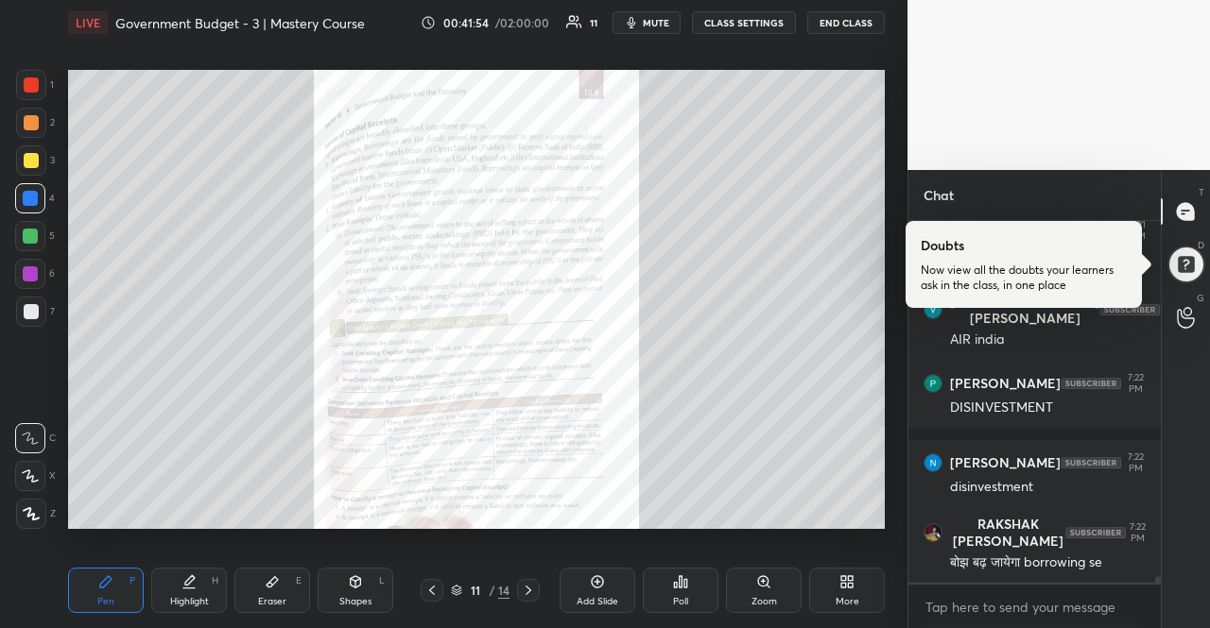
click at [743, 592] on div "Zoom" at bounding box center [764, 590] width 76 height 45
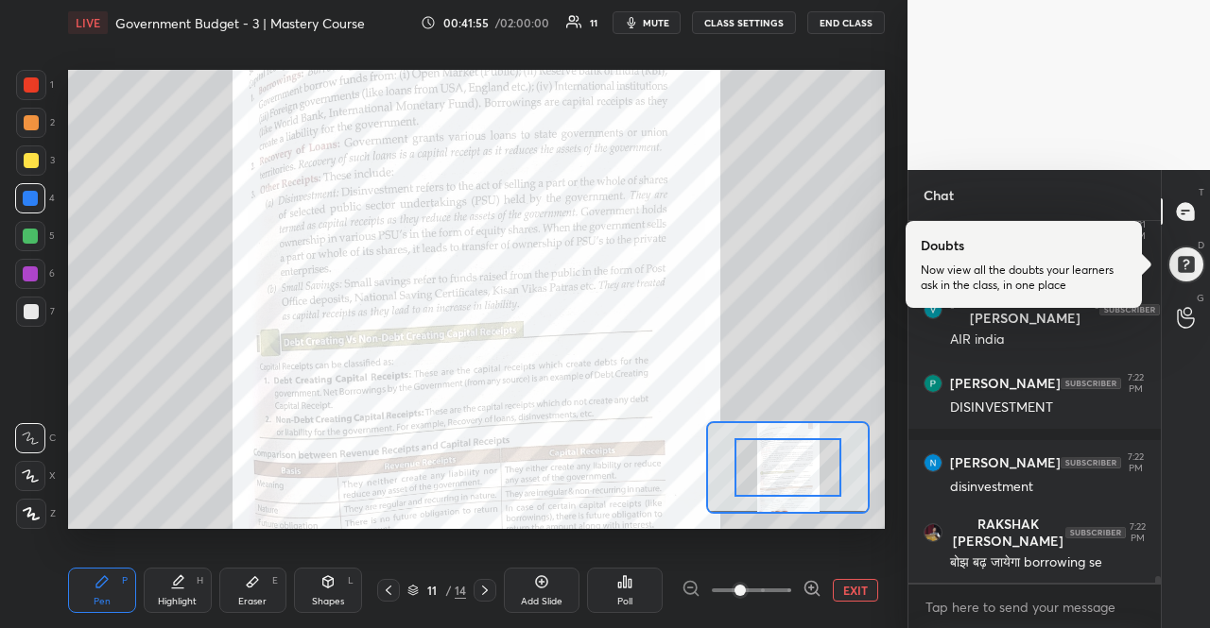
click at [794, 595] on div at bounding box center [751, 590] width 140 height 23
click at [812, 587] on icon at bounding box center [811, 588] width 19 height 19
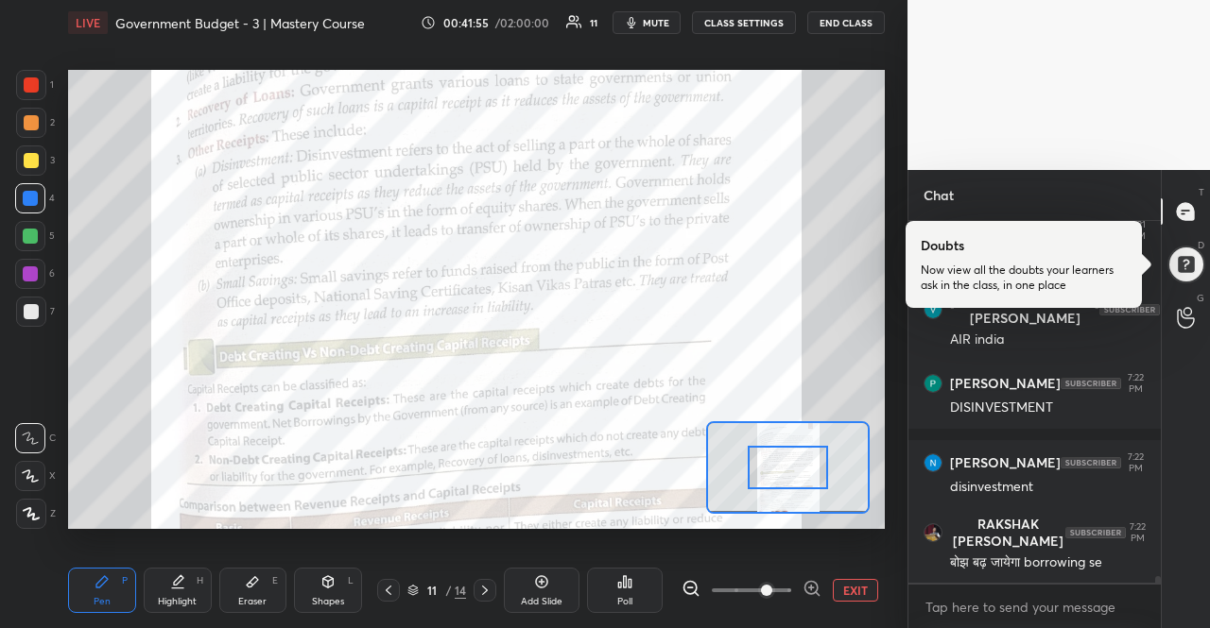
click at [812, 587] on icon at bounding box center [811, 588] width 19 height 19
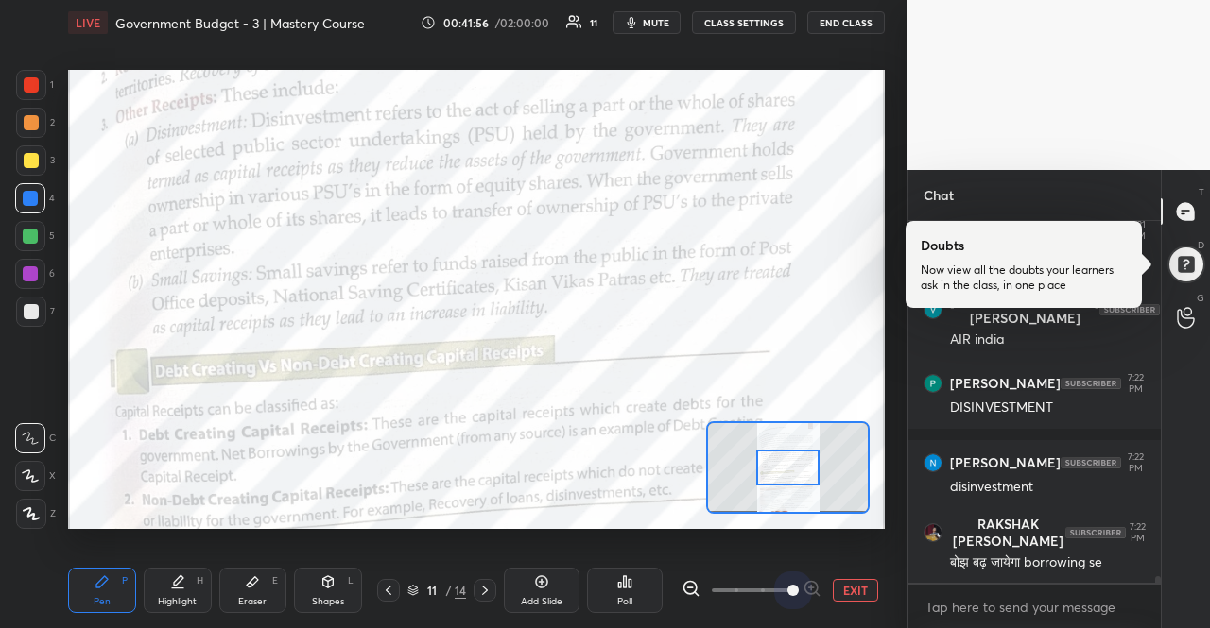
click at [799, 587] on span at bounding box center [792, 590] width 11 height 11
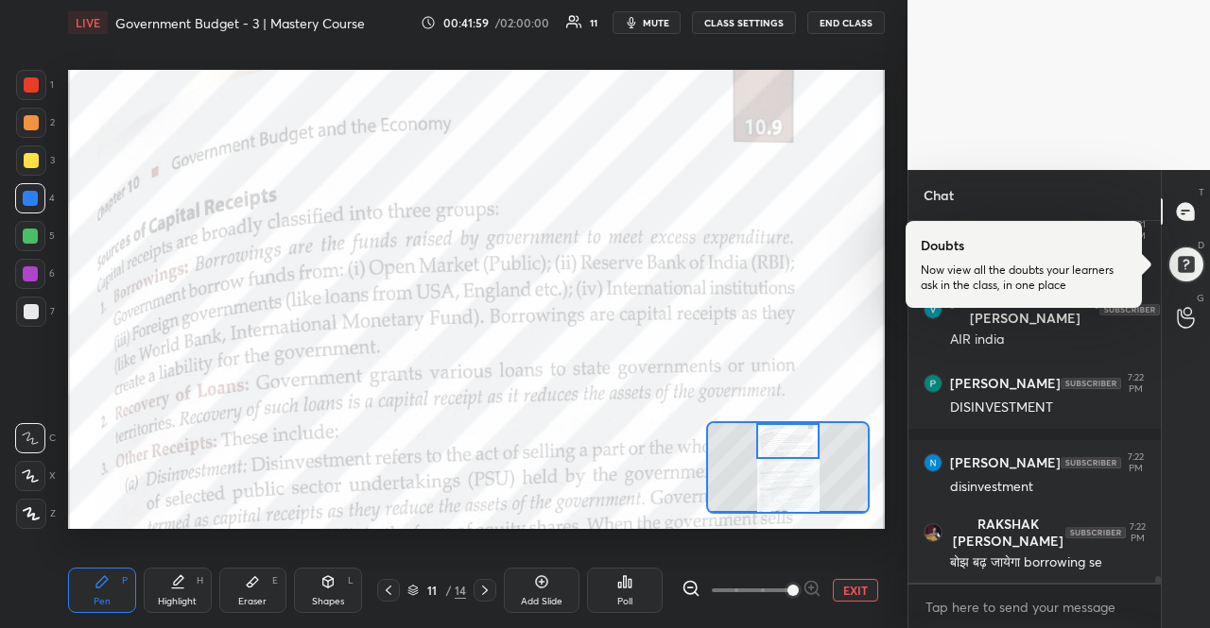
drag, startPoint x: 802, startPoint y: 464, endPoint x: 802, endPoint y: 433, distance: 31.2
click at [802, 433] on div at bounding box center [788, 440] width 64 height 35
click at [494, 586] on div at bounding box center [484, 590] width 23 height 23
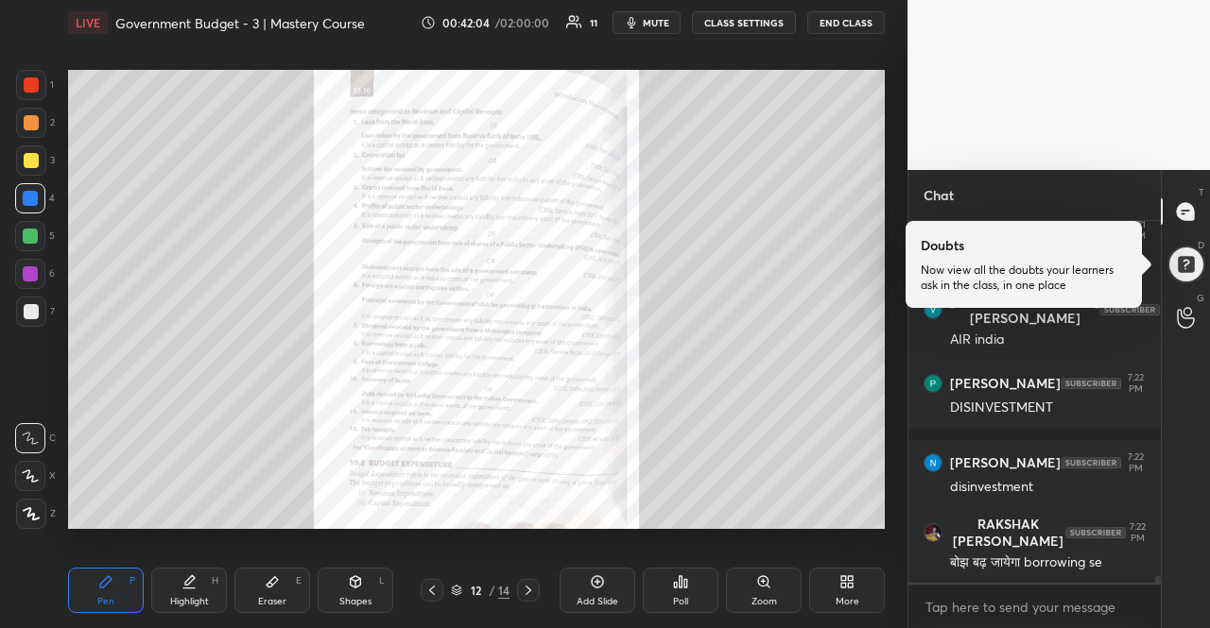
click at [437, 589] on icon at bounding box center [431, 590] width 15 height 15
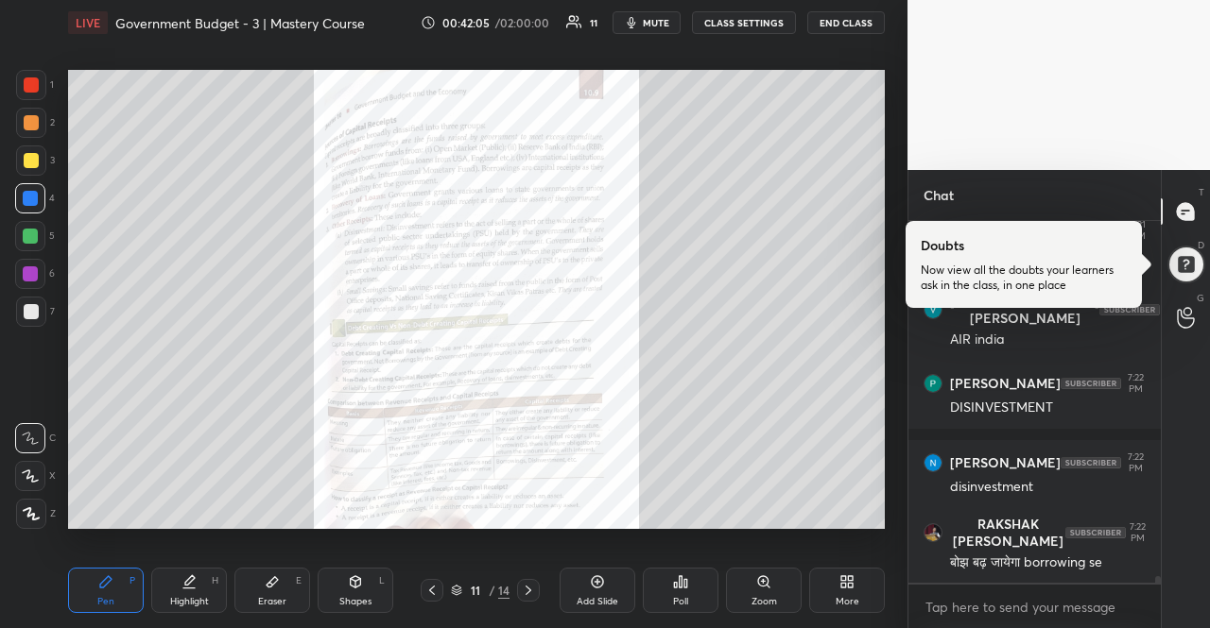
click at [529, 599] on div at bounding box center [528, 590] width 23 height 23
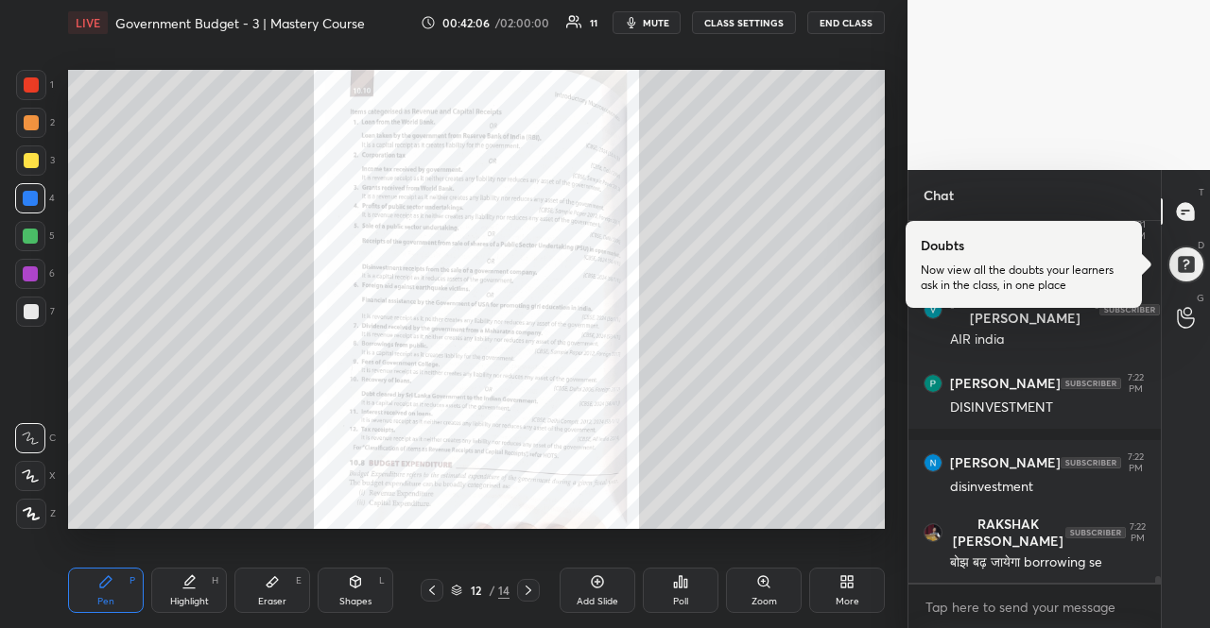
click at [529, 599] on div at bounding box center [528, 590] width 23 height 23
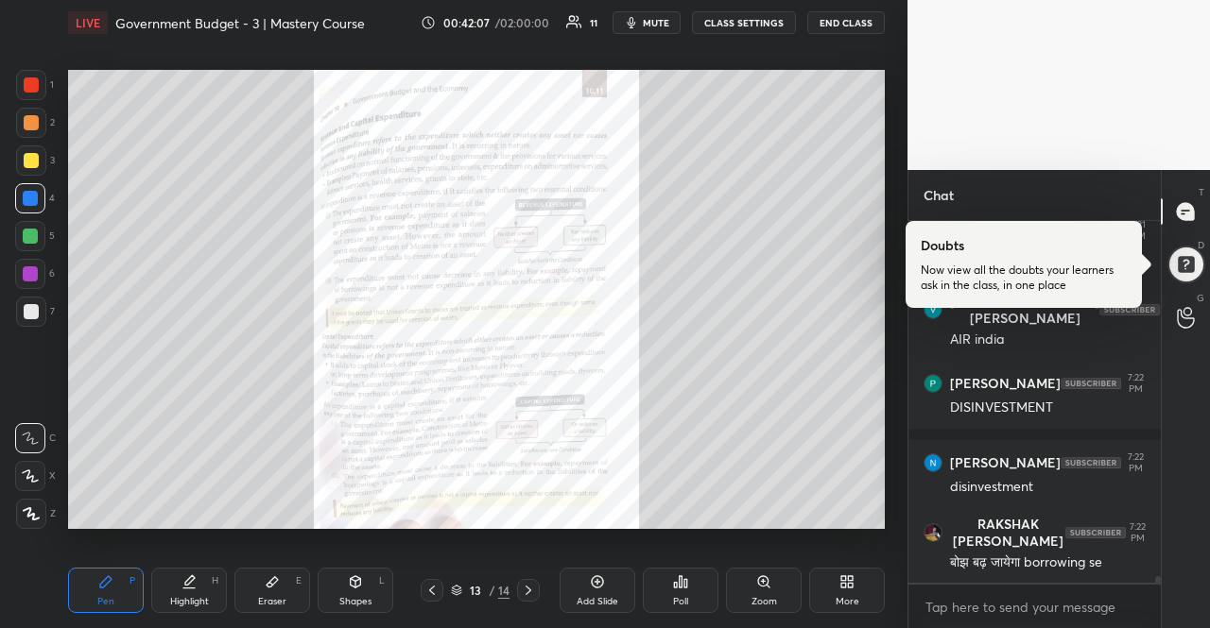
click at [529, 599] on div at bounding box center [528, 590] width 23 height 23
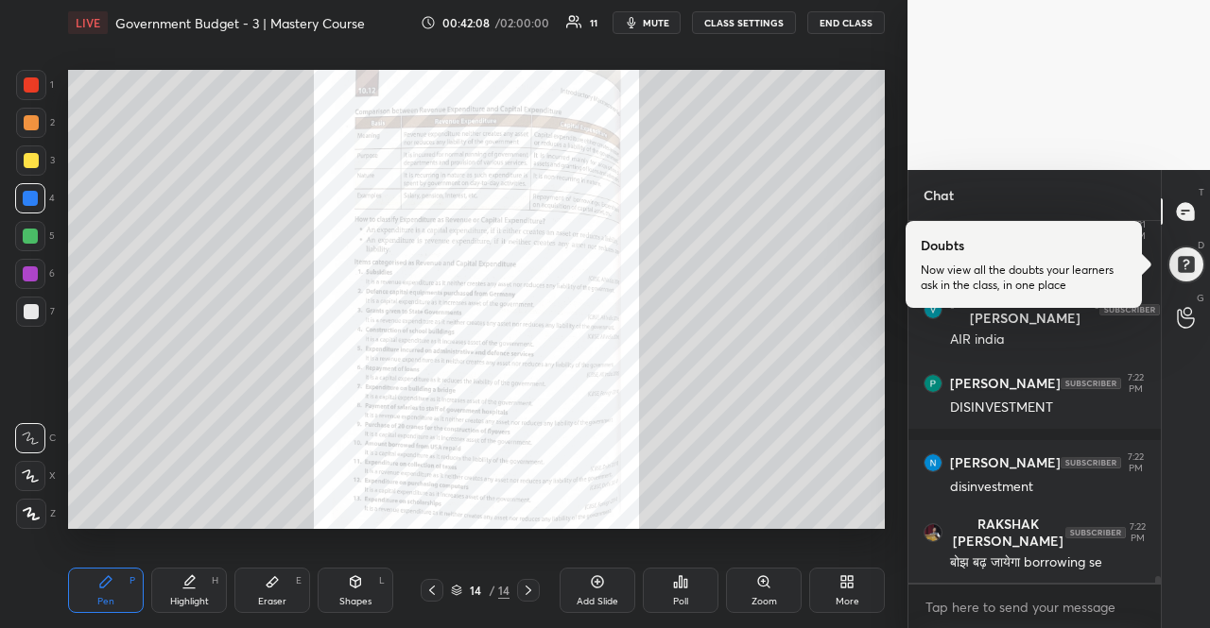
click at [529, 599] on div at bounding box center [528, 590] width 23 height 23
click at [435, 589] on icon at bounding box center [431, 590] width 15 height 15
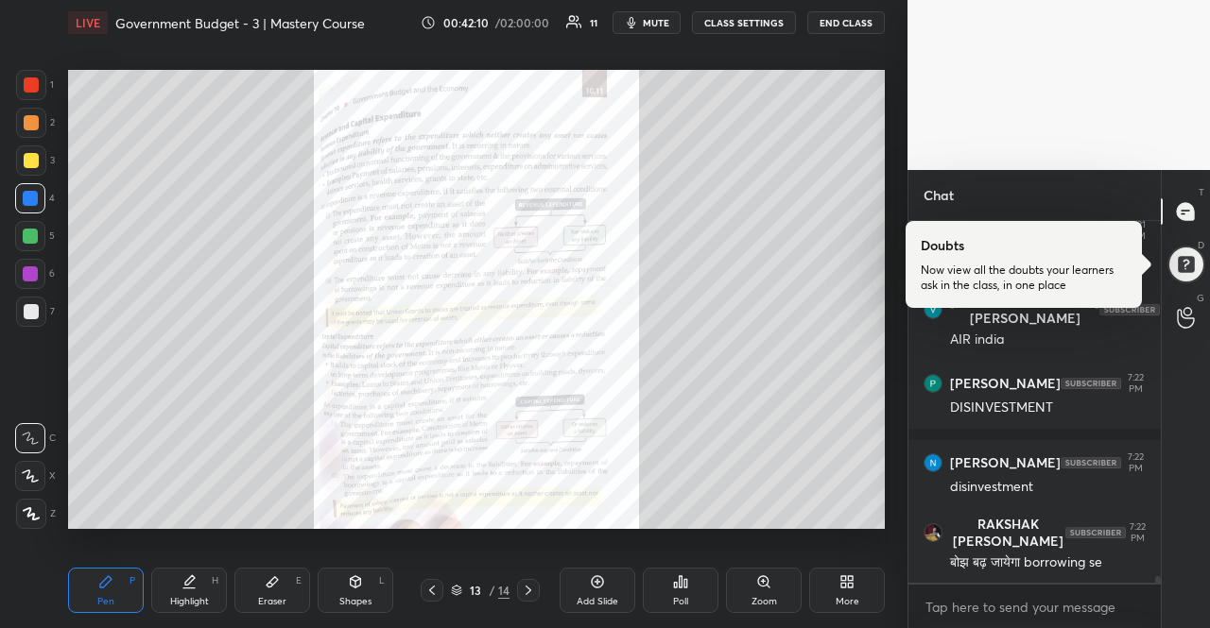
click at [435, 589] on icon at bounding box center [431, 590] width 15 height 15
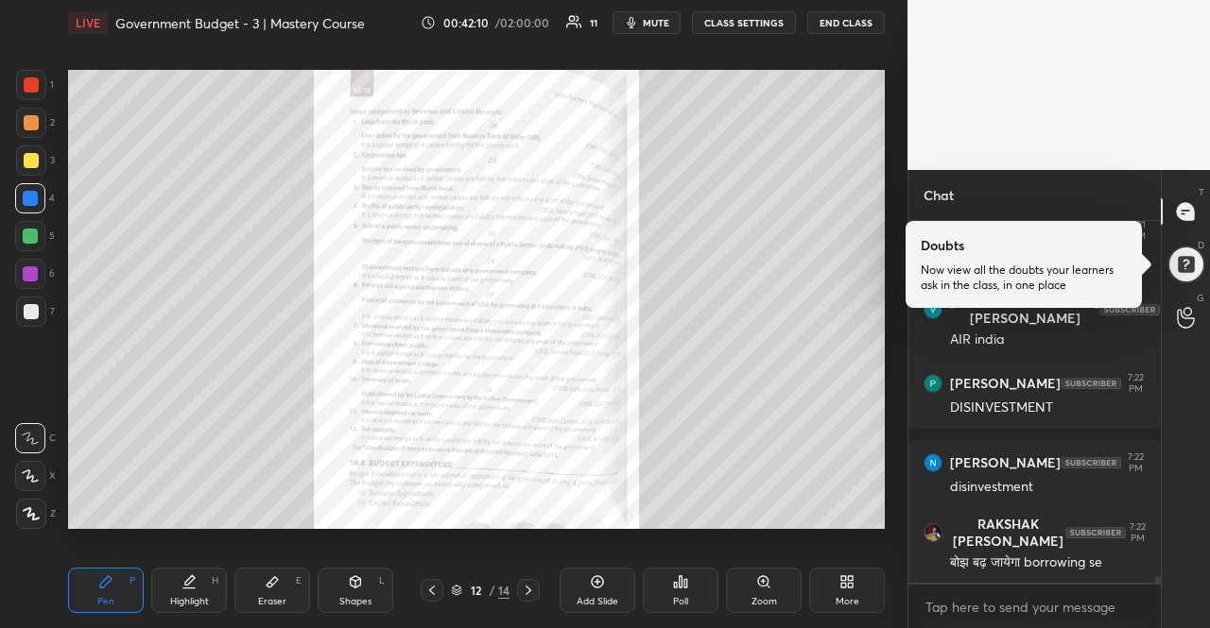
click at [435, 589] on icon at bounding box center [431, 590] width 15 height 15
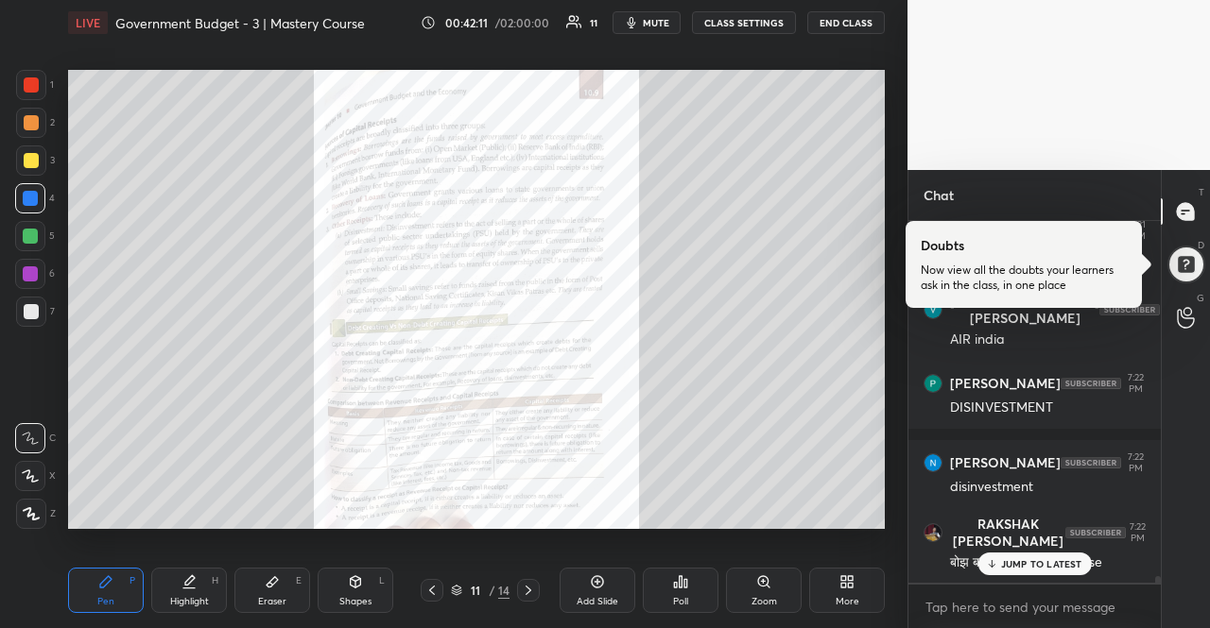
scroll to position [19234, 0]
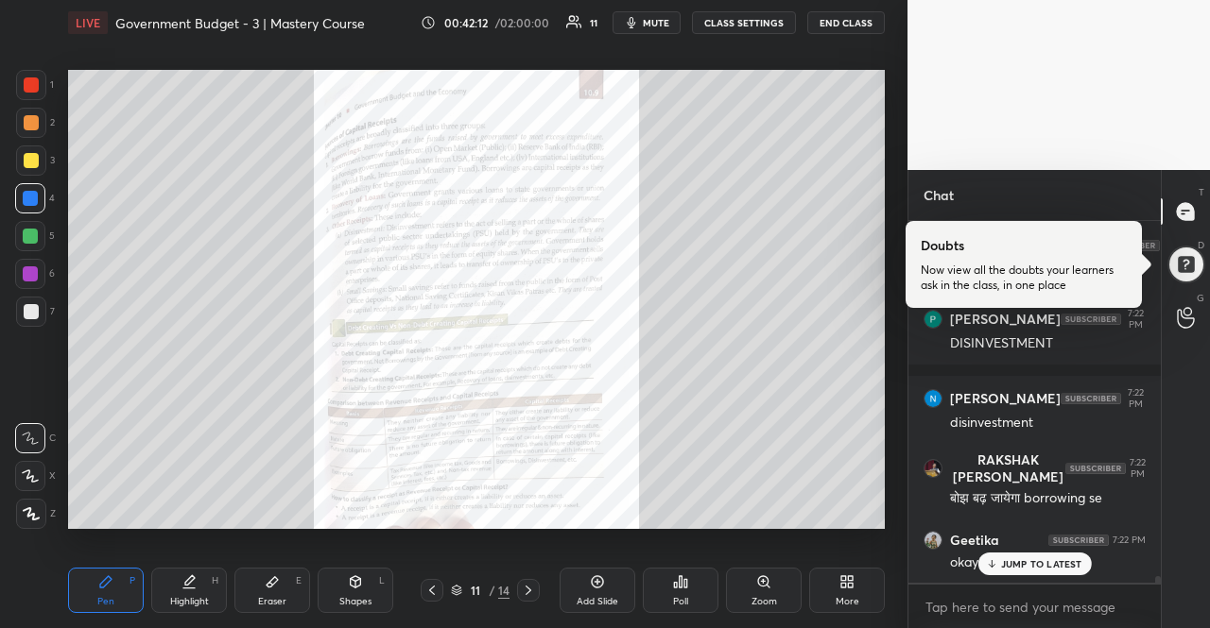
click at [996, 575] on div "JUMP TO LATEST" at bounding box center [1033, 564] width 113 height 23
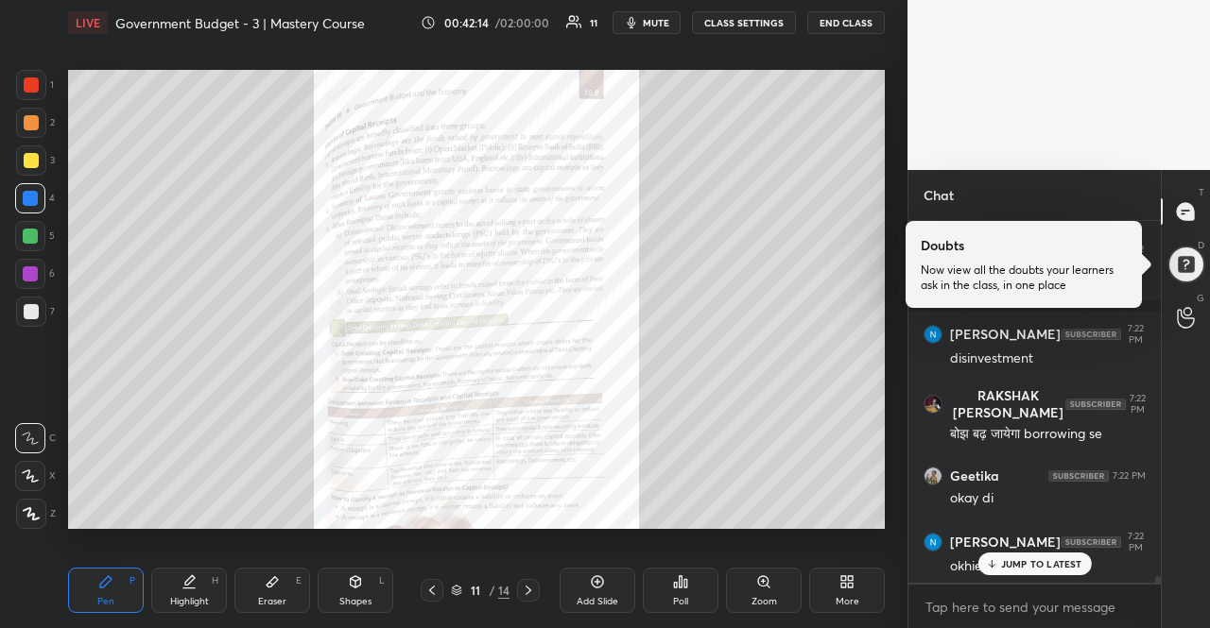
click at [1005, 574] on div "JUMP TO LATEST" at bounding box center [1033, 564] width 113 height 23
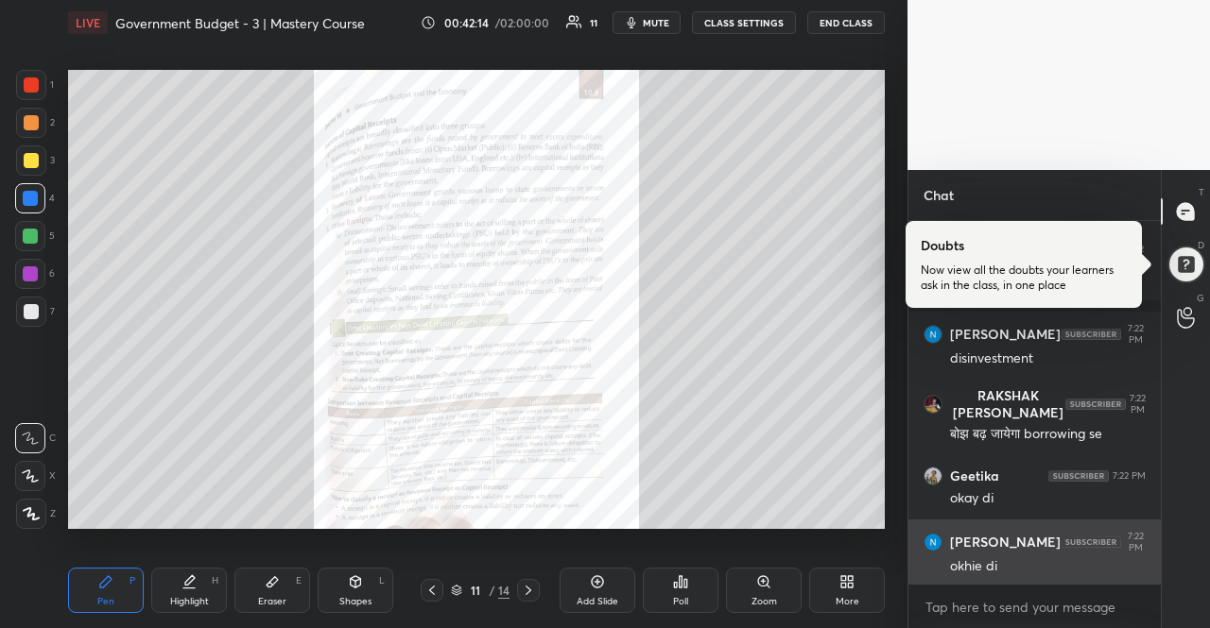
click at [1006, 558] on div "okhie di" at bounding box center [1048, 567] width 196 height 19
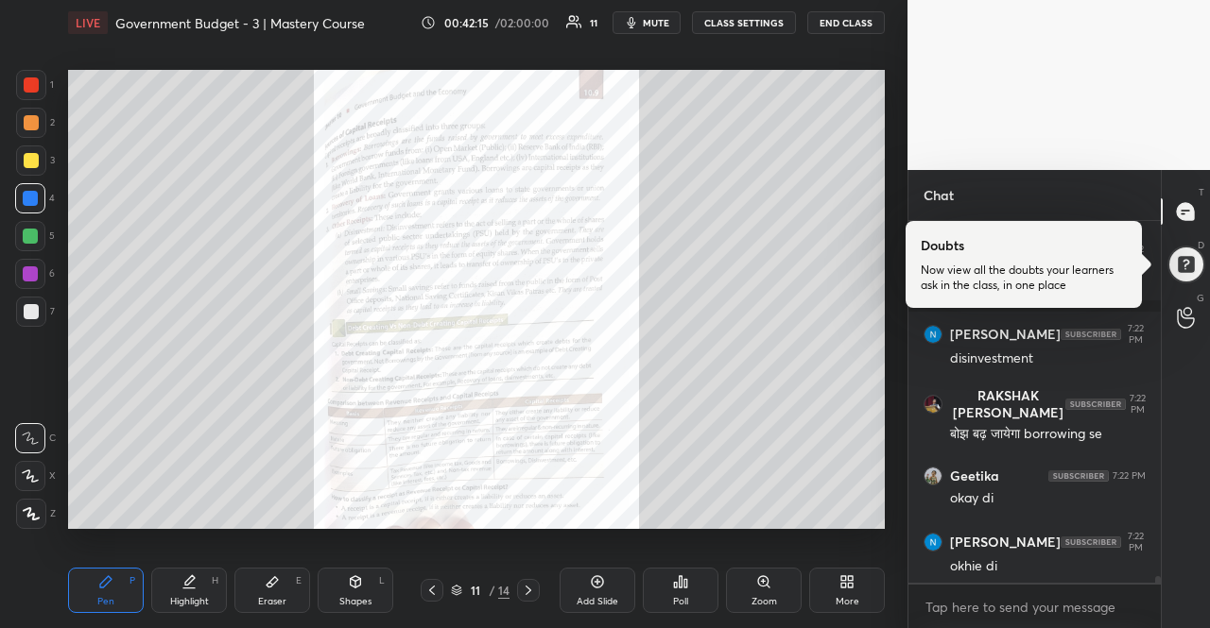
scroll to position [19378, 0]
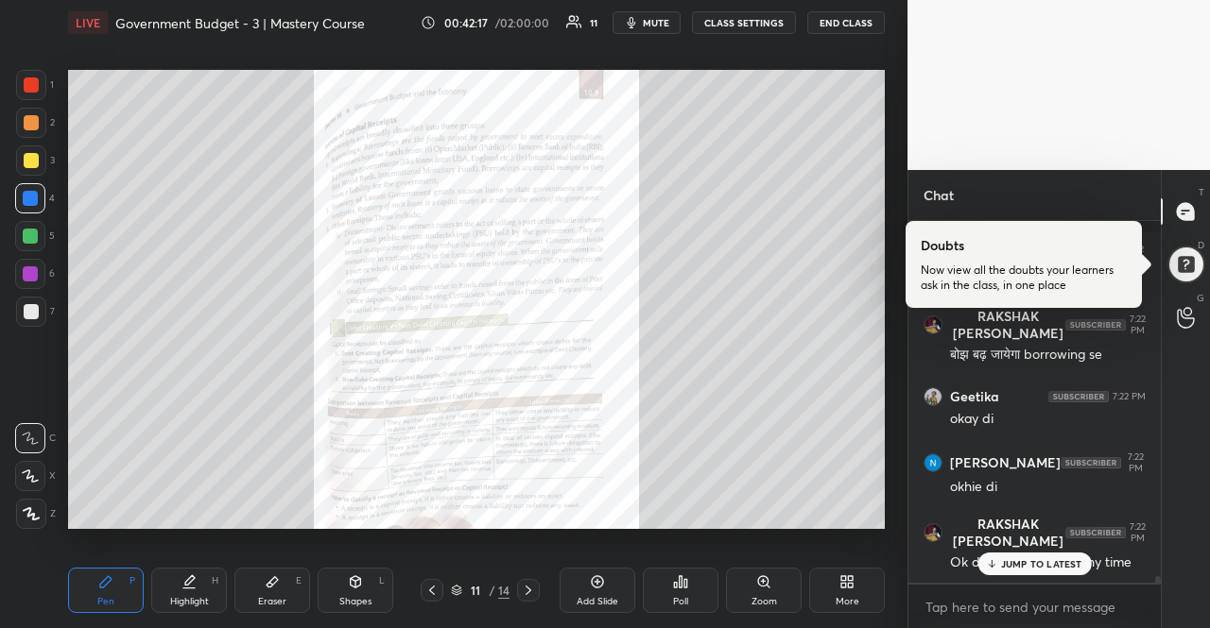
click at [1043, 564] on p "JUMP TO LATEST" at bounding box center [1041, 563] width 81 height 11
